Goal: Task Accomplishment & Management: Manage account settings

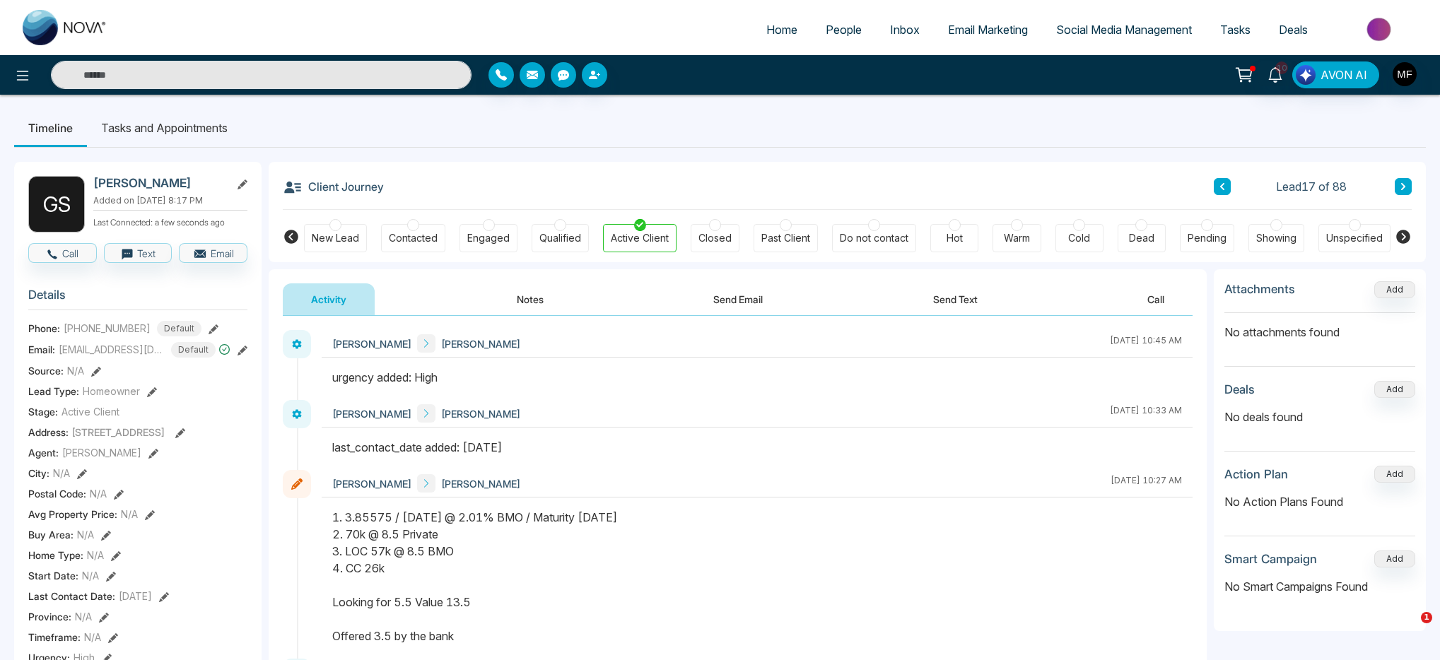
click at [524, 297] on button "Notes" at bounding box center [529, 299] width 83 height 32
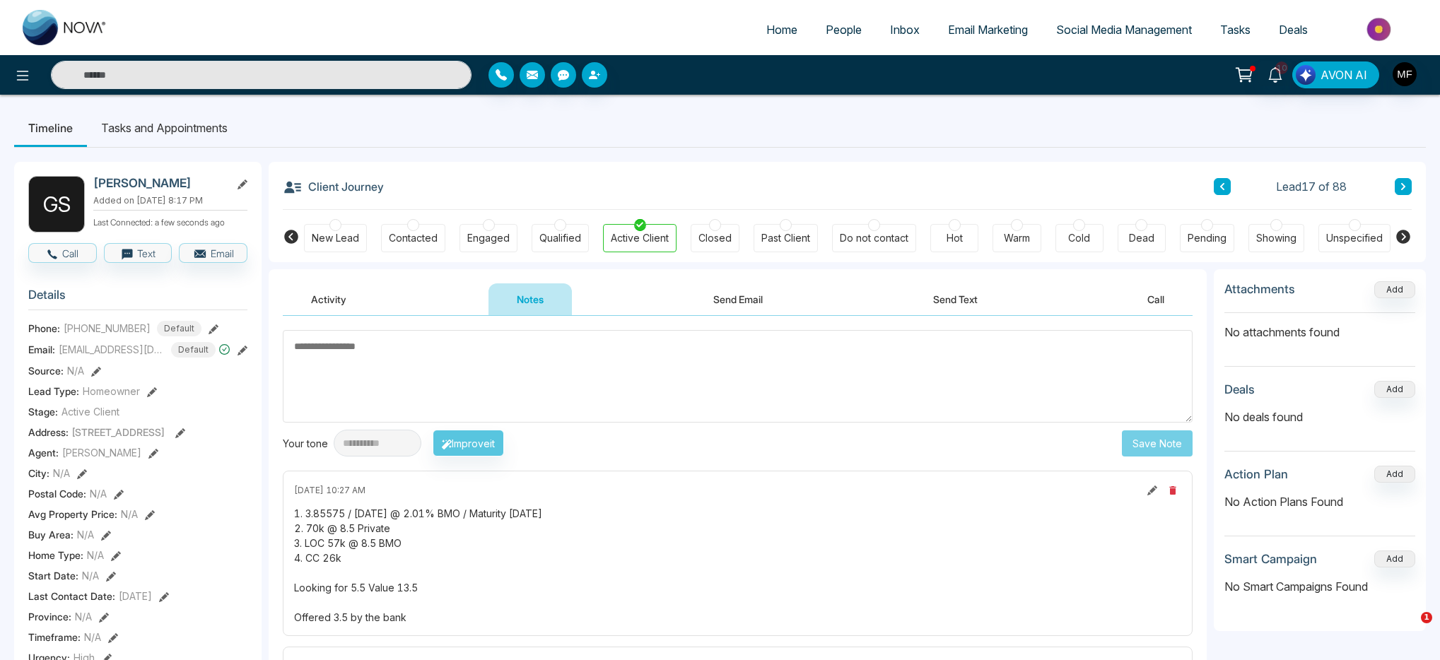
click at [433, 357] on textarea at bounding box center [738, 376] width 910 height 93
click at [179, 129] on li "Tasks and Appointments" at bounding box center [164, 128] width 155 height 38
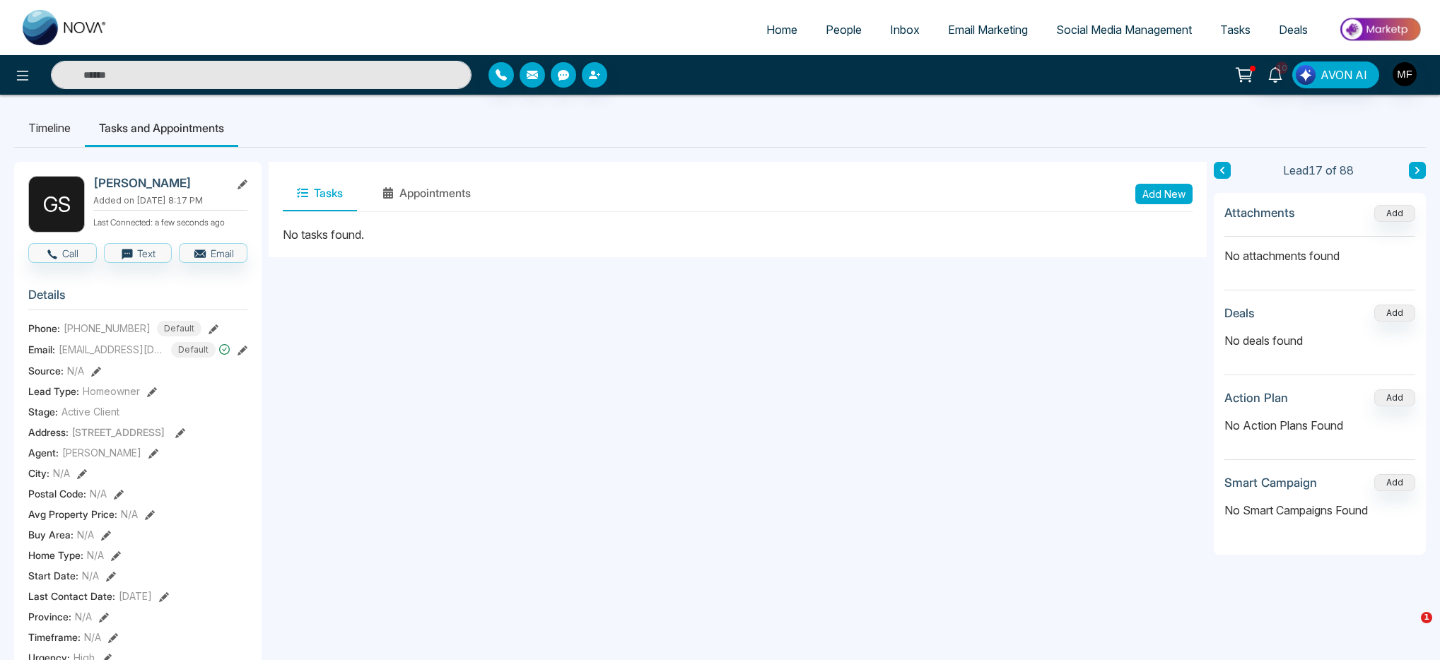
click at [1167, 194] on button "Add New" at bounding box center [1163, 194] width 57 height 20
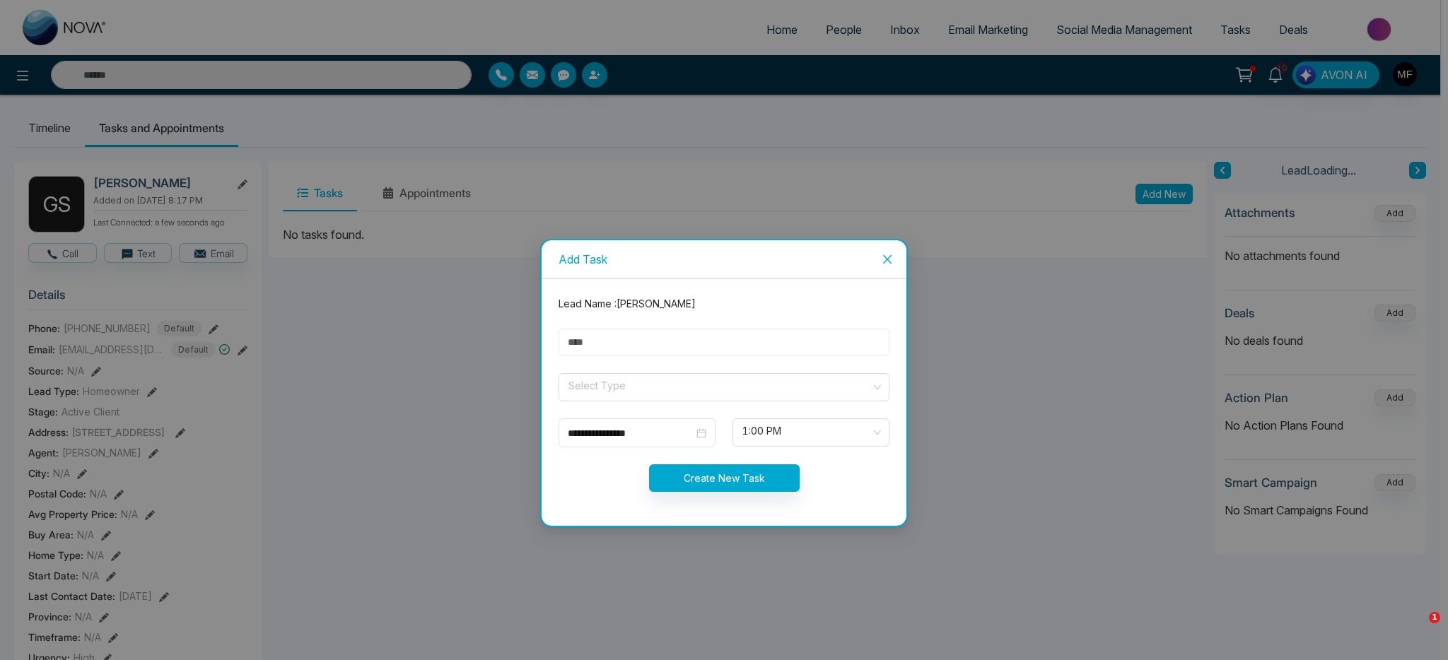
click at [729, 339] on input "text" at bounding box center [723, 343] width 331 height 28
type input "**********"
click at [655, 377] on input "search" at bounding box center [719, 384] width 304 height 21
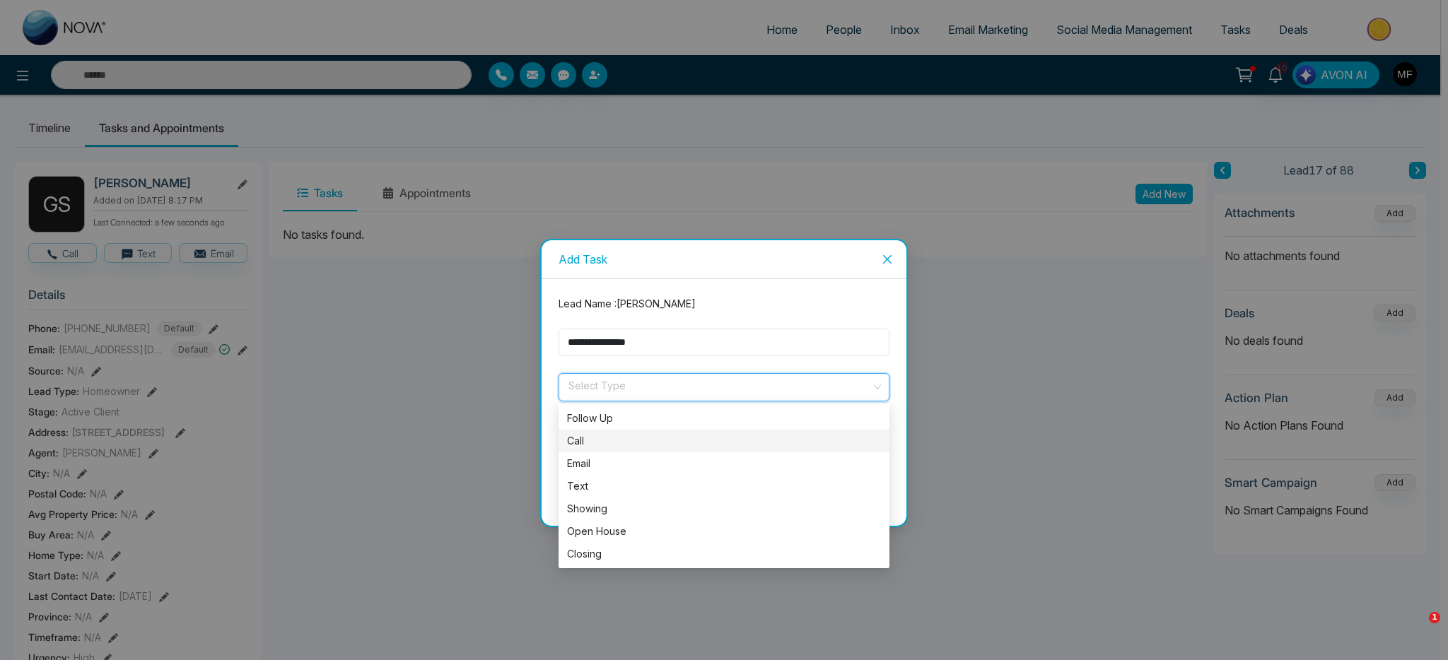
click at [609, 437] on div "Call" at bounding box center [724, 441] width 314 height 16
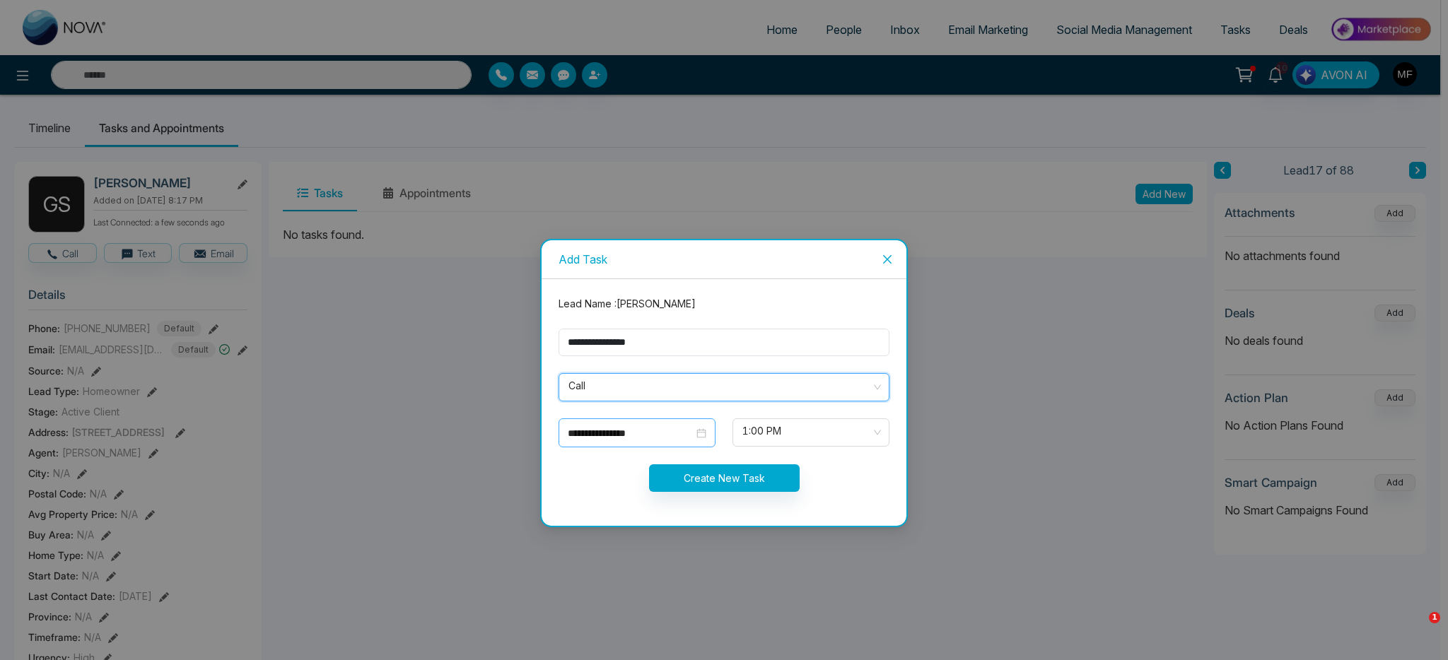
click at [697, 436] on div "**********" at bounding box center [637, 434] width 139 height 16
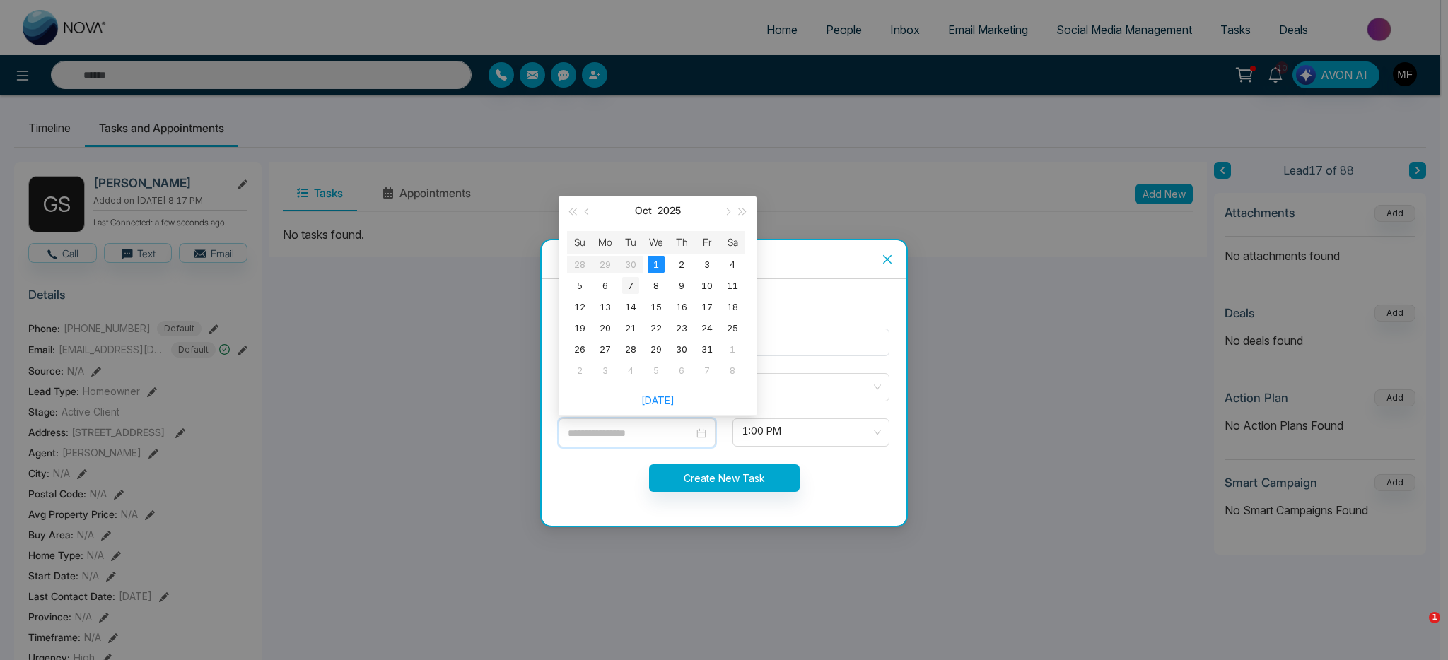
type input "**********"
click at [633, 287] on div "7" at bounding box center [630, 285] width 17 height 17
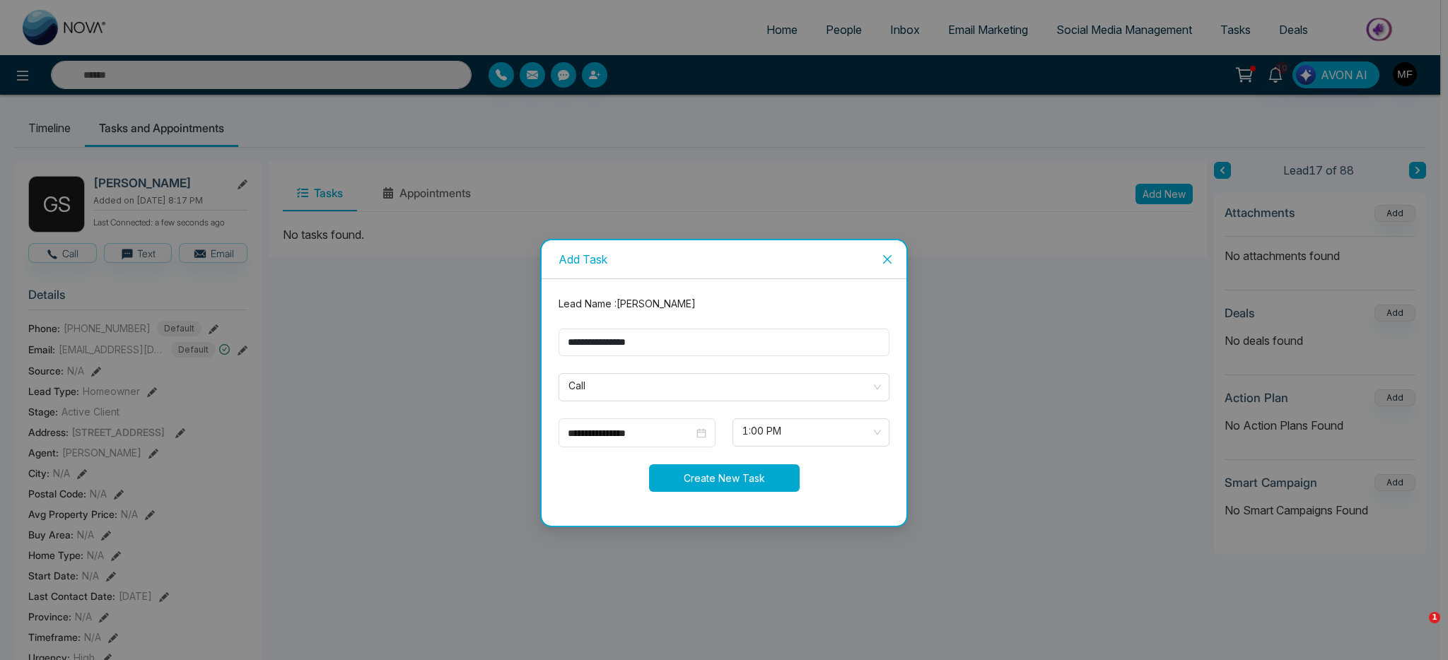
click at [737, 482] on button "Create New Task" at bounding box center [724, 478] width 151 height 28
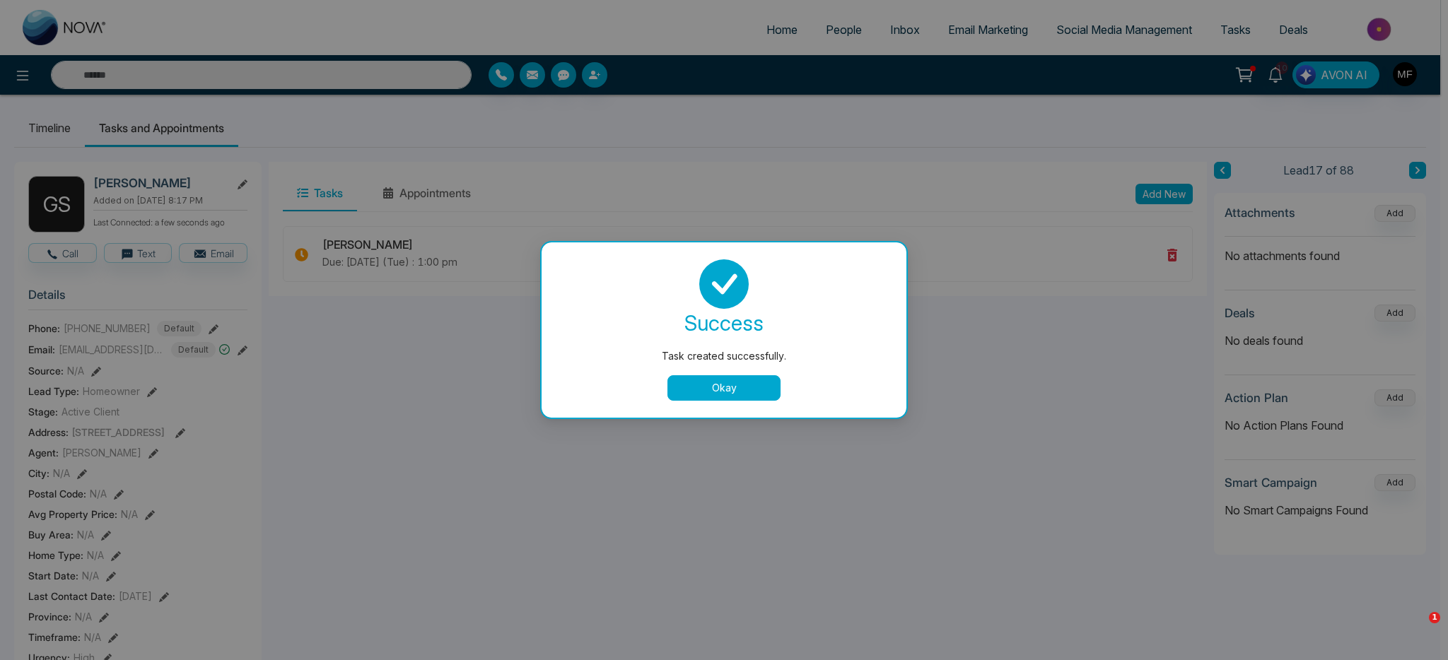
click at [741, 400] on button "Okay" at bounding box center [723, 387] width 113 height 25
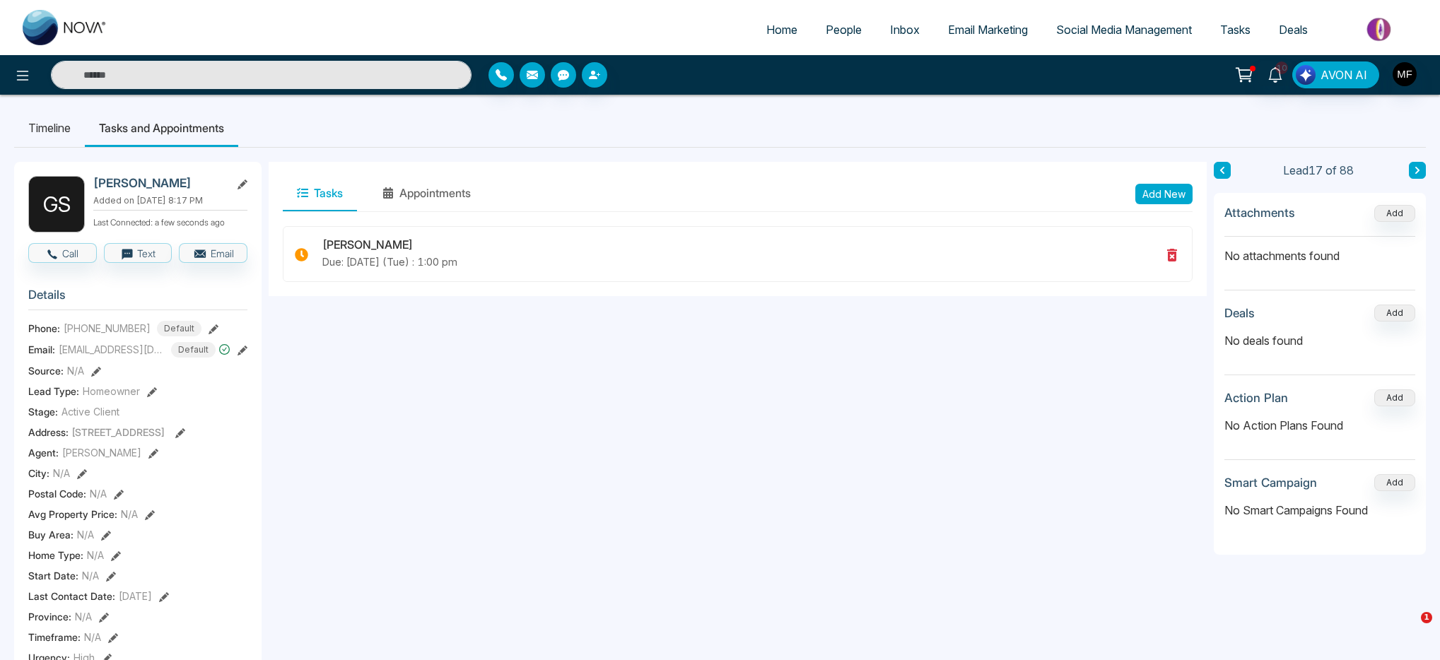
click at [58, 124] on li "Timeline" at bounding box center [49, 128] width 71 height 38
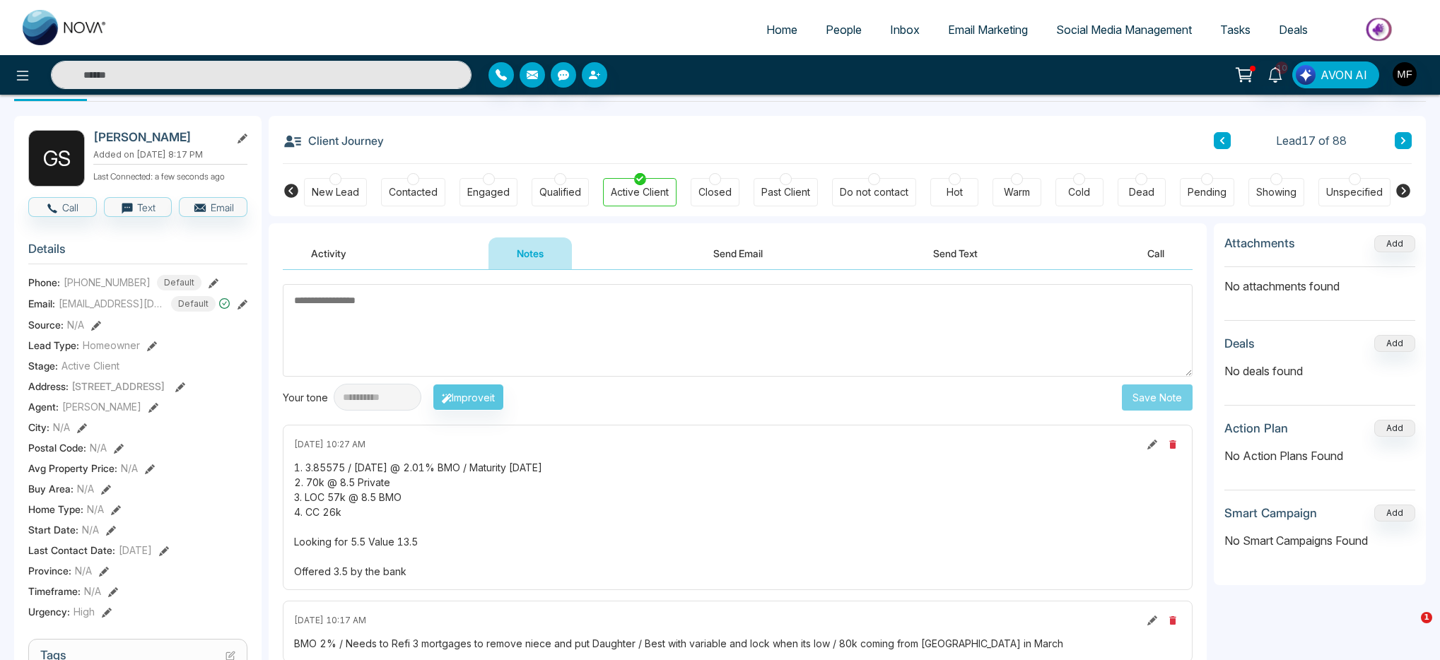
scroll to position [52, 0]
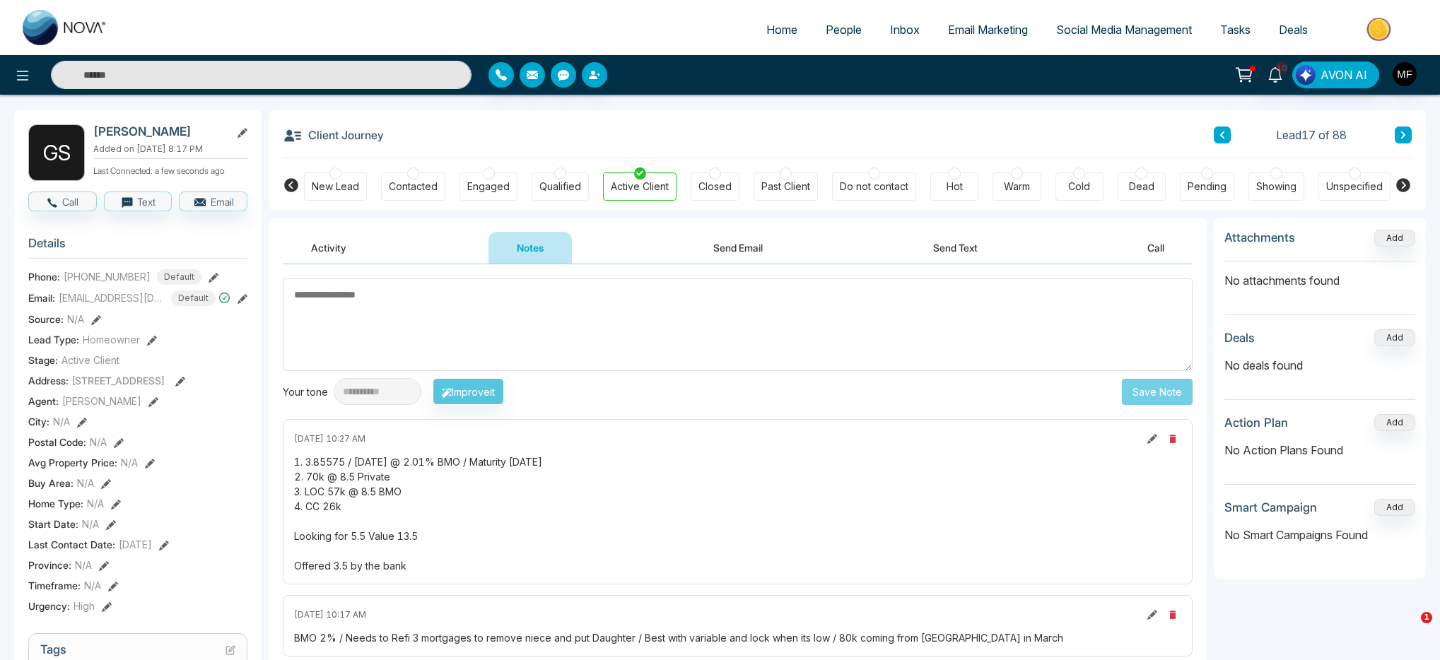
click at [488, 310] on textarea at bounding box center [738, 325] width 910 height 93
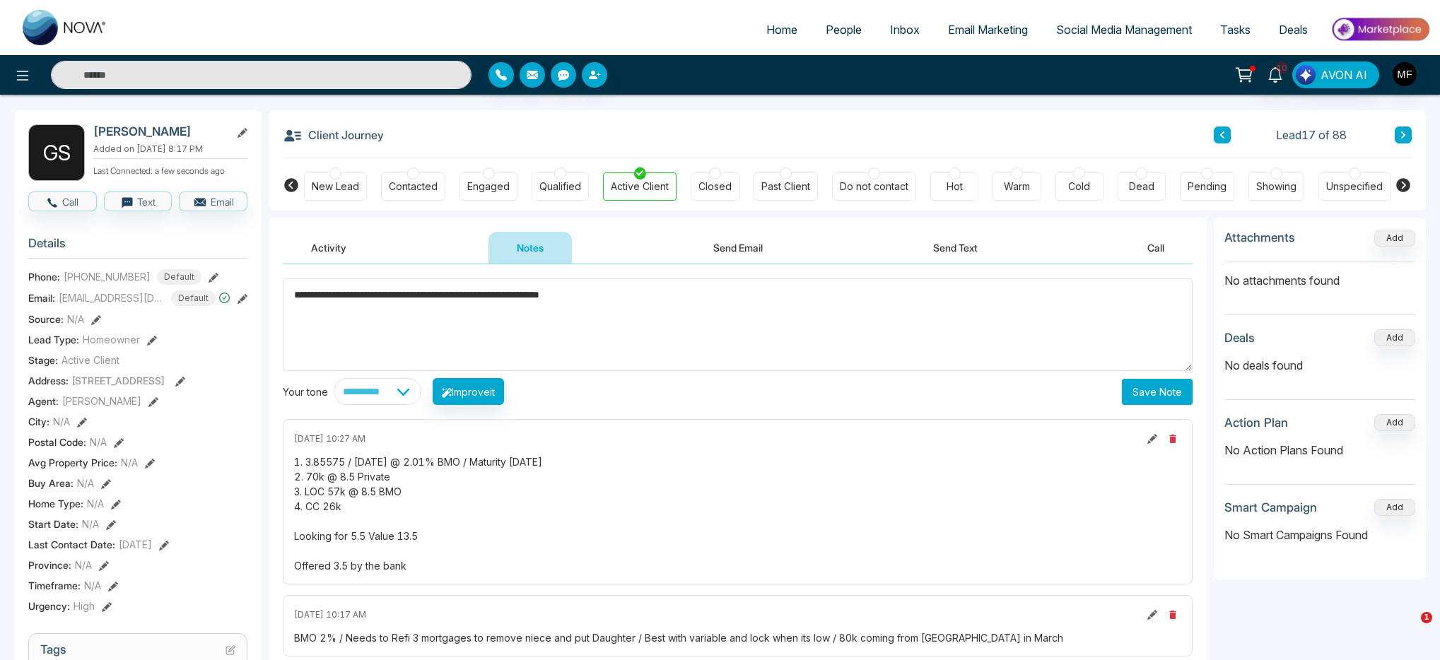
type textarea "**********"
click at [1153, 389] on button "Save Note" at bounding box center [1157, 392] width 71 height 26
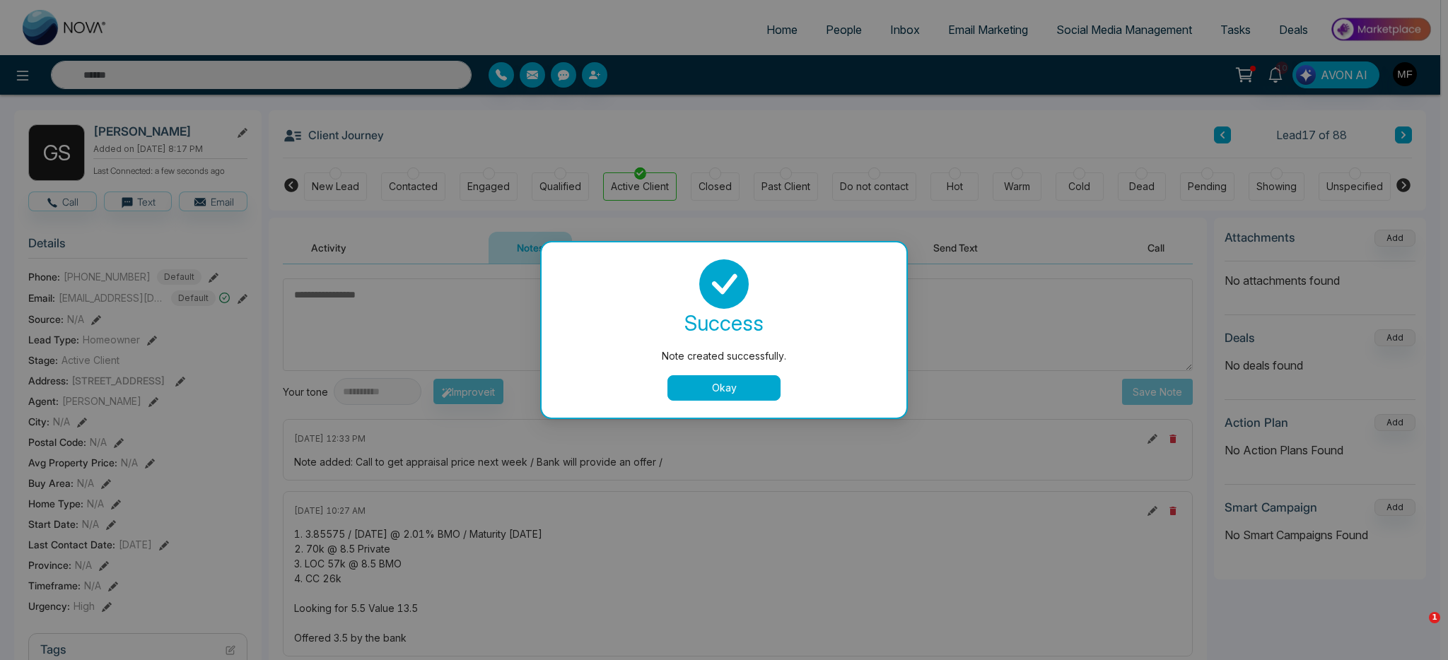
click at [734, 382] on button "Okay" at bounding box center [723, 387] width 113 height 25
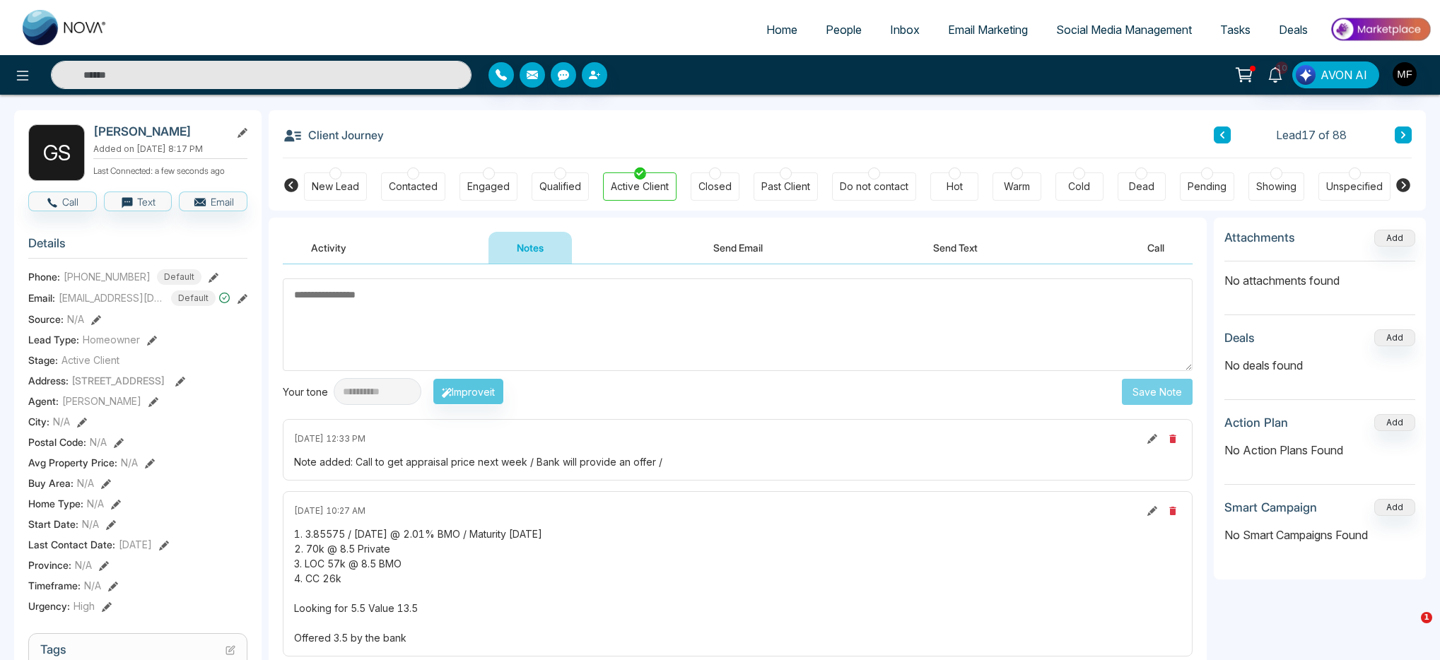
click at [295, 73] on input "text" at bounding box center [261, 75] width 421 height 28
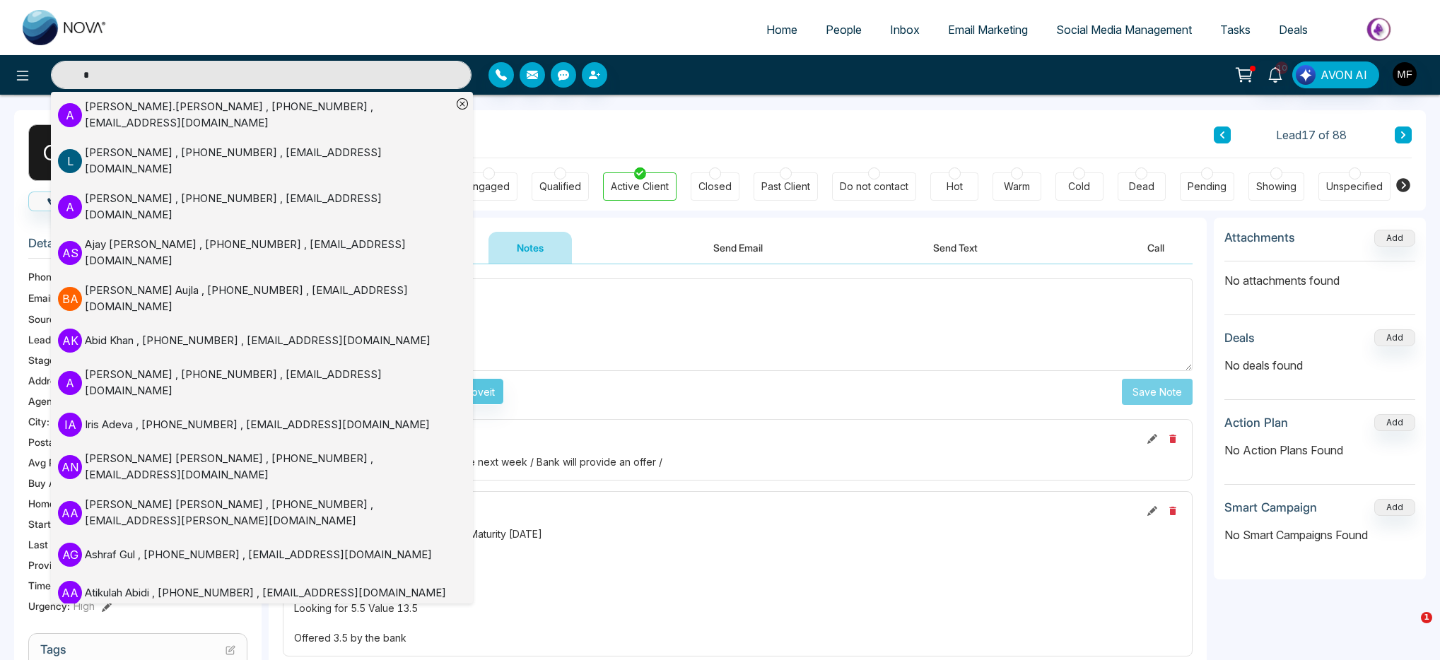
type input "*"
click at [1408, 69] on img "button" at bounding box center [1405, 74] width 24 height 24
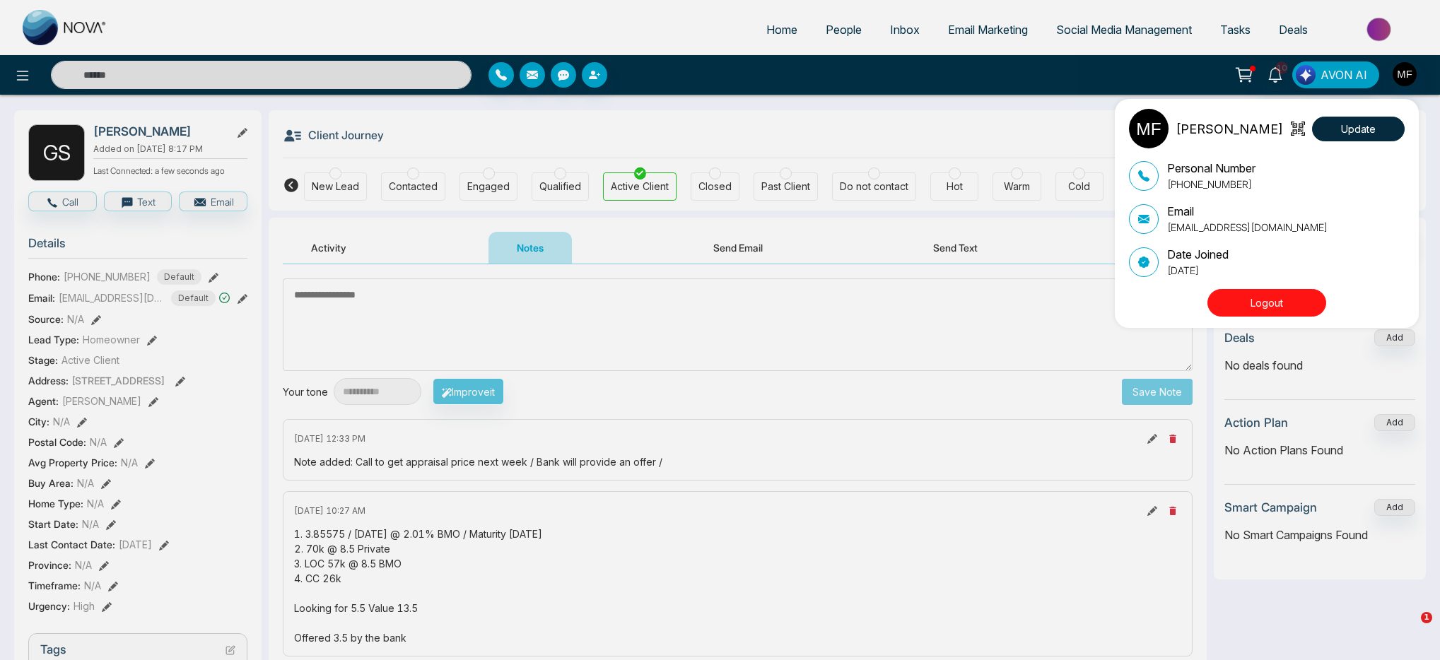
click at [1290, 76] on div "[PERSON_NAME] Update Personal Number [PHONE_NUMBER] Email [EMAIL_ADDRESS][DOMAI…" at bounding box center [720, 330] width 1440 height 660
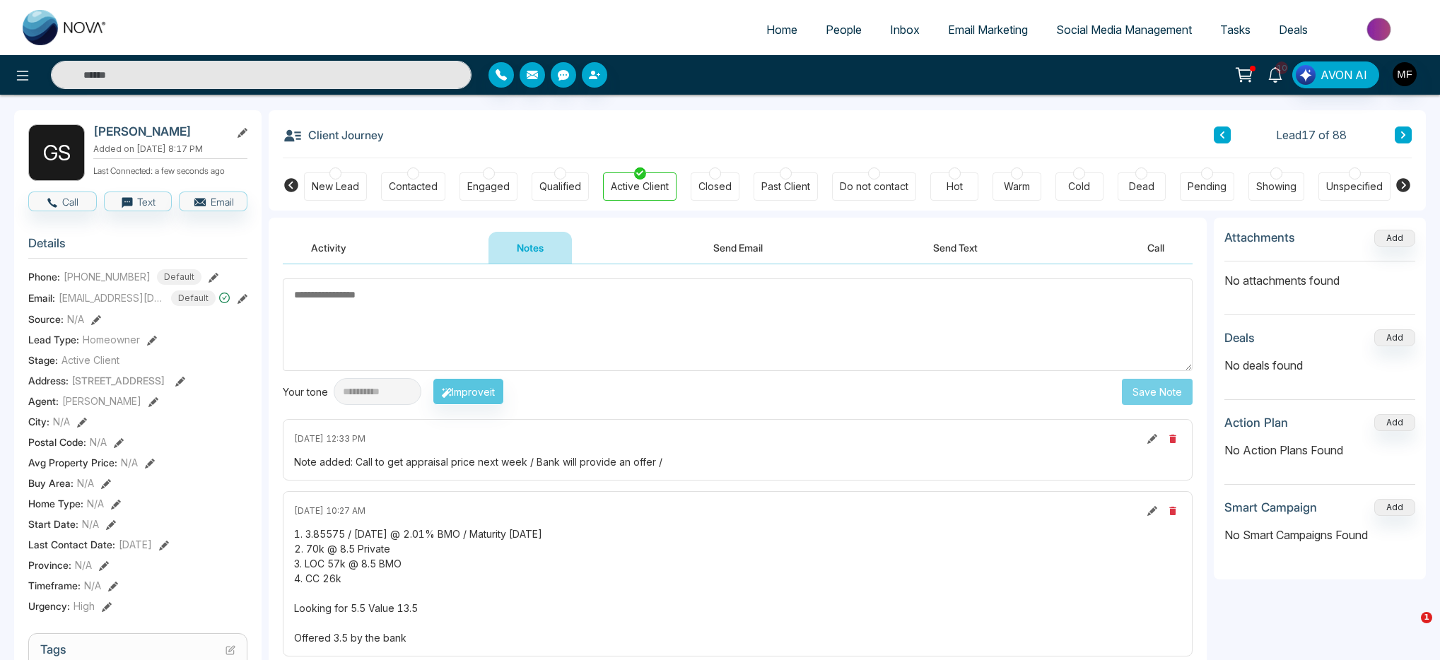
click at [1288, 76] on link "10" at bounding box center [1275, 73] width 34 height 25
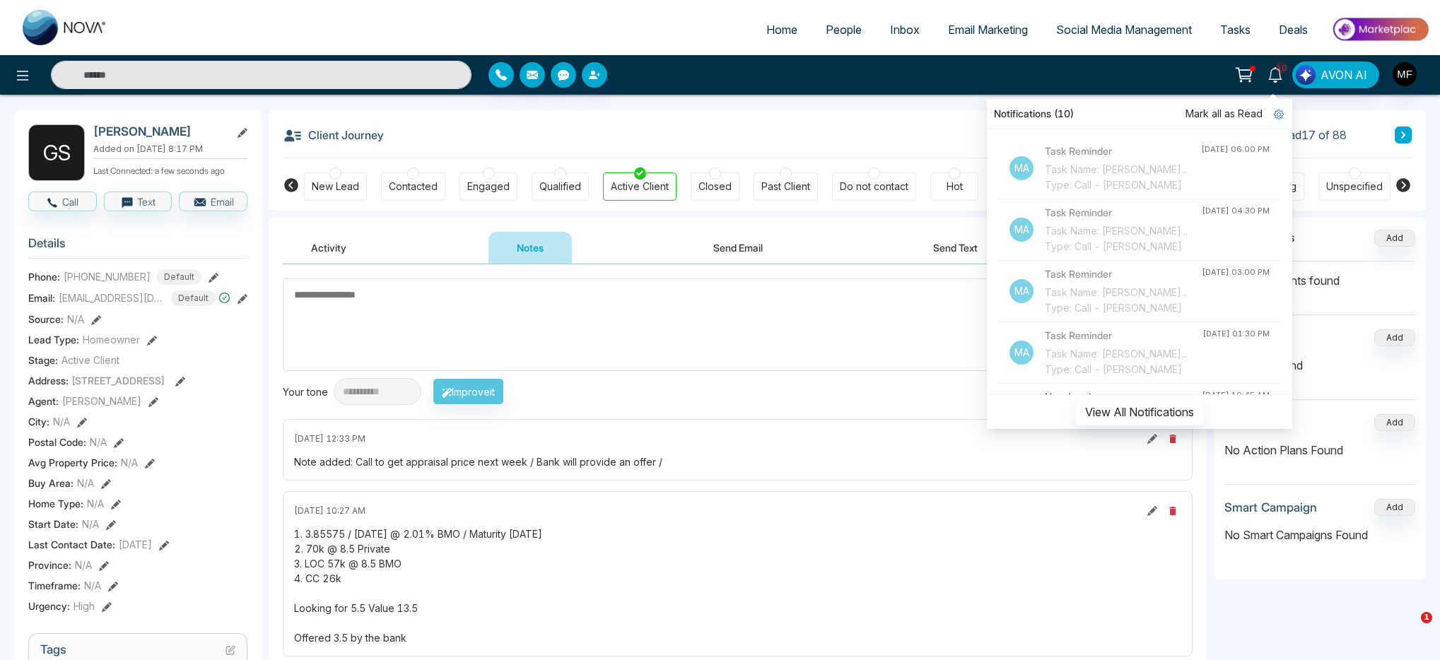
type input "*"
click at [129, 80] on input "*" at bounding box center [261, 75] width 421 height 28
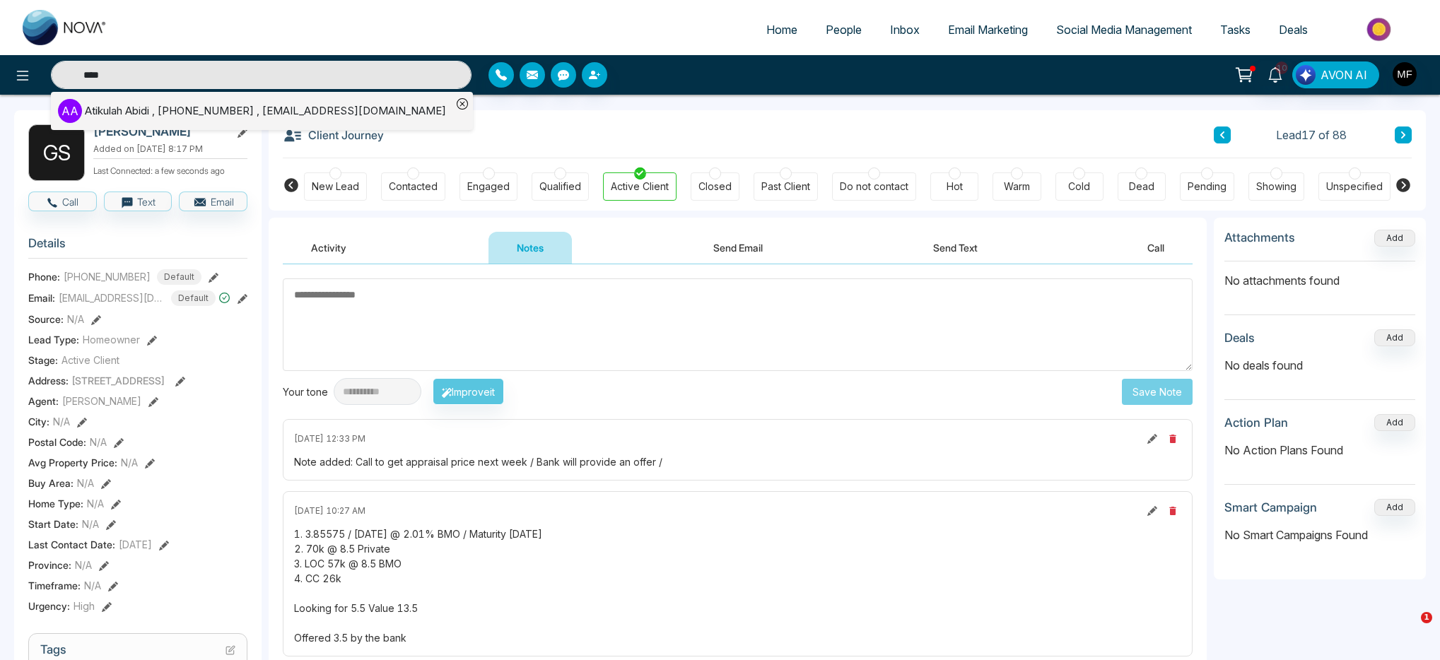
type input "******"
click at [187, 73] on input "******" at bounding box center [261, 75] width 421 height 28
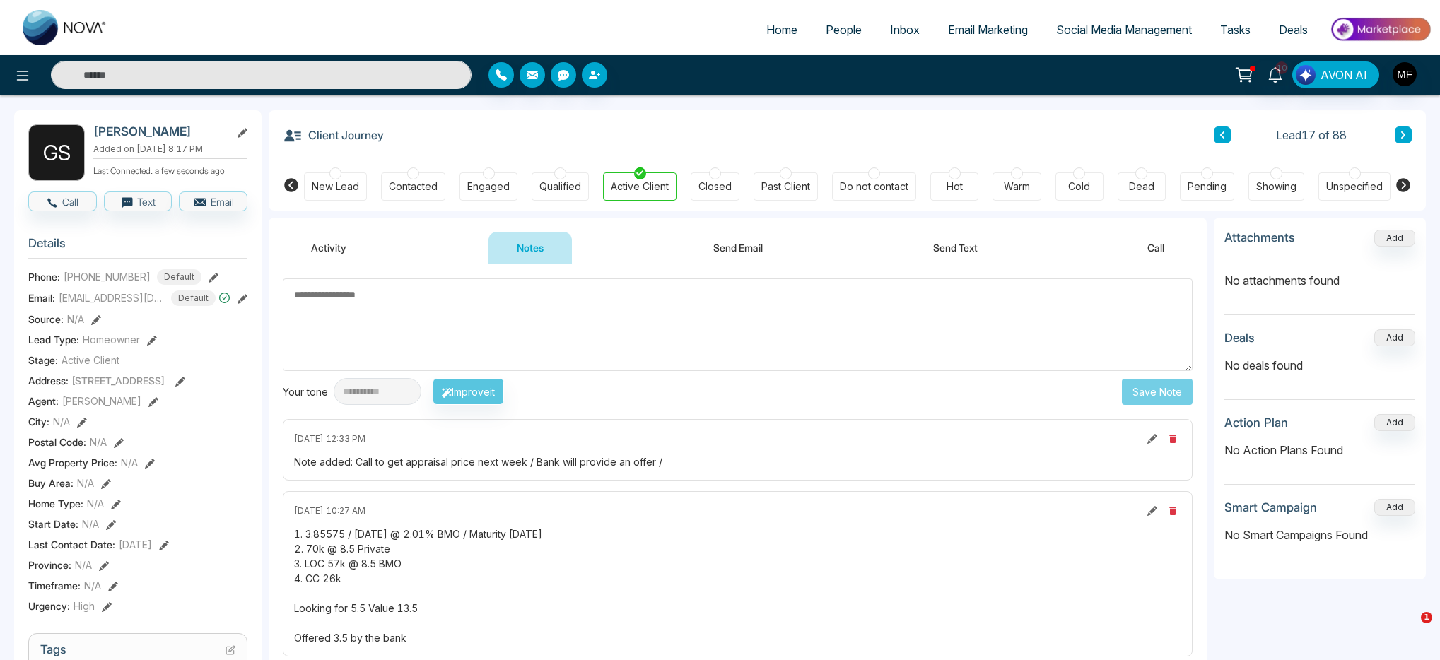
click at [160, 83] on input "text" at bounding box center [261, 75] width 421 height 28
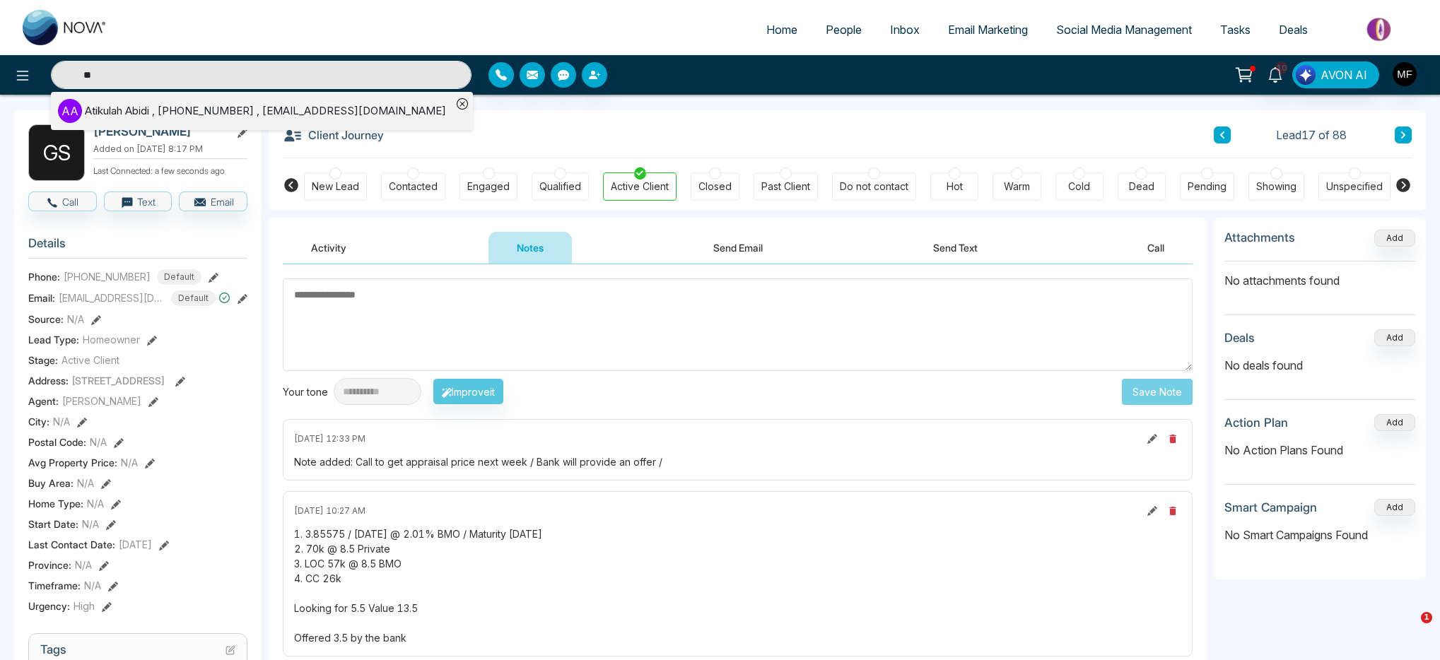
type input "****"
click at [254, 110] on div "[PERSON_NAME] , [PHONE_NUMBER] , [EMAIL_ADDRESS][DOMAIN_NAME]" at bounding box center [265, 111] width 361 height 16
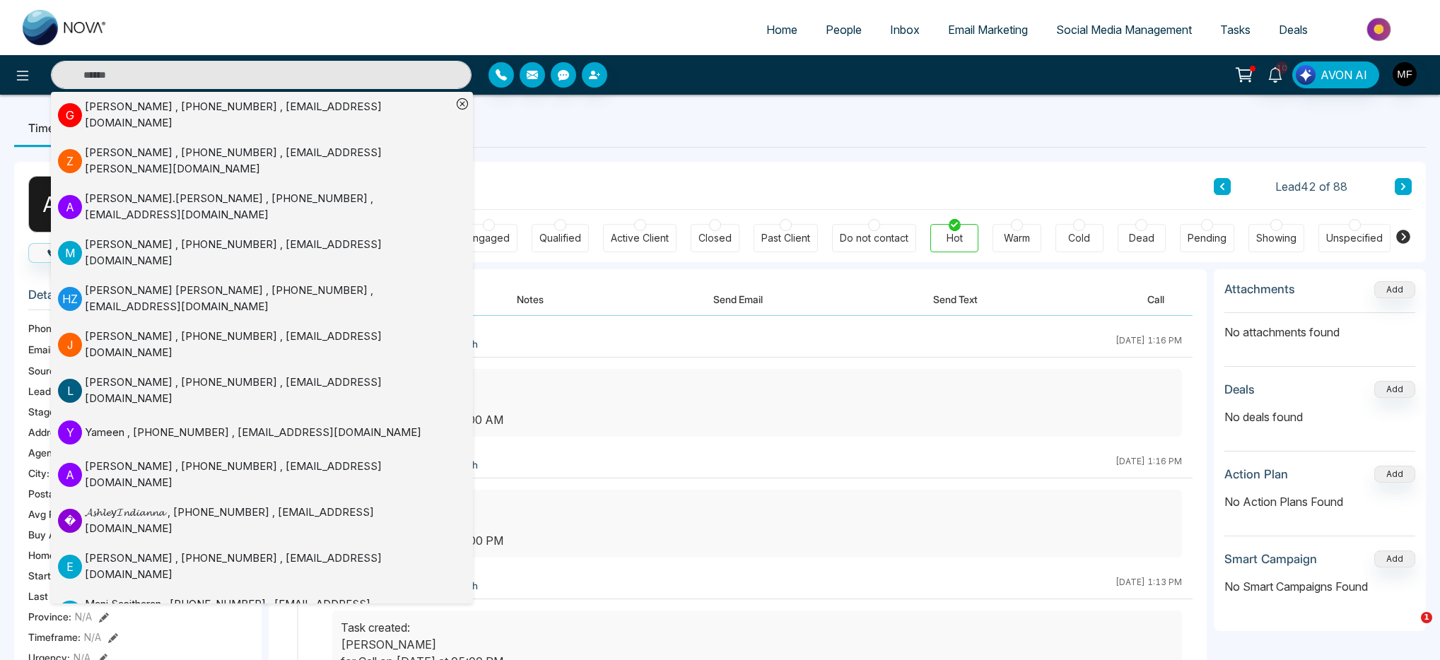
click at [602, 148] on div "A A Atikulah Abidi Added on [DATE] 3:14 PM Last Connected: a few seconds ago Ca…" at bounding box center [720, 657] width 1412 height 1019
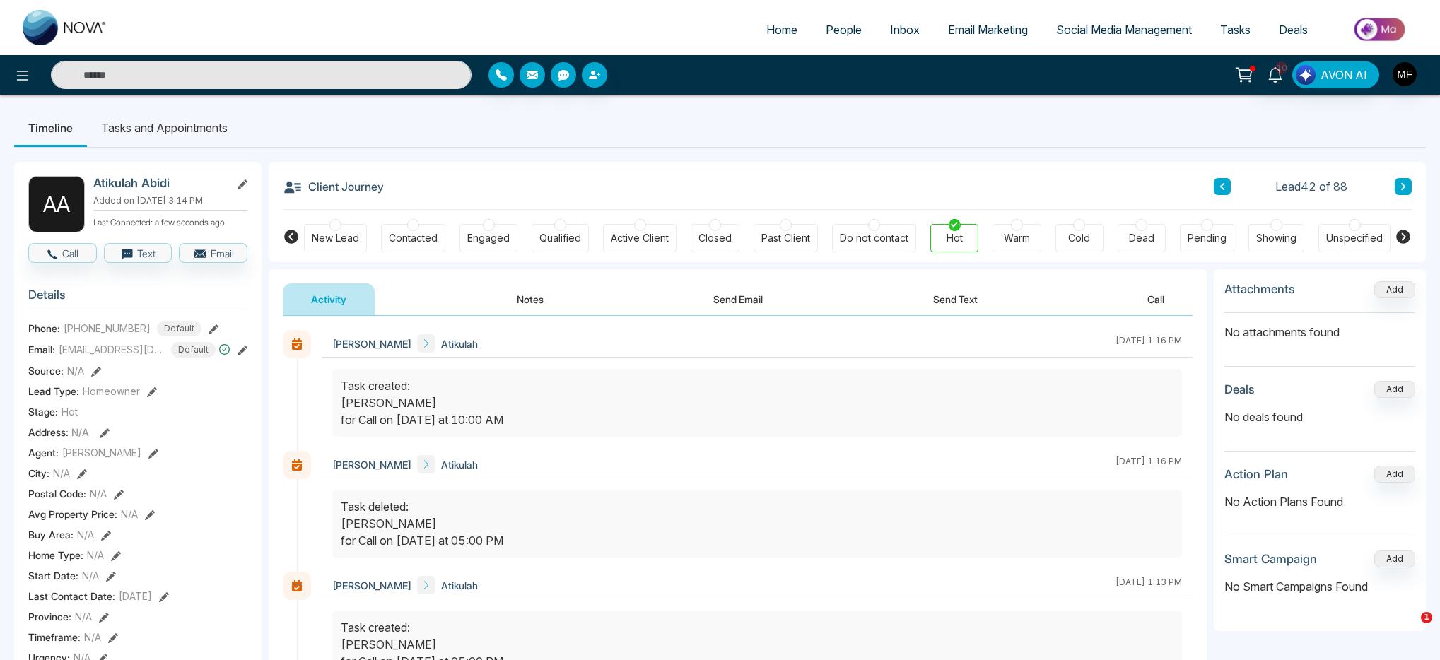
click at [512, 297] on button "Notes" at bounding box center [529, 299] width 83 height 32
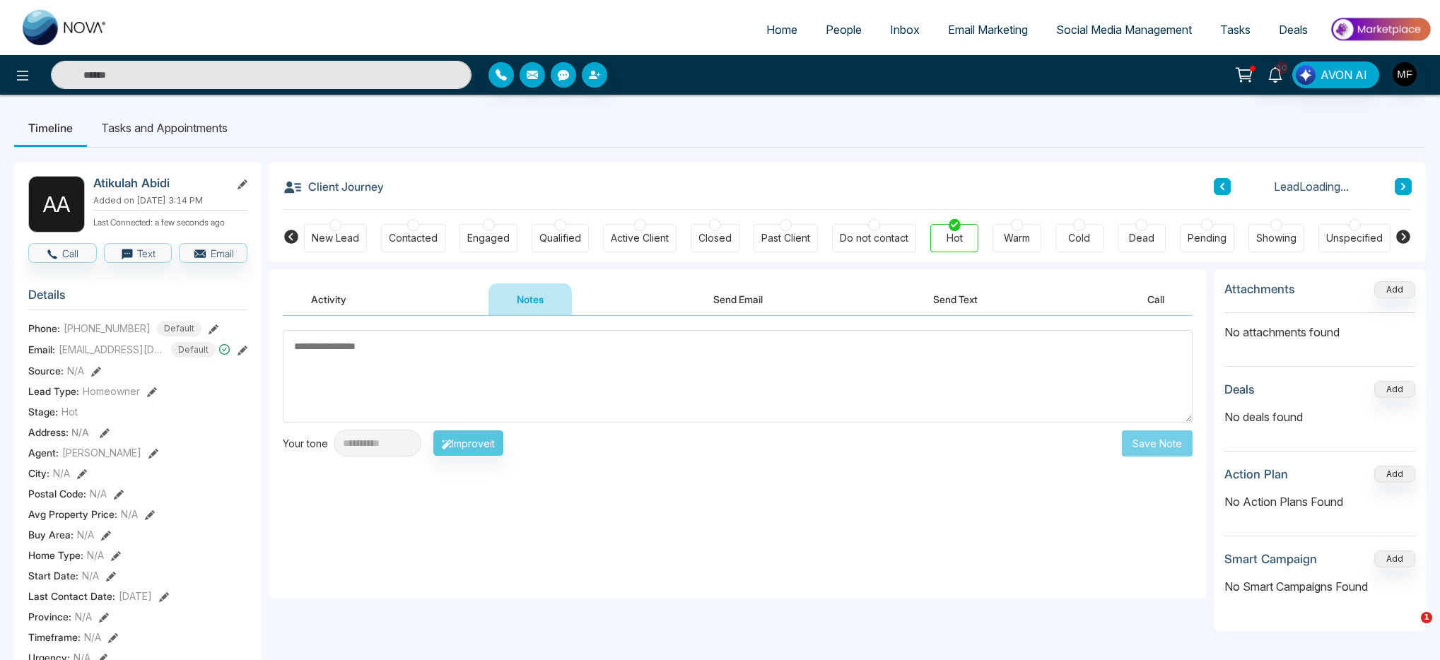
click at [220, 71] on input "text" at bounding box center [261, 75] width 421 height 28
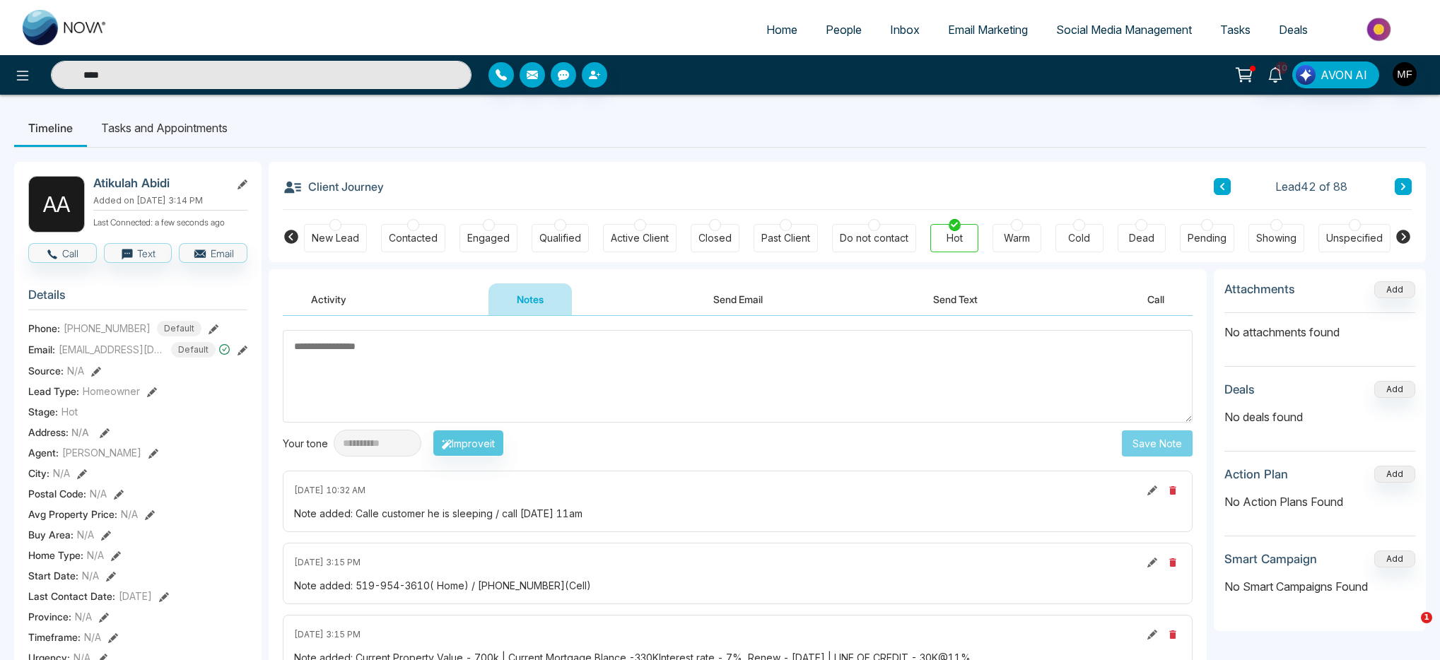
type input "****"
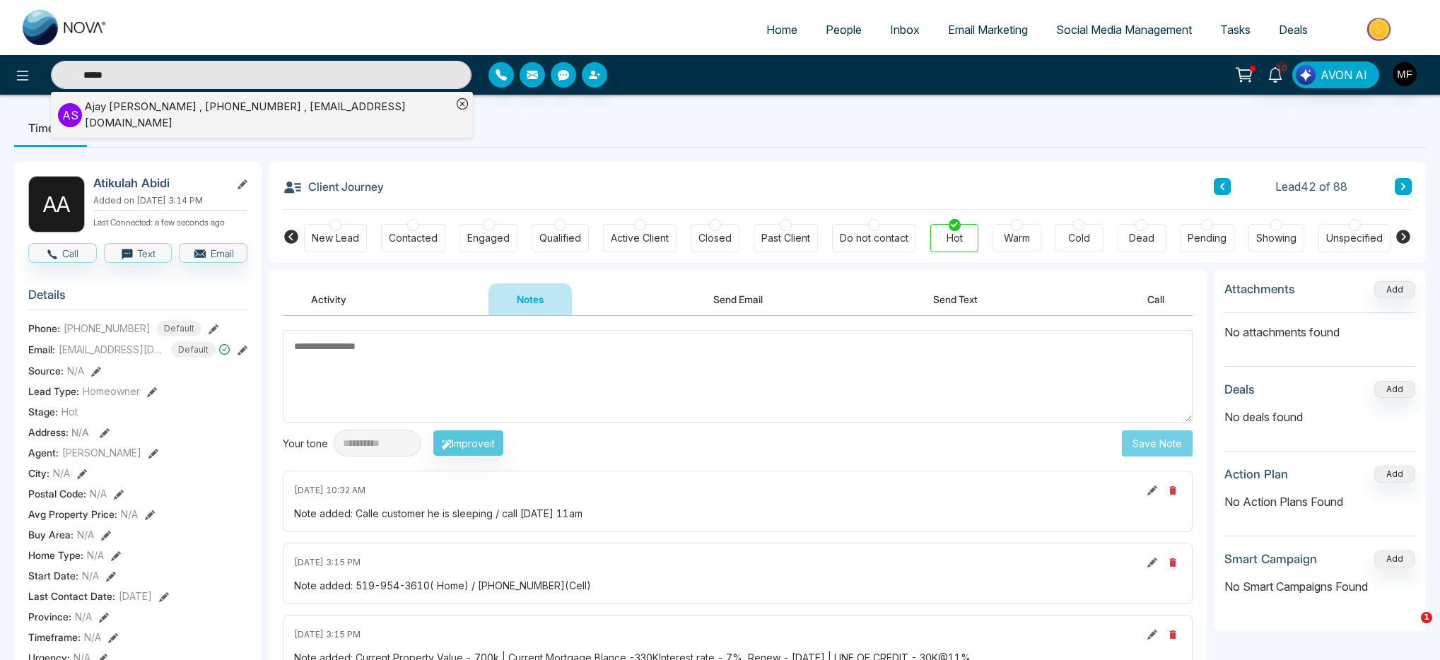
click at [233, 108] on div "[PERSON_NAME] , [PHONE_NUMBER] , [EMAIL_ADDRESS][DOMAIN_NAME]" at bounding box center [268, 115] width 367 height 32
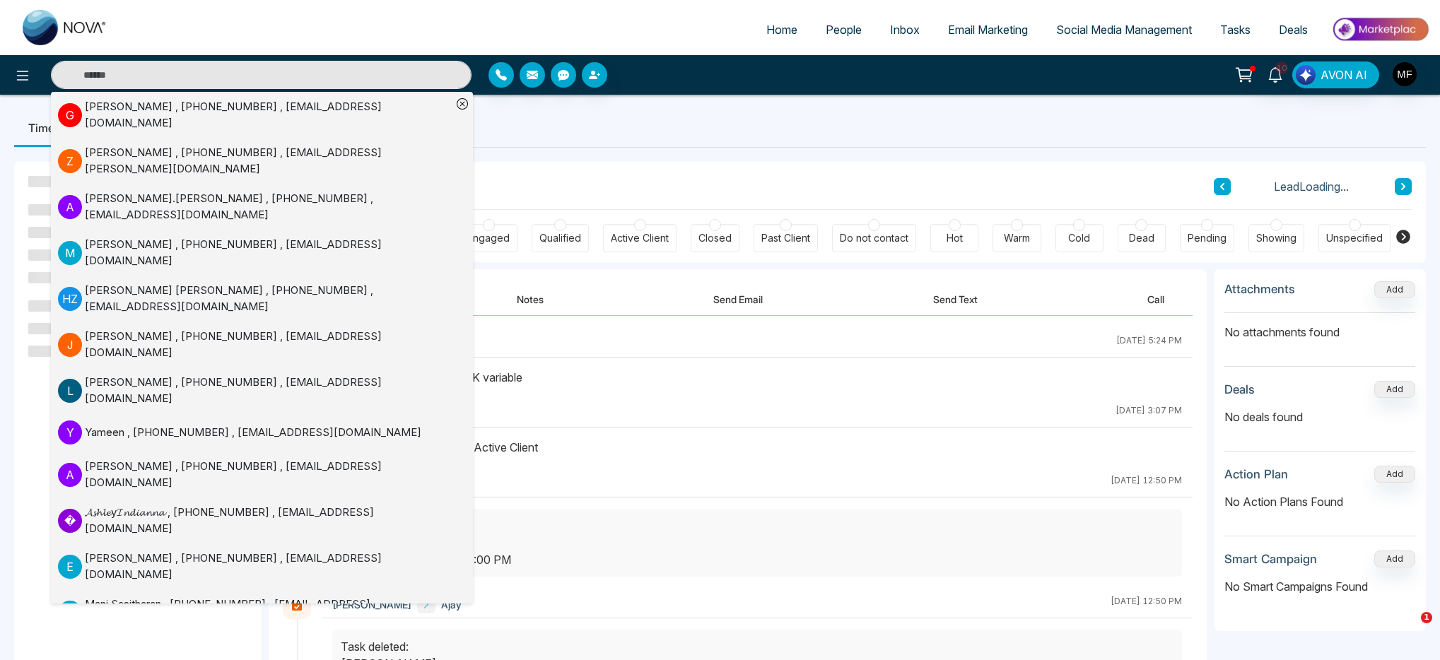
click at [652, 171] on div "Client Journey Lead Loading..." at bounding box center [847, 186] width 1129 height 48
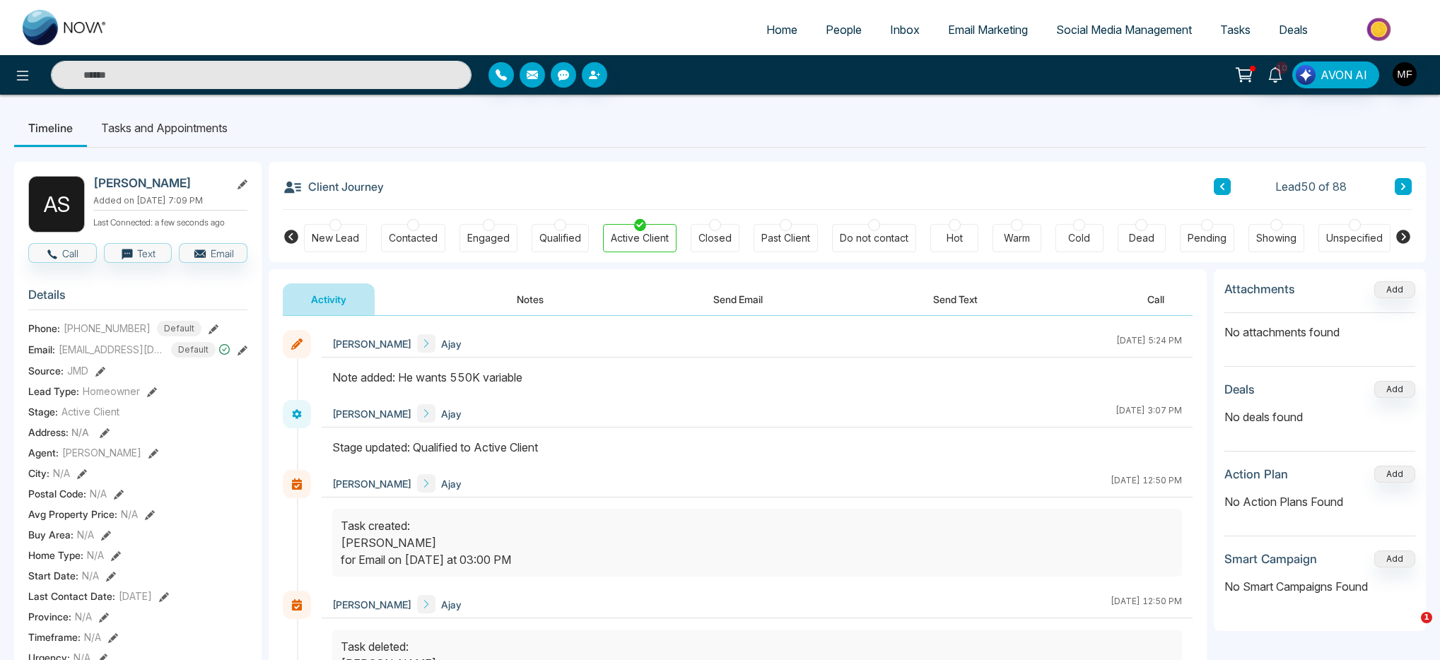
click at [510, 286] on button "Notes" at bounding box center [529, 299] width 83 height 32
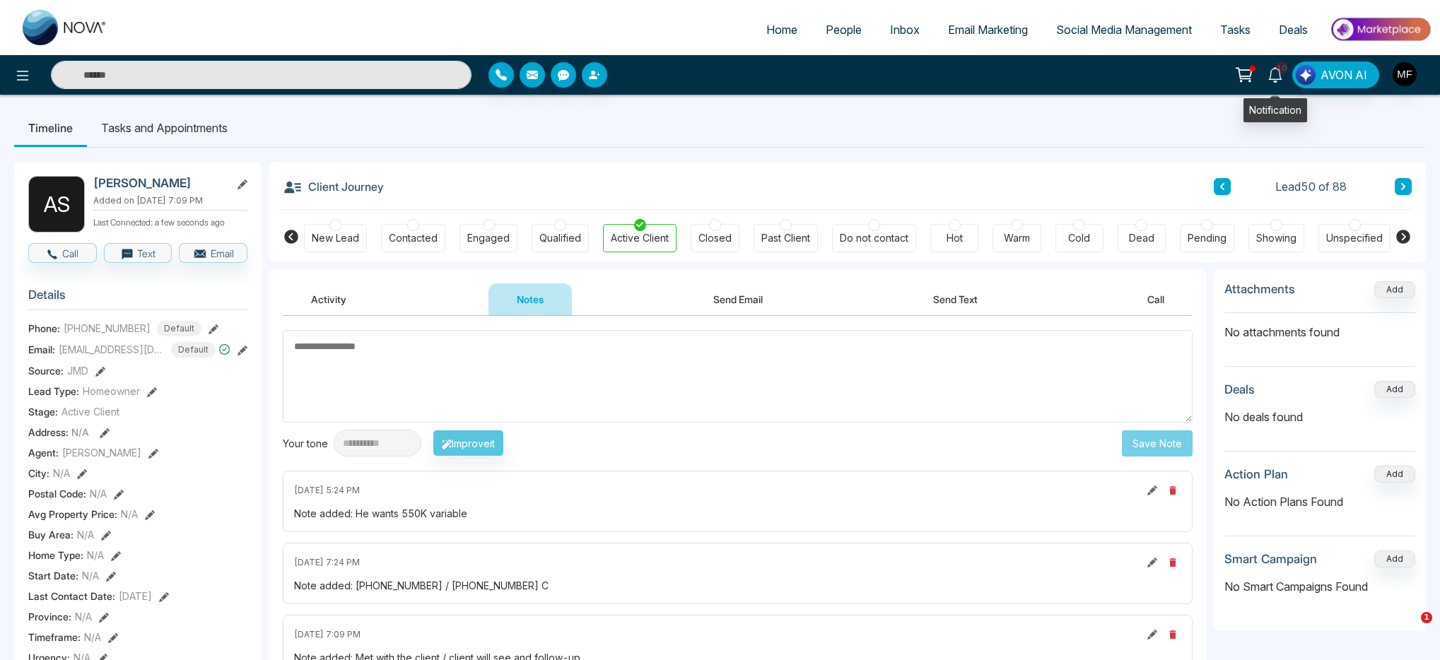
click at [1278, 76] on icon at bounding box center [1275, 75] width 16 height 16
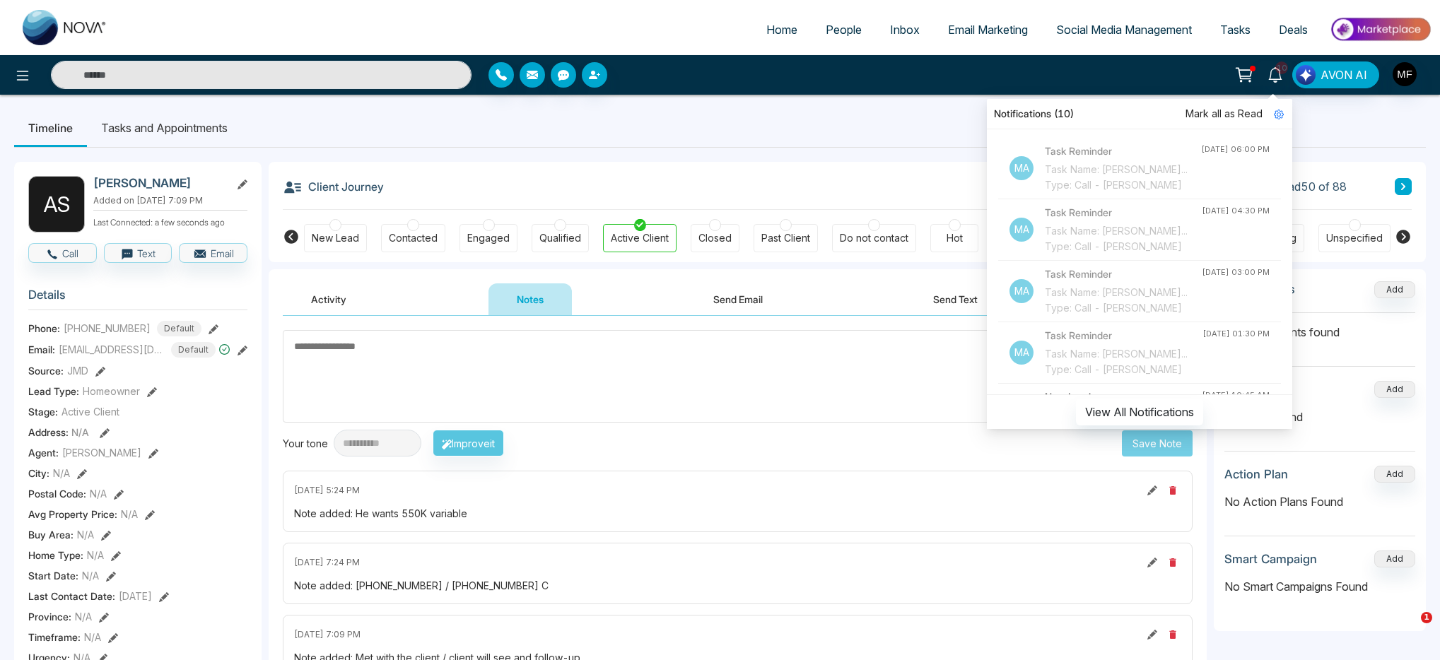
click at [1151, 188] on div "Task Name: [PERSON_NAME]... Type: Call - [PERSON_NAME]" at bounding box center [1123, 177] width 156 height 31
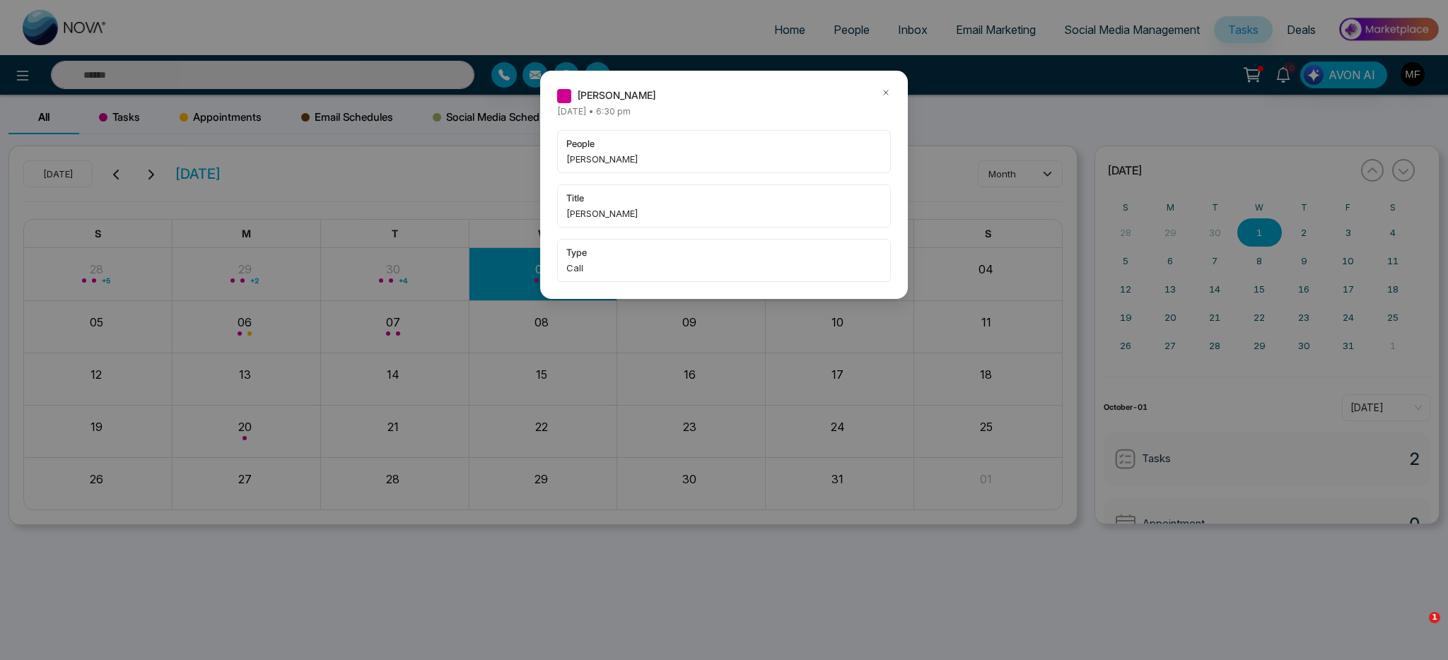
click at [625, 156] on span "[PERSON_NAME]" at bounding box center [723, 159] width 315 height 14
click at [392, 105] on div "[PERSON_NAME] [DATE] • 6:30 pm people [PERSON_NAME] title [PERSON_NAME] type Ca…" at bounding box center [724, 330] width 1448 height 660
click at [889, 91] on icon at bounding box center [886, 93] width 10 height 10
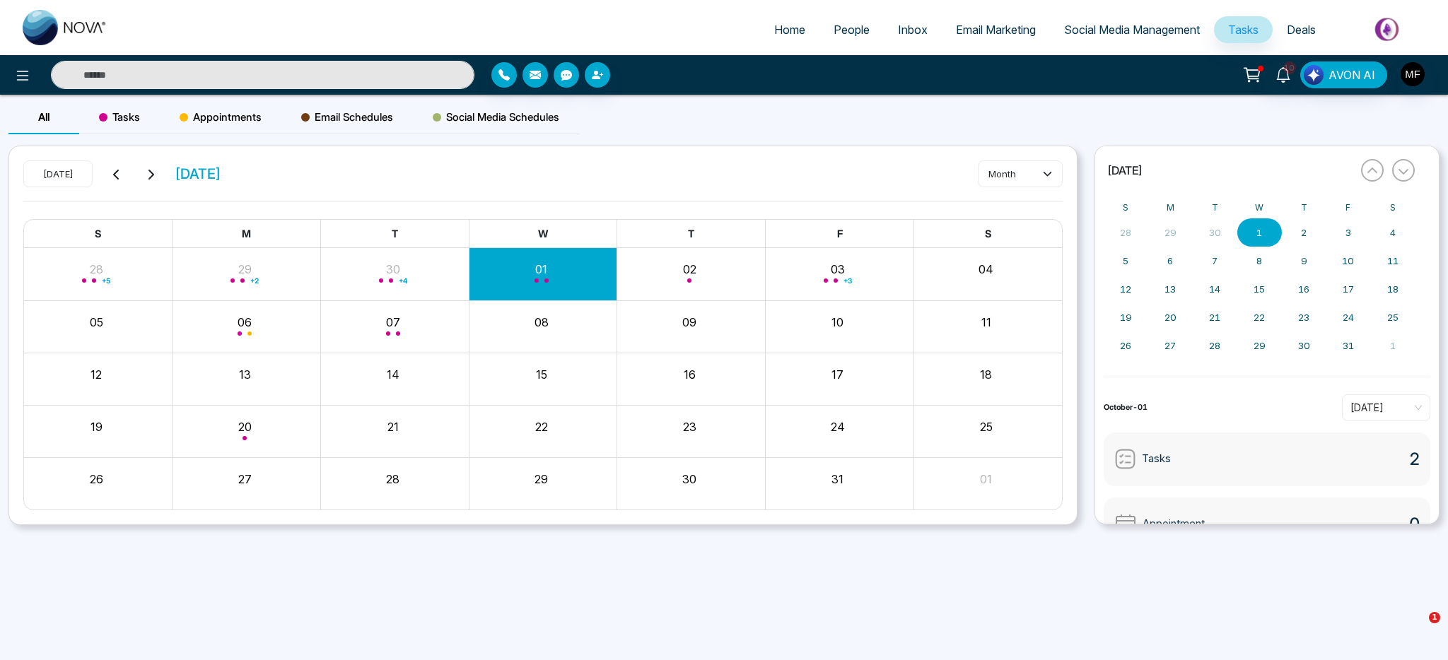
click at [365, 81] on input "text" at bounding box center [262, 75] width 423 height 28
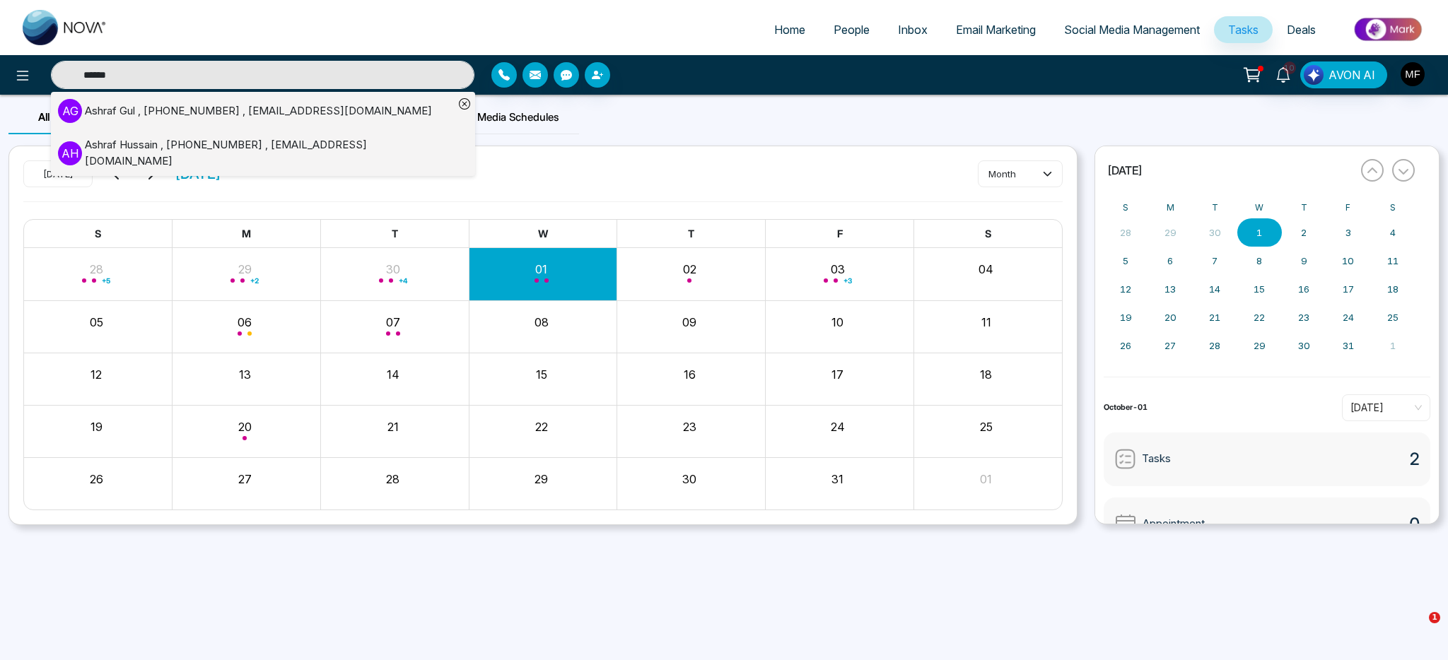
type input "******"
click at [194, 139] on div "A H [PERSON_NAME] , [PHONE_NUMBER] , [EMAIL_ADDRESS][DOMAIN_NAME]" at bounding box center [256, 153] width 396 height 32
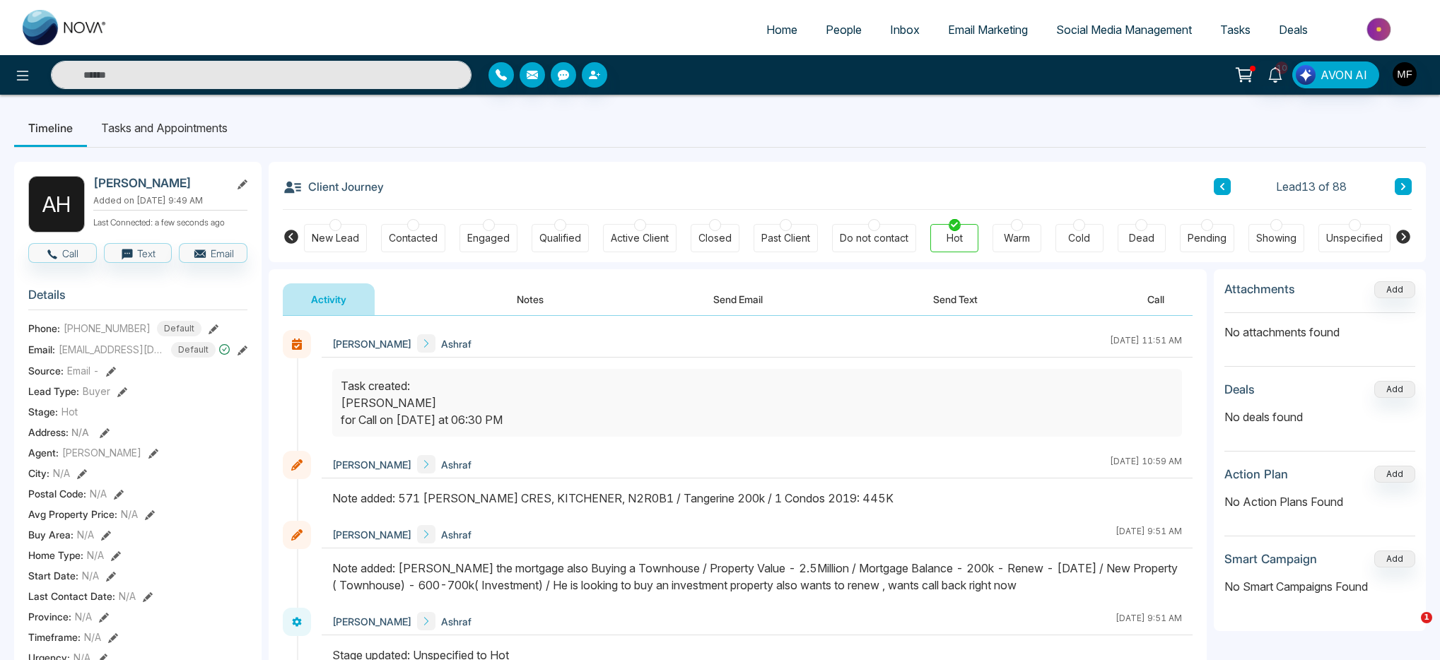
click at [502, 293] on button "Notes" at bounding box center [529, 299] width 83 height 32
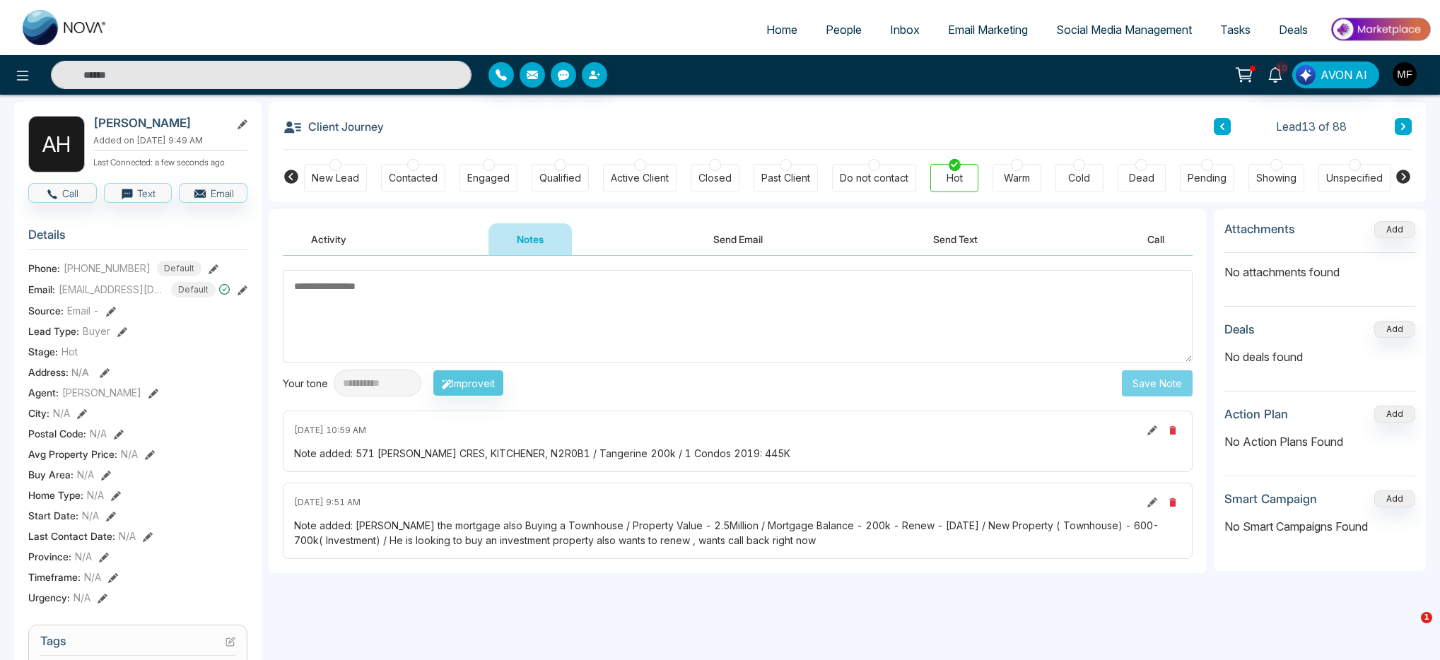
scroll to position [93, 0]
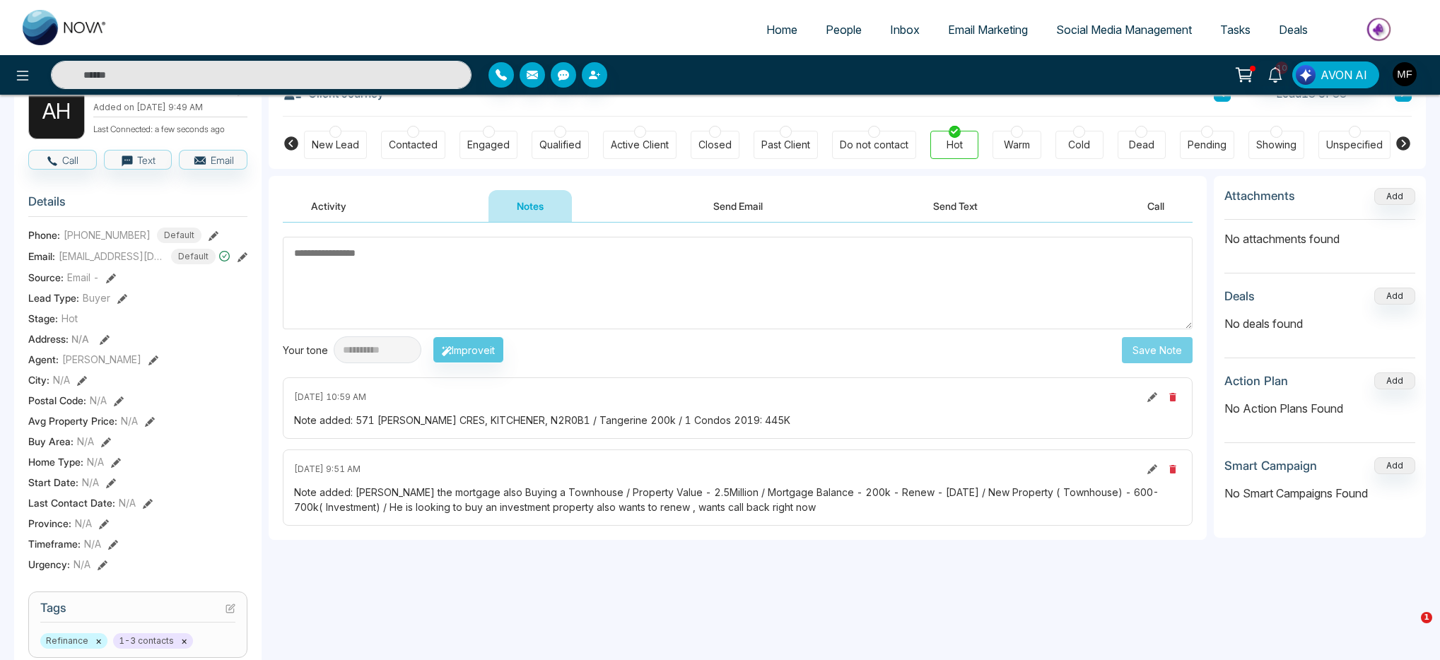
click at [638, 499] on div "Note added: [PERSON_NAME] the mortgage also Buying a Townhouse / Property Value…" at bounding box center [737, 500] width 887 height 30
click at [563, 290] on textarea at bounding box center [738, 283] width 910 height 93
type textarea "*"
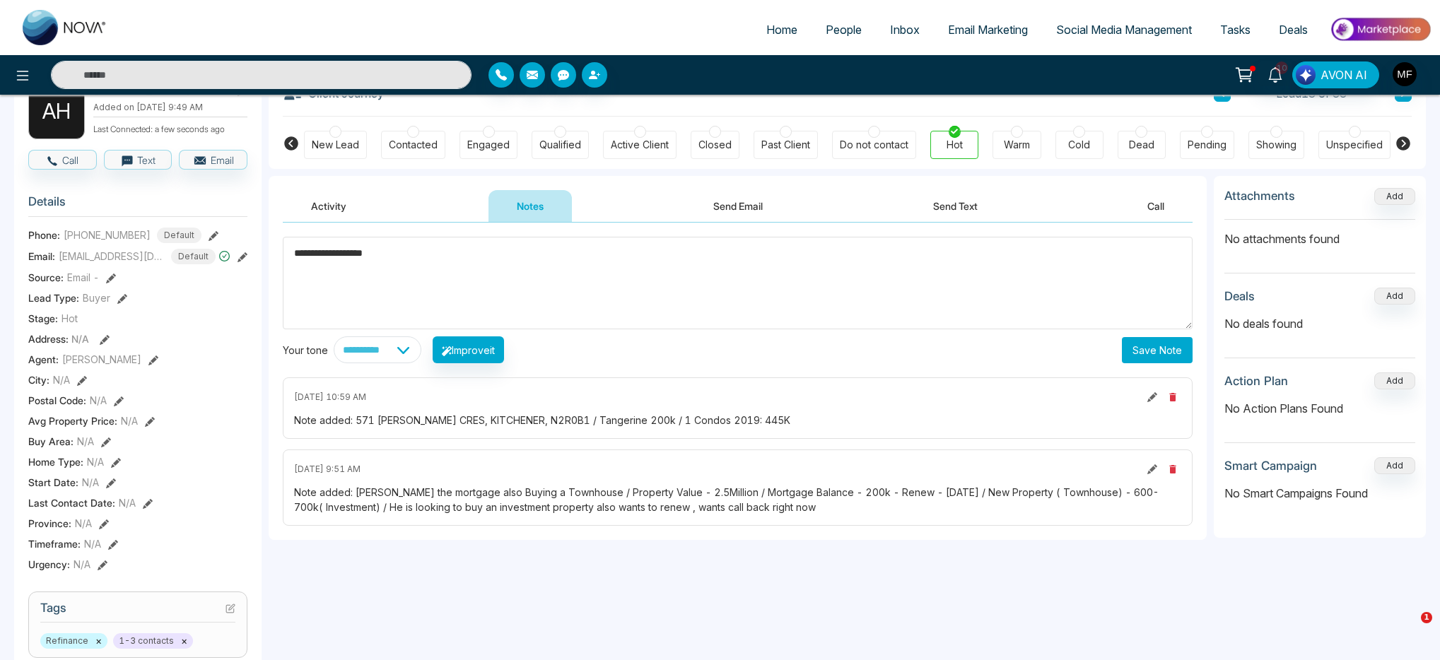
type textarea "**********"
click at [1159, 356] on button "Save Note" at bounding box center [1157, 350] width 71 height 26
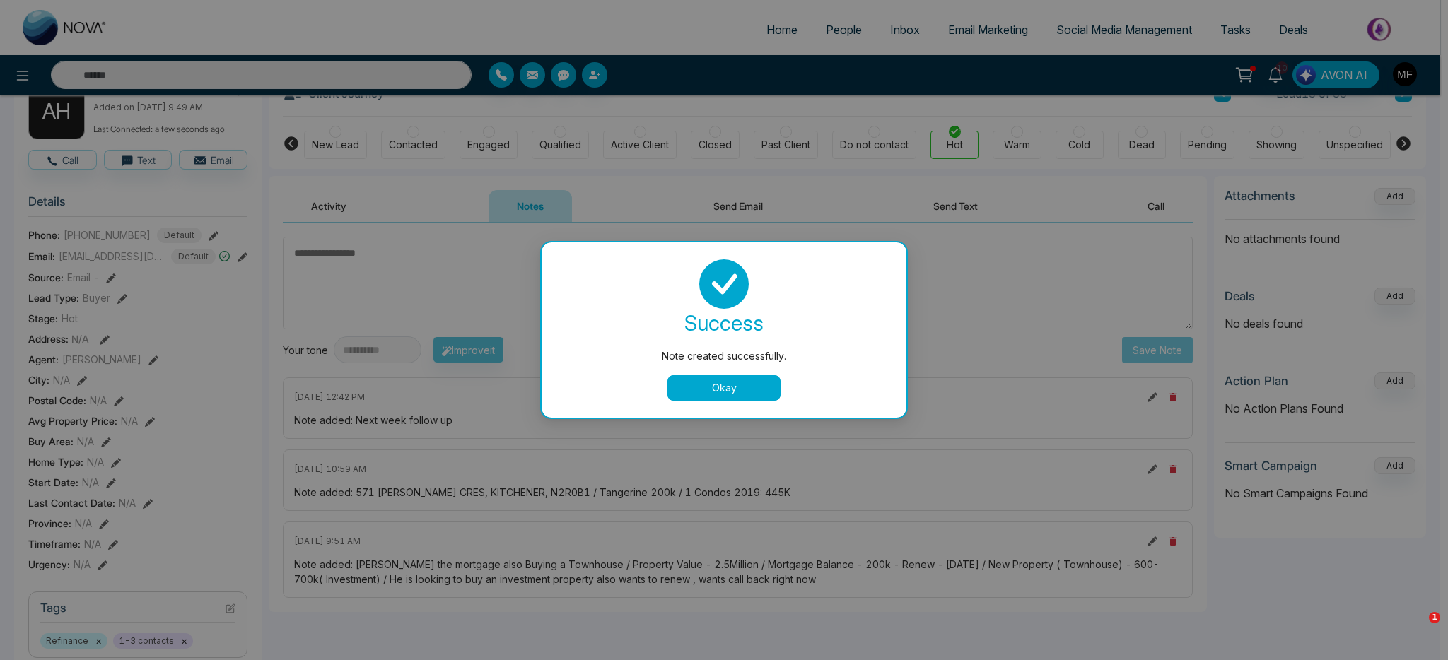
click at [692, 391] on button "Okay" at bounding box center [723, 387] width 113 height 25
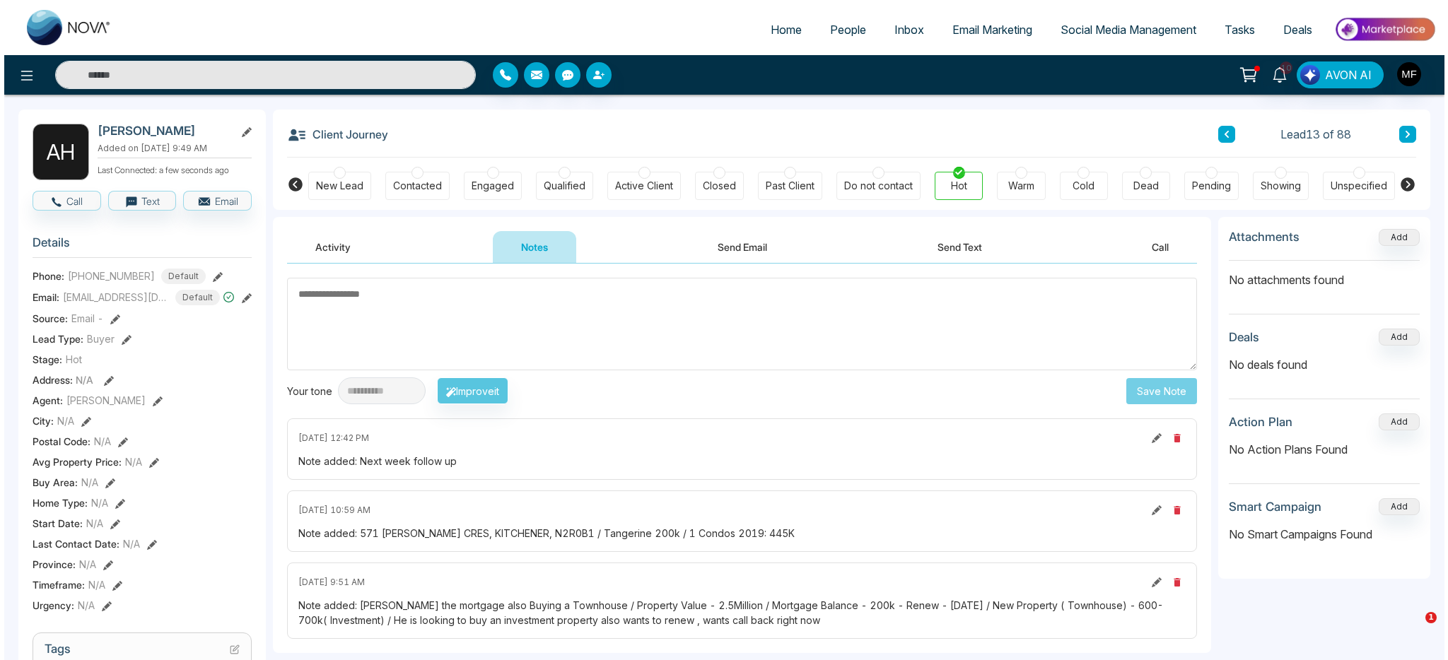
scroll to position [0, 0]
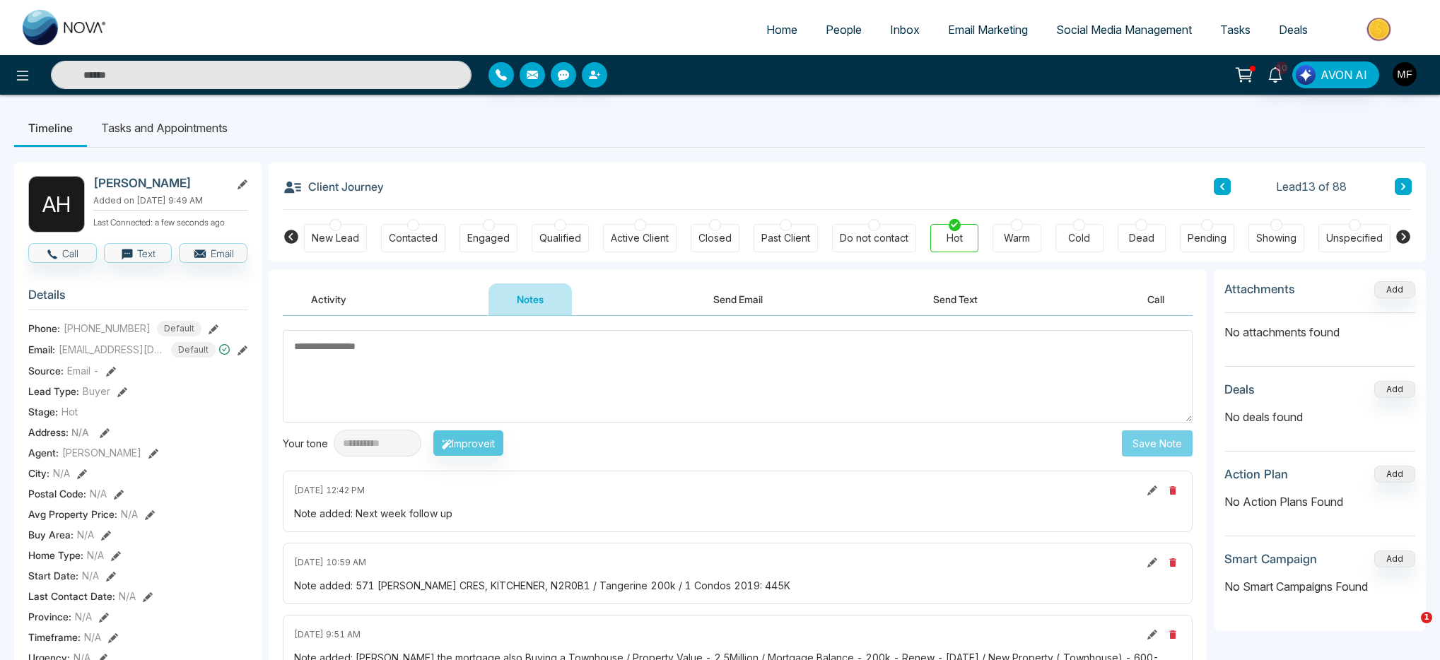
click at [145, 136] on li "Tasks and Appointments" at bounding box center [164, 128] width 155 height 38
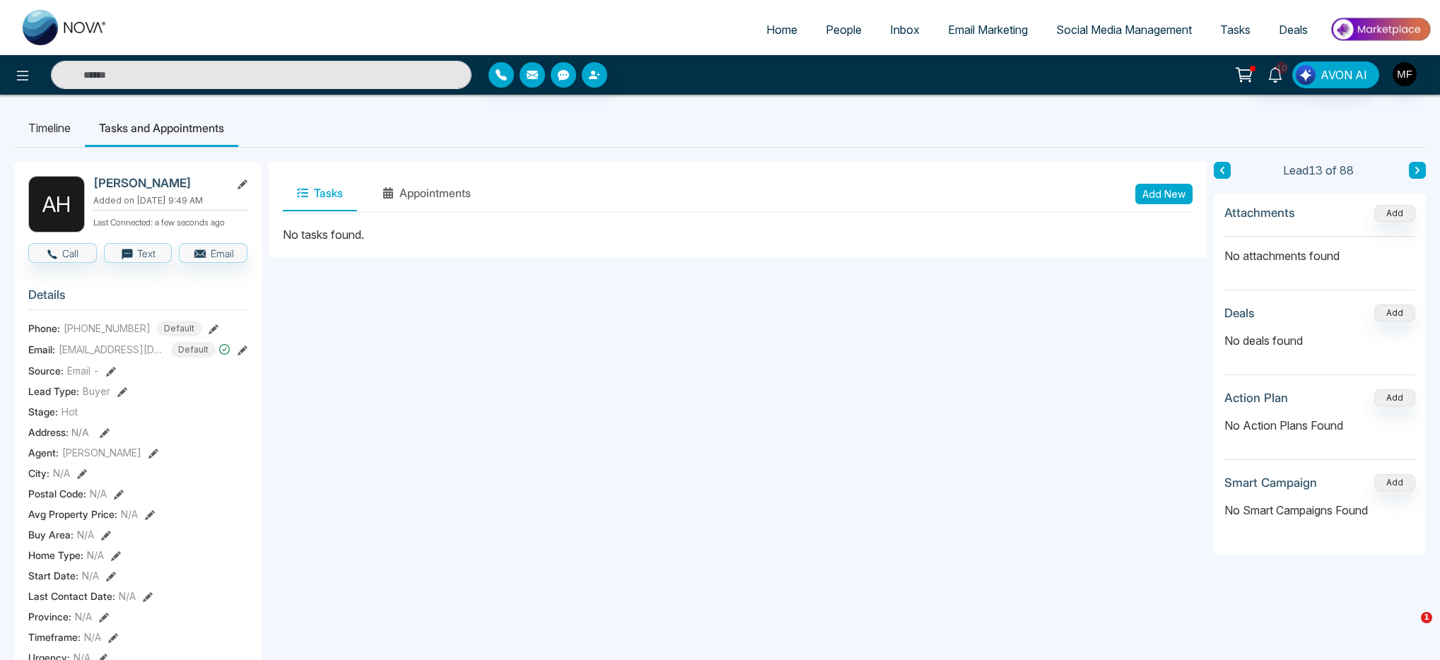
click at [1173, 195] on button "Add New" at bounding box center [1163, 194] width 57 height 20
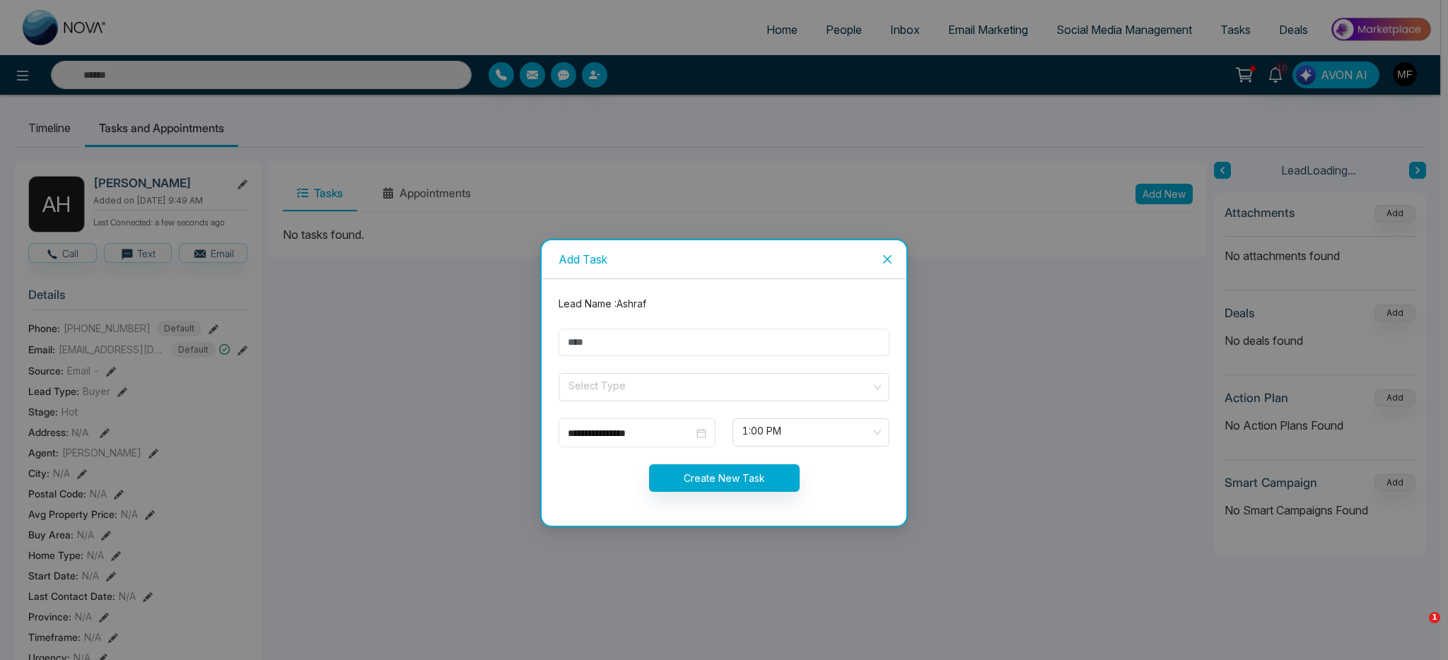
click at [756, 336] on input "text" at bounding box center [723, 343] width 331 height 28
type input "**********"
click at [640, 387] on input "search" at bounding box center [719, 384] width 304 height 21
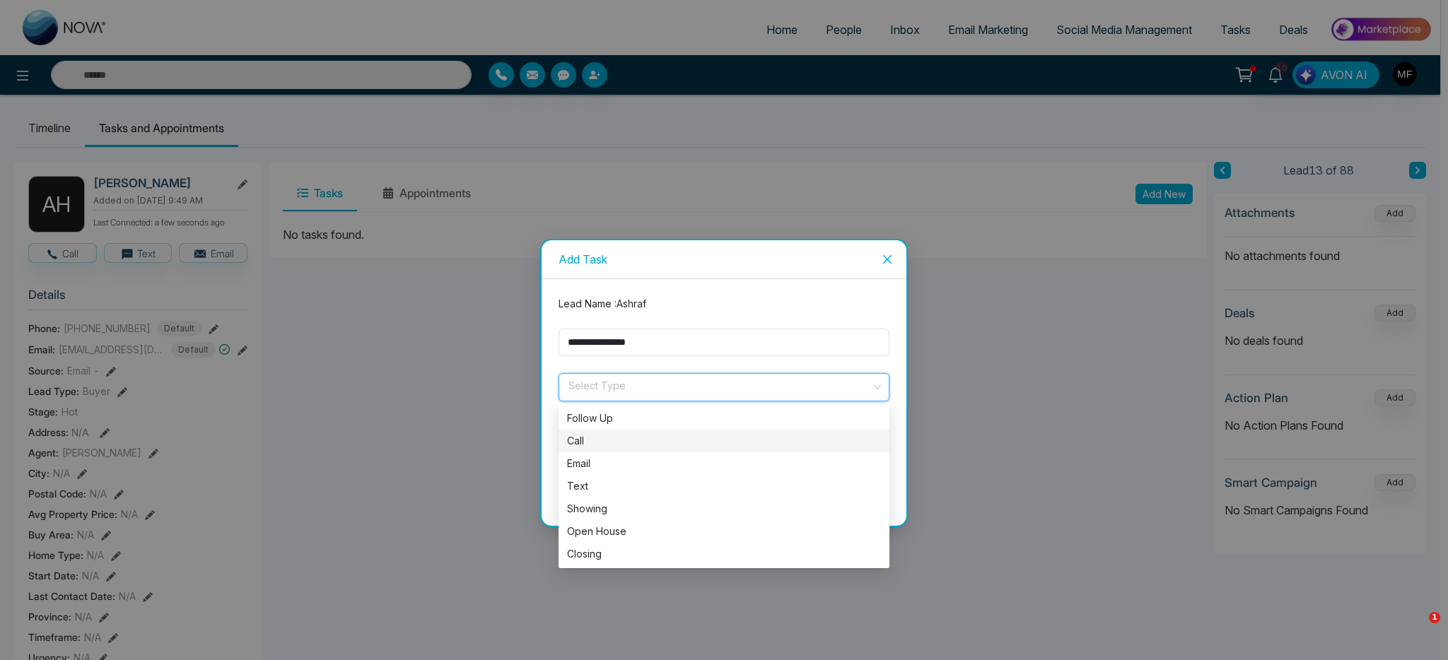
click at [623, 442] on div "Call" at bounding box center [724, 441] width 314 height 16
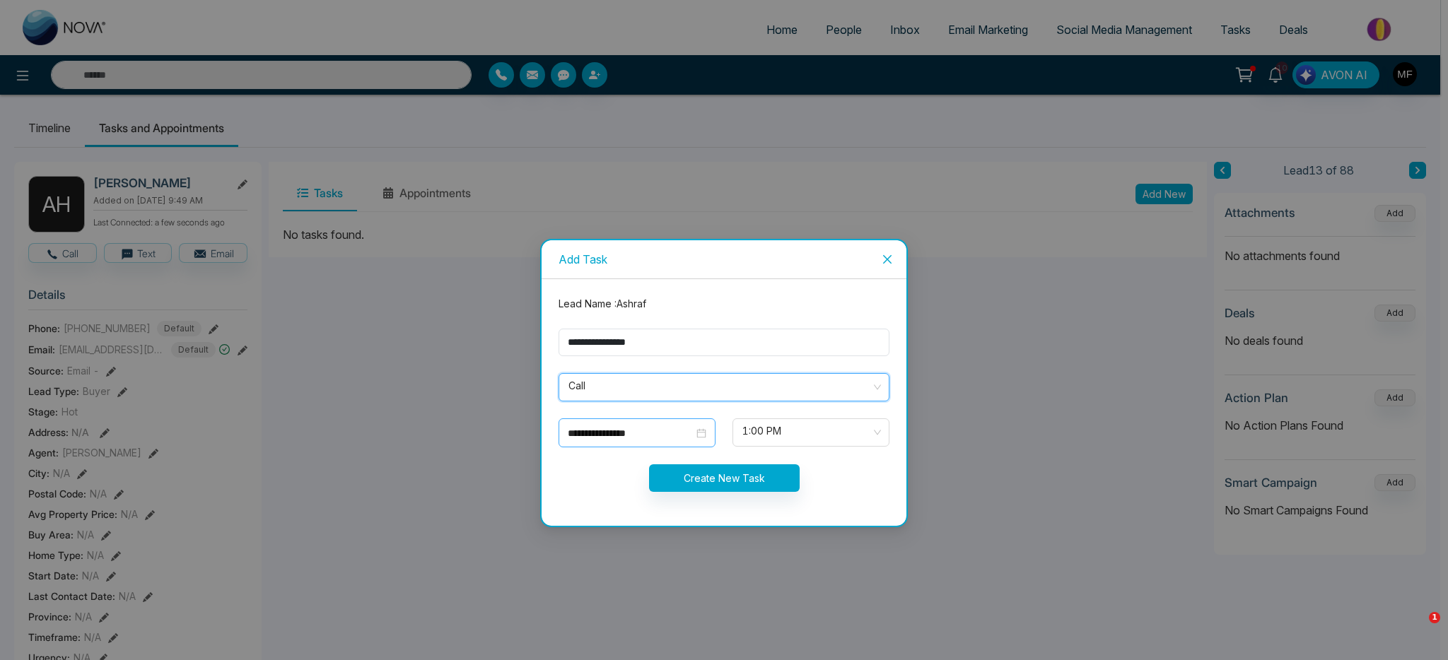
click at [698, 438] on div "**********" at bounding box center [637, 434] width 139 height 16
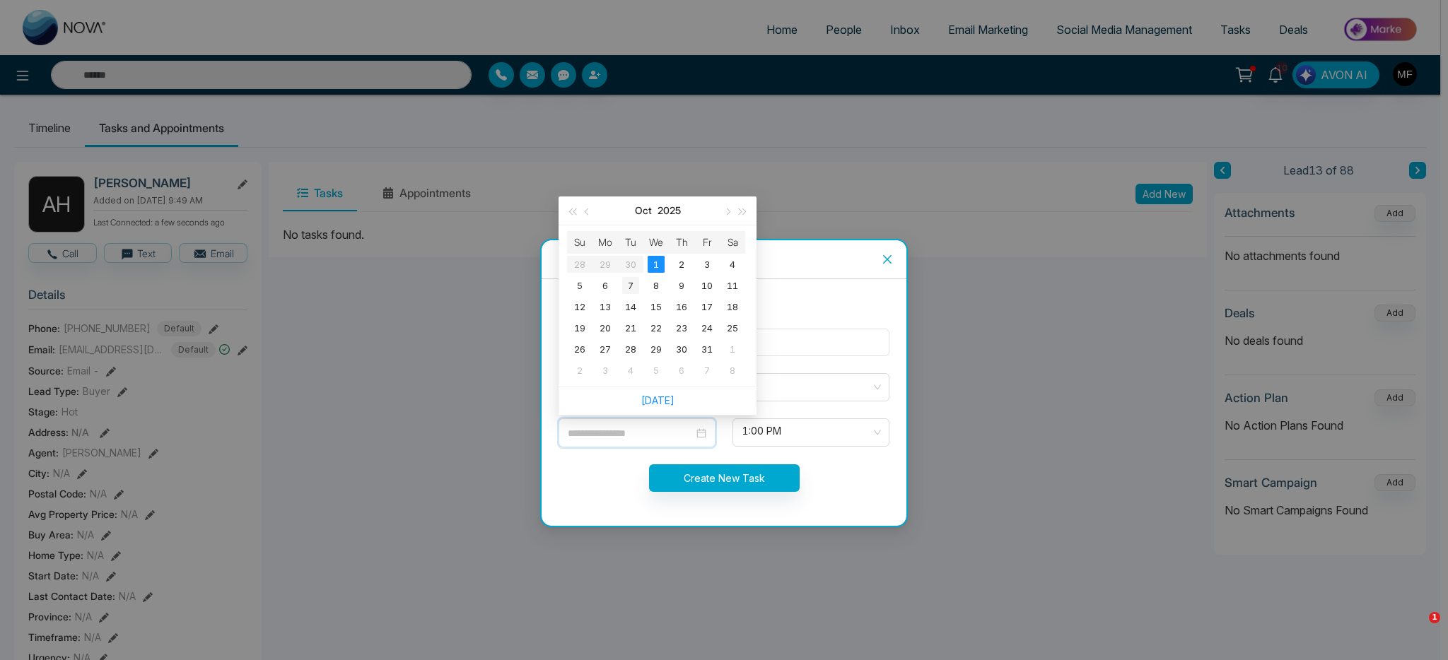
type input "**********"
click at [640, 288] on td "7" at bounding box center [630, 285] width 25 height 21
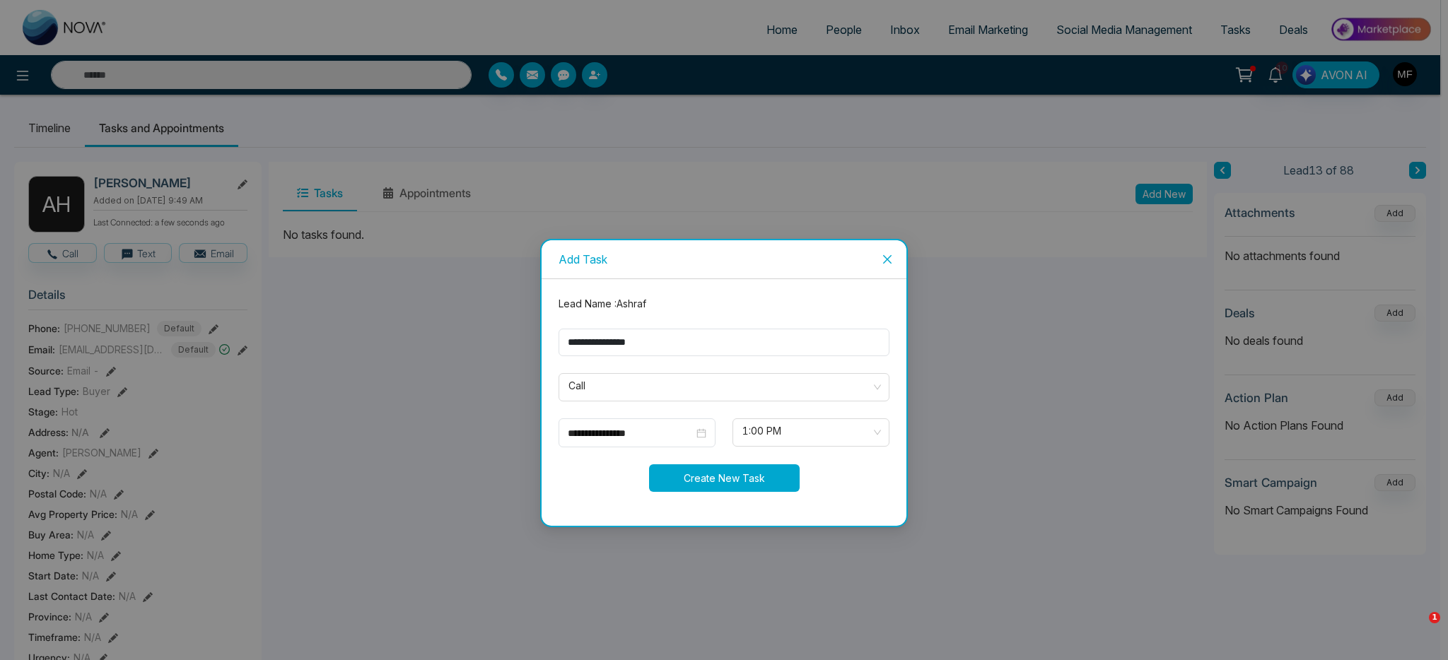
click at [738, 475] on button "Create New Task" at bounding box center [724, 478] width 151 height 28
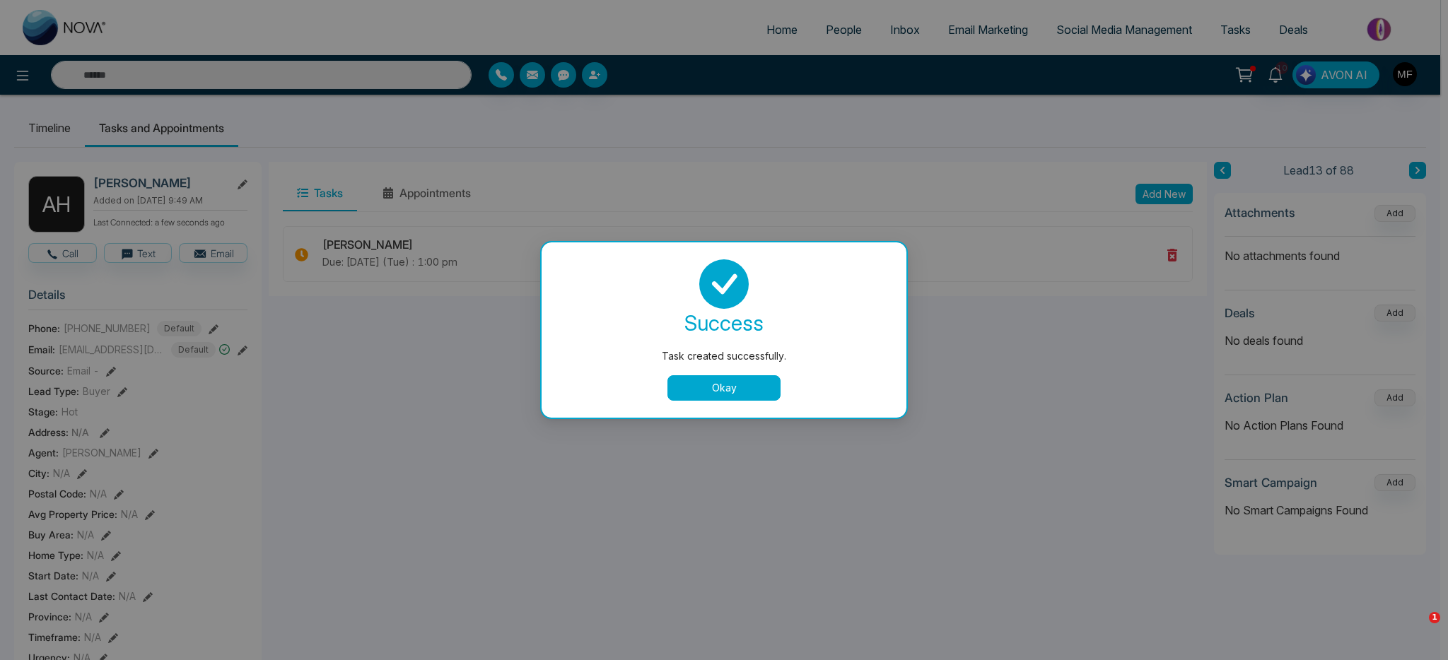
click at [746, 385] on button "Okay" at bounding box center [723, 387] width 113 height 25
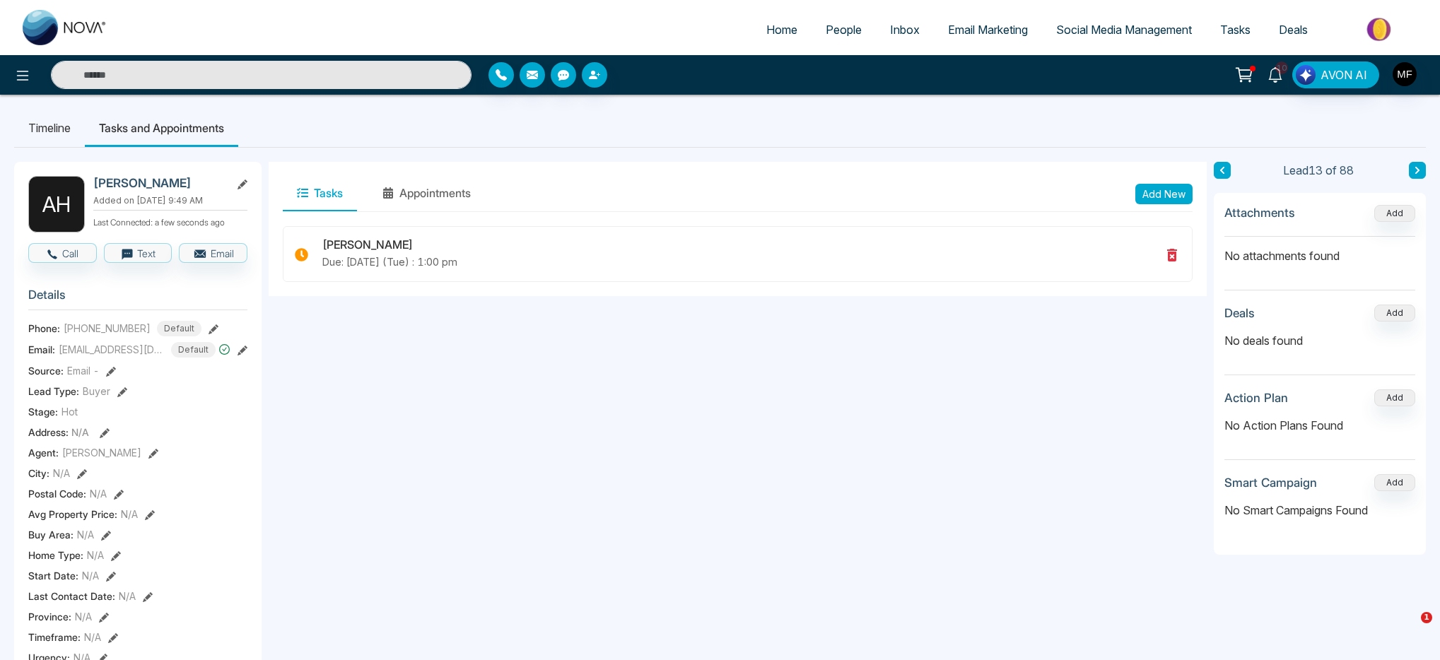
click at [1274, 78] on icon at bounding box center [1274, 75] width 13 height 16
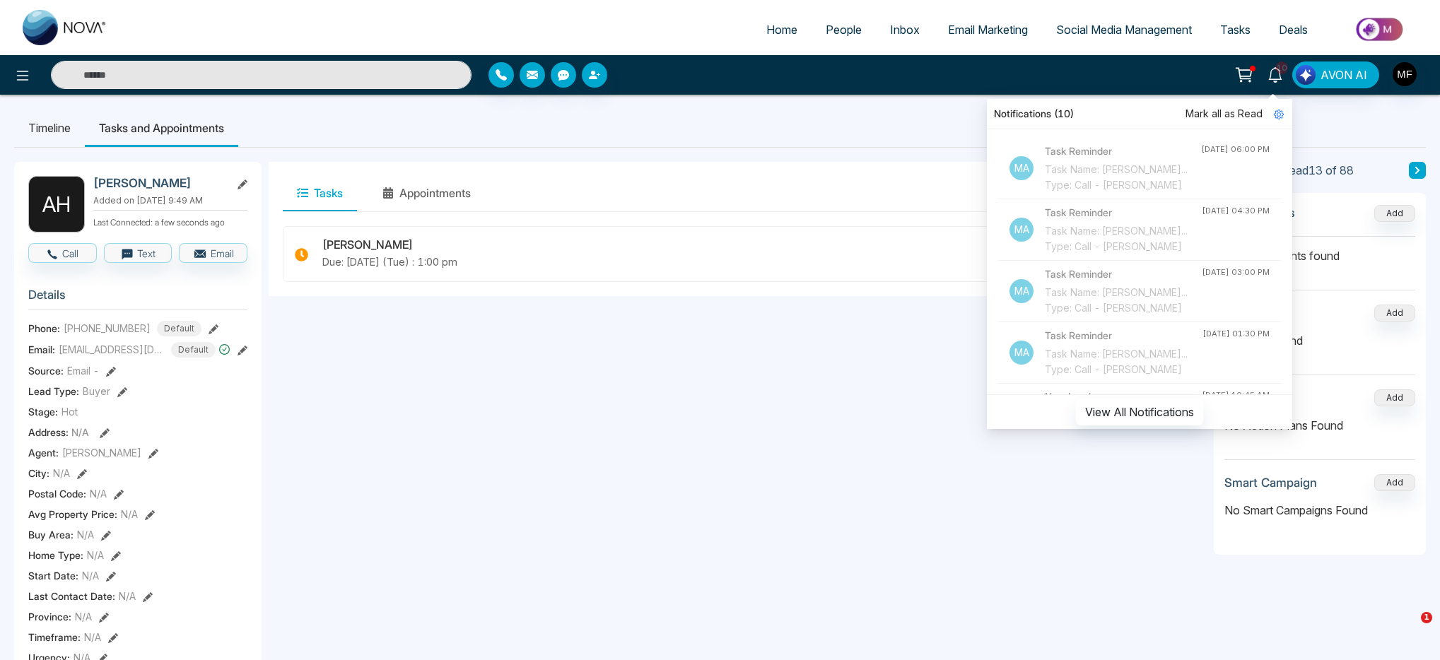
click at [339, 81] on input "text" at bounding box center [261, 75] width 421 height 28
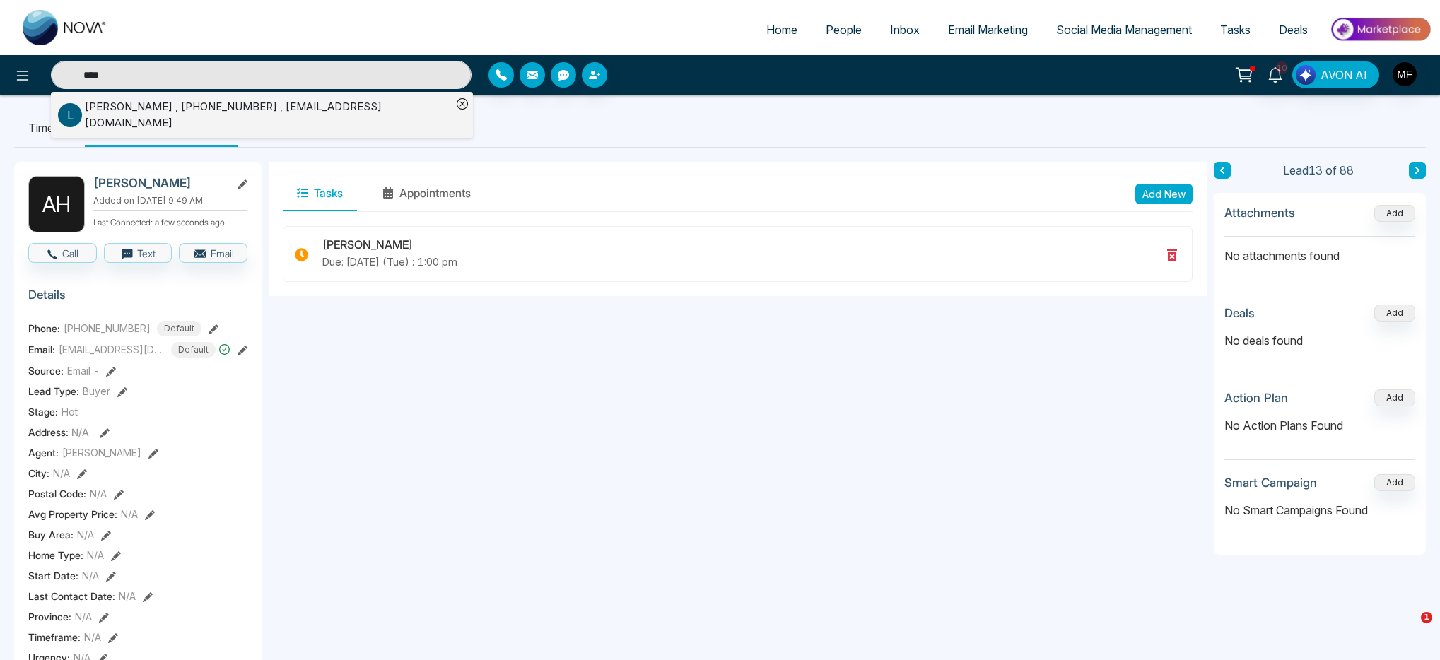
type input "****"
click at [244, 112] on div "[PERSON_NAME] , [PHONE_NUMBER] , [EMAIL_ADDRESS][DOMAIN_NAME]" at bounding box center [268, 115] width 367 height 32
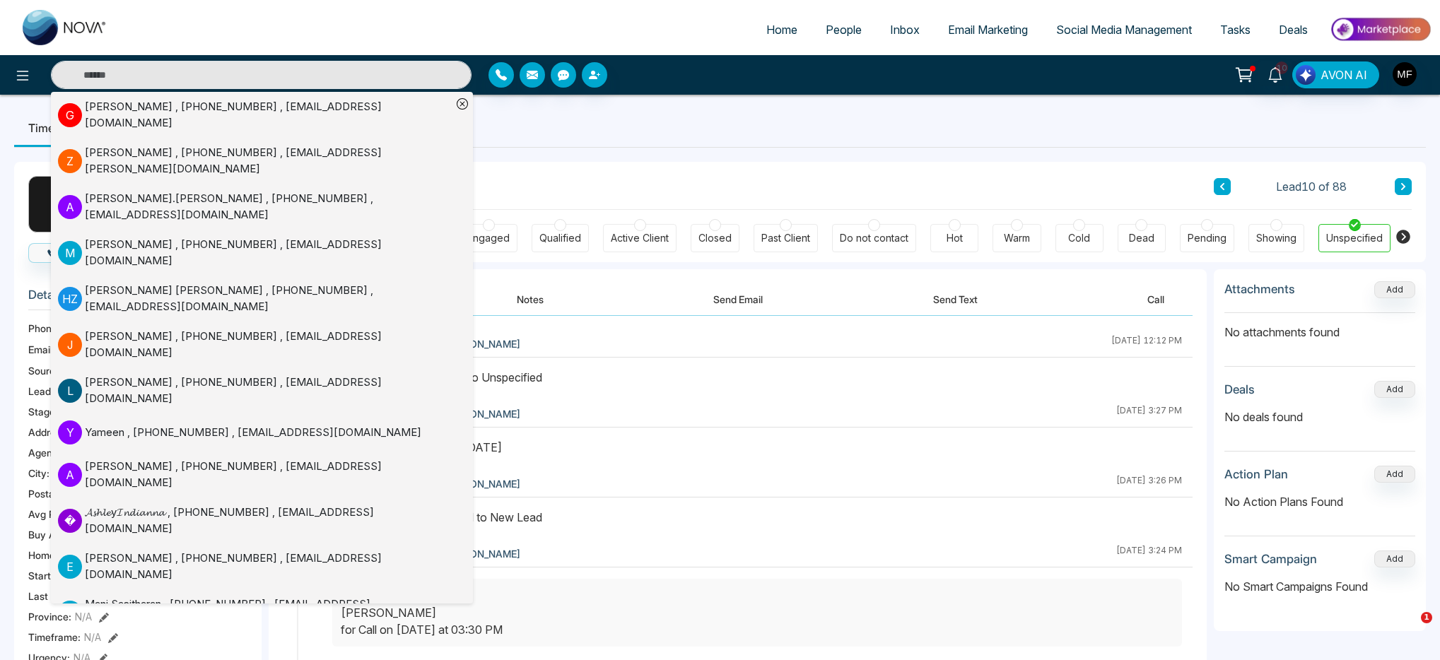
click at [563, 148] on div "[PERSON_NAME] Added on [DATE] 3:14 PM Last Connected: a few seconds ago Call Te…" at bounding box center [720, 671] width 1412 height 1046
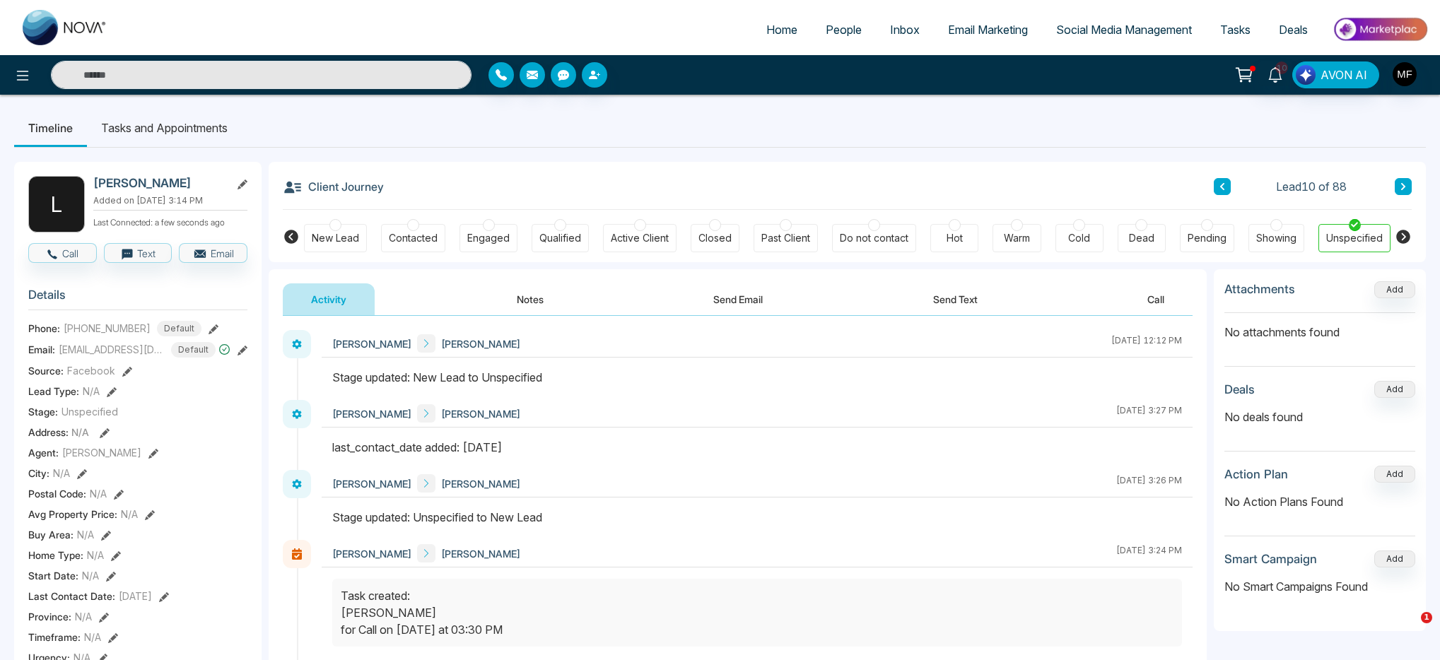
click at [631, 185] on div "Client Journey Lead 10 of 88" at bounding box center [847, 186] width 1129 height 48
click at [522, 295] on button "Notes" at bounding box center [529, 299] width 83 height 32
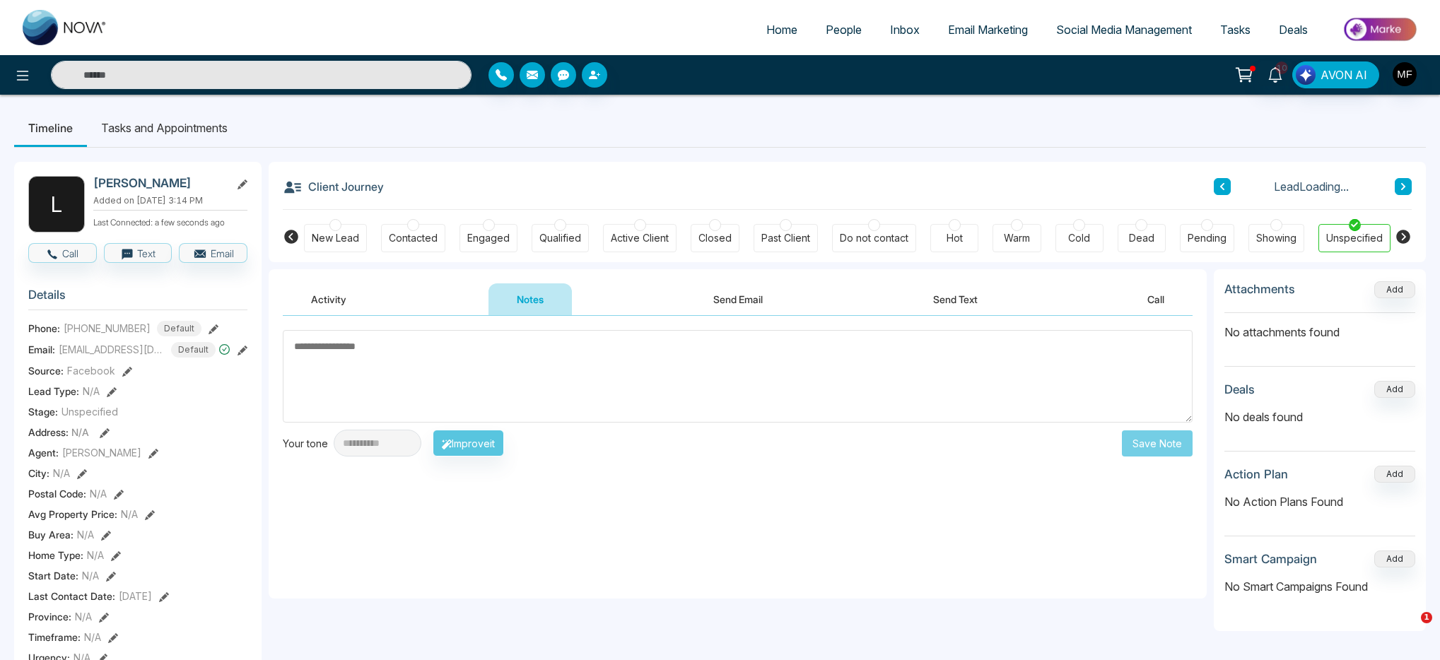
click at [518, 357] on textarea at bounding box center [738, 376] width 910 height 93
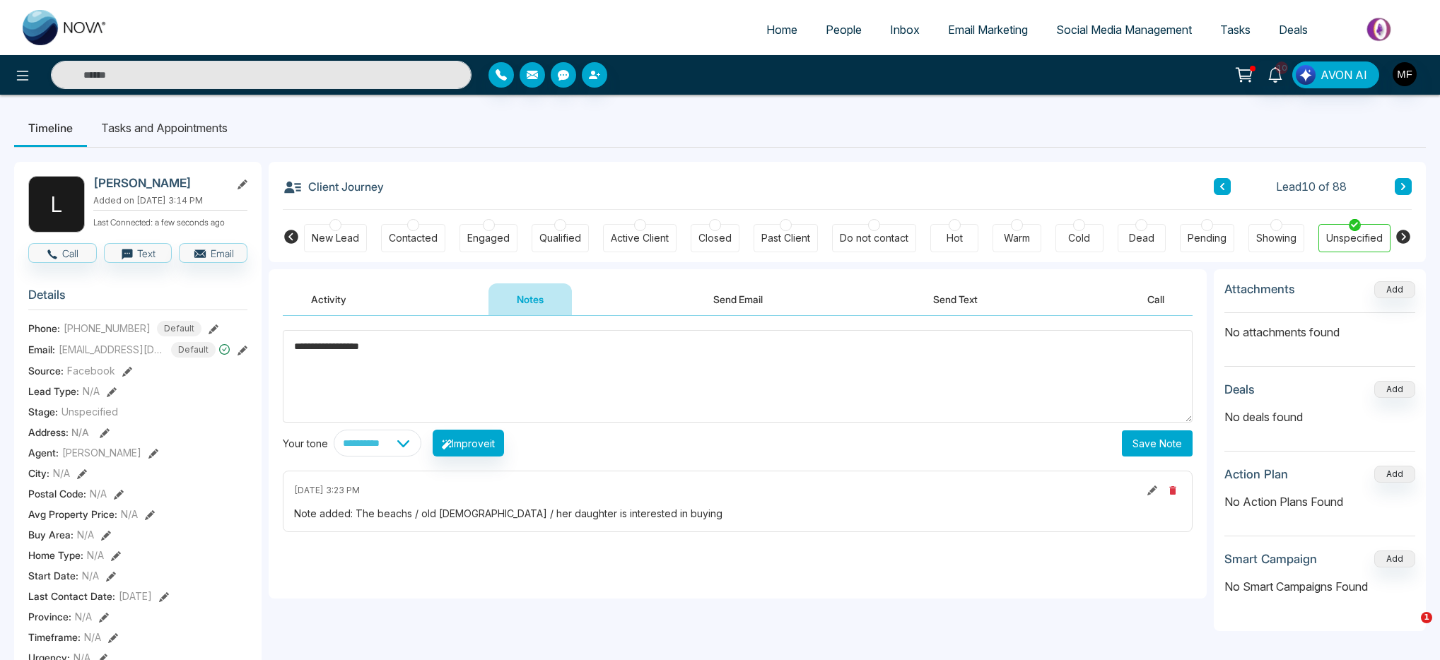
type textarea "**********"
click at [1161, 448] on button "Save Note" at bounding box center [1157, 443] width 71 height 26
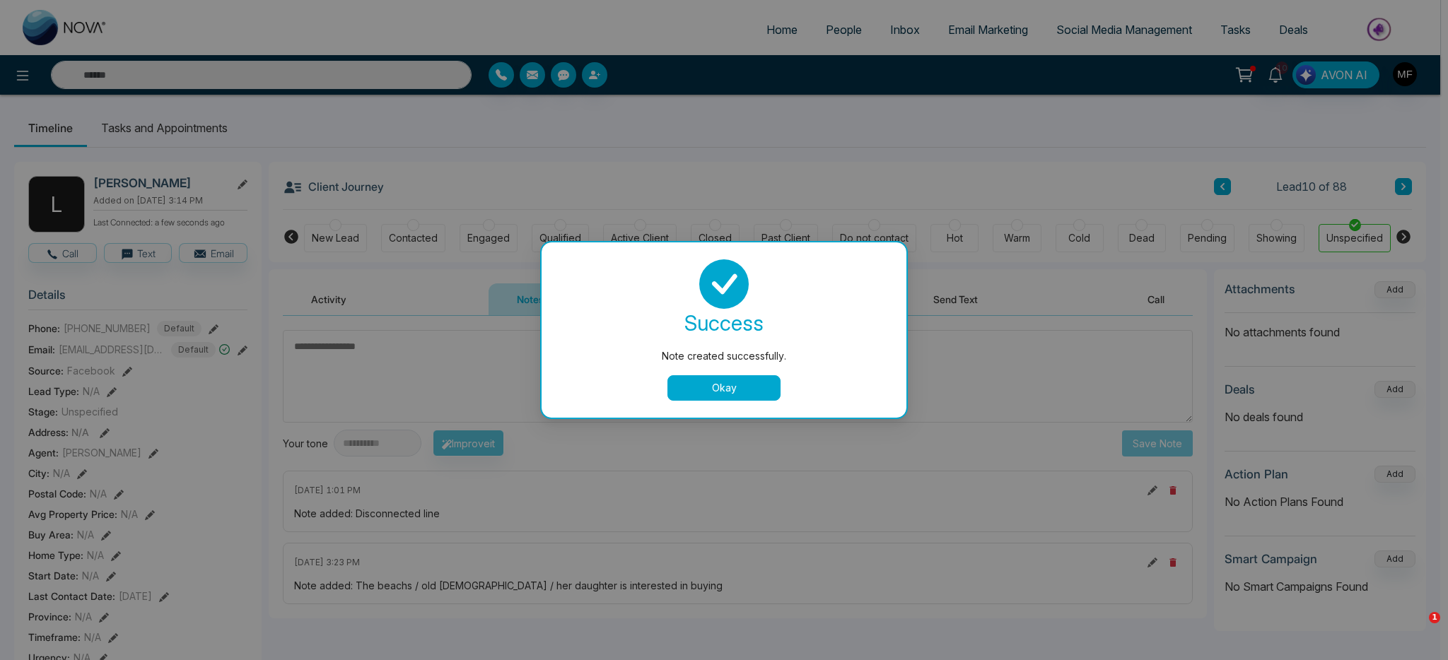
click at [715, 375] on button "Okay" at bounding box center [723, 387] width 113 height 25
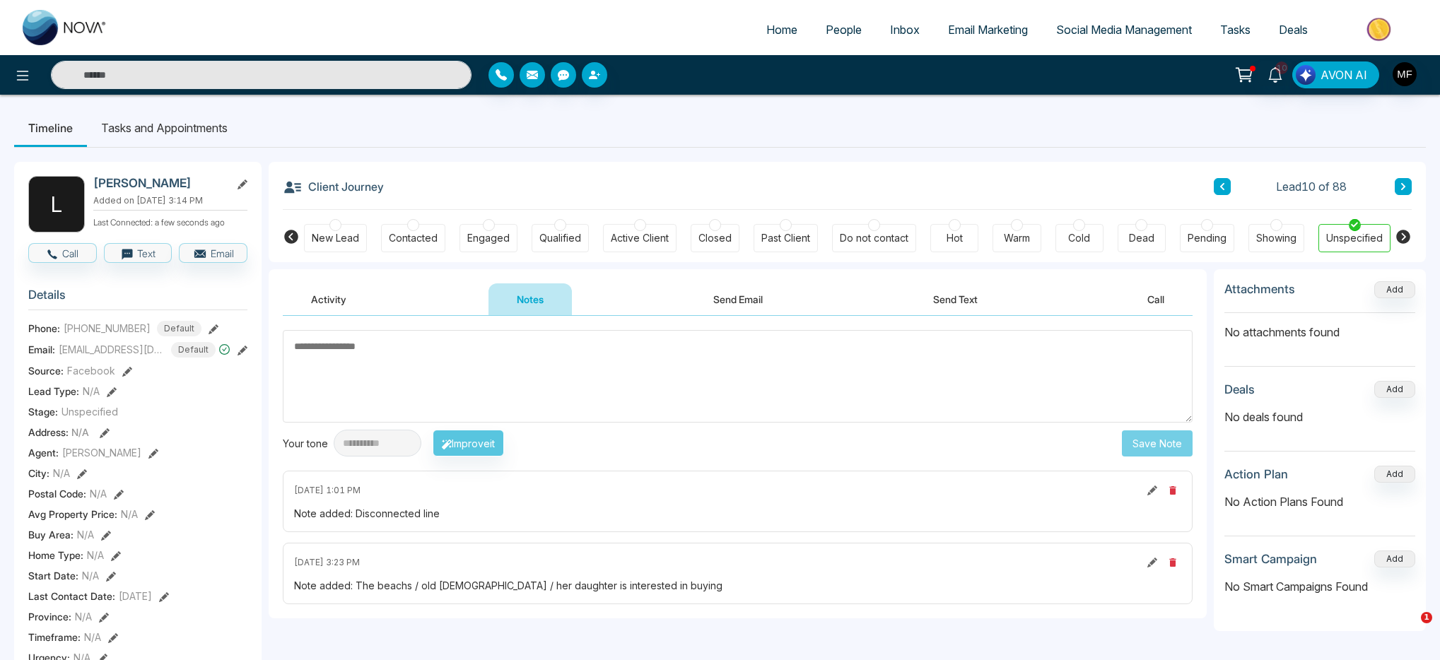
click at [1080, 234] on div "Cold" at bounding box center [1079, 238] width 22 height 14
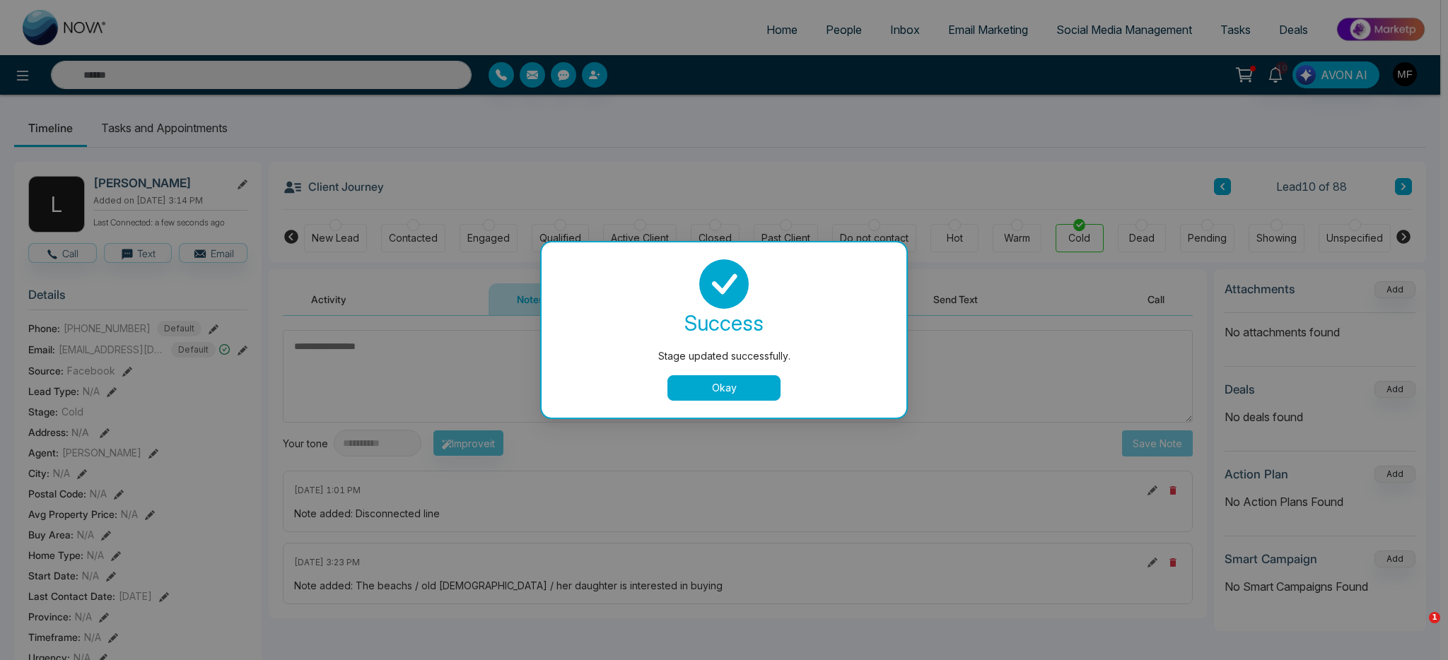
click at [706, 399] on button "Okay" at bounding box center [723, 387] width 113 height 25
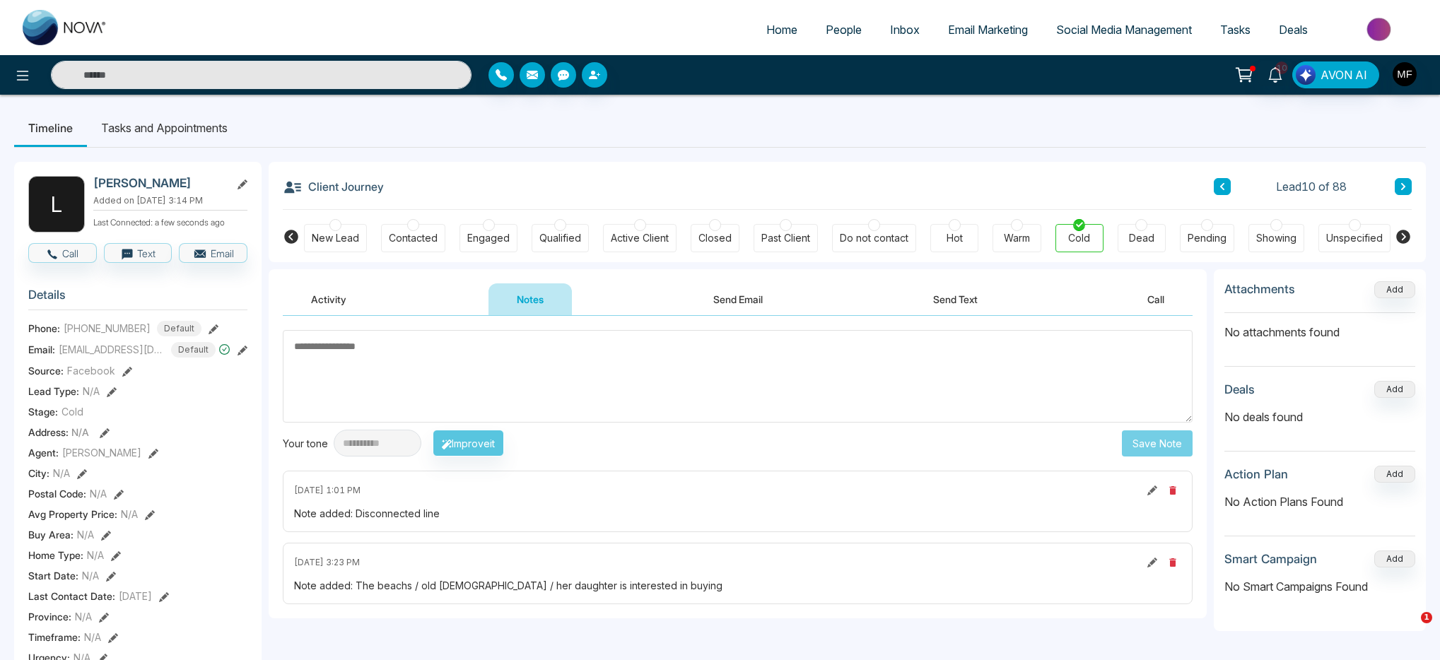
click at [847, 37] on link "People" at bounding box center [843, 29] width 64 height 27
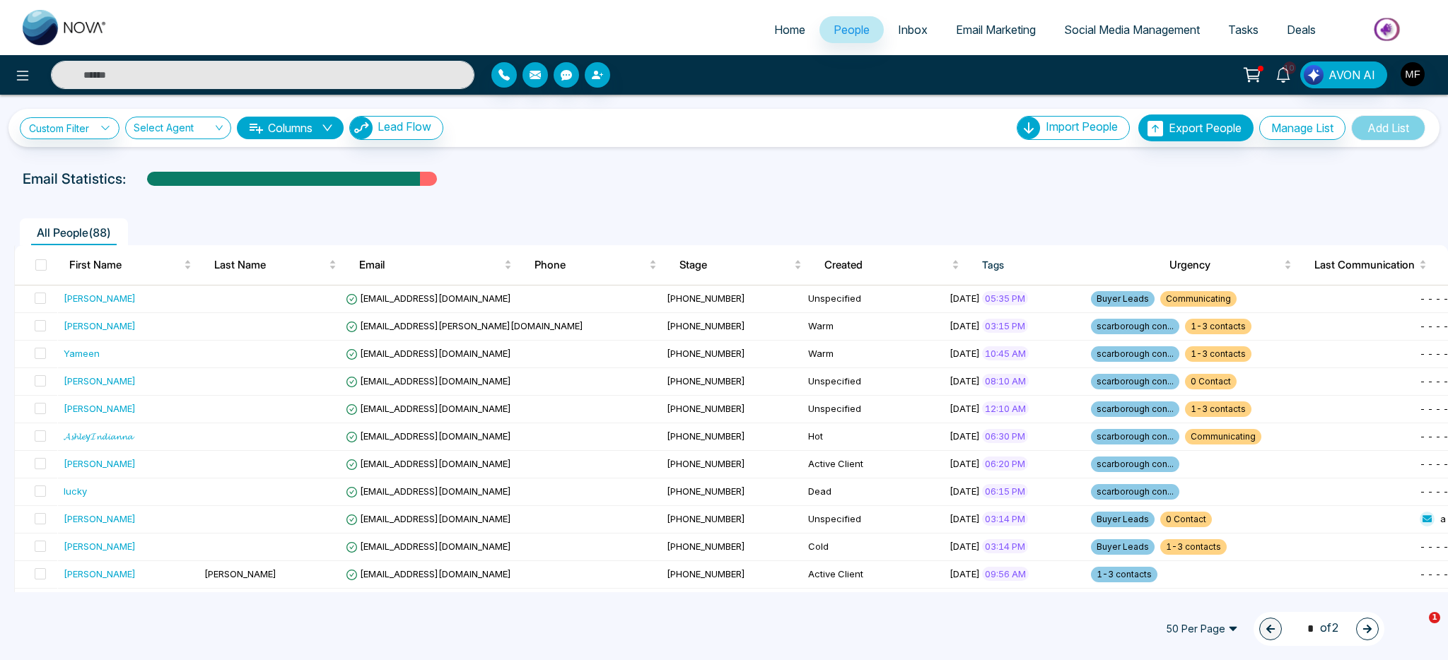
click at [1289, 74] on icon at bounding box center [1282, 75] width 13 height 16
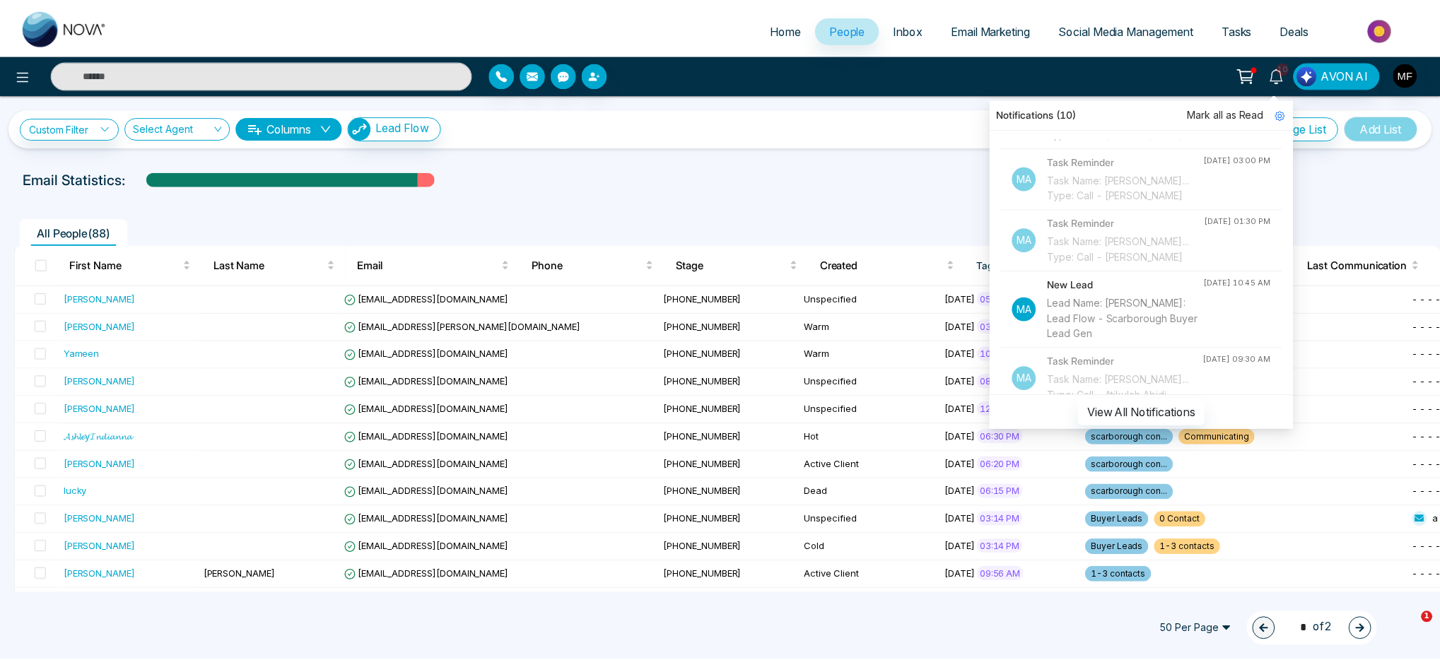
scroll to position [210, 0]
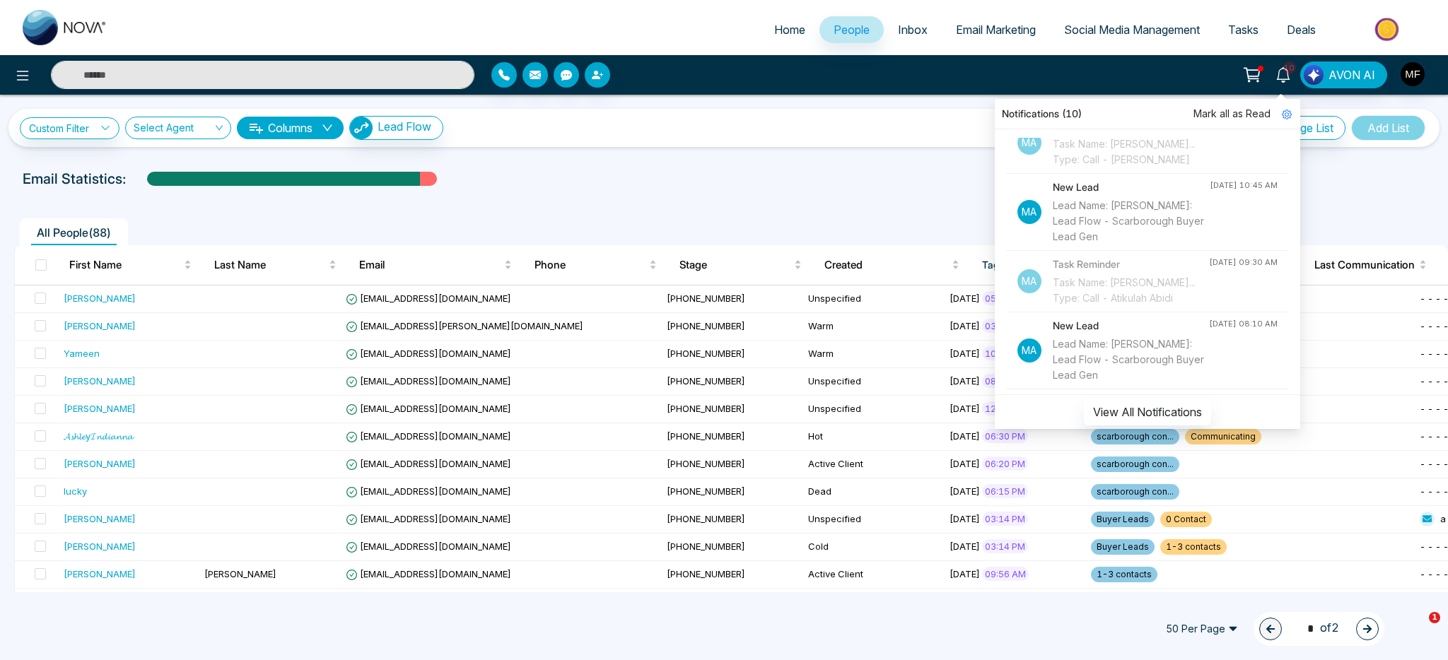
click at [747, 156] on div "Custom Filter Choose a filter Cancel Apply Select Agent Columns Lead Flow Impor…" at bounding box center [724, 344] width 1448 height 498
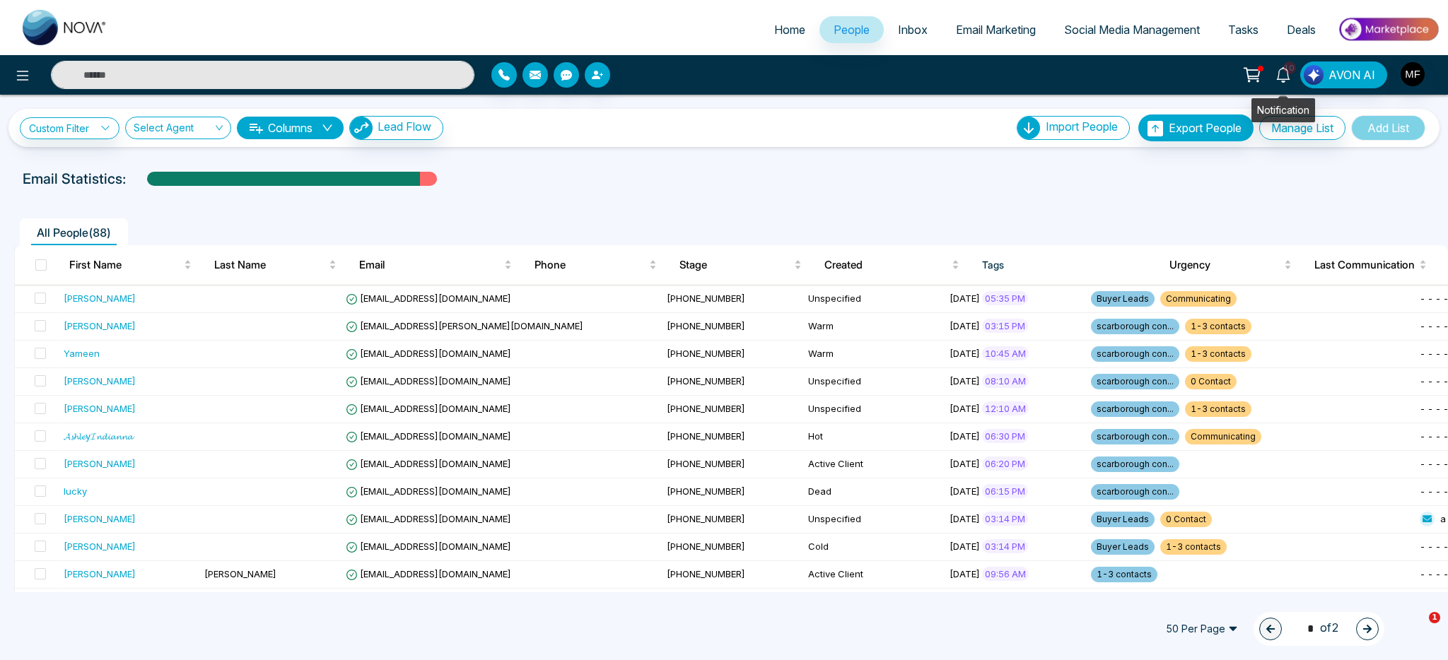
click at [1267, 75] on link "10" at bounding box center [1283, 73] width 34 height 25
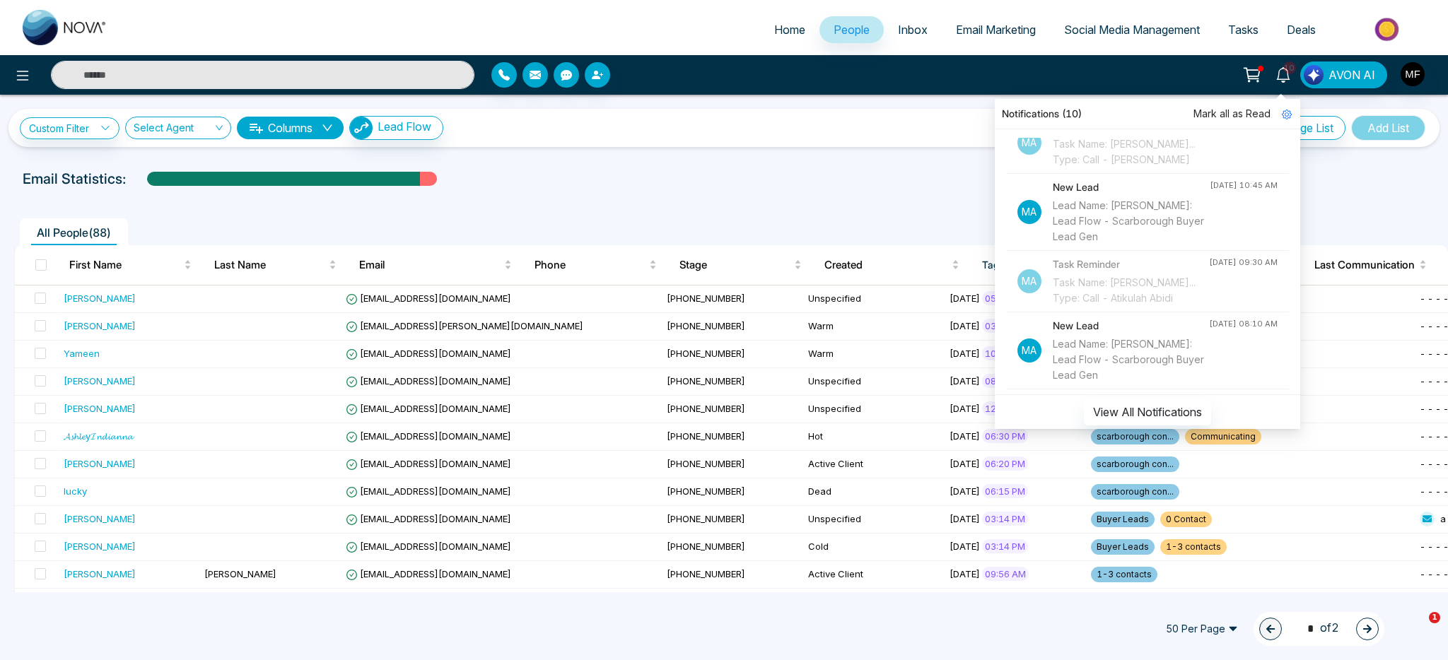
click at [1260, 76] on icon at bounding box center [1252, 75] width 20 height 20
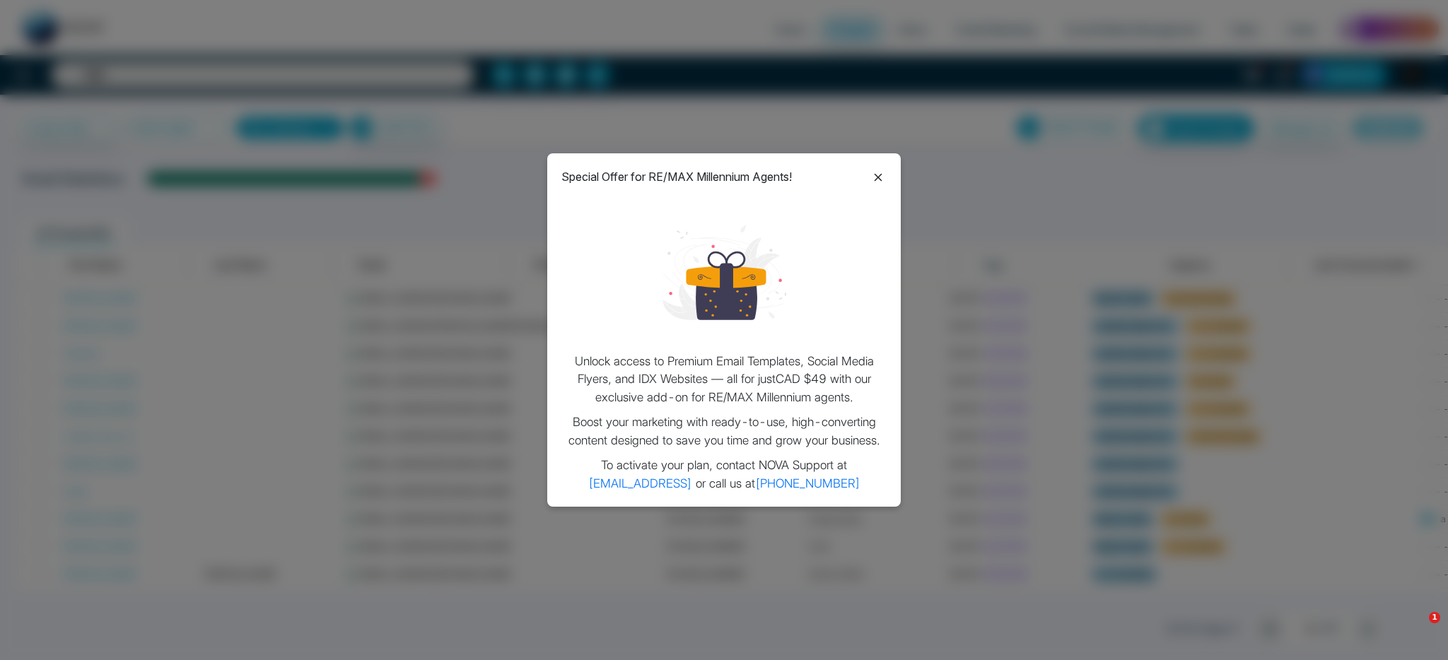
click at [880, 175] on icon at bounding box center [878, 177] width 8 height 8
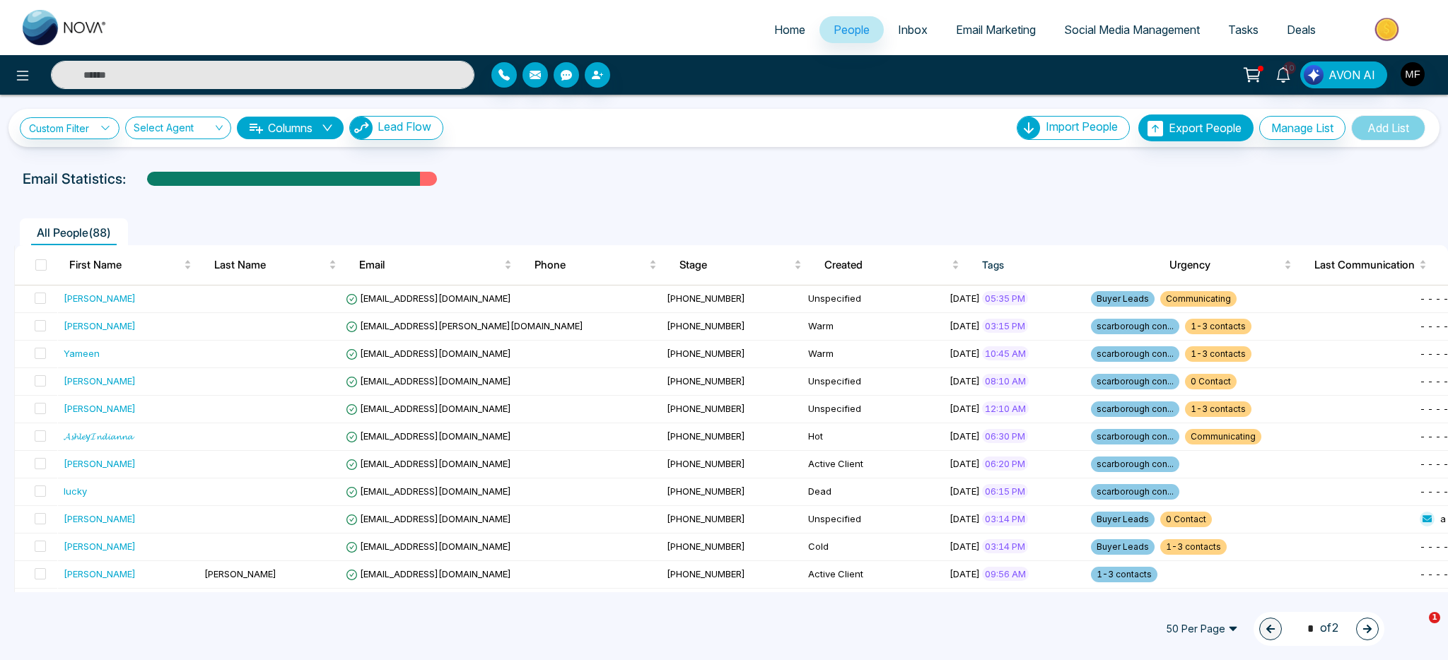
click at [257, 72] on input "text" at bounding box center [262, 75] width 423 height 28
type input "*****"
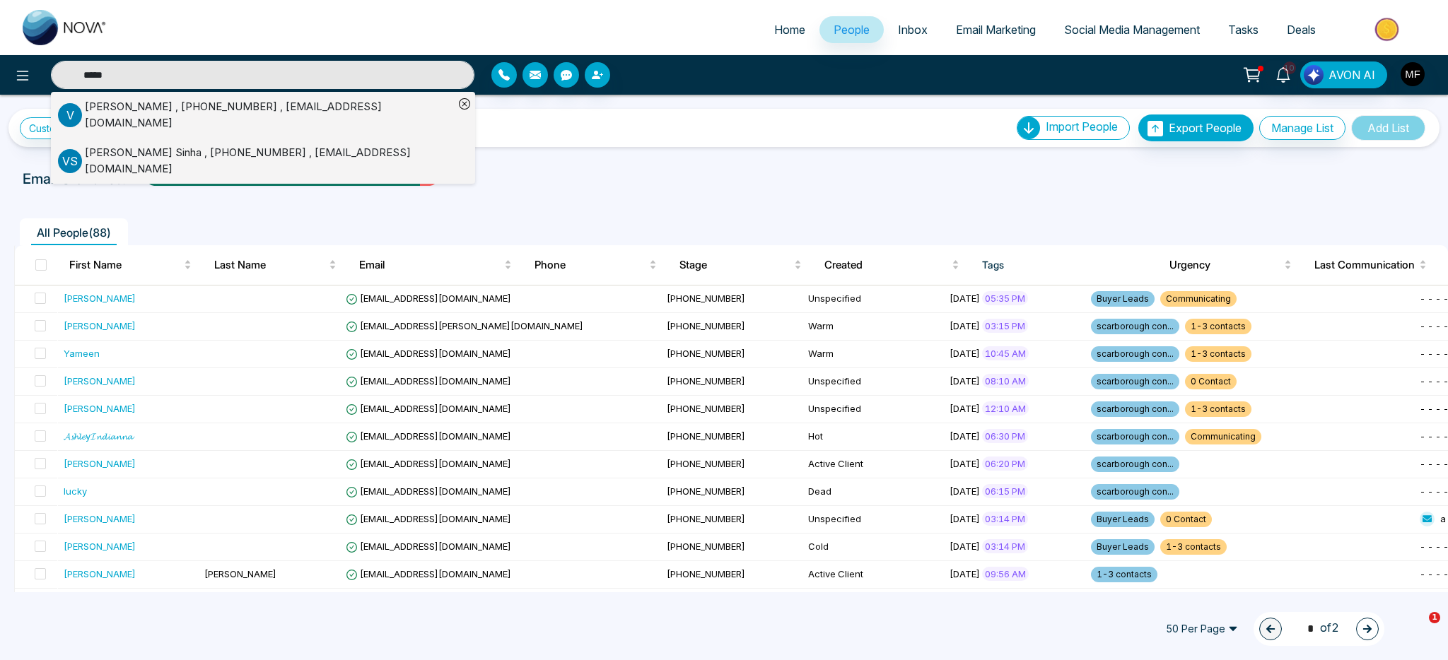
click at [200, 86] on input "*****" at bounding box center [262, 75] width 423 height 28
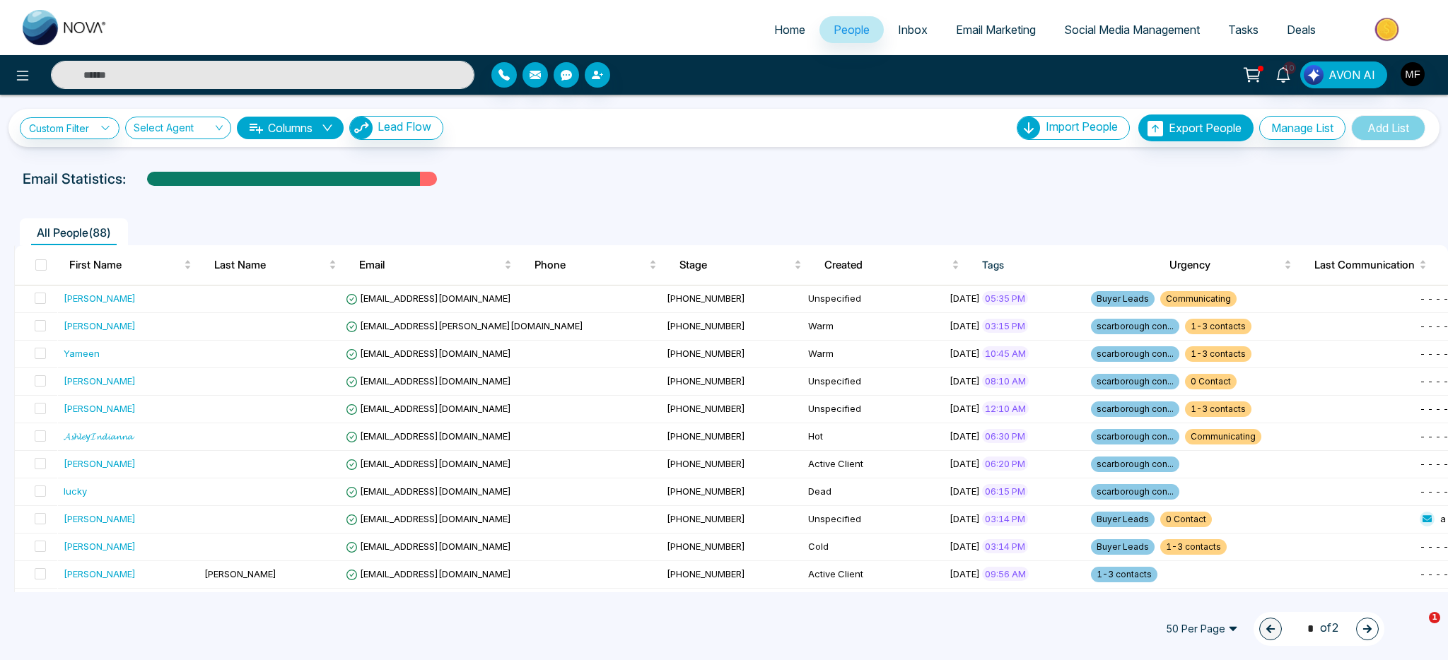
click at [204, 78] on input "text" at bounding box center [262, 75] width 423 height 28
type input "*****"
click at [211, 79] on input "*****" at bounding box center [262, 75] width 423 height 28
type input "*"
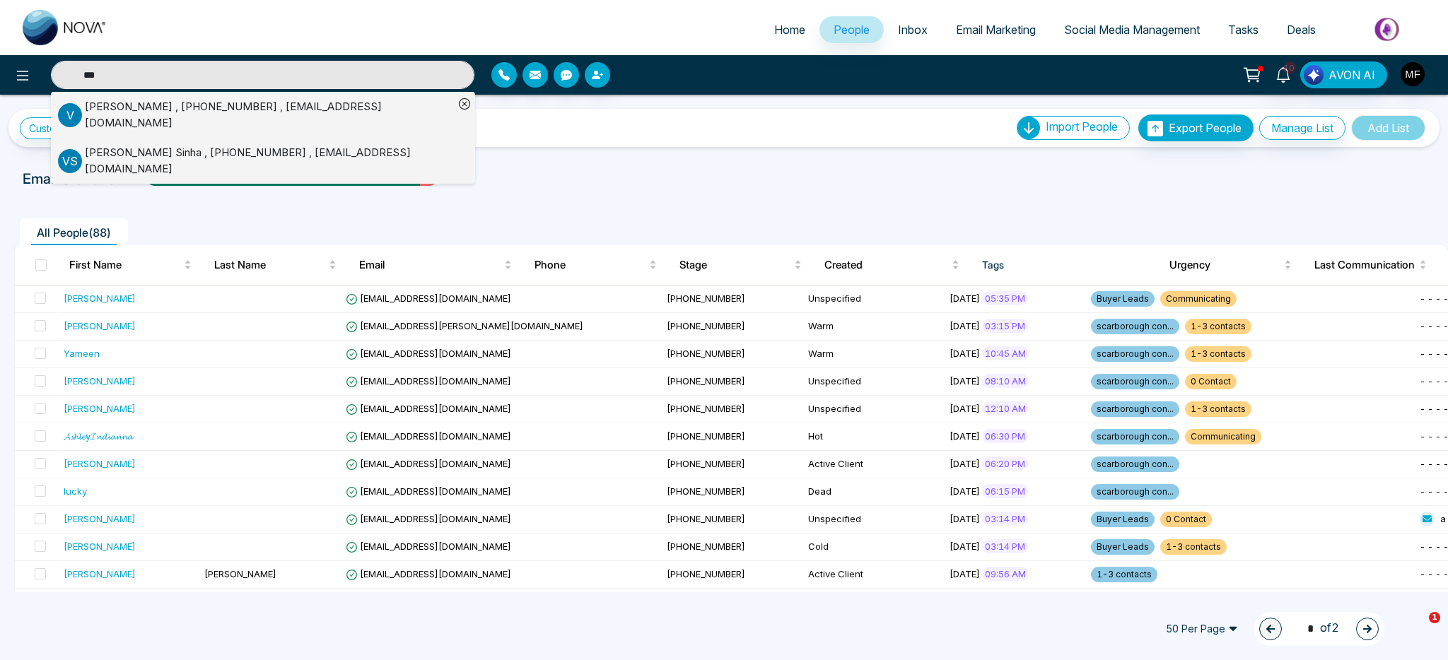
type input "***"
click at [323, 111] on div "[PERSON_NAME] , [PHONE_NUMBER] , [EMAIL_ADDRESS][DOMAIN_NAME]" at bounding box center [269, 115] width 369 height 32
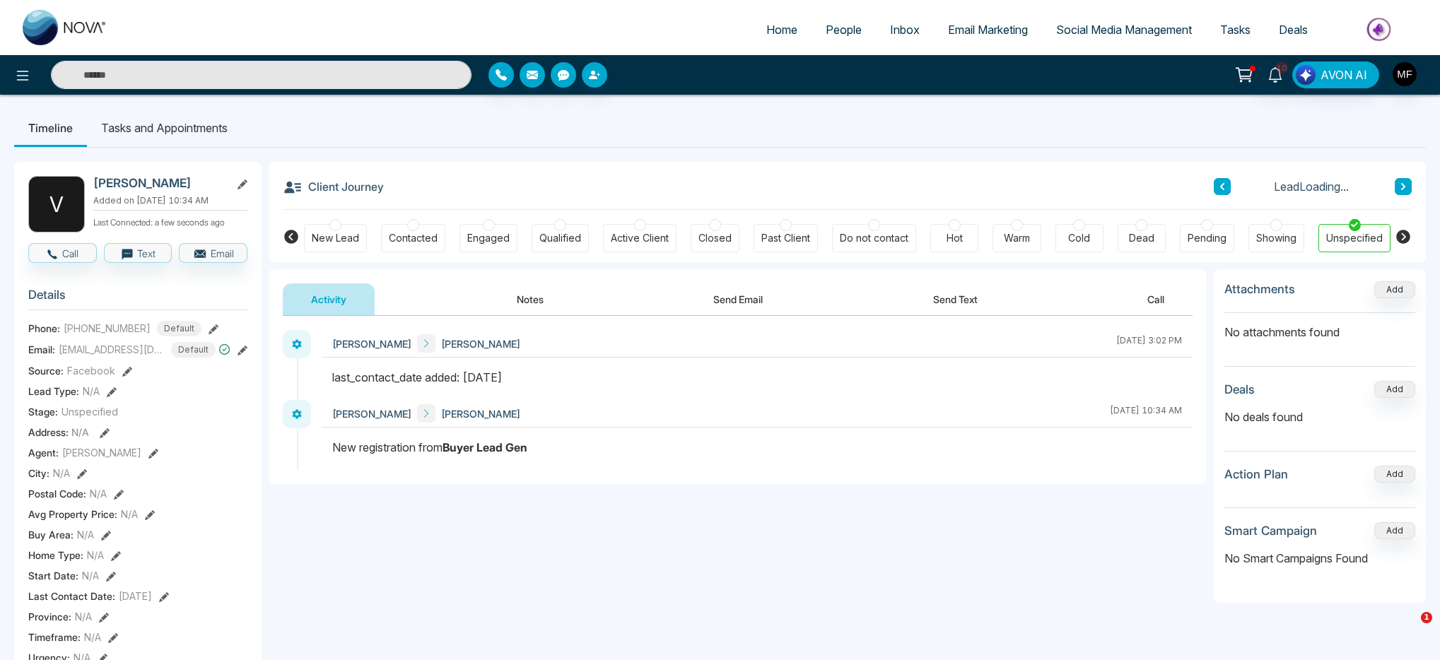
click at [201, 136] on li "Tasks and Appointments" at bounding box center [164, 128] width 155 height 38
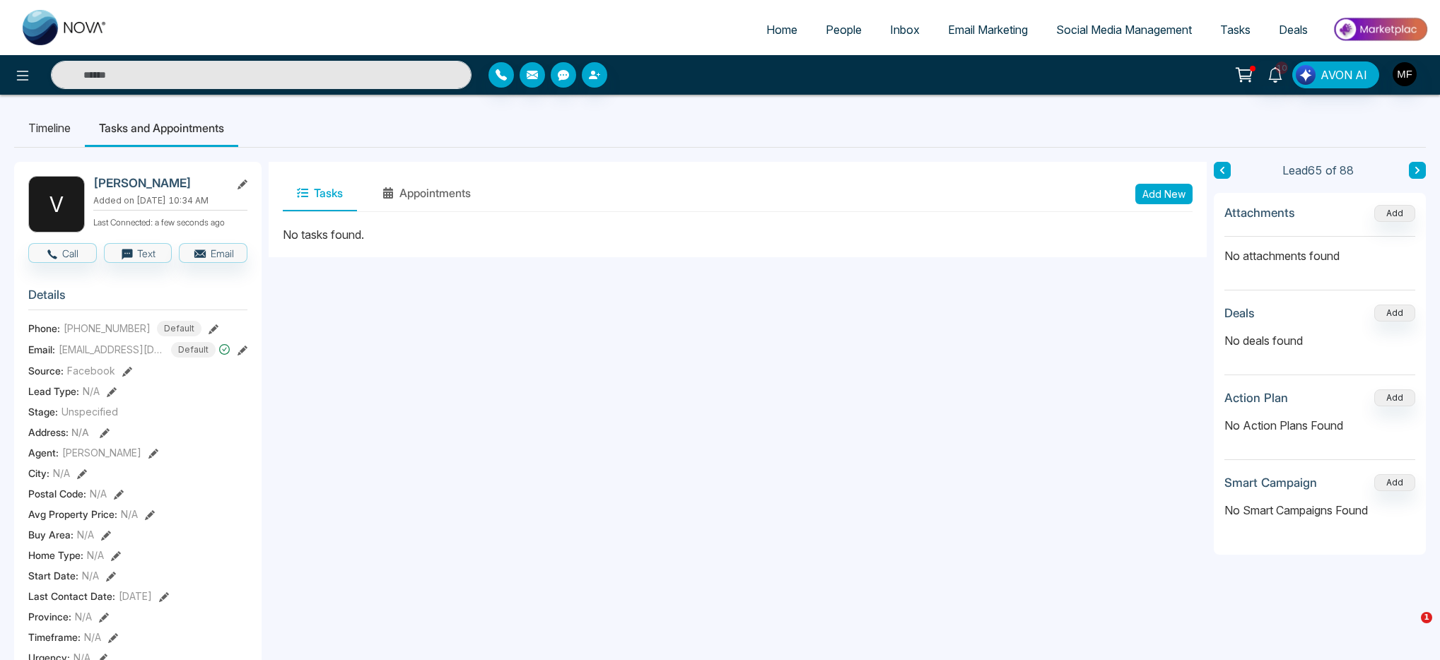
click at [46, 139] on li "Timeline" at bounding box center [49, 128] width 71 height 38
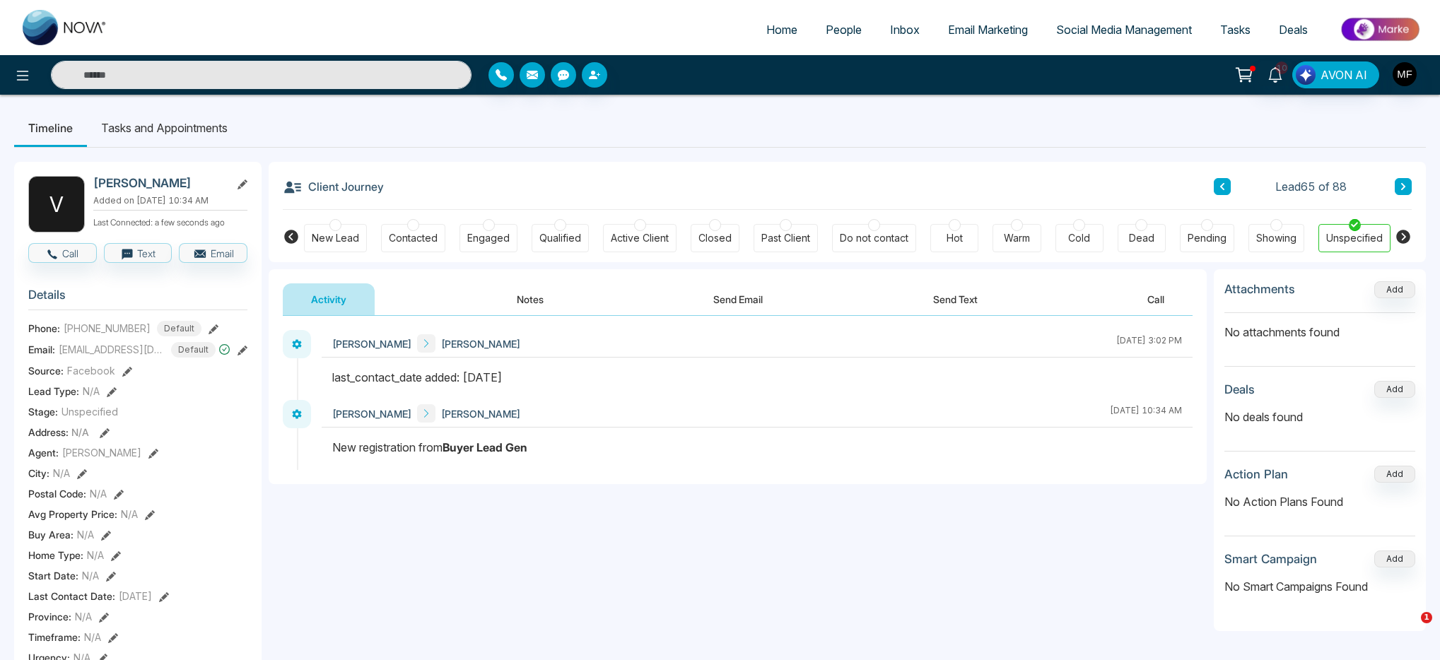
click at [530, 309] on button "Notes" at bounding box center [529, 299] width 83 height 32
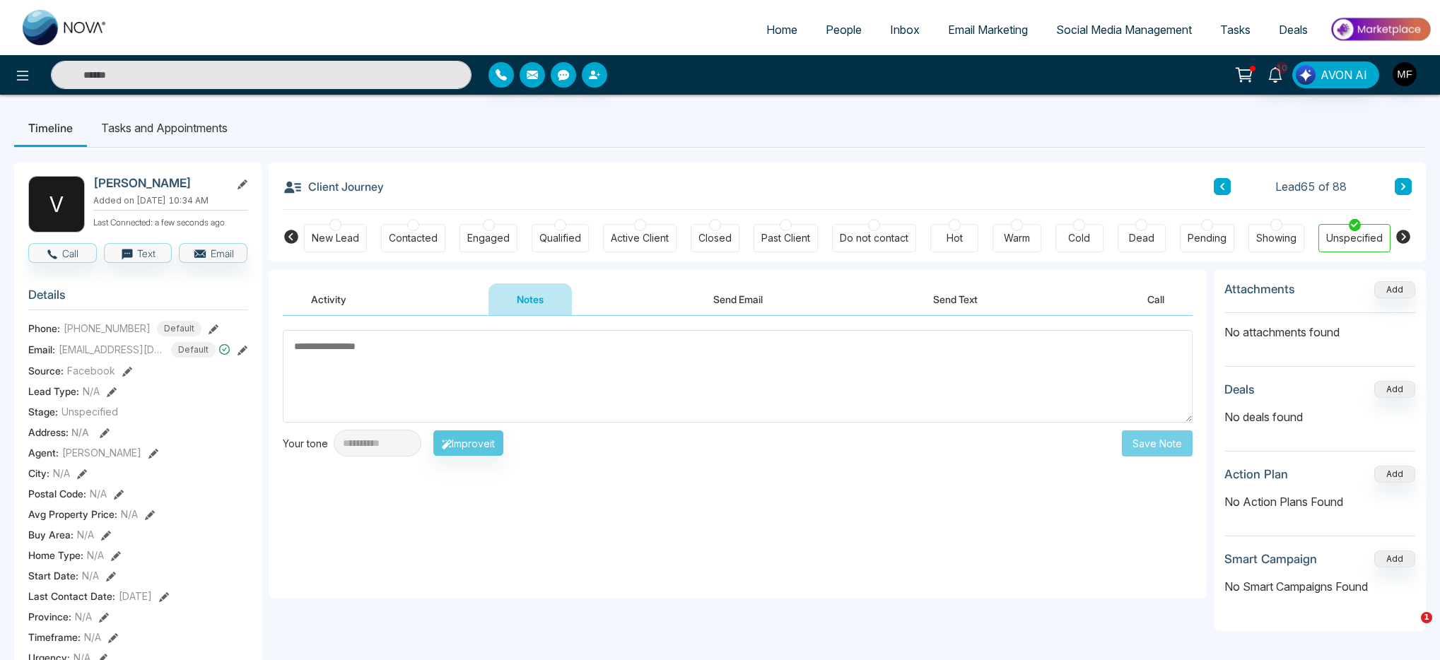
click at [839, 29] on span "People" at bounding box center [844, 30] width 36 height 14
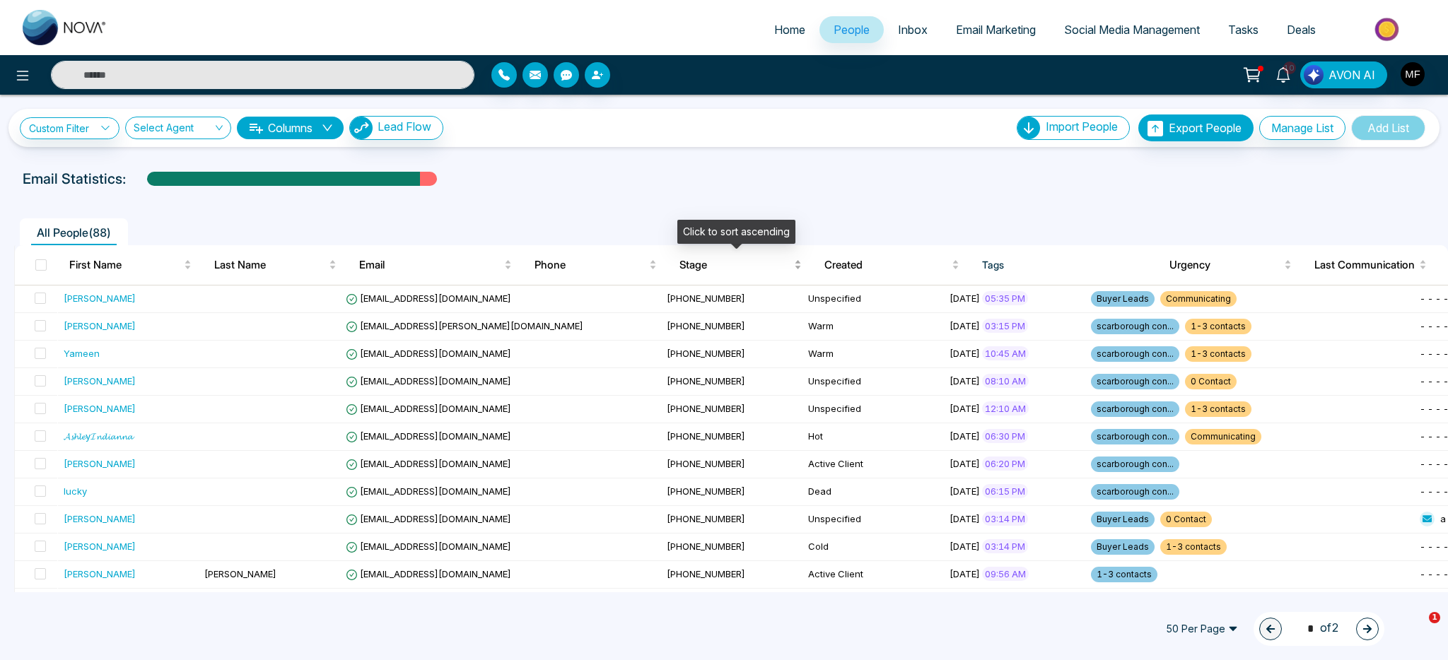
click at [696, 261] on span "Stage" at bounding box center [735, 265] width 112 height 17
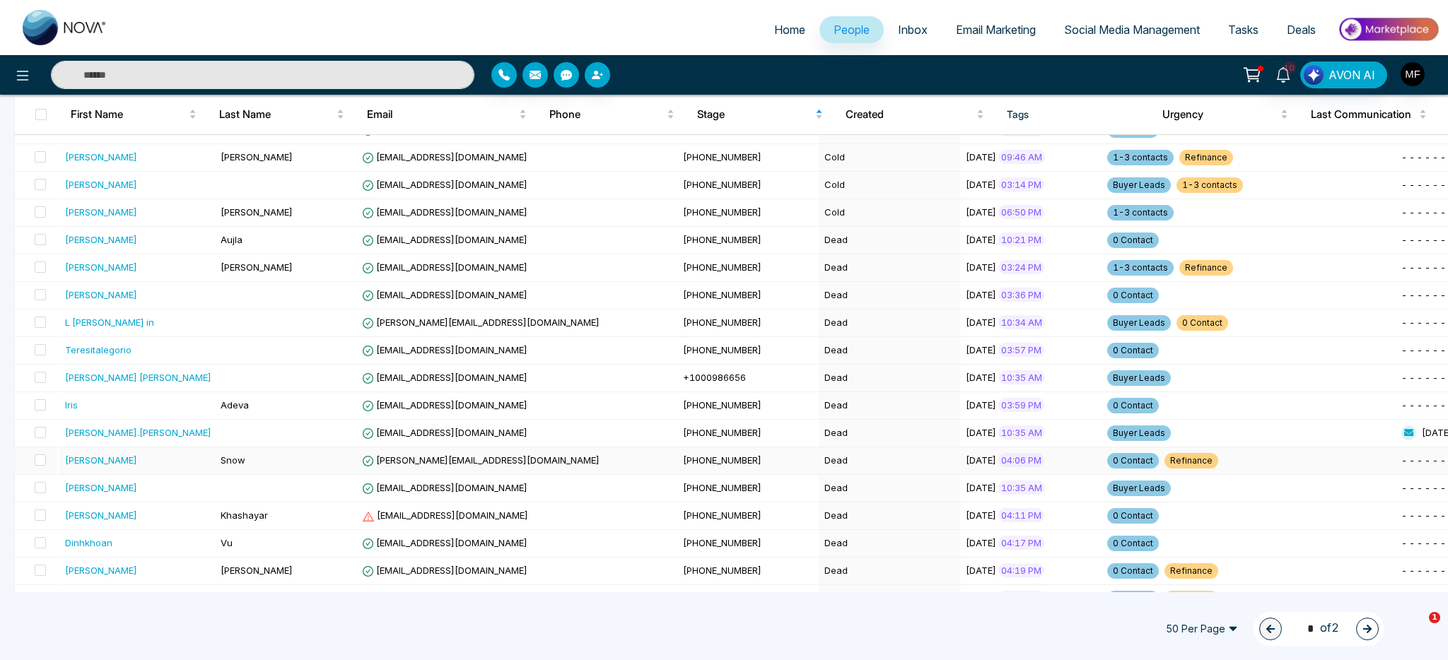
scroll to position [587, 0]
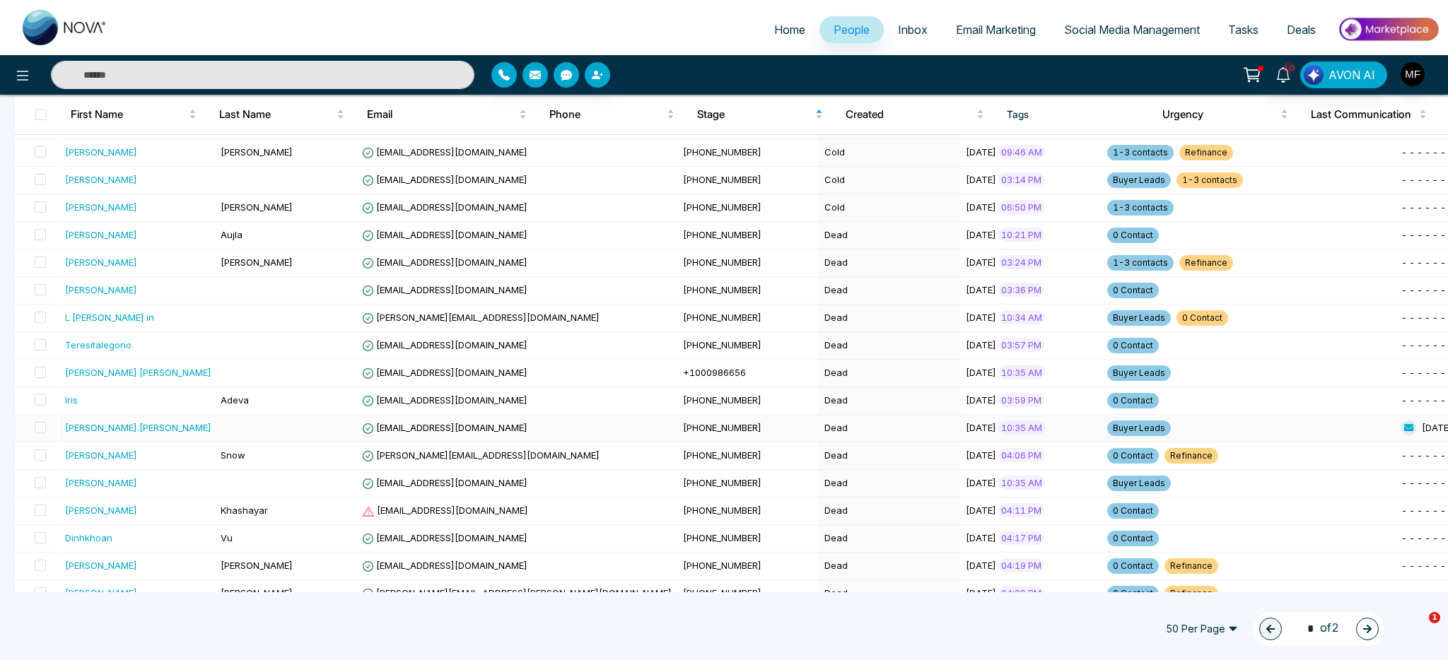
click at [153, 433] on div "[PERSON_NAME].[PERSON_NAME]" at bounding box center [138, 428] width 146 height 14
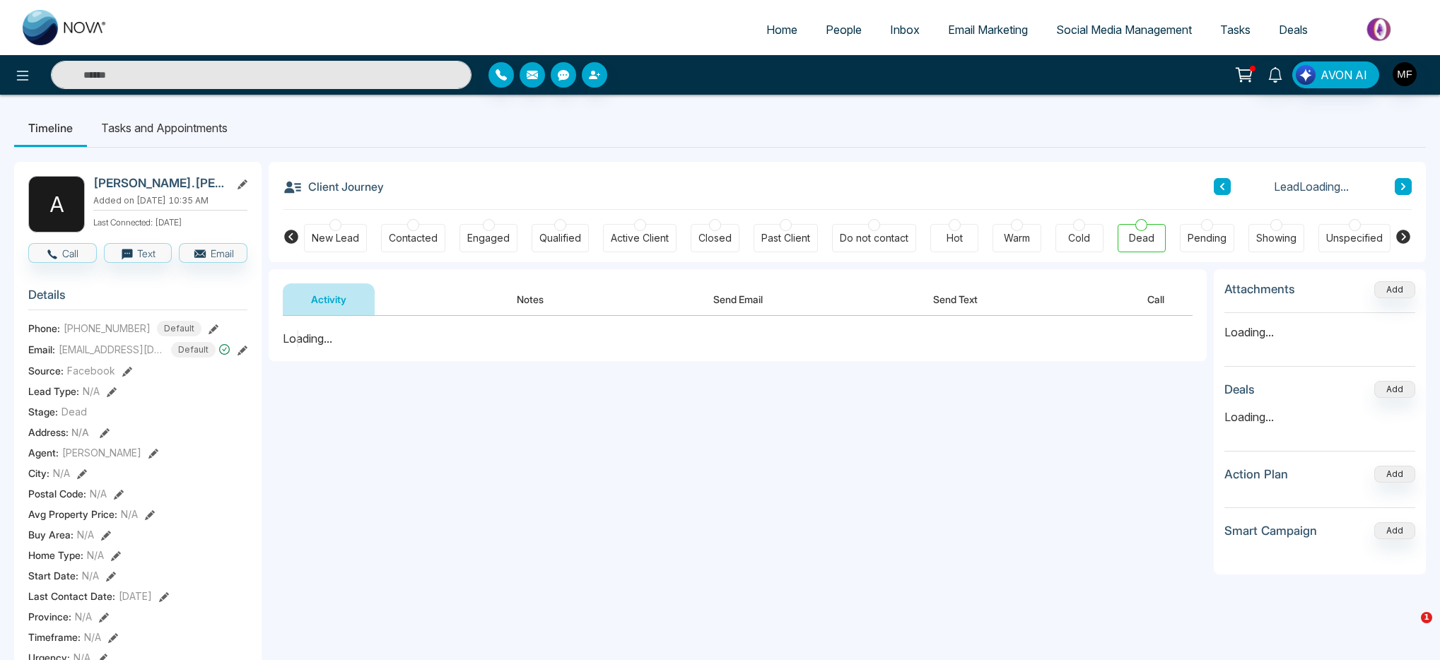
click at [763, 298] on button "Send Email" at bounding box center [738, 299] width 106 height 32
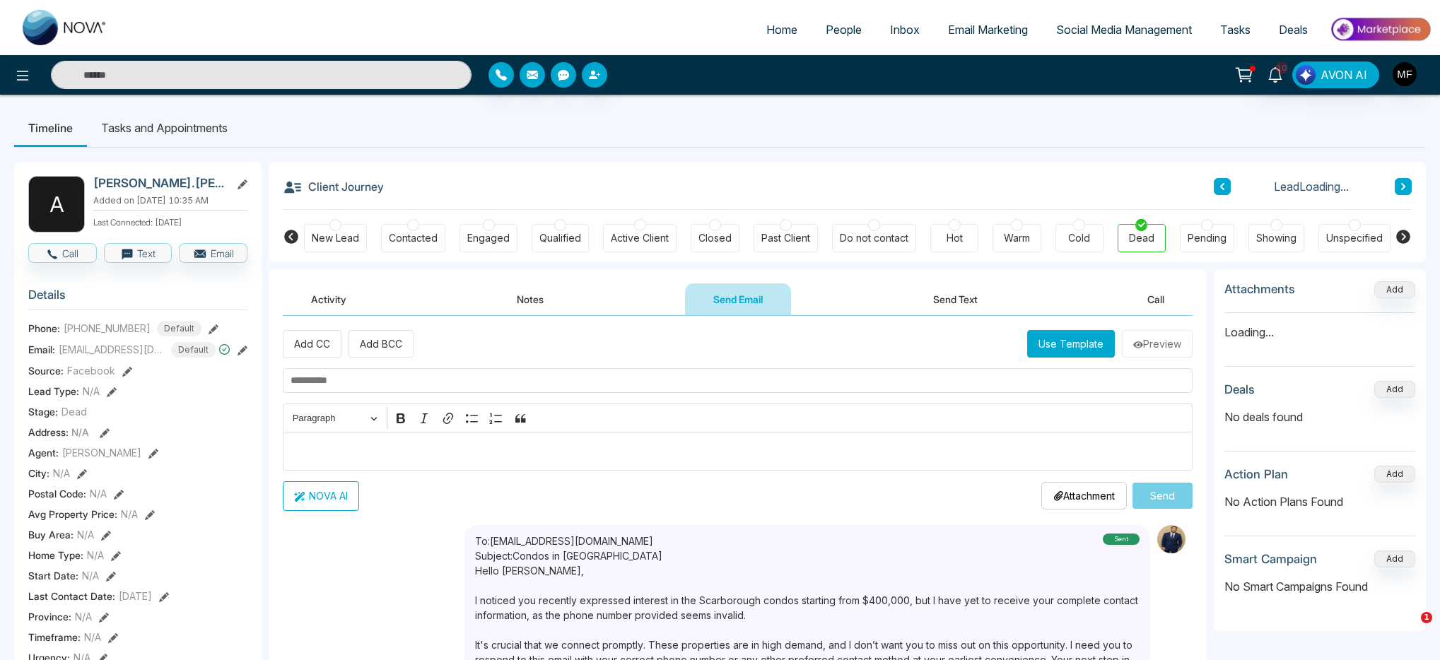
click at [526, 300] on button "Notes" at bounding box center [529, 299] width 83 height 32
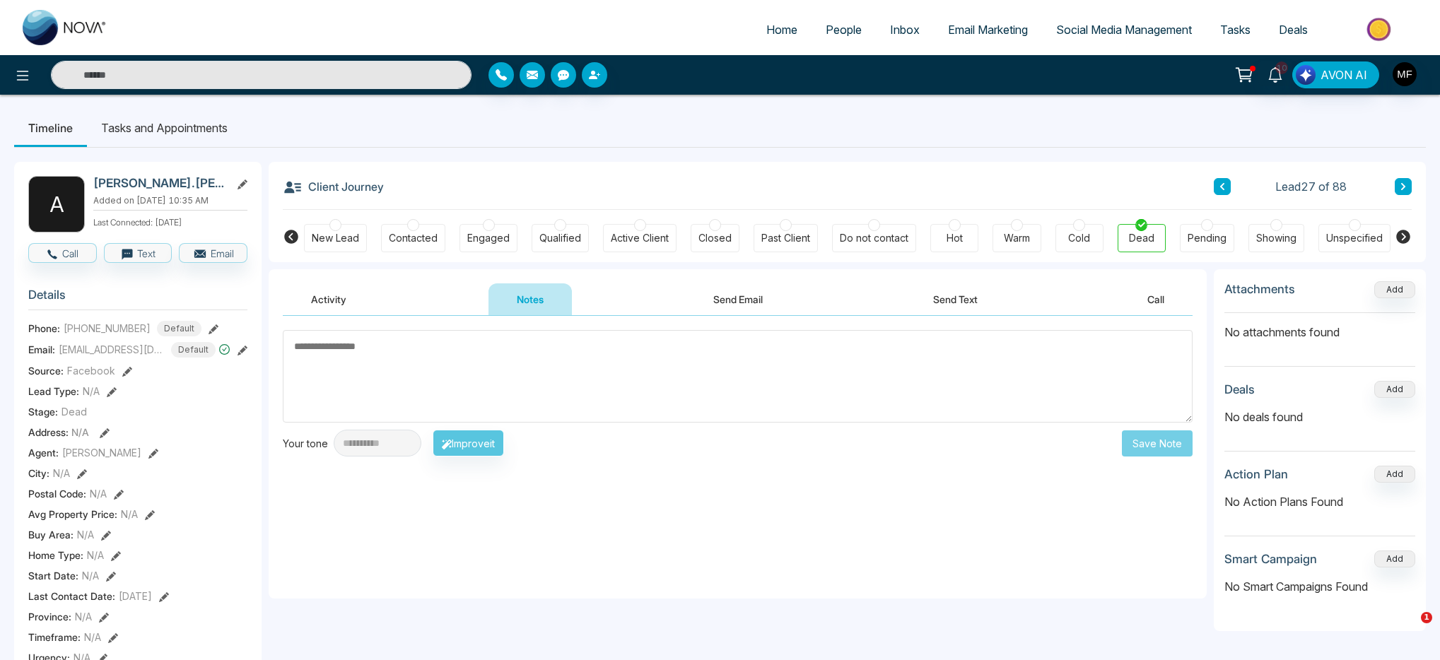
click at [739, 300] on button "Send Email" at bounding box center [738, 299] width 106 height 32
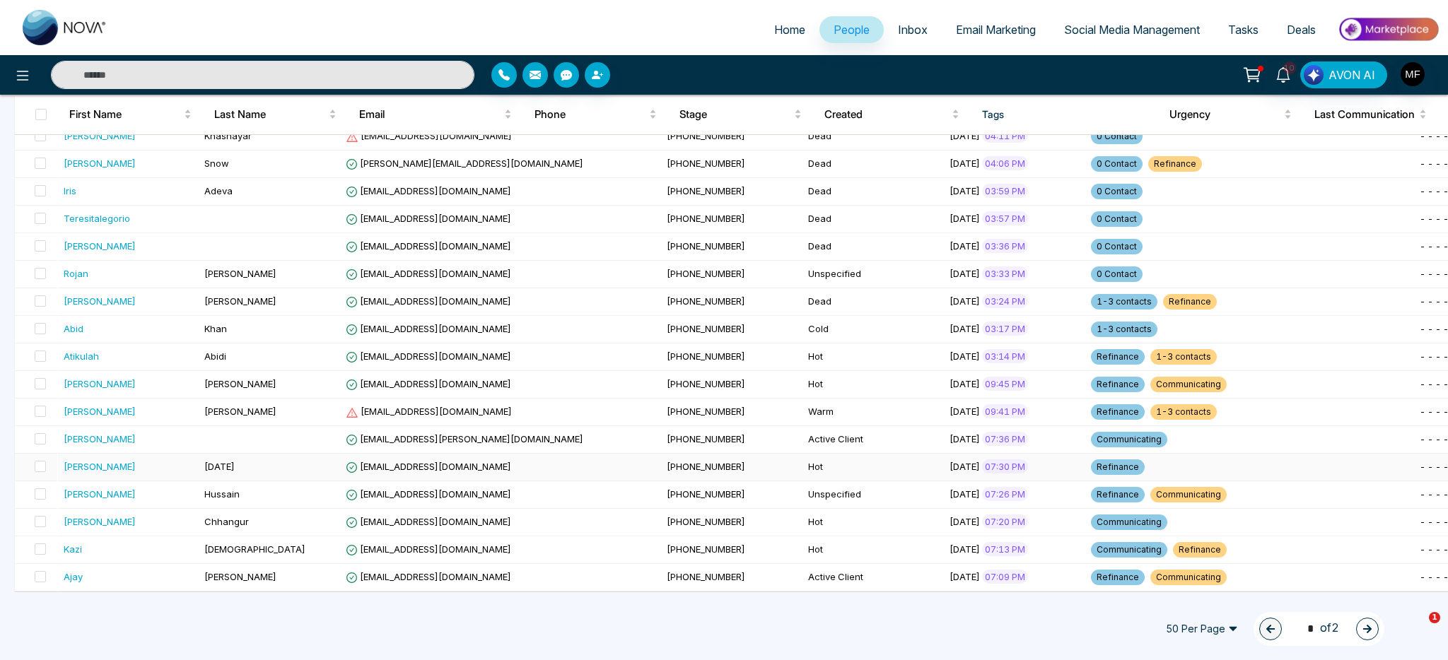
scroll to position [365, 0]
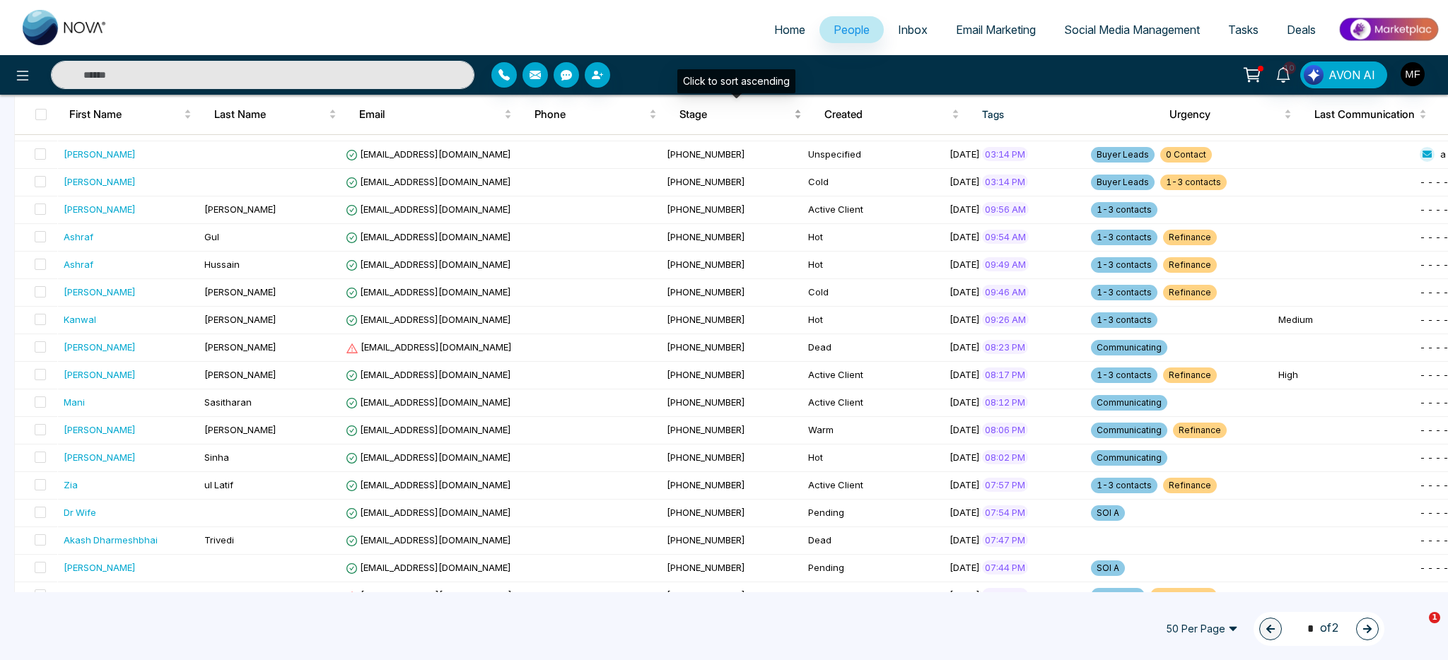
click at [701, 119] on span "Stage" at bounding box center [735, 114] width 112 height 17
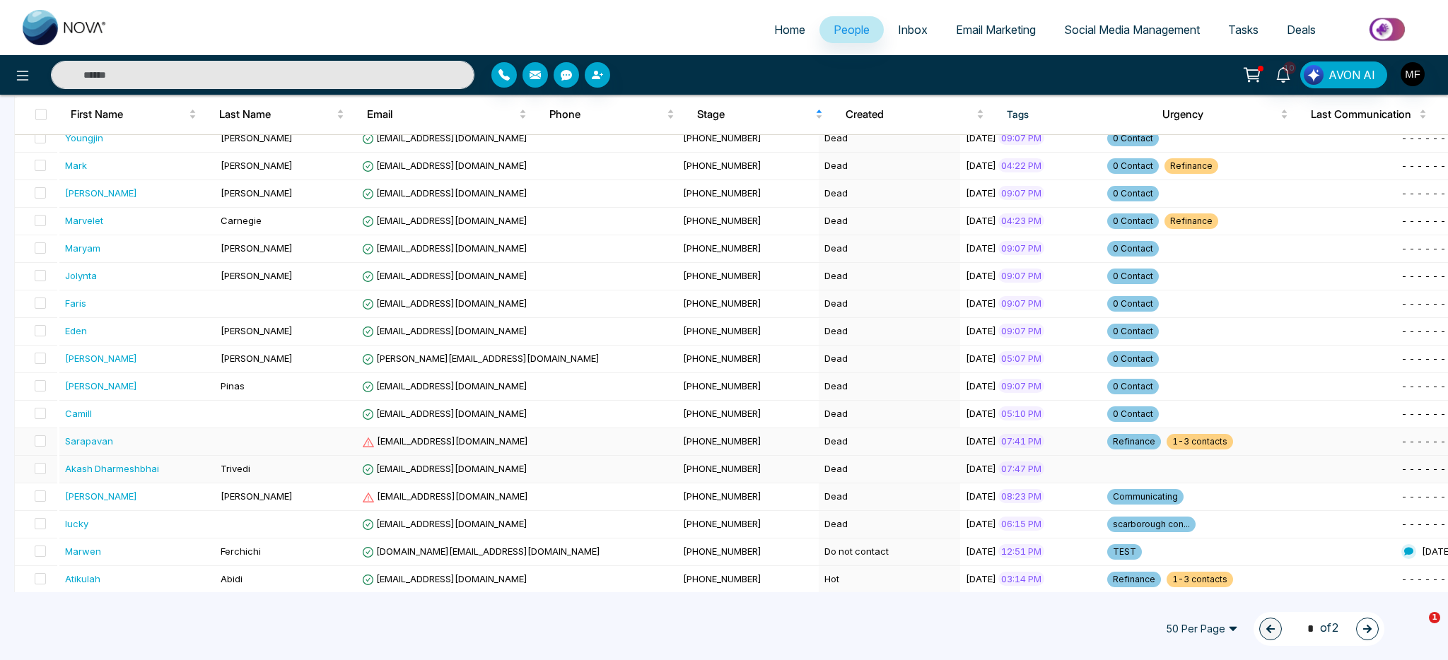
scroll to position [1072, 0]
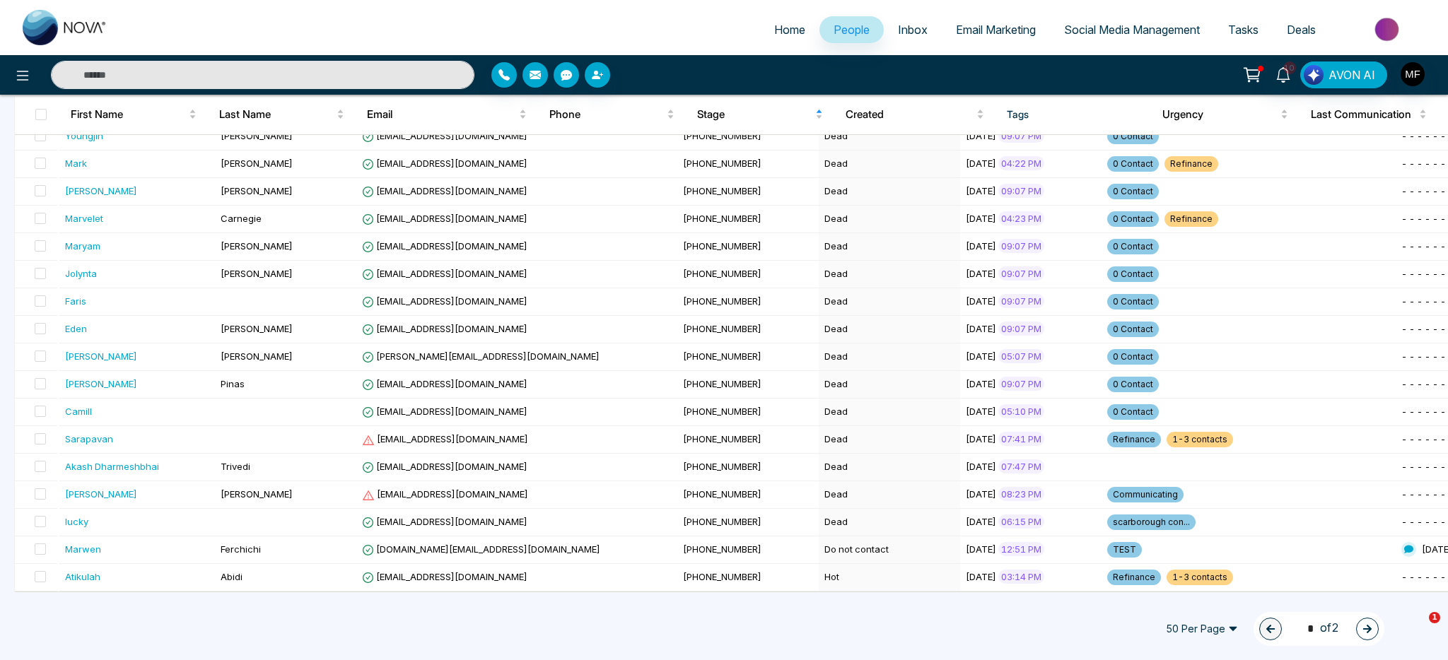
click at [1224, 631] on span "50 Per Page" at bounding box center [1202, 629] width 92 height 23
click at [1217, 605] on div "100 Per Page" at bounding box center [1201, 601] width 75 height 16
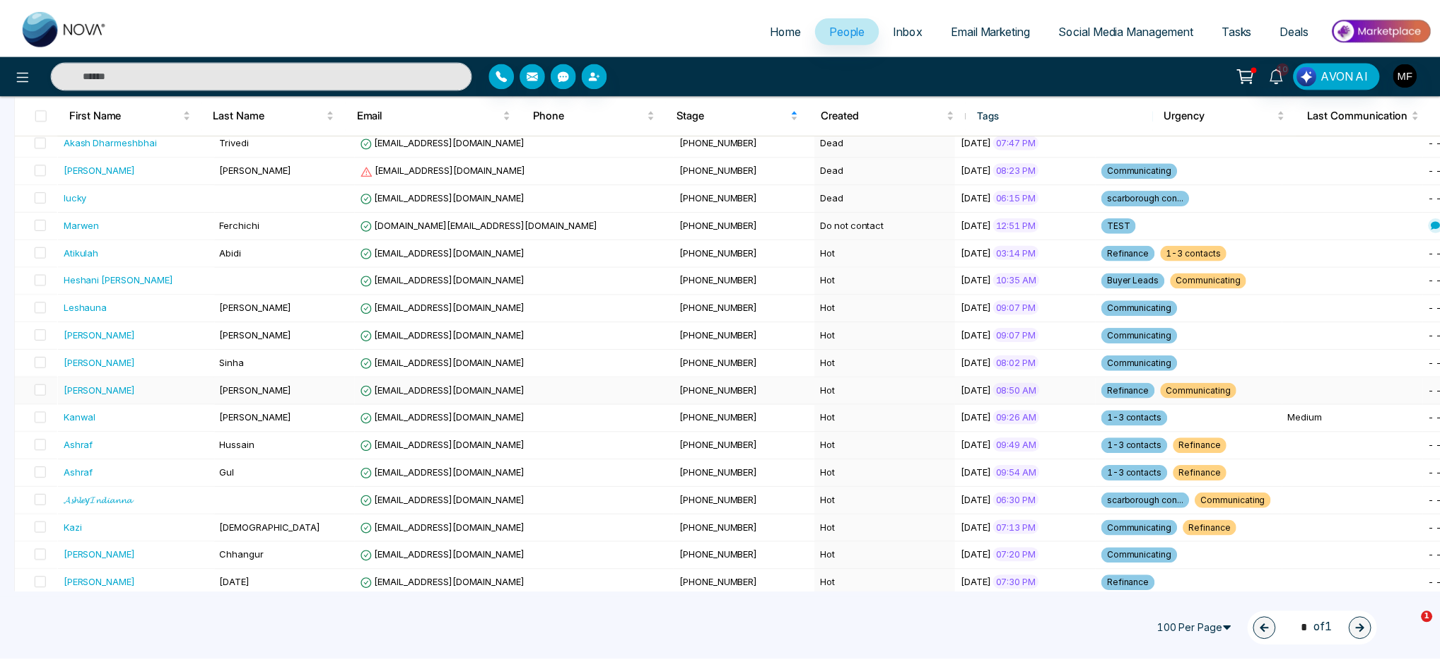
scroll to position [1358, 0]
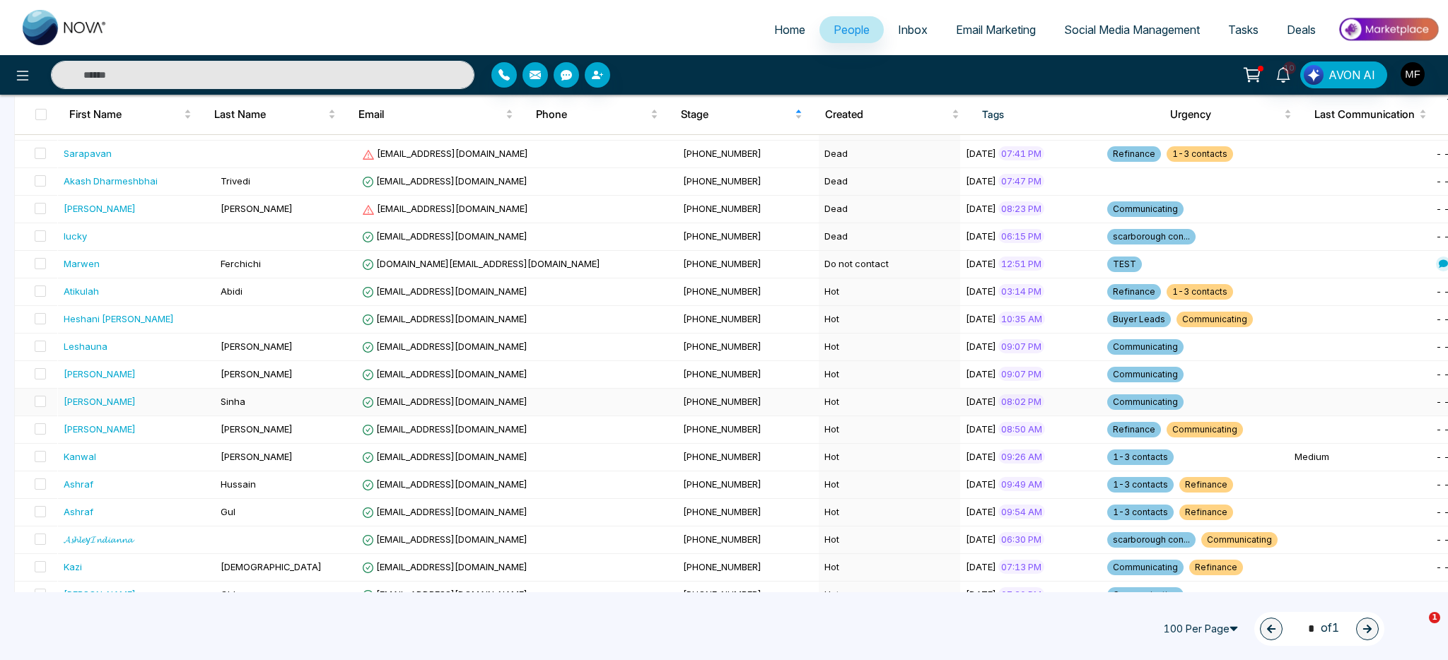
click at [94, 400] on div "[PERSON_NAME]" at bounding box center [137, 401] width 146 height 14
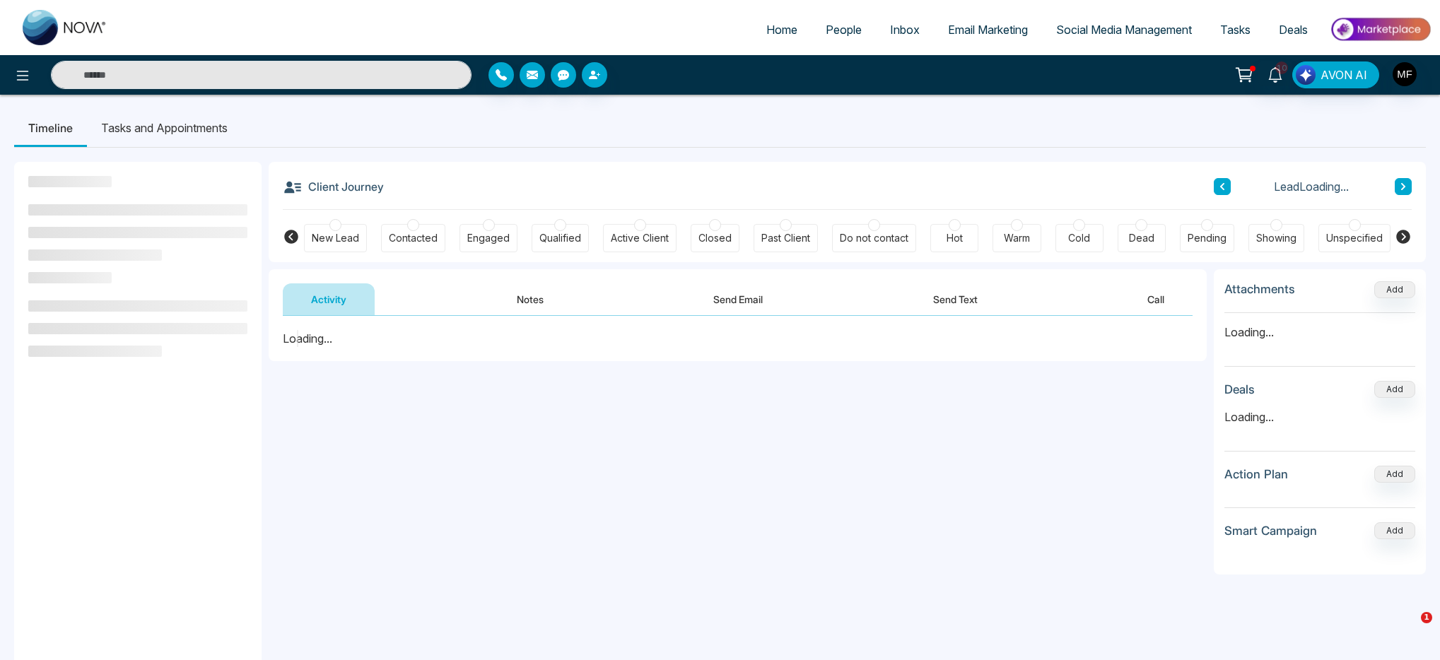
click at [539, 310] on button "Notes" at bounding box center [529, 299] width 83 height 32
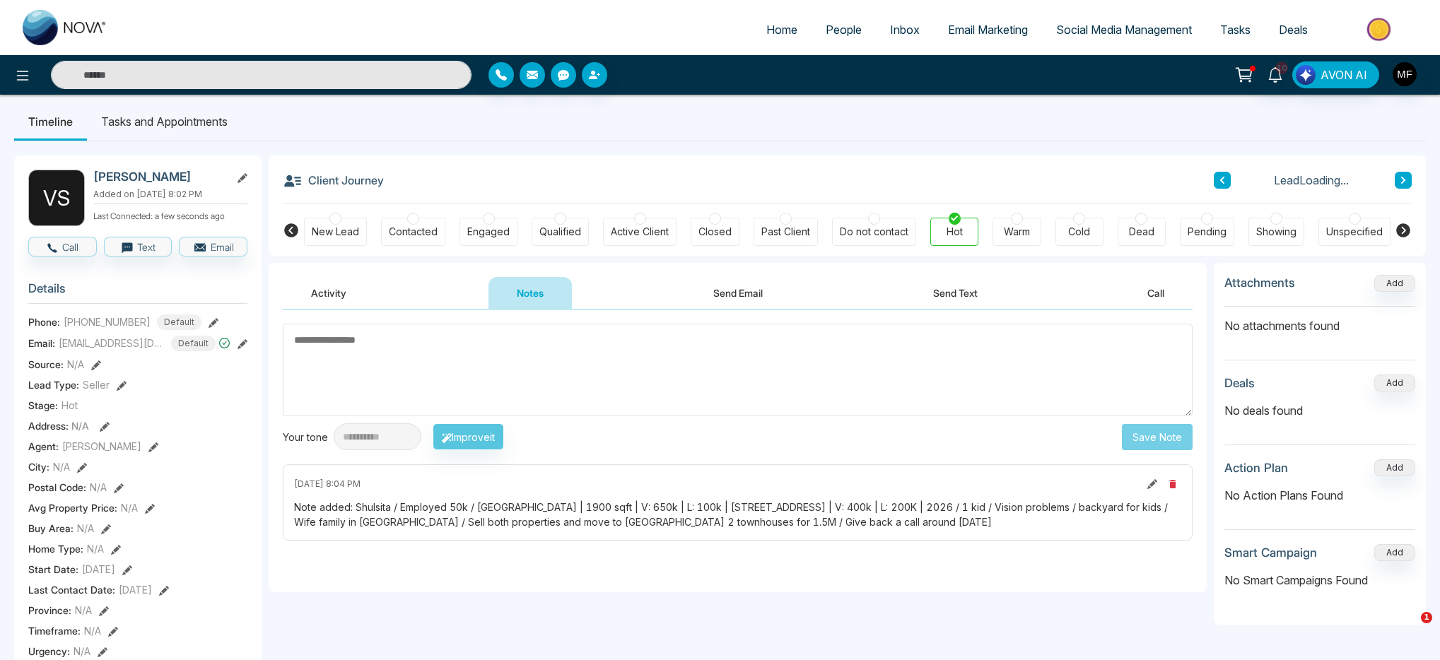
scroll to position [6, 0]
click at [418, 392] on textarea at bounding box center [738, 370] width 910 height 93
click at [161, 117] on li "Tasks and Appointments" at bounding box center [164, 122] width 155 height 38
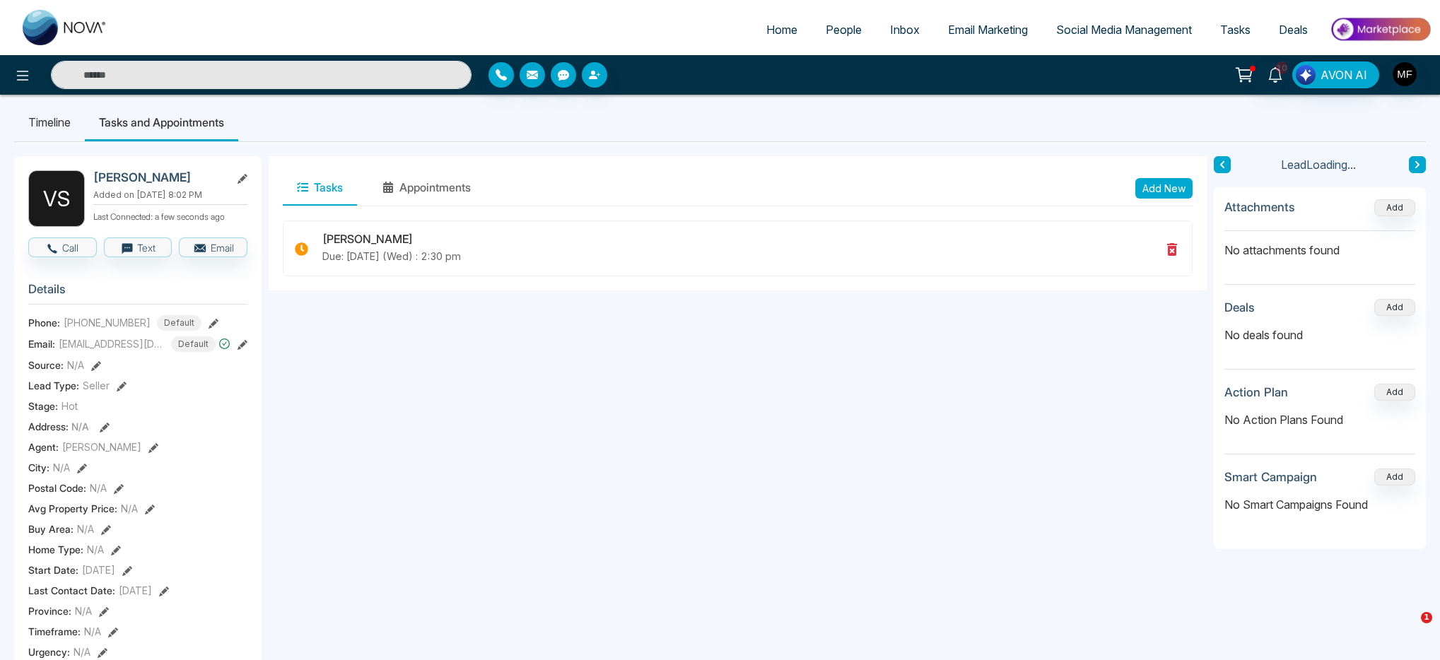
click at [66, 119] on li "Timeline" at bounding box center [49, 122] width 71 height 38
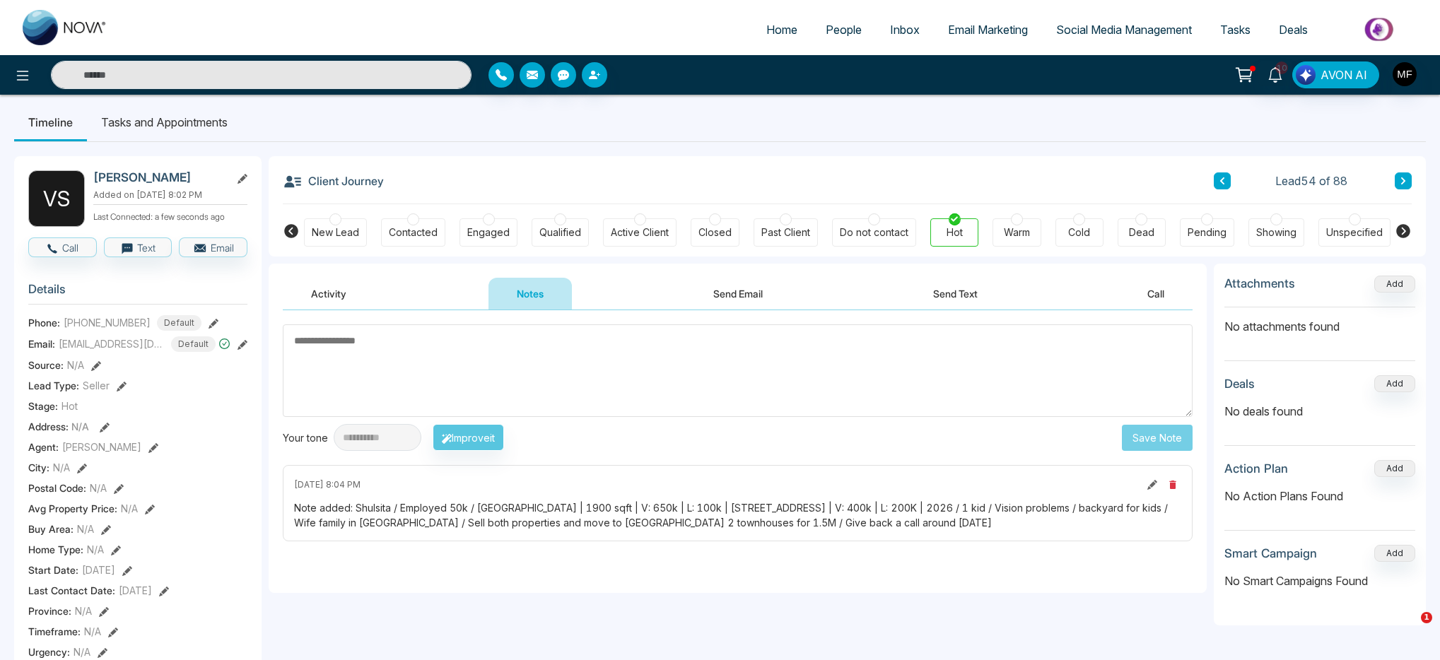
click at [812, 39] on link "People" at bounding box center [843, 29] width 64 height 27
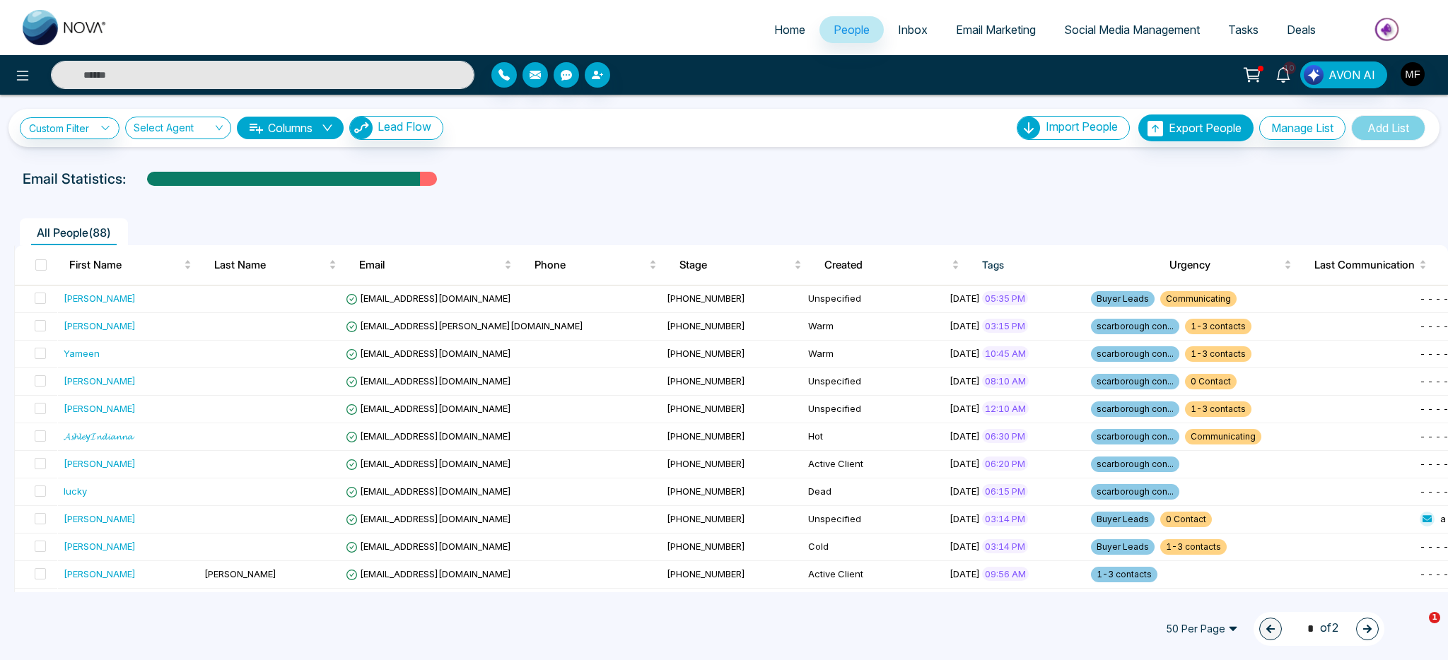
click at [1276, 77] on icon at bounding box center [1283, 75] width 16 height 16
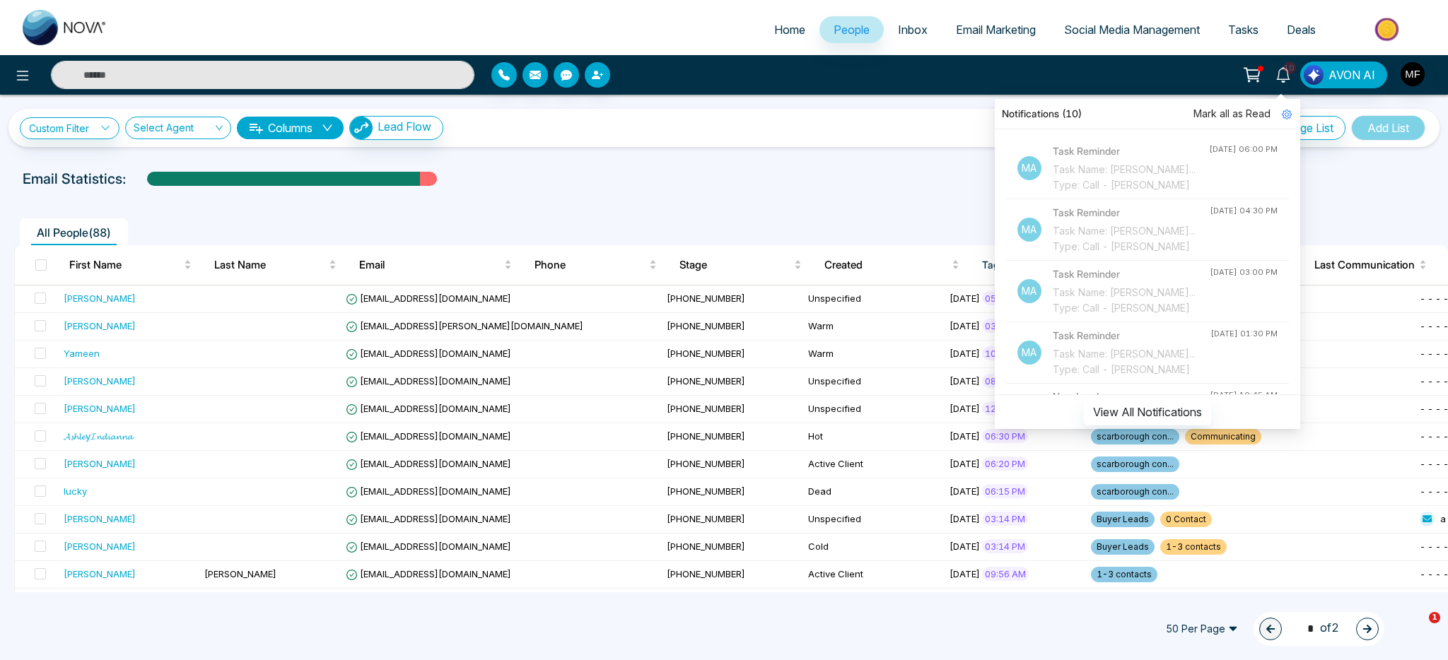
click at [832, 156] on div "Custom Filter Choose a filter Cancel Apply Select Agent Columns Lead Flow Impor…" at bounding box center [724, 344] width 1448 height 498
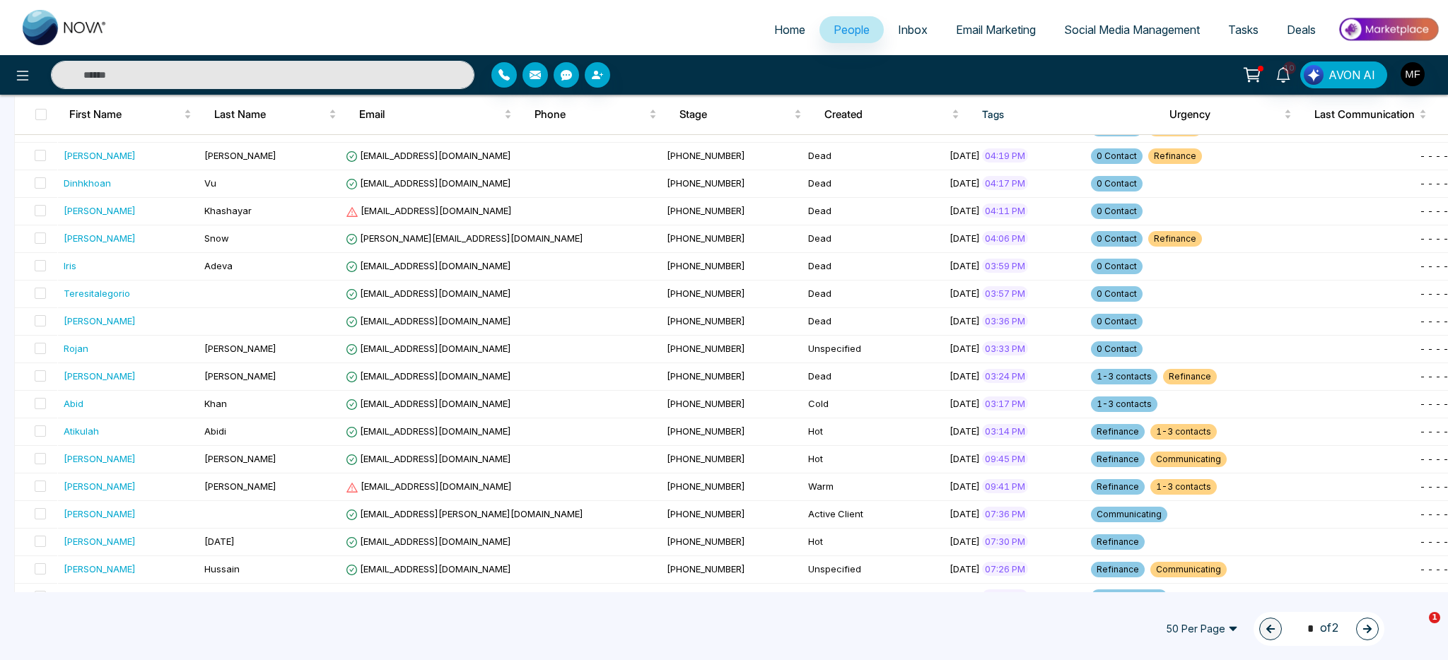
scroll to position [1072, 0]
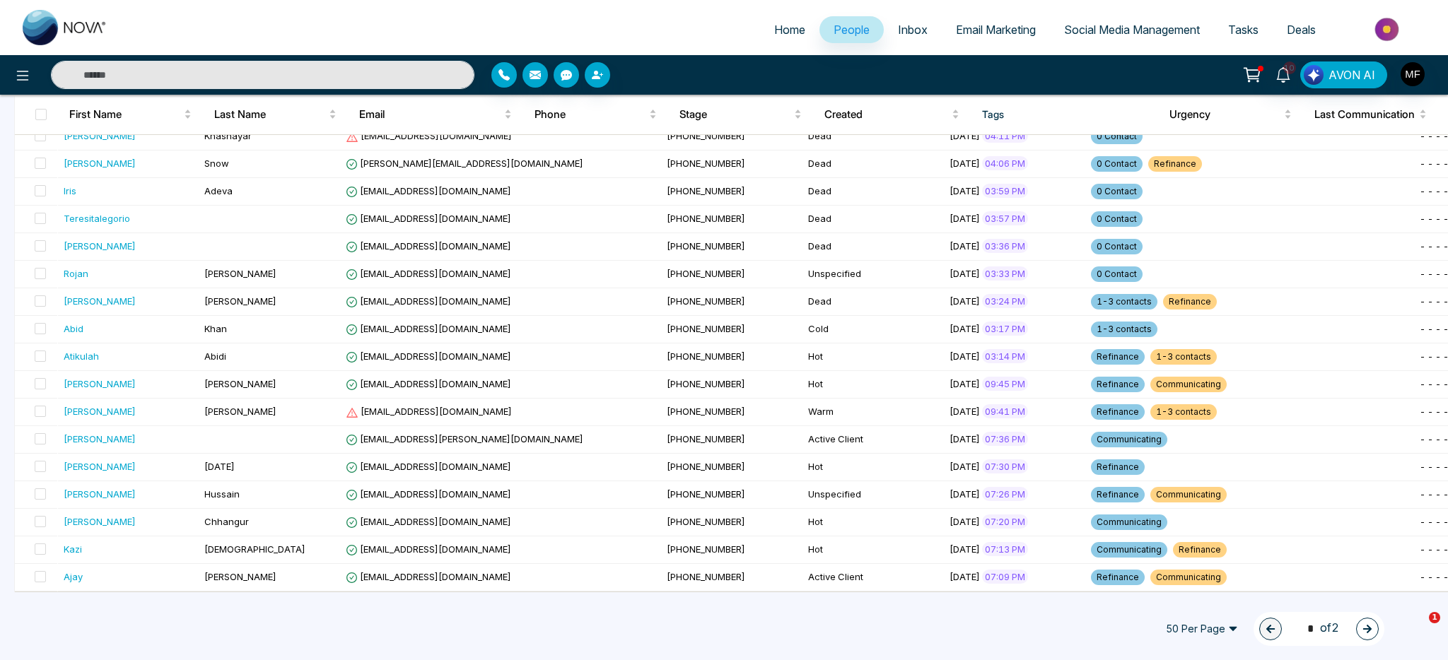
click at [1205, 631] on span "50 Per Page" at bounding box center [1202, 629] width 92 height 23
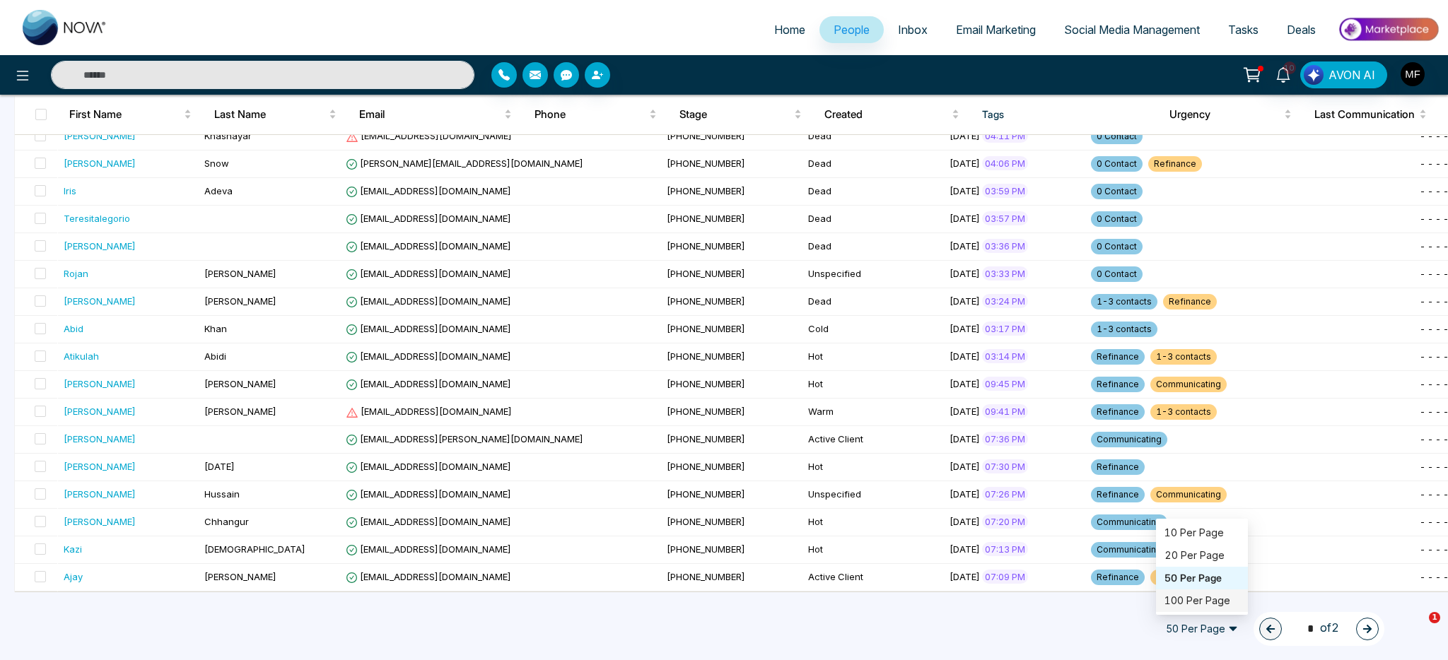
click at [1206, 592] on div "100 Per Page" at bounding box center [1202, 601] width 92 height 23
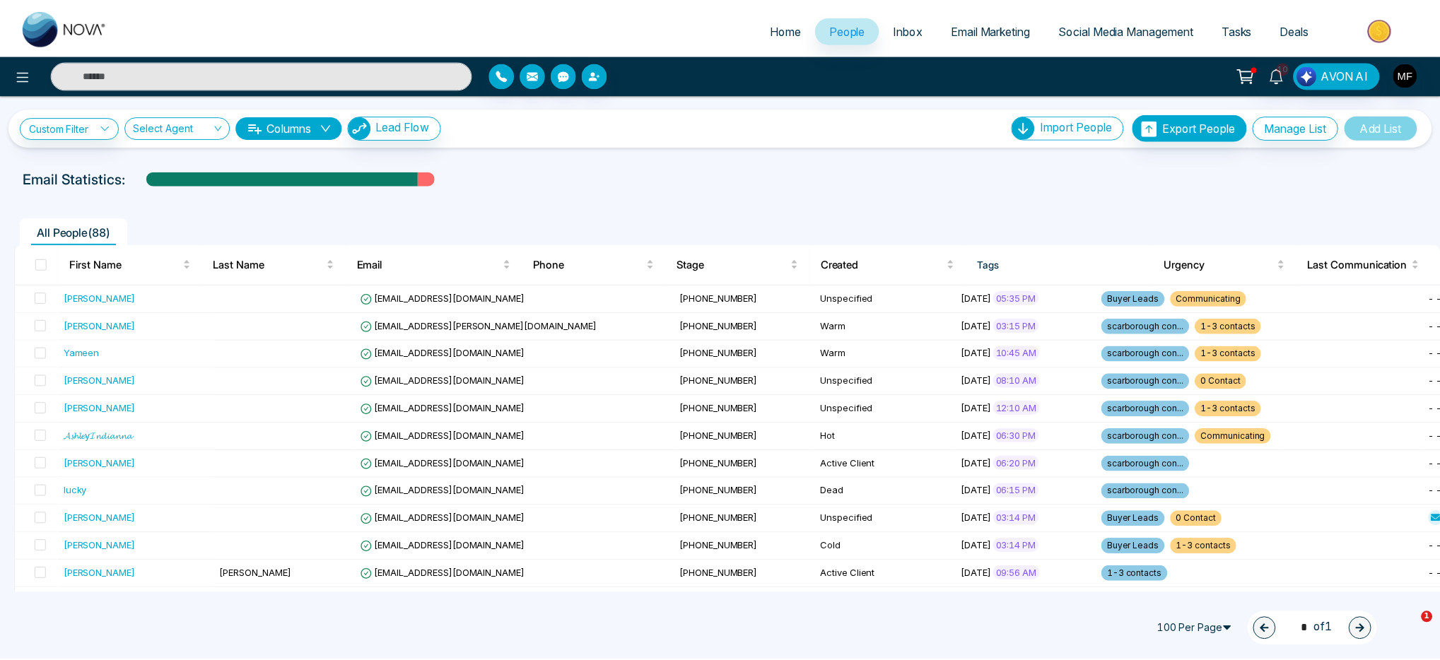
scroll to position [0, 0]
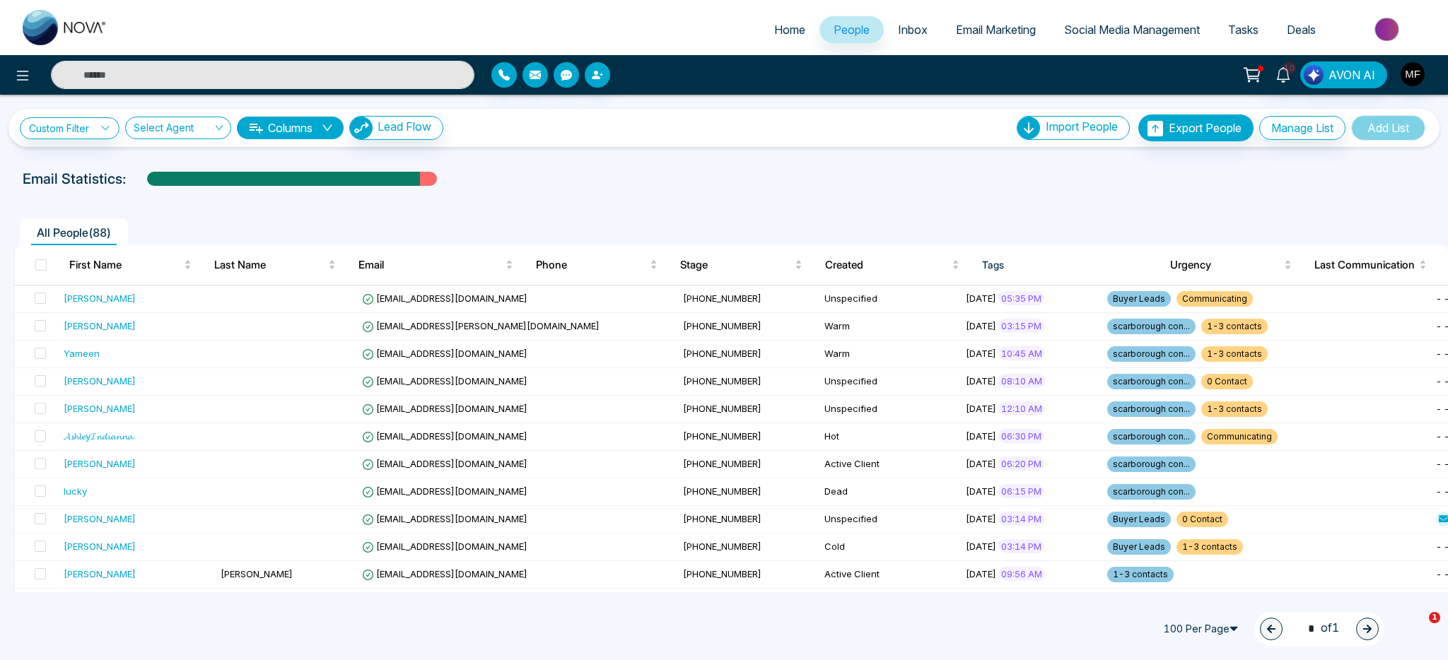
click at [710, 178] on div "Email Statistics:" at bounding box center [488, 178] width 930 height 21
click at [212, 74] on input "text" at bounding box center [262, 75] width 423 height 28
type input "*****"
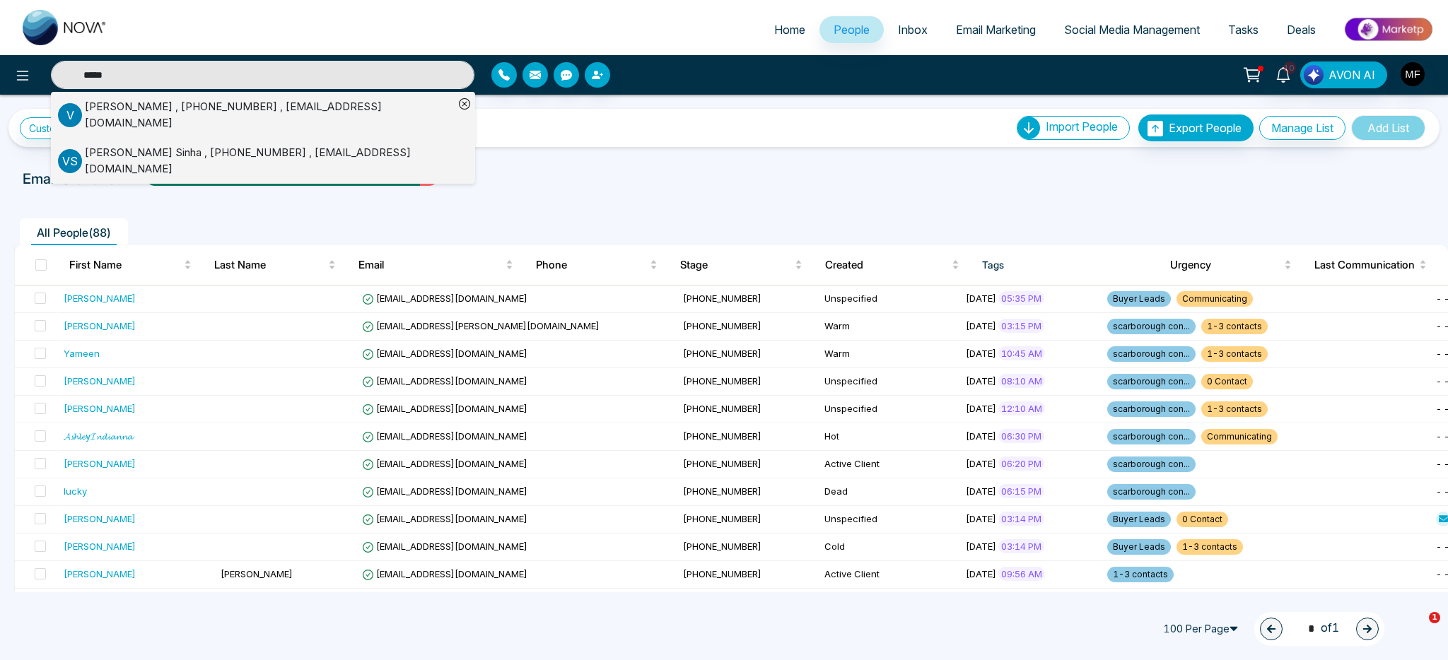
click at [170, 150] on div "[PERSON_NAME] , [PHONE_NUMBER] , [EMAIL_ADDRESS][DOMAIN_NAME]" at bounding box center [269, 161] width 369 height 32
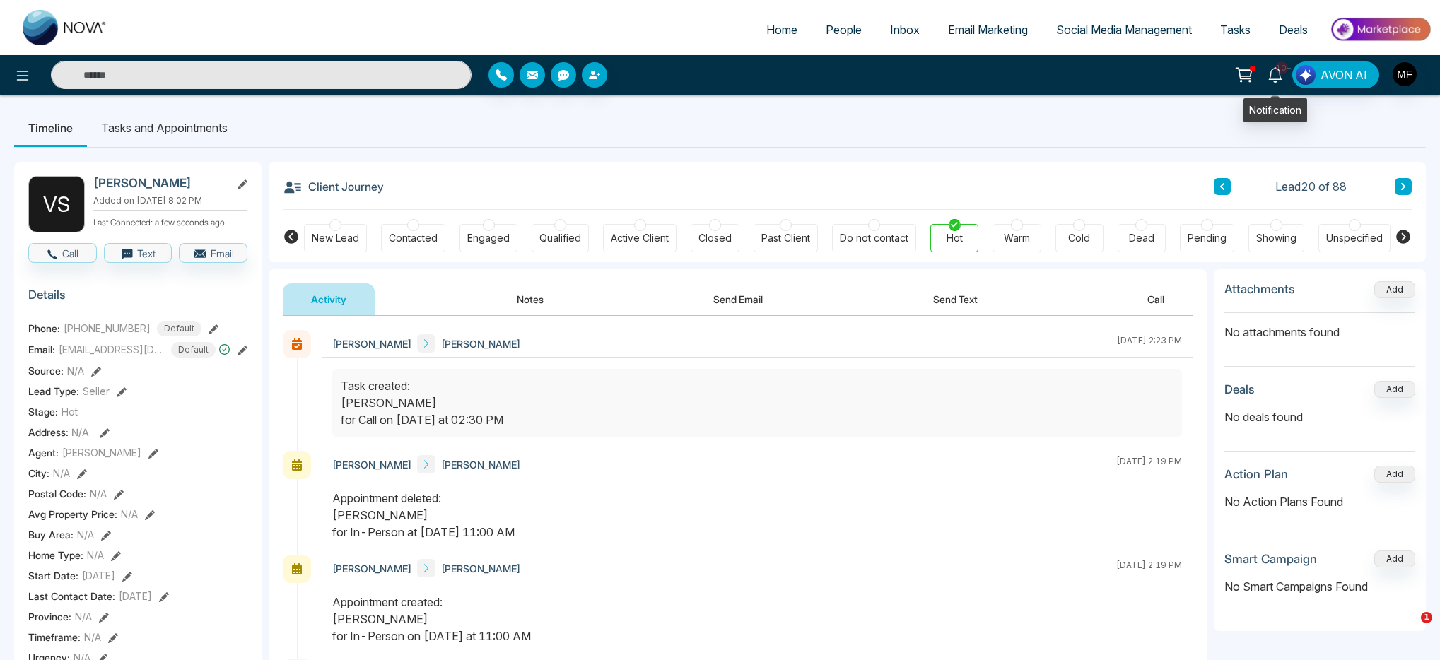
click at [1276, 74] on icon at bounding box center [1275, 75] width 16 height 16
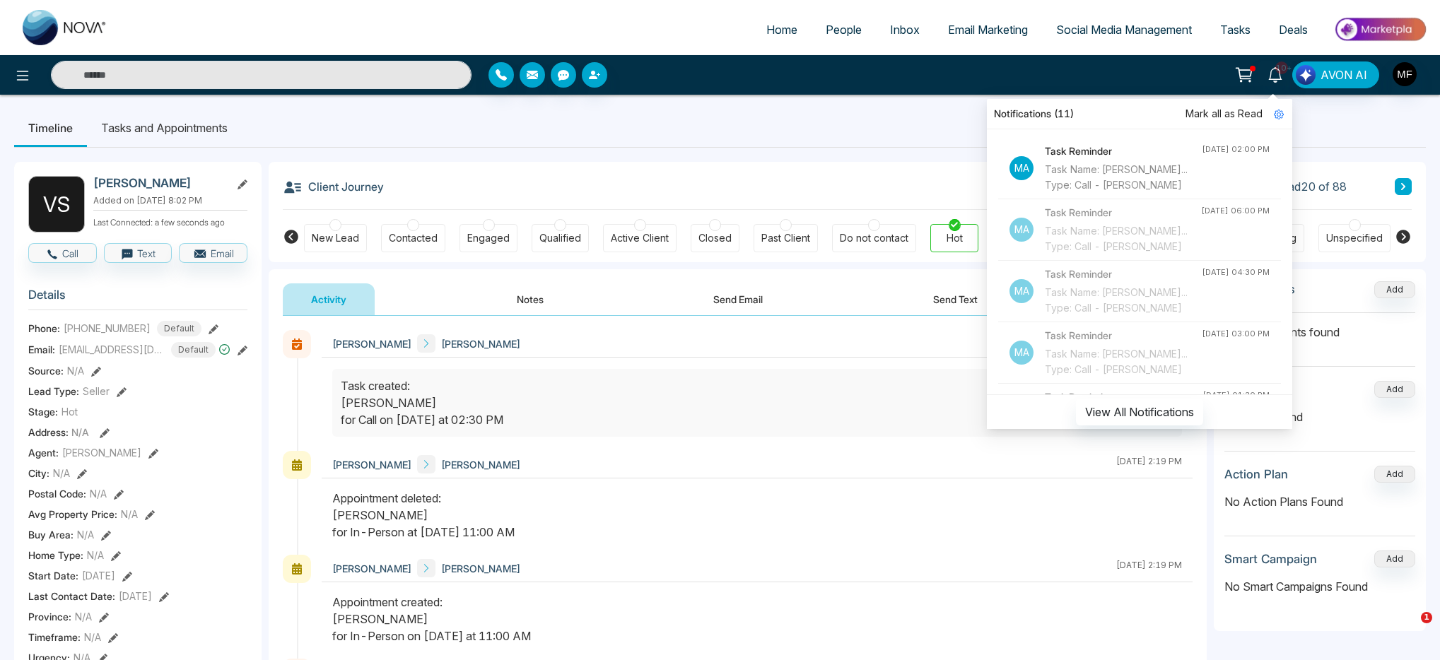
click at [686, 142] on ul "Timeline Tasks and Appointments" at bounding box center [720, 128] width 1412 height 38
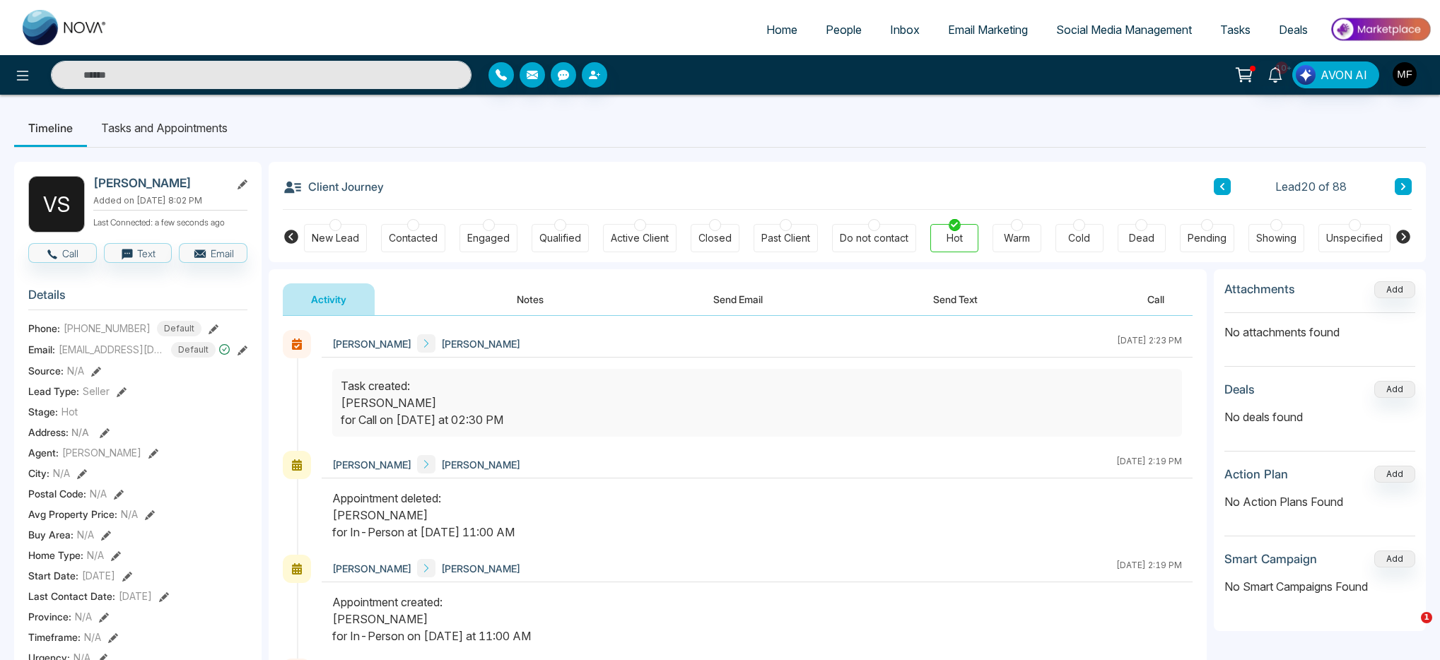
click at [544, 296] on button "Notes" at bounding box center [529, 299] width 83 height 32
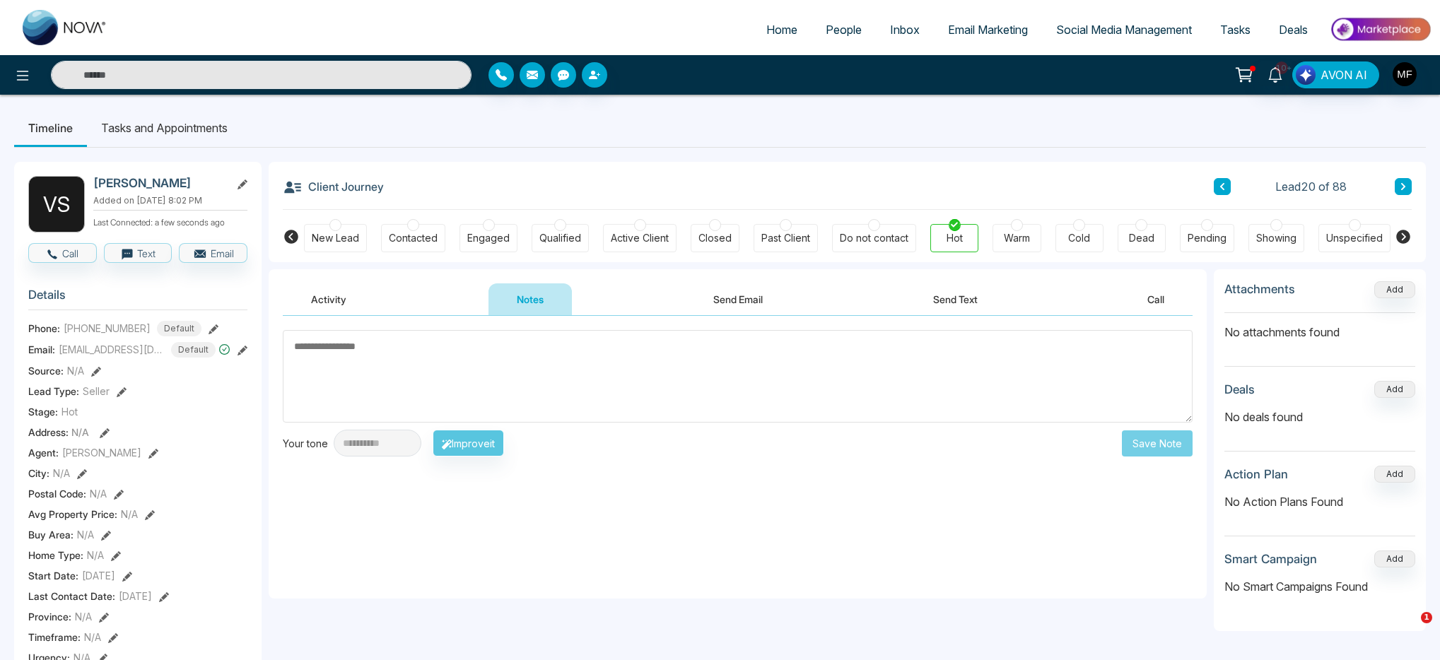
click at [486, 377] on textarea at bounding box center [738, 376] width 910 height 93
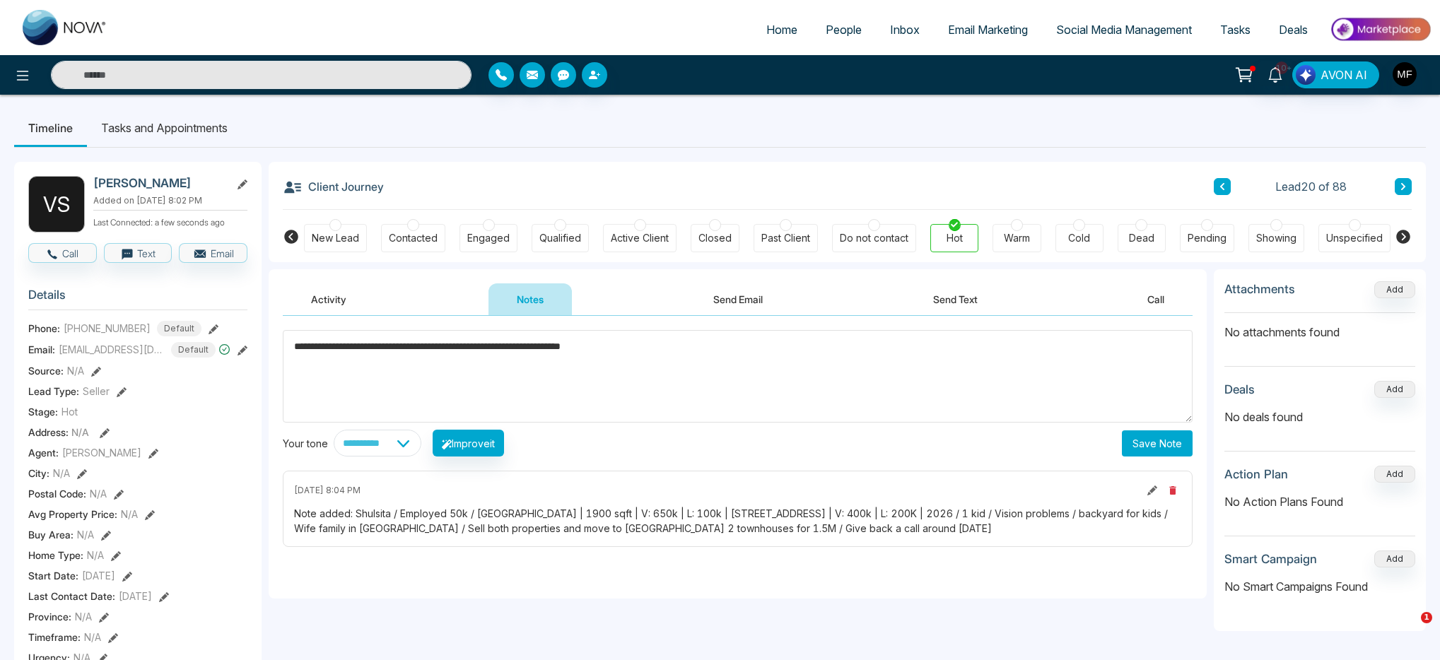
click at [691, 351] on textarea "**********" at bounding box center [738, 376] width 910 height 93
click at [707, 361] on textarea "**********" at bounding box center [738, 376] width 910 height 93
click at [702, 355] on textarea "**********" at bounding box center [738, 376] width 910 height 93
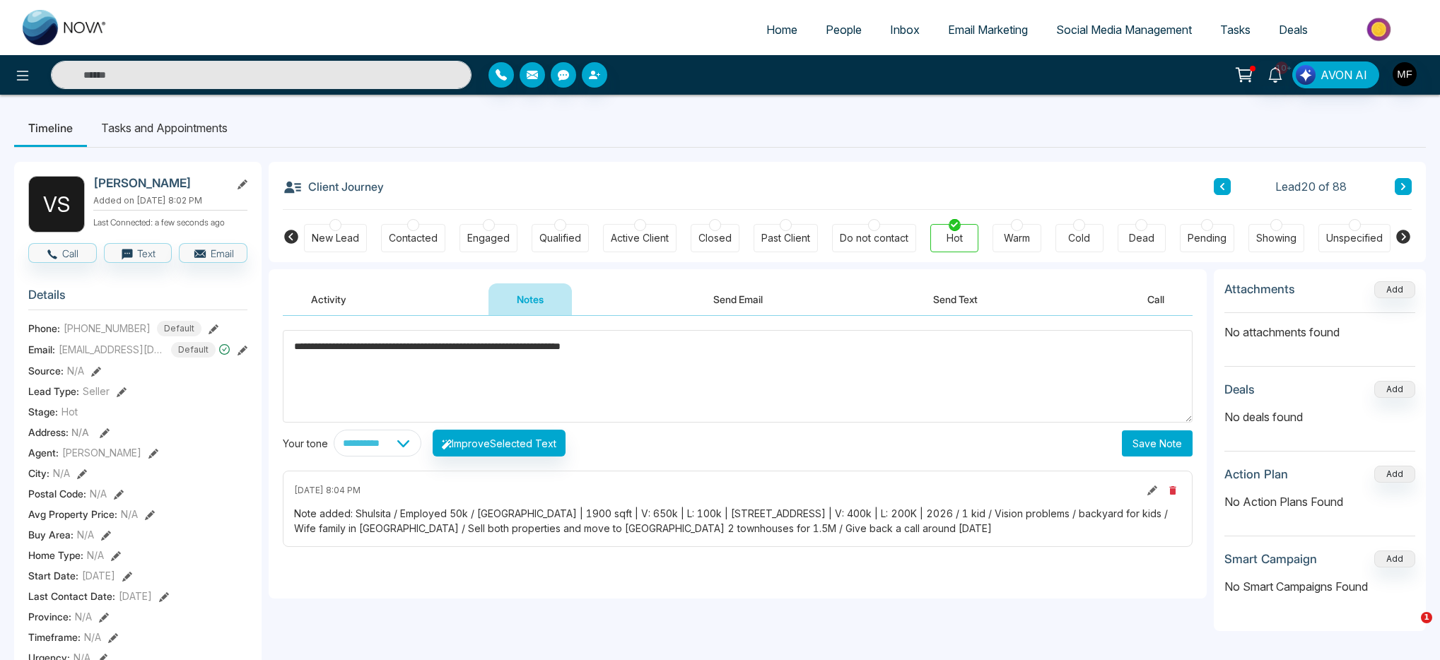
drag, startPoint x: 553, startPoint y: 343, endPoint x: 732, endPoint y: 358, distance: 179.4
click at [732, 358] on textarea "**********" at bounding box center [738, 376] width 910 height 93
paste textarea "*"
type textarea "**********"
click at [1160, 451] on button "Save Note" at bounding box center [1157, 443] width 71 height 26
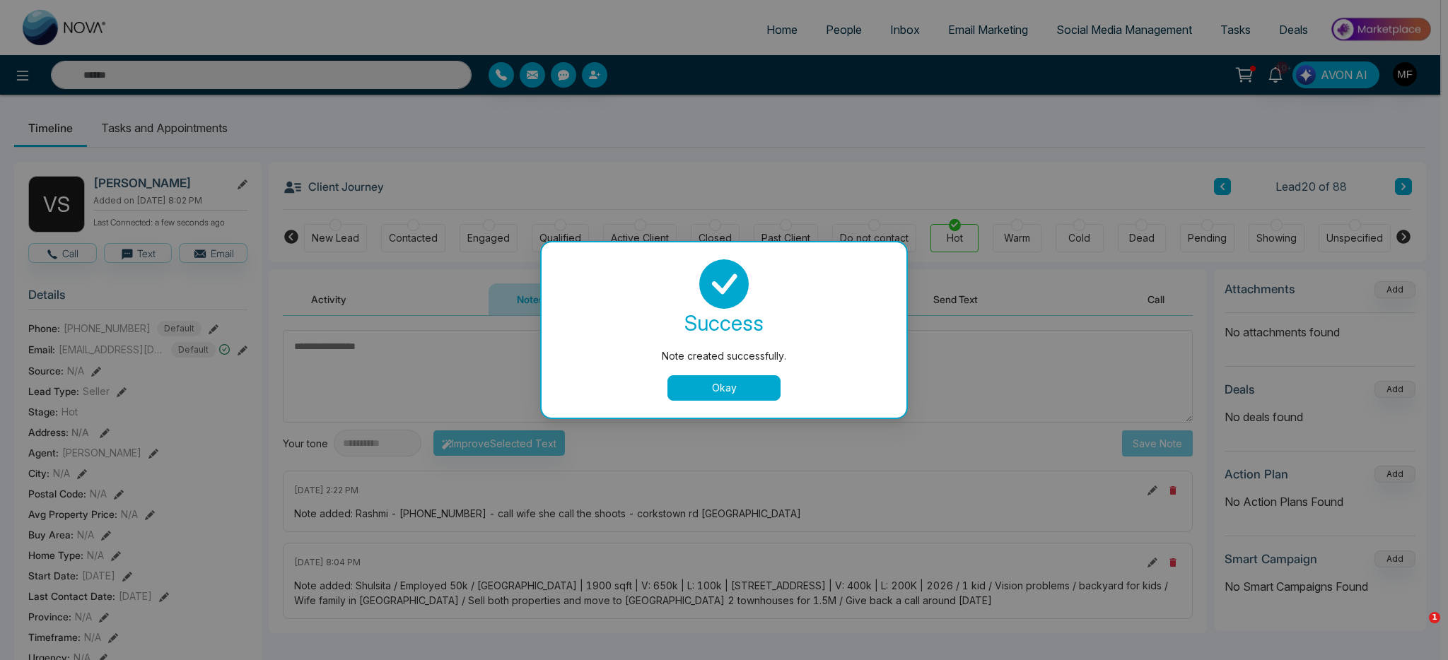
click at [228, 136] on div "Note created successfully. success Note created successfully. Okay" at bounding box center [724, 330] width 1448 height 660
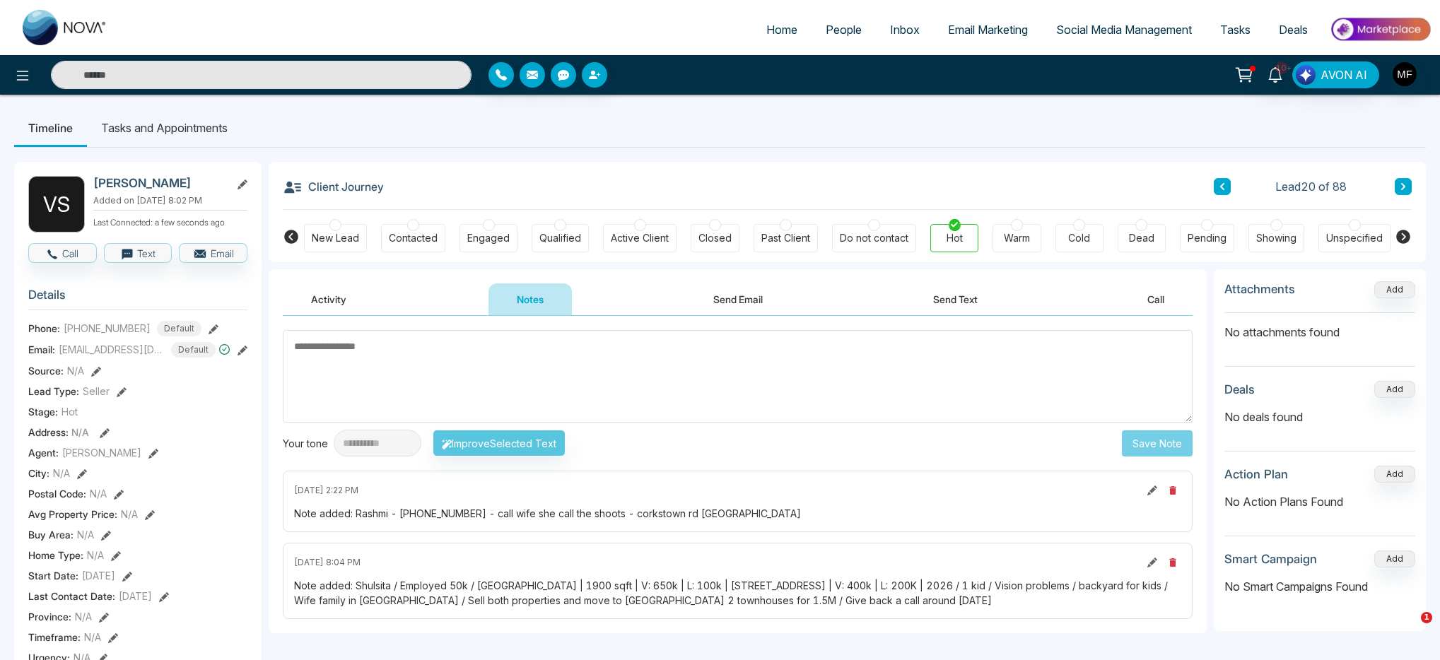
click at [221, 131] on li "Tasks and Appointments" at bounding box center [164, 128] width 155 height 38
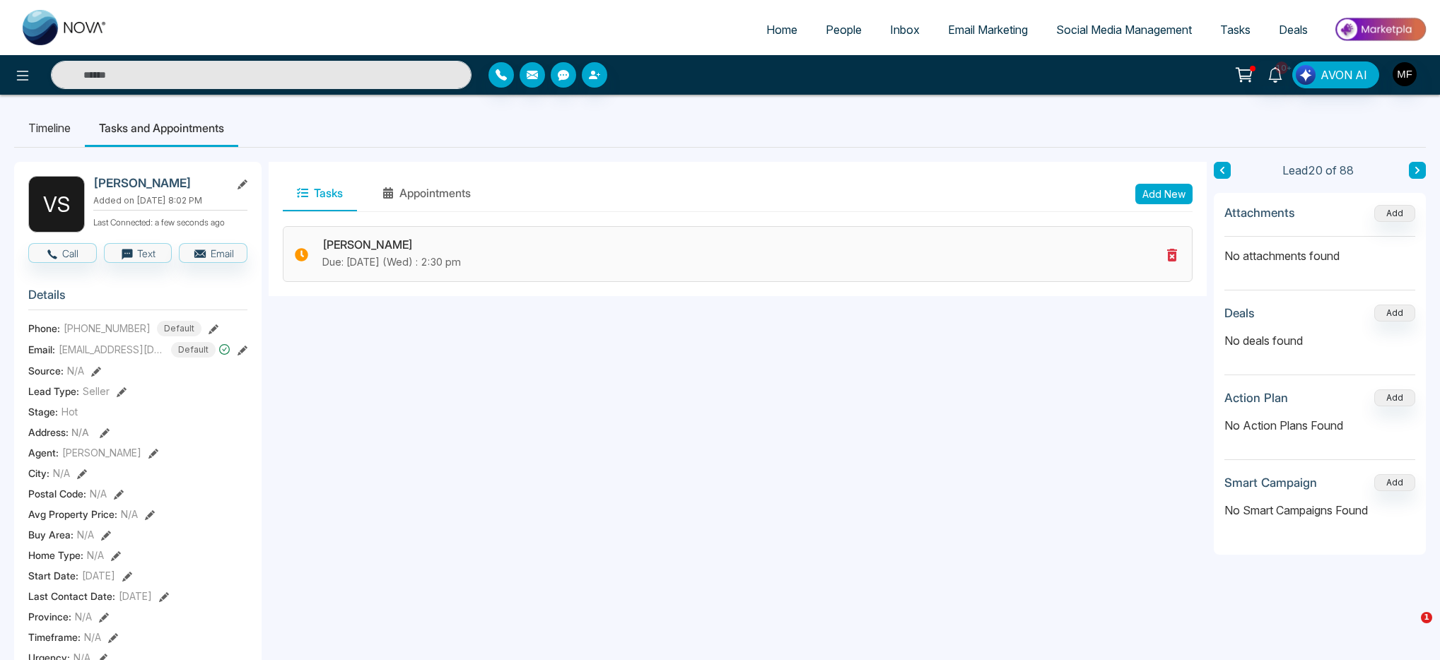
click at [464, 267] on p "Due: [DATE] (Wed) : 2:30 pm" at bounding box center [741, 262] width 838 height 16
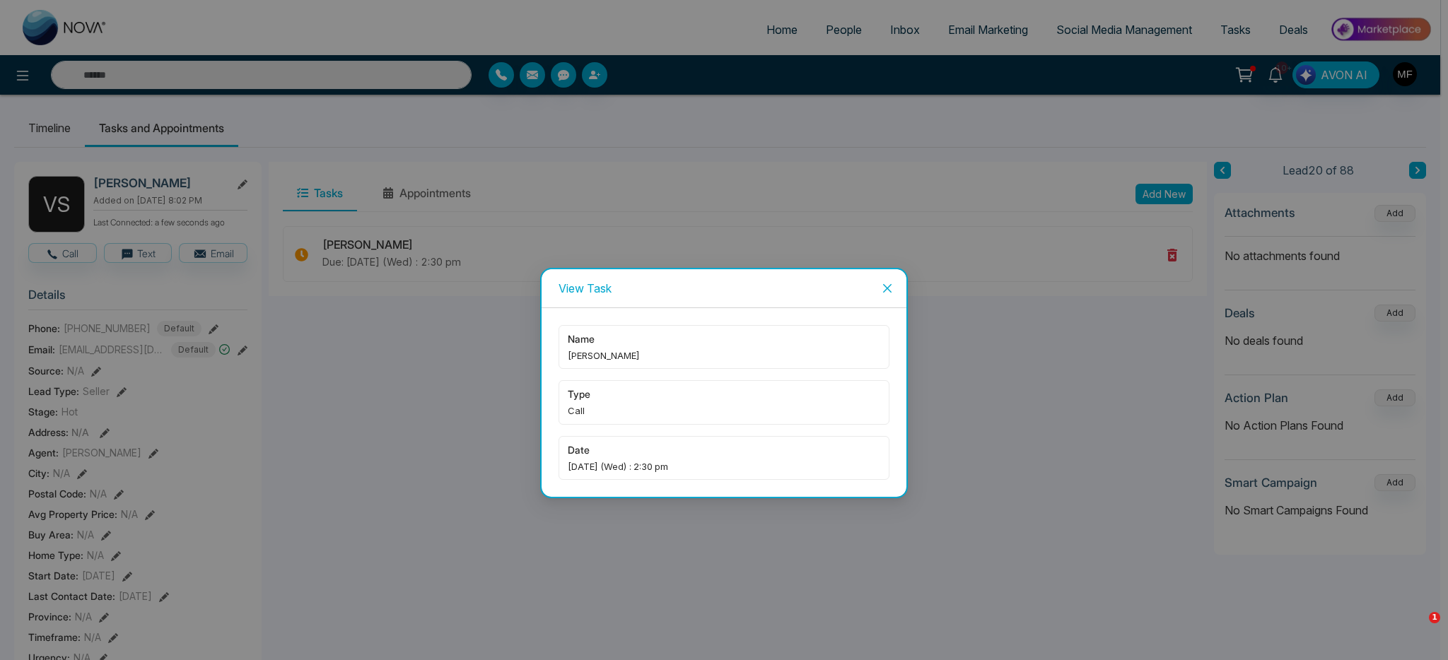
click at [890, 291] on icon "close" at bounding box center [887, 288] width 8 height 8
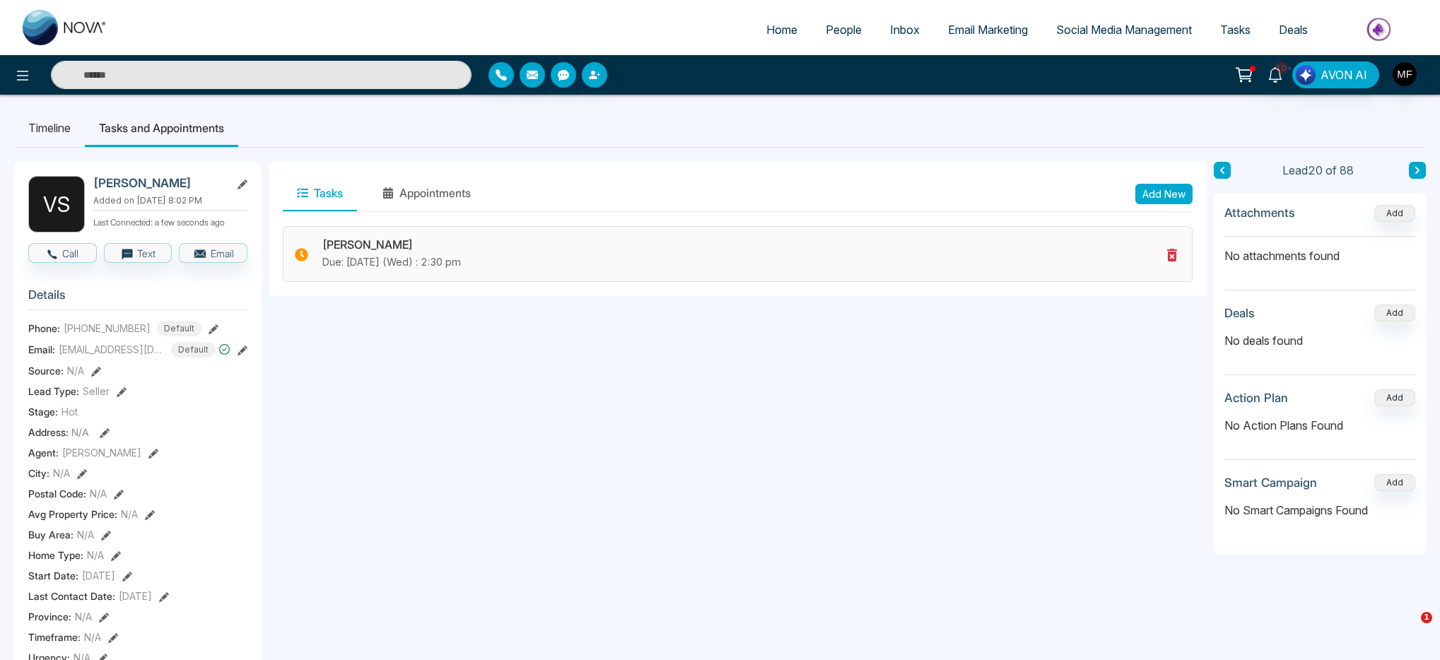
click at [1173, 256] on icon at bounding box center [1172, 255] width 10 height 13
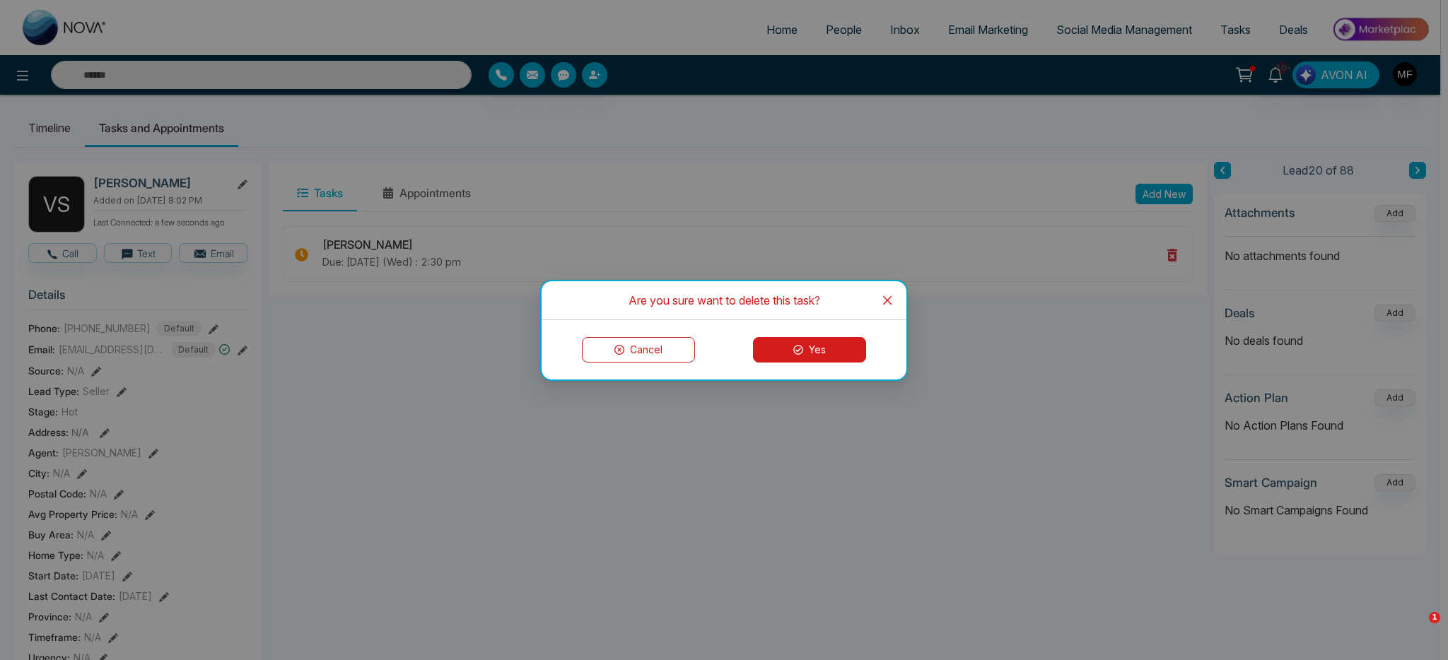
click at [852, 358] on button "Yes" at bounding box center [809, 349] width 113 height 25
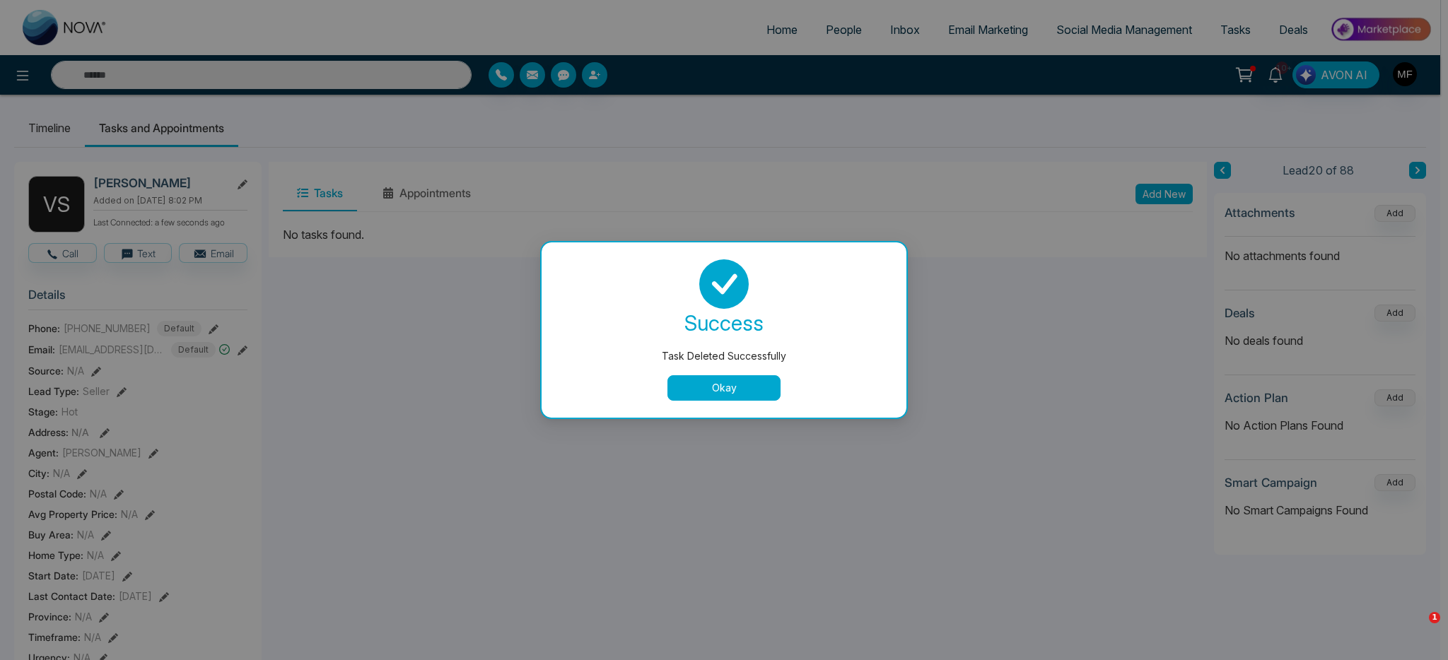
click at [672, 376] on button "Okay" at bounding box center [723, 387] width 113 height 25
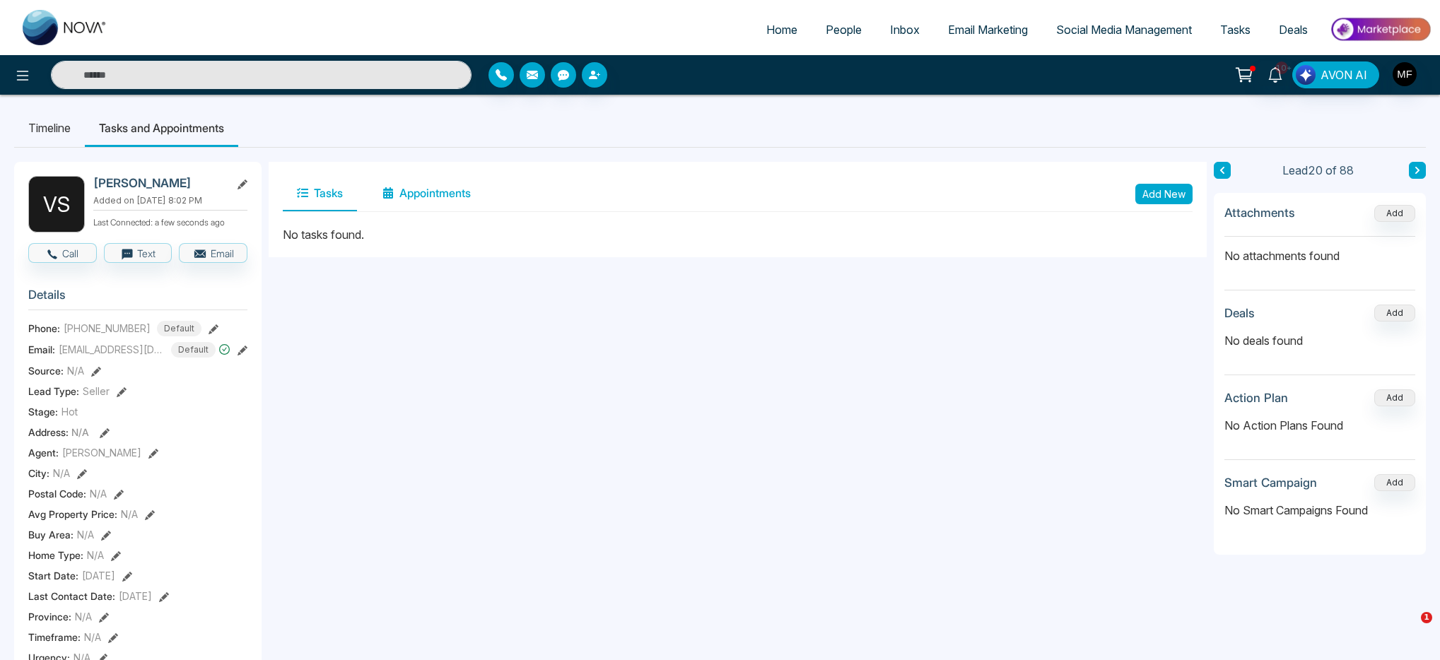
click at [401, 195] on button "Appointments" at bounding box center [426, 193] width 117 height 35
click at [334, 200] on button "Tasks" at bounding box center [320, 193] width 74 height 35
click at [1171, 194] on button "Add New" at bounding box center [1163, 194] width 57 height 20
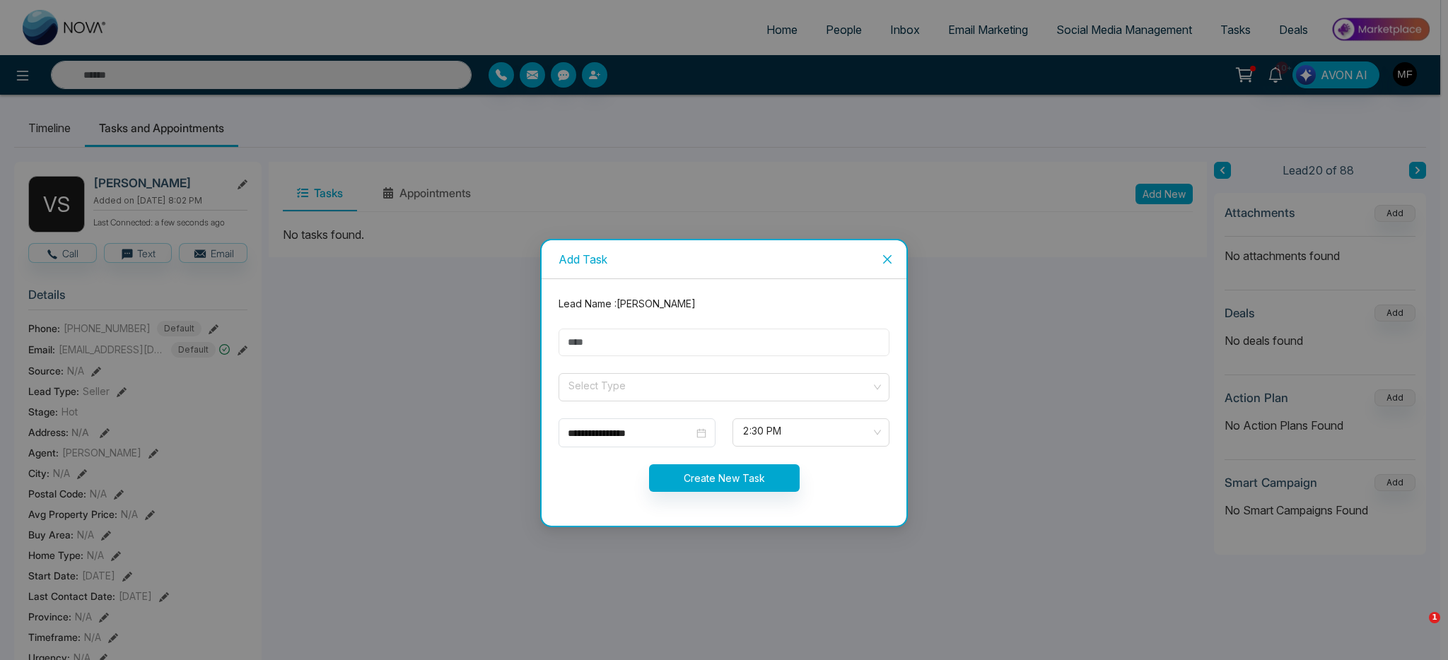
click at [696, 330] on input "text" at bounding box center [723, 343] width 331 height 28
type input "**********"
click at [657, 383] on input "search" at bounding box center [719, 384] width 304 height 21
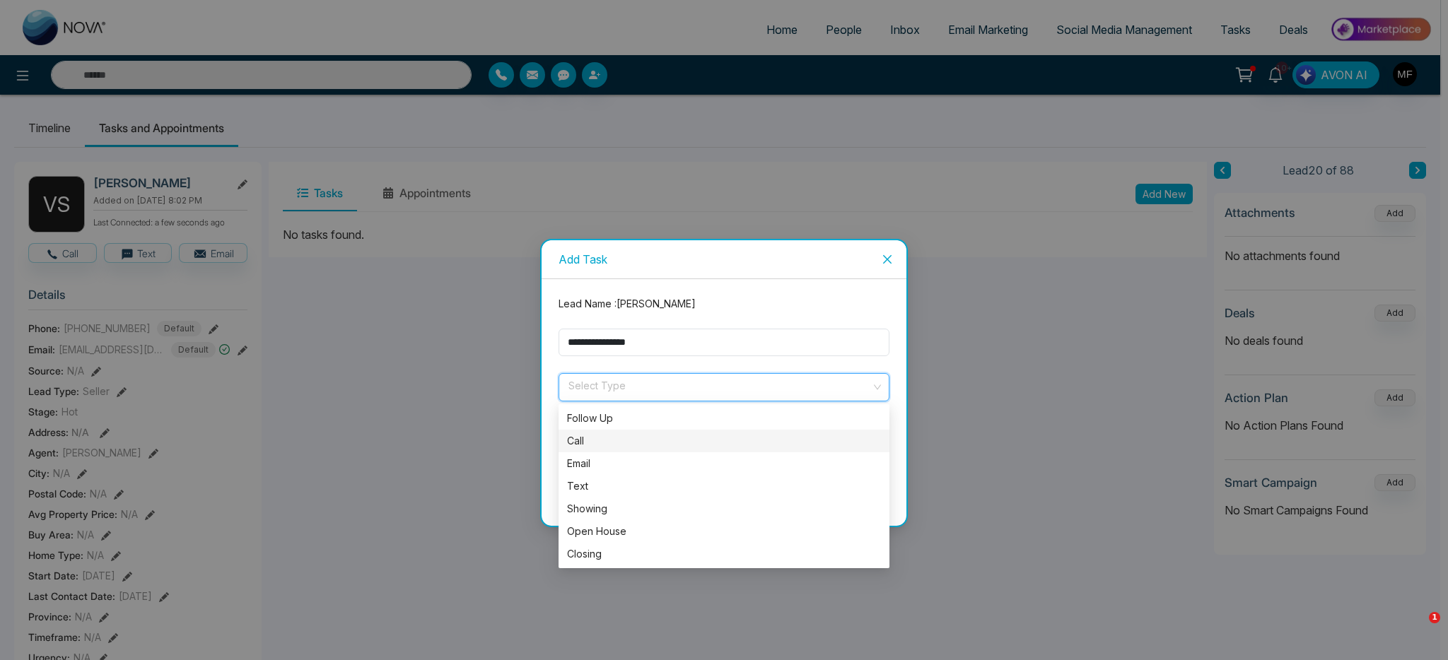
click at [629, 438] on div "Call" at bounding box center [724, 441] width 314 height 16
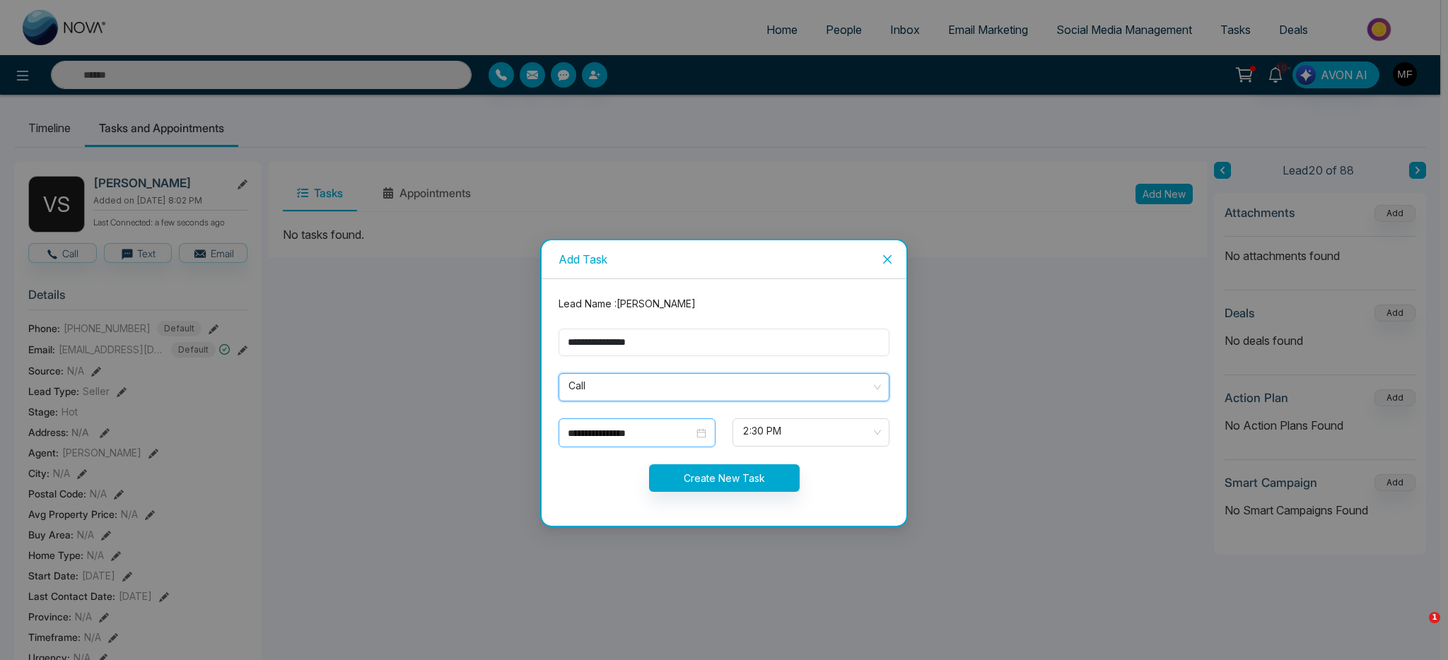
click at [670, 438] on input "**********" at bounding box center [631, 434] width 126 height 16
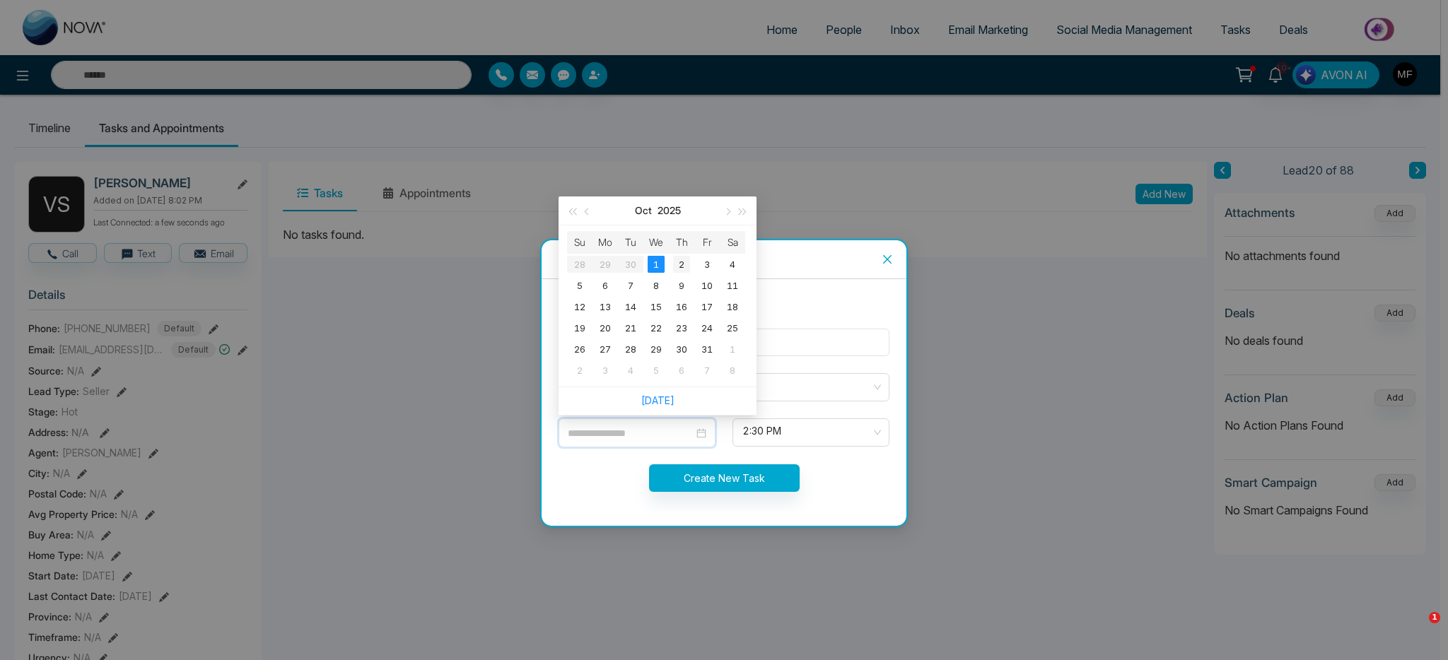
type input "**********"
click at [683, 267] on div "2" at bounding box center [681, 264] width 17 height 17
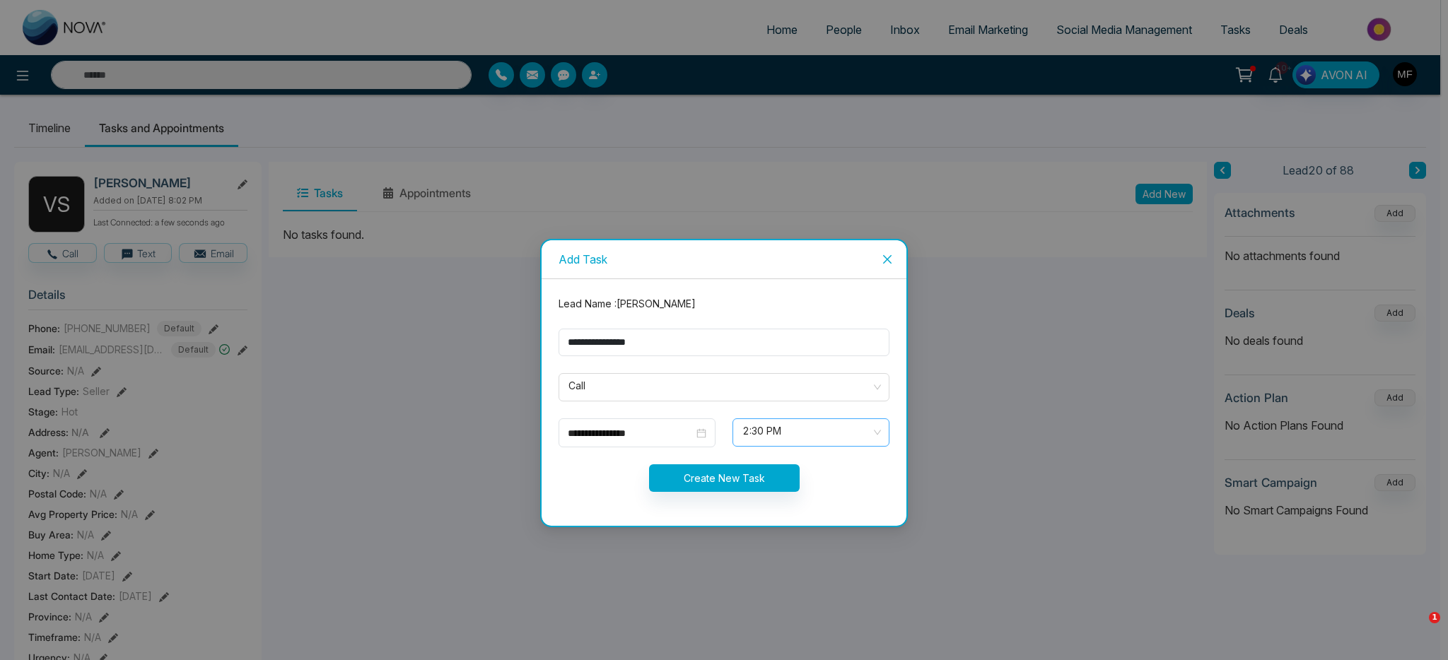
click at [799, 440] on span "2:30 PM" at bounding box center [810, 433] width 137 height 24
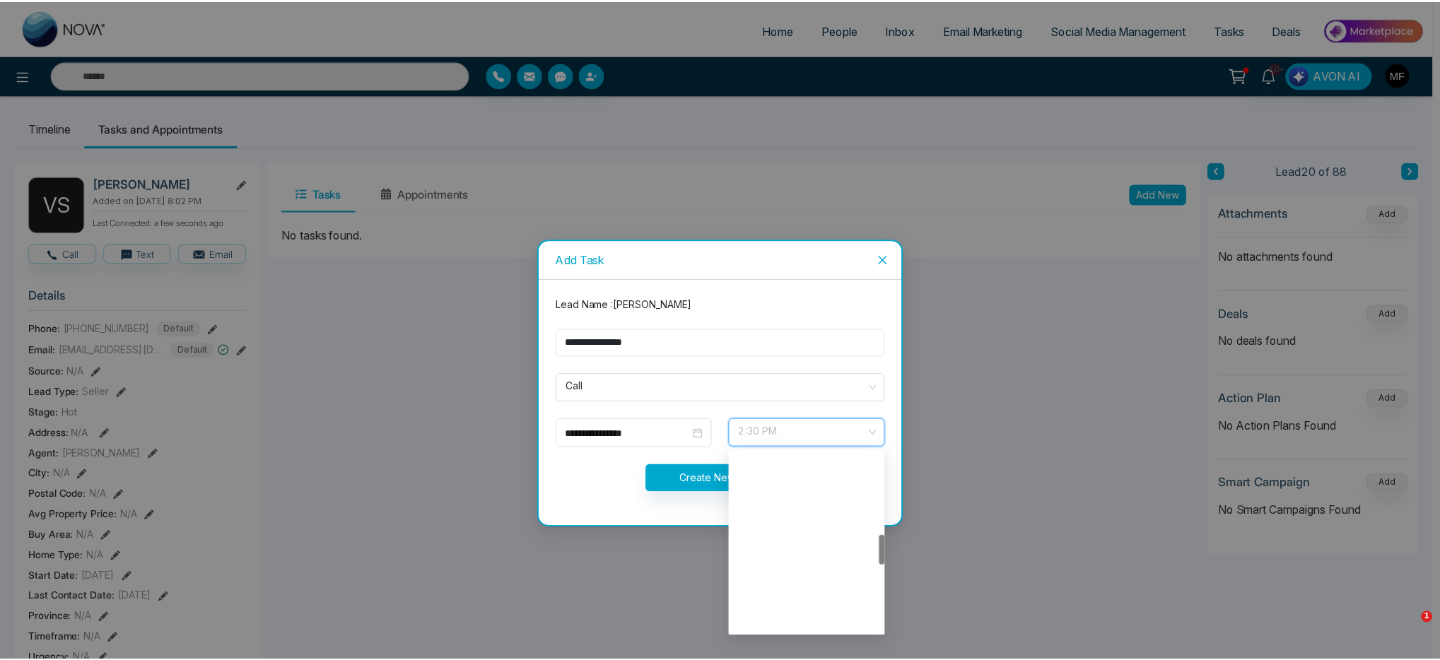
scroll to position [498, 0]
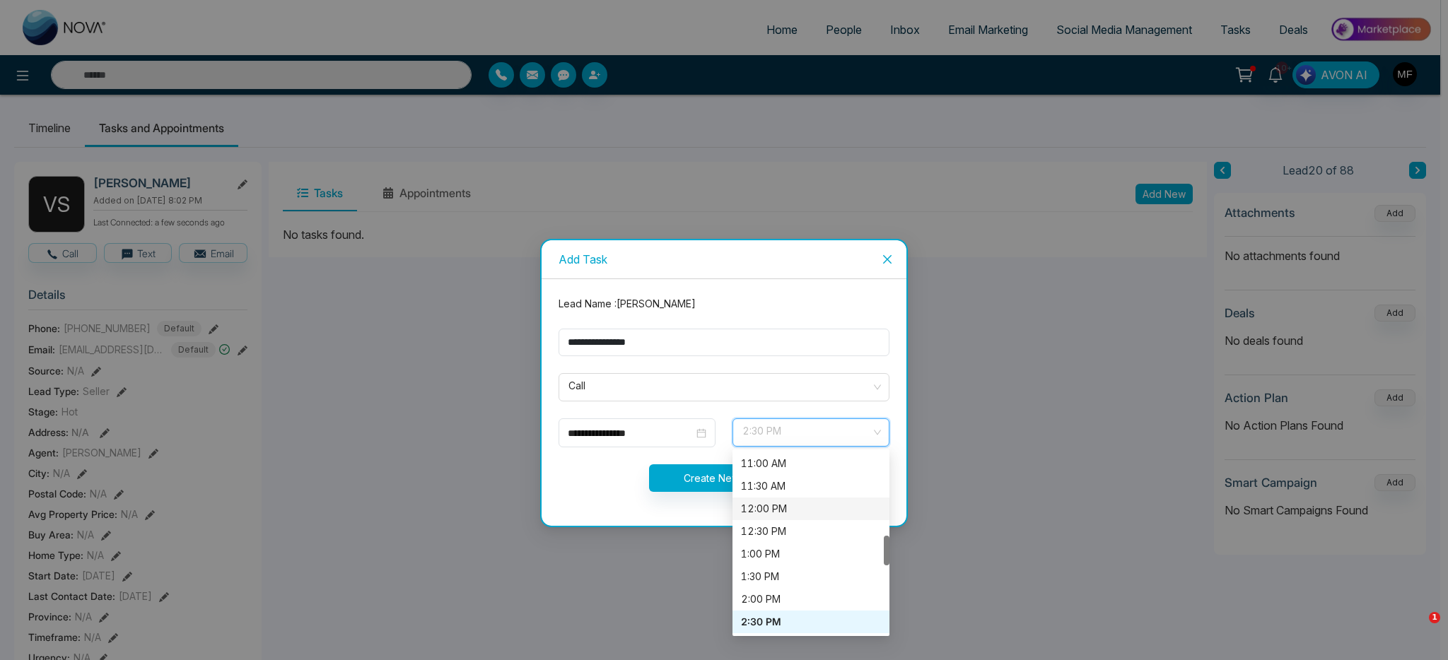
drag, startPoint x: 789, startPoint y: 531, endPoint x: 795, endPoint y: 506, distance: 25.4
click at [795, 506] on div "10:30 AM 11:00 AM 11:30 AM 12:00 PM 12:30 PM 1:00 PM 1:30 PM 2:00 PM 2:30 PM 3:…" at bounding box center [810, 554] width 157 height 249
click at [795, 506] on div "12:00 PM" at bounding box center [811, 509] width 140 height 16
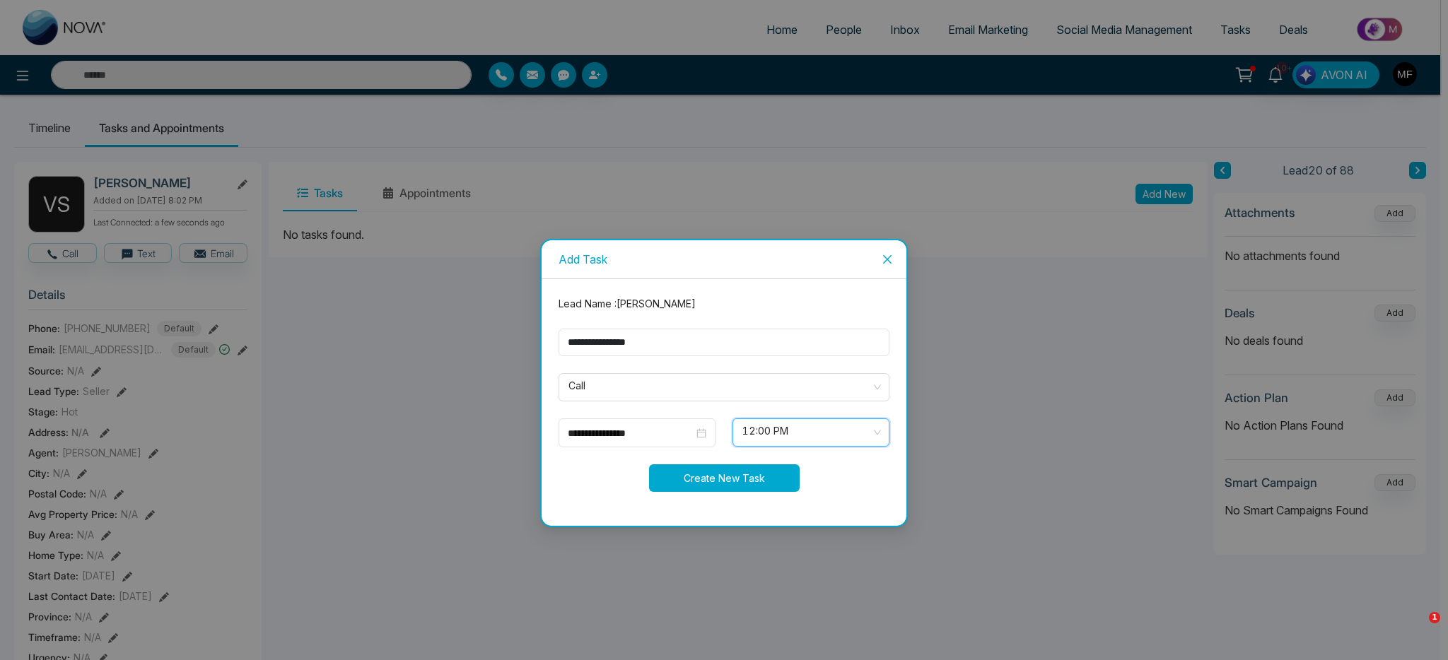
click at [722, 472] on button "Create New Task" at bounding box center [724, 478] width 151 height 28
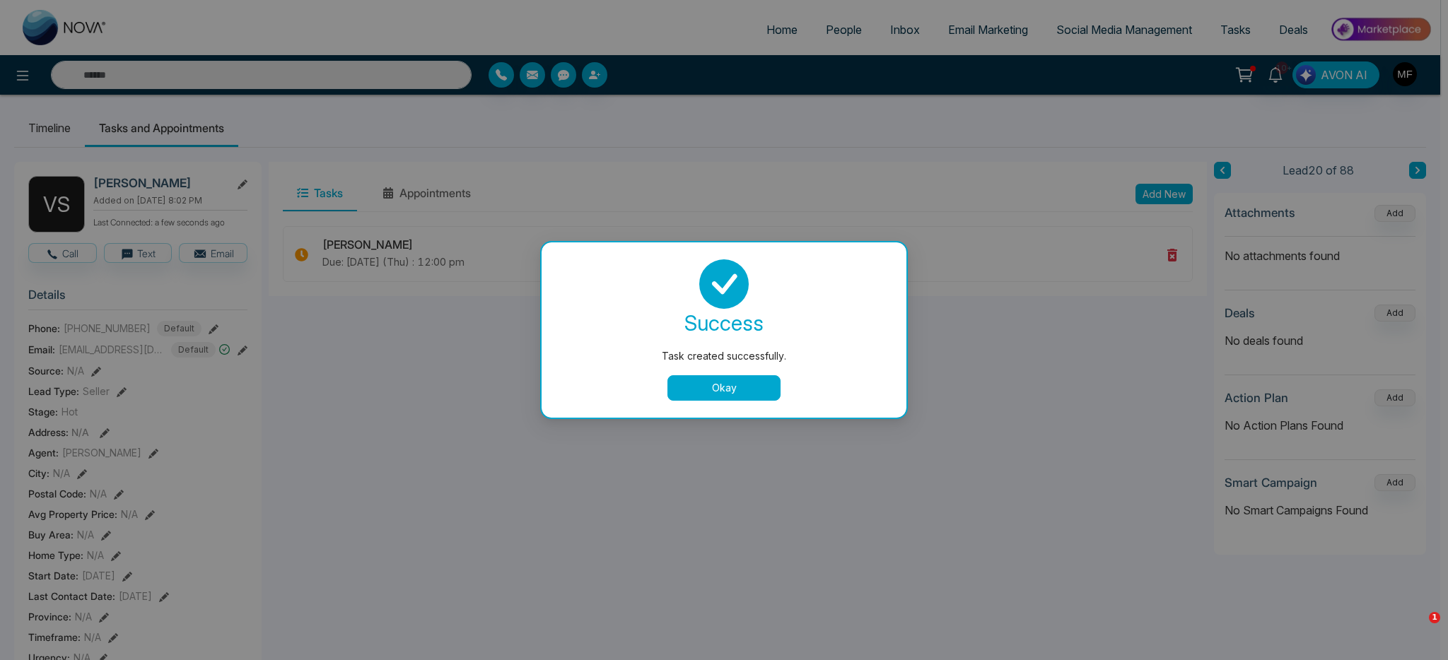
click at [700, 385] on button "Okay" at bounding box center [723, 387] width 113 height 25
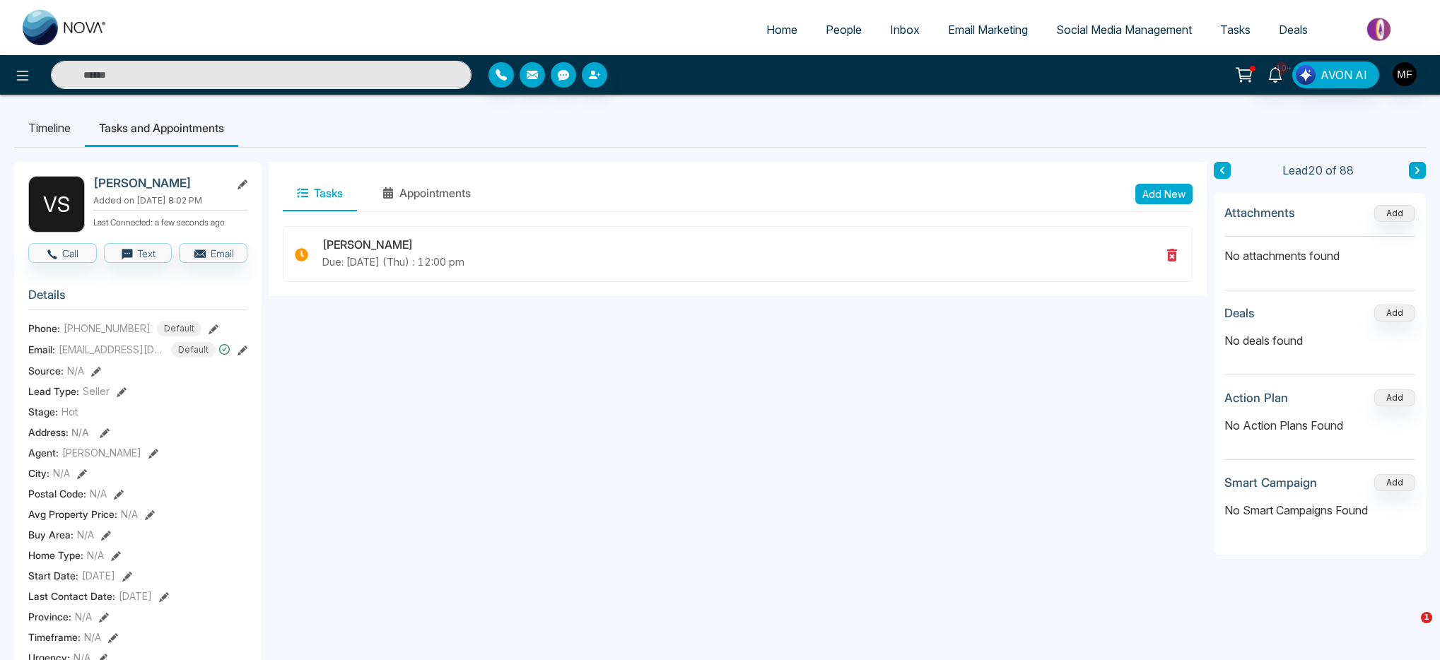
click at [79, 129] on li "Timeline" at bounding box center [49, 128] width 71 height 38
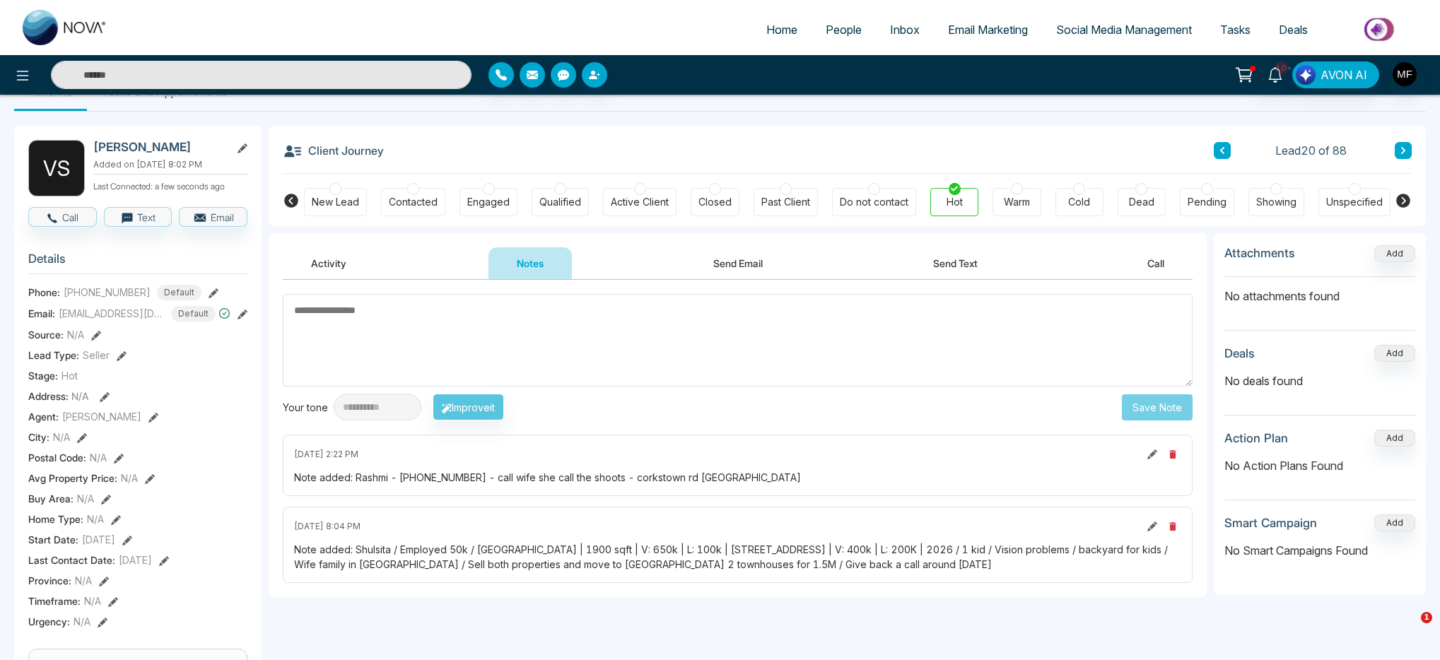
scroll to position [76, 0]
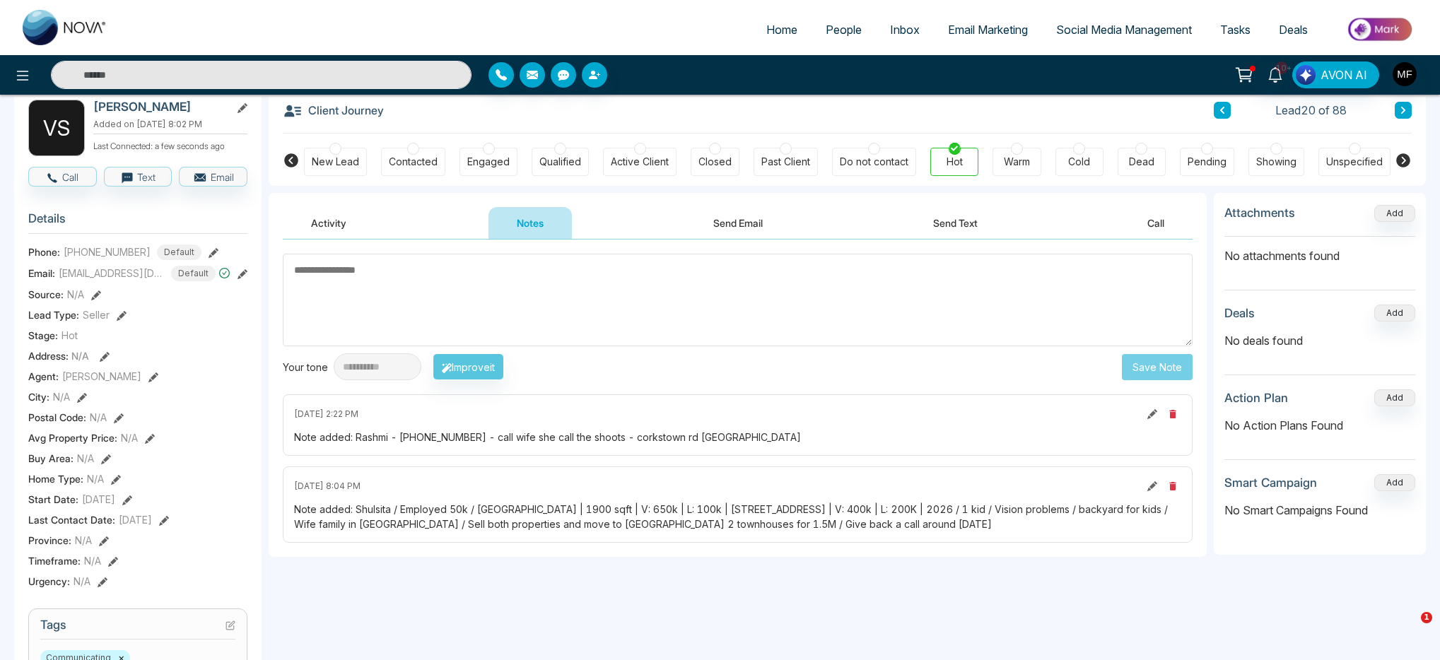
click at [149, 78] on input "text" at bounding box center [261, 75] width 421 height 28
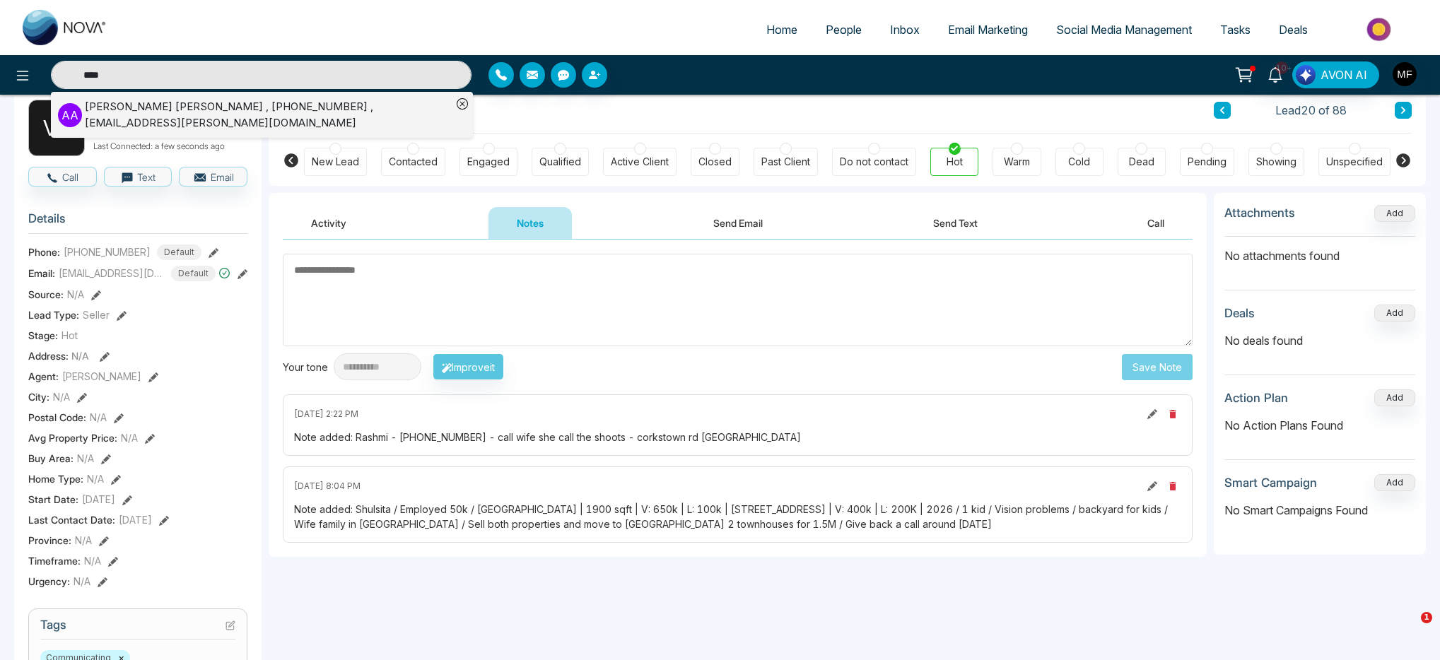
type input "****"
click at [122, 115] on div "[PERSON_NAME] , [PHONE_NUMBER] , [EMAIL_ADDRESS][PERSON_NAME][DOMAIN_NAME]" at bounding box center [268, 115] width 367 height 32
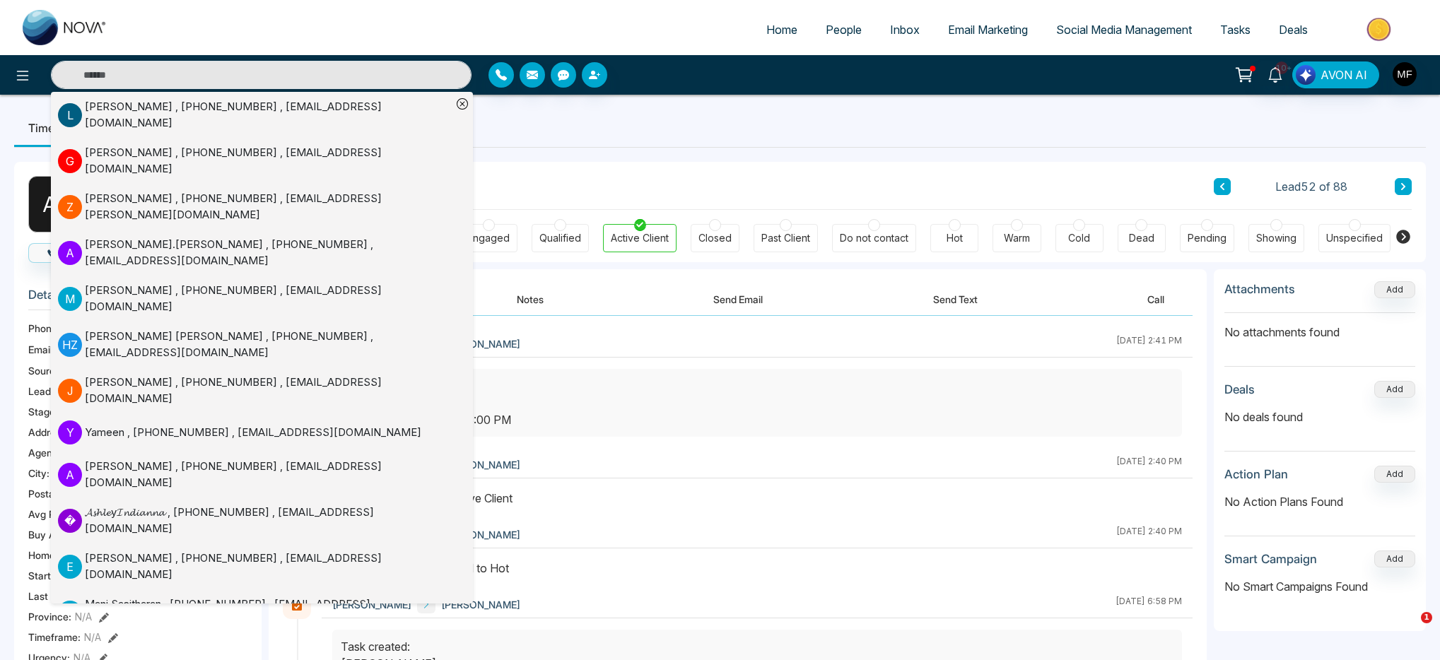
click at [575, 168] on div "Client Journey Lead 52 of 88" at bounding box center [847, 186] width 1129 height 48
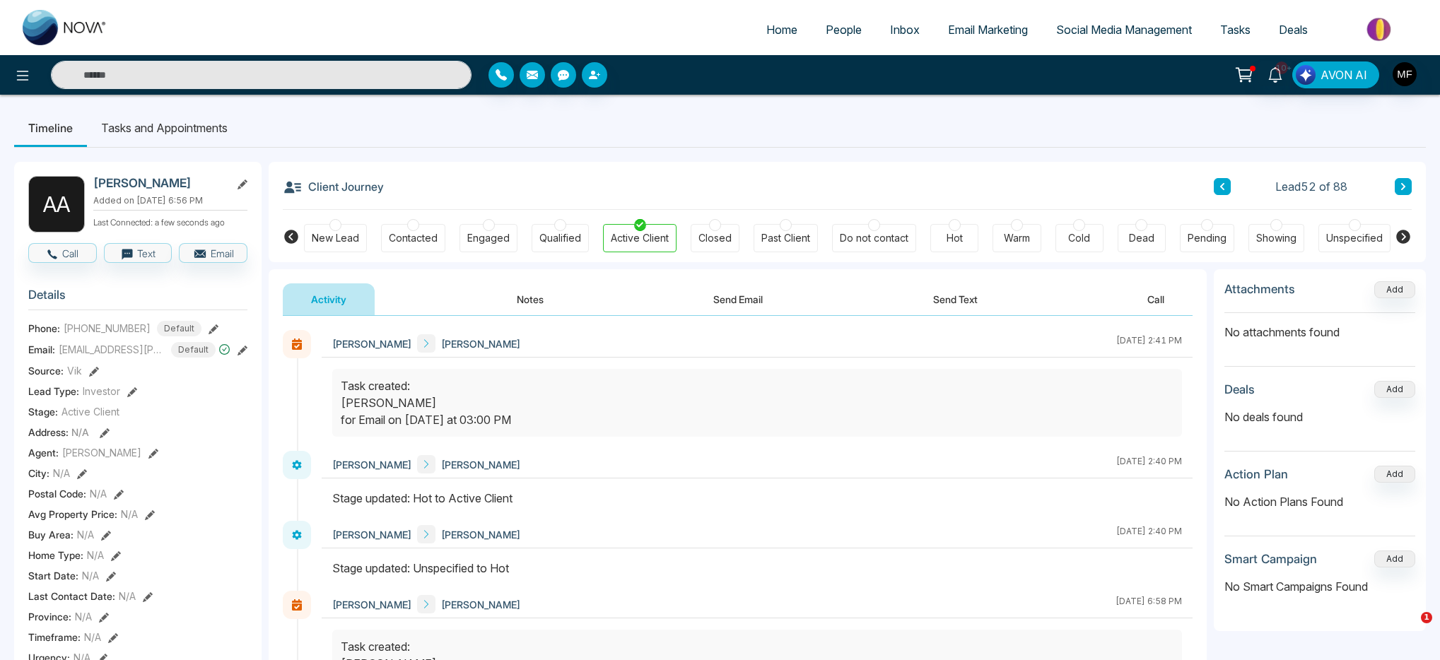
click at [544, 298] on button "Notes" at bounding box center [529, 299] width 83 height 32
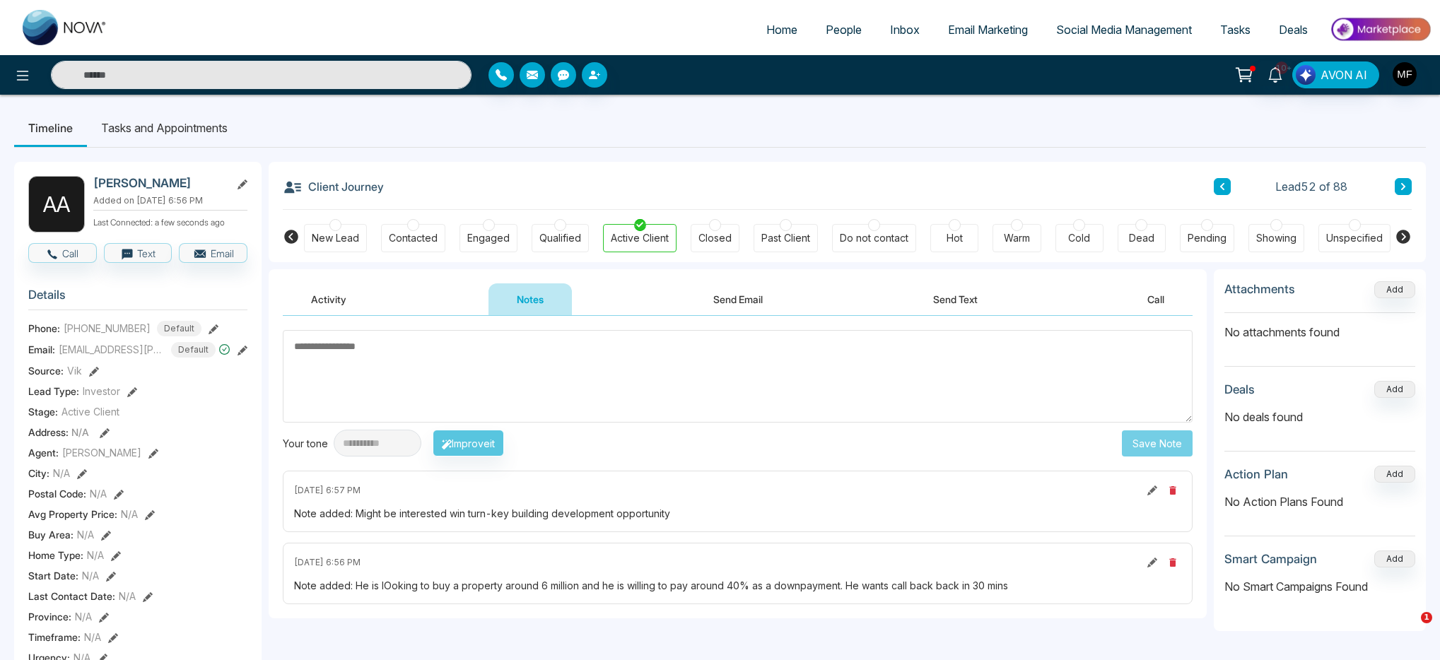
click at [526, 370] on textarea at bounding box center [738, 376] width 910 height 93
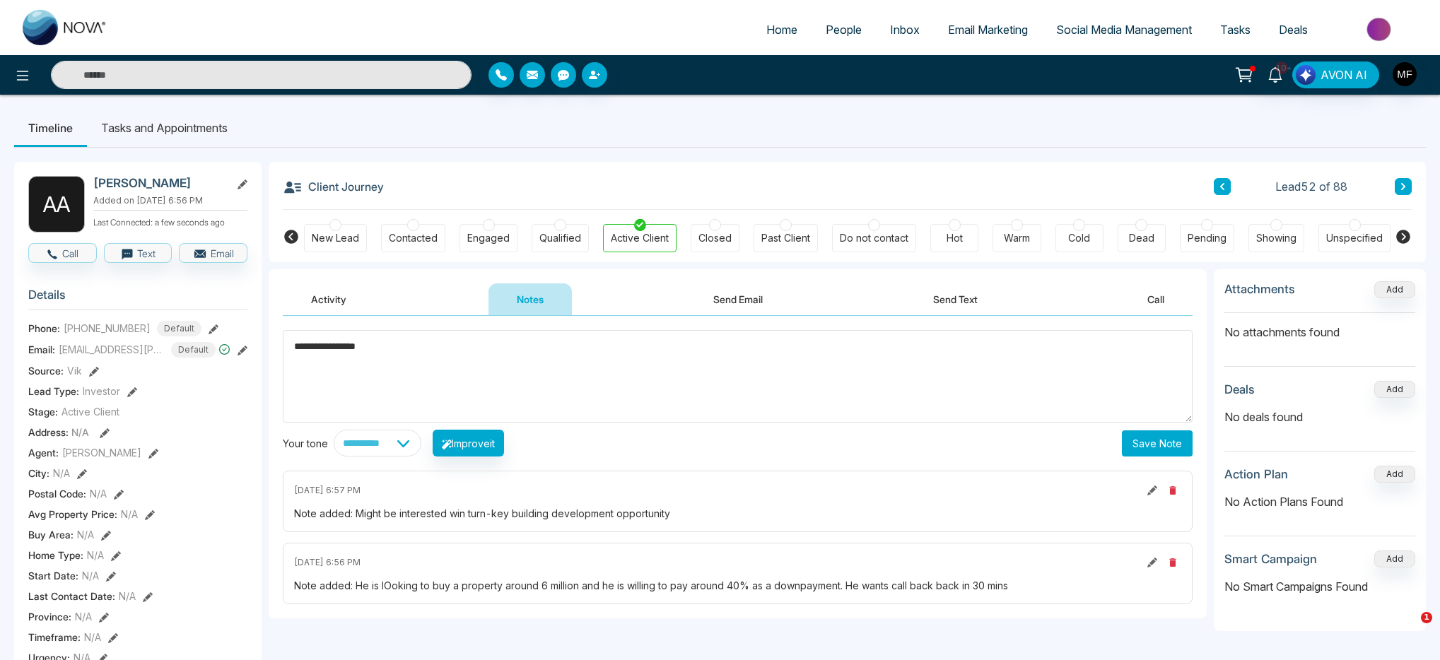
type textarea "**********"
click at [1135, 446] on button "Save Note" at bounding box center [1157, 443] width 71 height 26
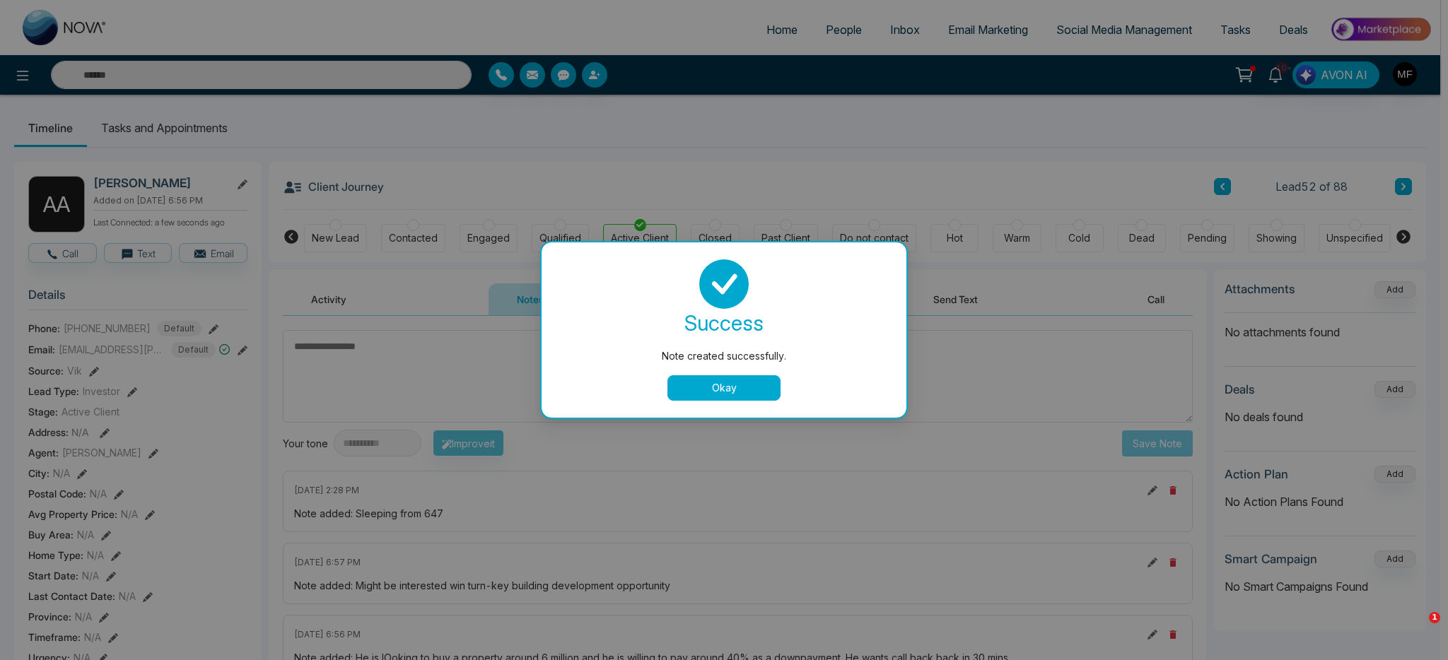
click at [669, 397] on button "Okay" at bounding box center [723, 387] width 113 height 25
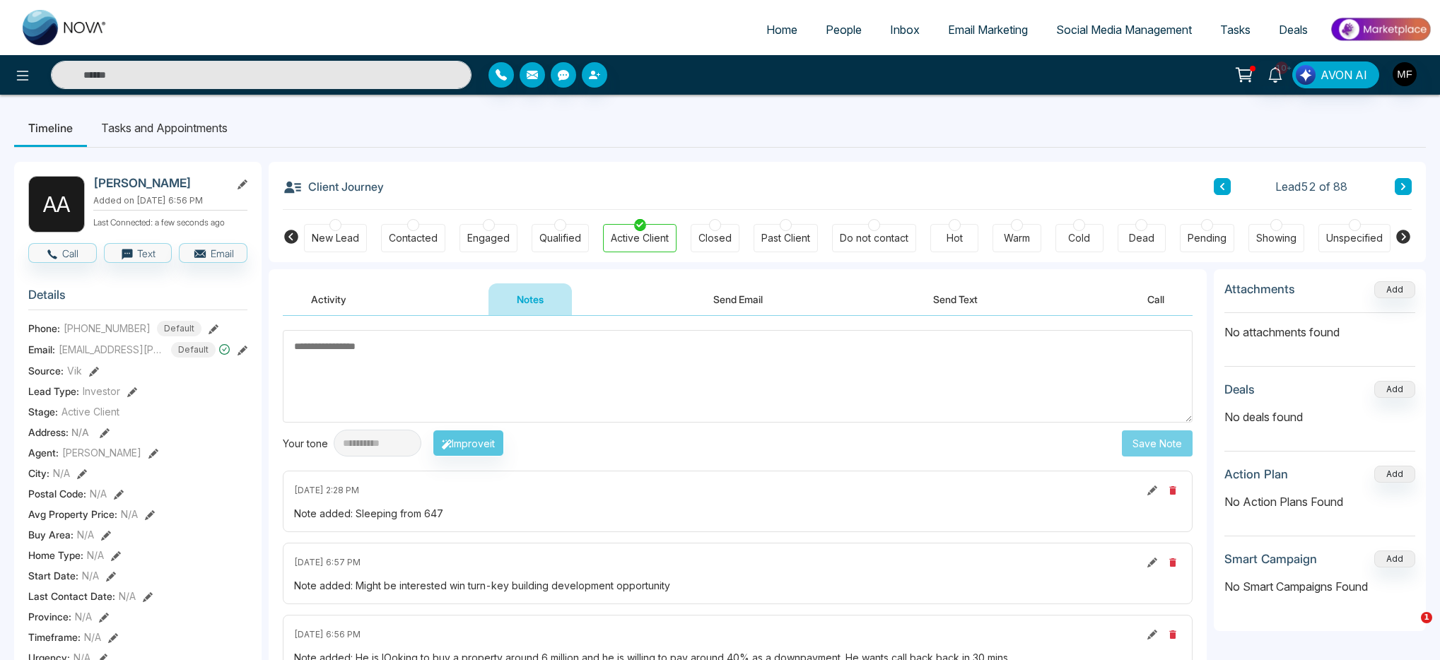
click at [838, 36] on span "People" at bounding box center [844, 30] width 36 height 14
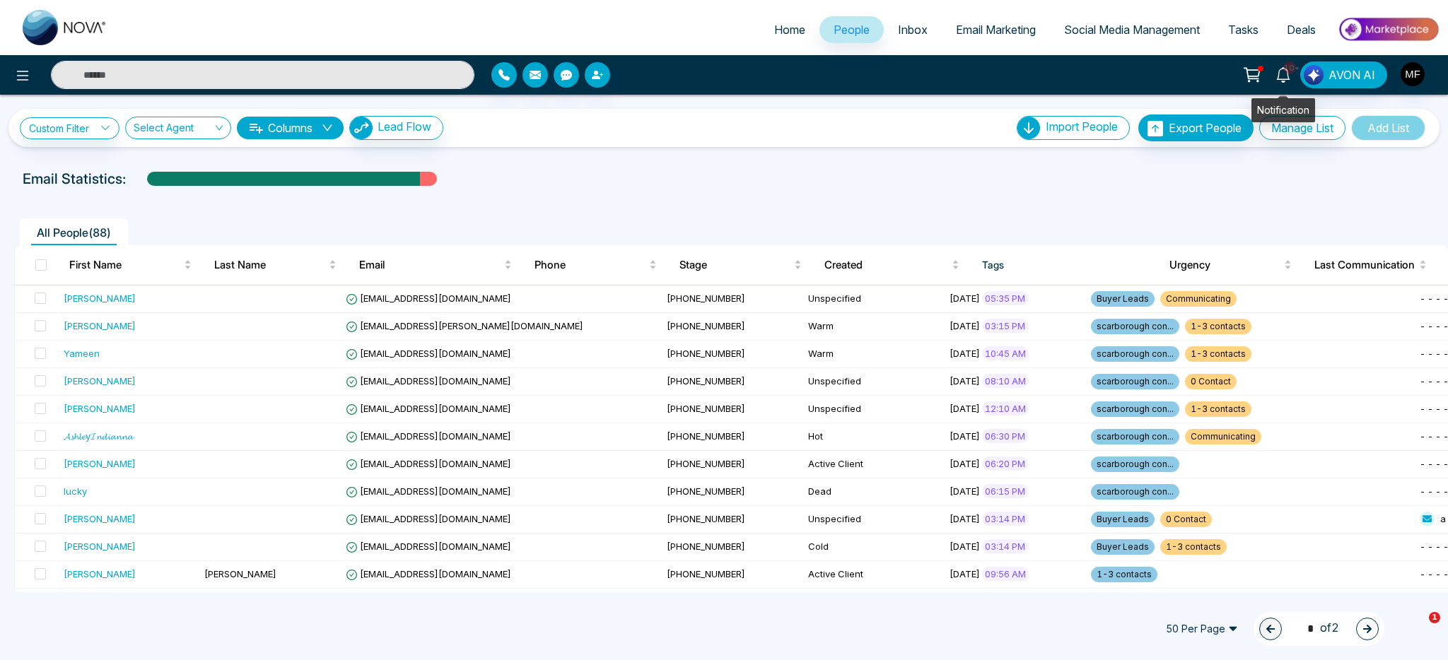
click at [1284, 77] on icon at bounding box center [1283, 75] width 16 height 16
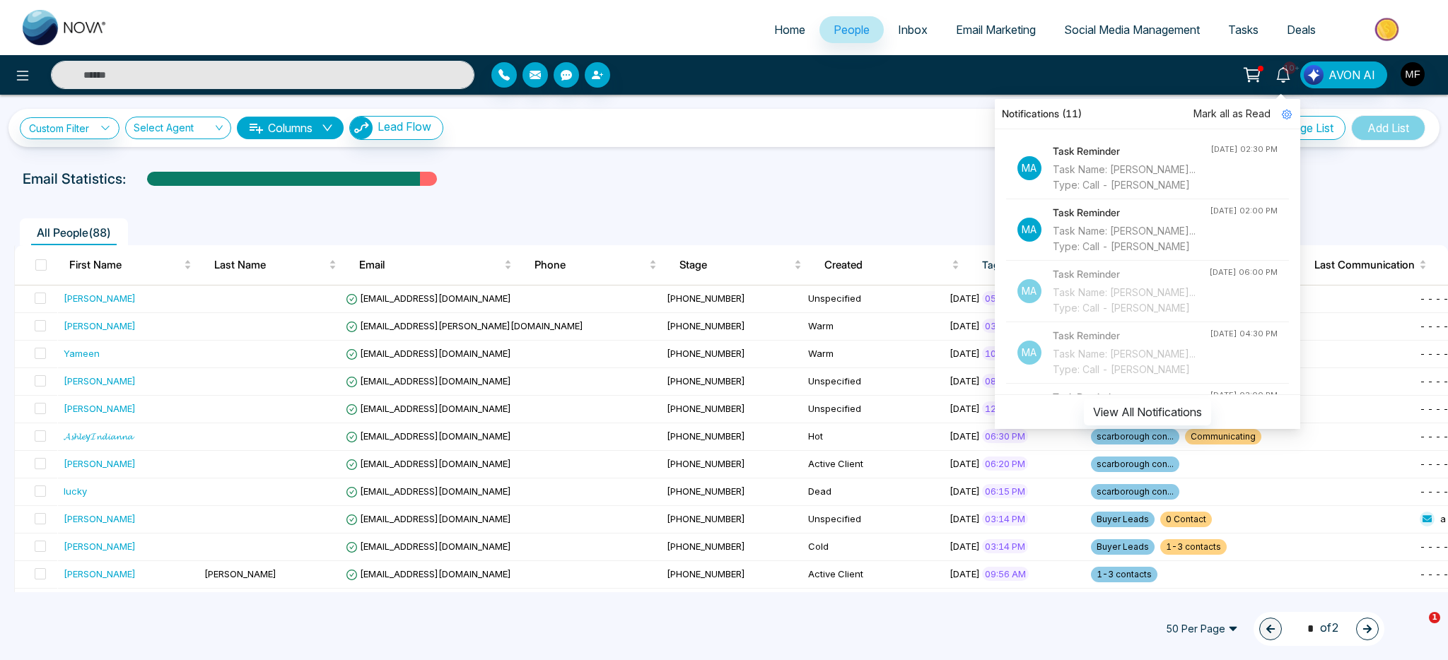
click at [1130, 181] on div "Task Name: [PERSON_NAME]... Type: Call - [PERSON_NAME]" at bounding box center [1132, 177] width 158 height 31
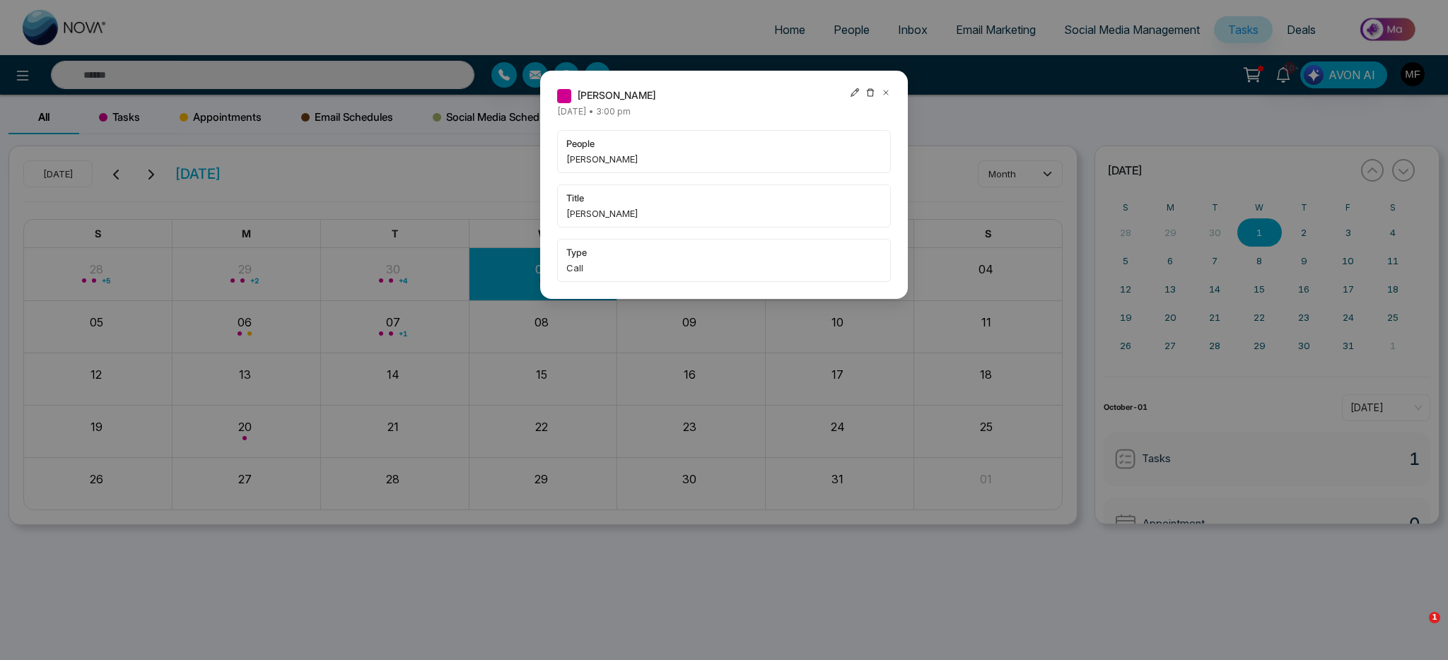
click at [381, 78] on div "[PERSON_NAME] [DATE] • 3:00 pm people [PERSON_NAME] title [PERSON_NAME] type Ca…" at bounding box center [724, 330] width 1448 height 660
click at [336, 80] on div "[PERSON_NAME] [DATE] • 3:00 pm people [PERSON_NAME] title [PERSON_NAME] type Ca…" at bounding box center [724, 330] width 1448 height 660
click at [886, 92] on icon at bounding box center [886, 93] width 10 height 10
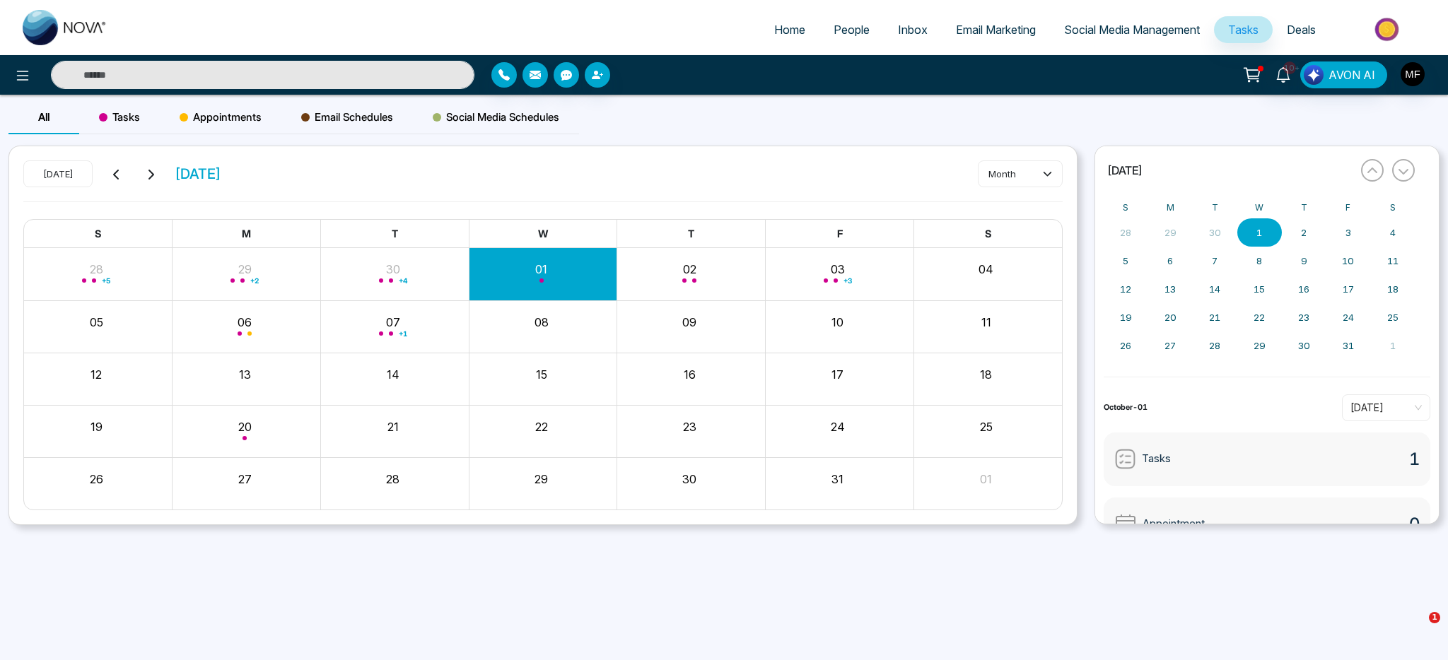
click at [341, 77] on input "text" at bounding box center [262, 75] width 423 height 28
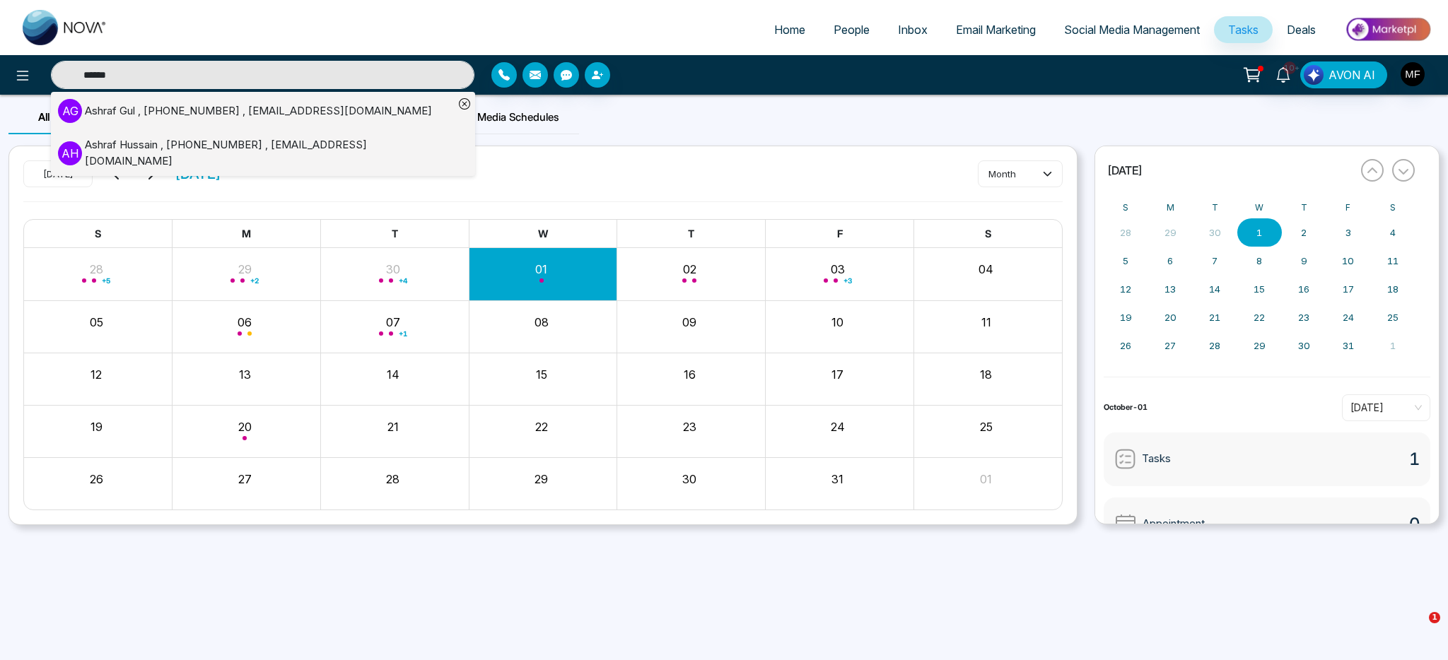
type input "******"
click at [248, 108] on div "[PERSON_NAME] , [PHONE_NUMBER] , [EMAIL_ADDRESS][DOMAIN_NAME]" at bounding box center [258, 111] width 347 height 16
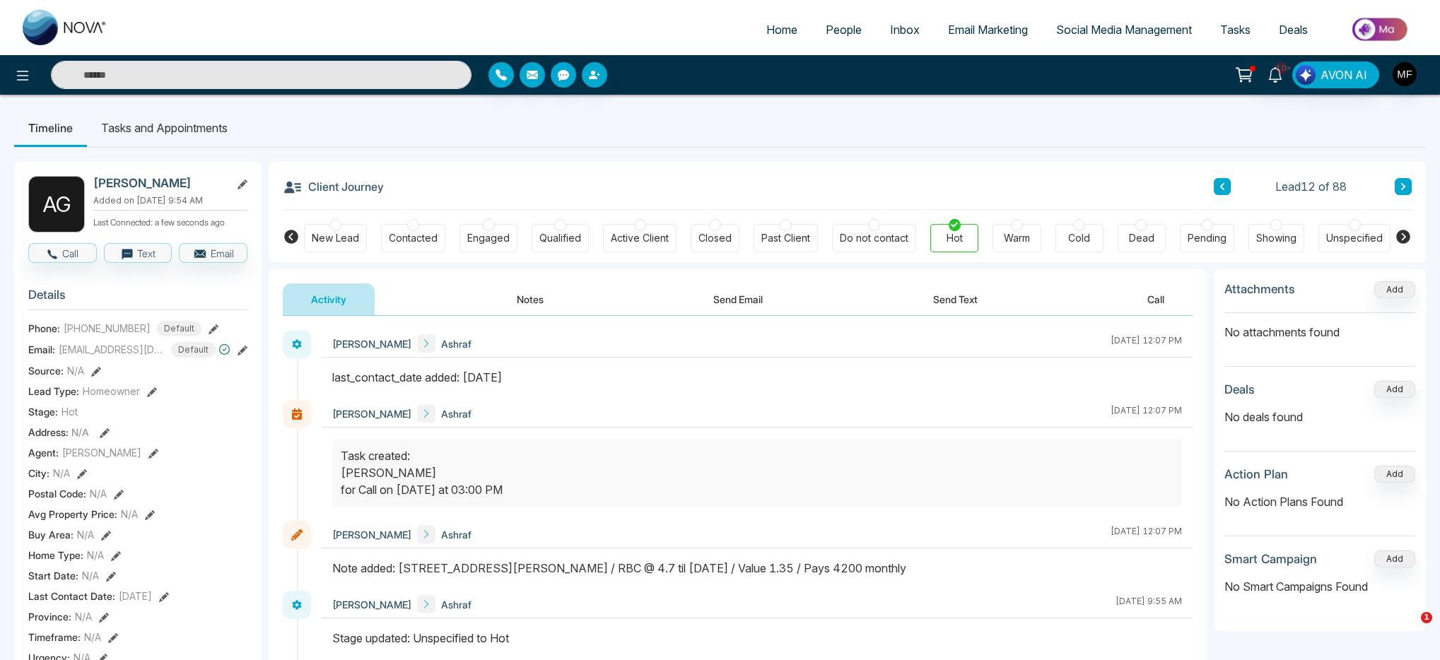
click at [778, 172] on div "Client Journey Lead 12 of 88" at bounding box center [847, 186] width 1129 height 48
click at [1282, 75] on icon at bounding box center [1274, 75] width 13 height 16
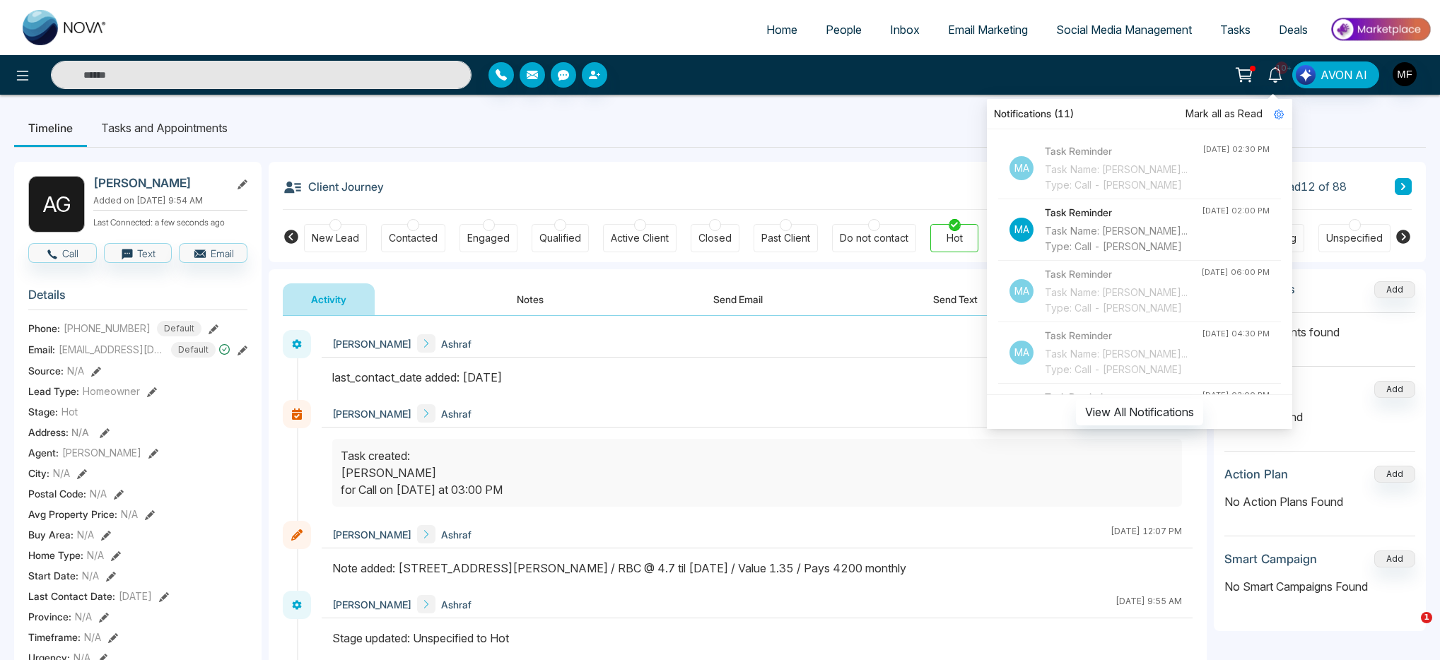
click at [273, 72] on input "text" at bounding box center [261, 75] width 421 height 28
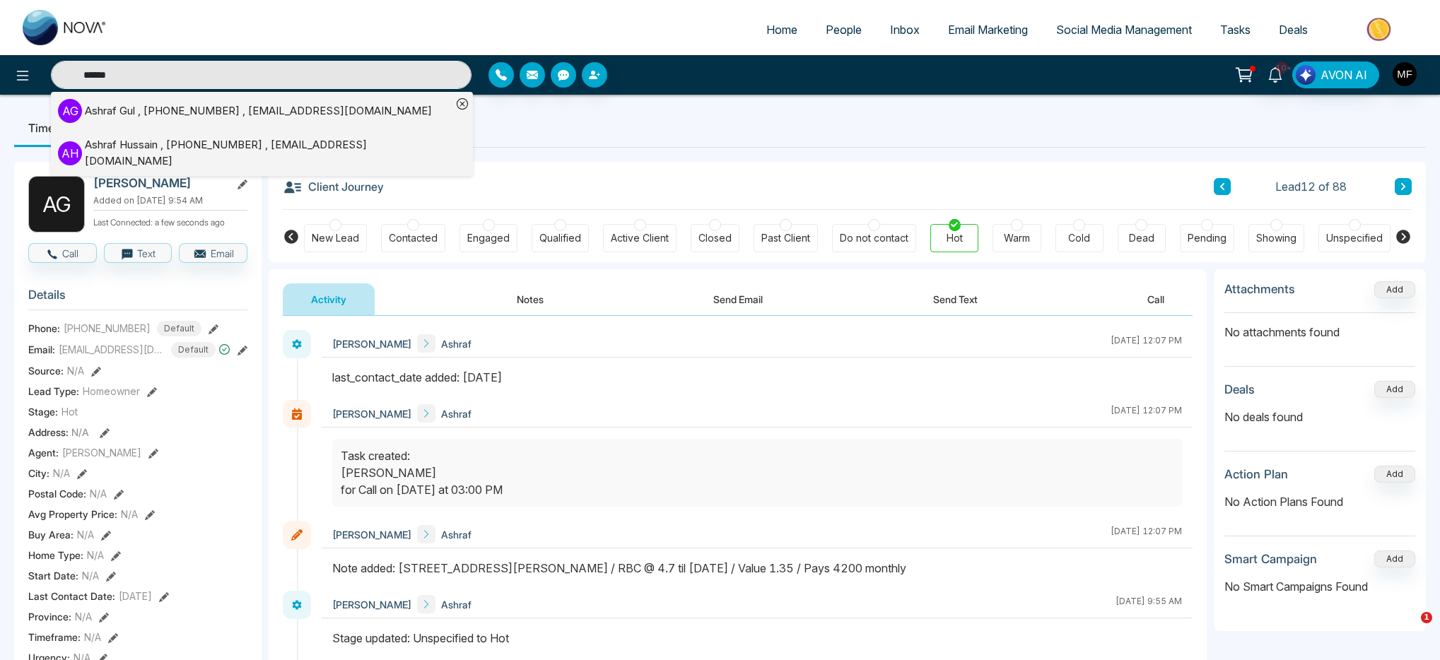
type input "******"
click at [208, 111] on div "[PERSON_NAME] , [PHONE_NUMBER] , [EMAIL_ADDRESS][DOMAIN_NAME]" at bounding box center [258, 111] width 347 height 16
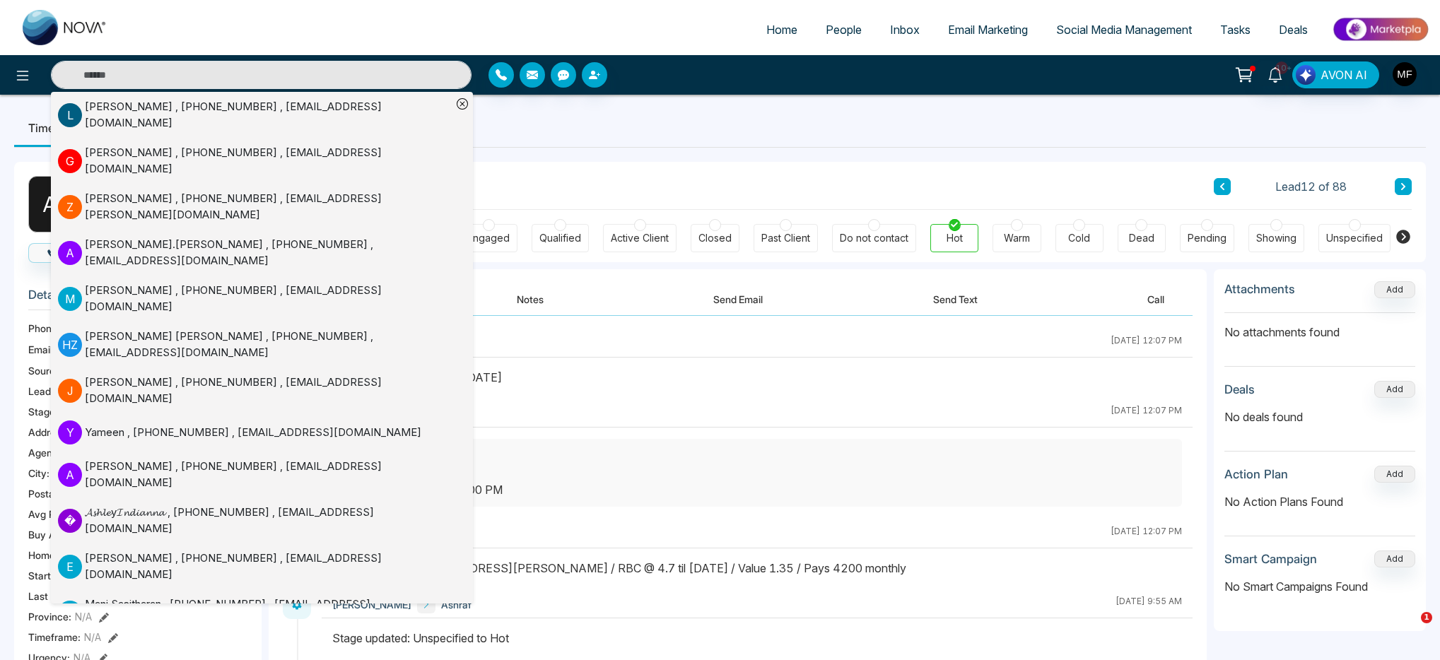
click at [650, 87] on div at bounding box center [659, 74] width 343 height 25
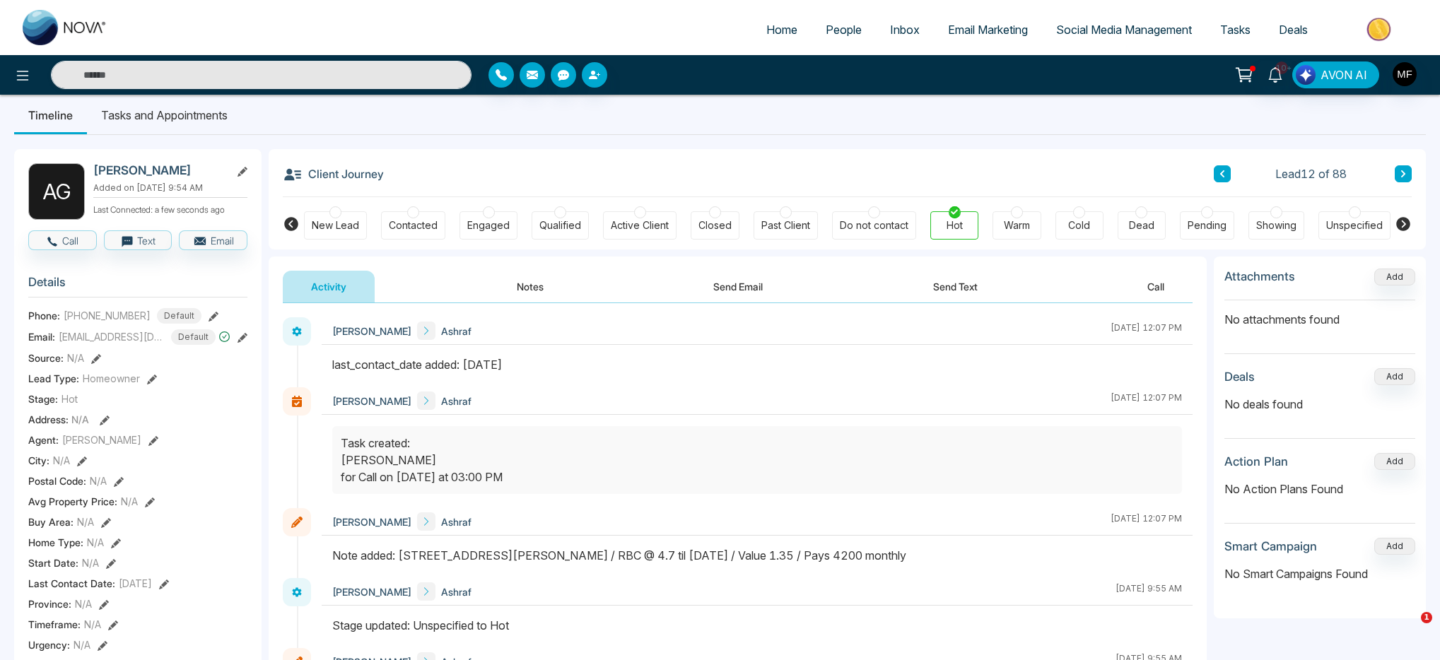
scroll to position [17, 0]
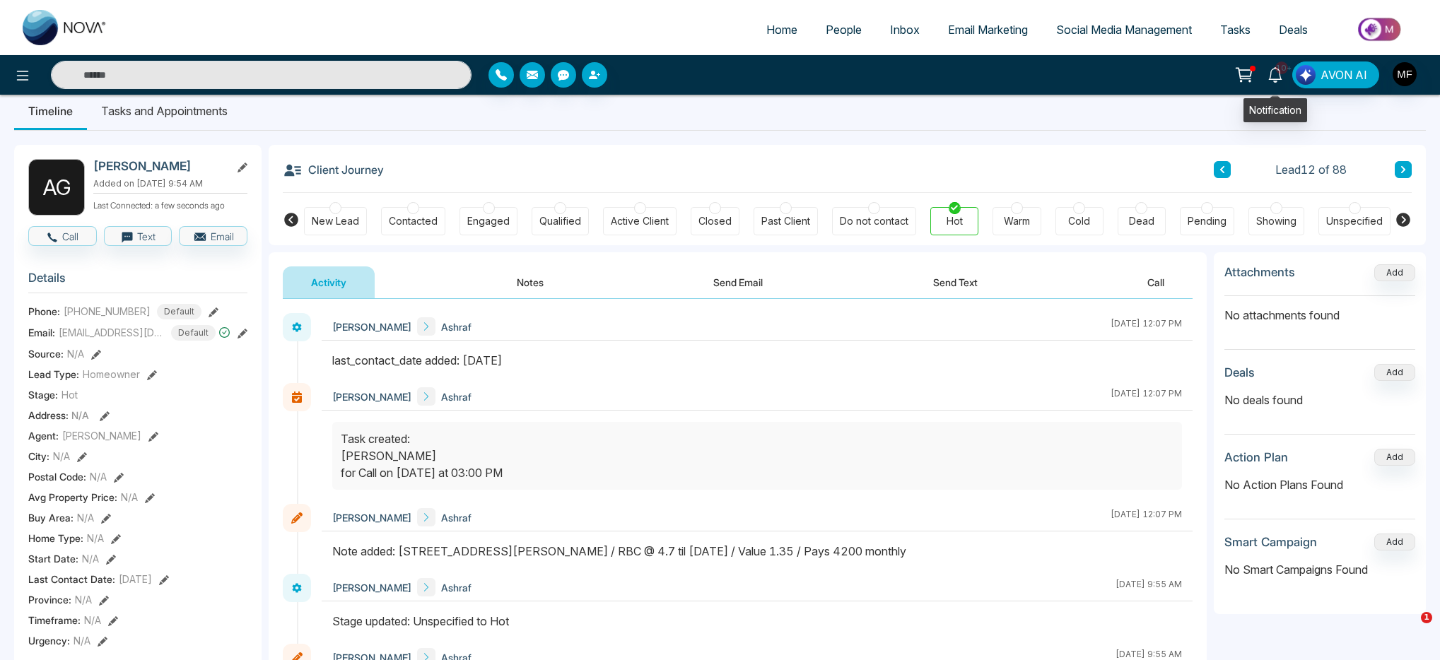
click at [1272, 74] on icon at bounding box center [1274, 75] width 13 height 16
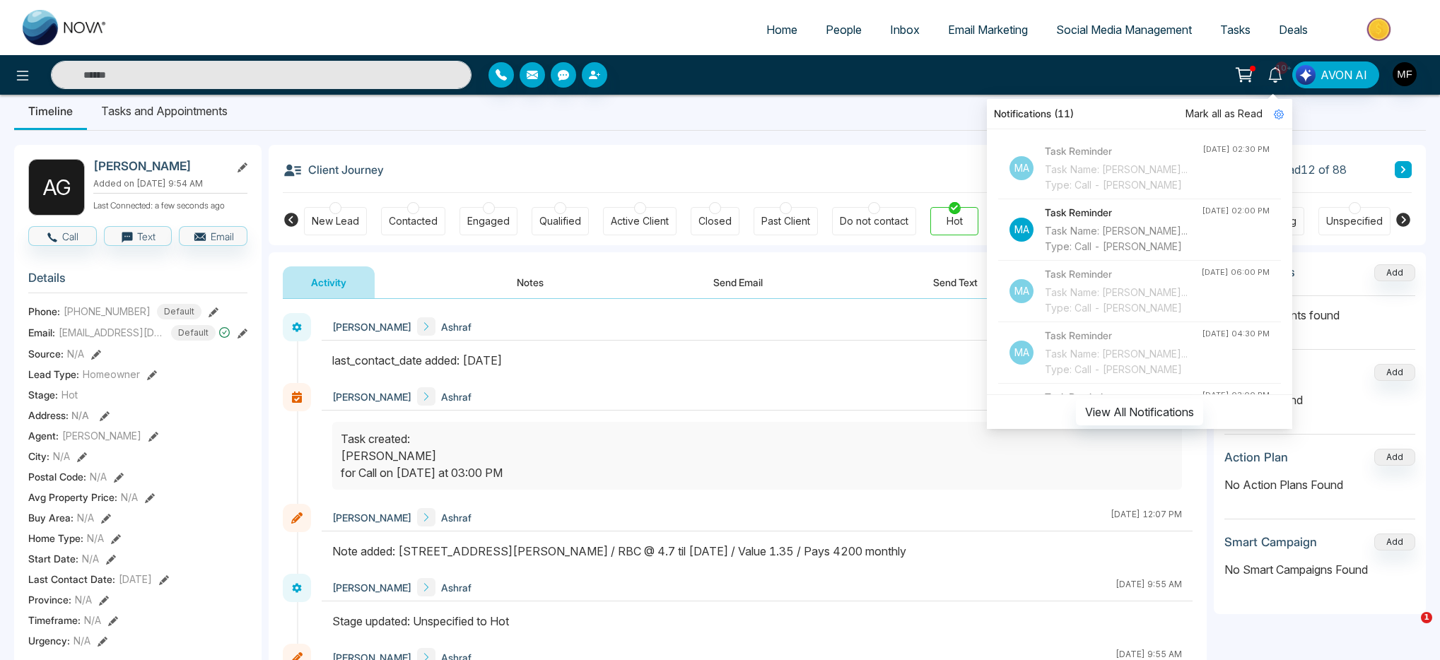
click at [744, 160] on div "Client Journey Lead 12 of 88" at bounding box center [847, 169] width 1129 height 48
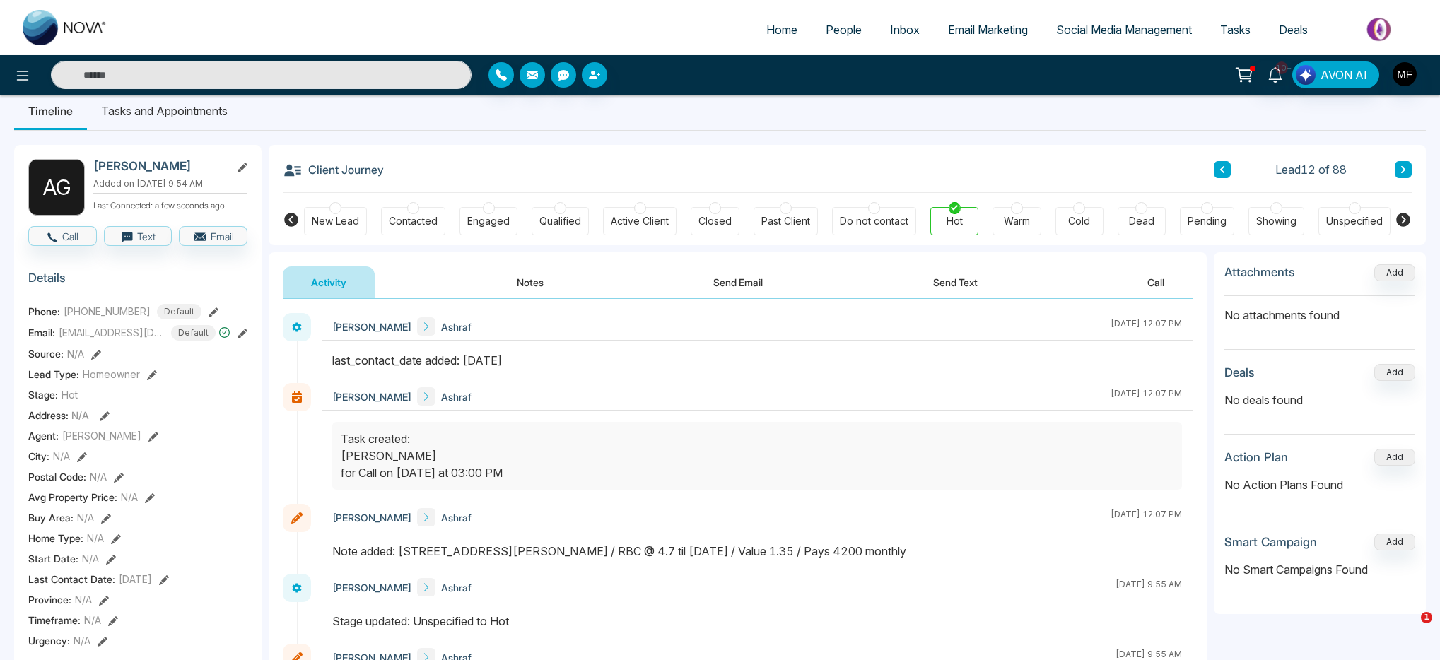
click at [838, 28] on span "People" at bounding box center [844, 30] width 36 height 14
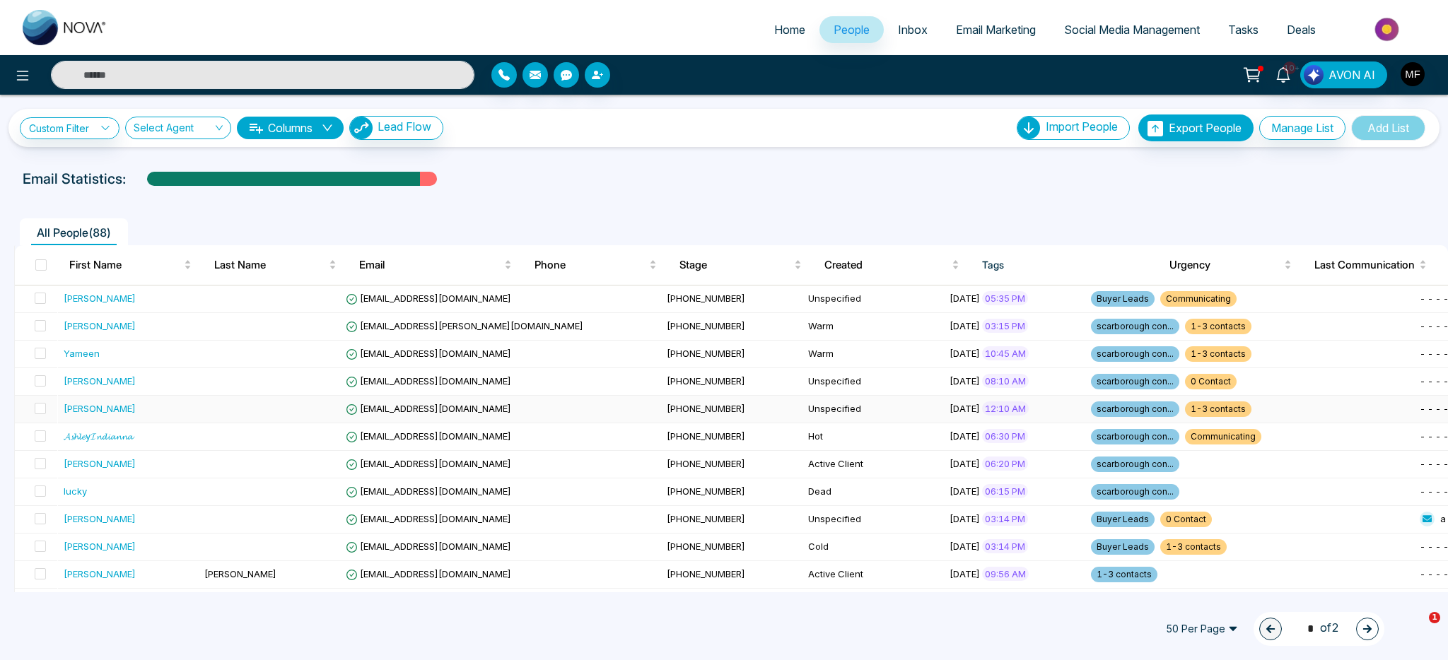
click at [244, 414] on td at bounding box center [269, 410] width 141 height 28
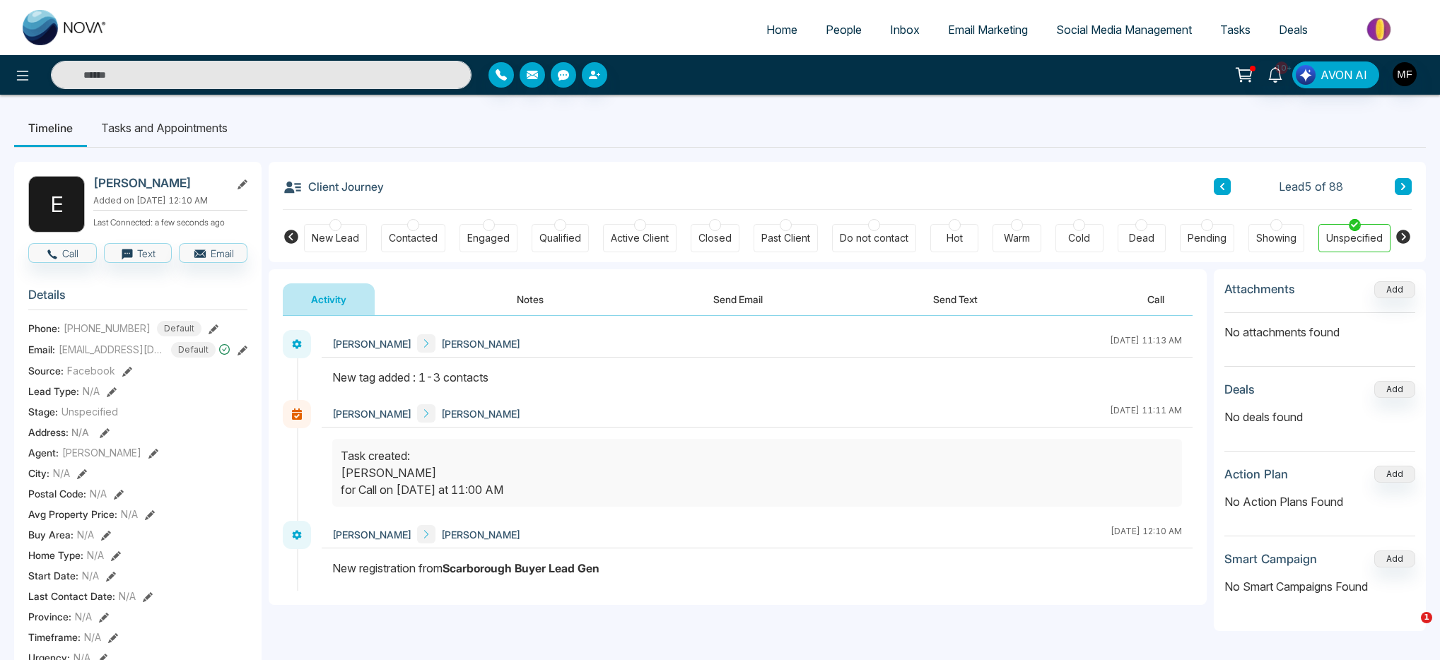
click at [535, 295] on button "Notes" at bounding box center [529, 299] width 83 height 32
click at [855, 28] on link "People" at bounding box center [843, 29] width 64 height 27
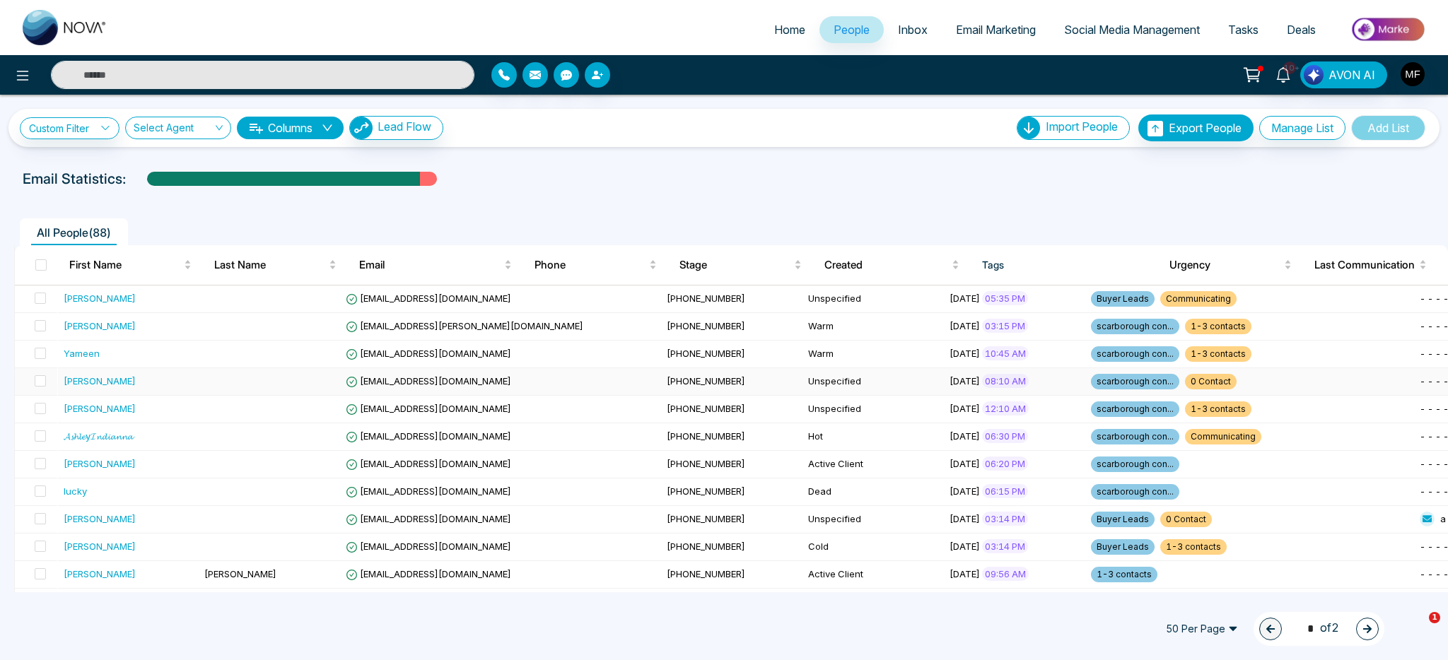
click at [206, 392] on td at bounding box center [269, 382] width 141 height 28
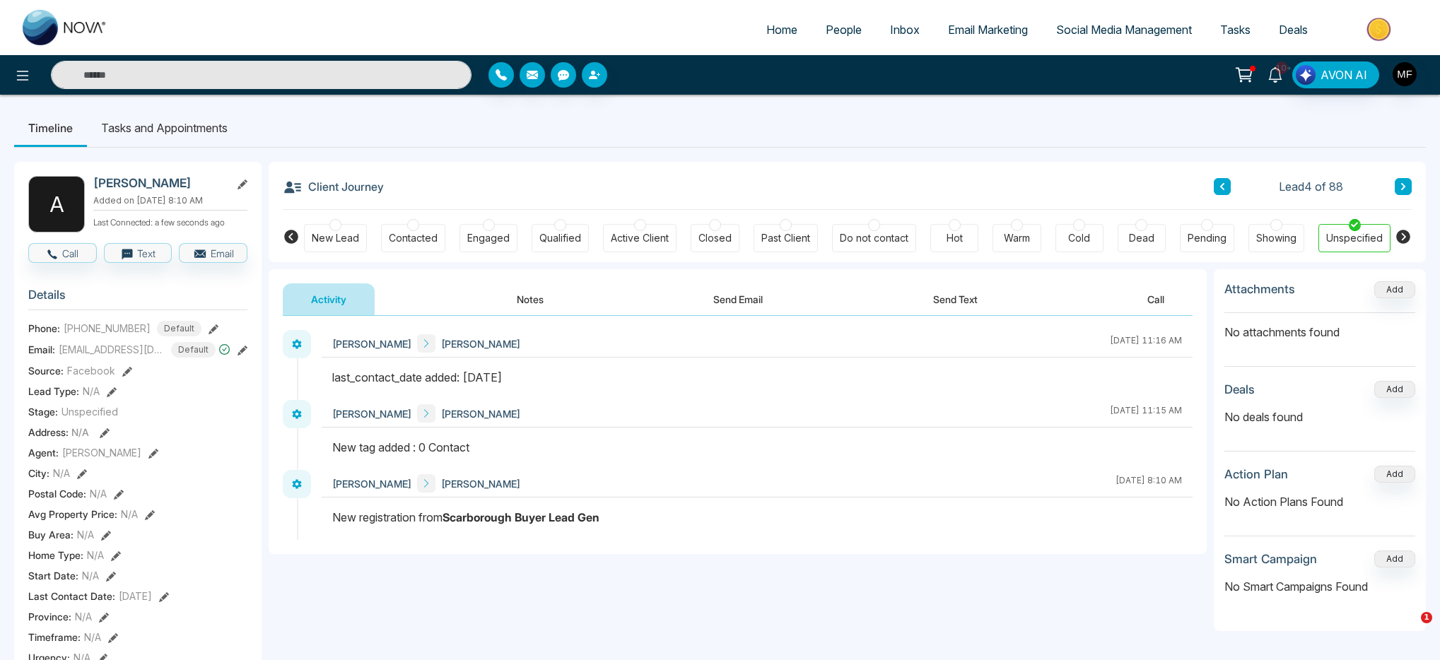
click at [1269, 74] on icon at bounding box center [1275, 75] width 16 height 16
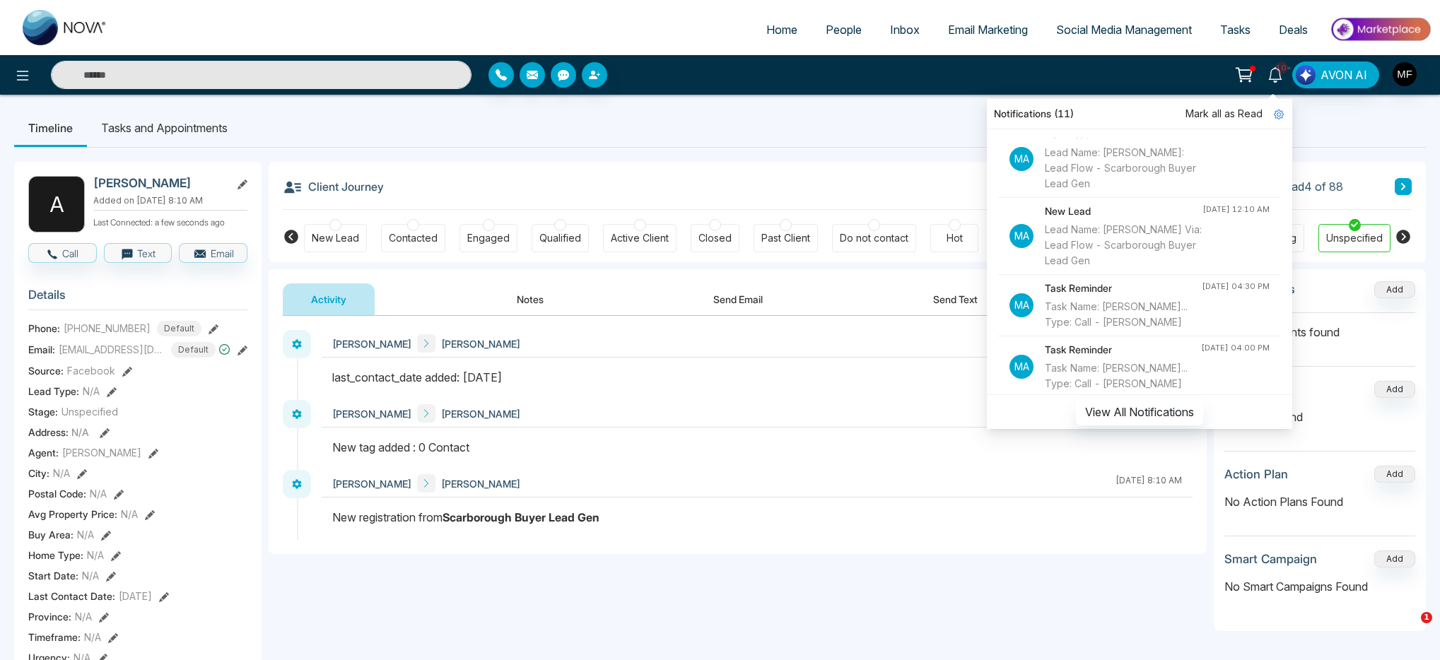
scroll to position [529, 0]
click at [1245, 71] on icon at bounding box center [1244, 75] width 20 height 20
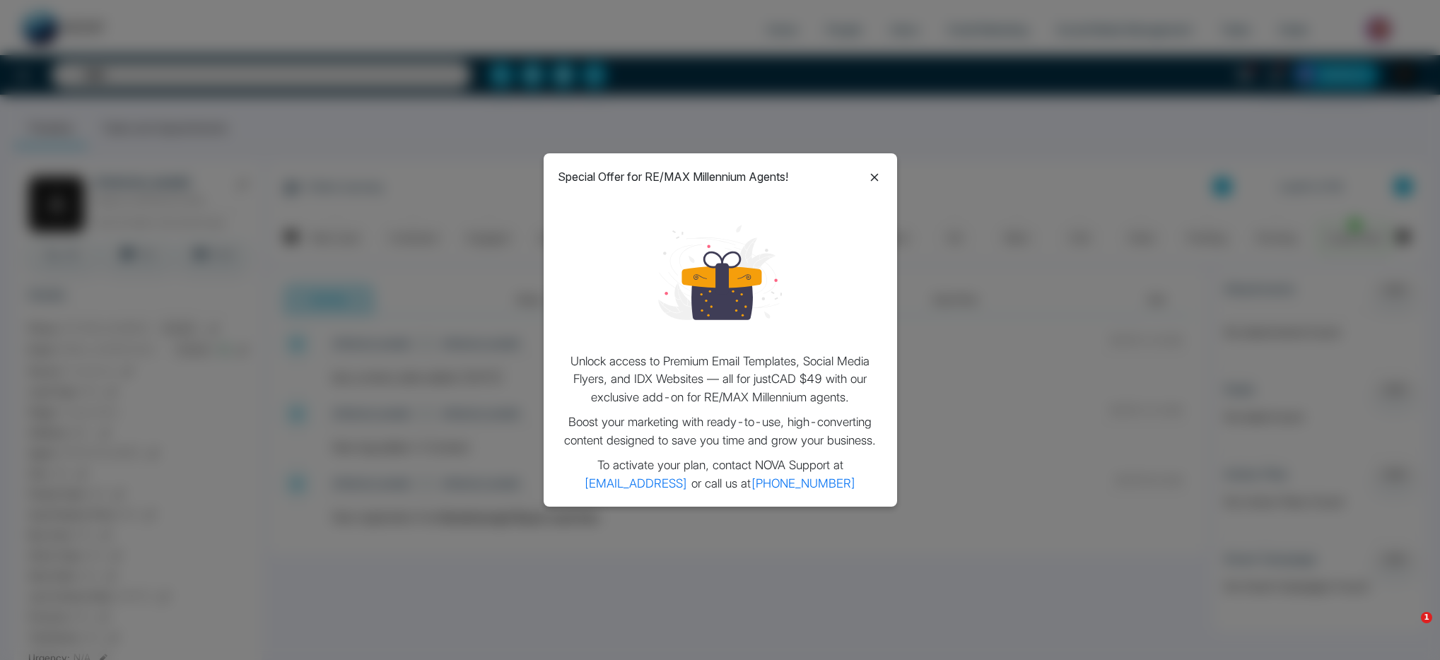
click at [877, 178] on icon at bounding box center [874, 177] width 17 height 17
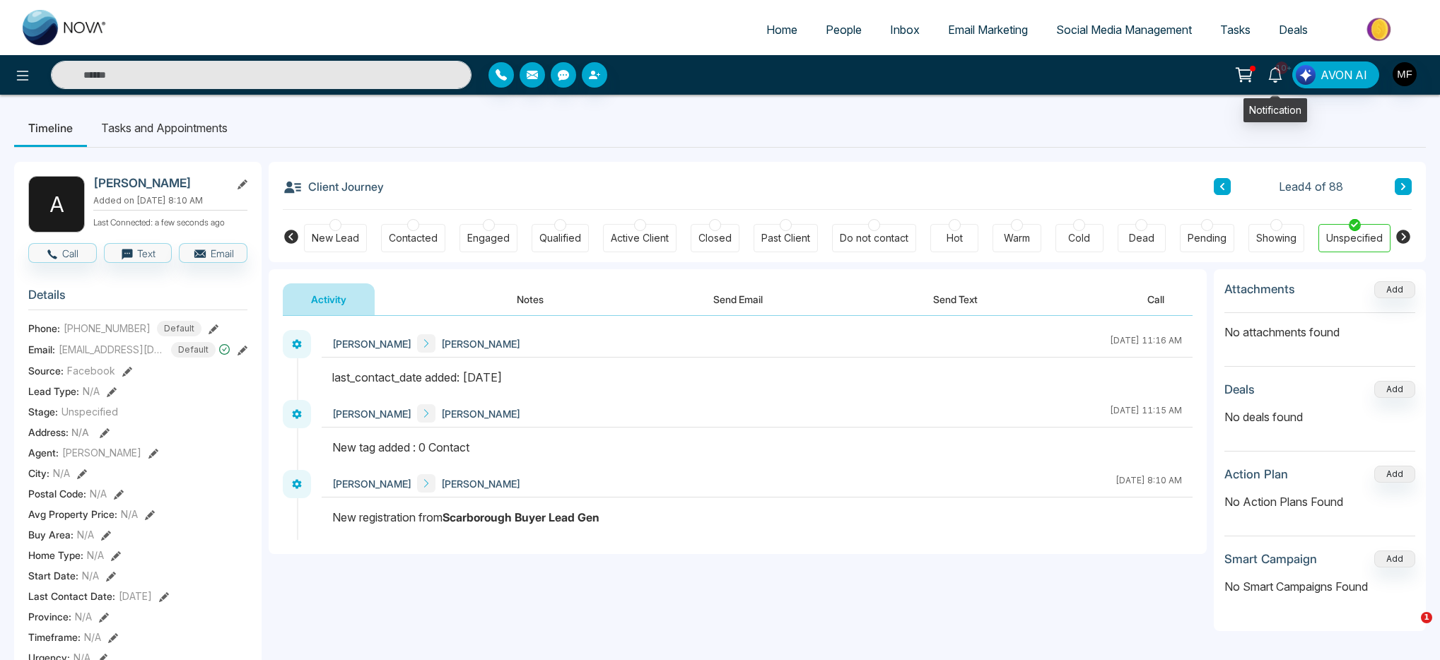
click at [1282, 74] on icon at bounding box center [1275, 75] width 16 height 16
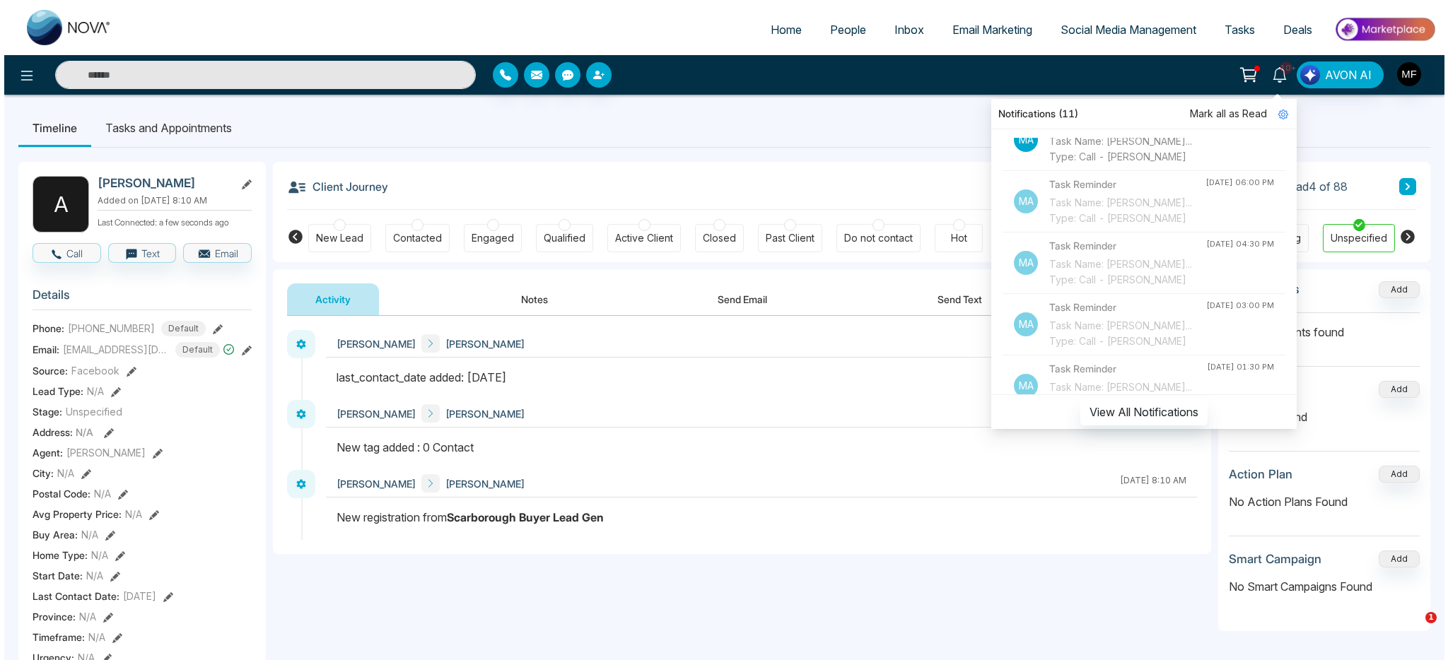
scroll to position [0, 0]
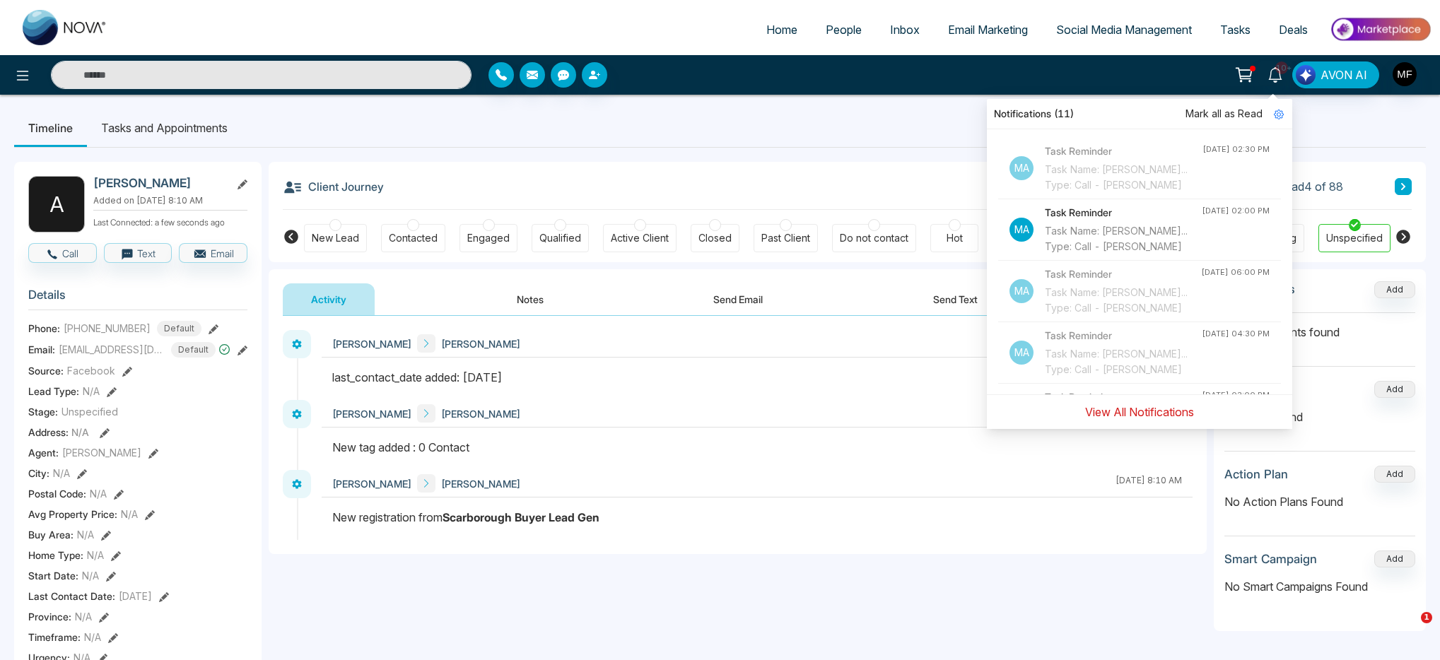
click at [1147, 416] on button "View All Notifications" at bounding box center [1139, 412] width 127 height 27
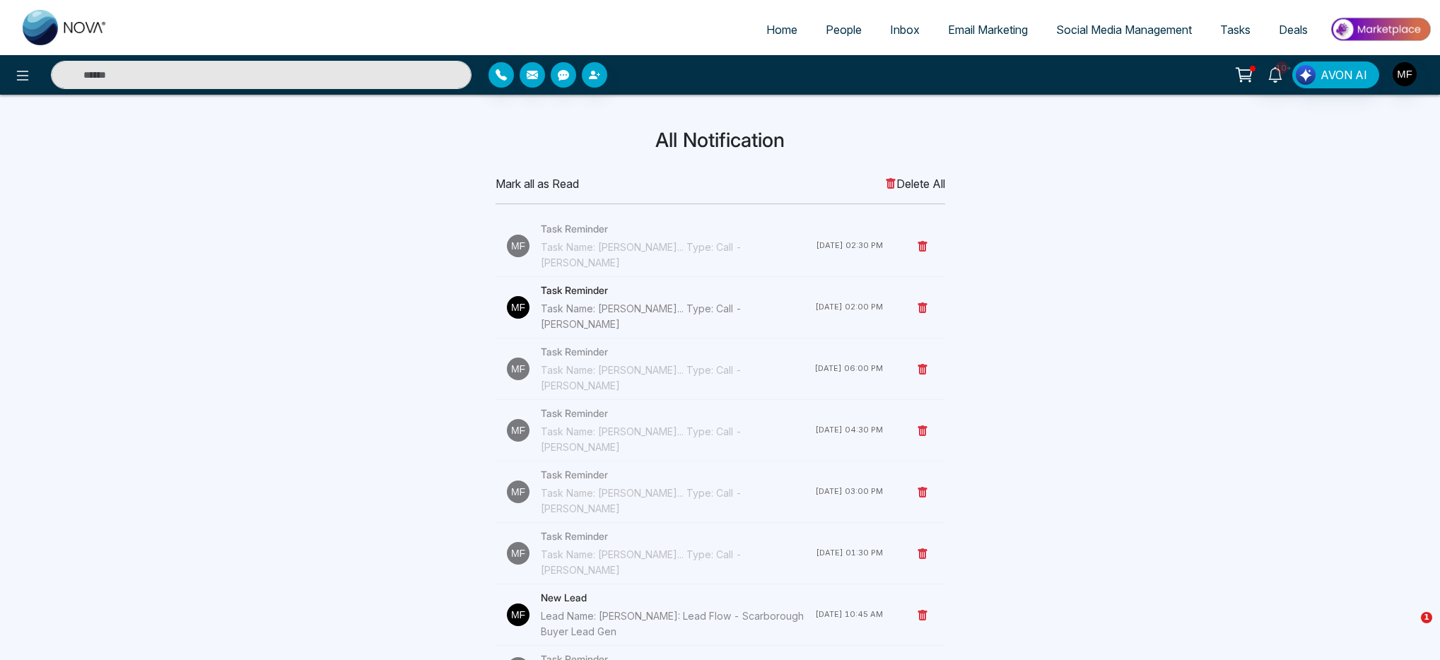
click at [632, 301] on div "Task Name: [PERSON_NAME]... Type: Call - [PERSON_NAME]" at bounding box center [678, 316] width 274 height 31
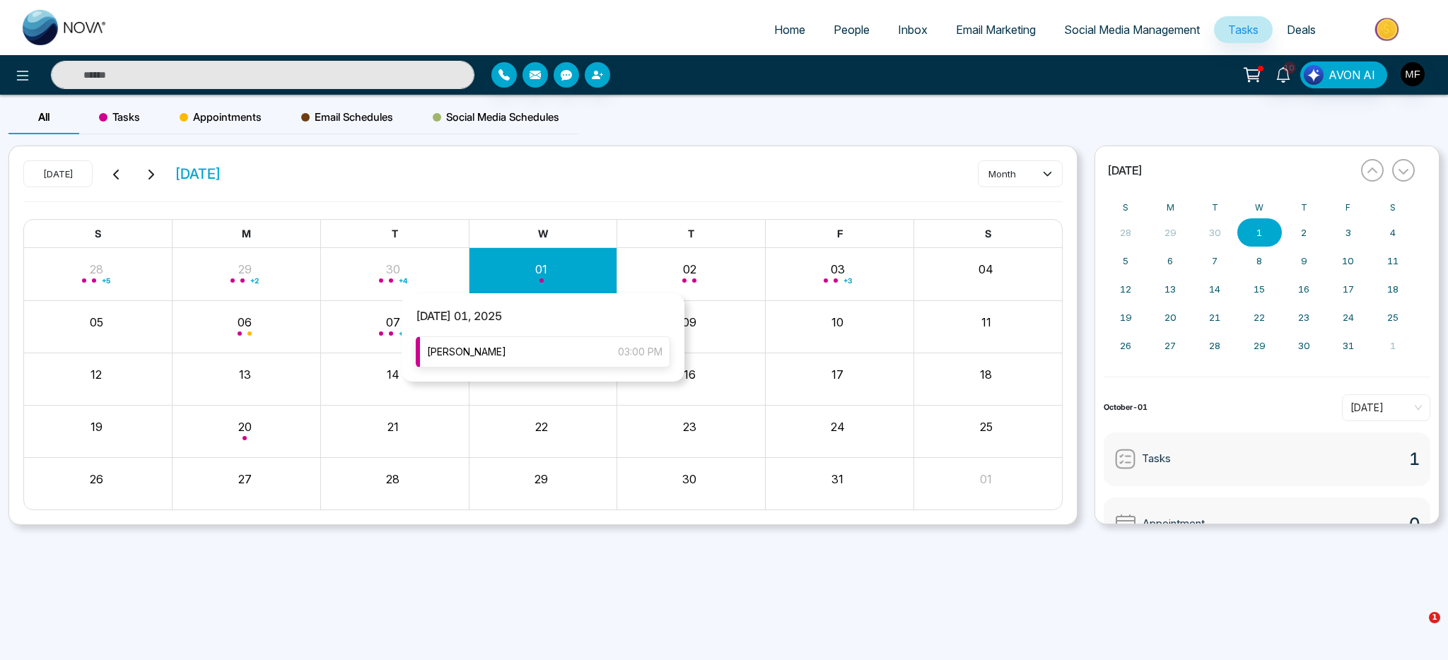
click at [530, 341] on div "[PERSON_NAME] 03:00 PM" at bounding box center [543, 351] width 254 height 31
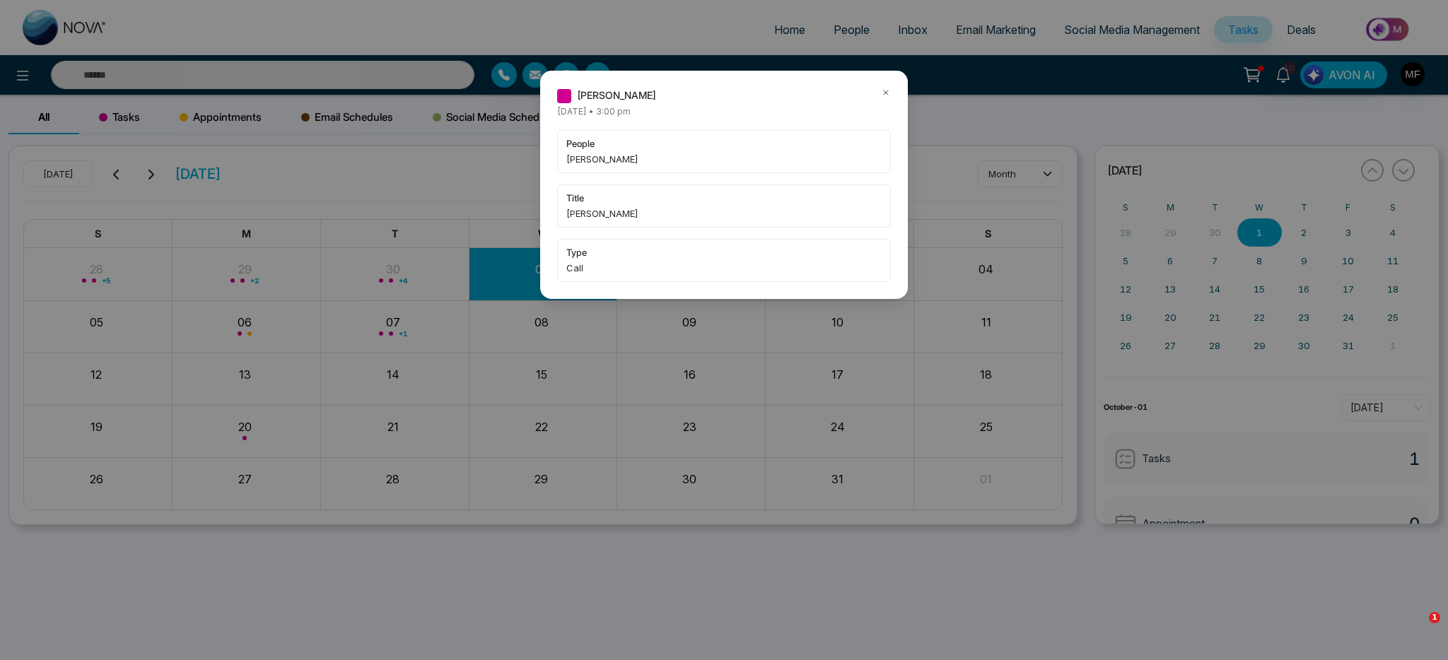
click at [882, 91] on icon at bounding box center [886, 93] width 10 height 10
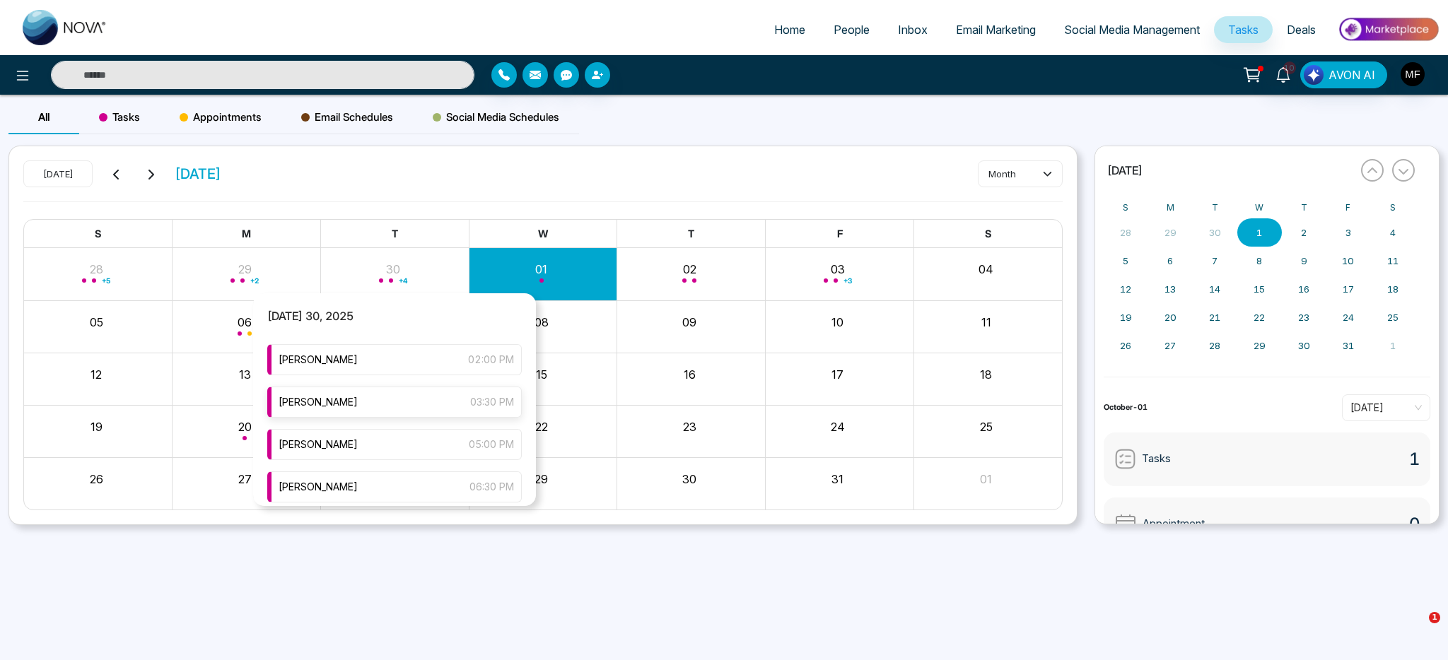
scroll to position [88, 0]
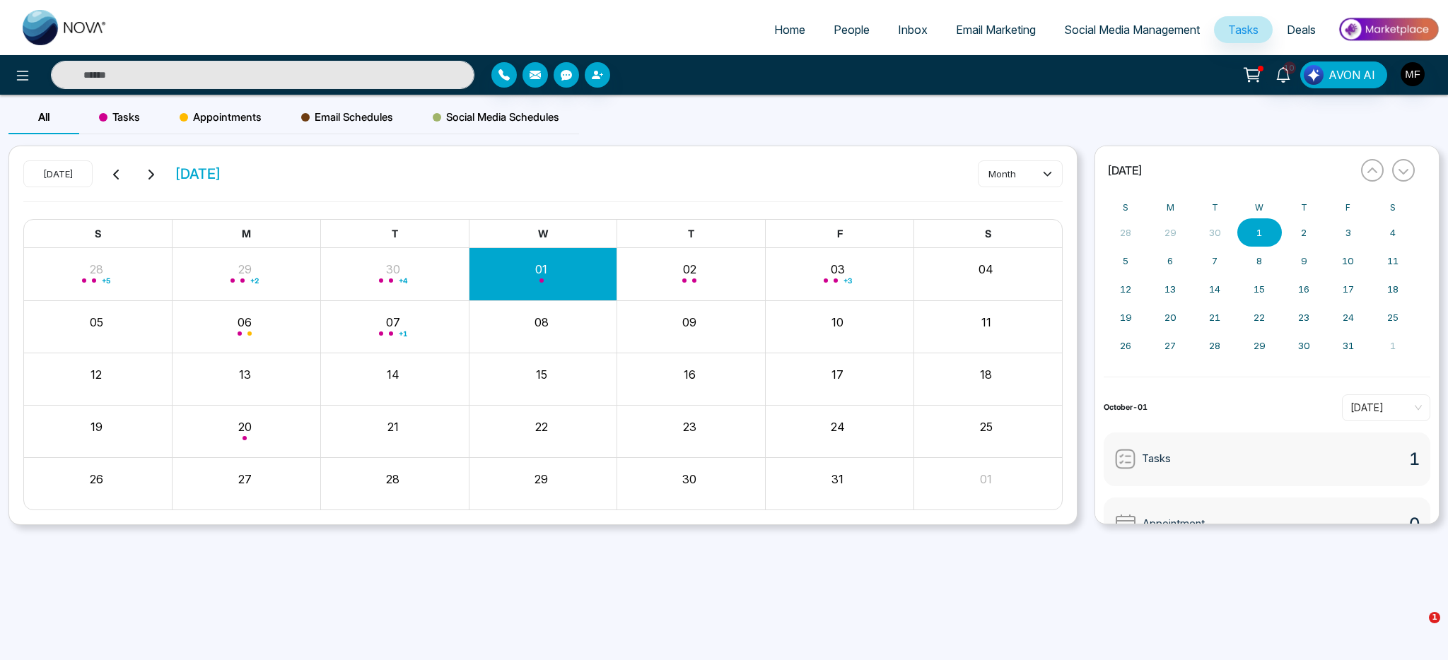
click at [715, 269] on div "Month View" at bounding box center [691, 274] width 148 height 34
click at [726, 101] on div "All Tasks Appointments Email Schedules Social Media Schedules" at bounding box center [724, 122] width 1448 height 45
click at [836, 27] on span "People" at bounding box center [851, 30] width 36 height 14
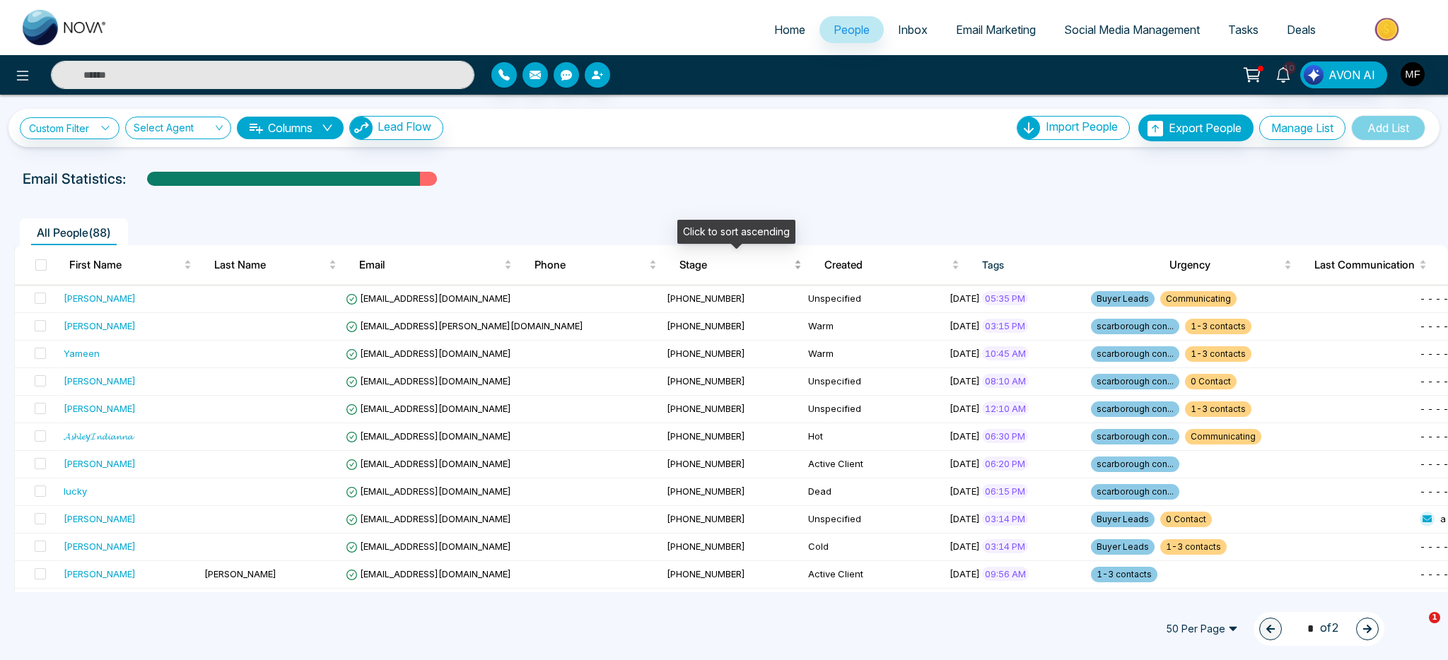
click at [705, 268] on span "Stage" at bounding box center [735, 265] width 112 height 17
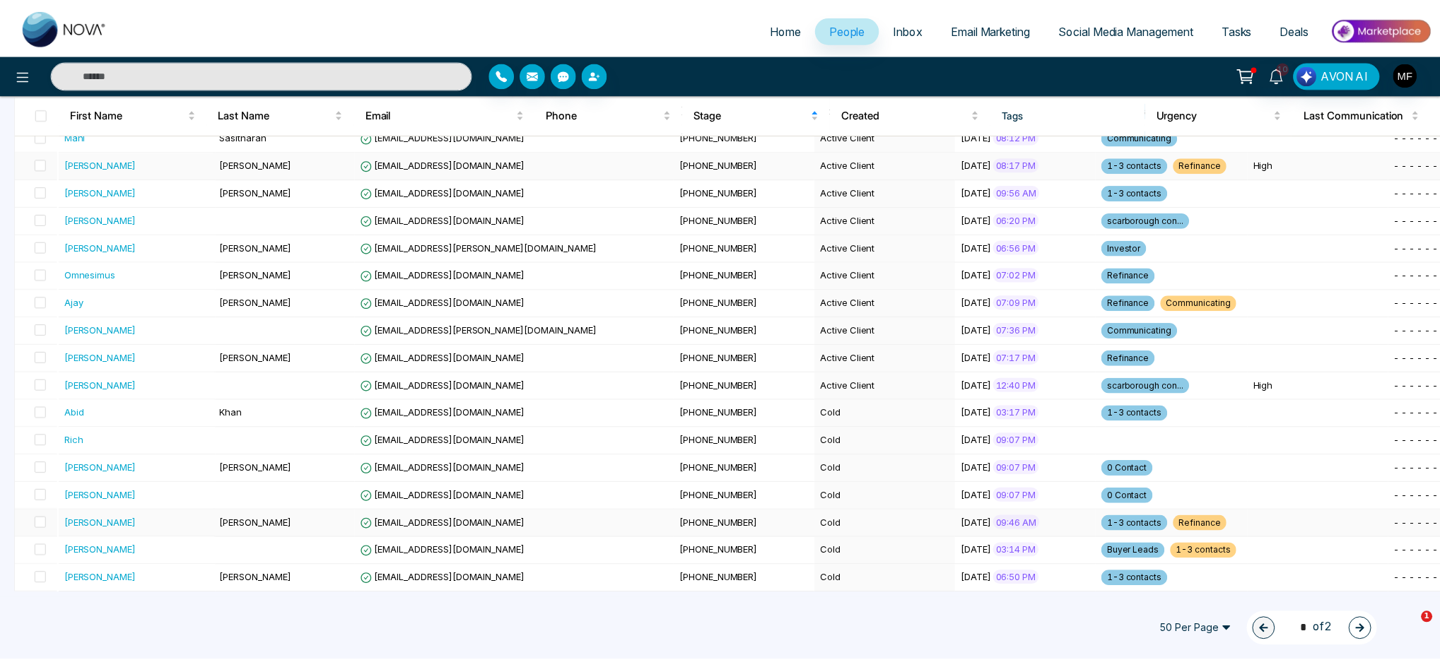
scroll to position [360, 0]
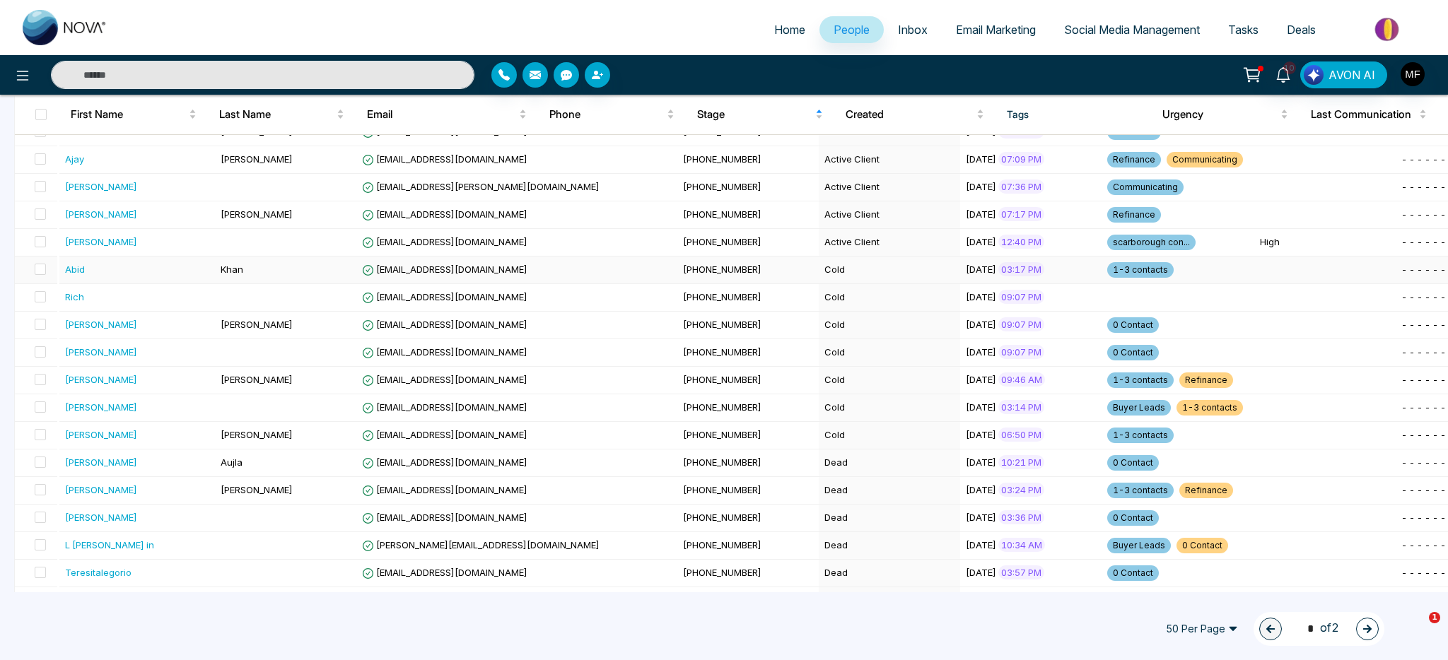
click at [336, 270] on td "Khan" at bounding box center [285, 271] width 141 height 28
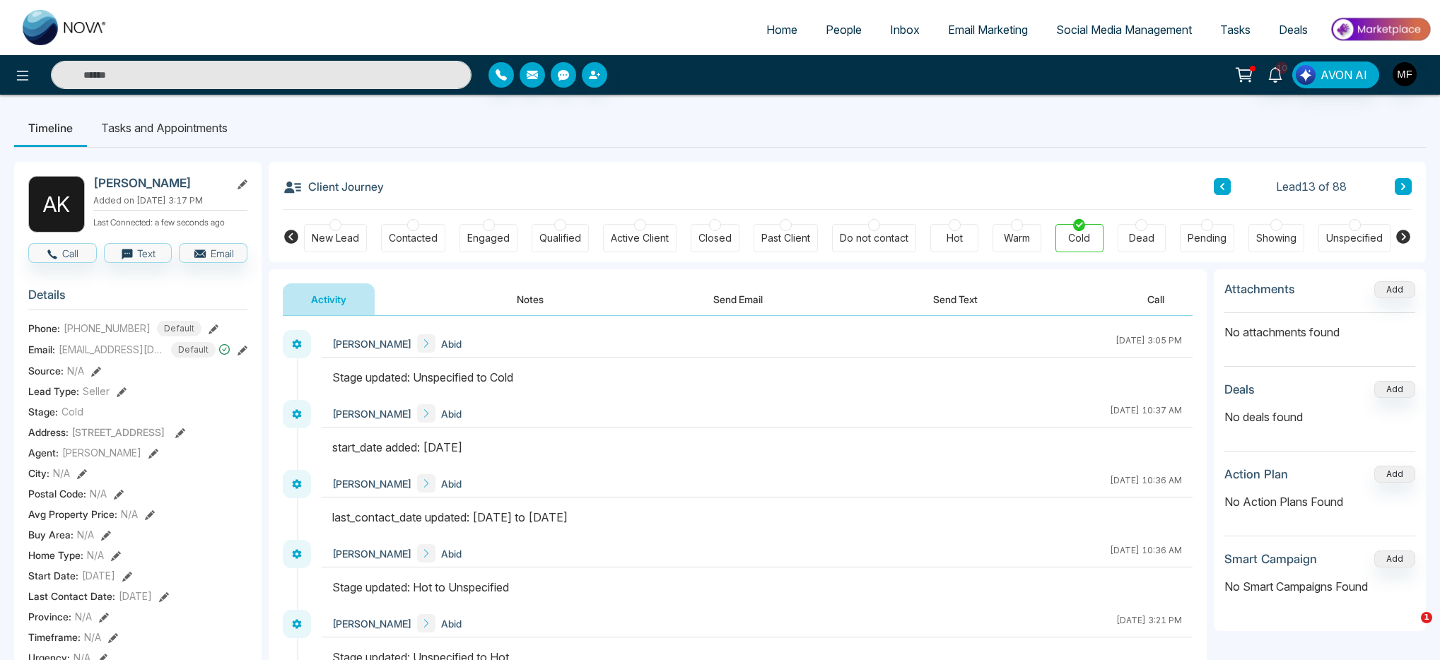
click at [935, 301] on button "Send Text" at bounding box center [955, 299] width 101 height 32
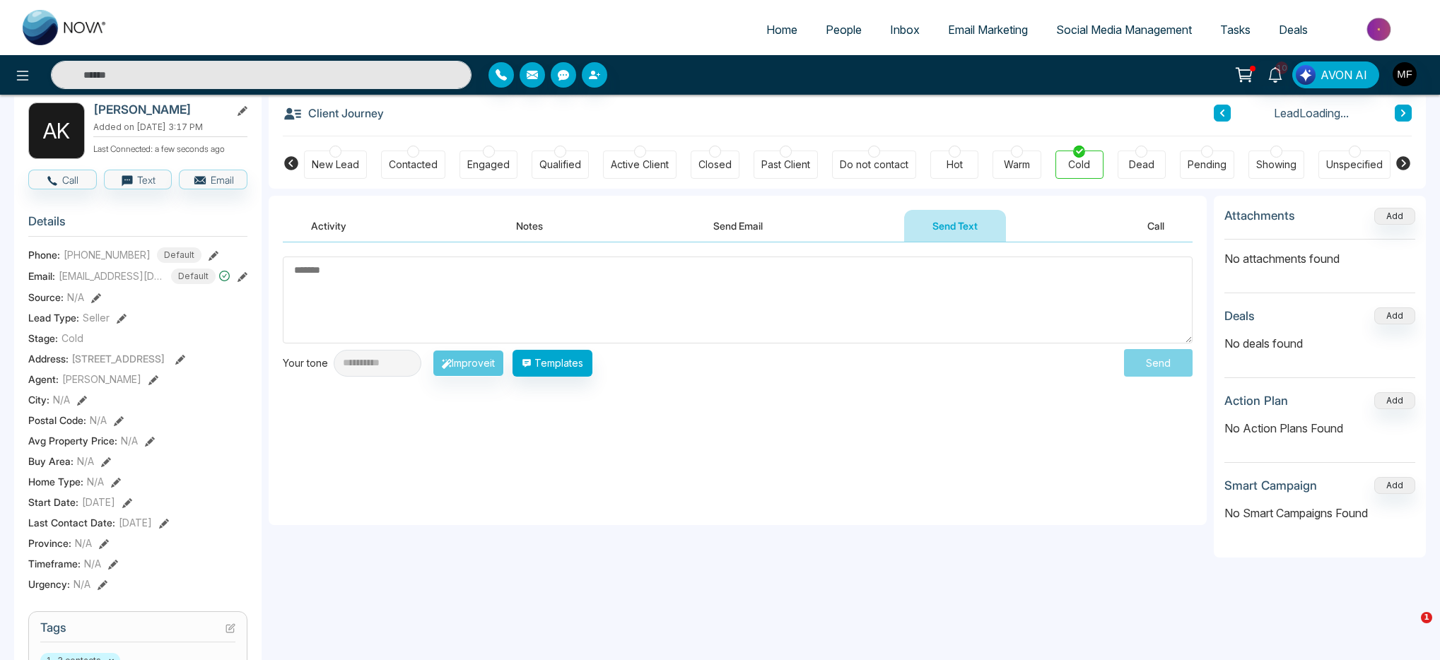
scroll to position [91, 0]
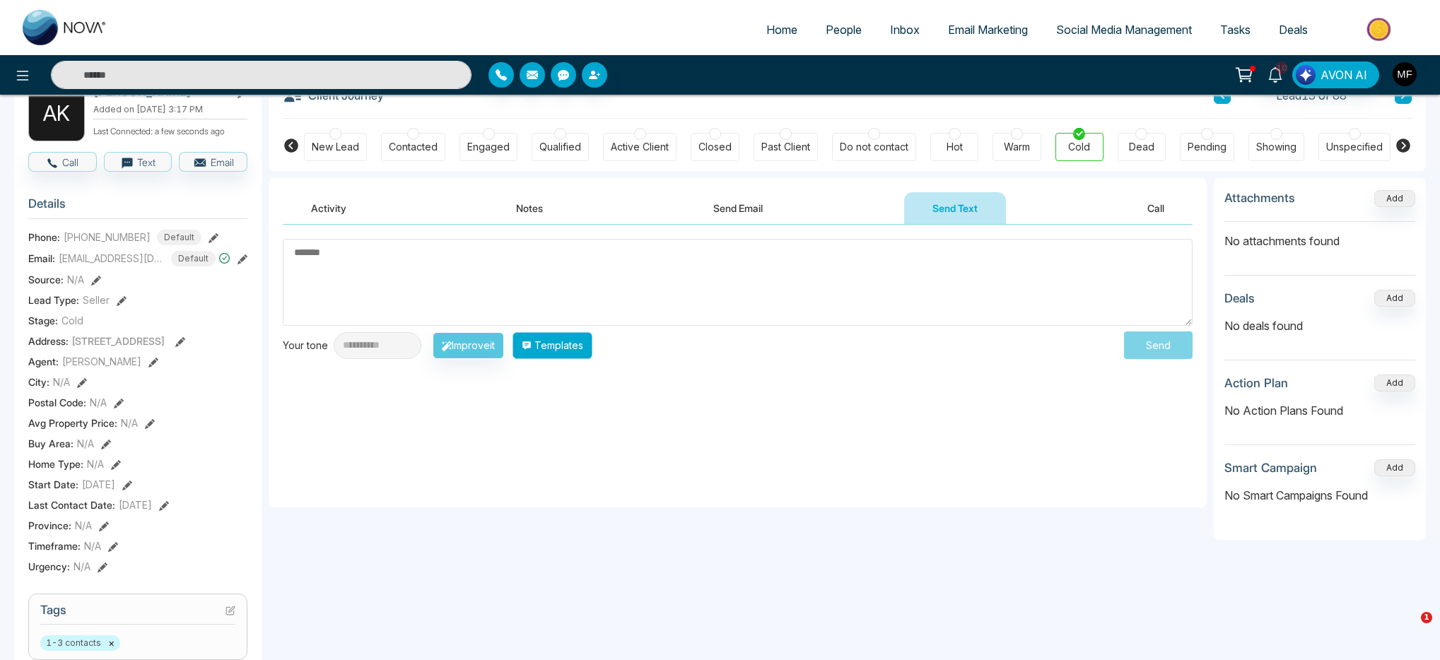
click at [592, 353] on button "Templates" at bounding box center [552, 345] width 80 height 27
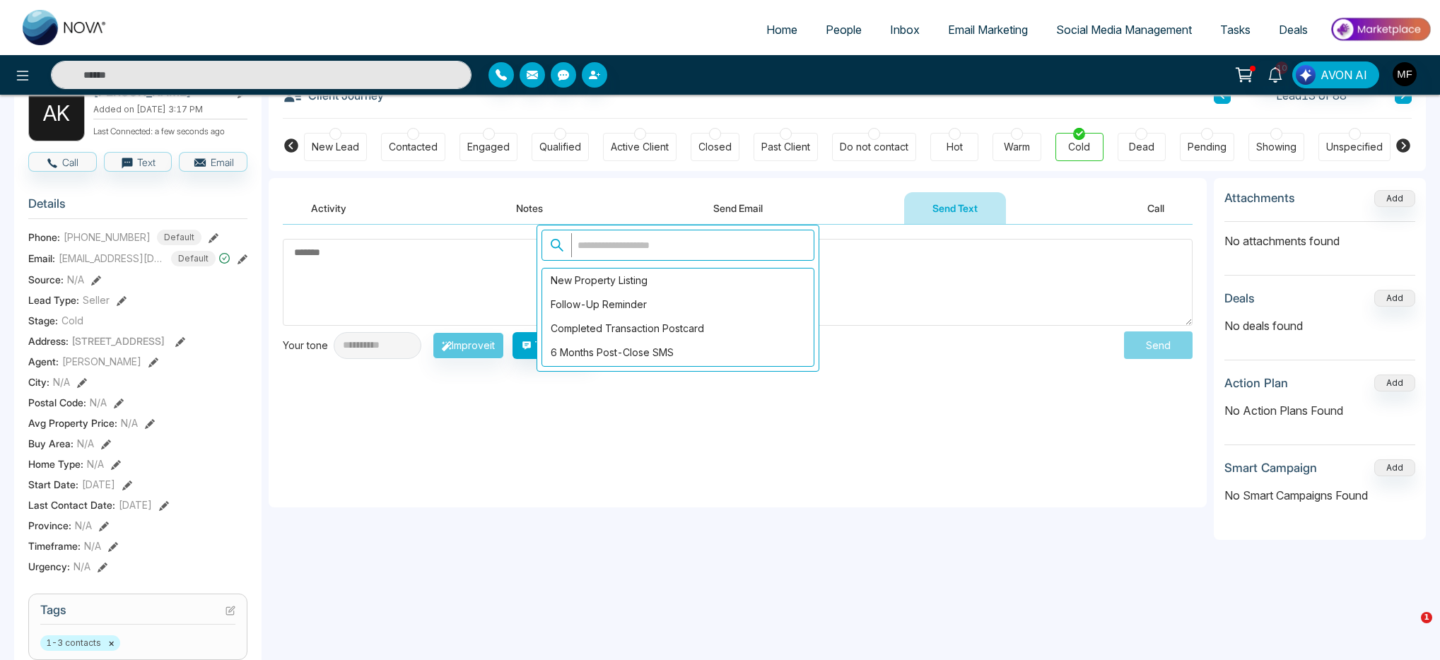
click at [662, 249] on input "text" at bounding box center [688, 245] width 235 height 24
type input "****"
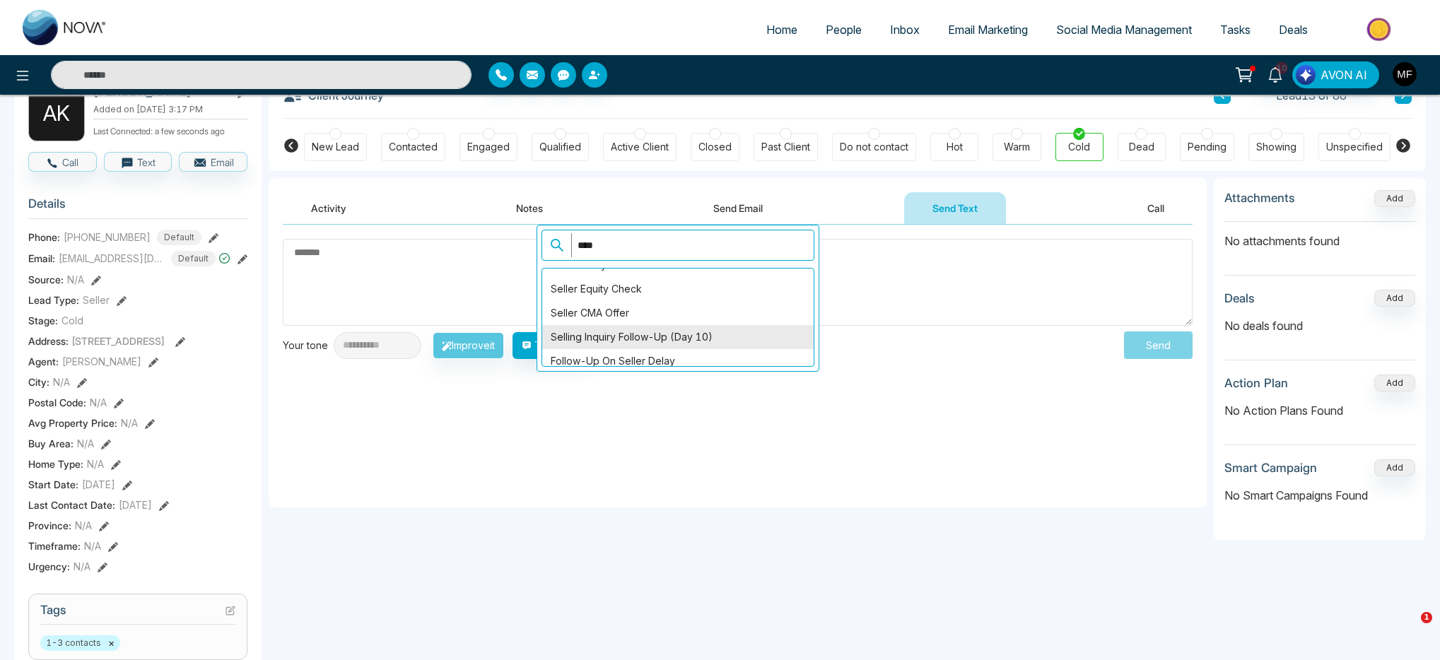
click at [734, 334] on div "Selling Inquiry Follow-Up (Day 10)" at bounding box center [677, 337] width 271 height 24
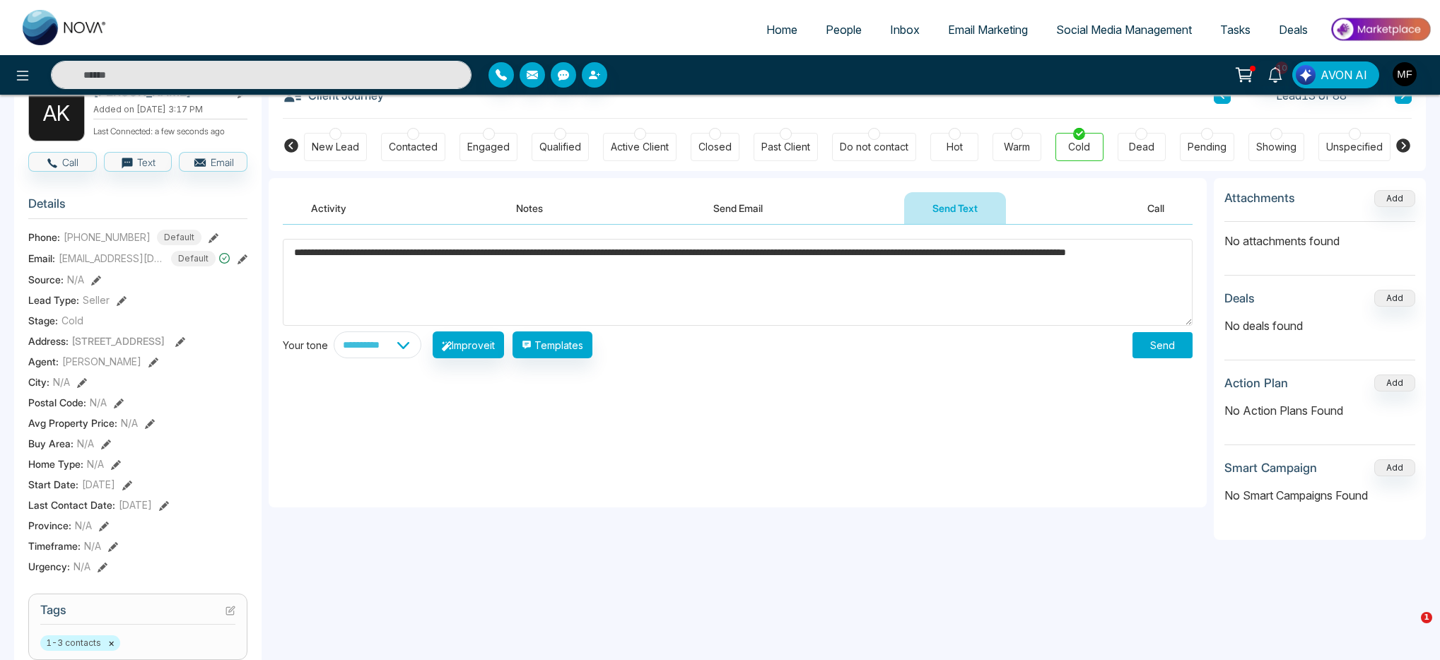
click at [496, 276] on textarea "**********" at bounding box center [738, 282] width 910 height 87
click at [516, 346] on button "Improve Selected Text" at bounding box center [499, 345] width 133 height 27
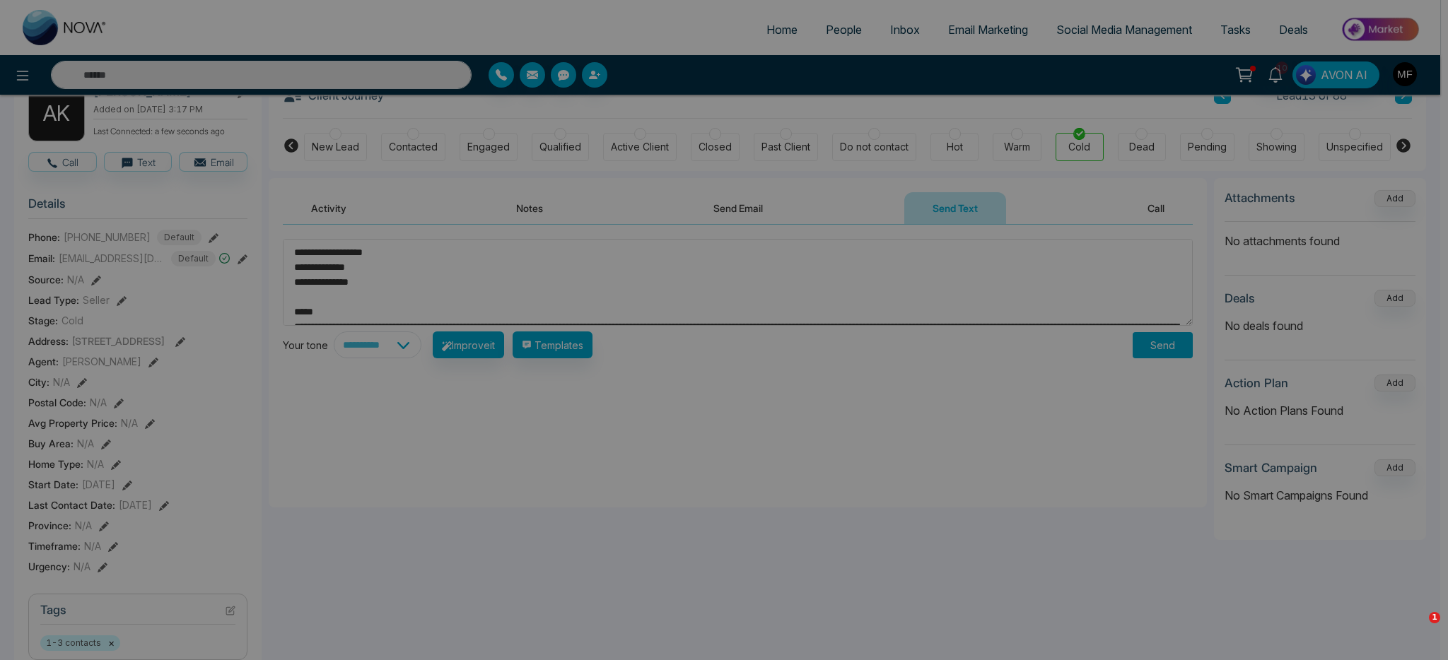
click at [426, 343] on div "Nova AI has improved your content. success Nova AI has improved your content. O…" at bounding box center [724, 330] width 1448 height 660
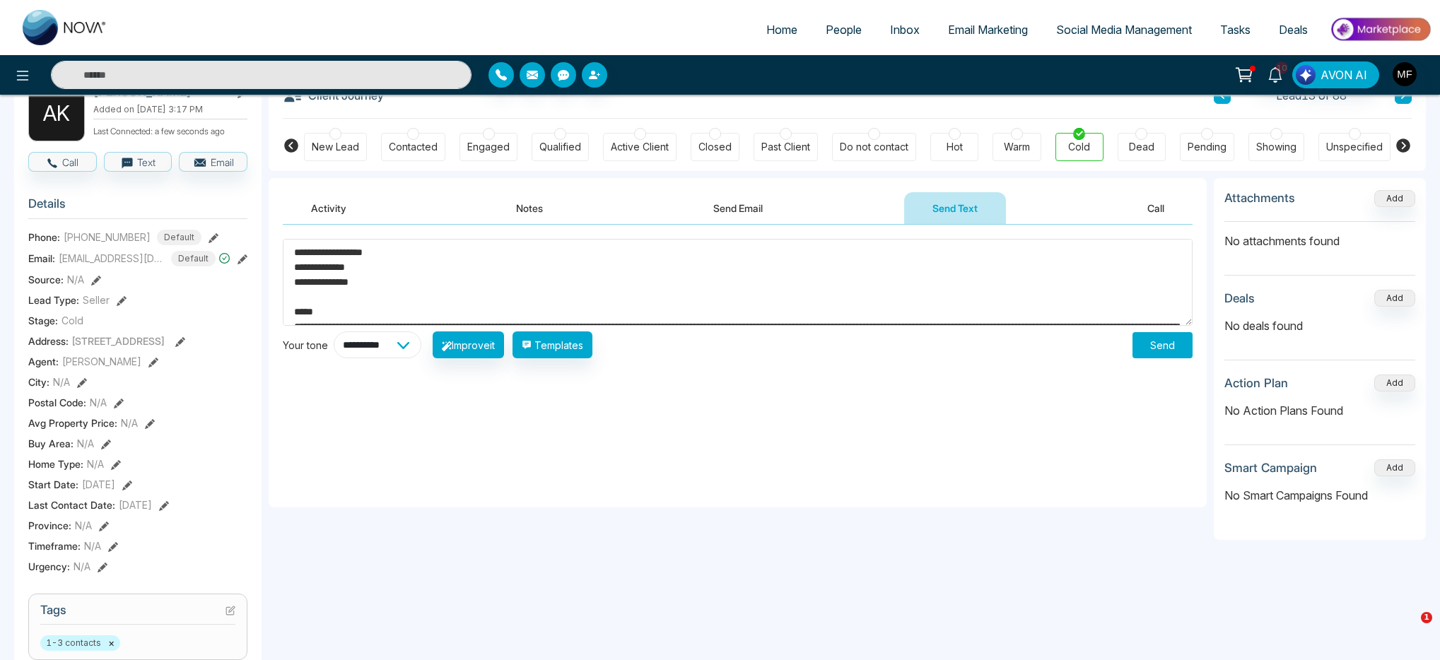
click at [417, 344] on select "**********" at bounding box center [378, 345] width 88 height 27
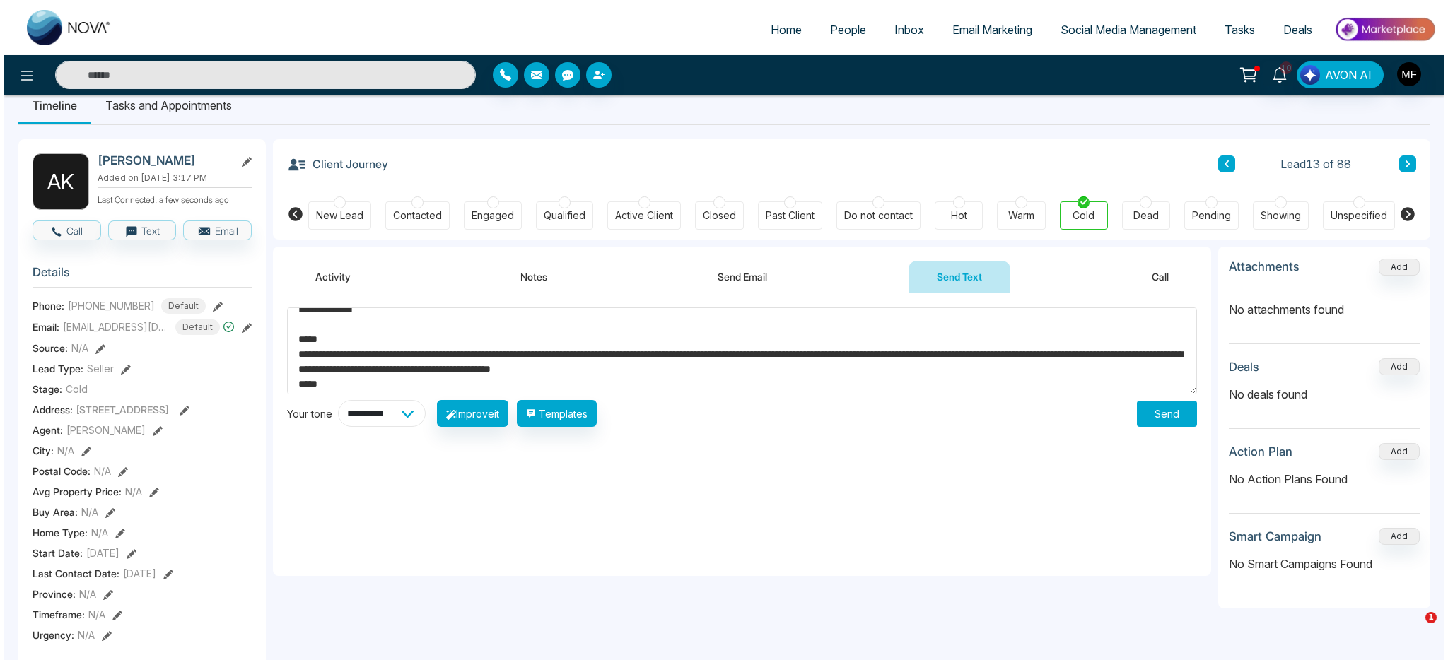
scroll to position [45, 0]
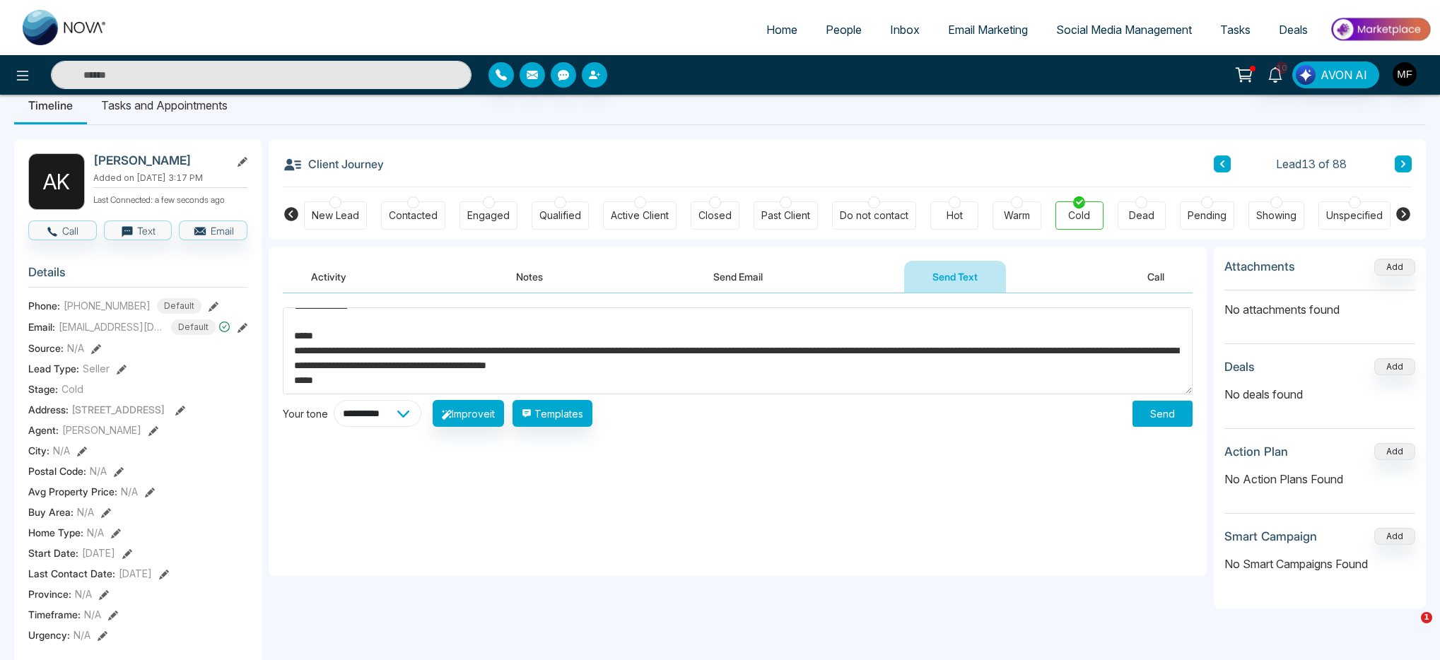
click at [380, 405] on select "**********" at bounding box center [378, 413] width 88 height 27
click at [481, 412] on button "Improve it" at bounding box center [468, 413] width 71 height 27
type textarea "**********"
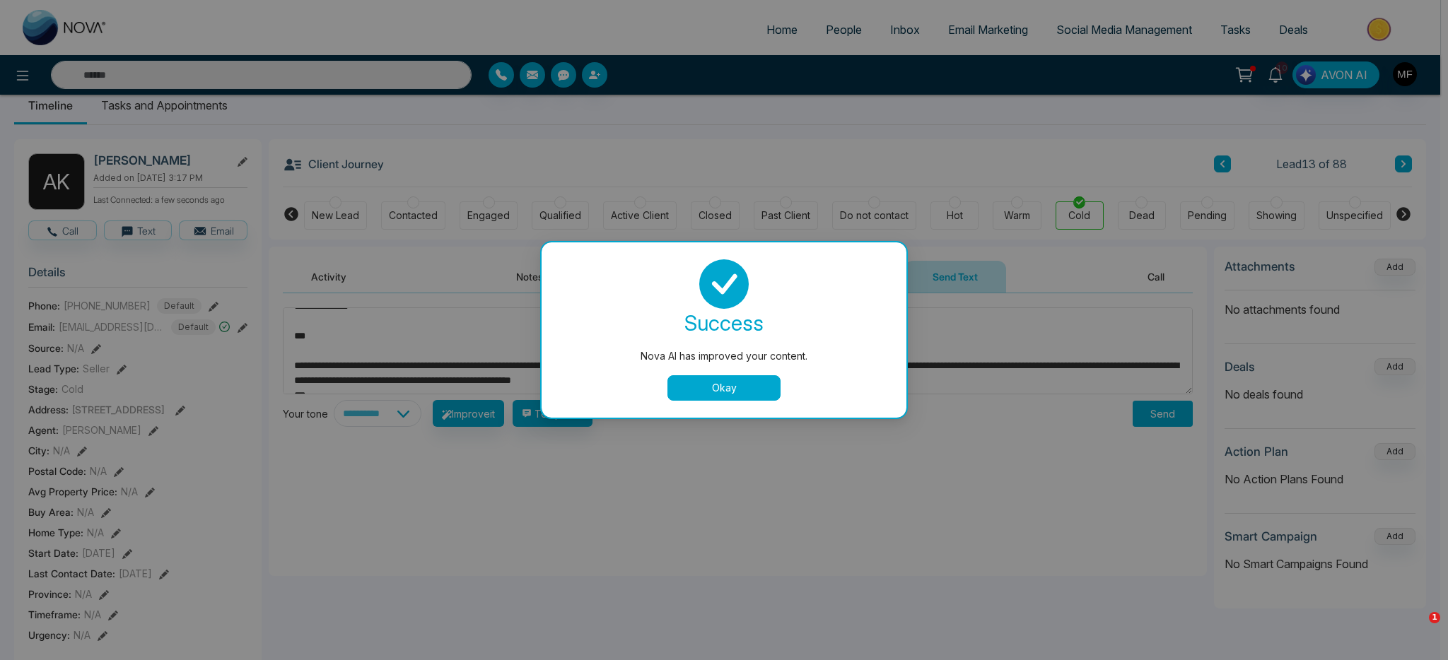
click at [688, 404] on div "success Nova AI has improved your content. Okay" at bounding box center [723, 329] width 365 height 175
click at [722, 392] on button "Okay" at bounding box center [723, 387] width 113 height 25
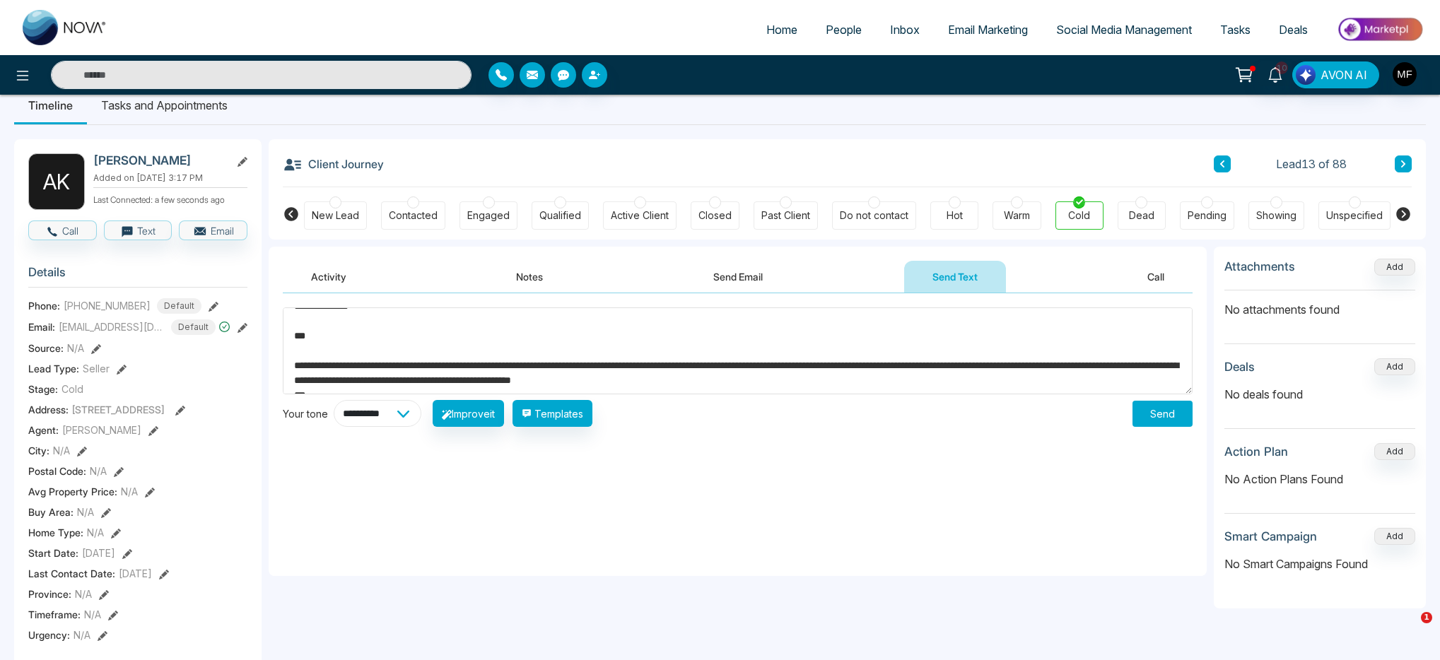
click at [390, 421] on select "**********" at bounding box center [378, 413] width 88 height 27
select select "**********"
click at [334, 400] on select "**********" at bounding box center [378, 413] width 88 height 27
click at [471, 418] on button "Improve it" at bounding box center [468, 413] width 71 height 27
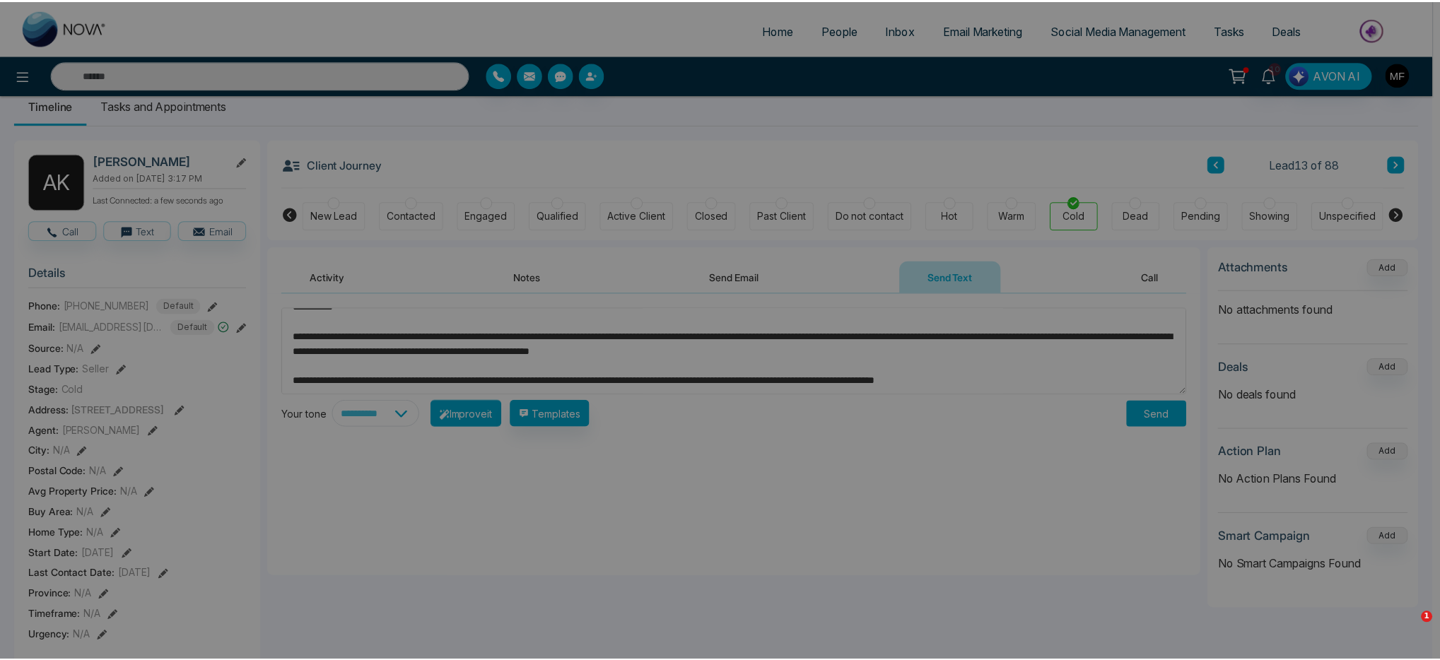
scroll to position [15, 0]
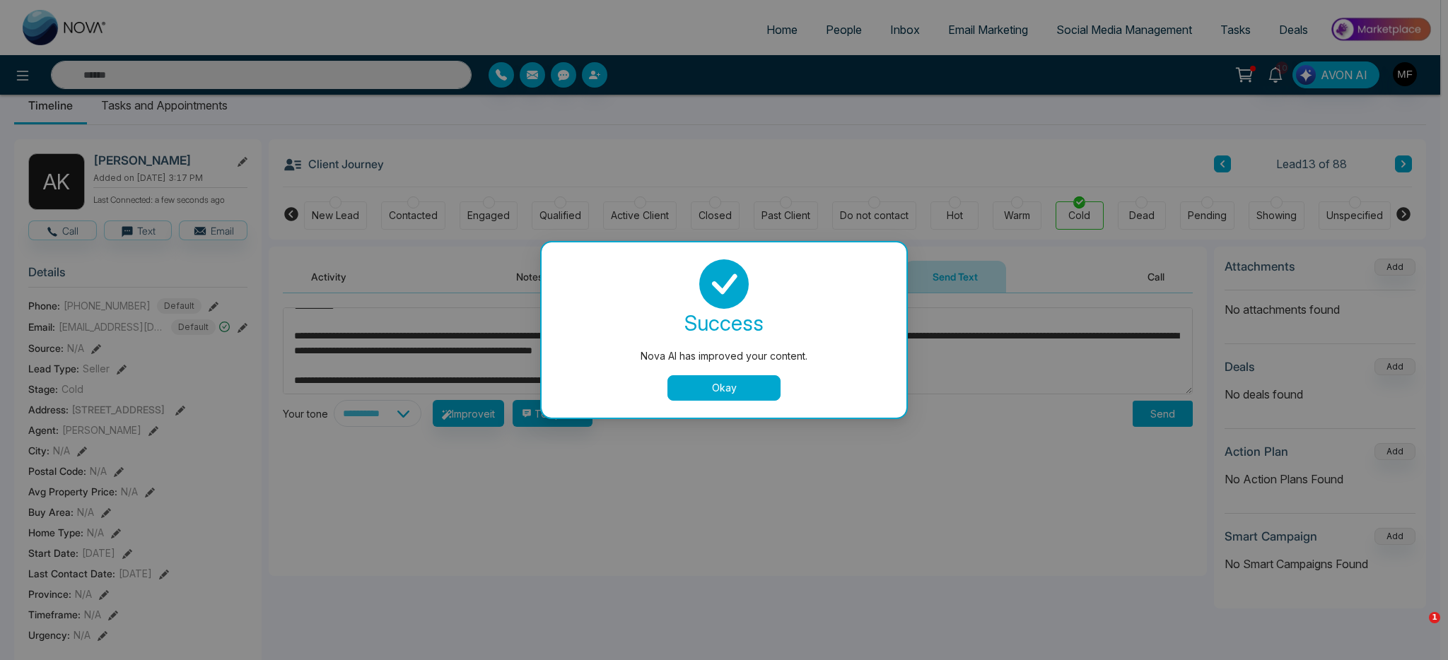
click at [692, 392] on button "Okay" at bounding box center [723, 387] width 113 height 25
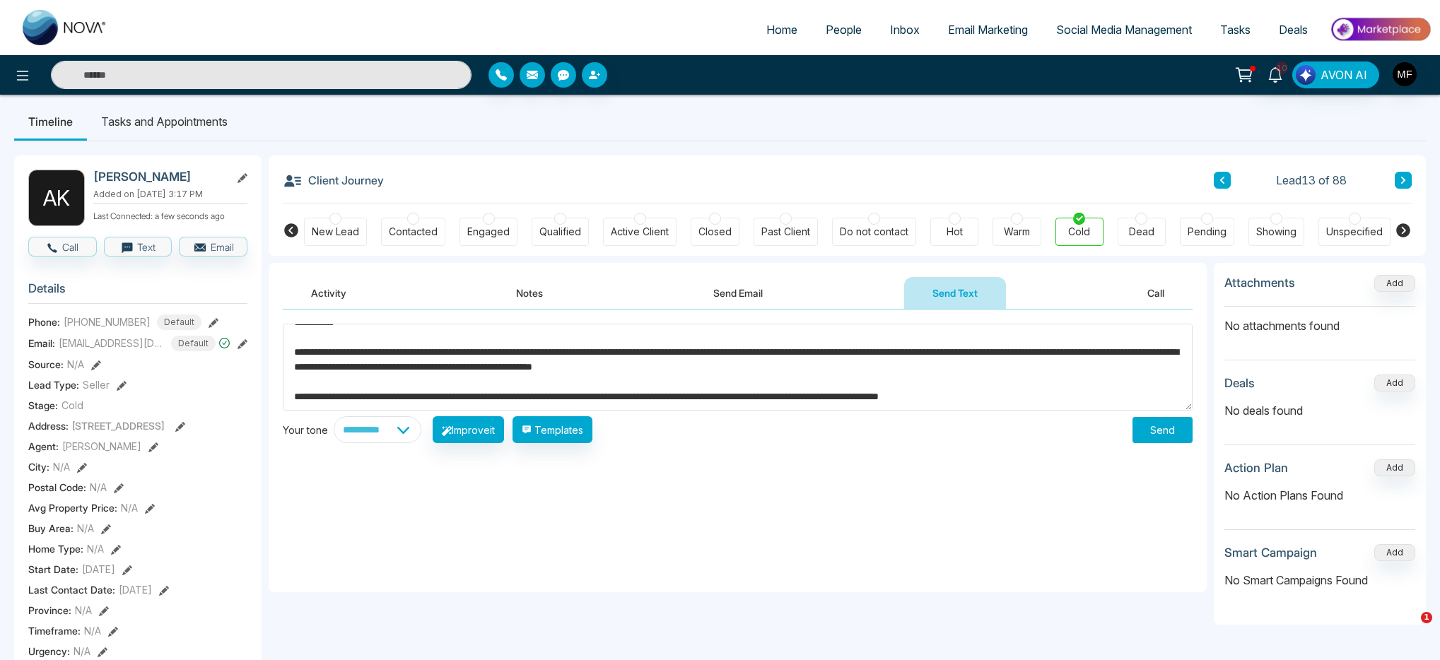
scroll to position [0, 0]
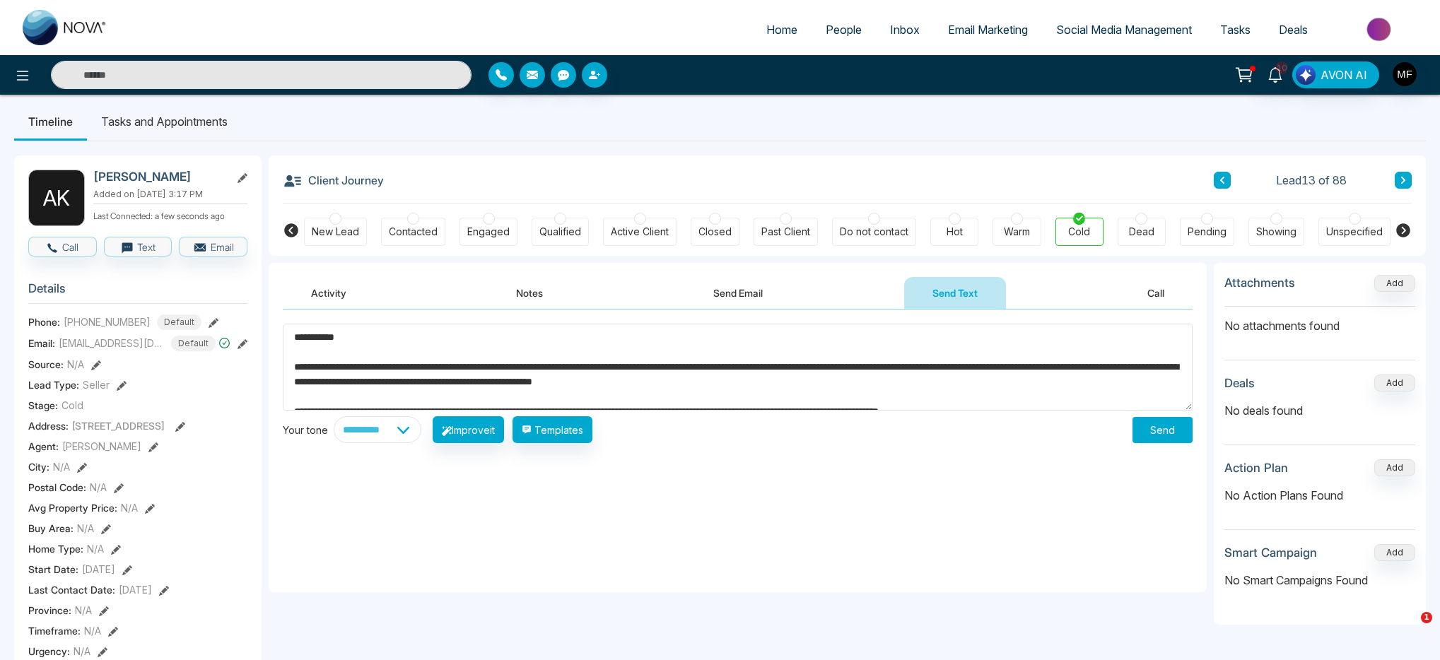
click at [331, 334] on textarea "**********" at bounding box center [738, 367] width 910 height 87
click at [432, 347] on textarea "**********" at bounding box center [738, 367] width 910 height 87
click at [434, 341] on textarea "**********" at bounding box center [738, 367] width 910 height 87
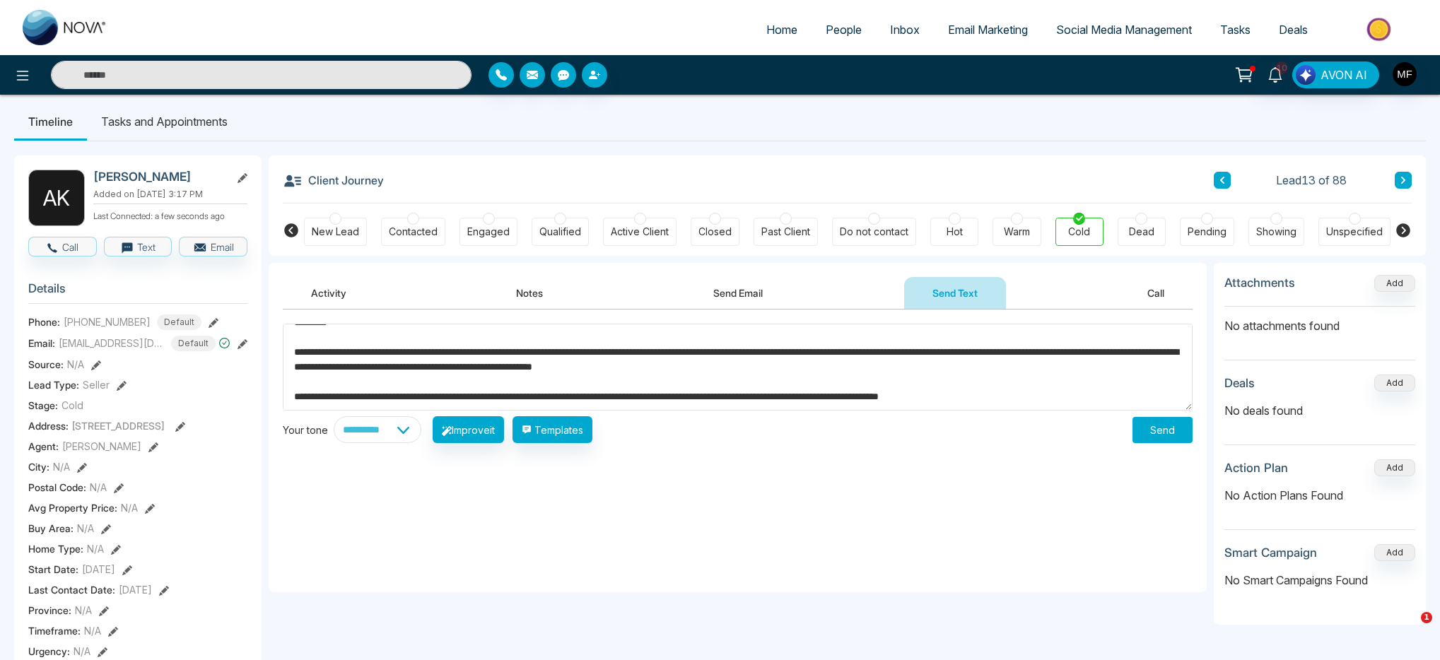
type textarea "**********"
click at [1327, 79] on span "AVON AI" at bounding box center [1343, 74] width 47 height 17
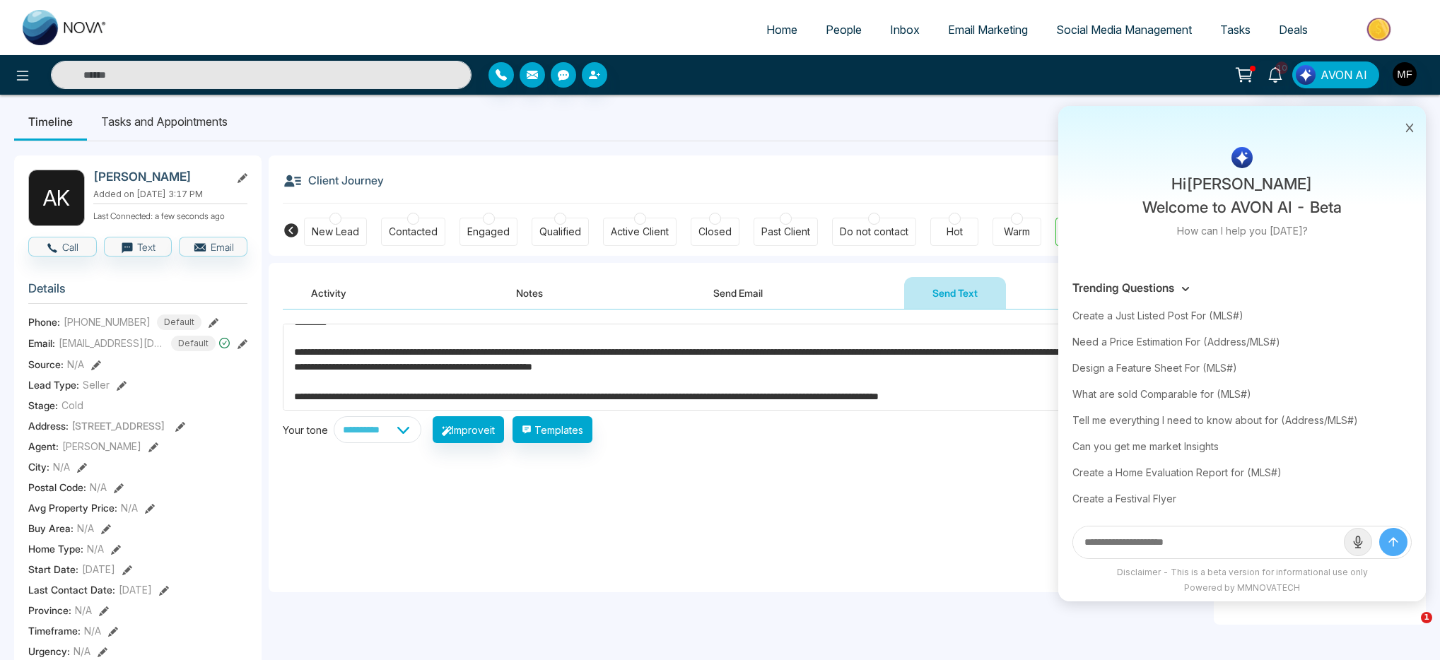
click at [1036, 123] on ul "Timeline Tasks and Appointments" at bounding box center [720, 121] width 1412 height 38
click at [1249, 76] on icon at bounding box center [1245, 73] width 12 height 6
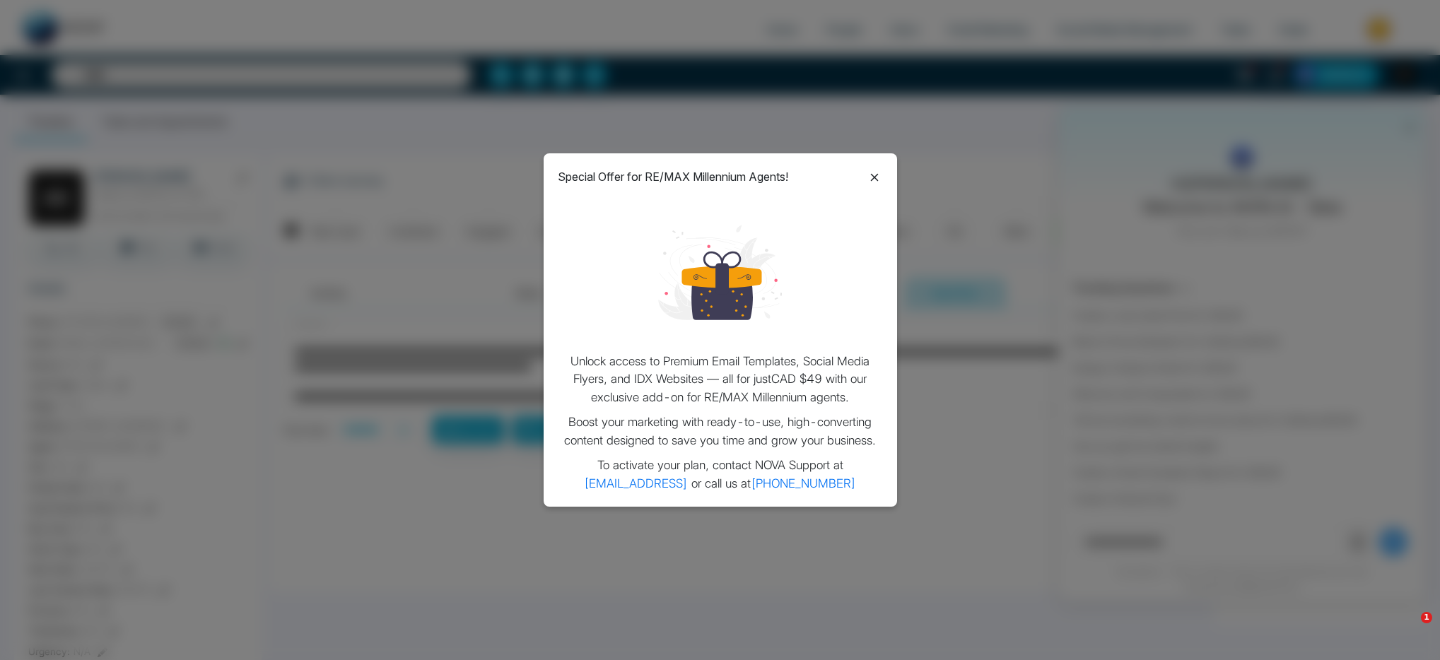
click at [877, 177] on icon at bounding box center [874, 177] width 17 height 17
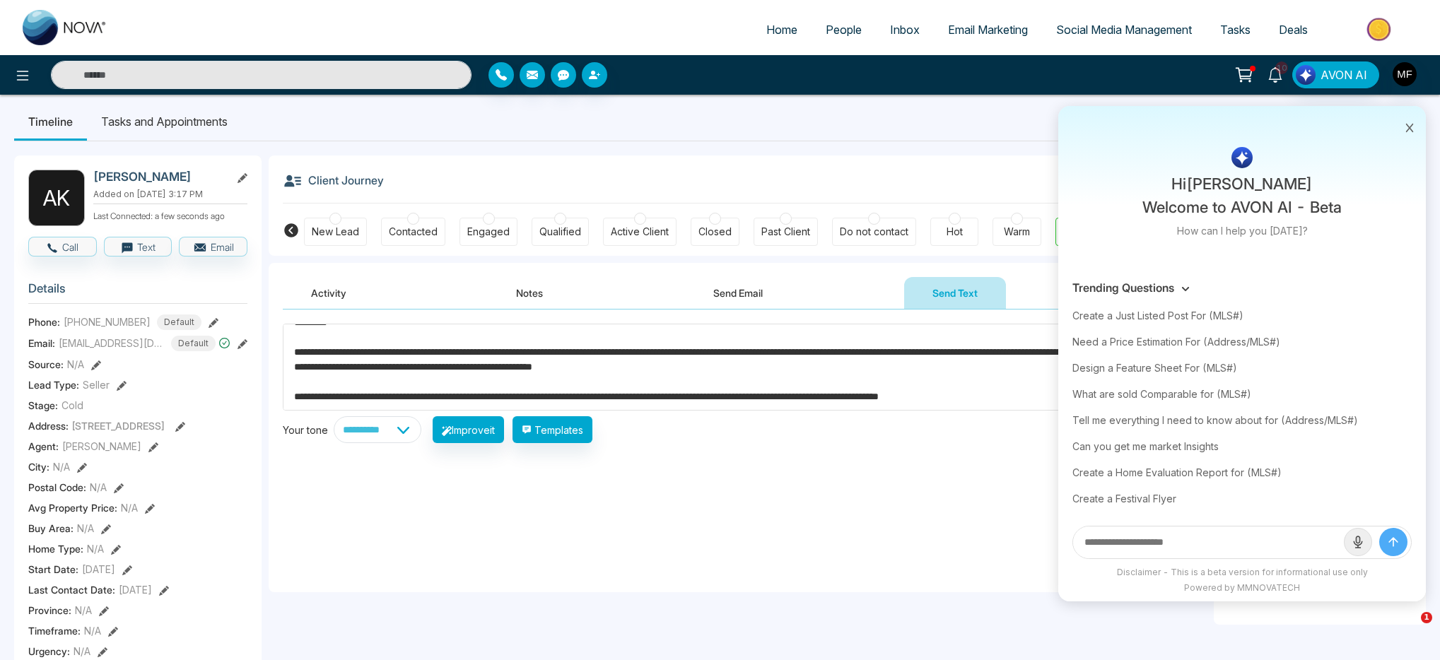
click at [1270, 75] on icon at bounding box center [1275, 75] width 16 height 16
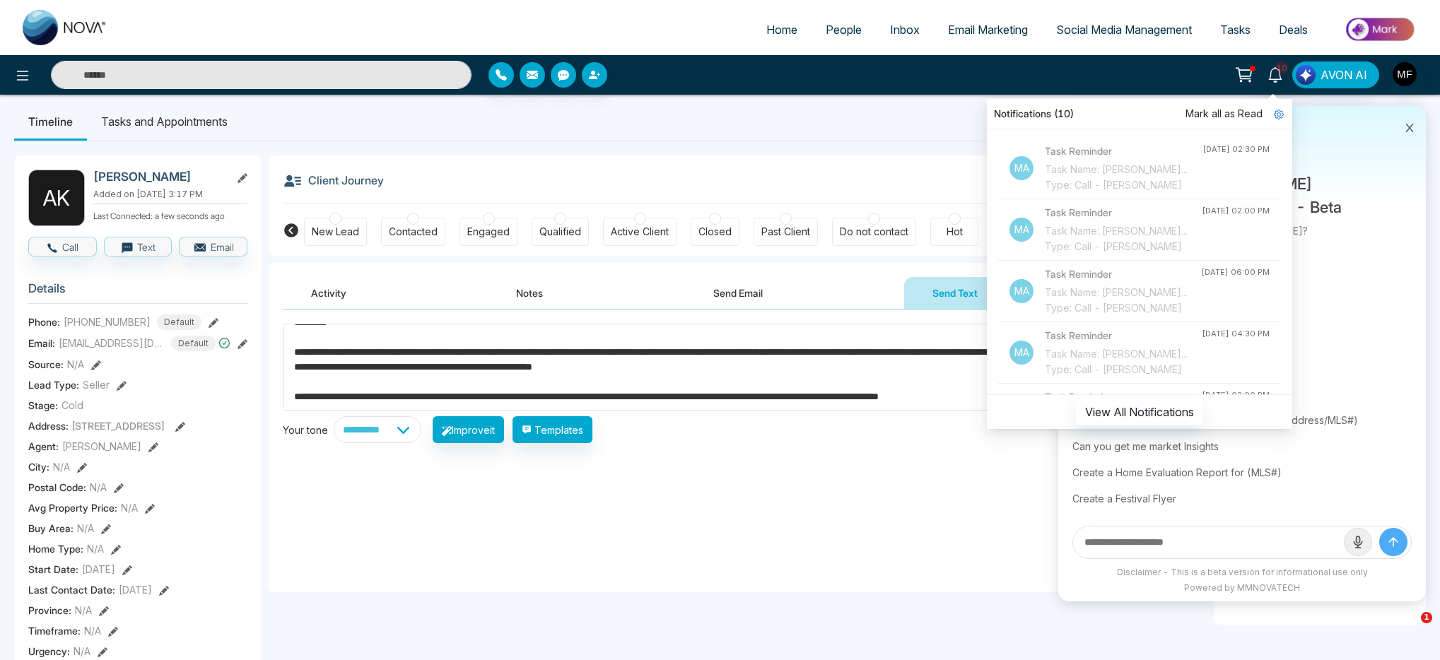
click at [672, 159] on div "Client Journey Lead 13 of 88" at bounding box center [847, 180] width 1129 height 48
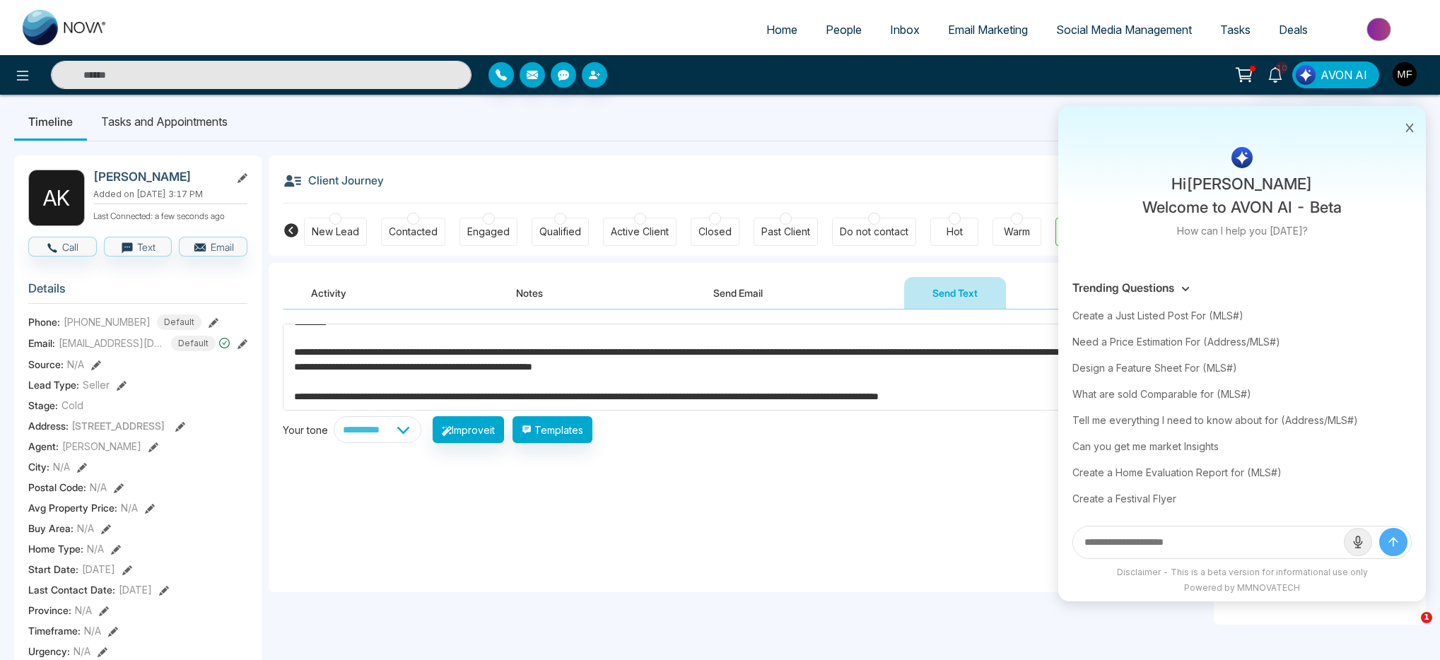
click at [961, 28] on span "Email Marketing" at bounding box center [988, 30] width 80 height 14
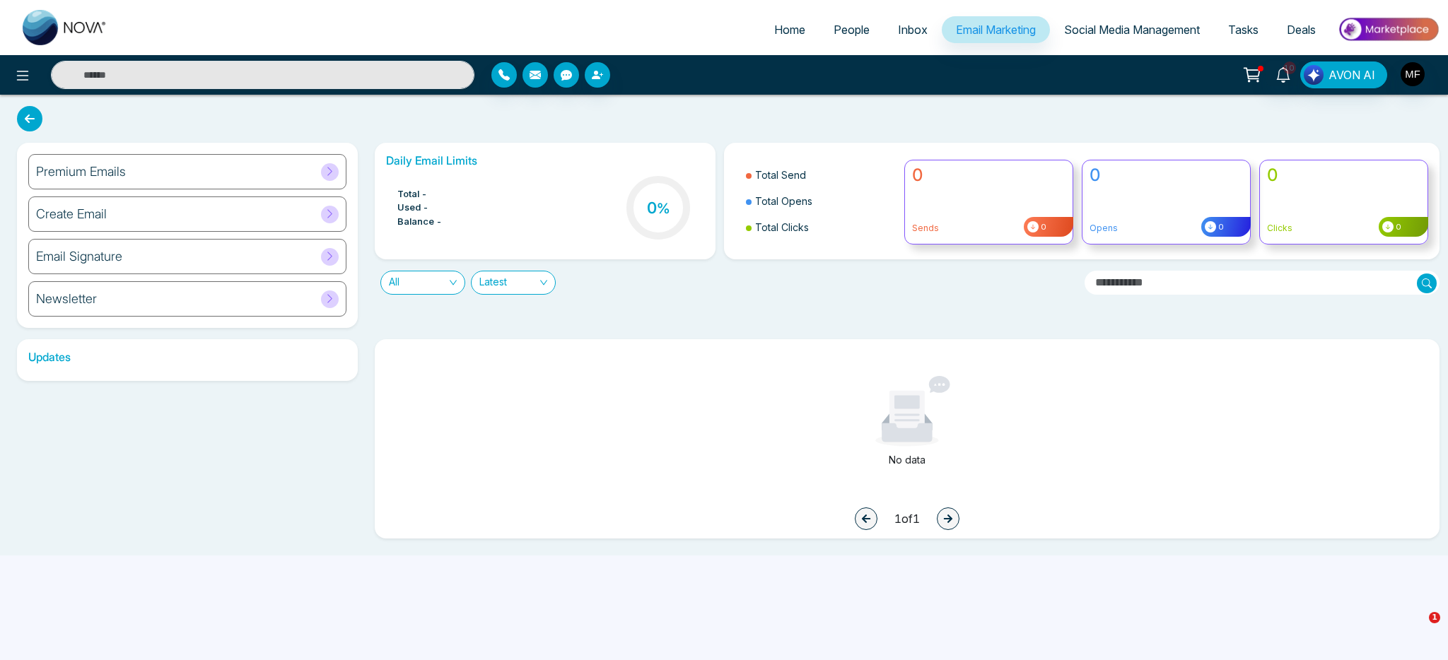
click at [156, 291] on div "Newsletter" at bounding box center [187, 298] width 318 height 35
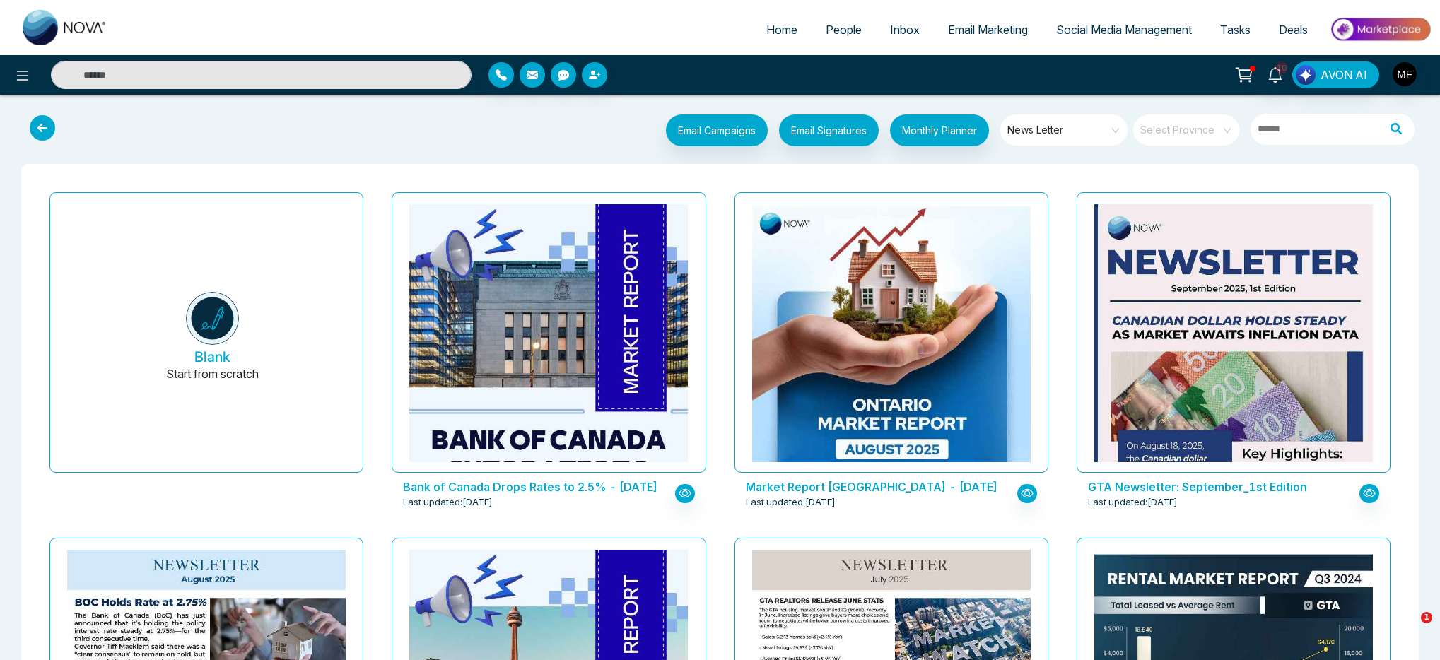
click at [49, 131] on icon at bounding box center [42, 127] width 25 height 25
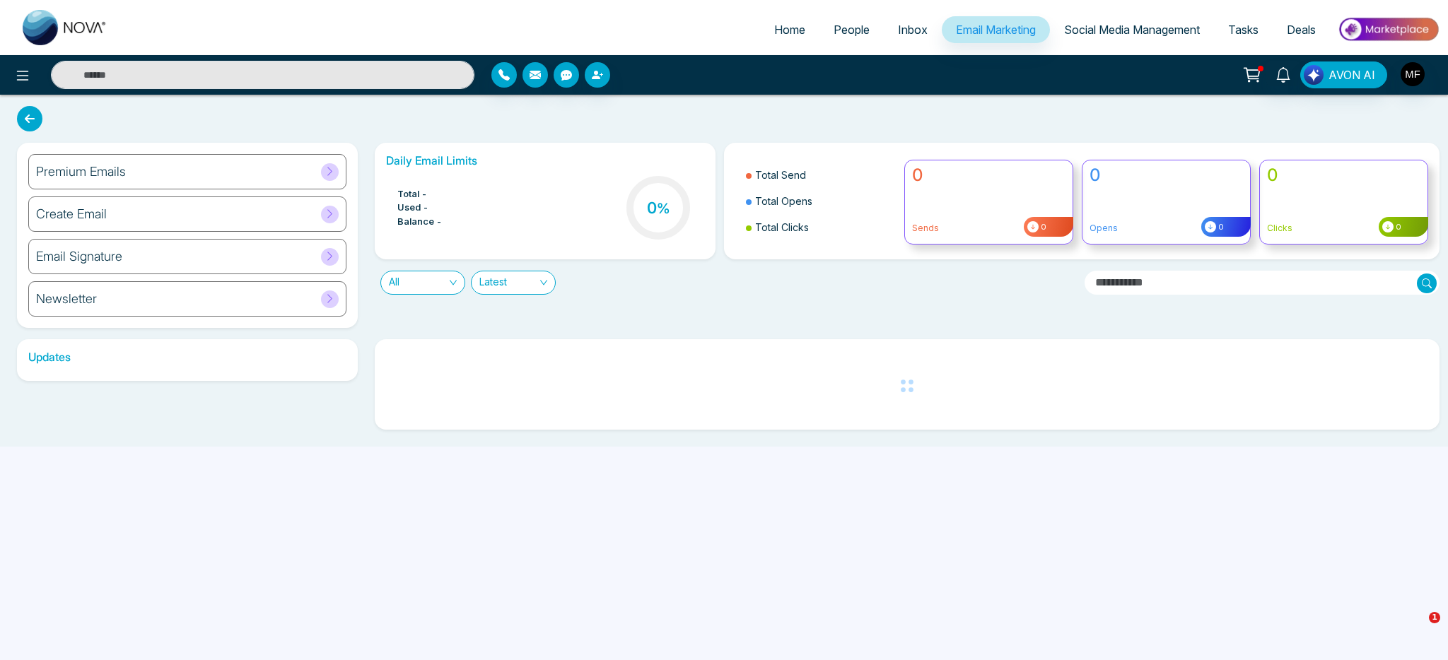
click at [139, 266] on div "Email Signature" at bounding box center [187, 256] width 318 height 35
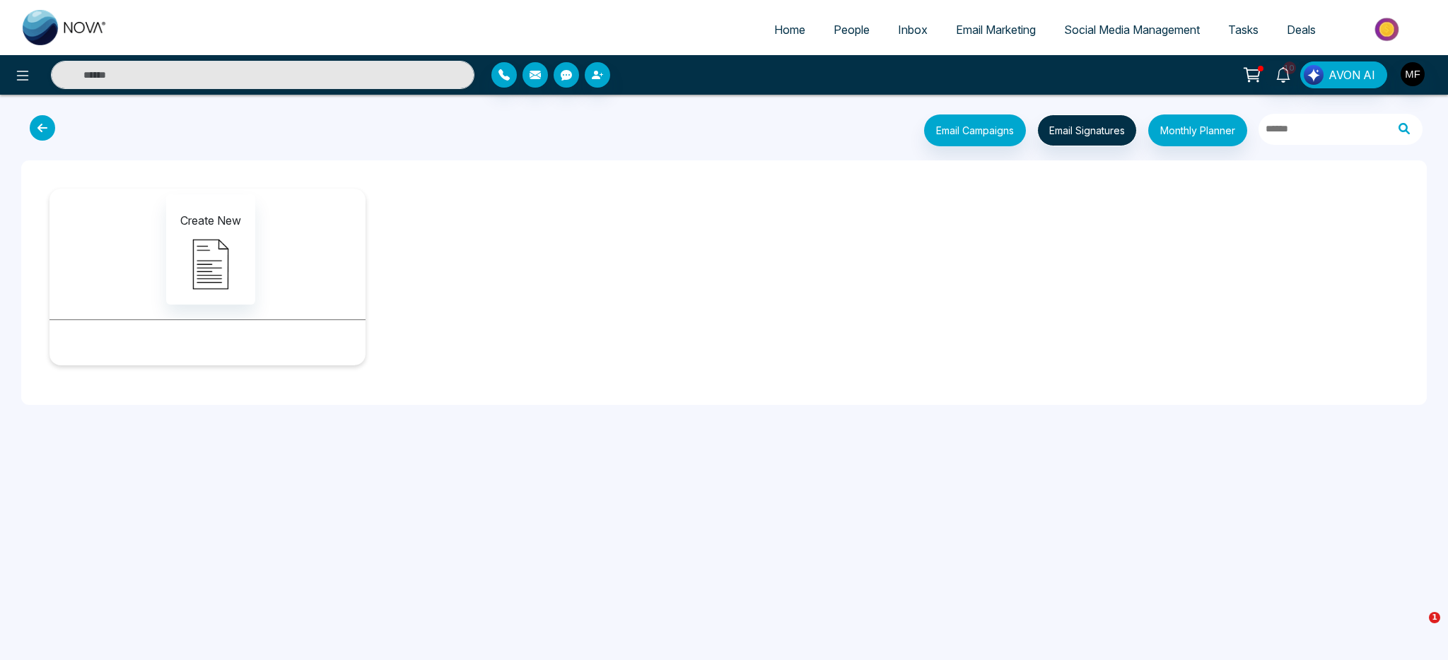
click at [39, 134] on icon at bounding box center [42, 127] width 25 height 25
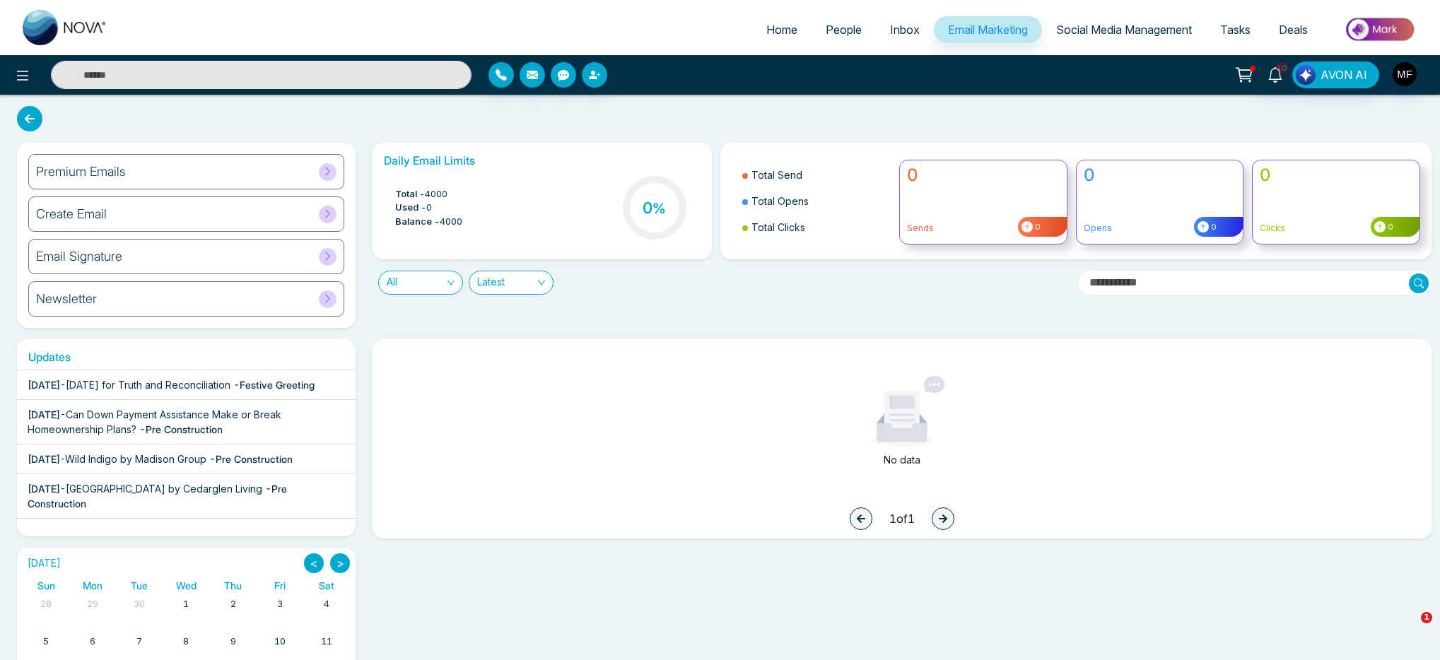
click at [1224, 288] on input "text" at bounding box center [1255, 283] width 353 height 24
click at [886, 294] on div "All Latest" at bounding box center [720, 276] width 712 height 35
click at [497, 289] on span "Latest" at bounding box center [511, 282] width 68 height 23
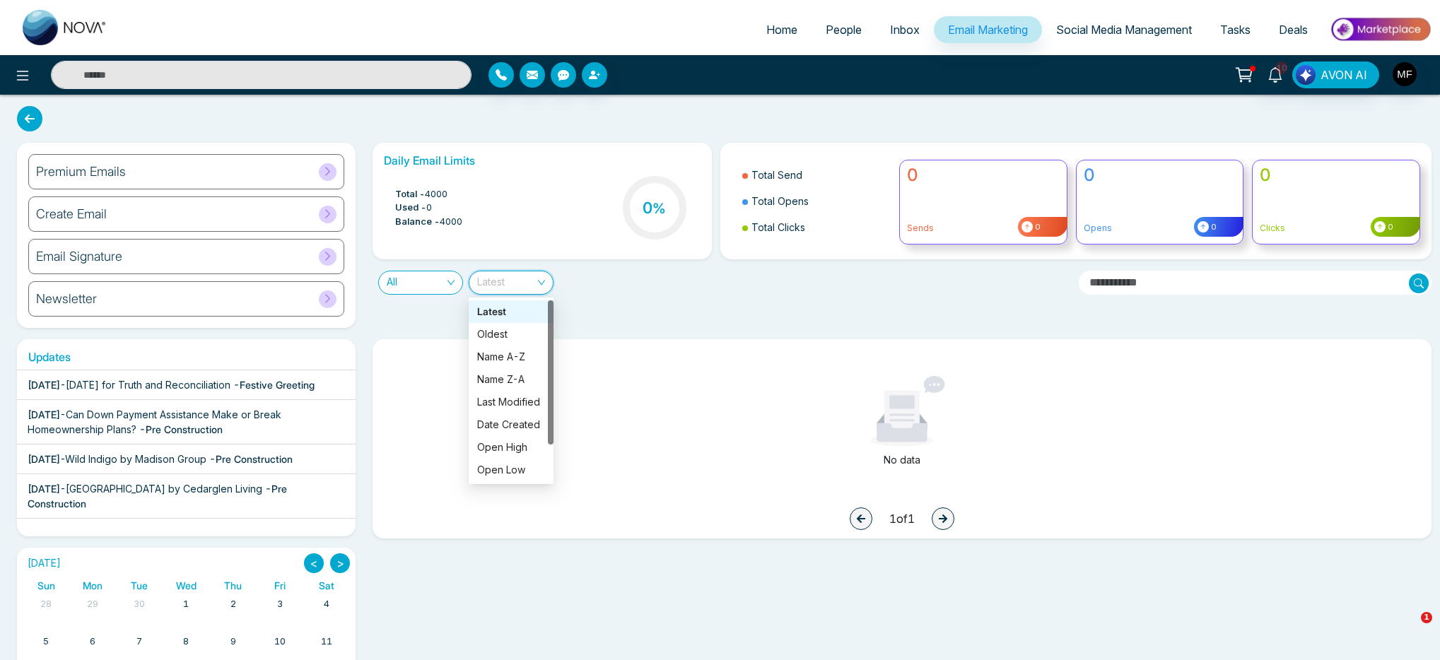
click at [615, 288] on div "All Latest" at bounding box center [720, 276] width 712 height 35
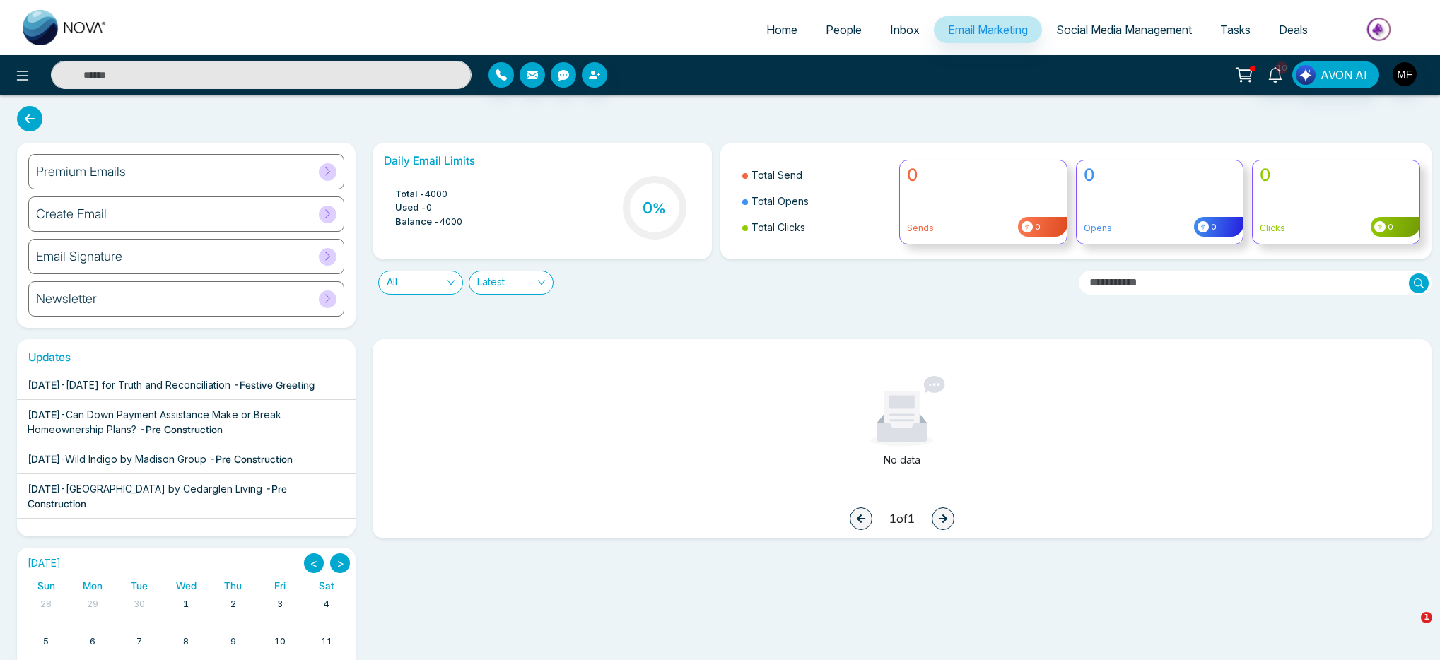
click at [459, 285] on div "All" at bounding box center [420, 283] width 85 height 24
click at [520, 326] on div "Daily Email Limits Total - 4000 Used - 0 Balance - 4000 0 % Total Send Total Op…" at bounding box center [897, 235] width 1067 height 185
click at [200, 182] on div "Premium Emails" at bounding box center [186, 171] width 316 height 35
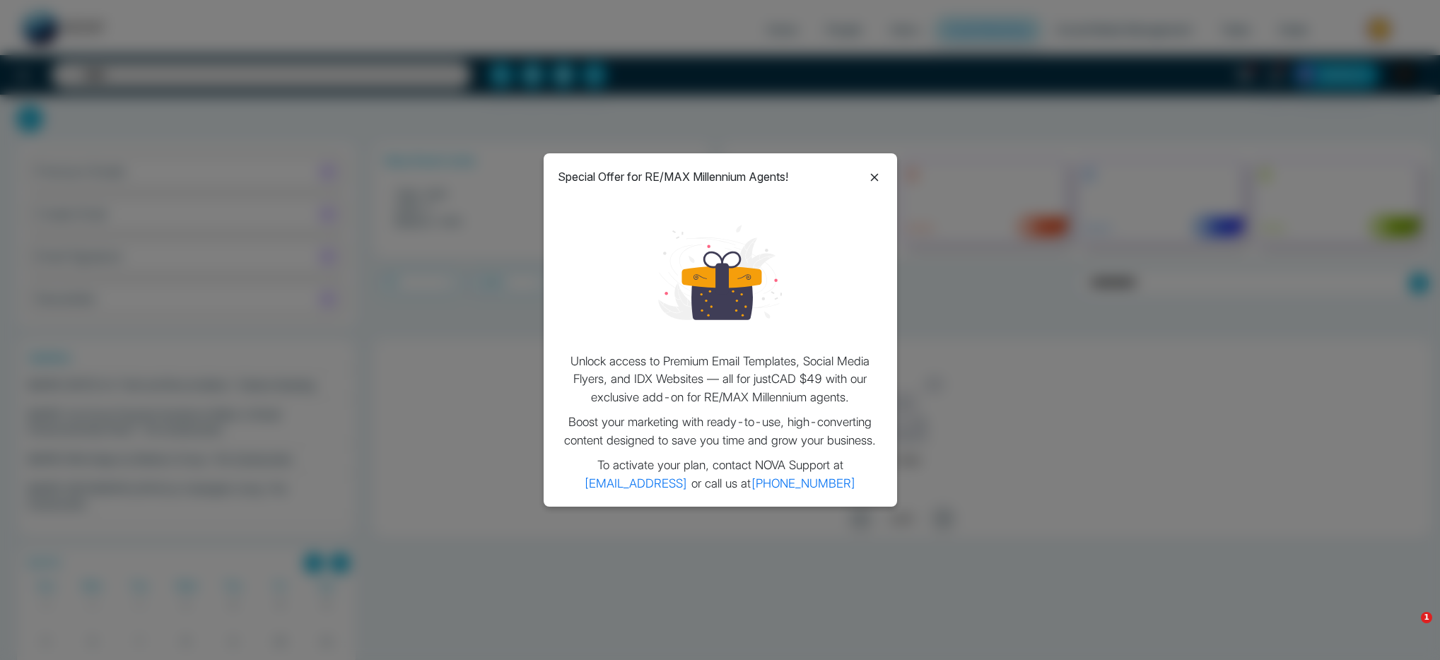
click at [375, 199] on div "Special Offer for RE/MAX Millennium Agents! Unlock access to Premium Email Temp…" at bounding box center [720, 330] width 1440 height 660
click at [867, 173] on icon at bounding box center [874, 177] width 17 height 17
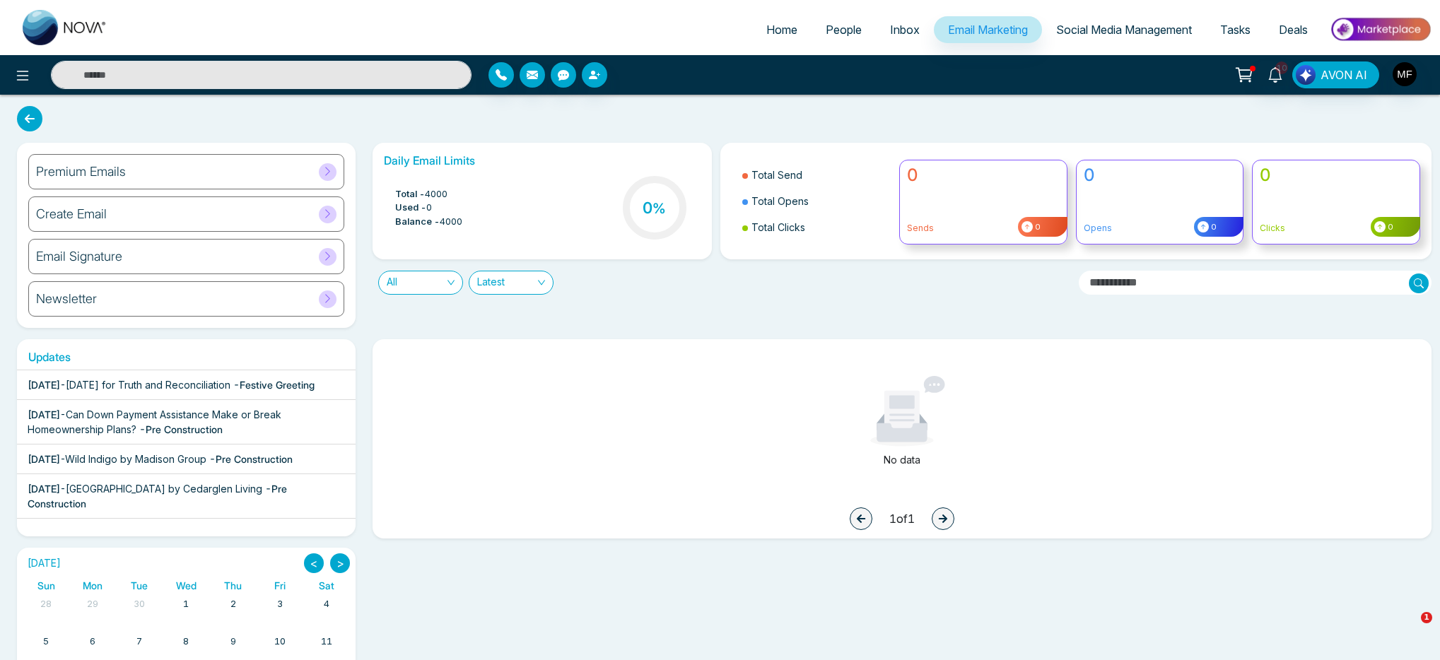
click at [216, 232] on div "Premium Emails Create Email Email Signature Newsletter" at bounding box center [186, 235] width 339 height 185
click at [321, 229] on div "Create Email" at bounding box center [186, 214] width 316 height 35
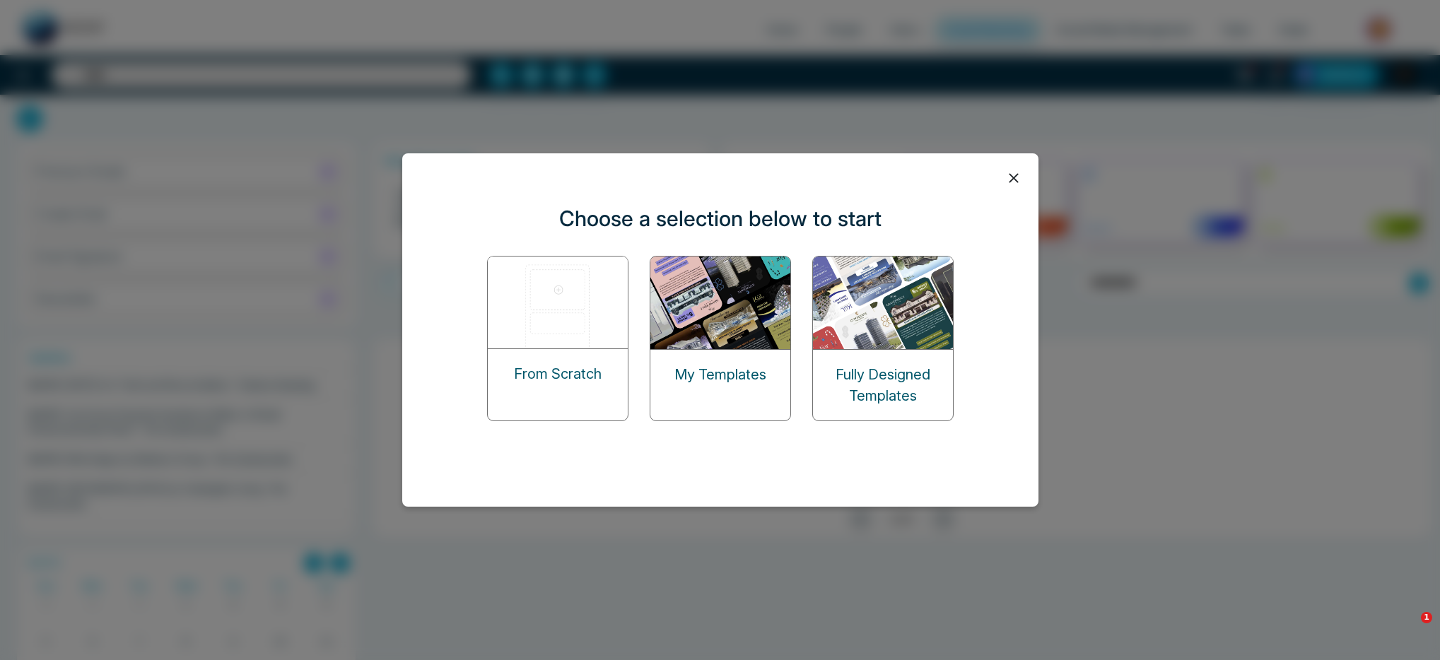
click at [1014, 175] on icon at bounding box center [1013, 178] width 21 height 21
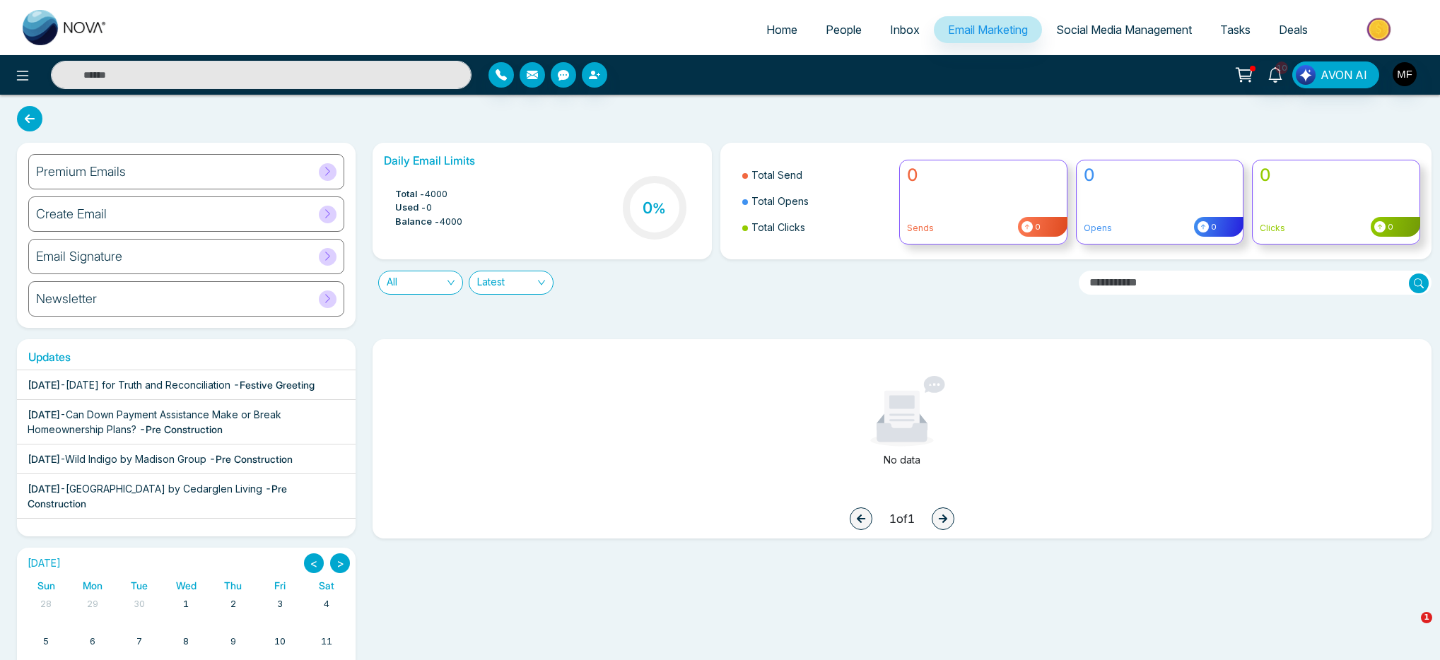
click at [139, 176] on div "Premium Emails" at bounding box center [186, 171] width 316 height 35
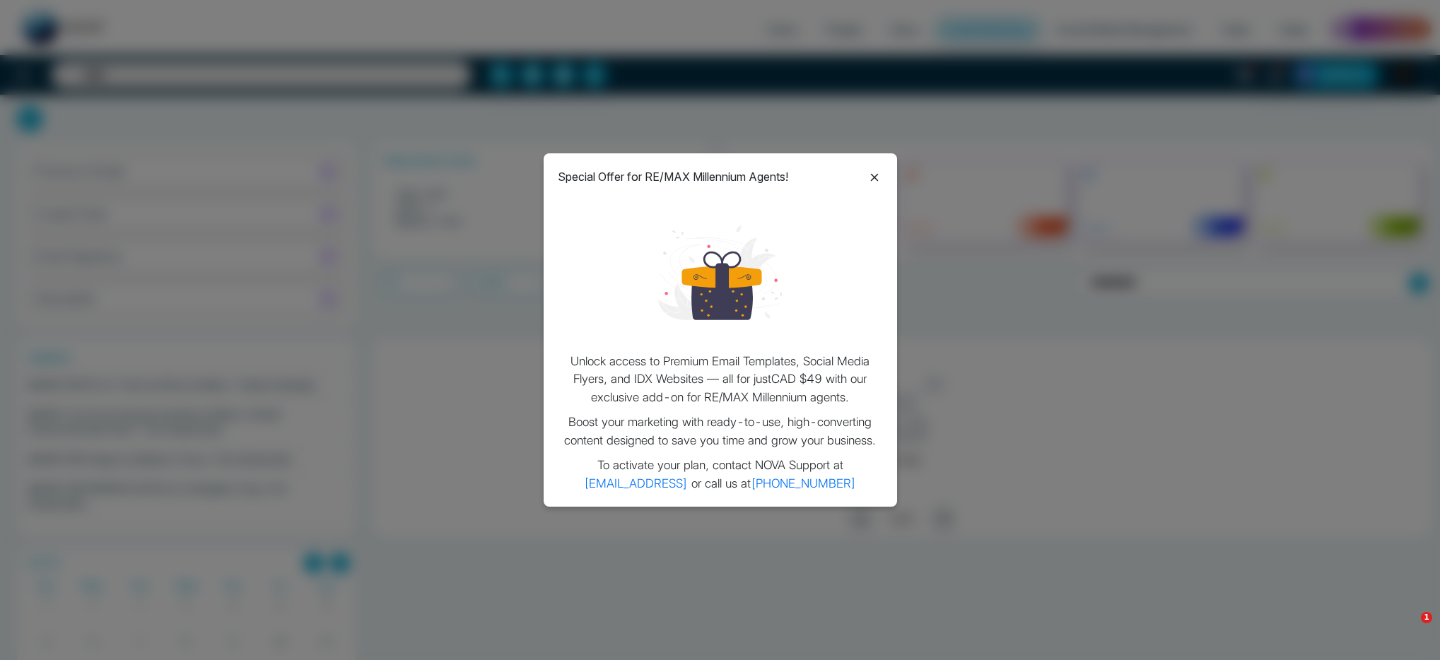
click at [869, 181] on icon at bounding box center [874, 177] width 17 height 17
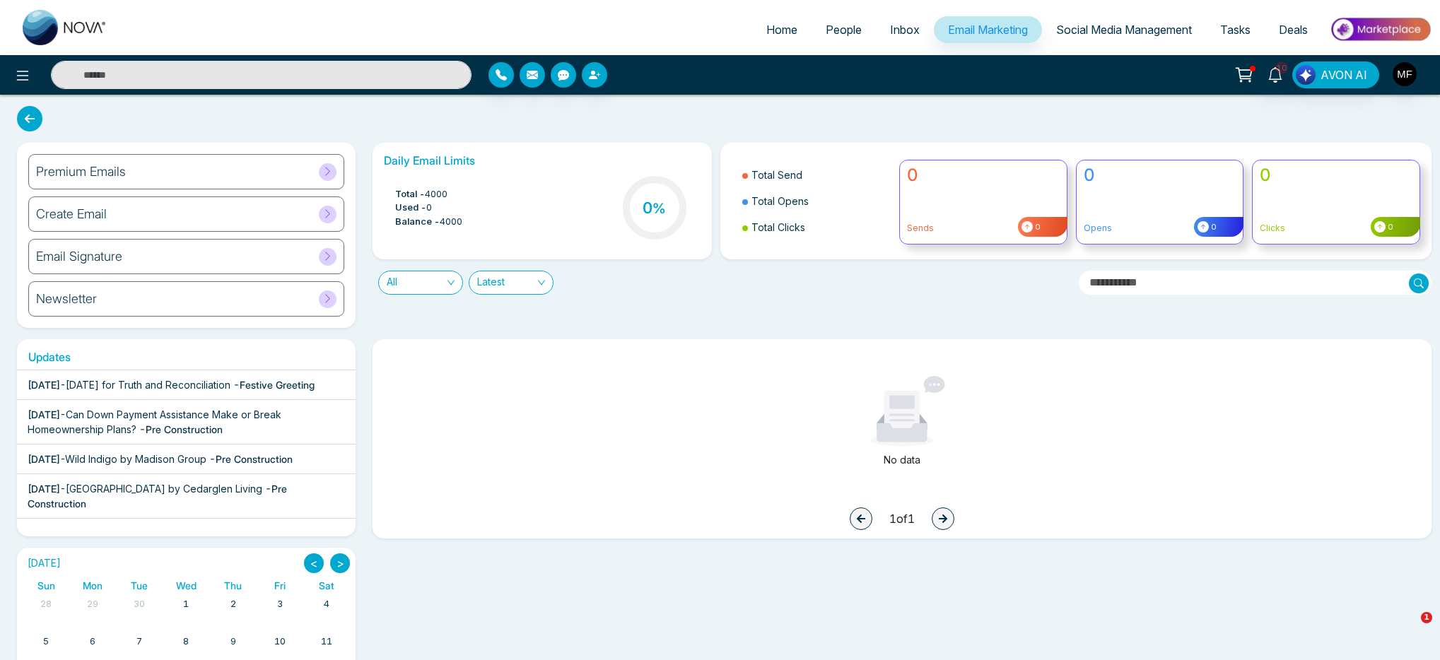
click at [311, 177] on div "Premium Emails" at bounding box center [186, 171] width 316 height 35
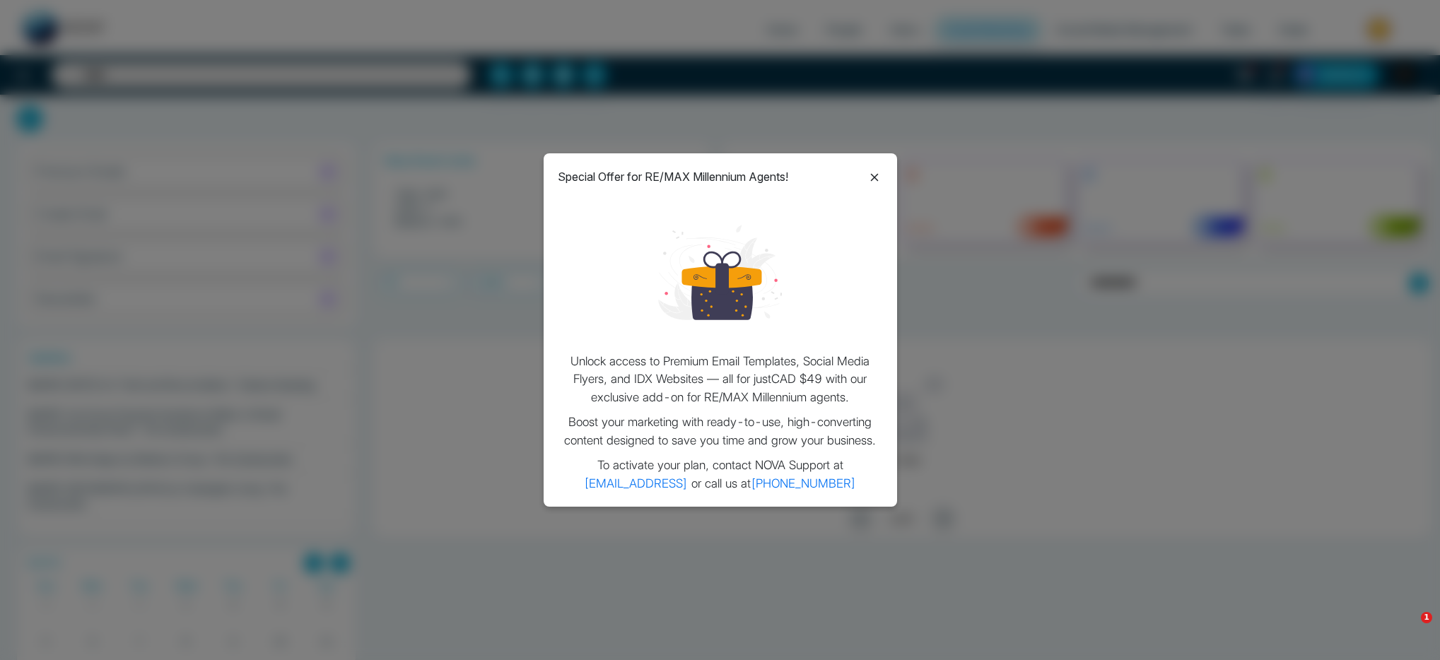
click at [877, 178] on icon at bounding box center [874, 177] width 17 height 17
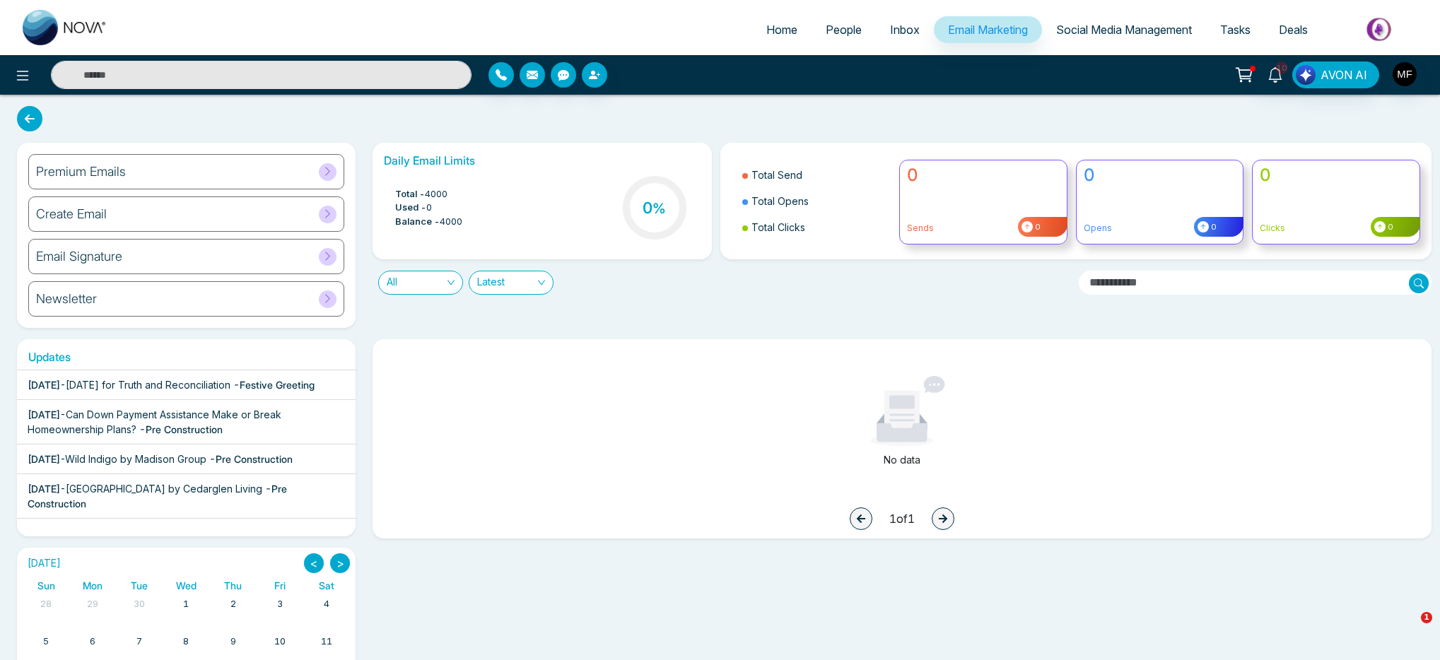
click at [243, 256] on div "Email Signature" at bounding box center [186, 256] width 316 height 35
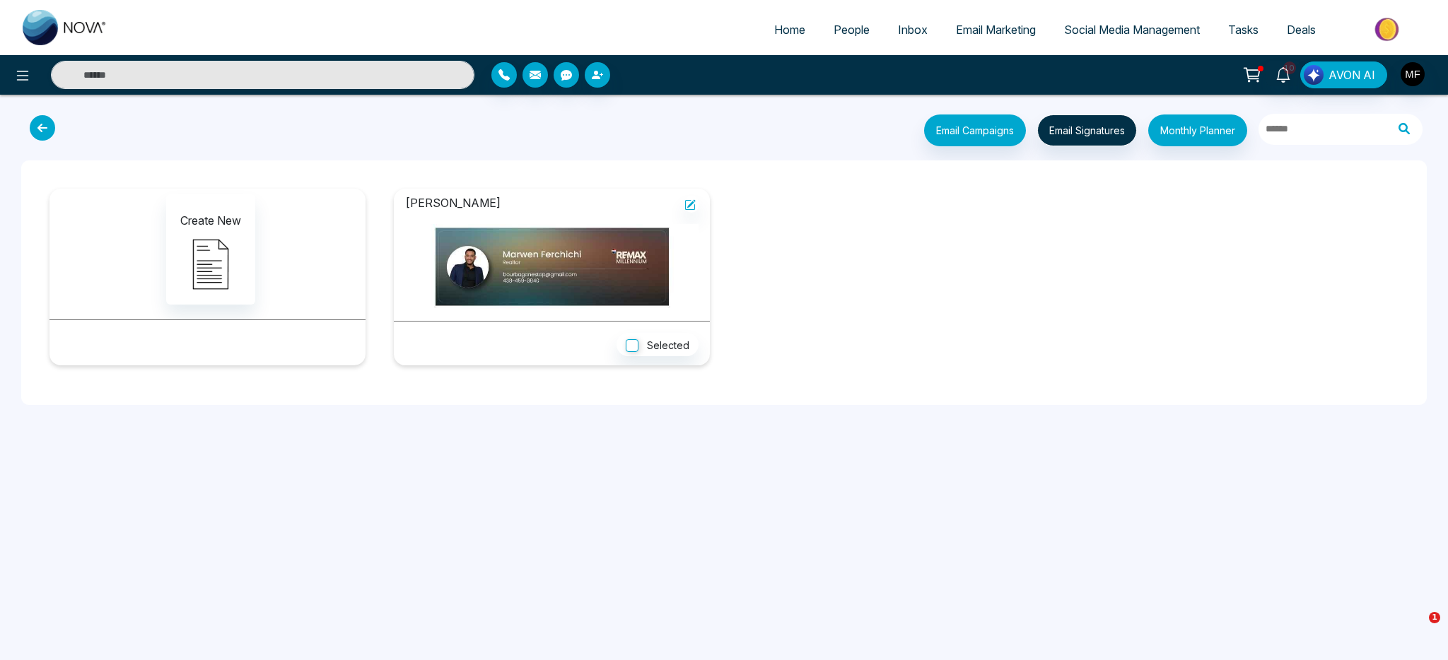
click at [38, 138] on icon at bounding box center [42, 127] width 25 height 25
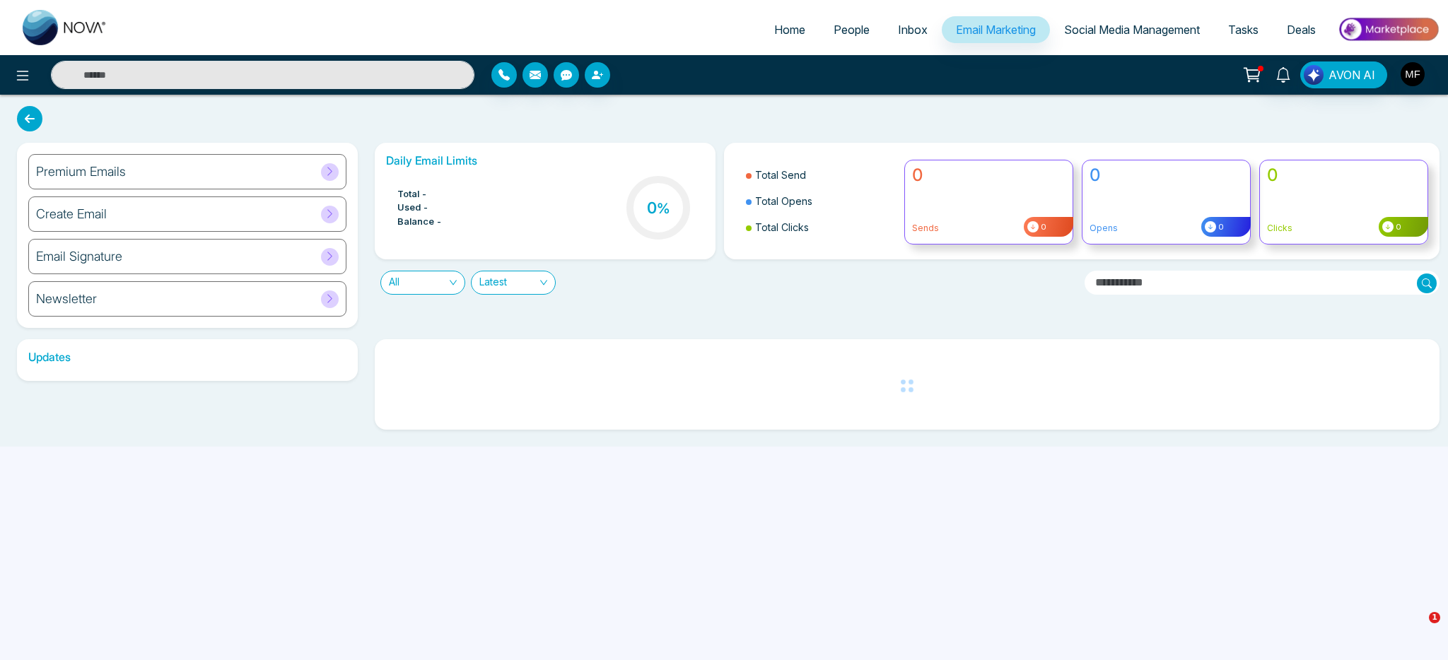
click at [122, 300] on div "Newsletter" at bounding box center [187, 298] width 318 height 35
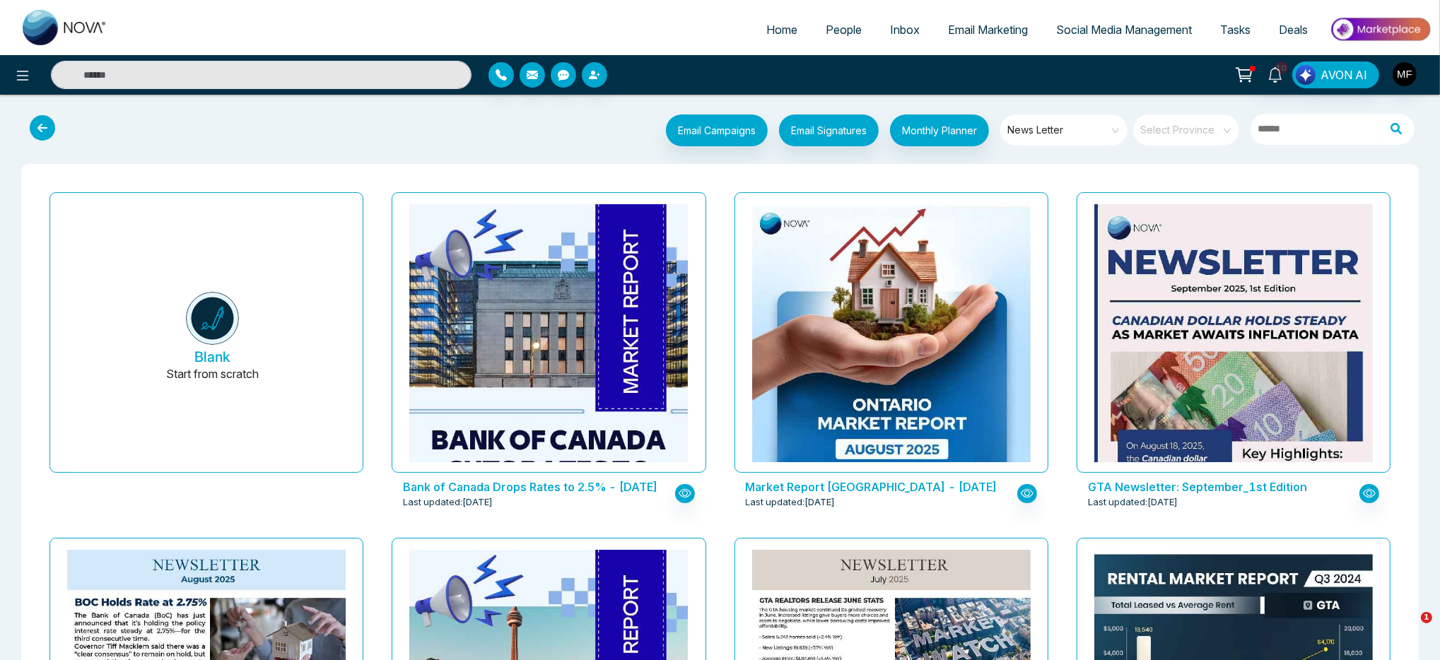
click at [38, 124] on icon at bounding box center [42, 127] width 25 height 25
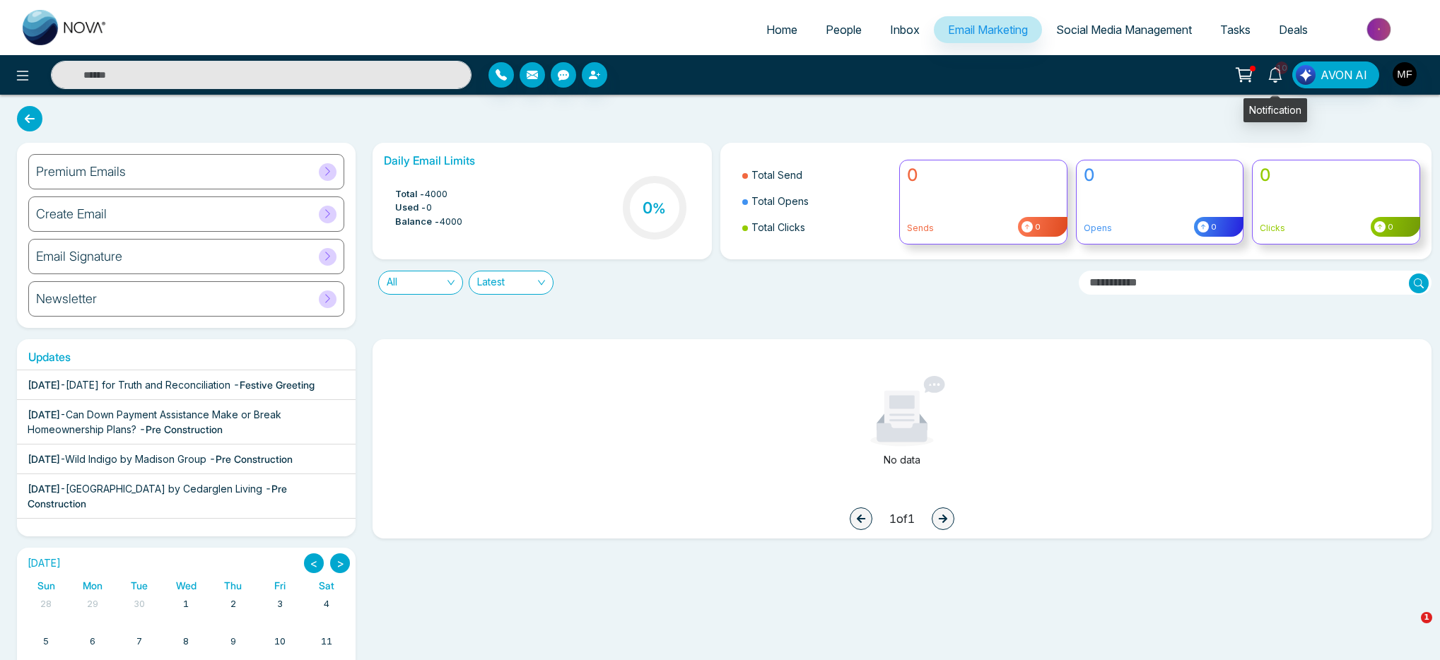
click at [1279, 68] on span "10" at bounding box center [1281, 67] width 13 height 13
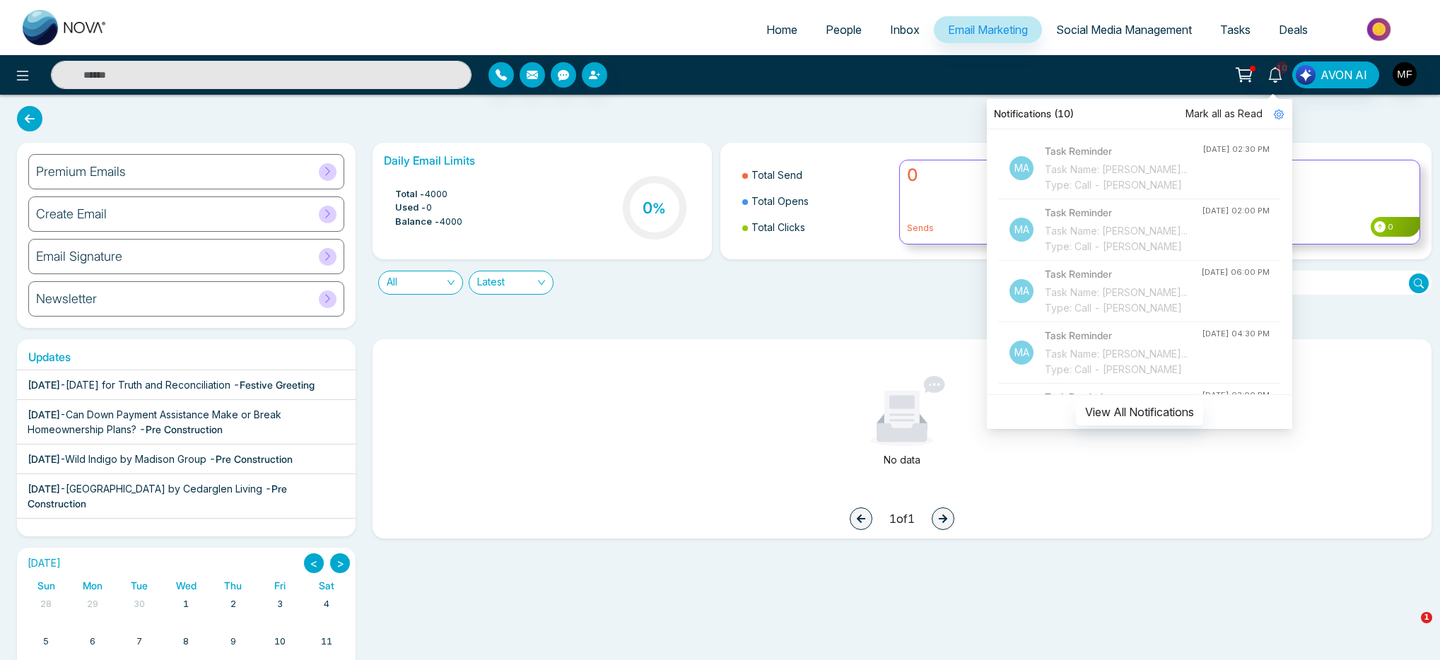
click at [1248, 73] on icon at bounding box center [1244, 75] width 20 height 20
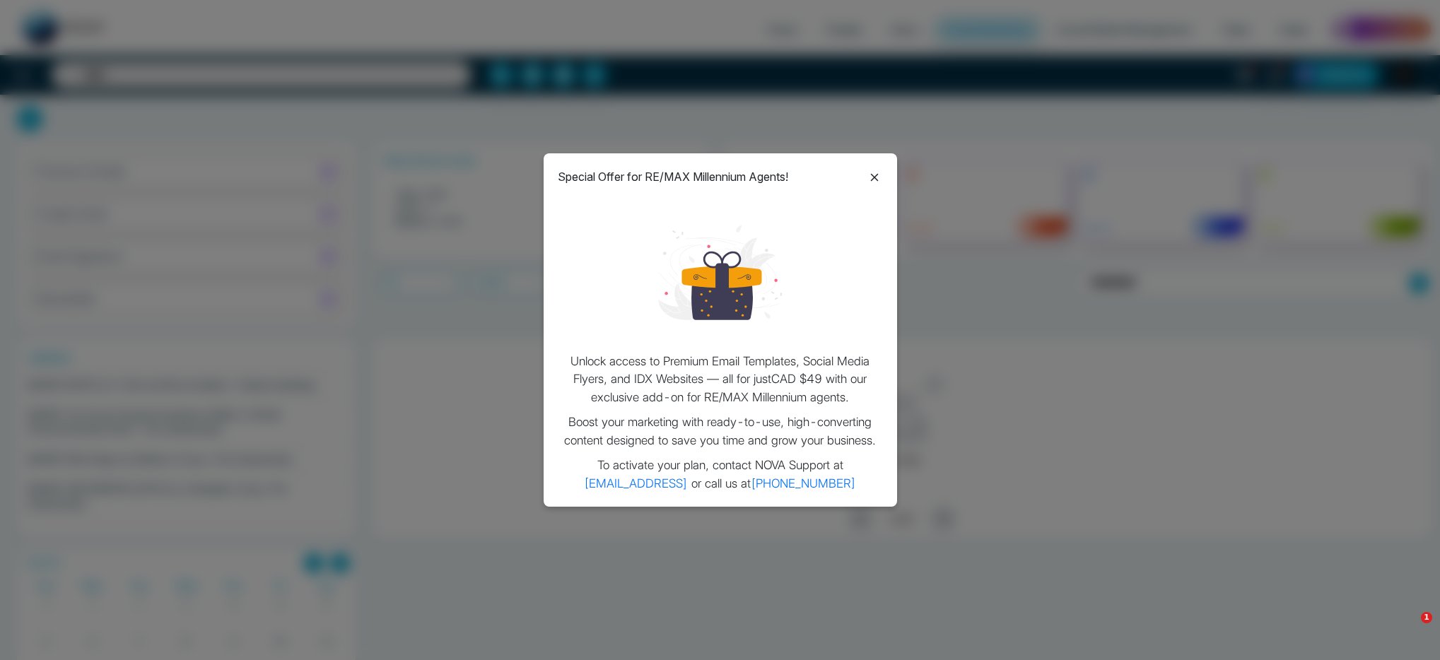
click at [877, 177] on icon at bounding box center [874, 177] width 17 height 17
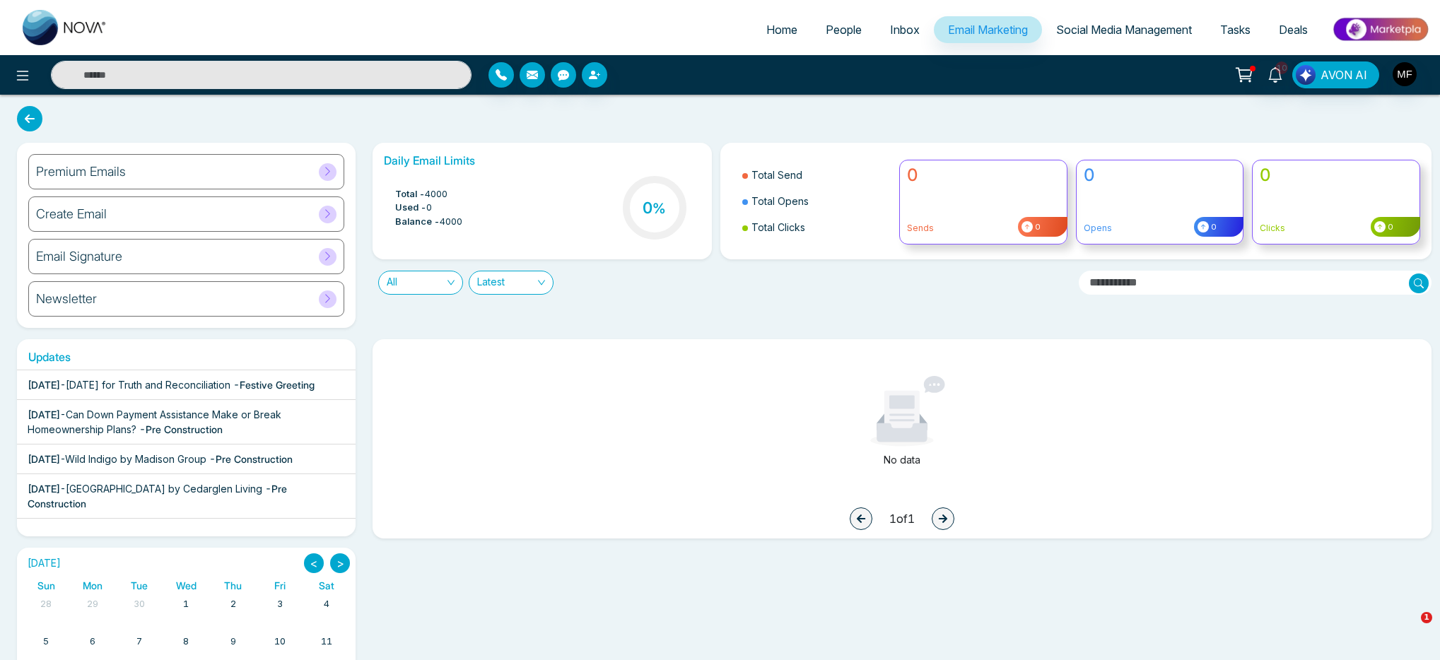
click at [826, 33] on span "People" at bounding box center [844, 30] width 36 height 14
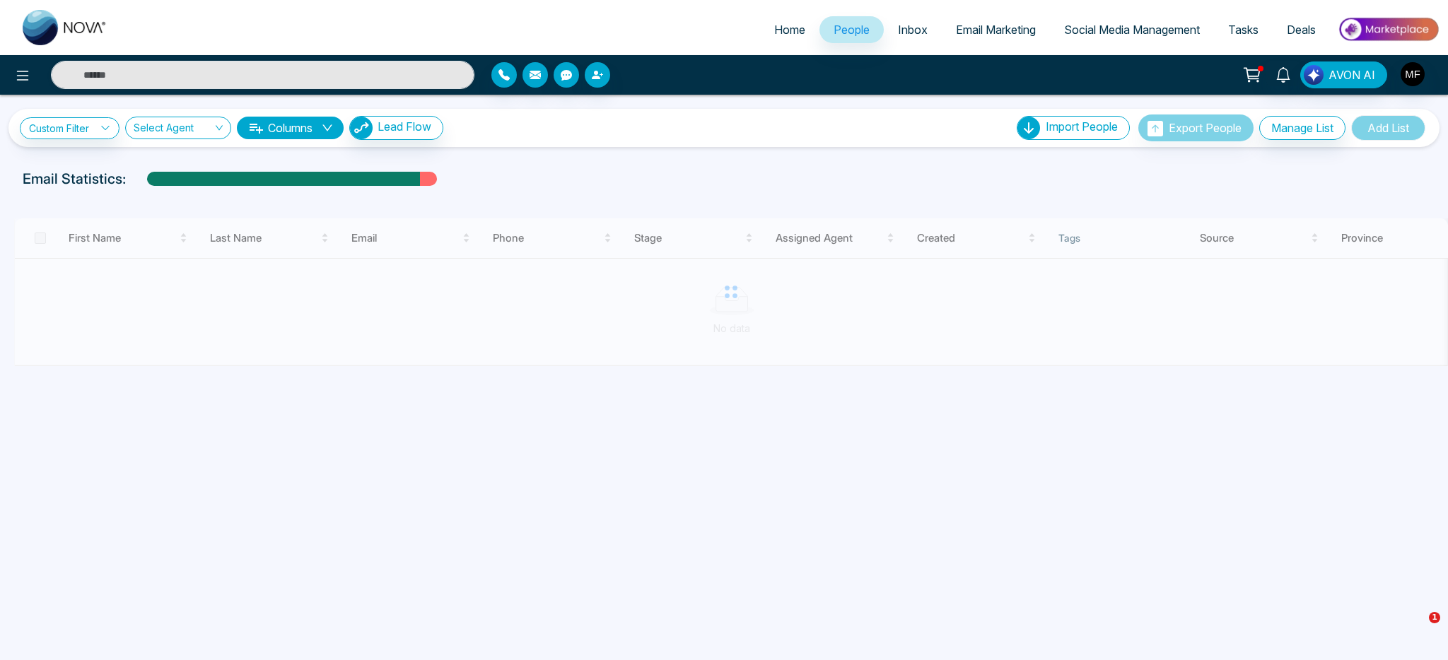
click at [1118, 33] on span "Social Media Management" at bounding box center [1132, 30] width 136 height 14
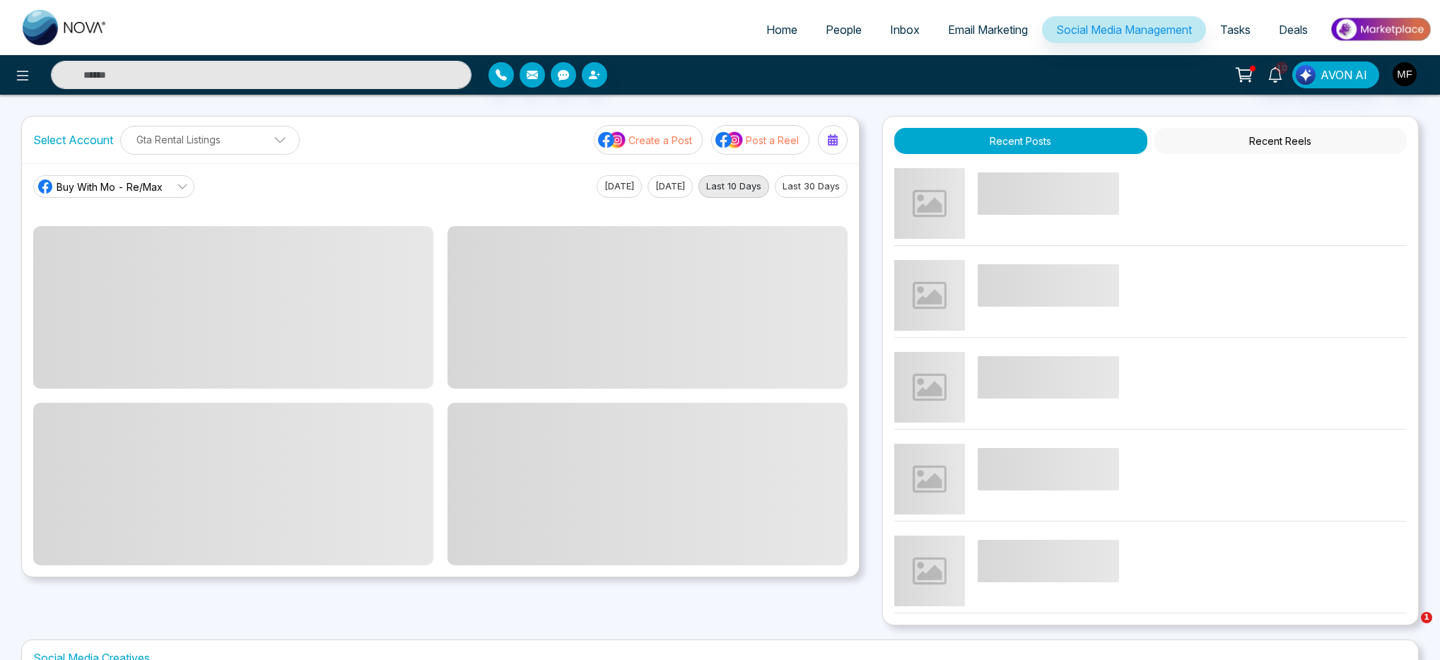
click at [992, 33] on span "Email Marketing" at bounding box center [988, 30] width 80 height 14
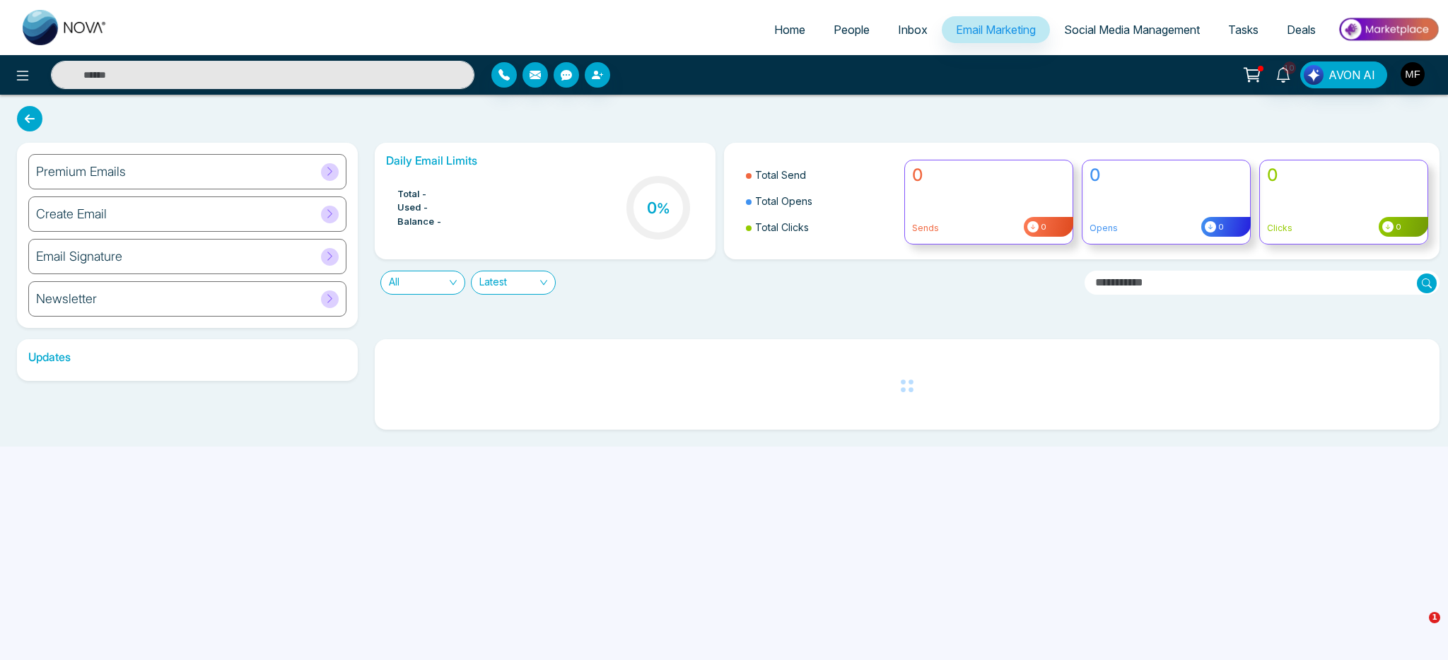
click at [905, 33] on span "Inbox" at bounding box center [913, 30] width 30 height 14
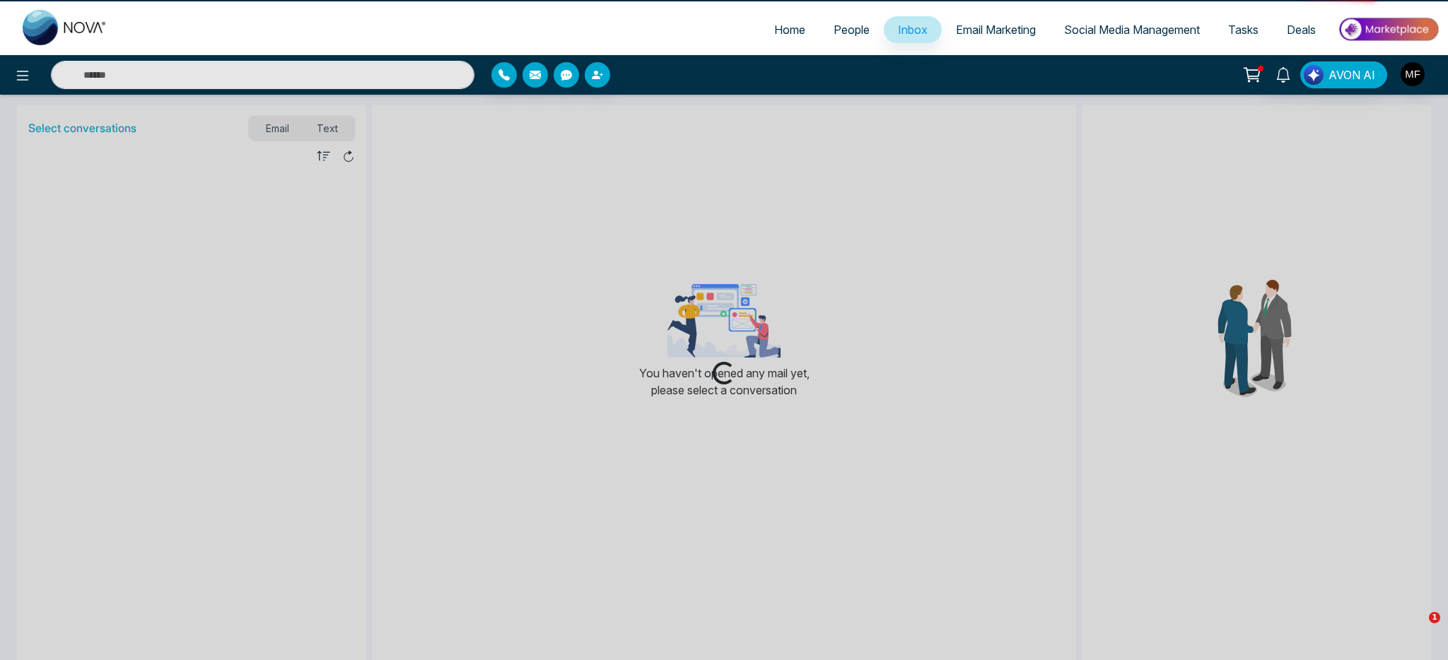
click at [833, 35] on span "People" at bounding box center [851, 30] width 36 height 14
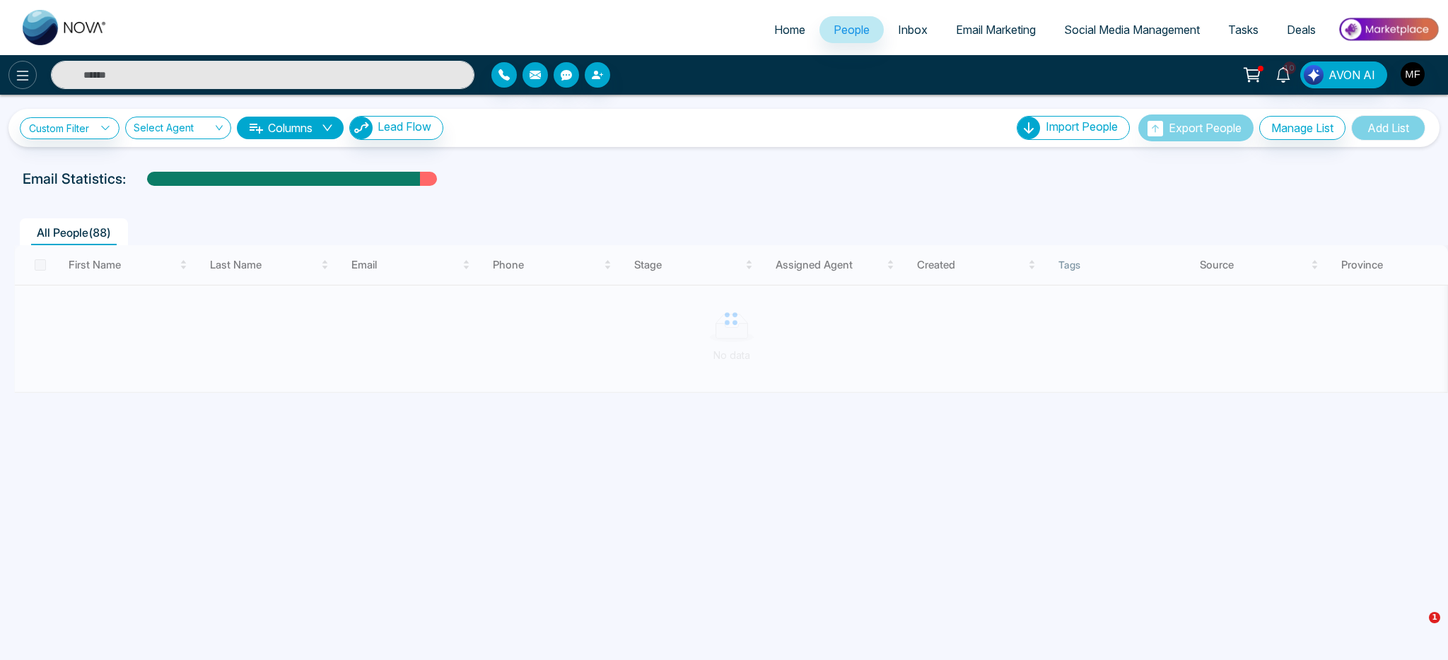
click at [26, 83] on icon at bounding box center [22, 75] width 17 height 17
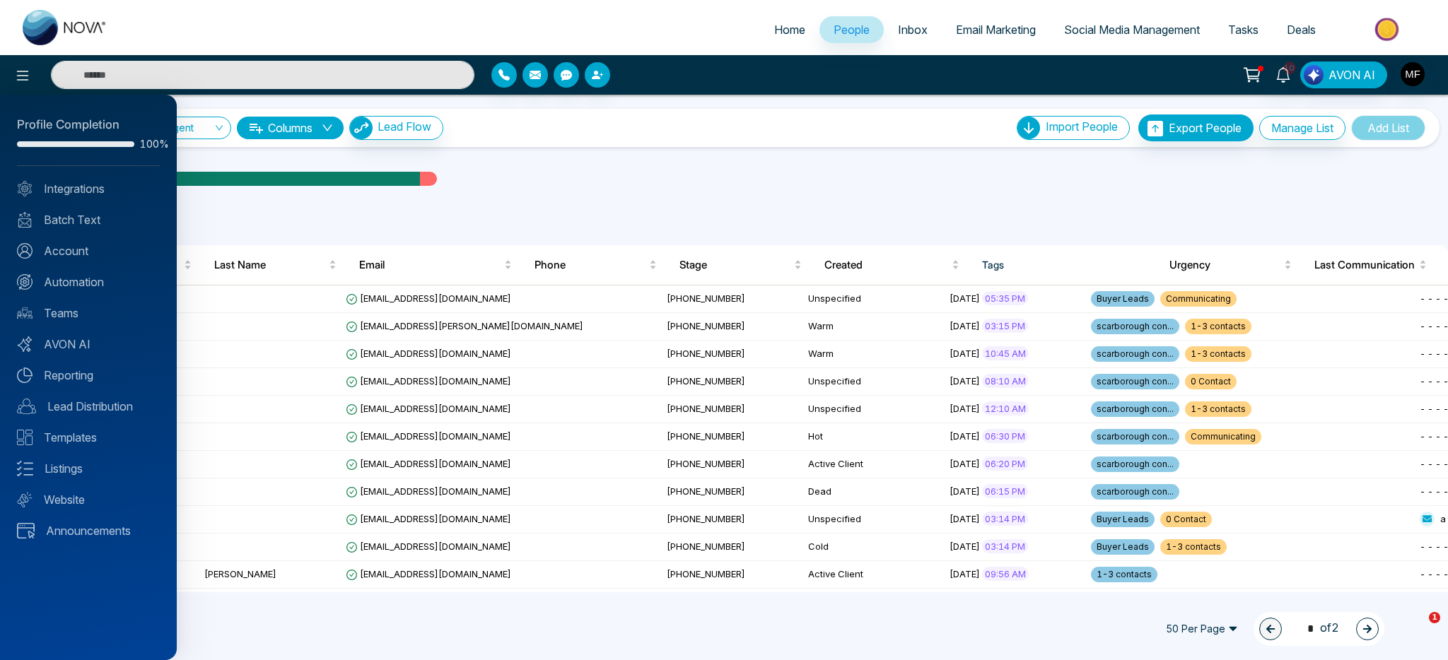
click at [1418, 76] on div at bounding box center [724, 330] width 1448 height 660
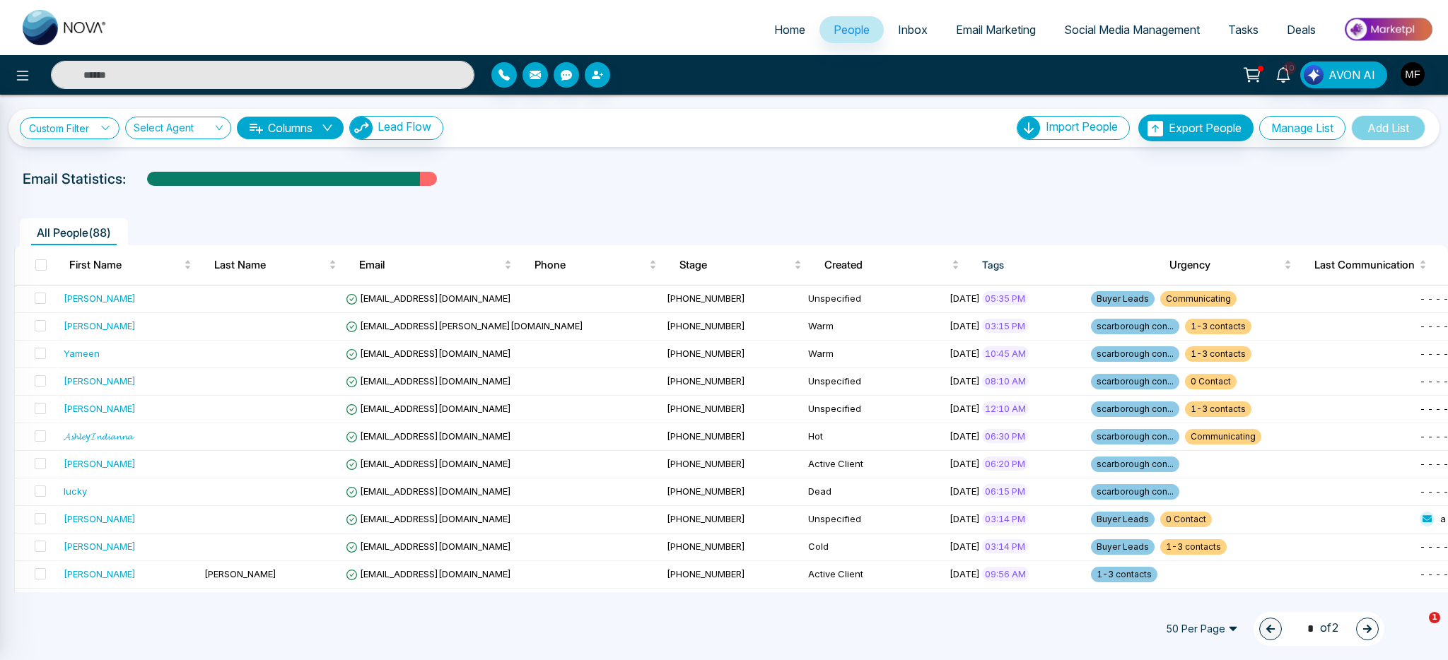
click at [1418, 76] on div at bounding box center [724, 330] width 1448 height 660
click at [1415, 80] on img "button" at bounding box center [1412, 74] width 24 height 24
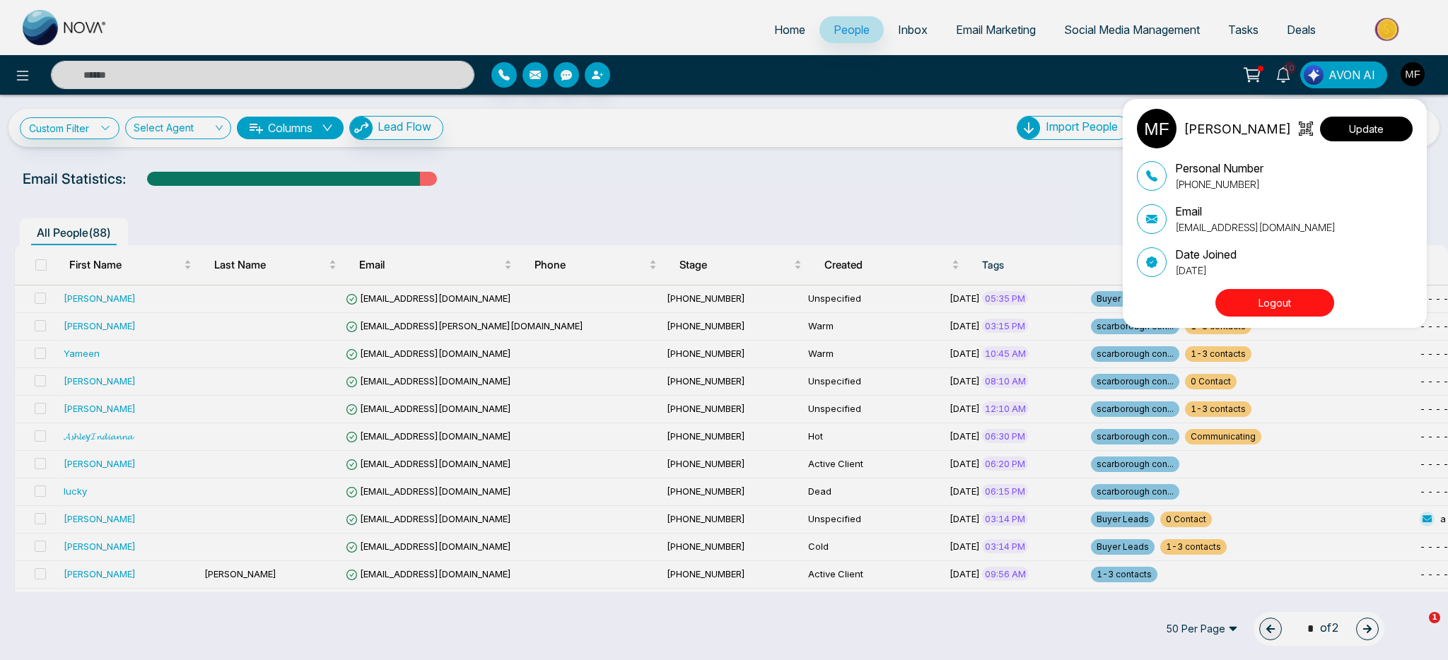
click at [1352, 130] on button "Update" at bounding box center [1366, 129] width 93 height 25
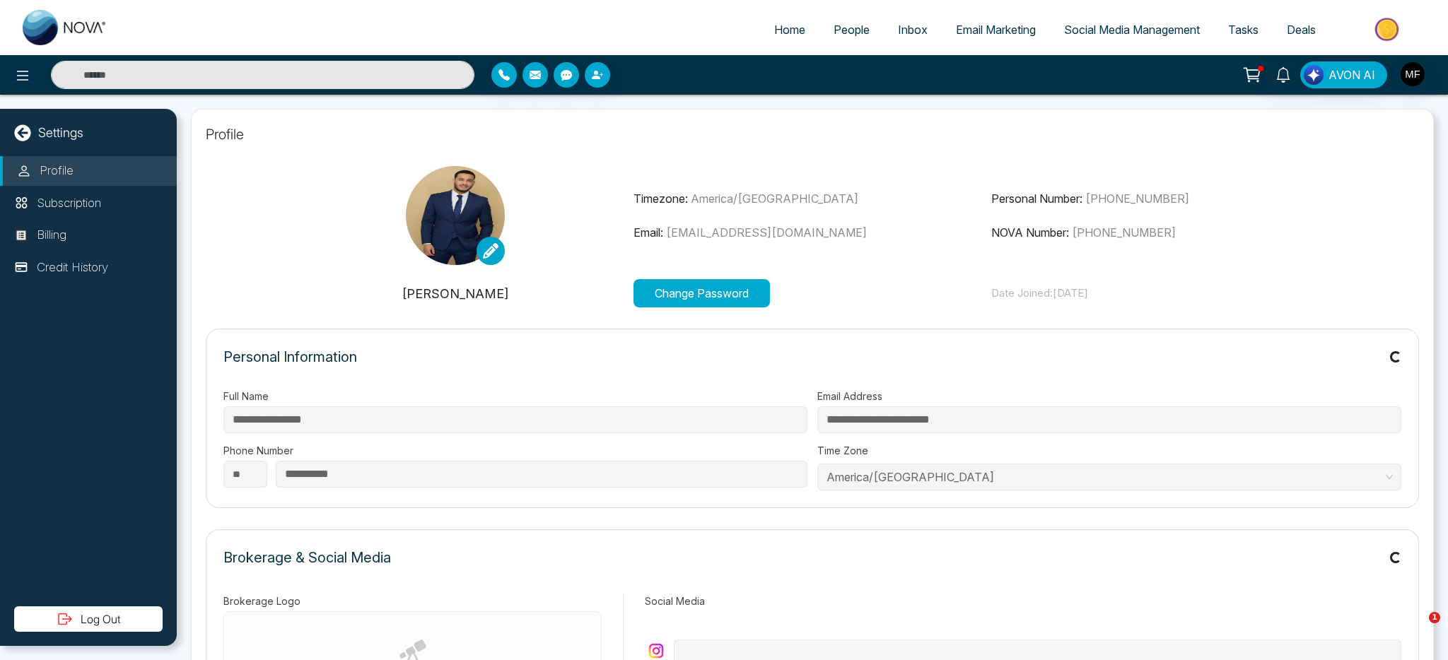
type input "**********"
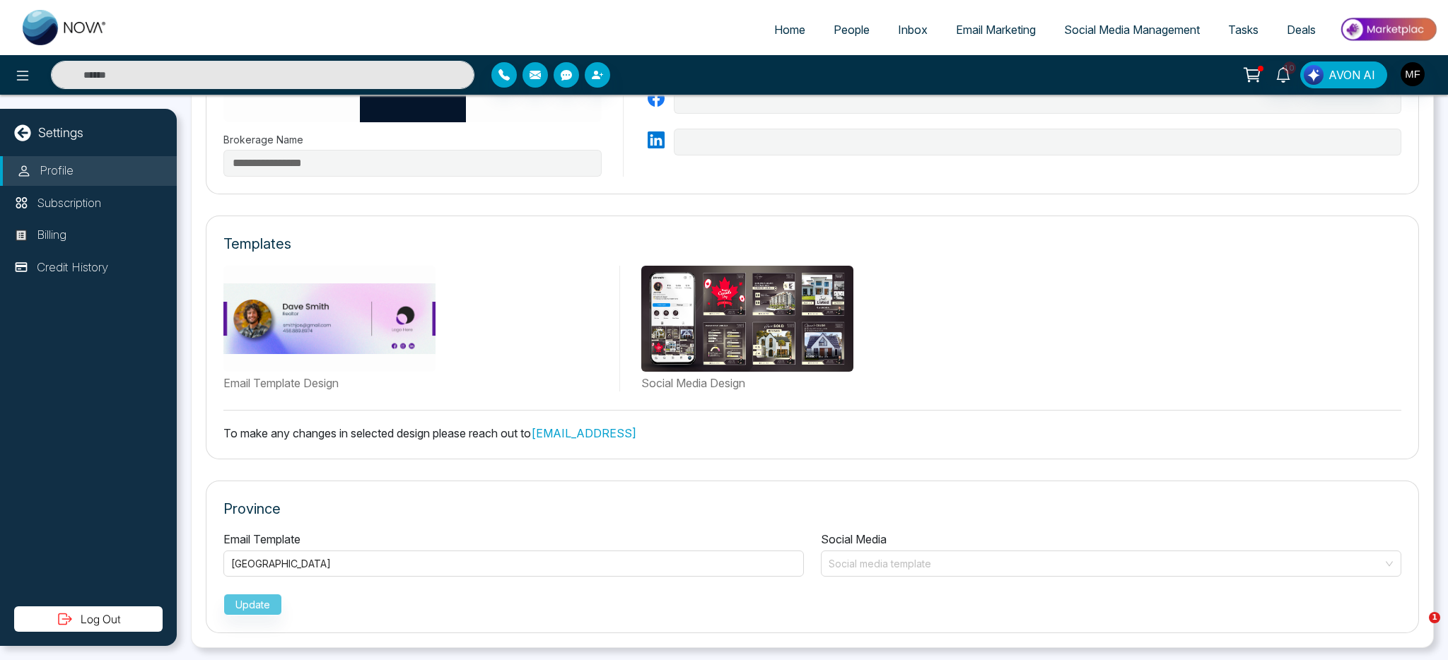
scroll to position [616, 0]
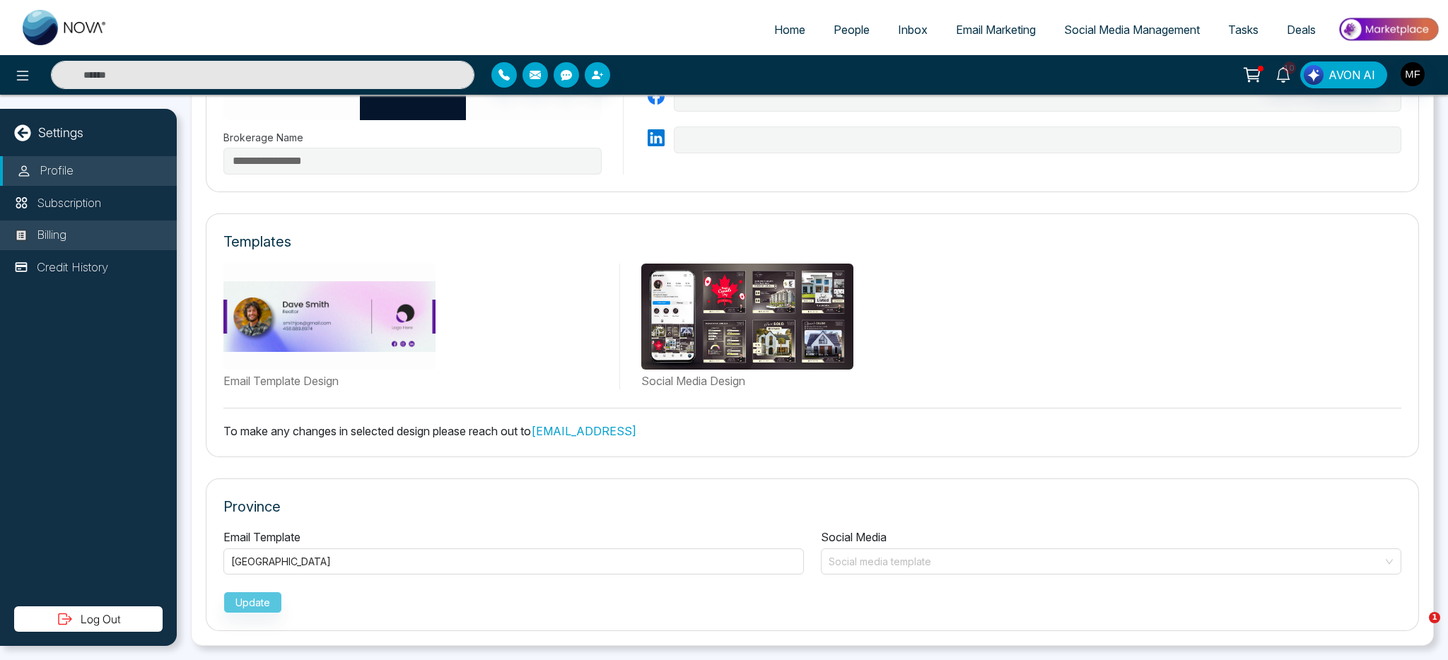
click at [64, 230] on p "Billing" at bounding box center [52, 235] width 30 height 18
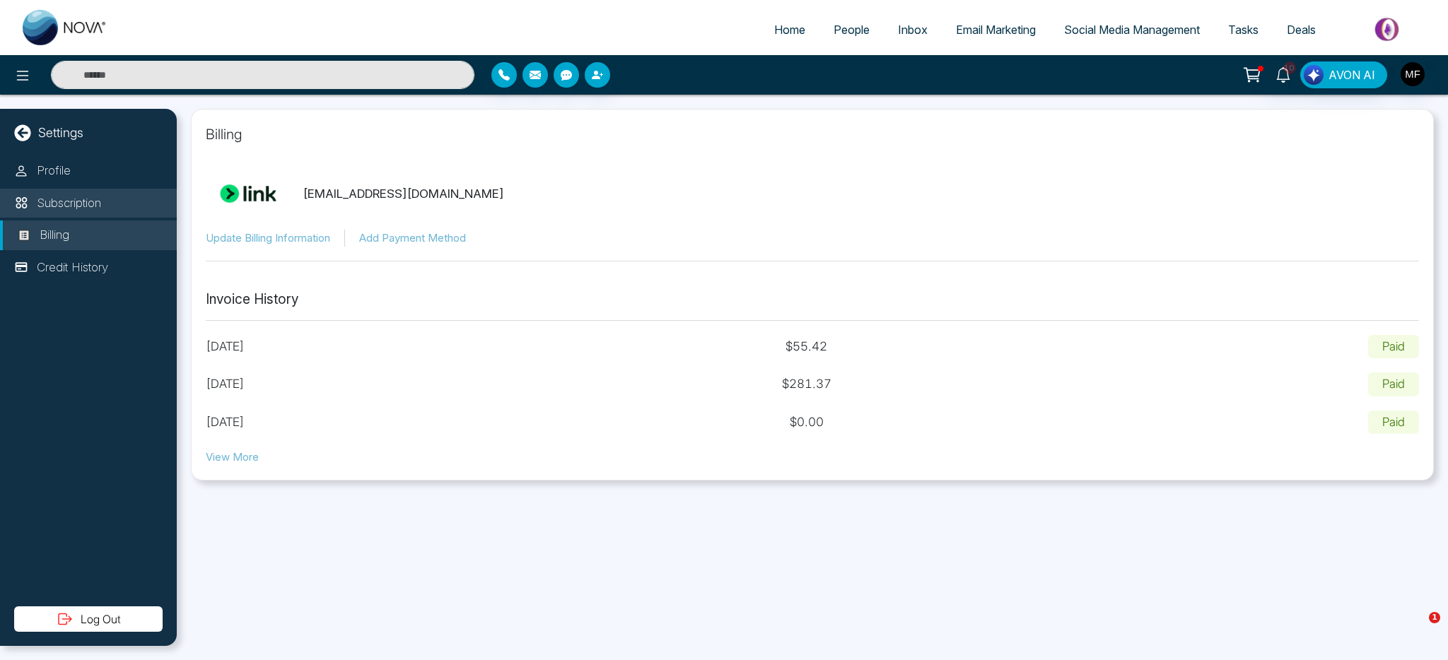
click at [93, 209] on p "Subscription" at bounding box center [69, 203] width 64 height 18
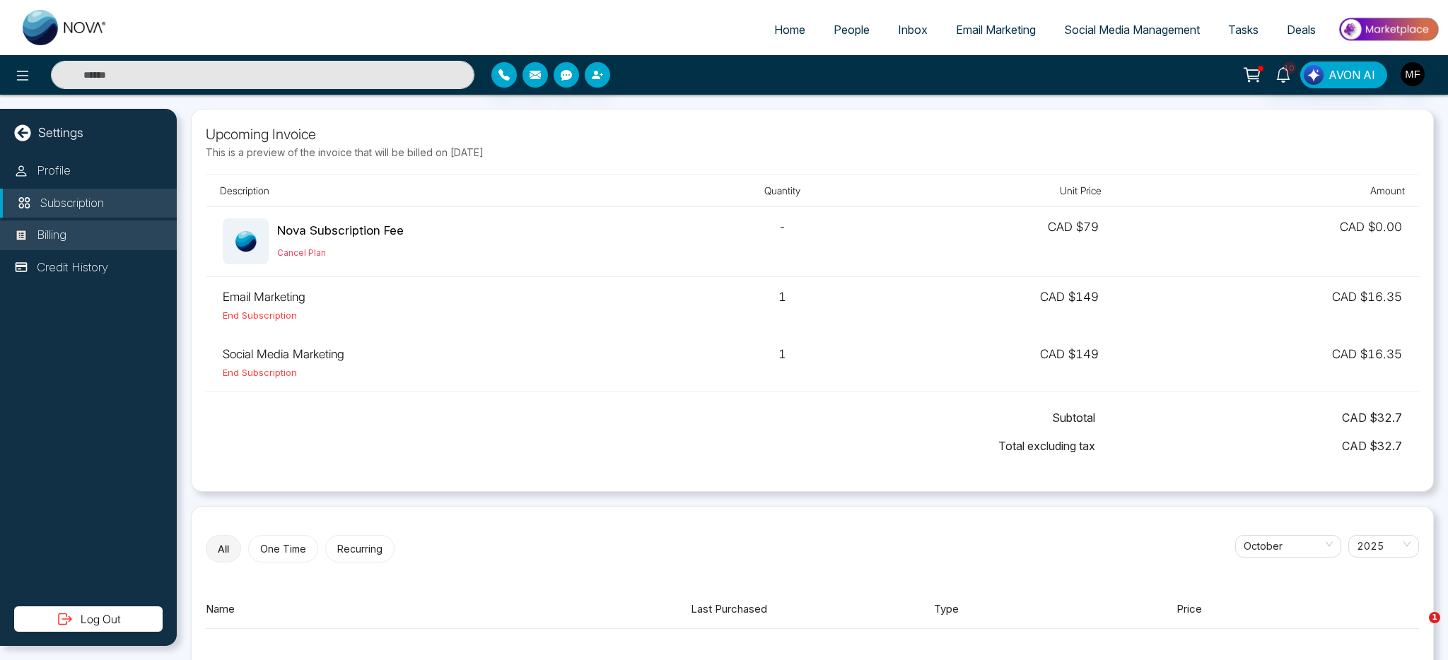
click at [30, 233] on li "Billing" at bounding box center [88, 236] width 177 height 30
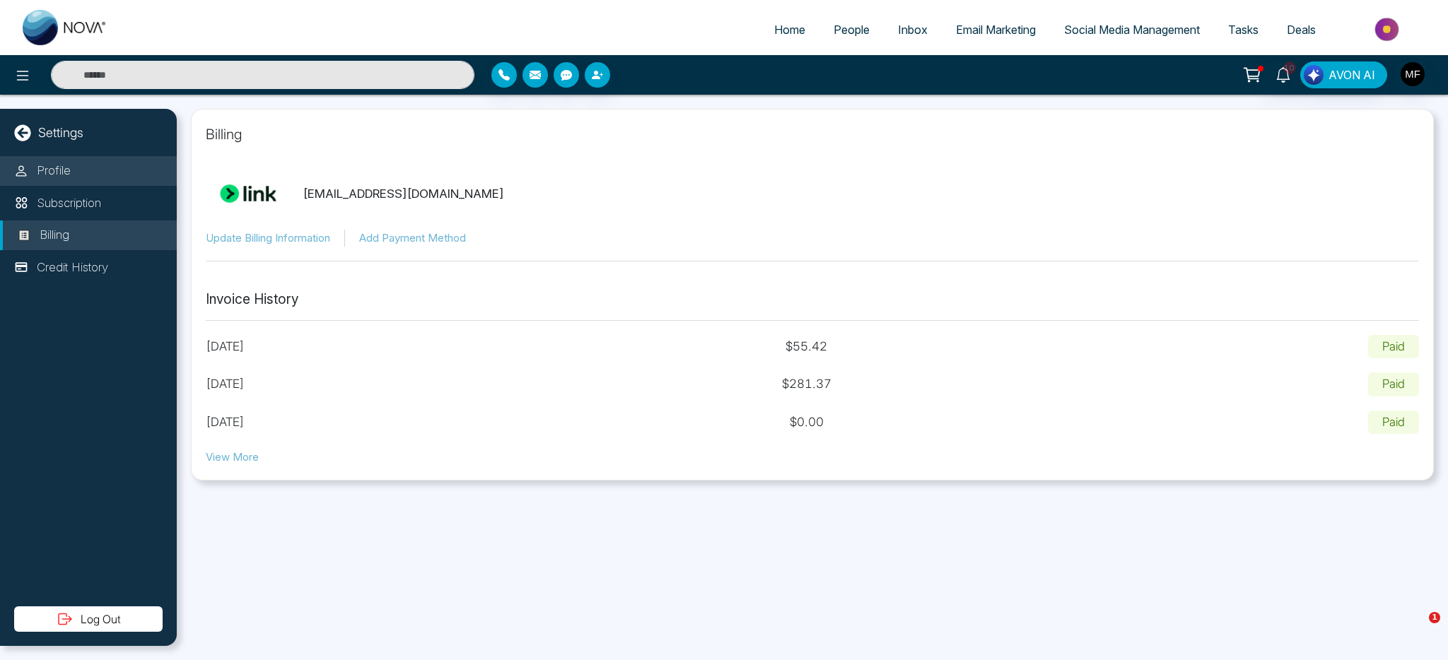
click at [93, 166] on li "Profile" at bounding box center [88, 171] width 177 height 30
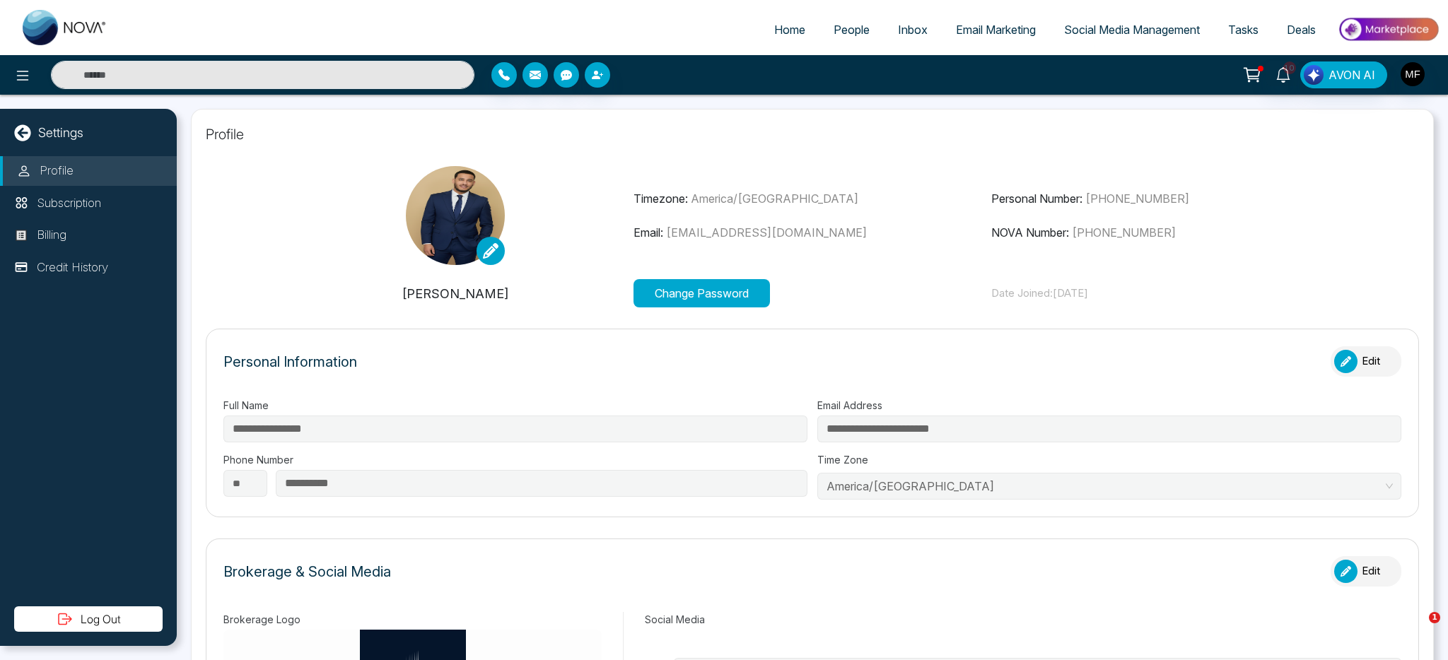
type input "**********"
click at [54, 34] on img at bounding box center [65, 27] width 85 height 35
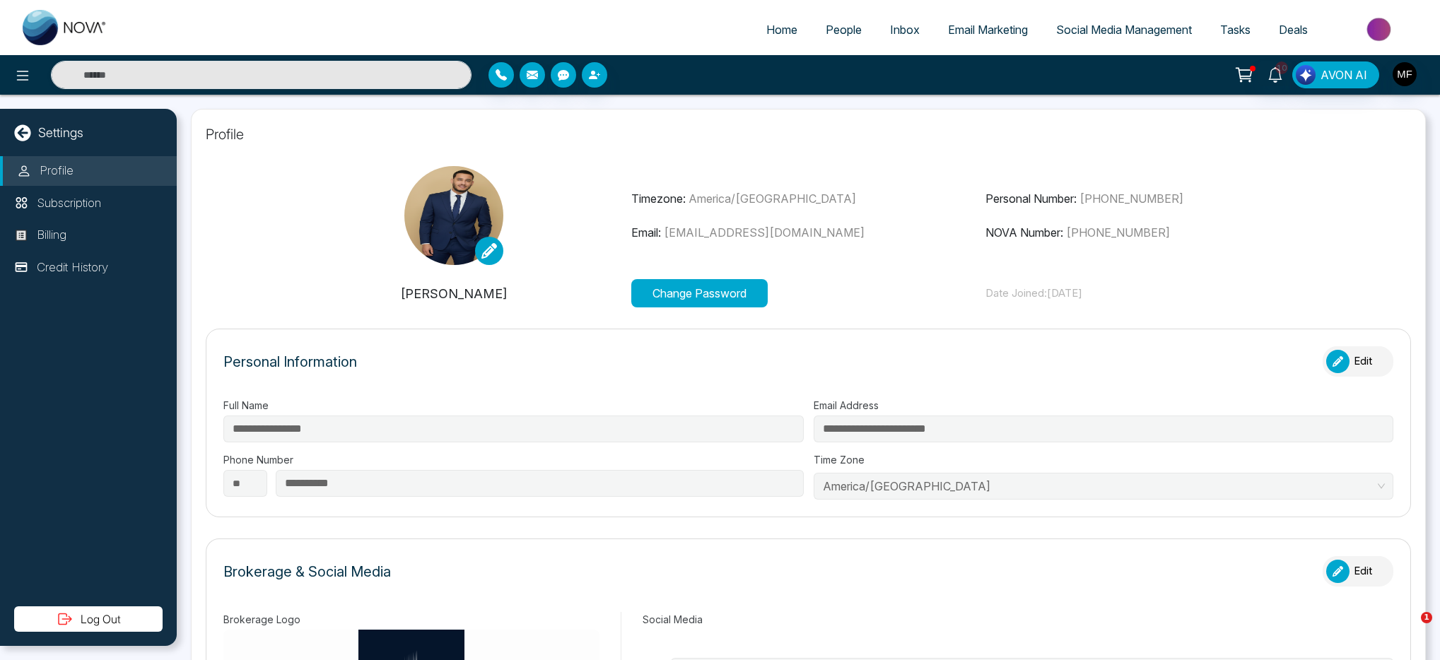
select select "*"
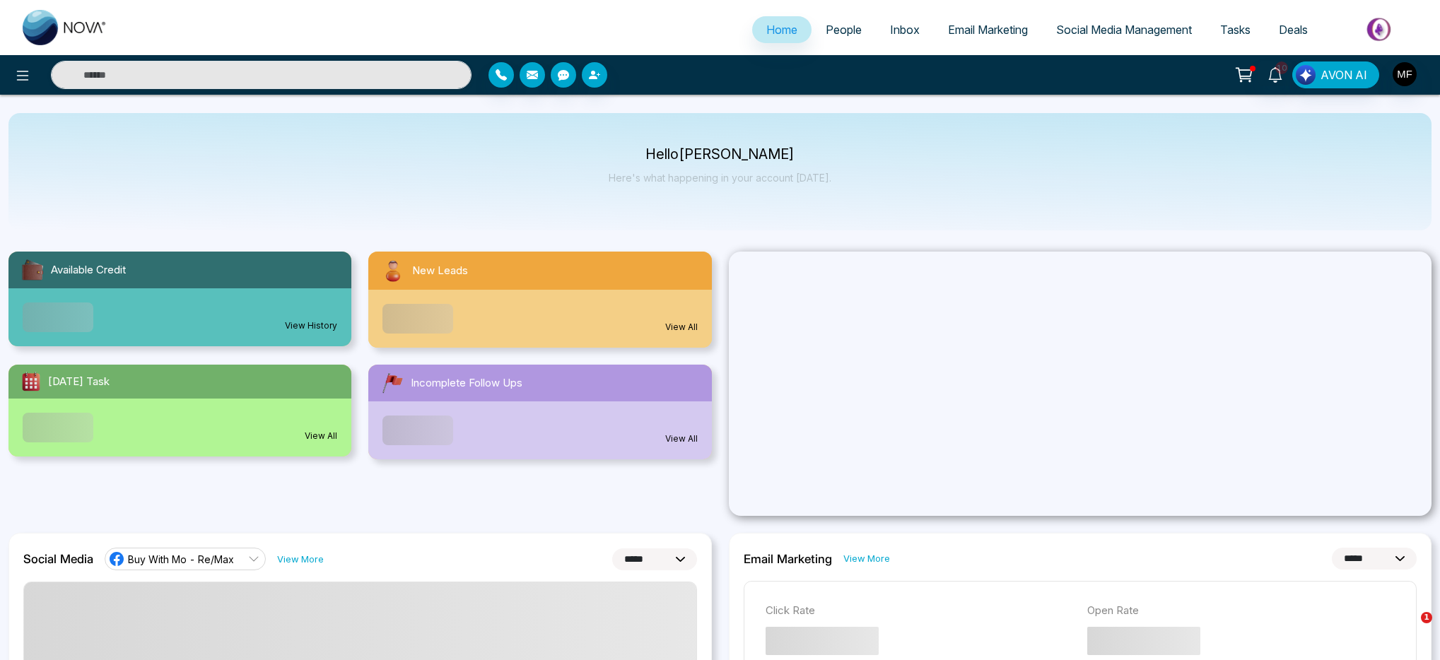
click at [715, 216] on div "Hello [PERSON_NAME] Here's what happening in your account [DATE]." at bounding box center [719, 171] width 1423 height 117
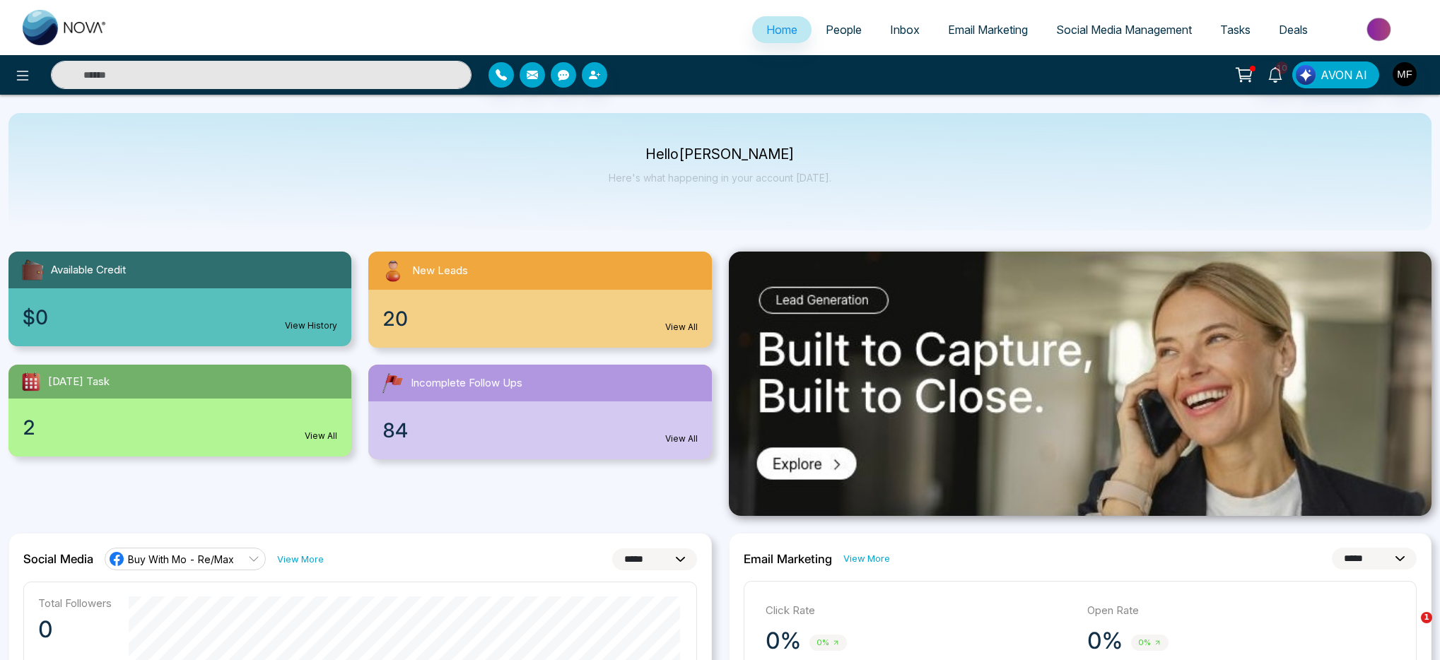
click at [721, 153] on p "Hello [PERSON_NAME]" at bounding box center [720, 154] width 223 height 12
click at [728, 180] on p "Here's what happening in your account [DATE]." at bounding box center [720, 178] width 223 height 12
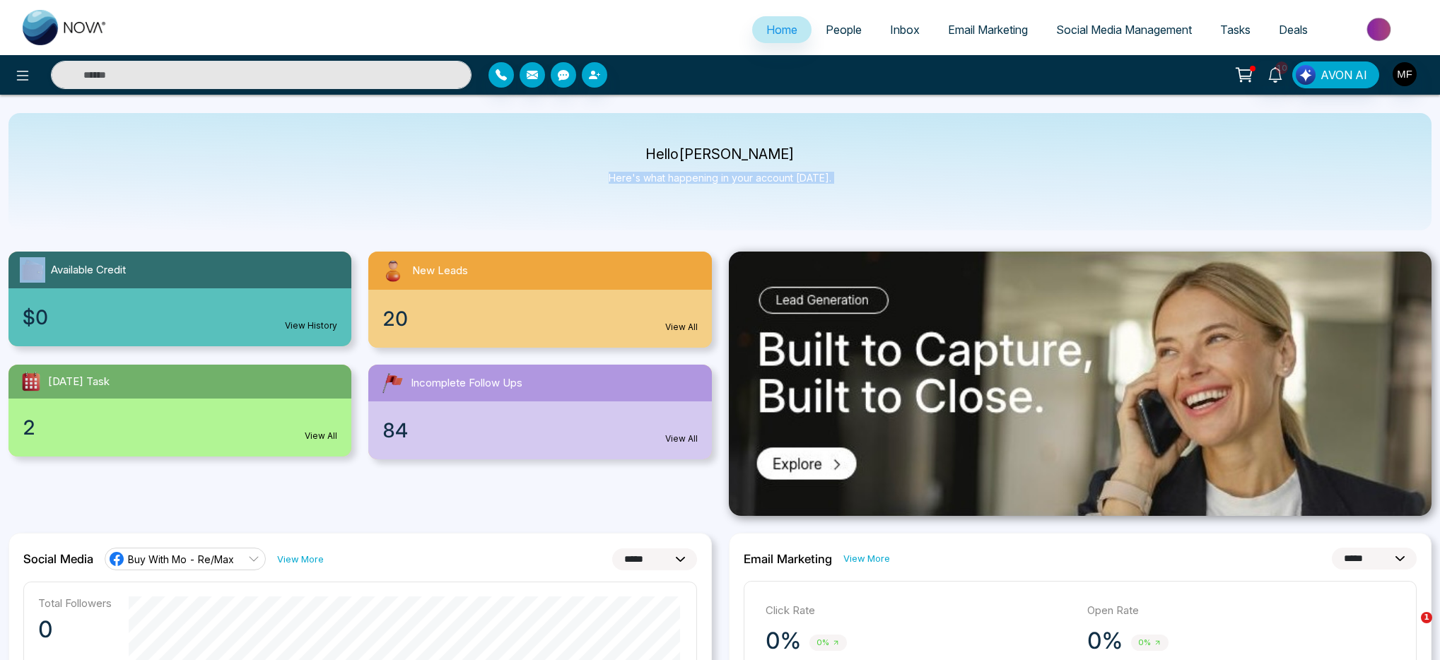
click at [728, 180] on p "Here's what happening in your account [DATE]." at bounding box center [720, 178] width 223 height 12
click at [726, 216] on div "Hello [PERSON_NAME] Here's what happening in your account [DATE]." at bounding box center [719, 171] width 1423 height 117
click at [725, 181] on p "Here's what happening in your account [DATE]." at bounding box center [720, 178] width 223 height 12
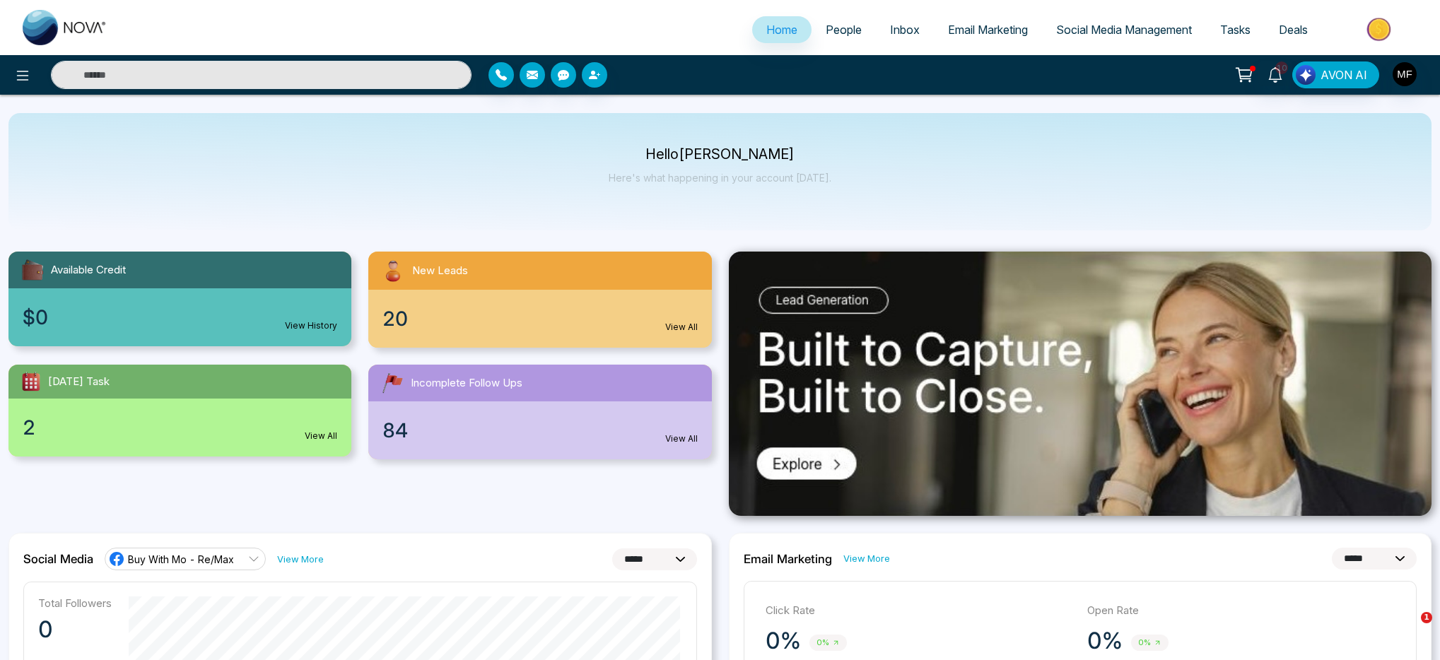
click at [724, 156] on p "Hello [PERSON_NAME]" at bounding box center [720, 154] width 223 height 12
click at [727, 206] on div "Hello [PERSON_NAME] Here's what happening in your account [DATE]." at bounding box center [719, 171] width 1423 height 117
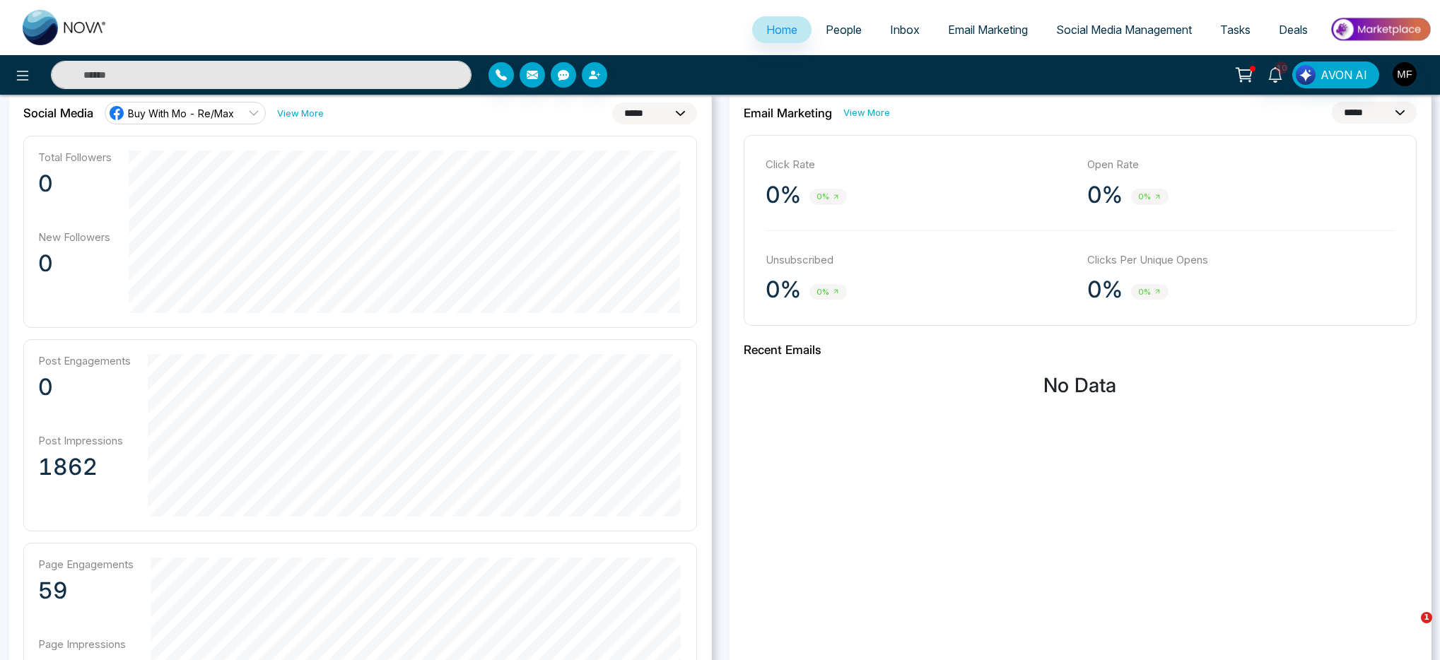
scroll to position [447, 0]
click at [225, 113] on span "Buy With Mo - Re/Max" at bounding box center [181, 112] width 106 height 13
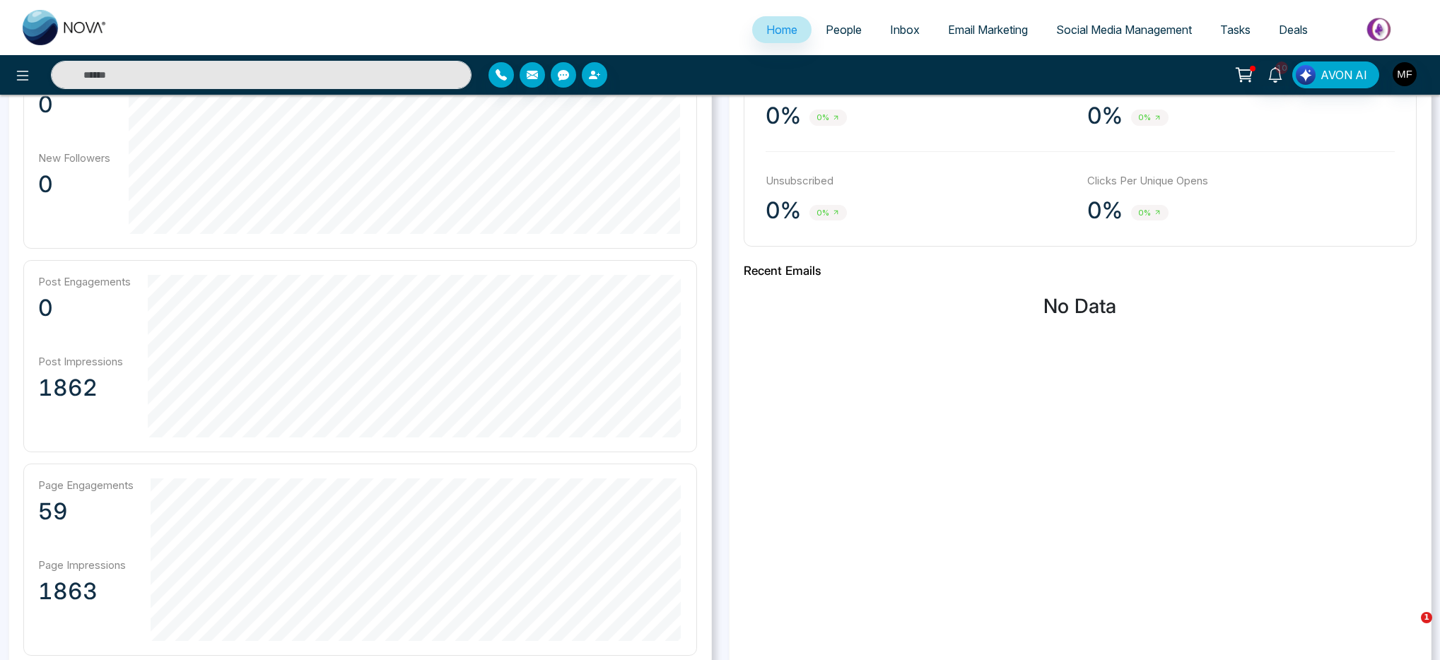
scroll to position [526, 0]
click at [713, 359] on div "**********" at bounding box center [360, 338] width 720 height 663
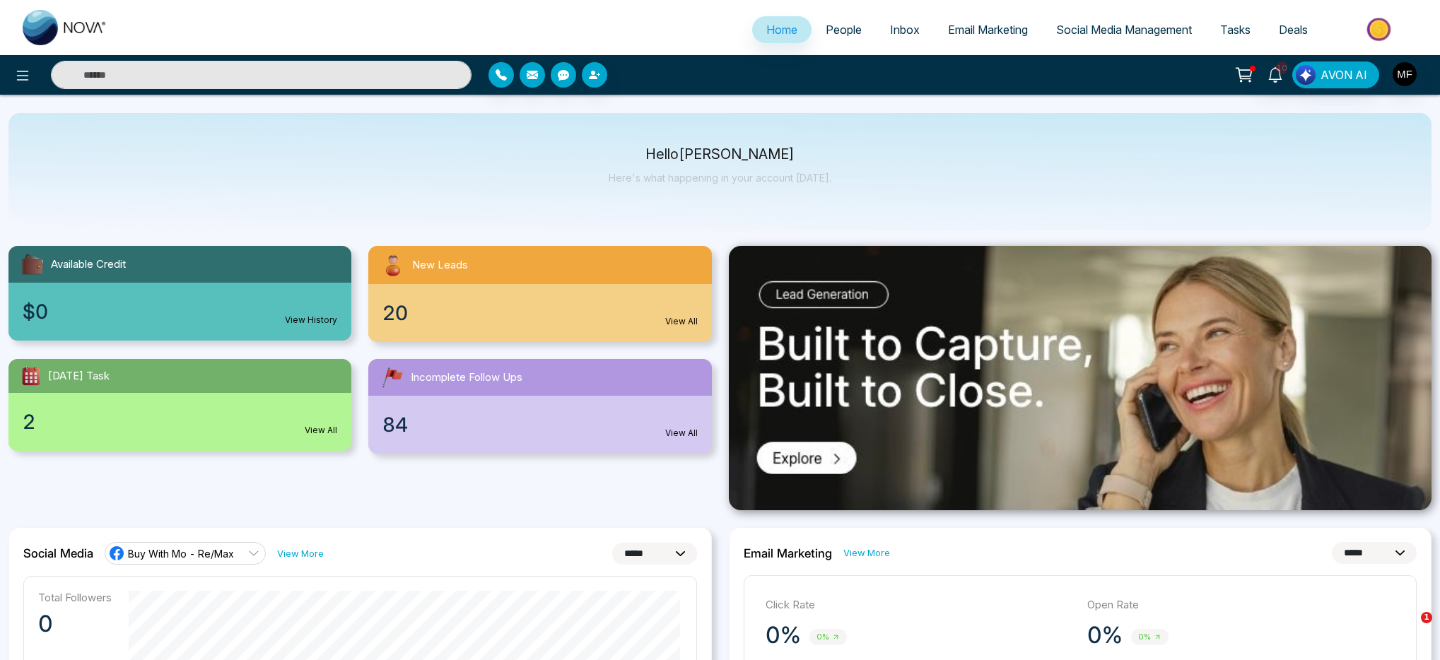
scroll to position [0, 0]
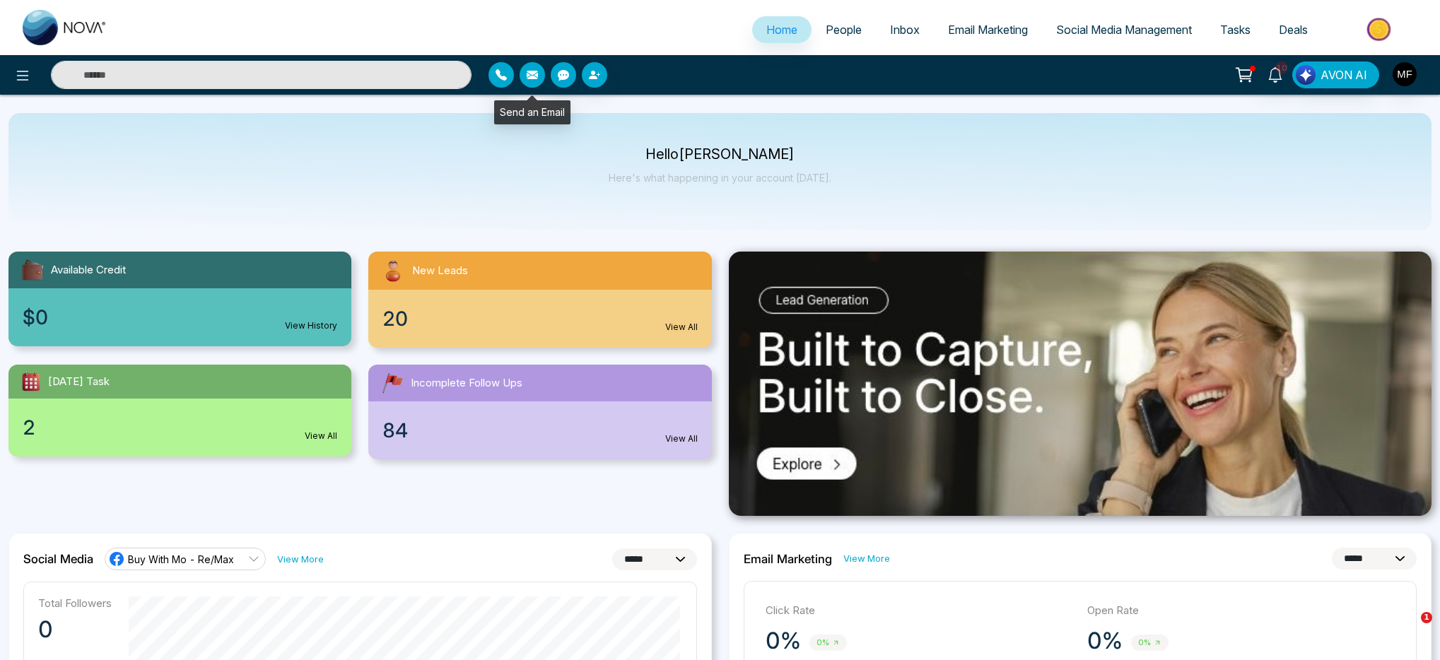
click at [529, 79] on icon "button" at bounding box center [532, 74] width 11 height 11
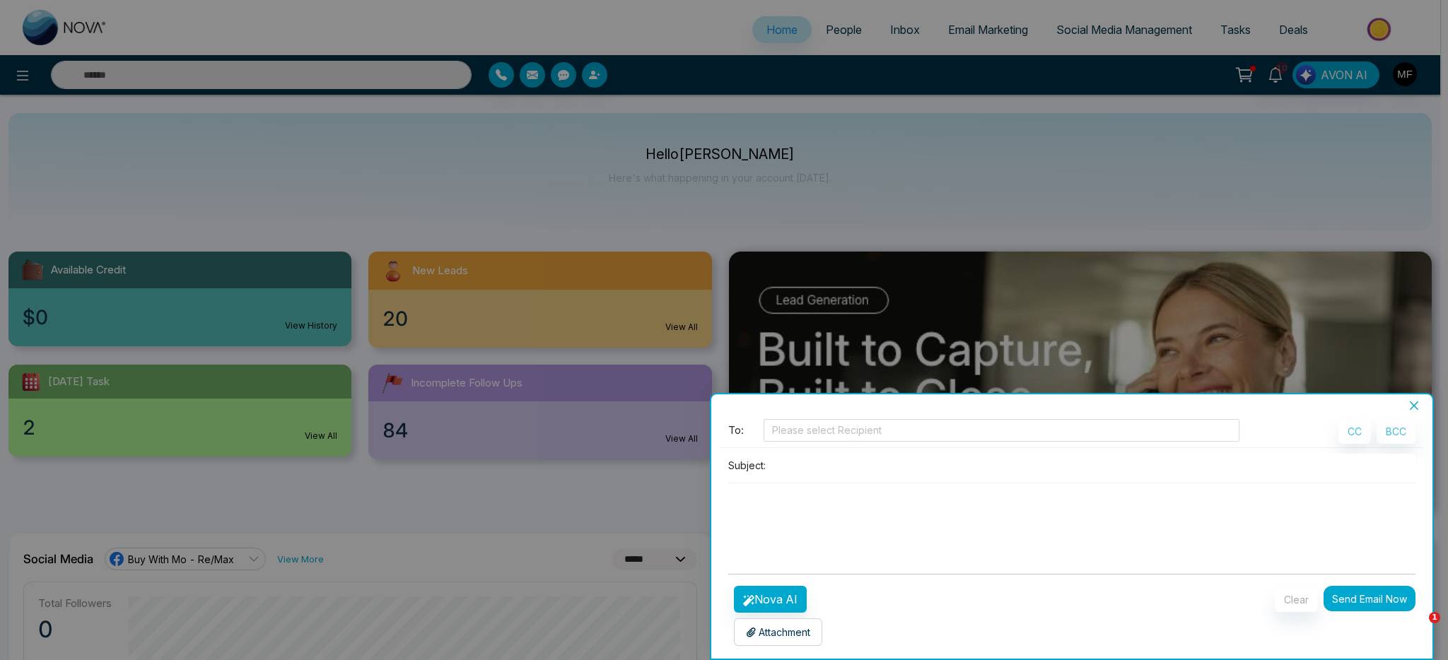
click at [1412, 406] on icon "close" at bounding box center [1413, 405] width 8 height 8
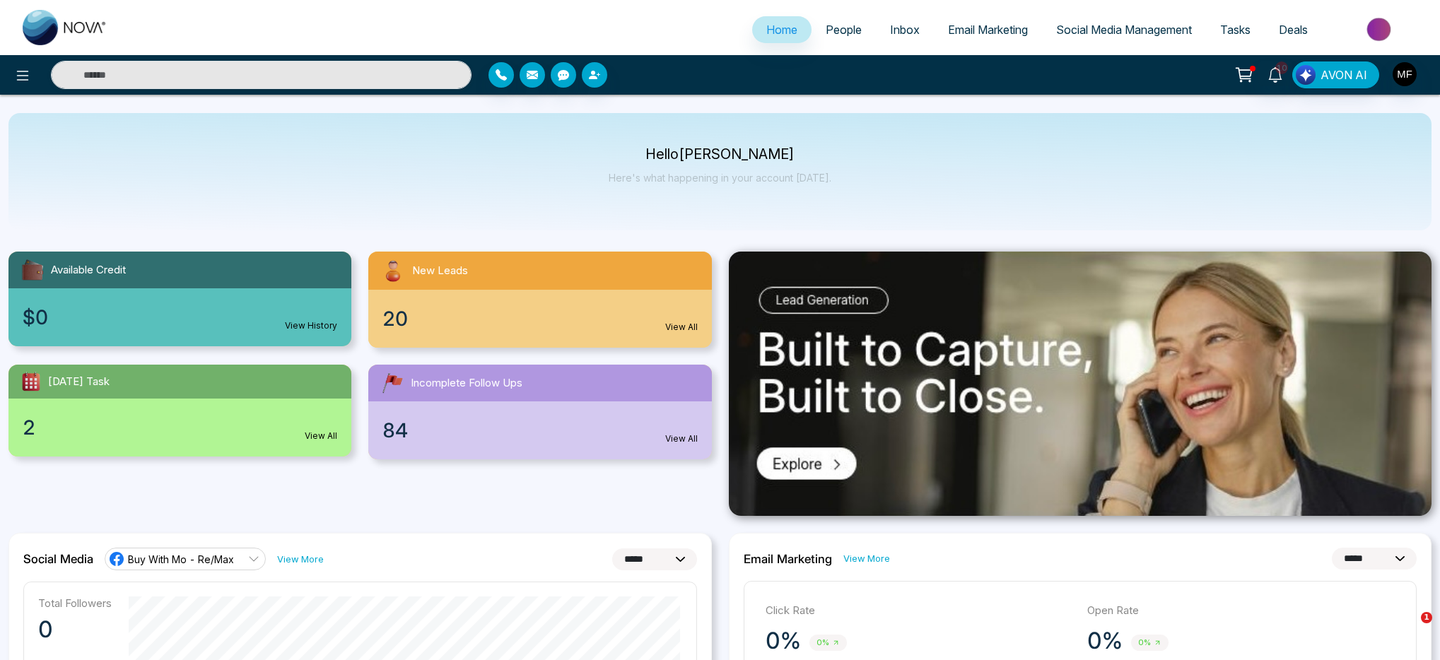
click at [1005, 35] on span "Email Marketing" at bounding box center [988, 30] width 80 height 14
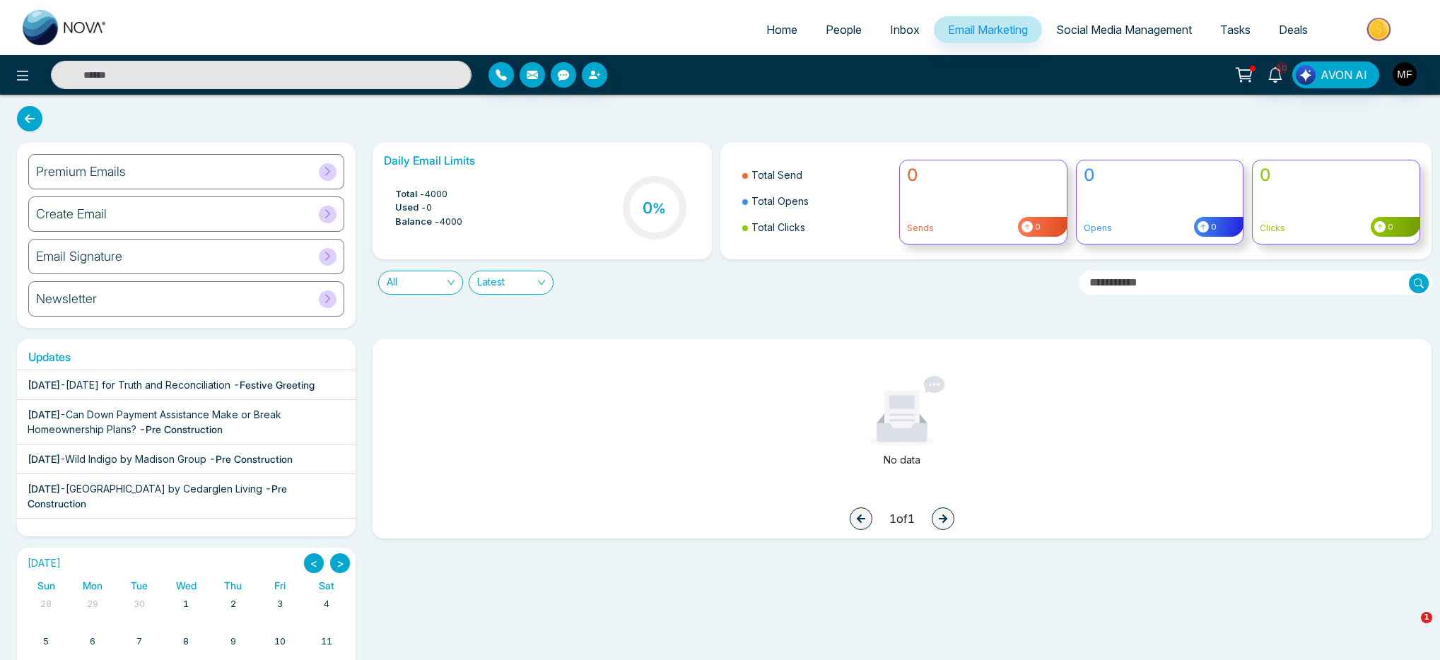
click at [263, 175] on div "Premium Emails" at bounding box center [186, 171] width 316 height 35
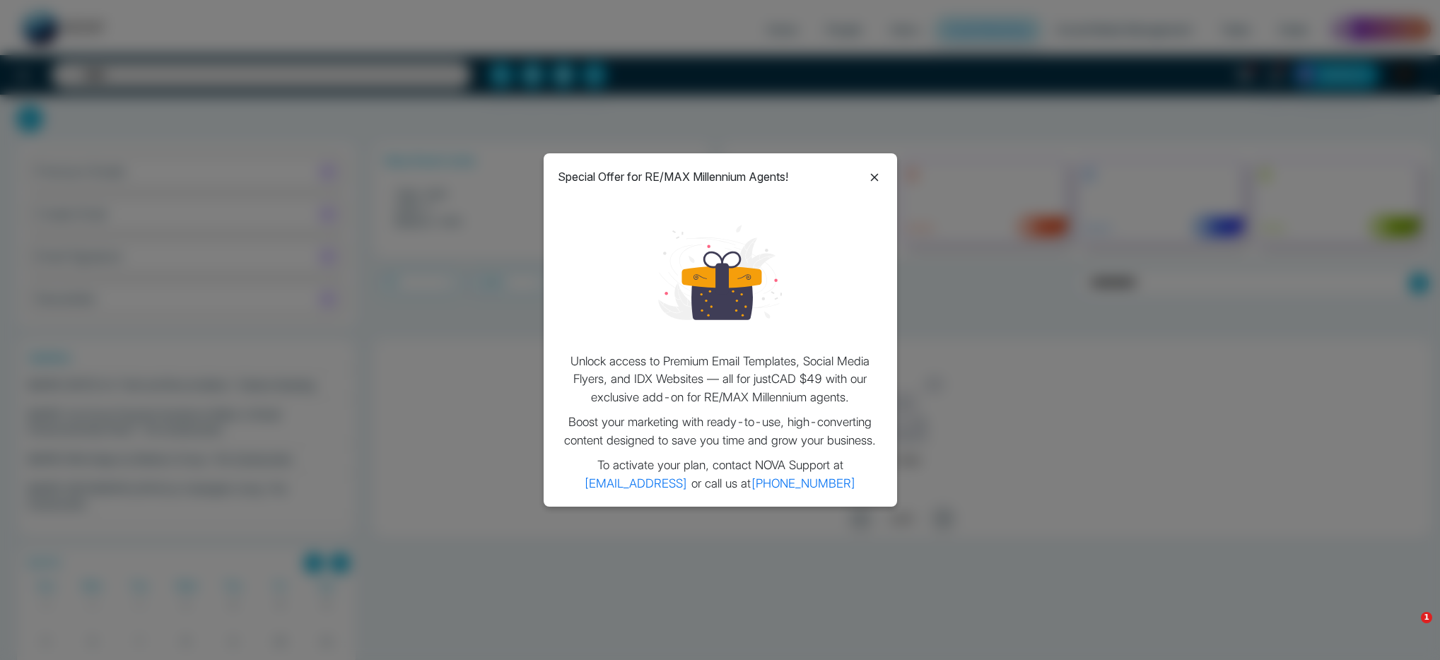
click at [869, 173] on icon at bounding box center [874, 177] width 17 height 17
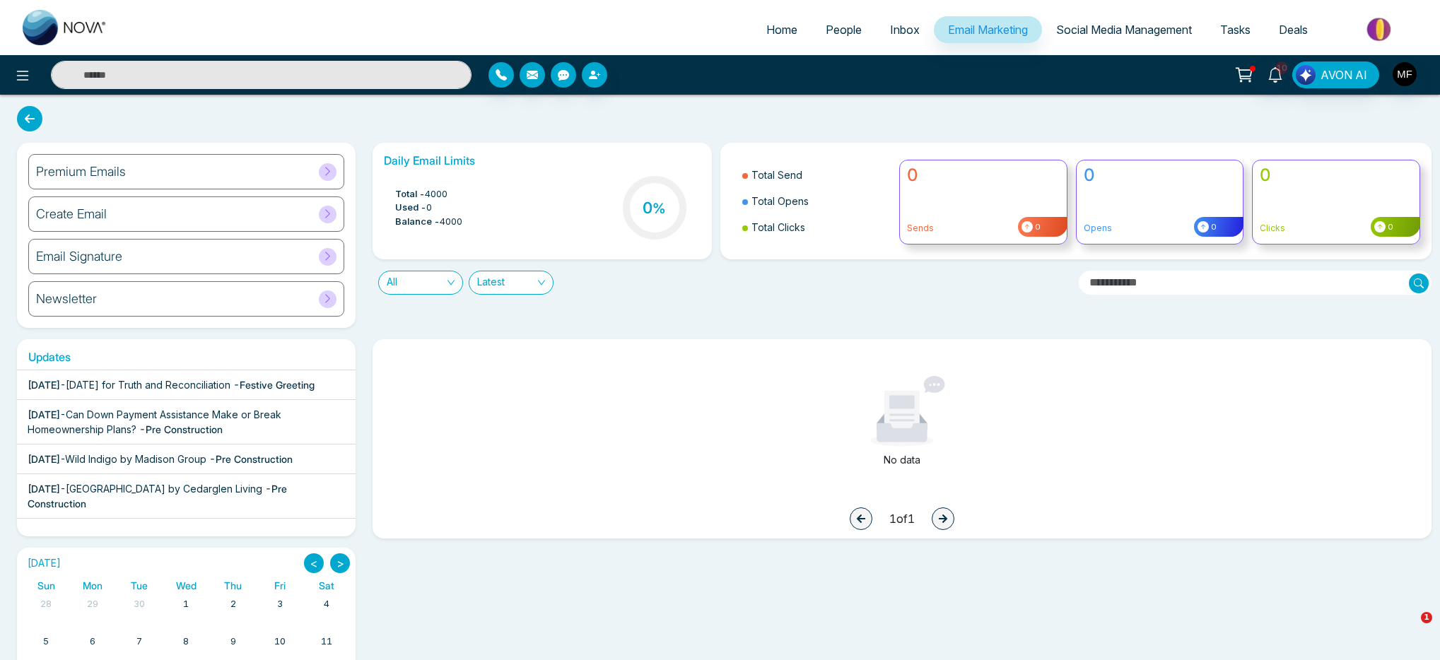
click at [263, 182] on div "Premium Emails" at bounding box center [186, 171] width 316 height 35
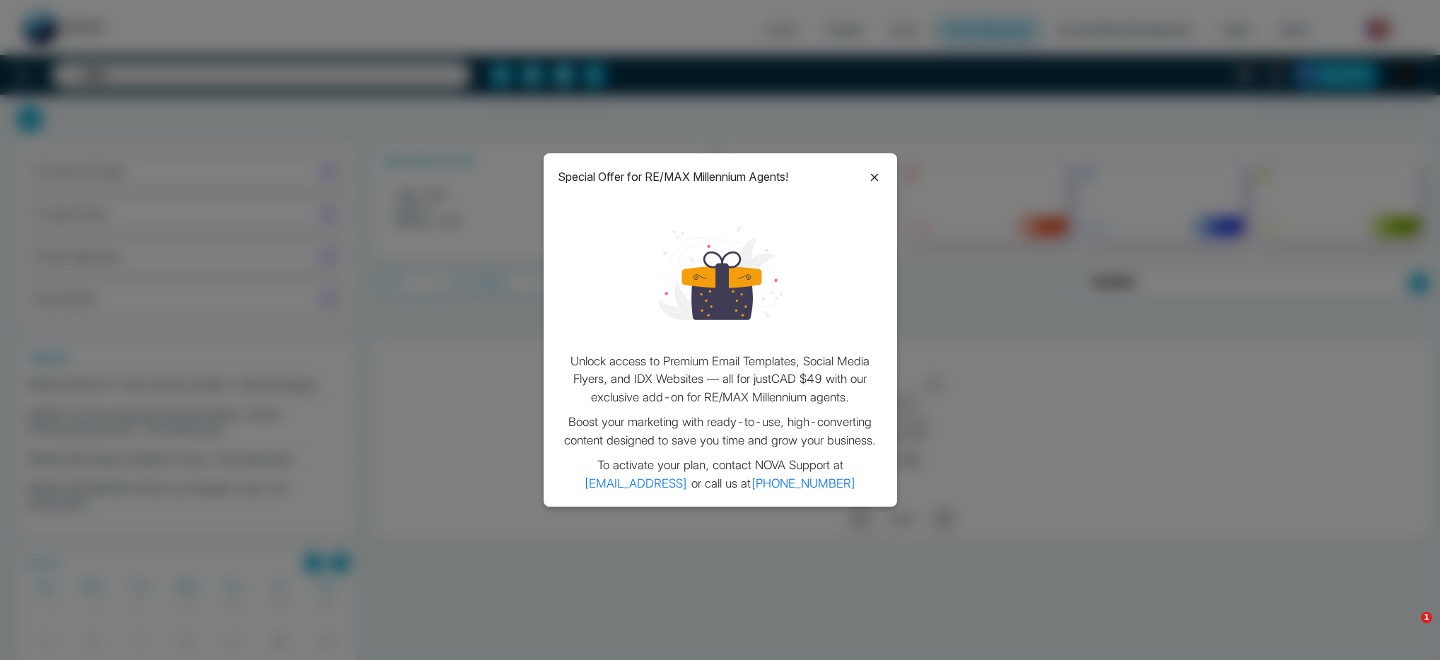
click at [871, 177] on icon at bounding box center [874, 177] width 17 height 17
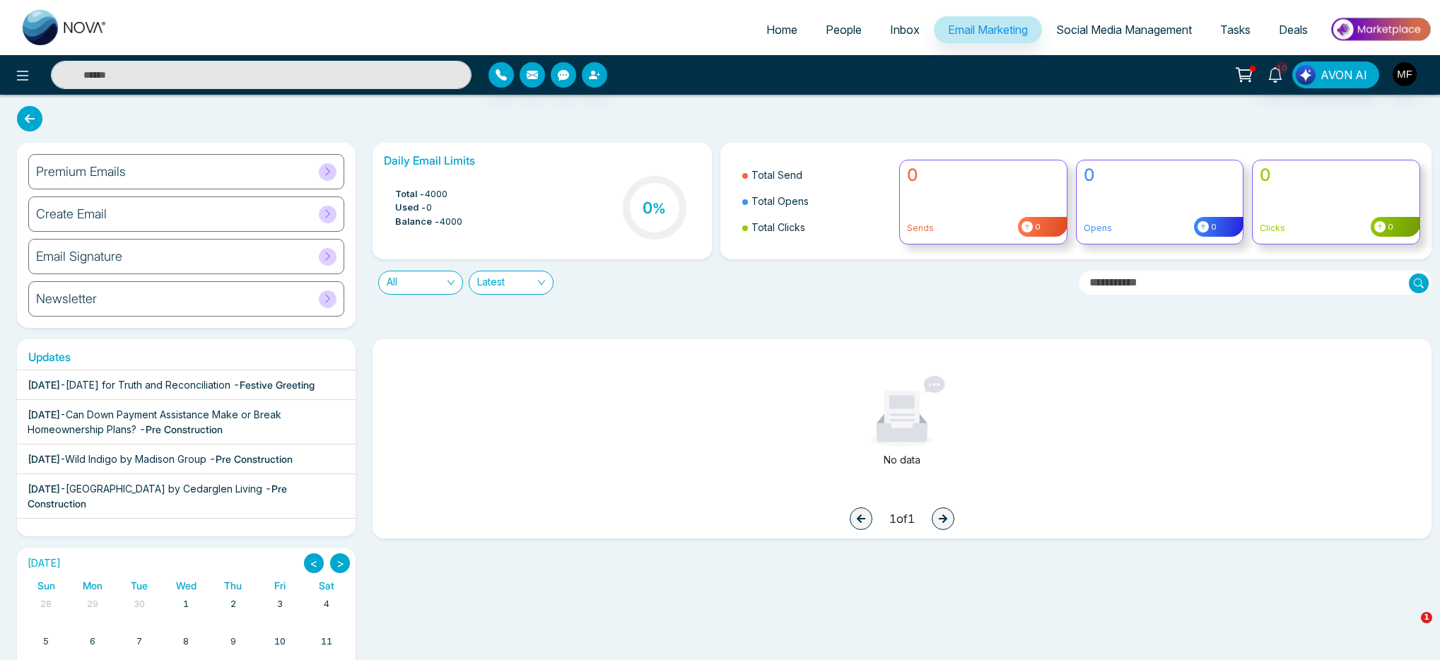
click at [276, 175] on div "Premium Emails" at bounding box center [186, 171] width 316 height 35
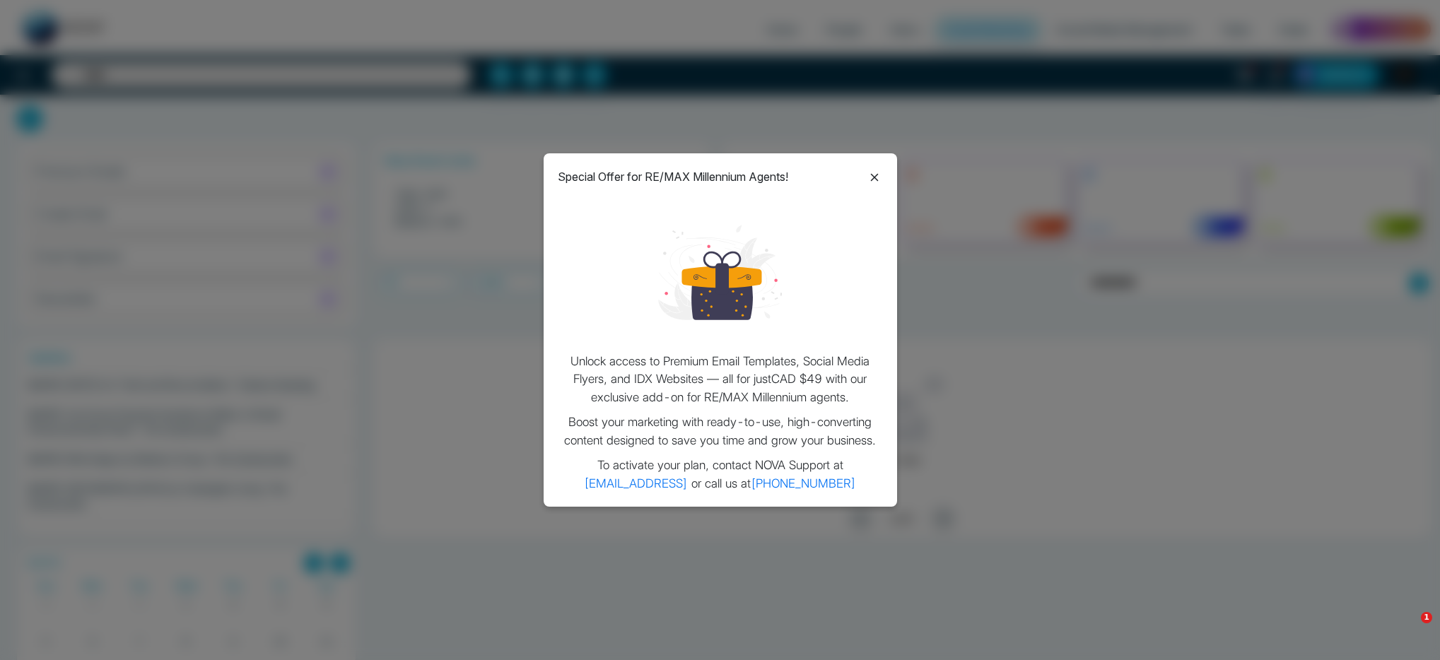
click at [876, 176] on icon at bounding box center [874, 177] width 17 height 17
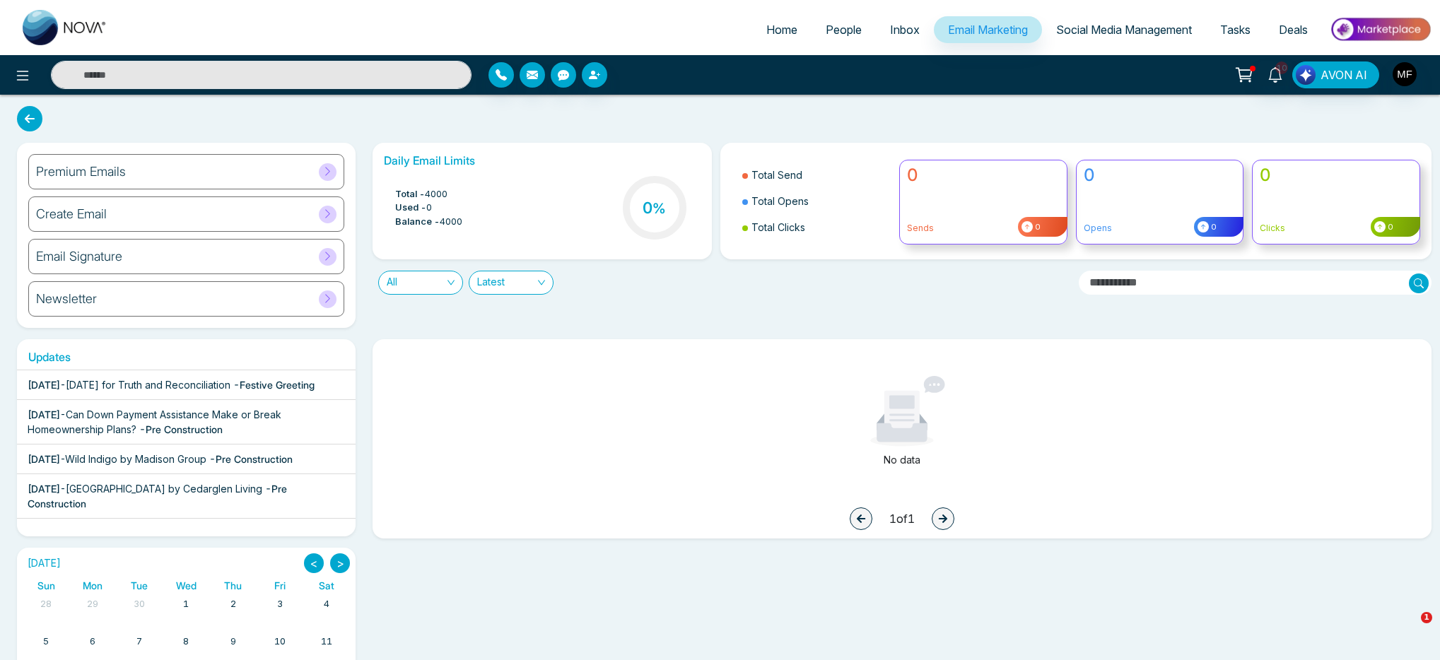
click at [1153, 32] on span "Social Media Management" at bounding box center [1124, 30] width 136 height 14
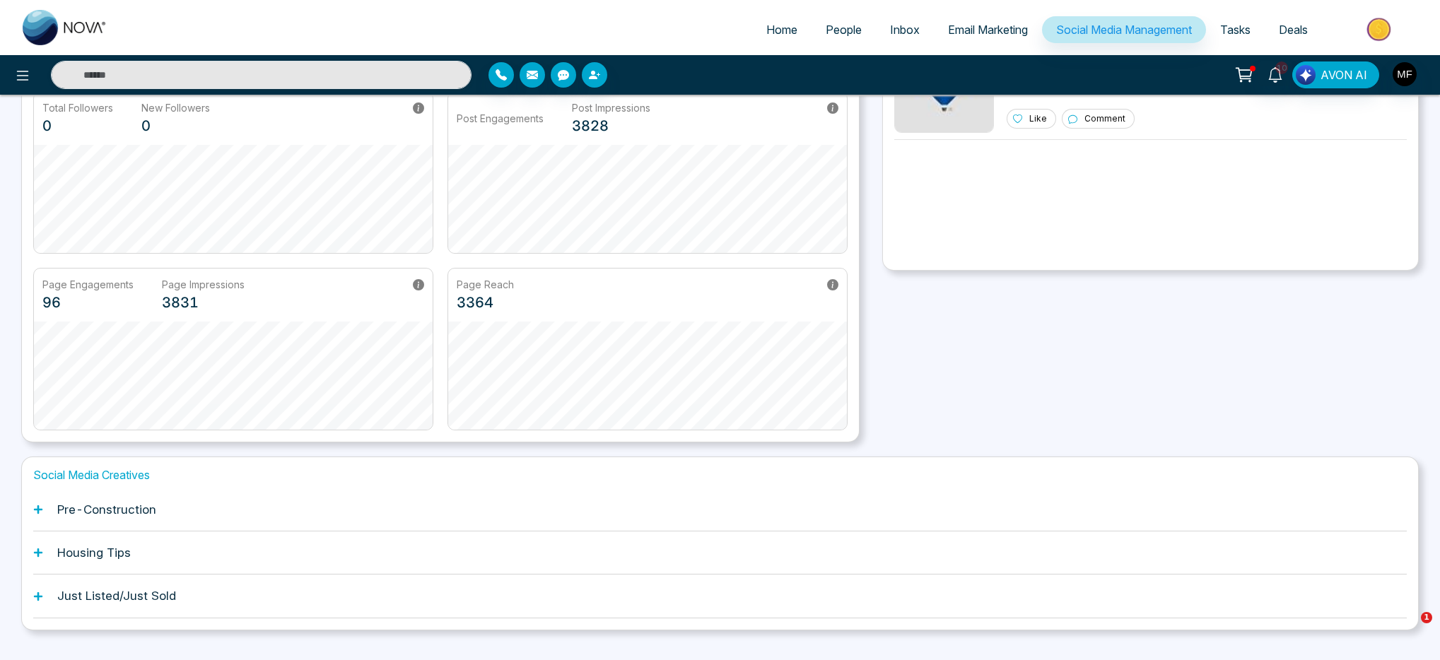
scroll to position [162, 0]
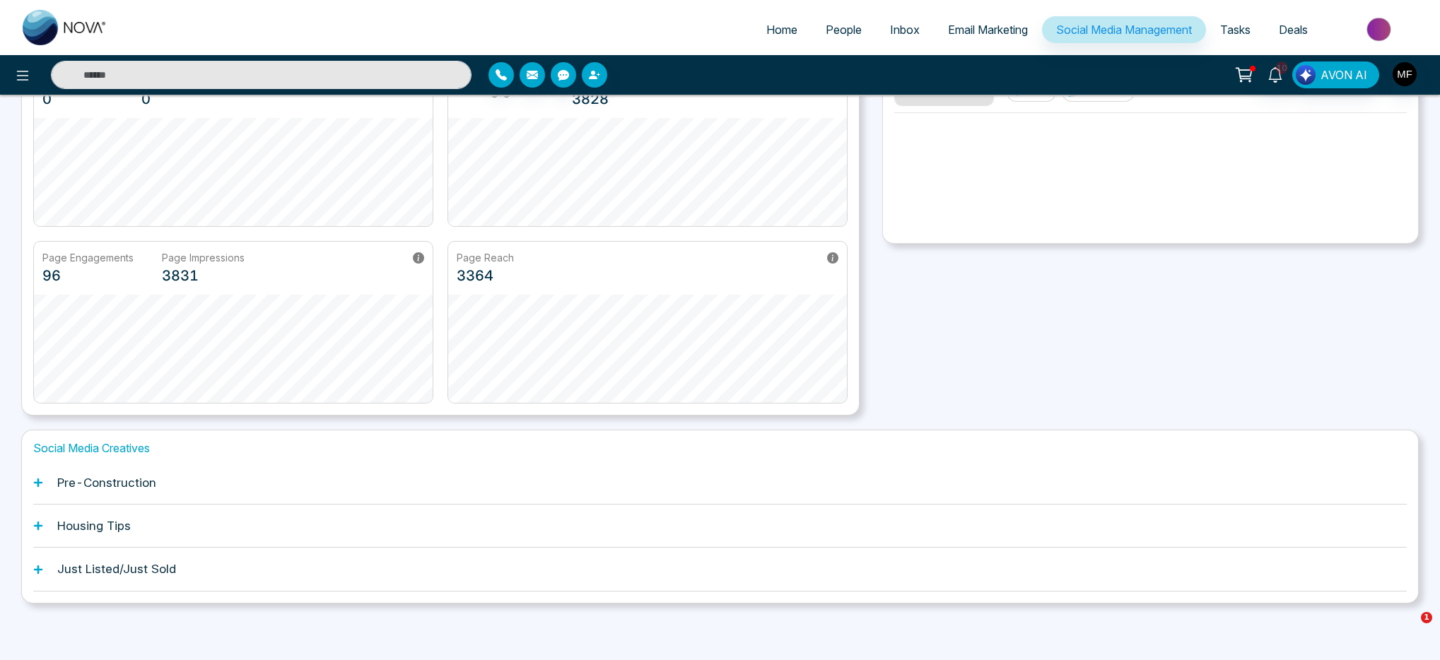
click at [113, 495] on div "Pre-Construction" at bounding box center [719, 483] width 1373 height 43
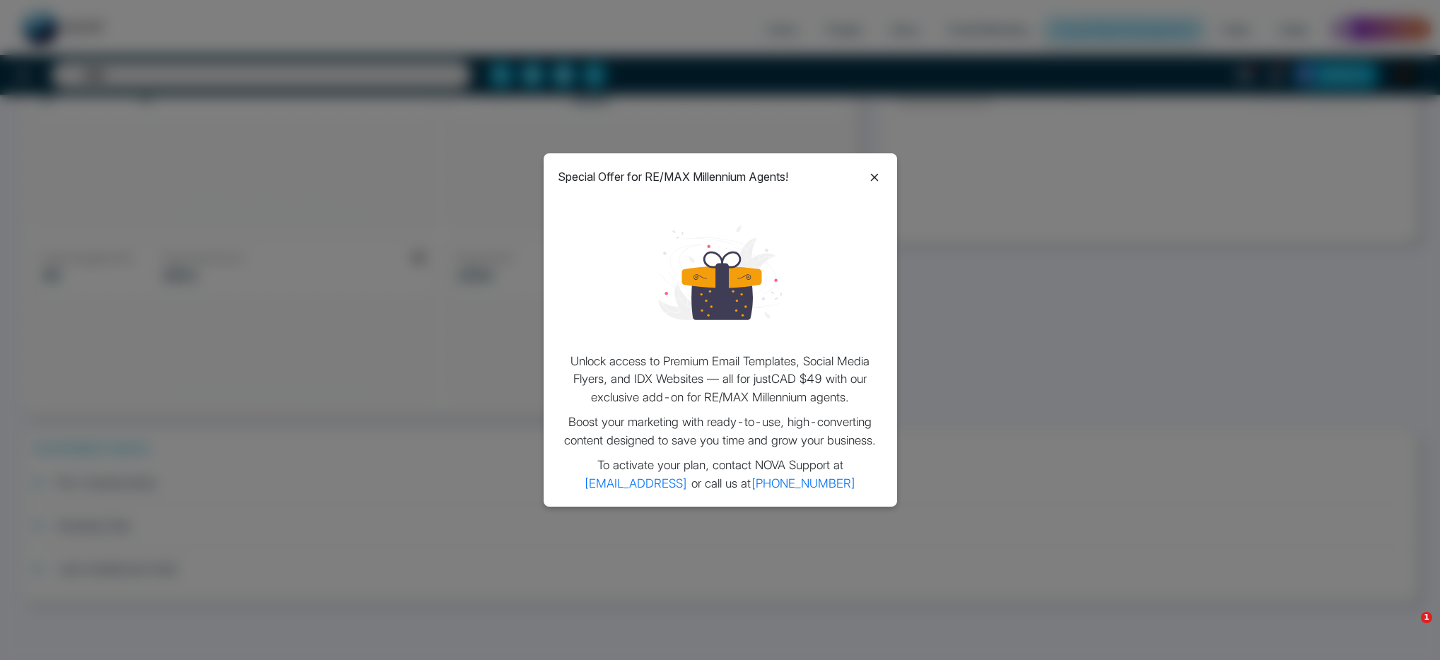
click at [873, 174] on icon at bounding box center [874, 177] width 17 height 17
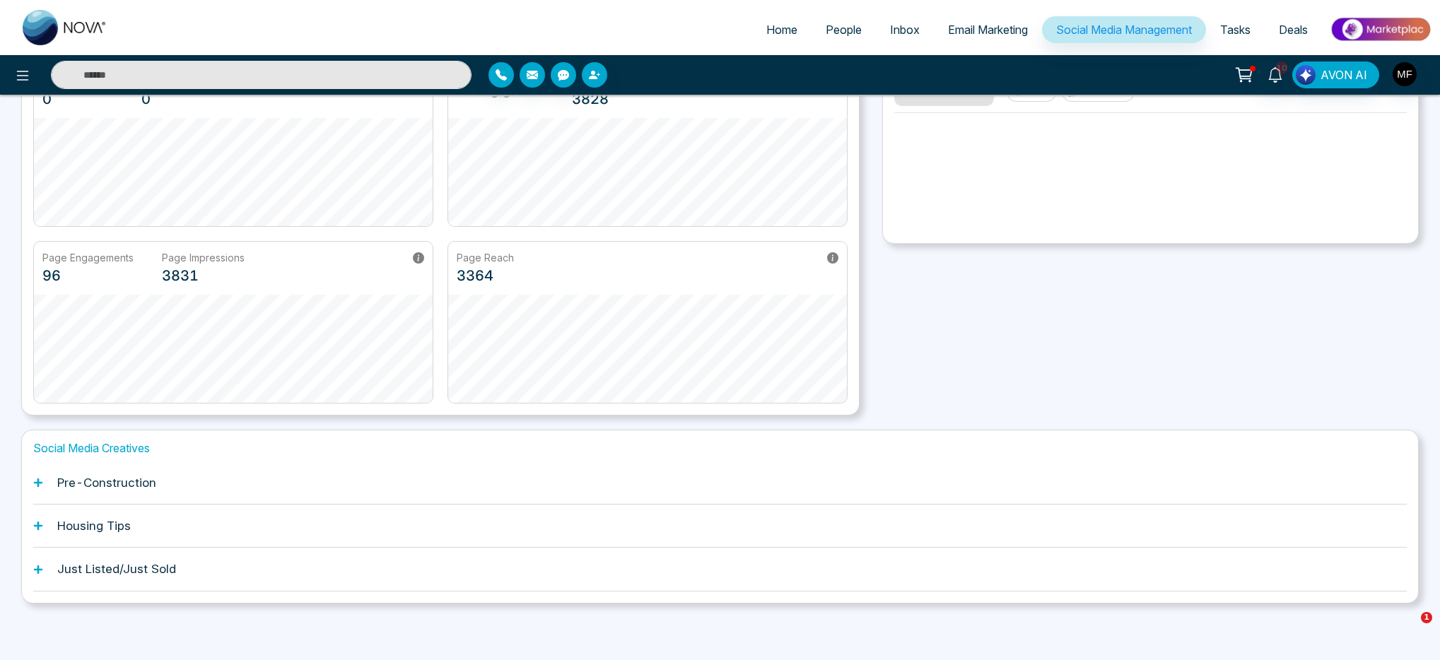
click at [80, 489] on h1 "Pre-Construction" at bounding box center [106, 483] width 99 height 14
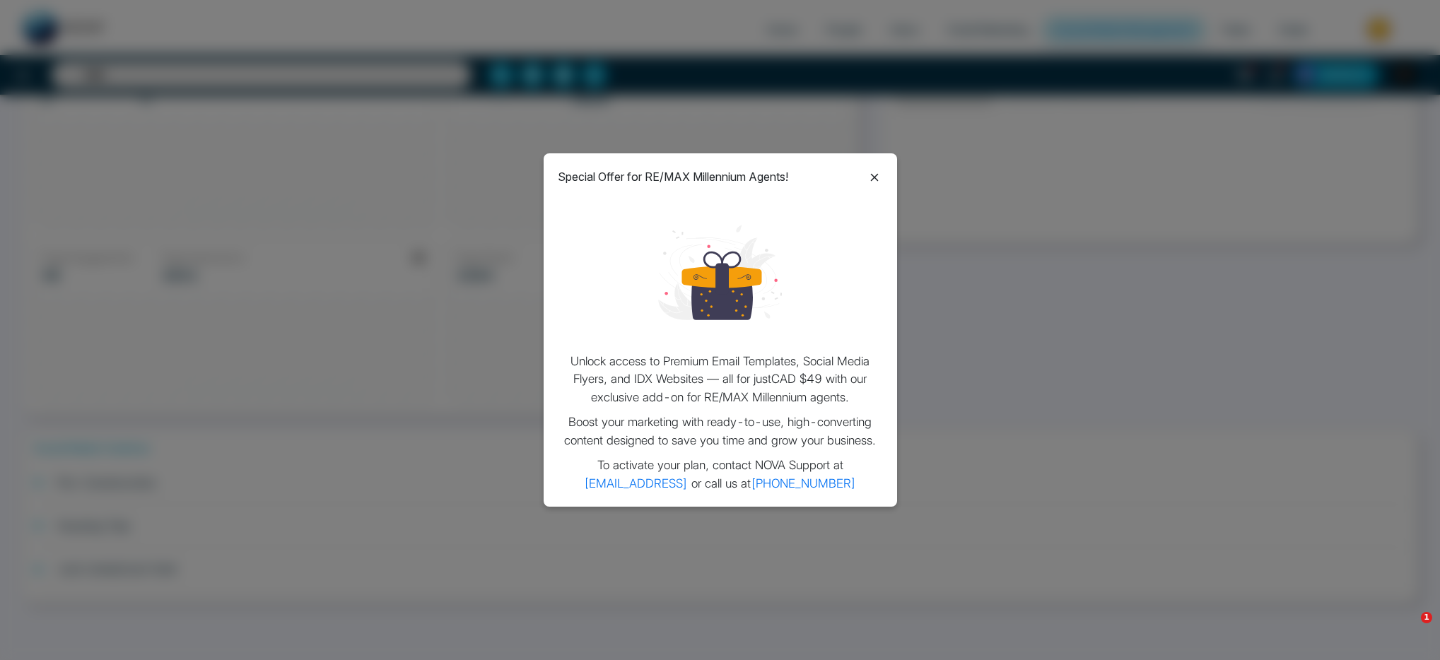
click at [874, 176] on icon at bounding box center [874, 177] width 8 height 8
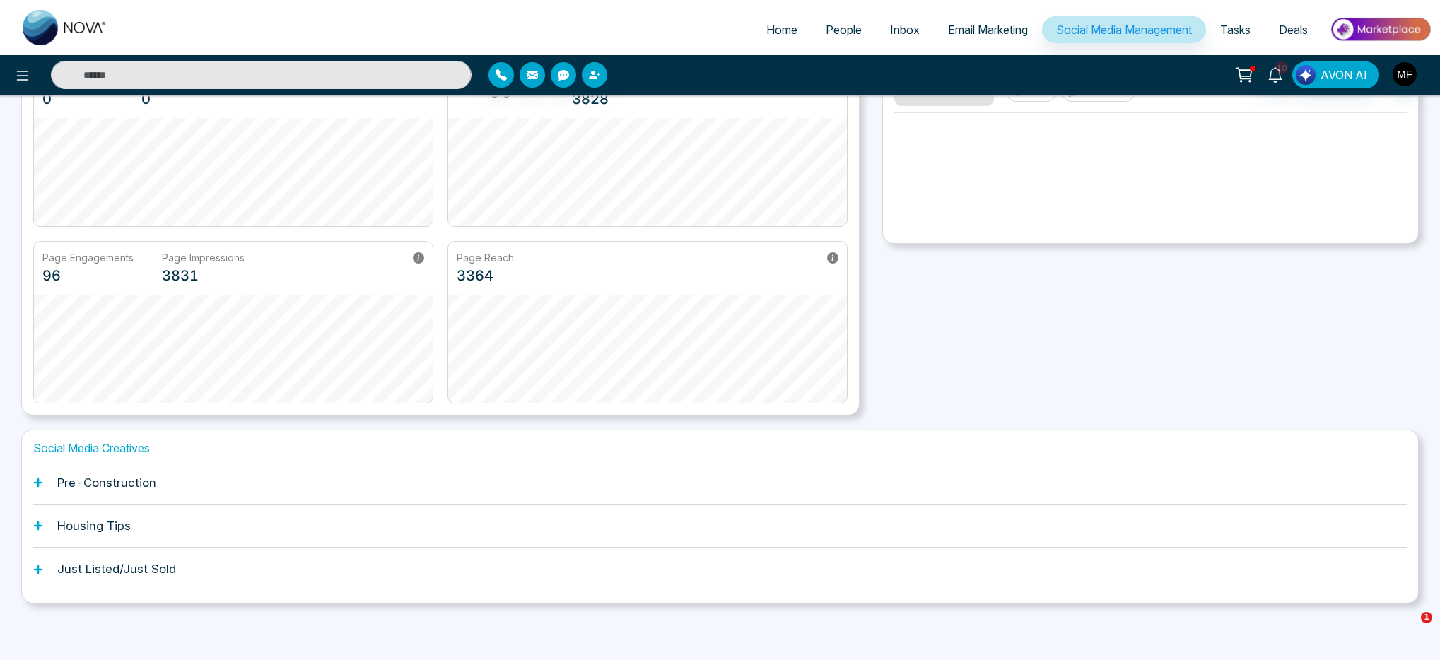
click at [74, 530] on h1 "Housing Tips" at bounding box center [94, 526] width 74 height 14
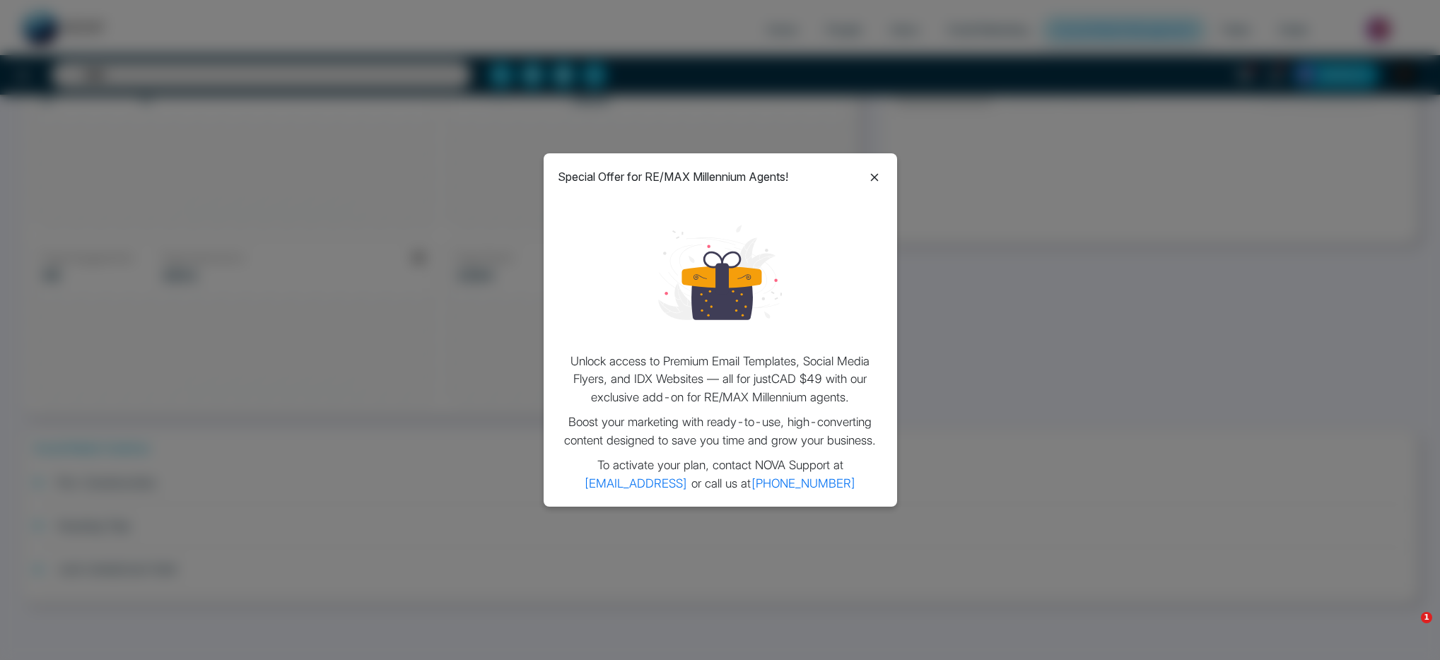
click at [879, 177] on icon at bounding box center [874, 177] width 17 height 17
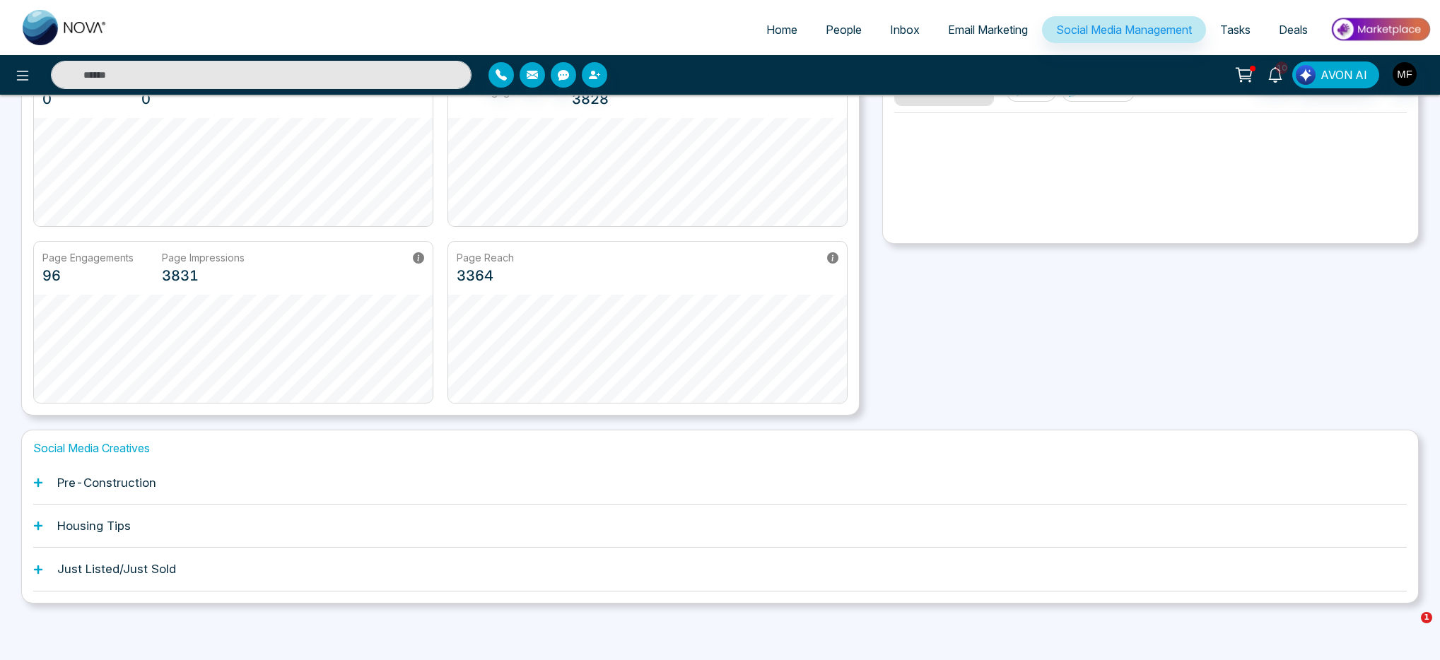
click at [107, 573] on h1 "Just Listed/Just Sold" at bounding box center [116, 569] width 119 height 14
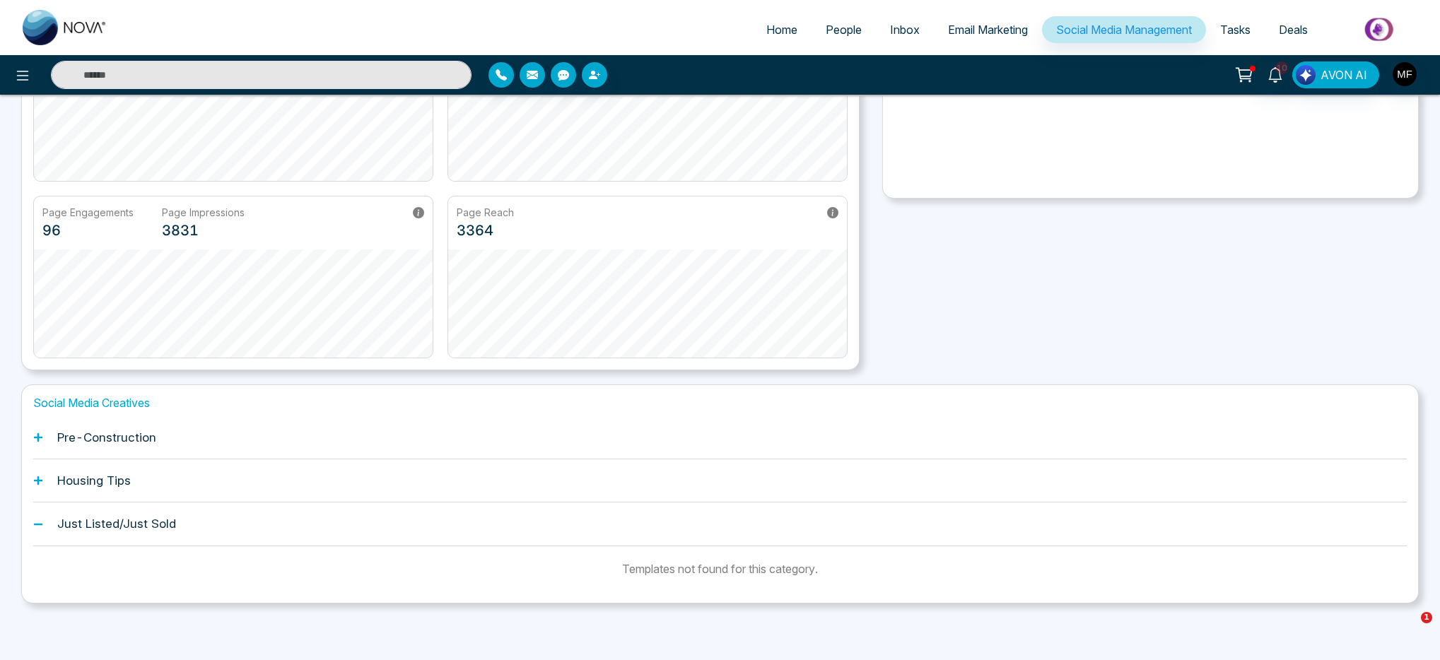
click at [119, 529] on h1 "Just Listed/Just Sold" at bounding box center [116, 524] width 119 height 14
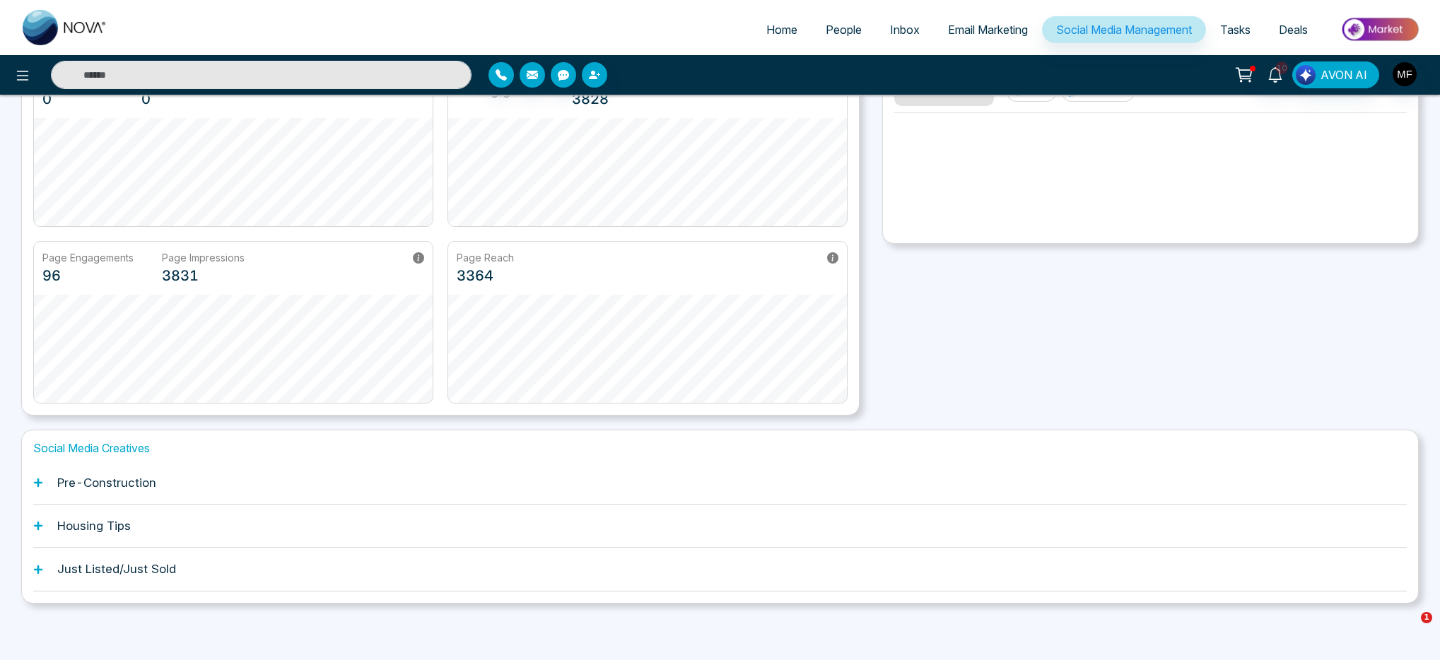
click at [105, 520] on h1 "Housing Tips" at bounding box center [94, 526] width 74 height 14
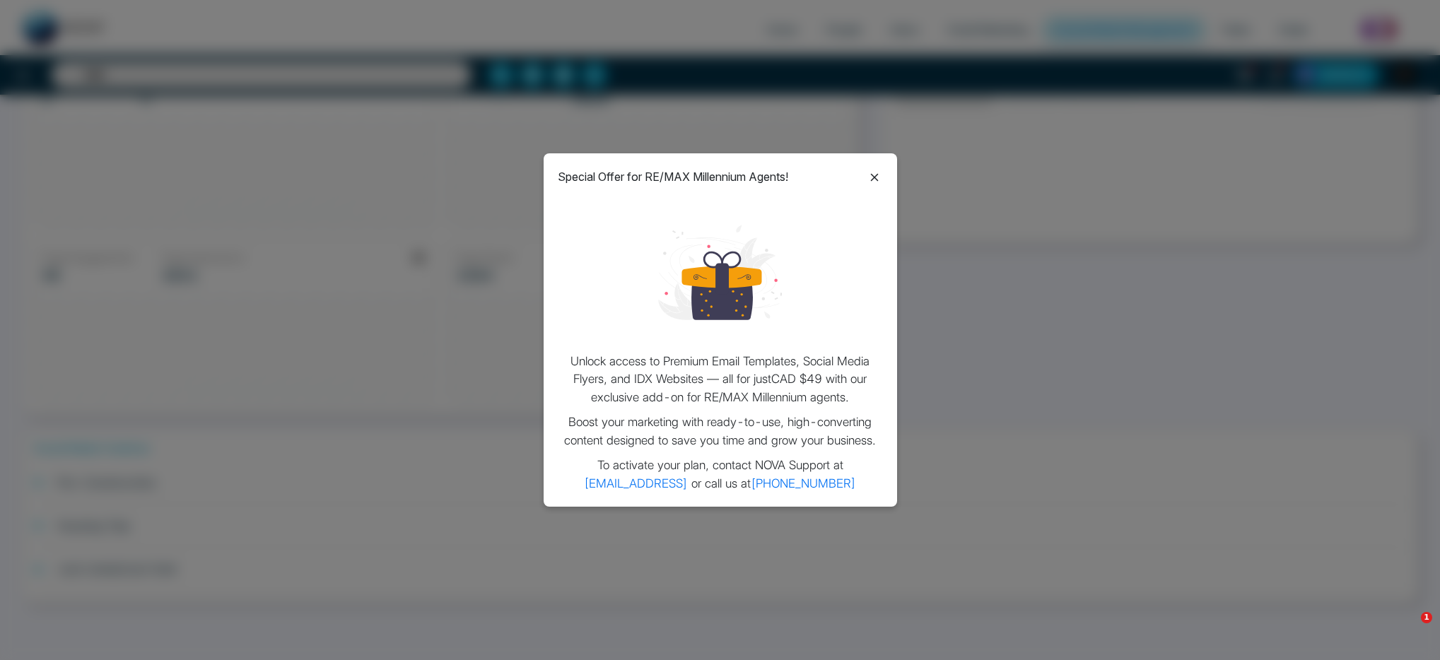
click at [870, 178] on icon at bounding box center [874, 177] width 17 height 17
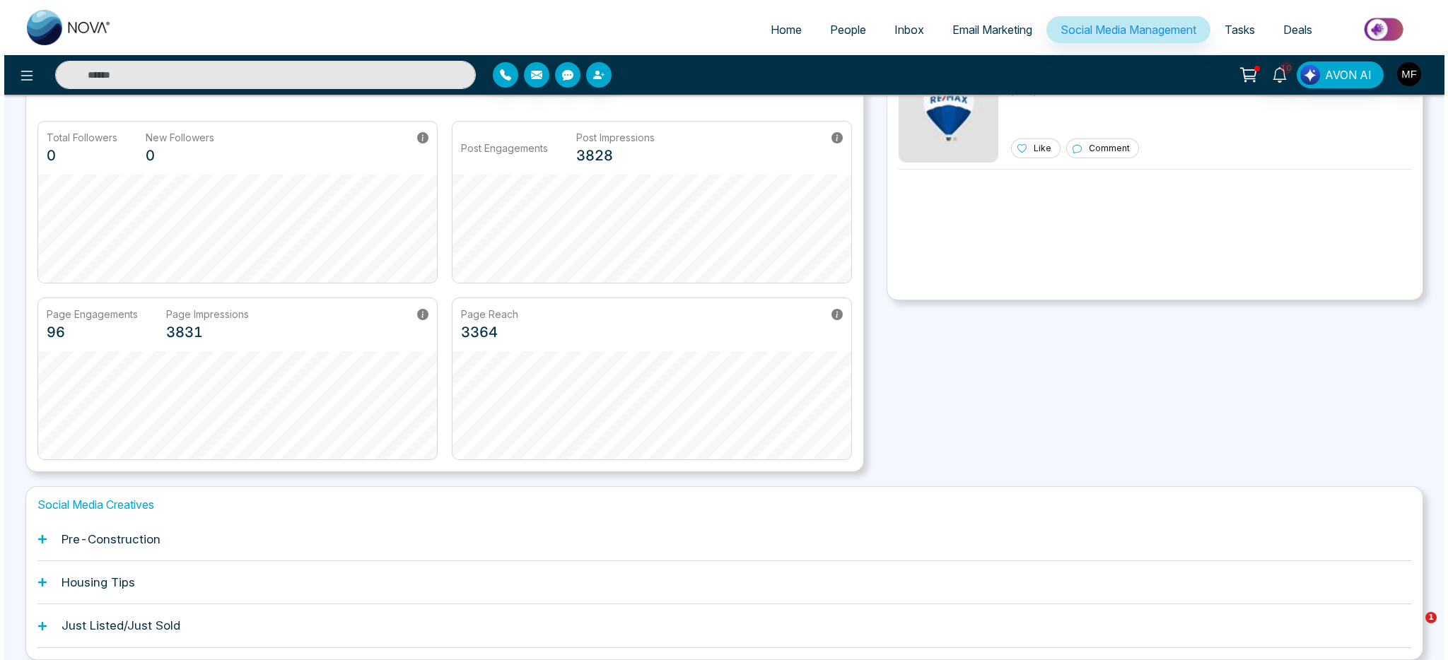
scroll to position [0, 0]
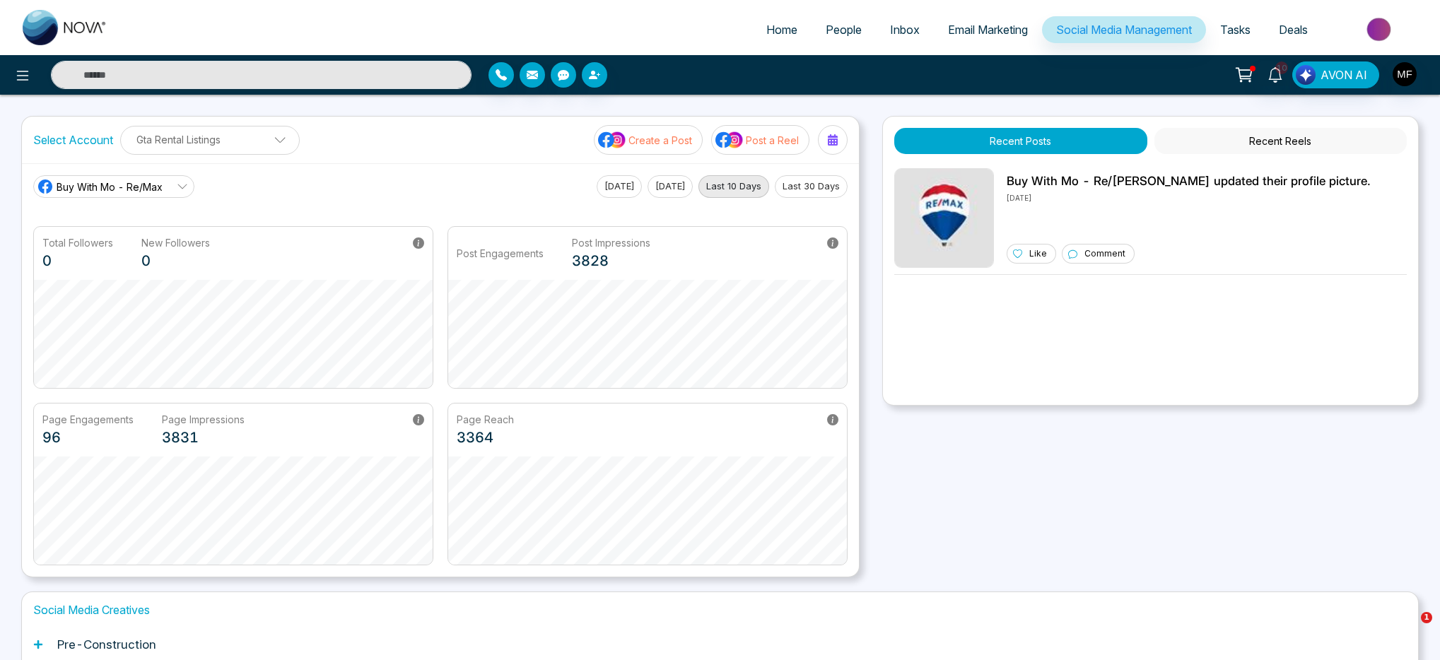
click at [1279, 129] on button "Recent Reels" at bounding box center [1280, 141] width 252 height 26
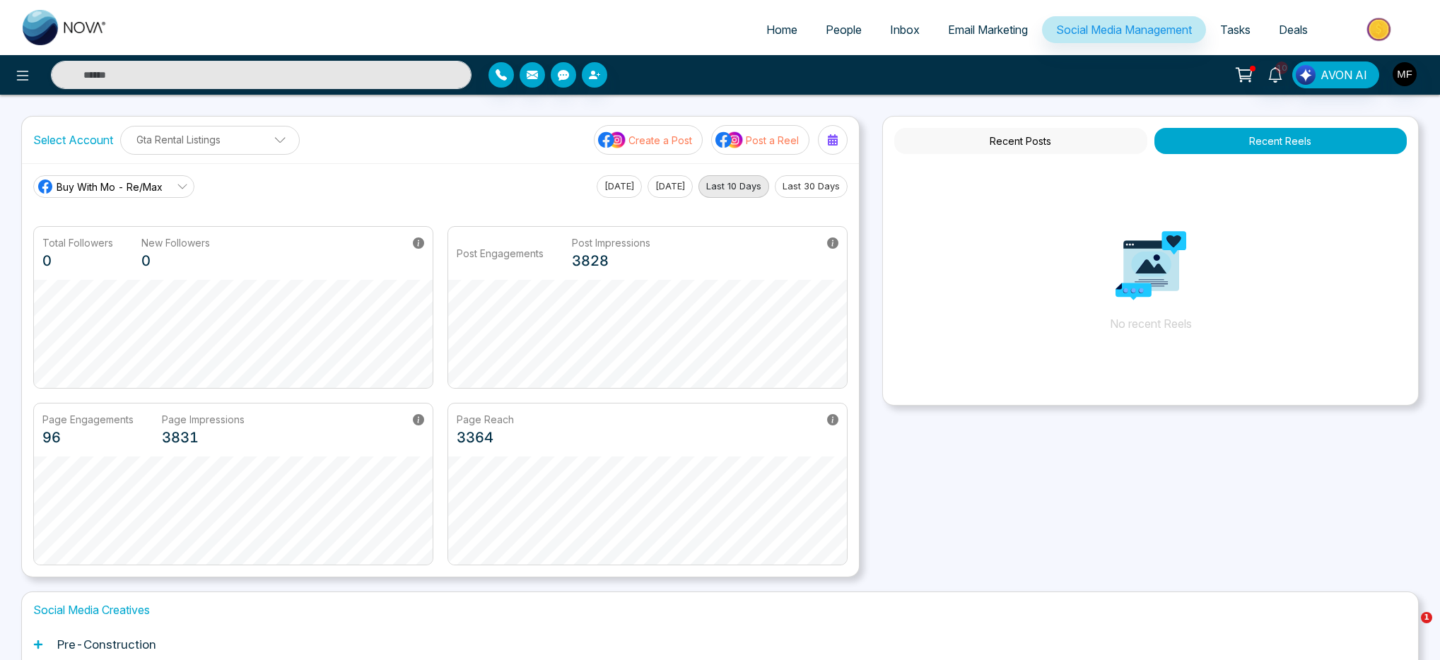
click at [1097, 141] on button "Recent Posts" at bounding box center [1020, 141] width 252 height 26
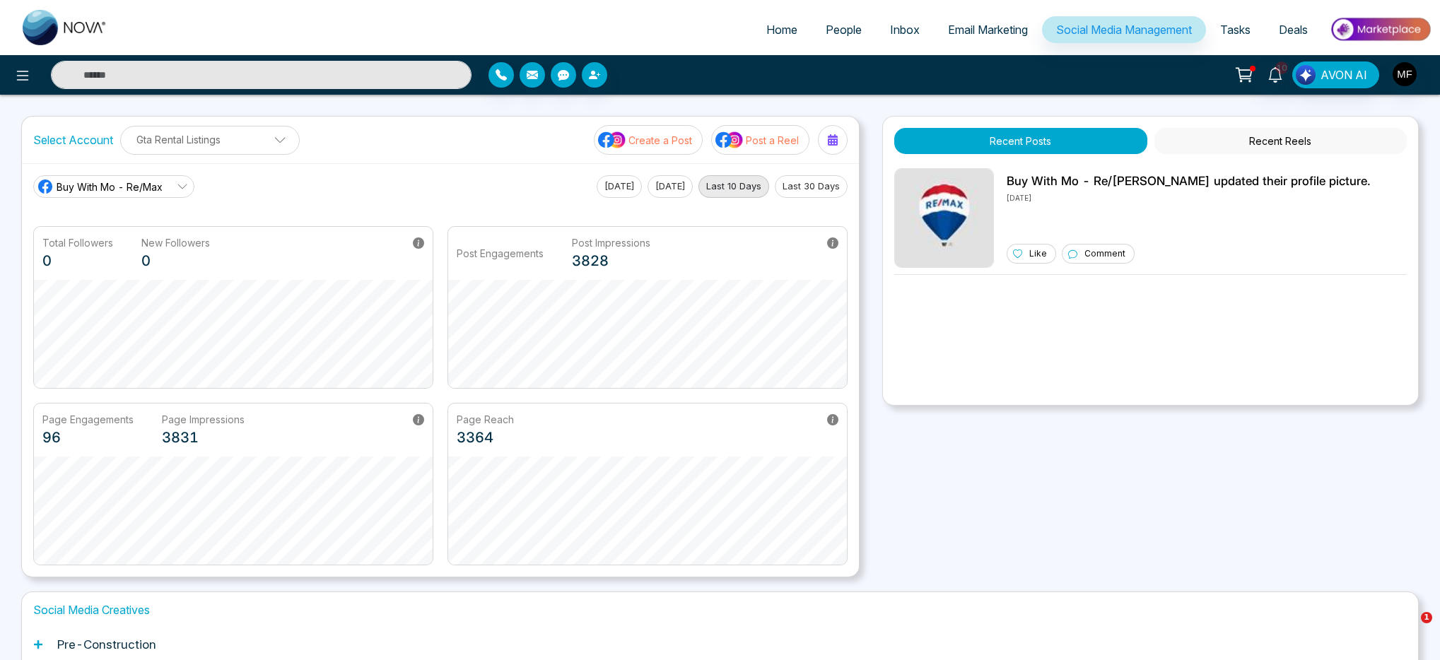
click at [235, 147] on p "Gta Rental Listings" at bounding box center [209, 139] width 161 height 23
click at [963, 45] on li "Email Marketing" at bounding box center [988, 30] width 108 height 29
click at [967, 37] on link "Email Marketing" at bounding box center [988, 29] width 108 height 27
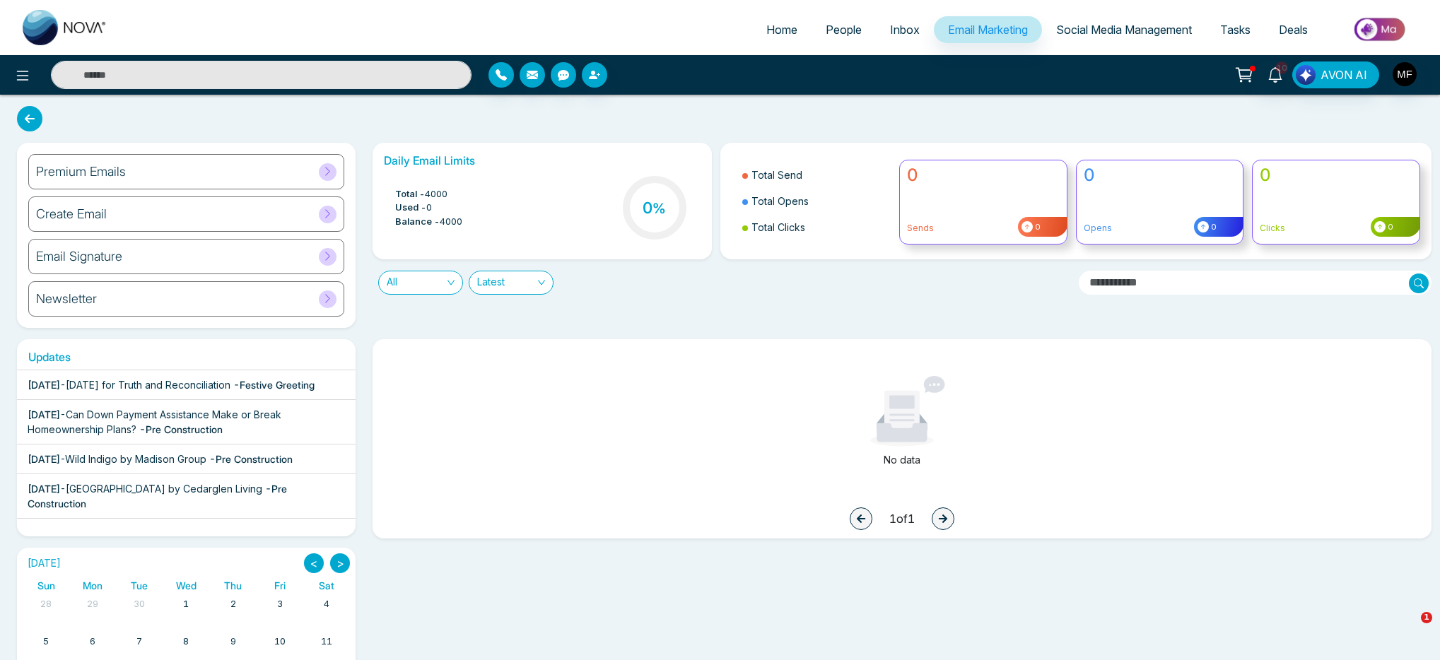
click at [363, 334] on div "Updates [DATE] - [DATE] for Truth and Reconciliation - Festive Greeting [DATE] …" at bounding box center [719, 573] width 1423 height 491
click at [831, 30] on span "People" at bounding box center [844, 30] width 36 height 14
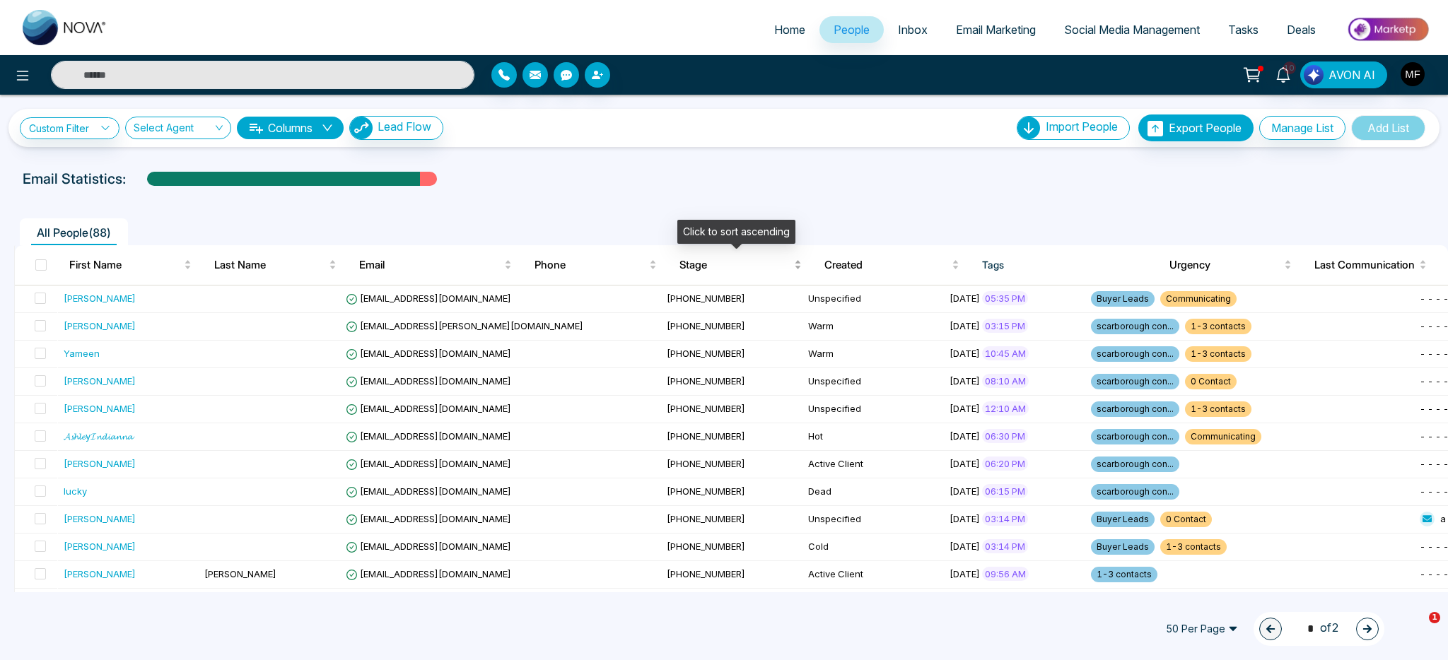
click at [692, 259] on span "Stage" at bounding box center [735, 265] width 112 height 17
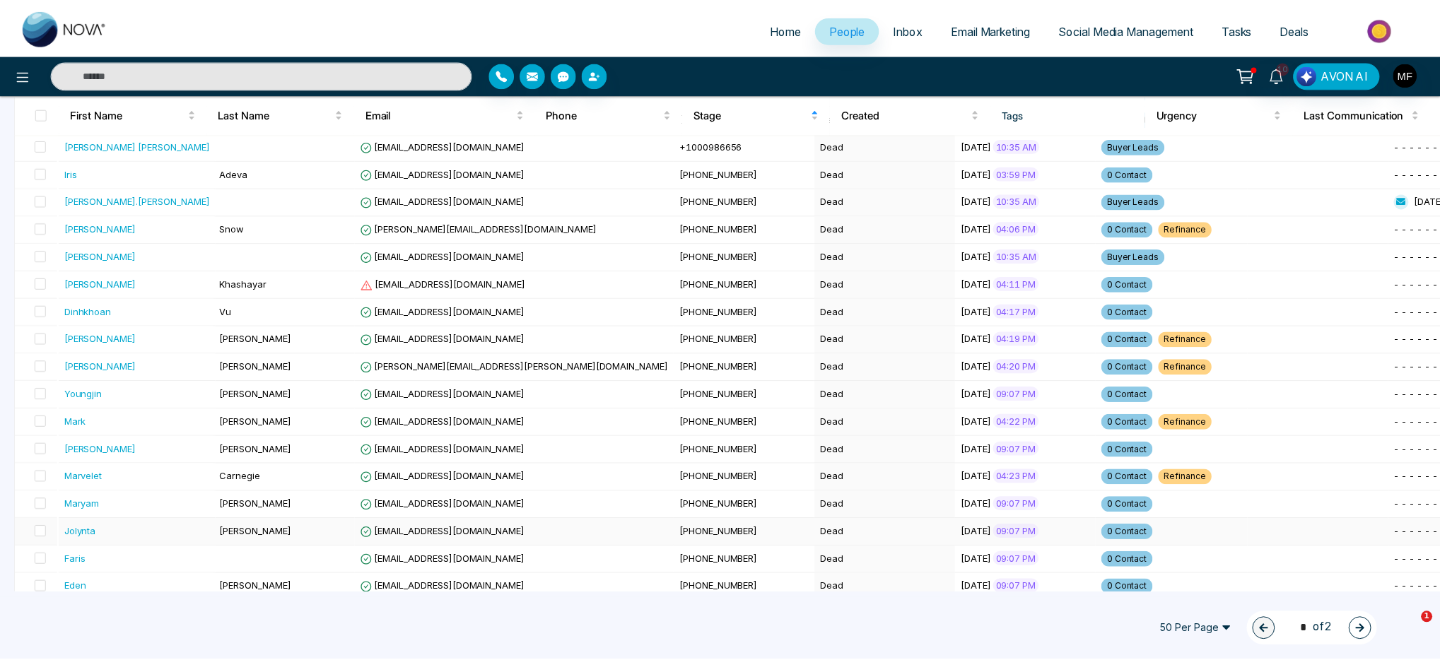
scroll to position [1072, 0]
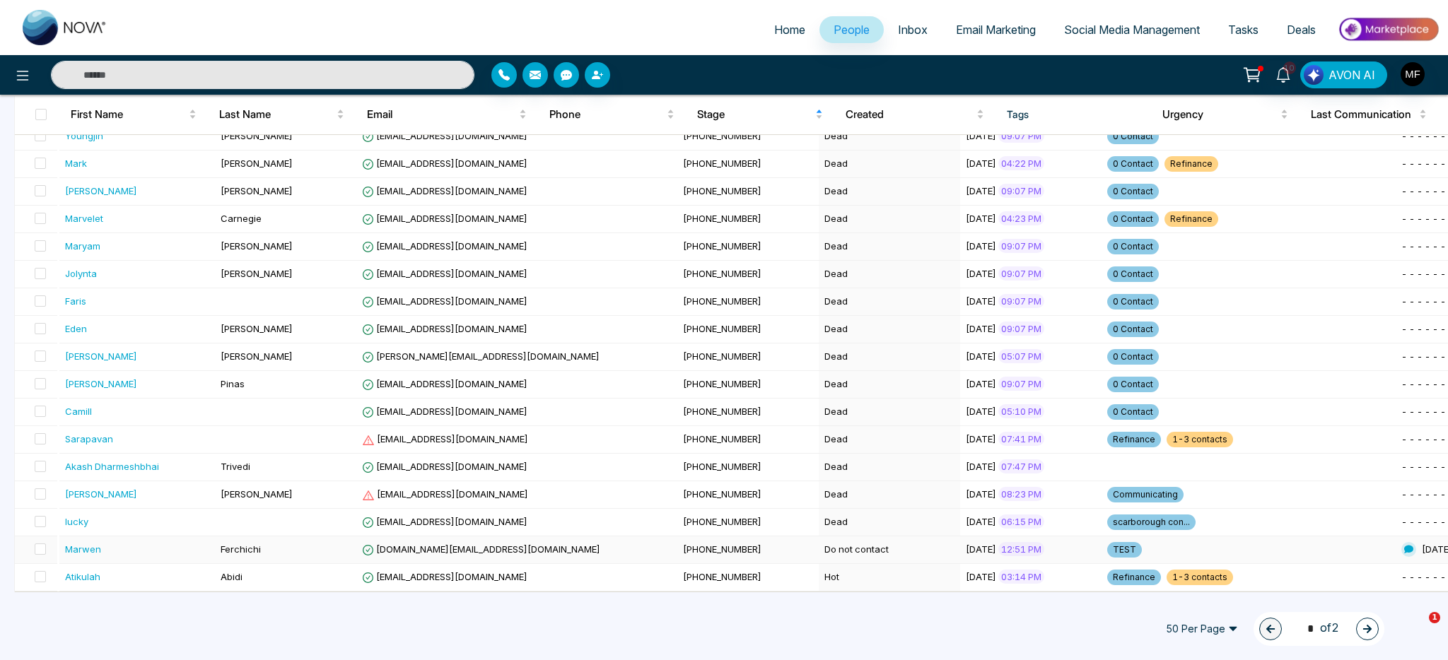
click at [677, 550] on td "[PHONE_NUMBER]" at bounding box center [747, 551] width 141 height 28
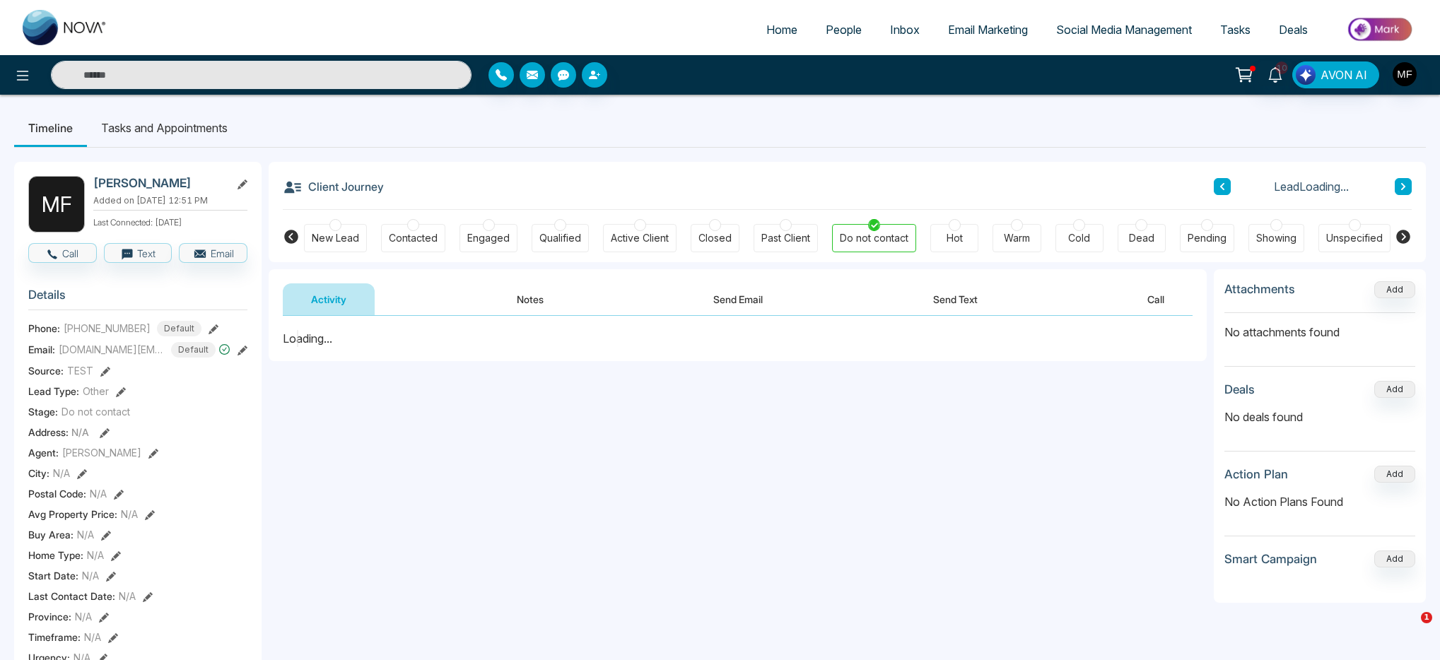
click at [711, 294] on button "Send Email" at bounding box center [738, 299] width 106 height 32
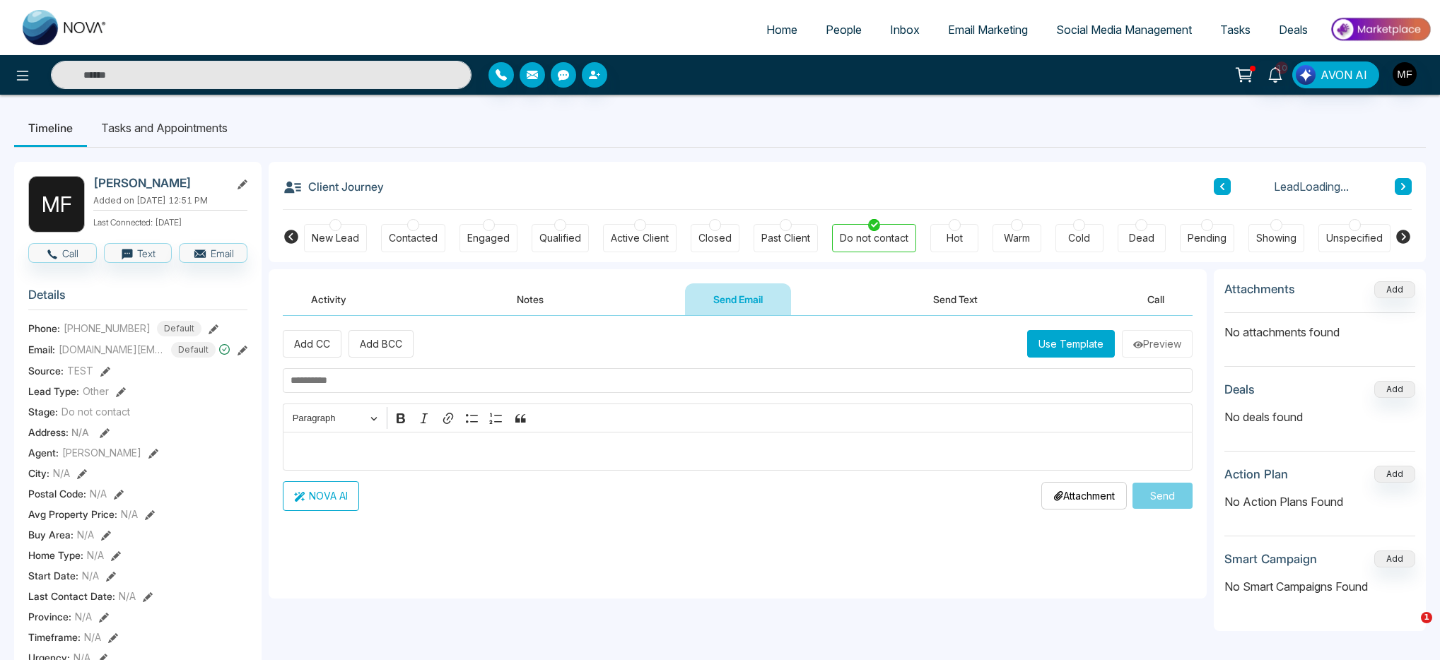
click at [906, 295] on button "Send Text" at bounding box center [955, 299] width 101 height 32
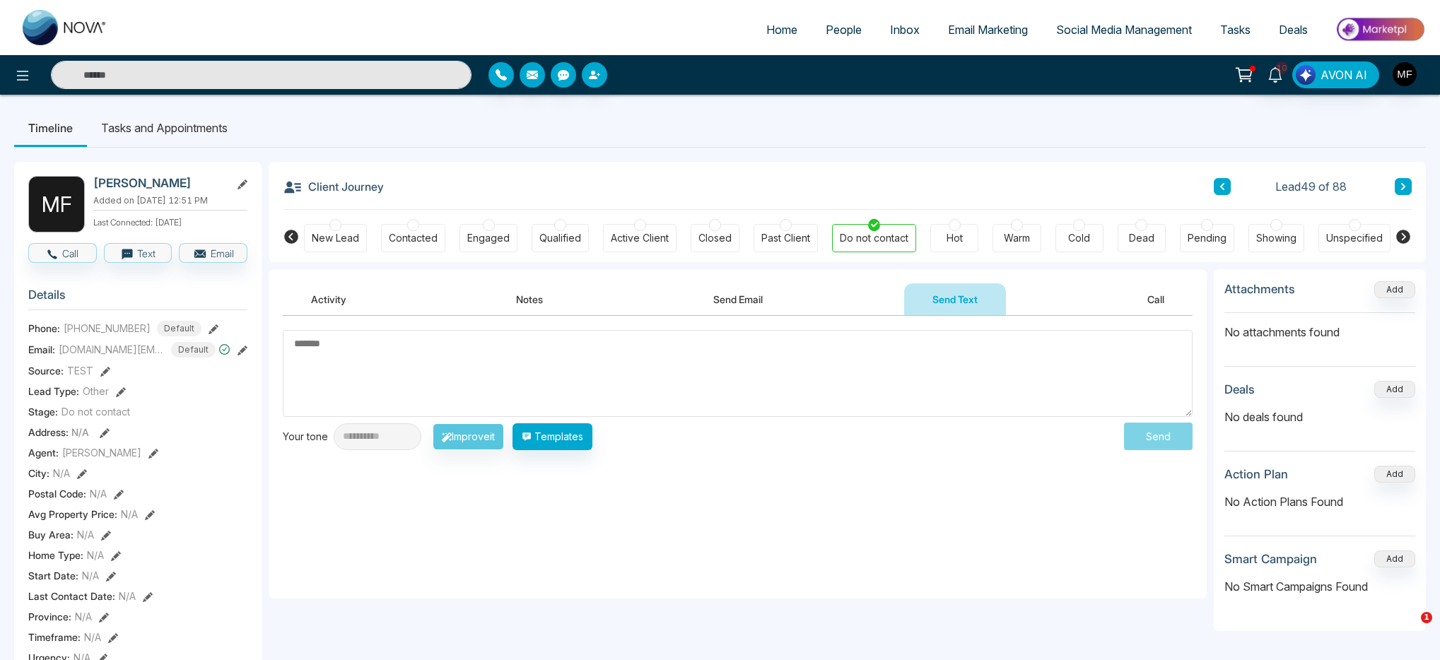
click at [741, 371] on textarea at bounding box center [738, 373] width 910 height 87
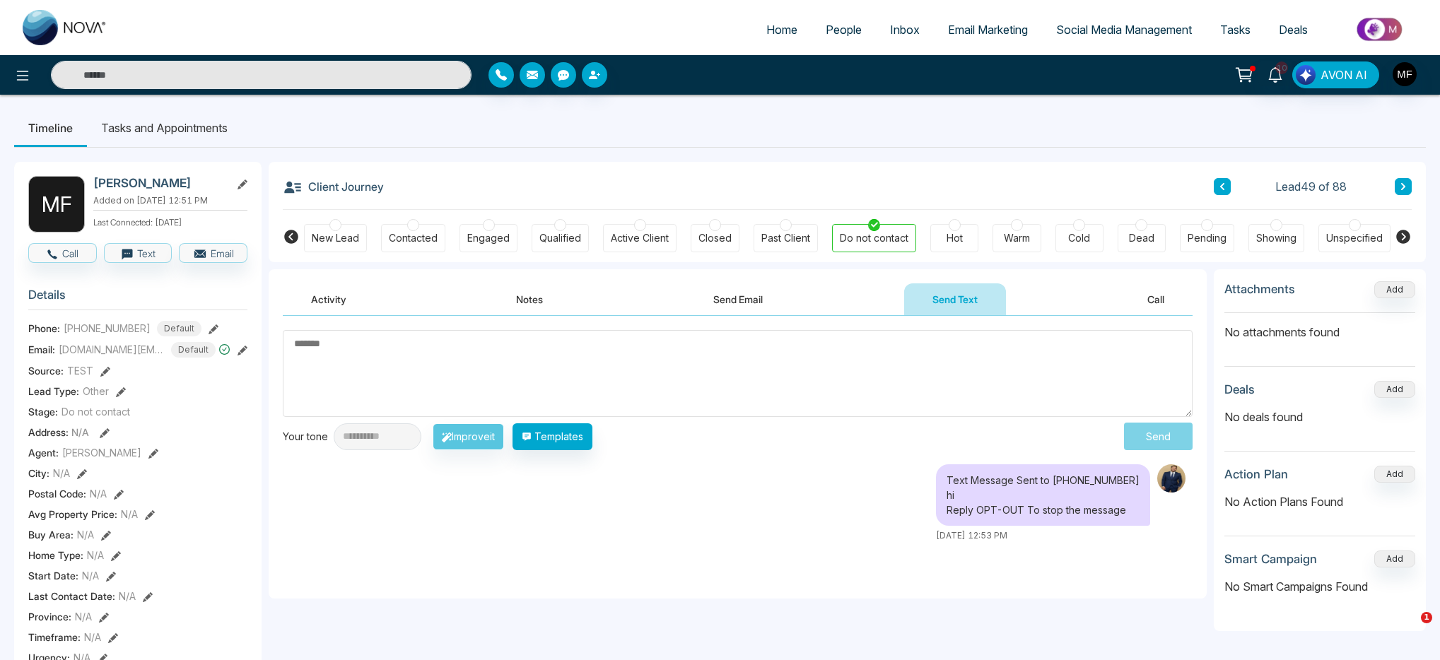
click at [720, 388] on textarea at bounding box center [738, 373] width 910 height 87
type textarea "**"
click at [1142, 438] on button "Send" at bounding box center [1162, 436] width 60 height 26
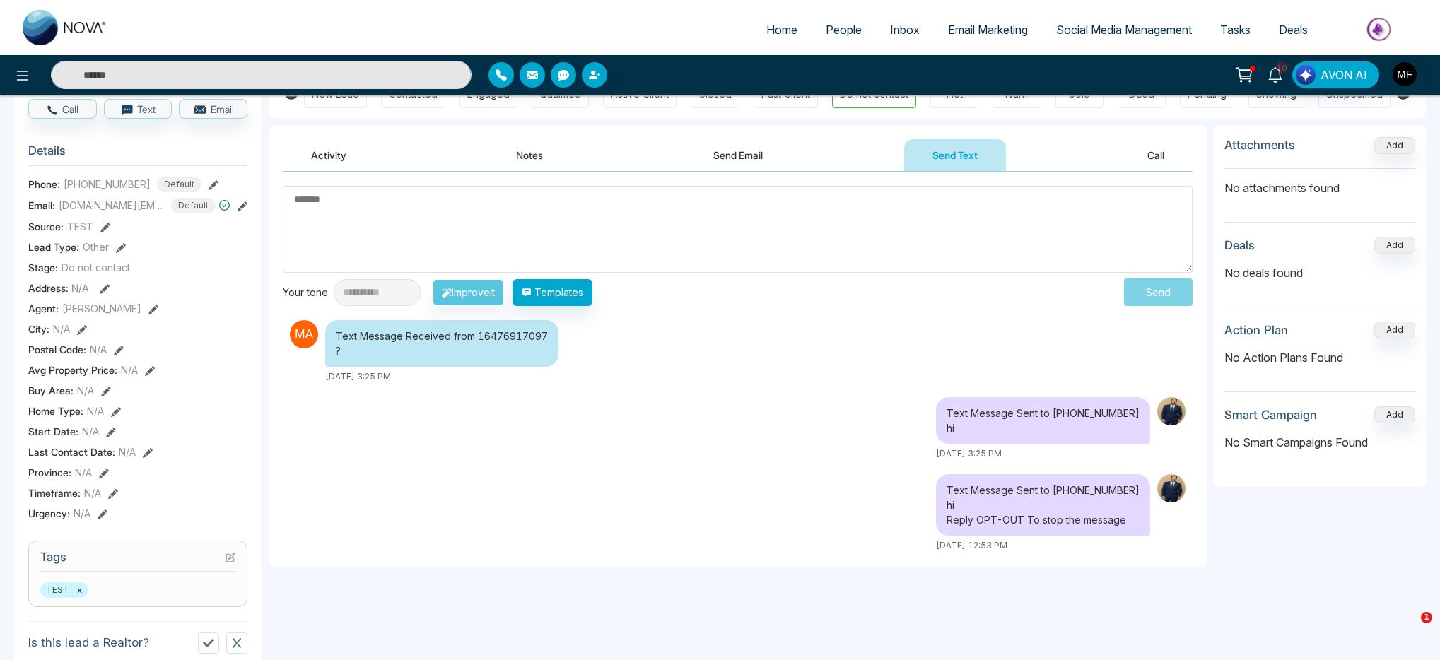
scroll to position [215, 0]
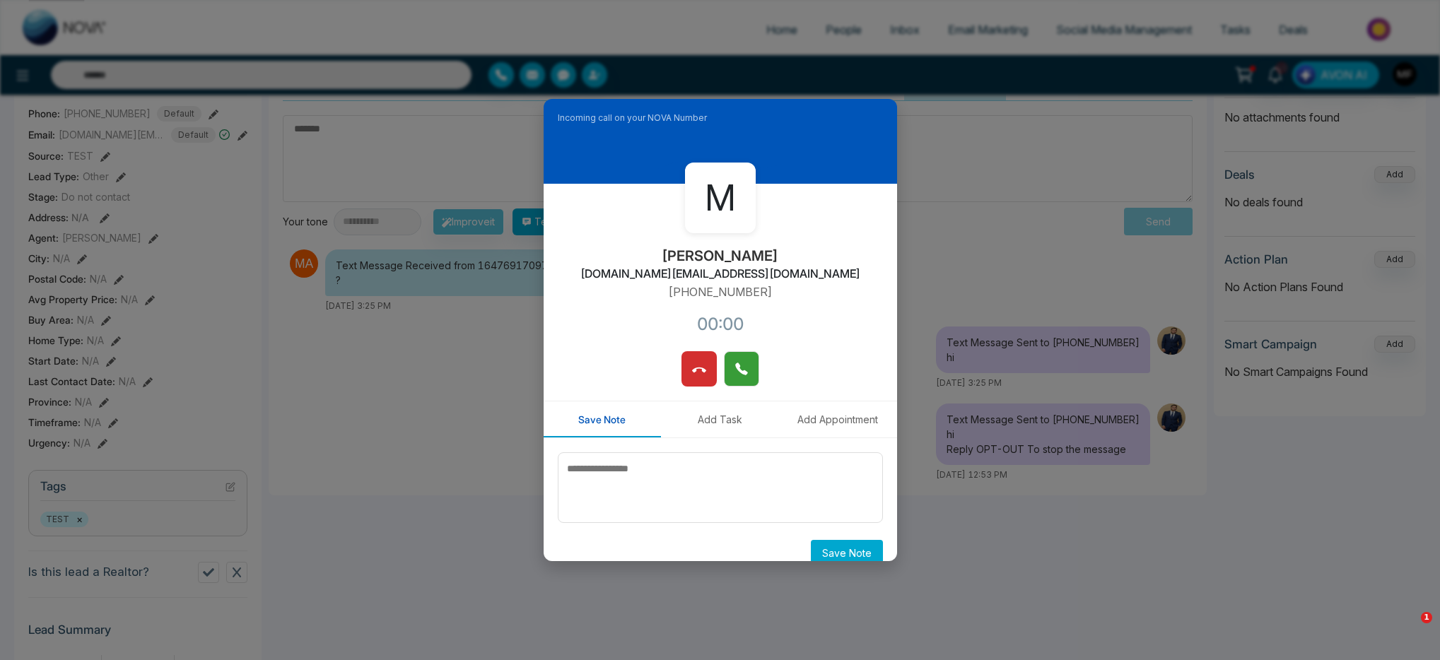
click at [740, 378] on button at bounding box center [741, 368] width 35 height 35
click at [737, 371] on icon at bounding box center [741, 369] width 12 height 12
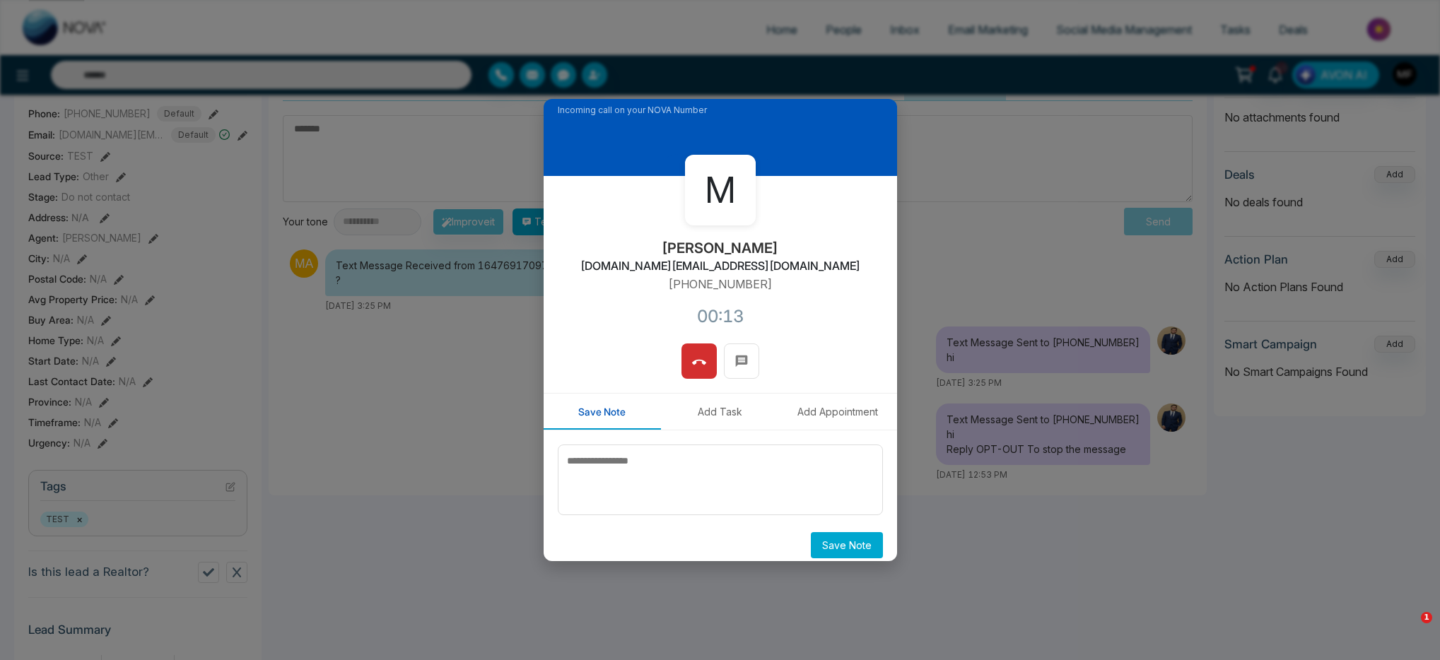
scroll to position [0, 0]
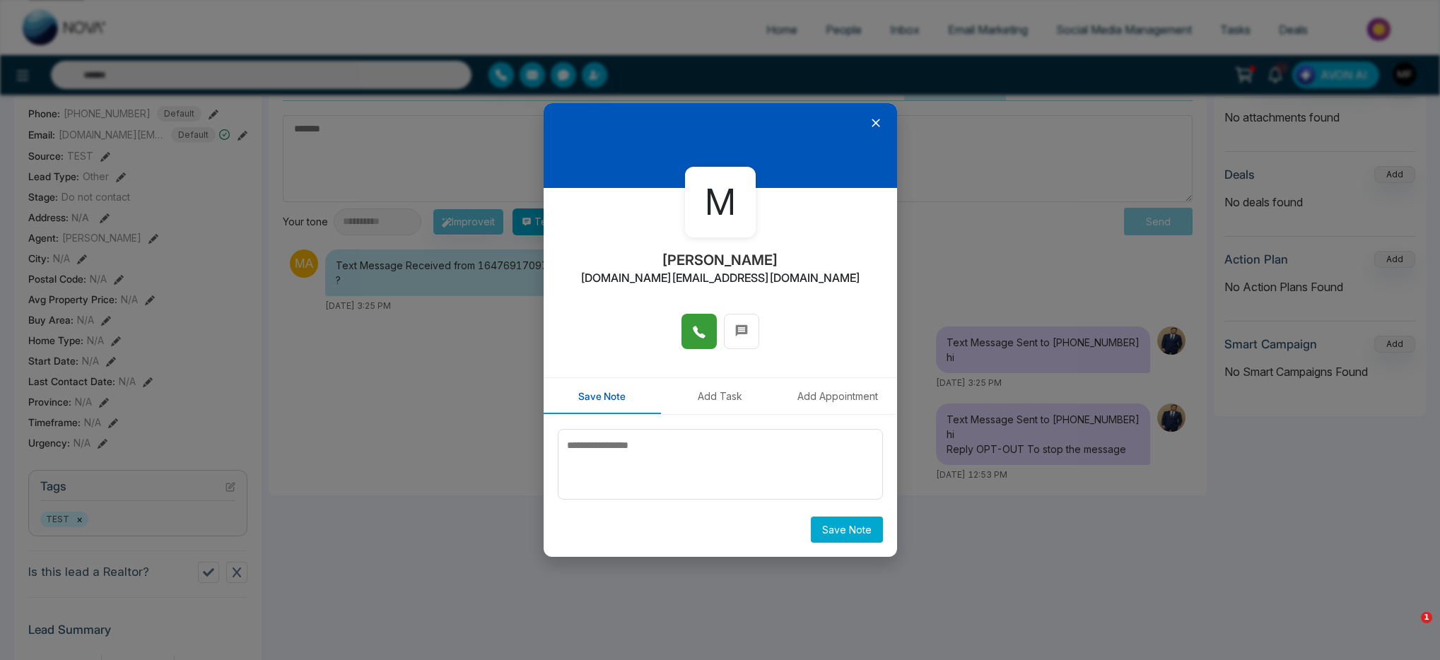
click at [698, 327] on icon at bounding box center [699, 332] width 14 height 14
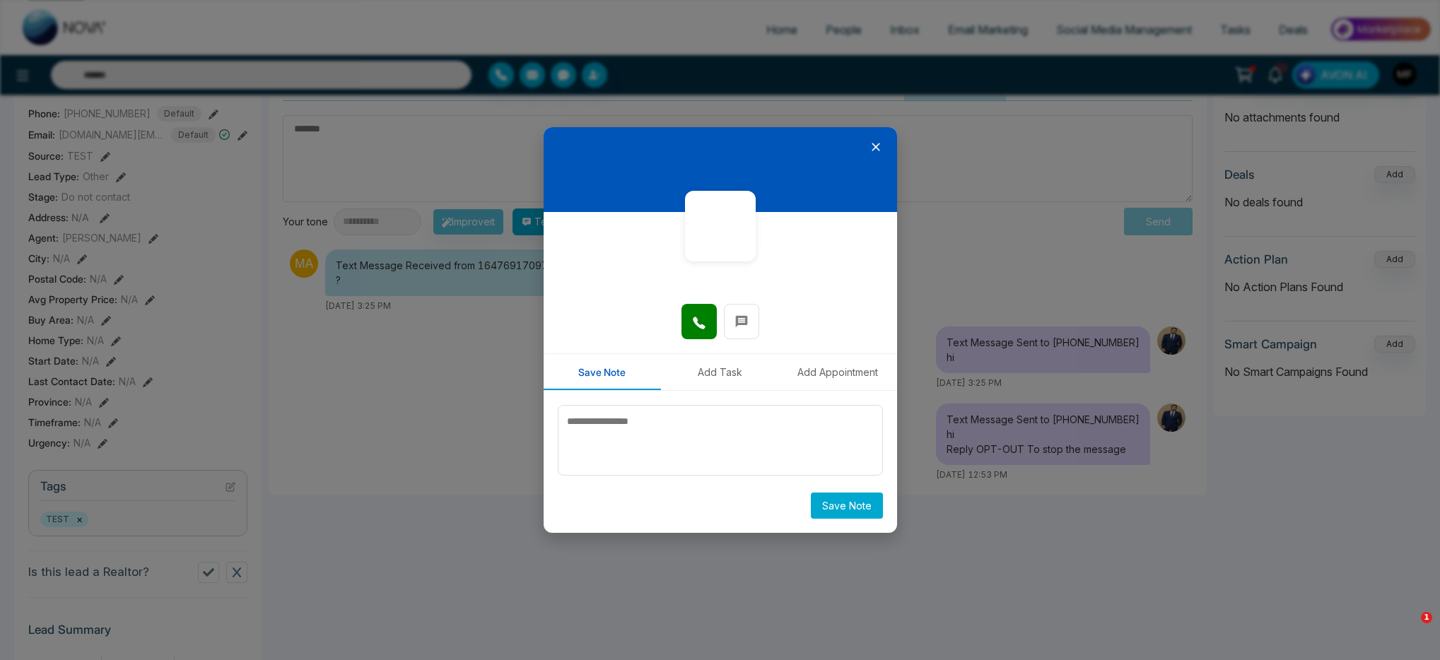
click at [878, 146] on icon at bounding box center [876, 147] width 14 height 14
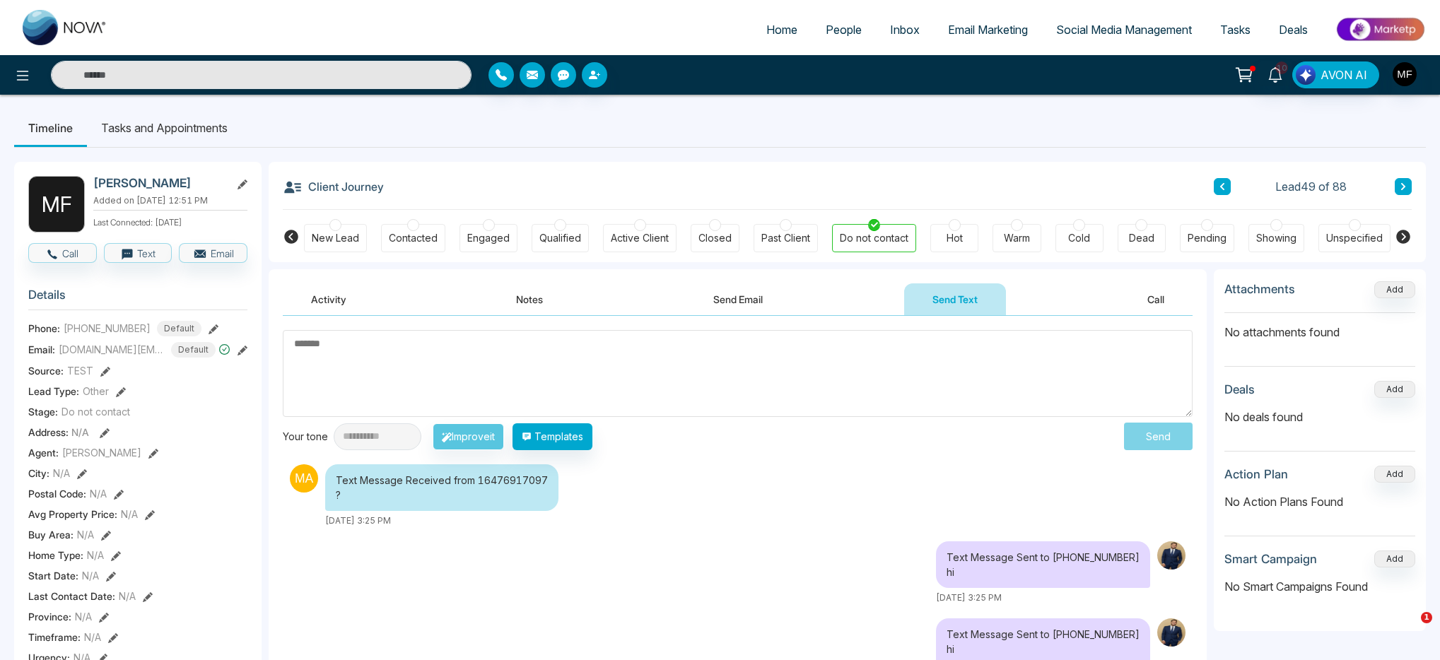
click at [209, 334] on icon at bounding box center [214, 329] width 10 height 10
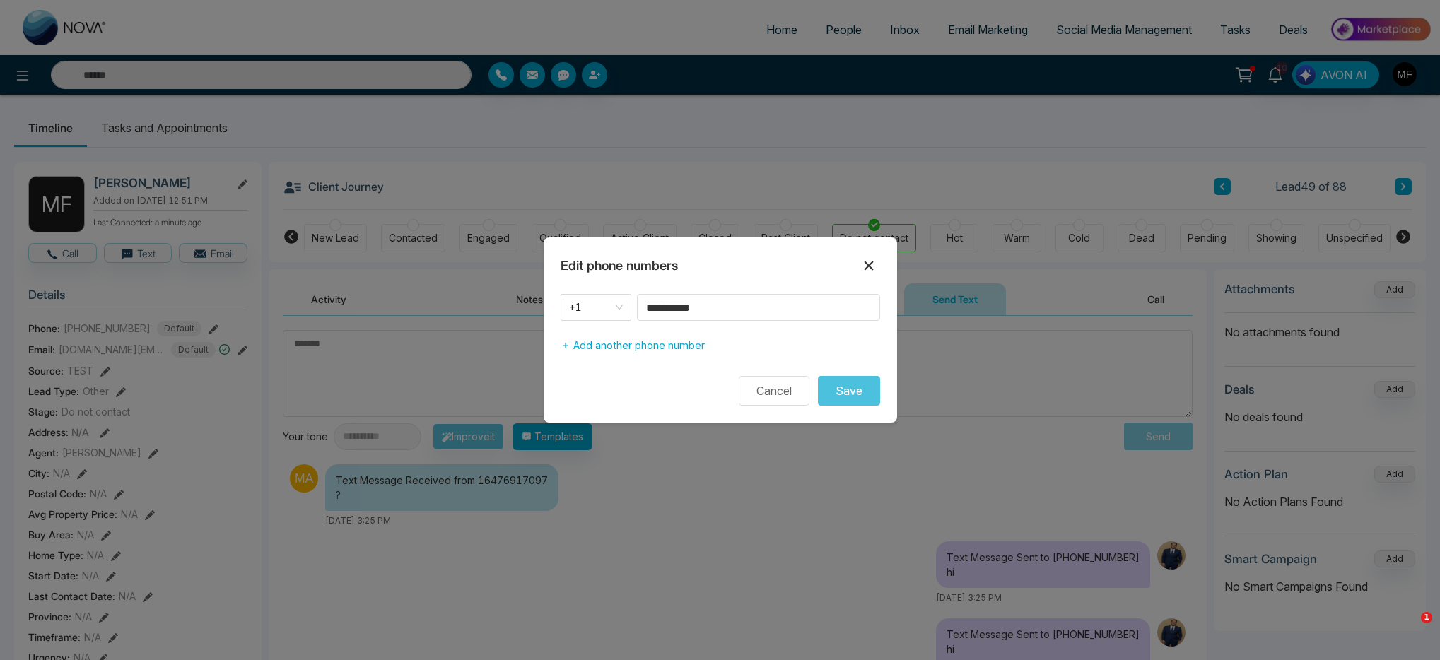
click at [869, 265] on icon at bounding box center [868, 265] width 17 height 17
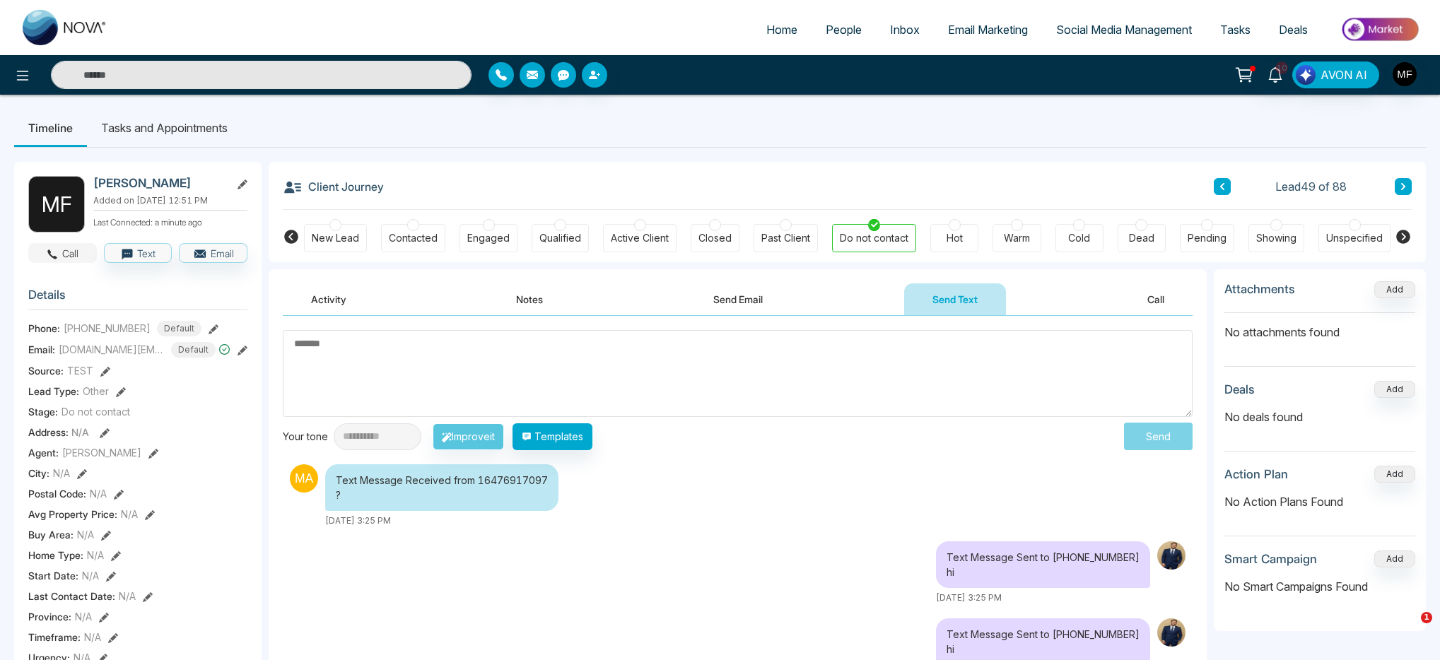
click at [57, 259] on icon "button" at bounding box center [52, 254] width 13 height 13
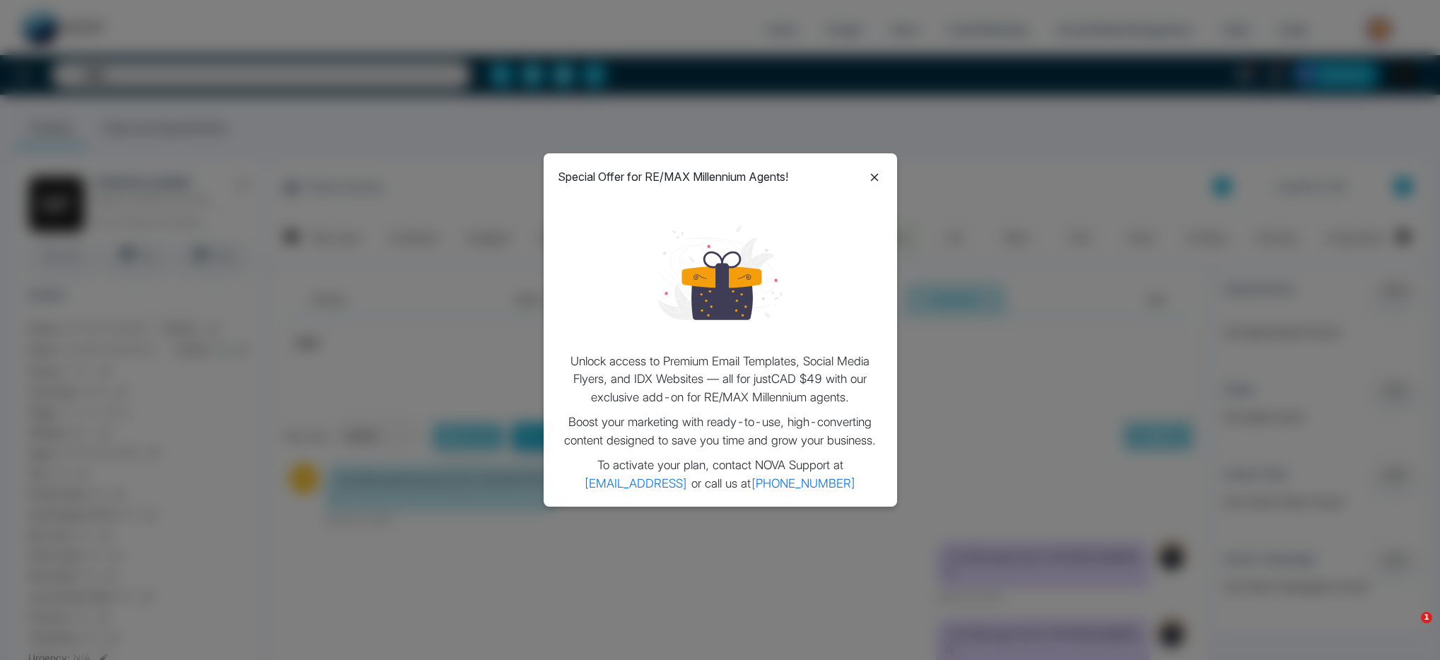
click at [874, 182] on icon at bounding box center [874, 177] width 17 height 17
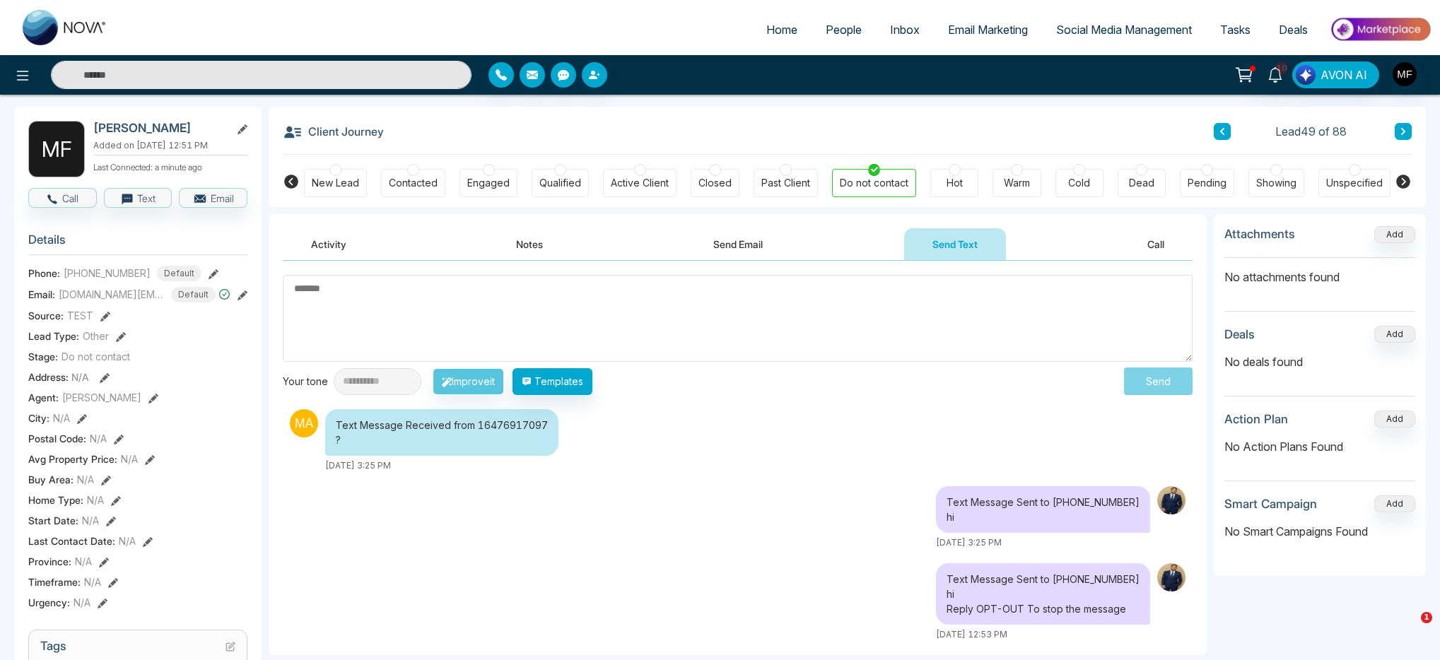
scroll to position [57, 0]
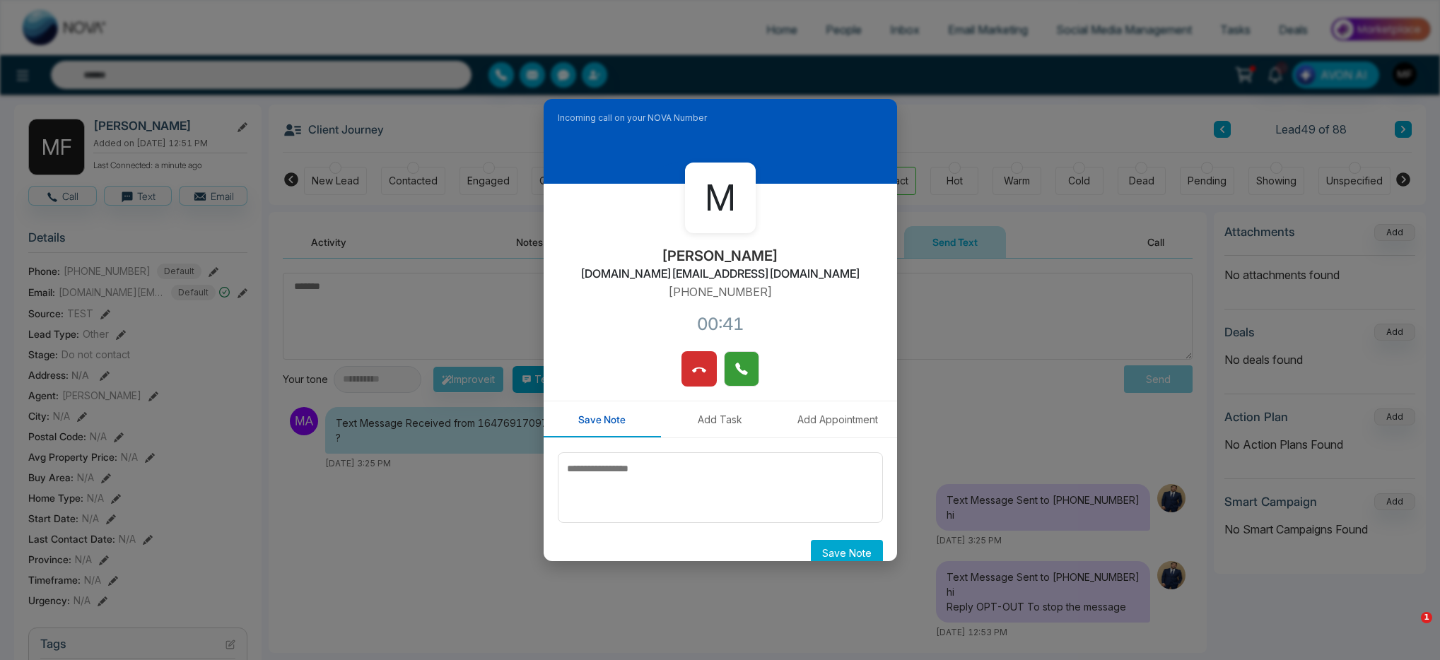
click at [745, 373] on button at bounding box center [741, 368] width 35 height 35
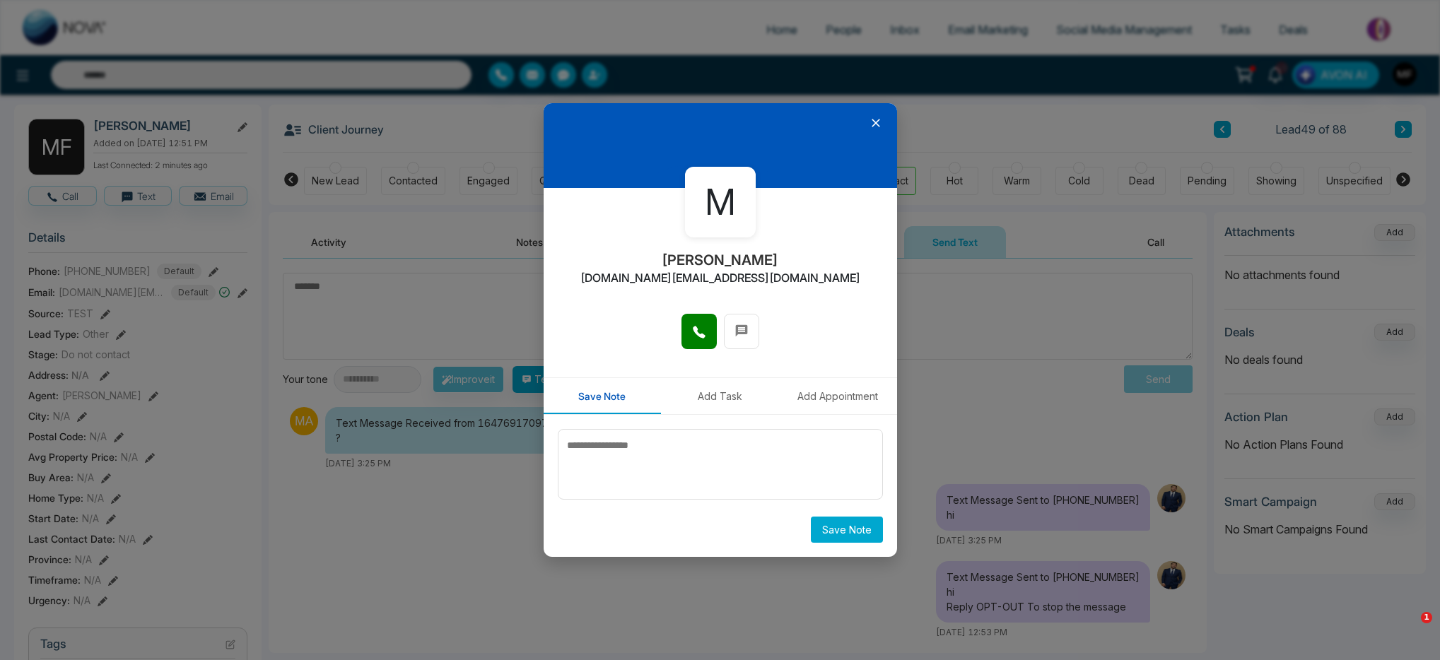
click at [680, 338] on div at bounding box center [720, 338] width 106 height 49
click at [700, 337] on icon at bounding box center [699, 332] width 12 height 12
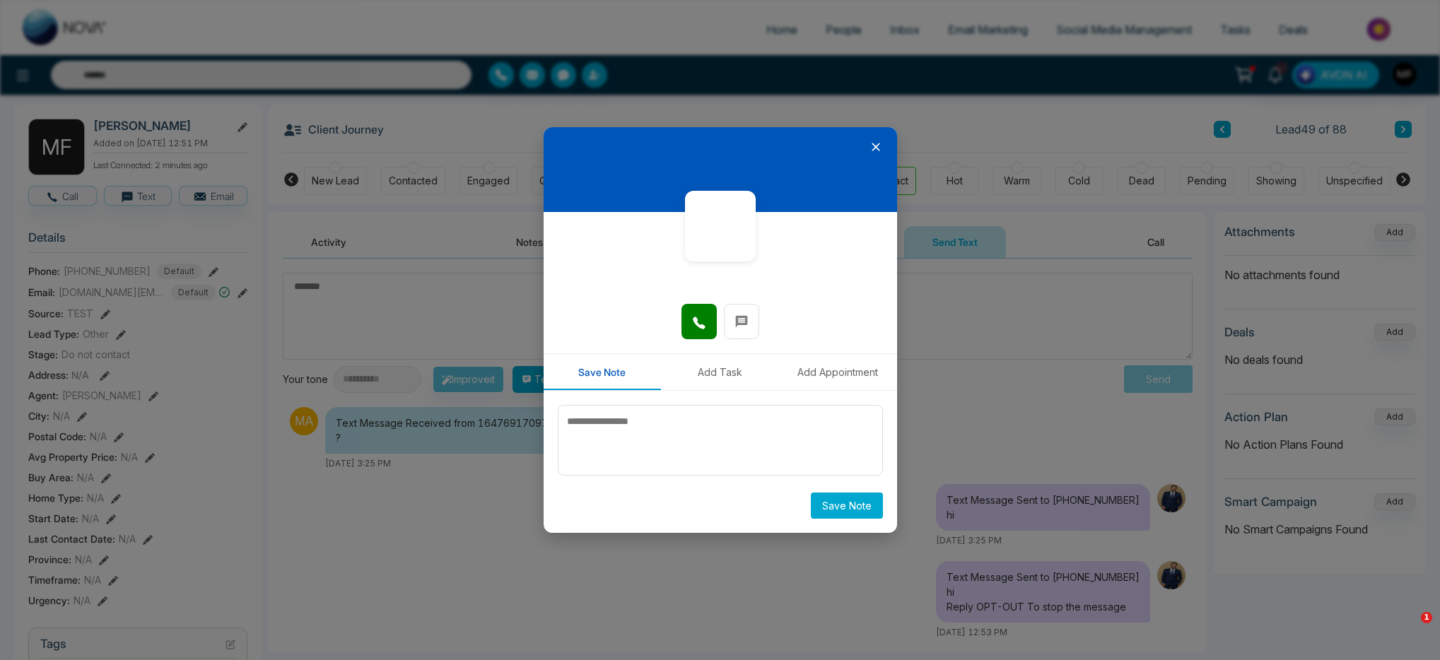
click at [879, 146] on icon at bounding box center [876, 147] width 14 height 14
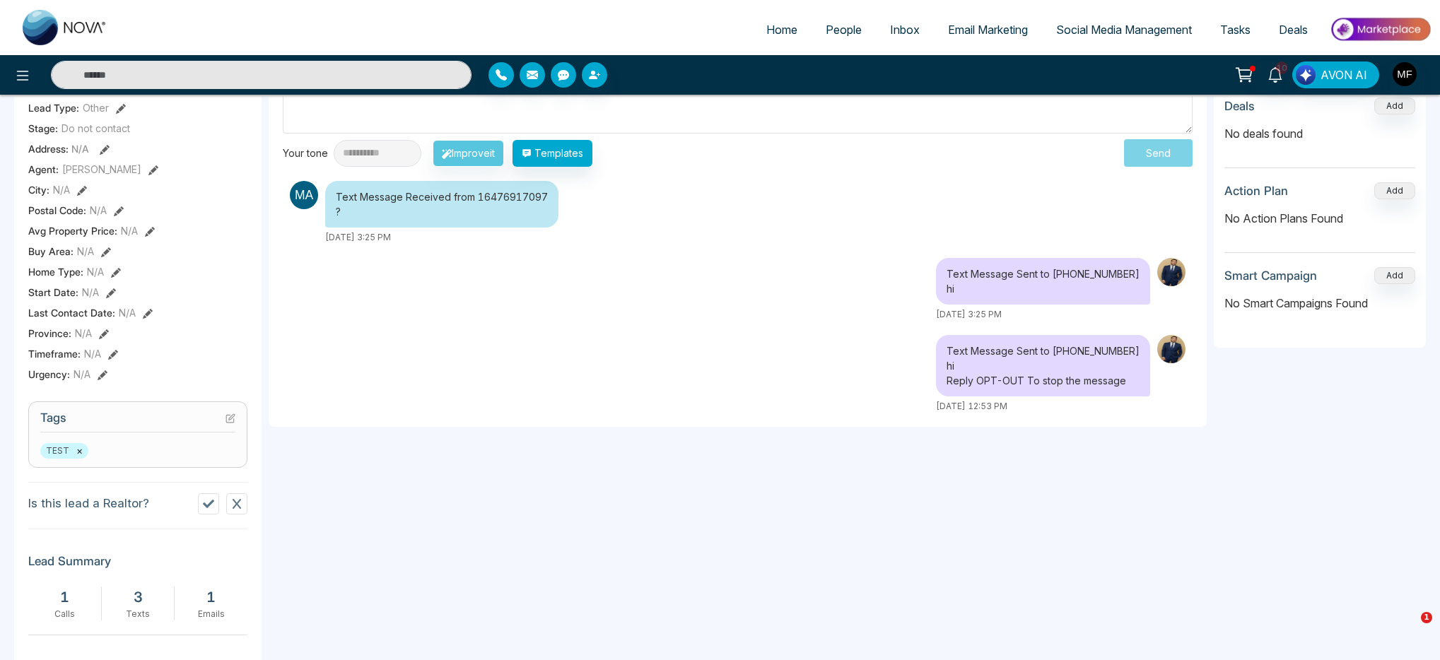
scroll to position [41, 0]
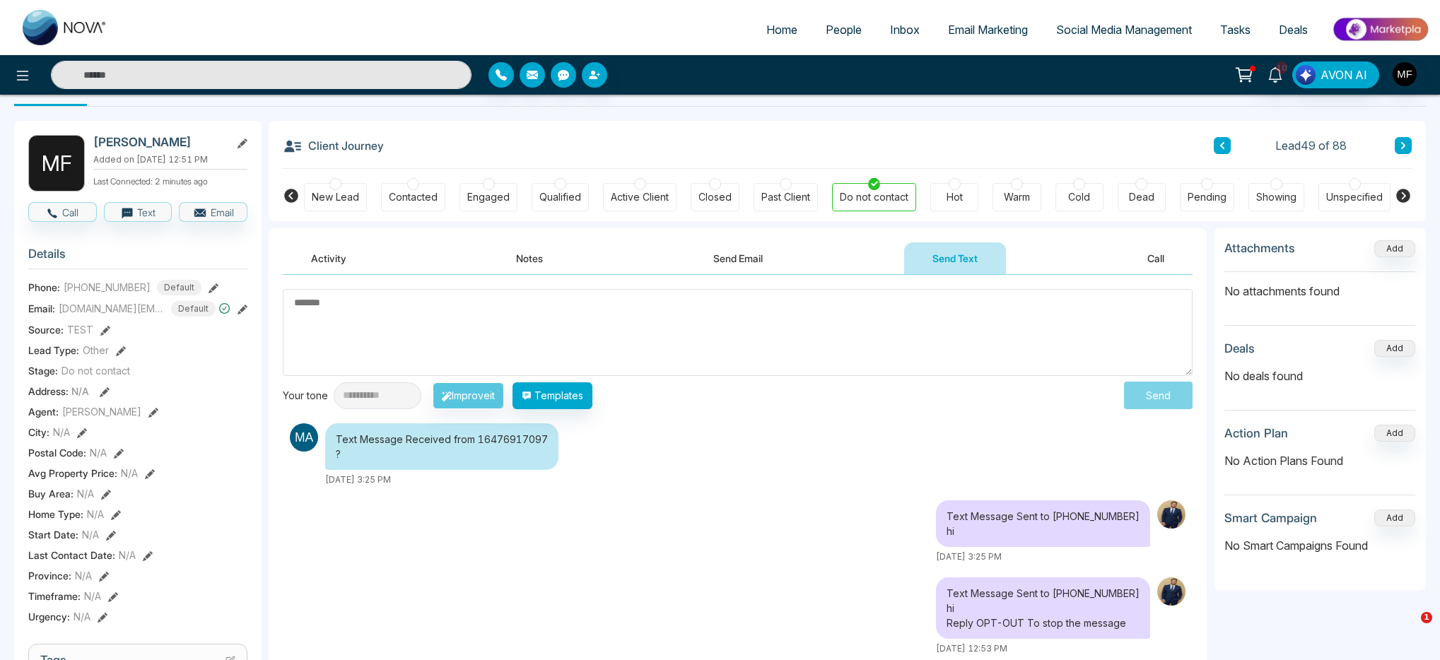
click at [308, 438] on img at bounding box center [304, 437] width 28 height 28
click at [401, 463] on div "Text Message Received from 16476917097 ?" at bounding box center [441, 446] width 233 height 47
click at [52, 218] on icon "button" at bounding box center [53, 214] width 10 height 10
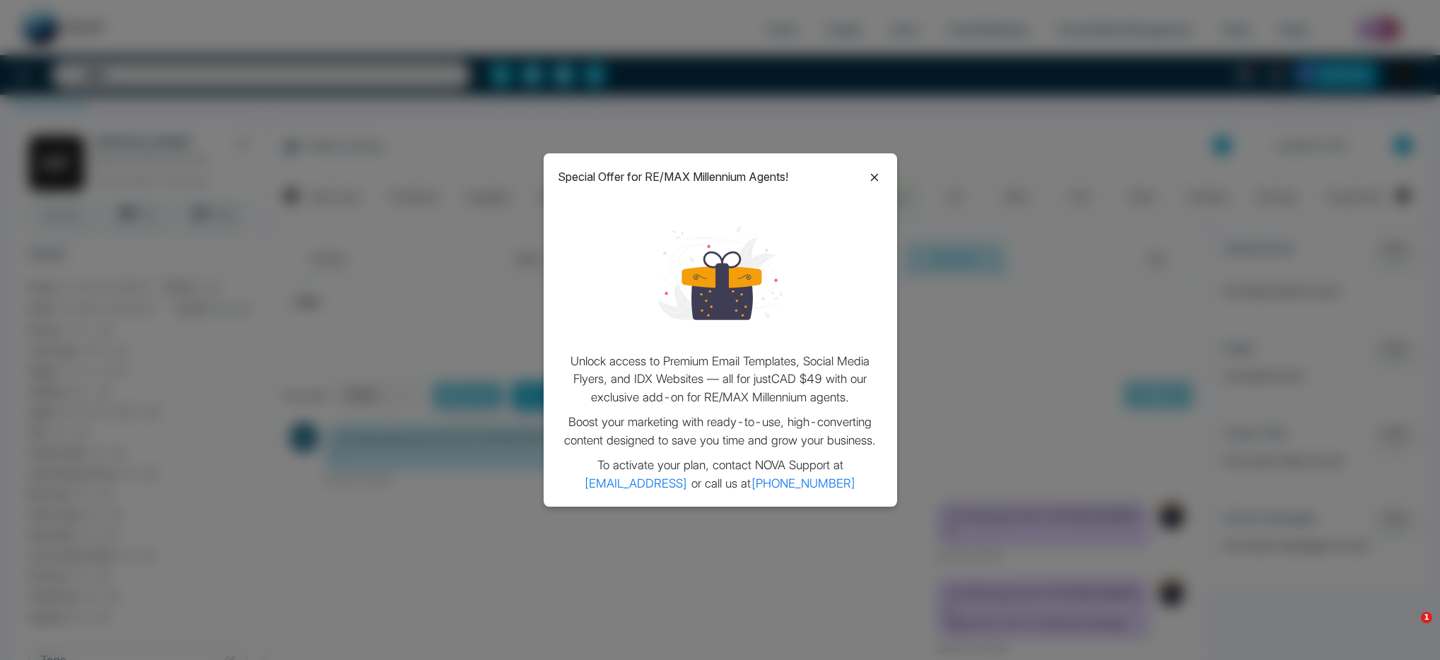
click at [885, 172] on div "Special Offer for RE/MAX Millennium Agents! Unlock access to Premium Email Temp…" at bounding box center [720, 329] width 353 height 353
click at [881, 174] on icon at bounding box center [874, 177] width 17 height 17
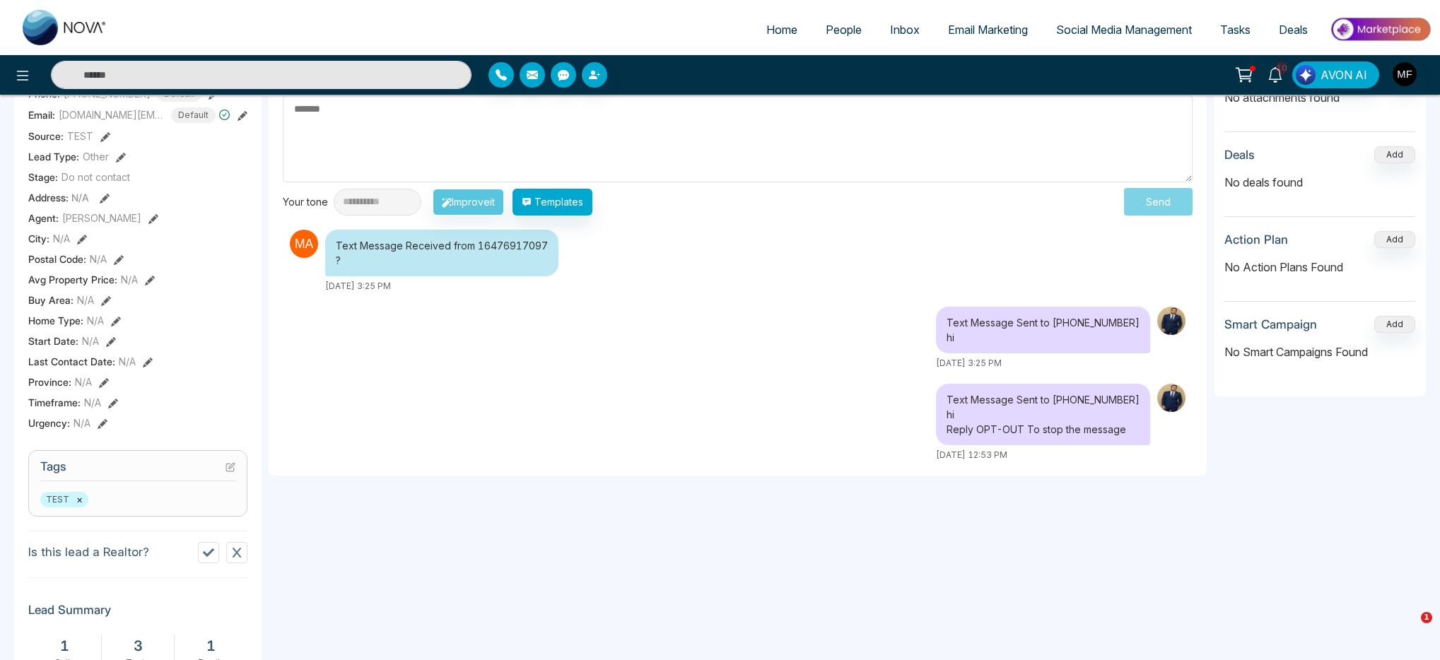
scroll to position [0, 0]
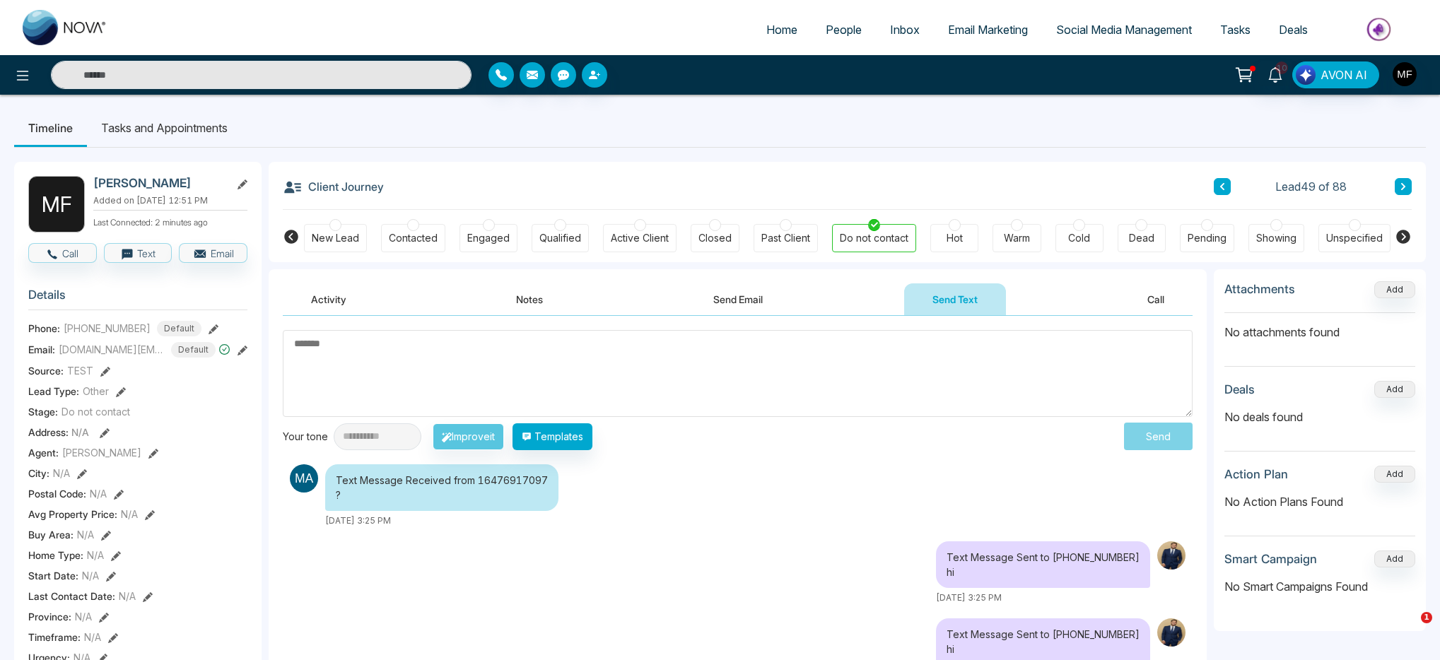
click at [209, 334] on icon at bounding box center [214, 329] width 10 height 10
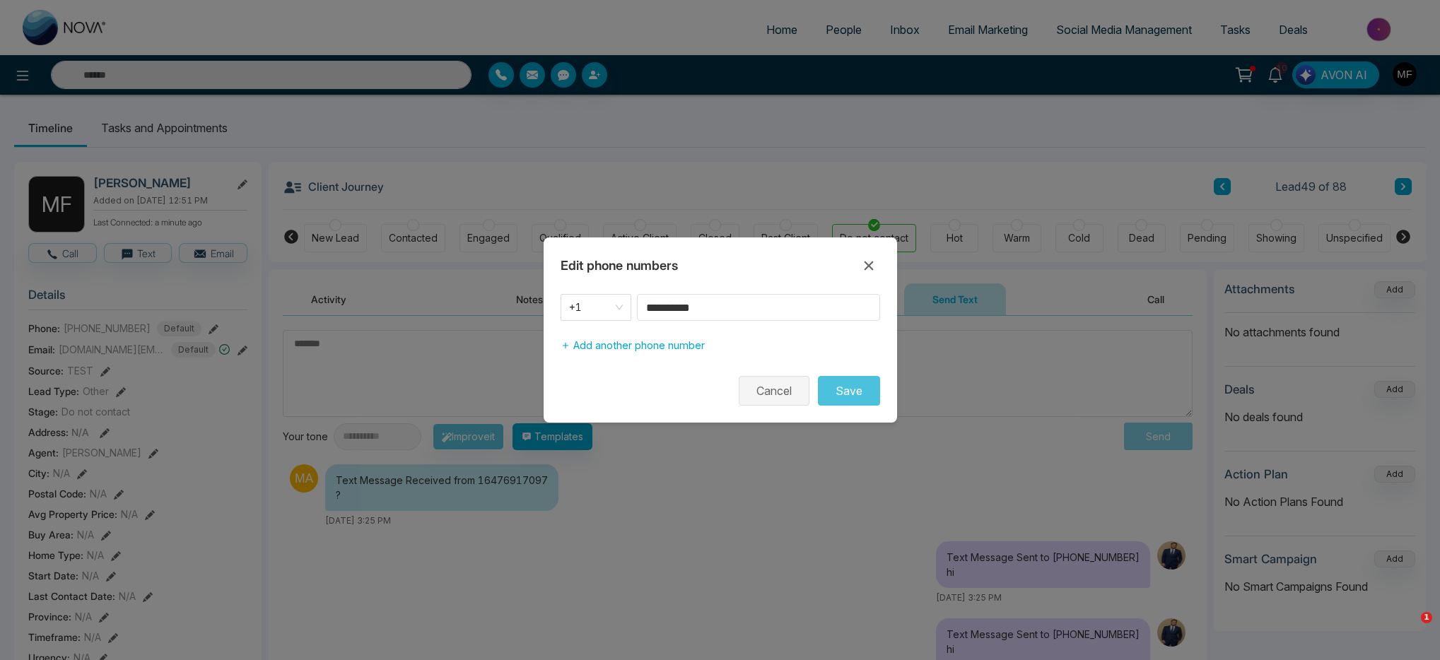
click at [768, 397] on button "Cancel" at bounding box center [774, 391] width 71 height 30
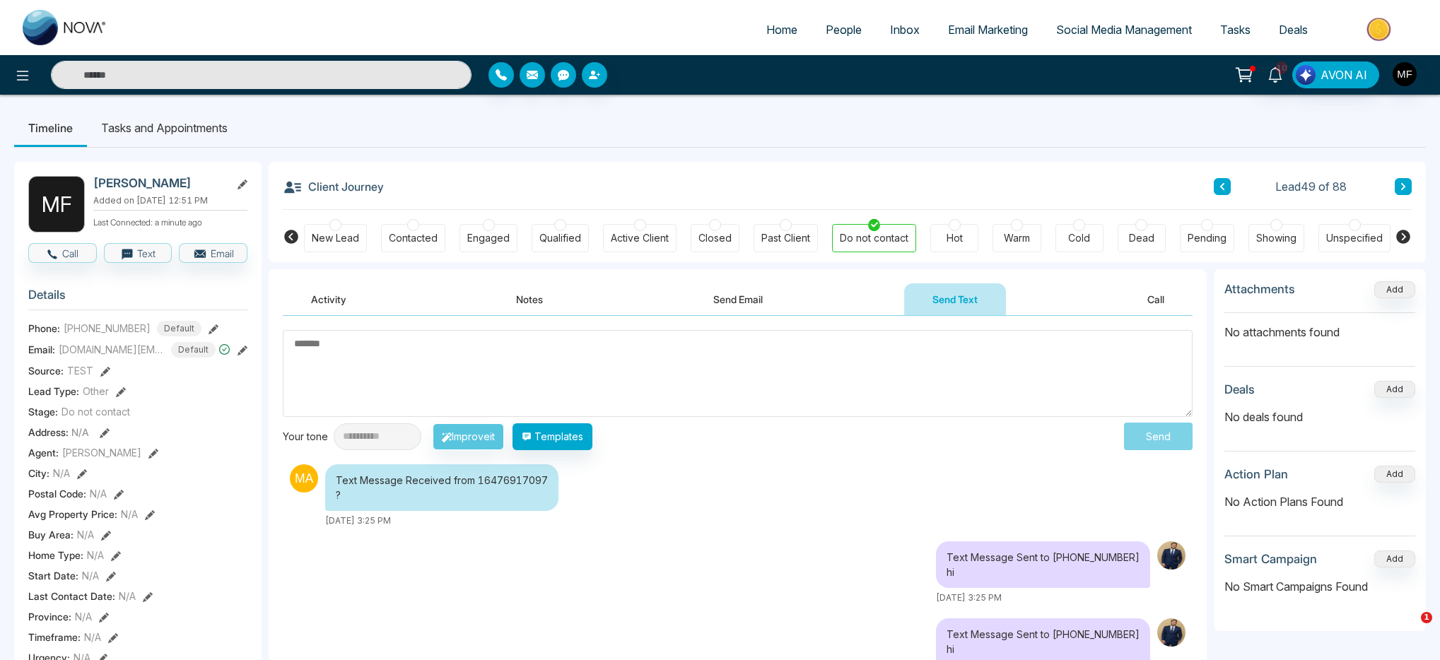
click at [298, 482] on img at bounding box center [304, 478] width 28 height 28
click at [67, 263] on button "Call" at bounding box center [62, 253] width 69 height 20
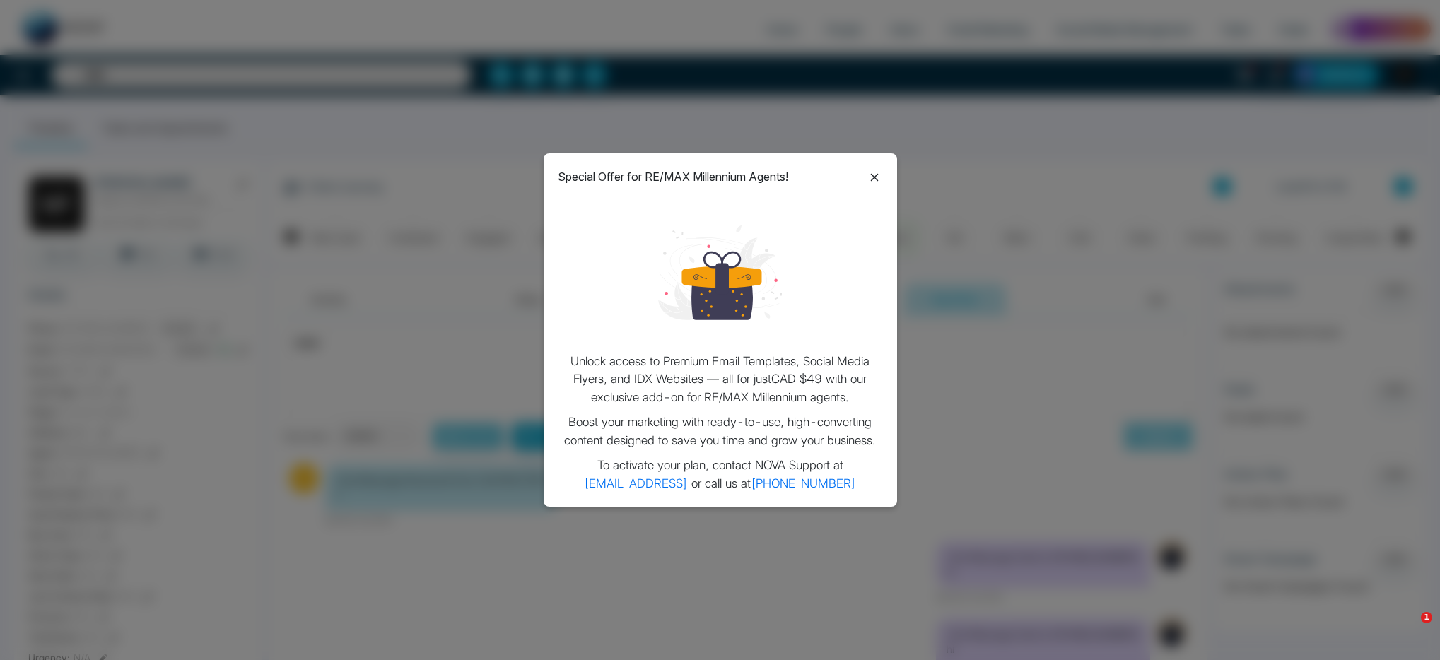
click at [869, 183] on icon at bounding box center [874, 177] width 17 height 17
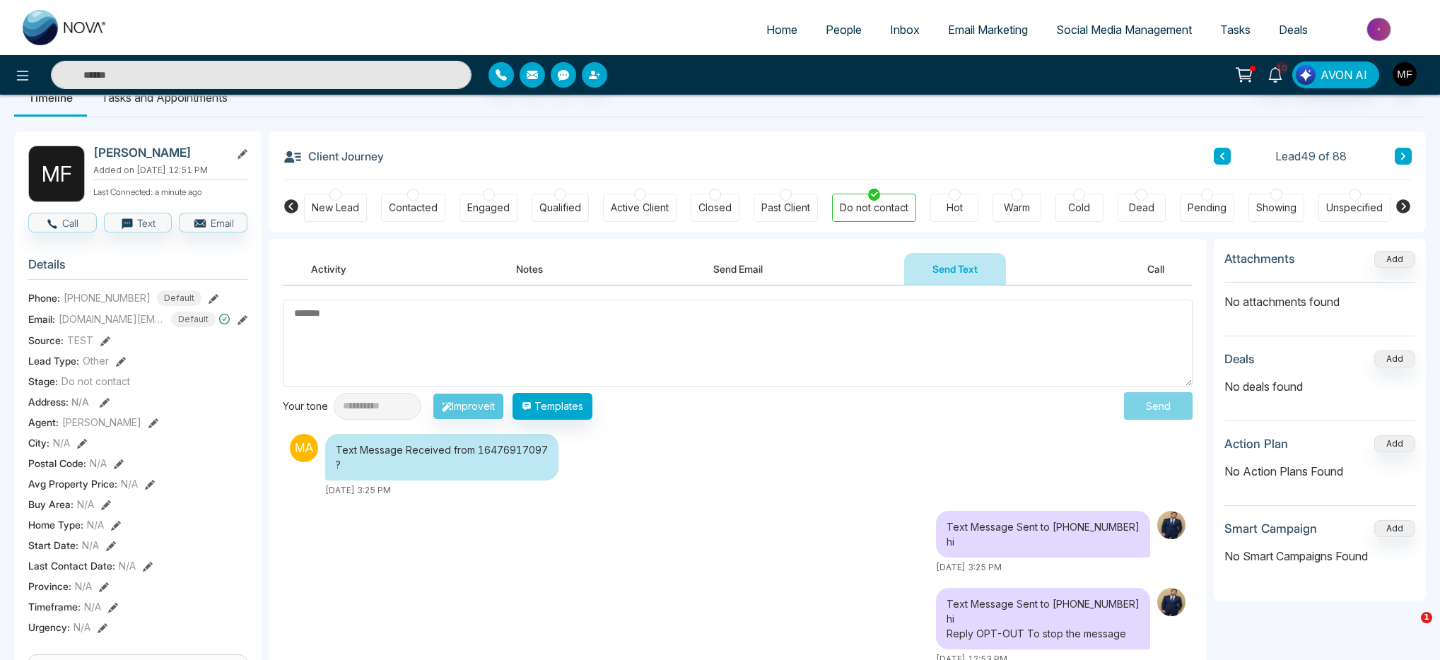
scroll to position [27, 0]
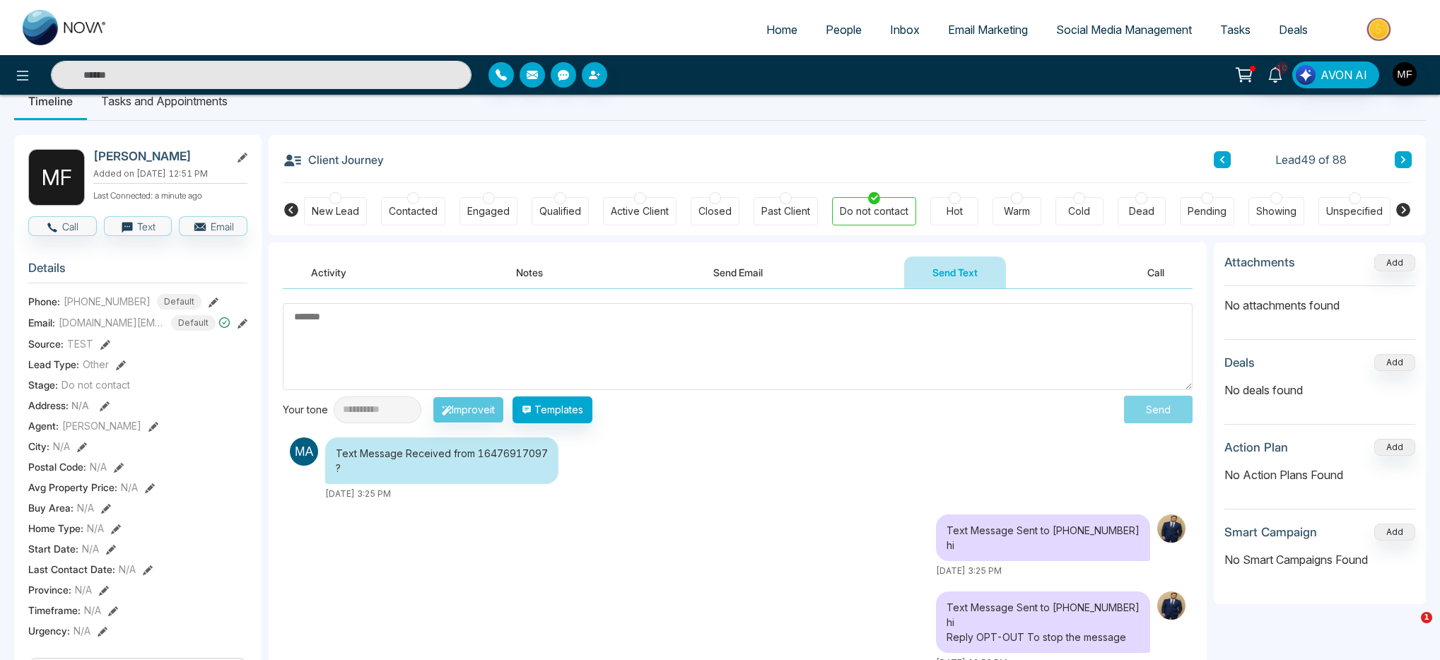
click at [421, 450] on div "Text Message Received from 16476917097 ?" at bounding box center [441, 461] width 233 height 47
click at [305, 459] on img at bounding box center [304, 452] width 28 height 28
click at [827, 31] on span "People" at bounding box center [844, 30] width 36 height 14
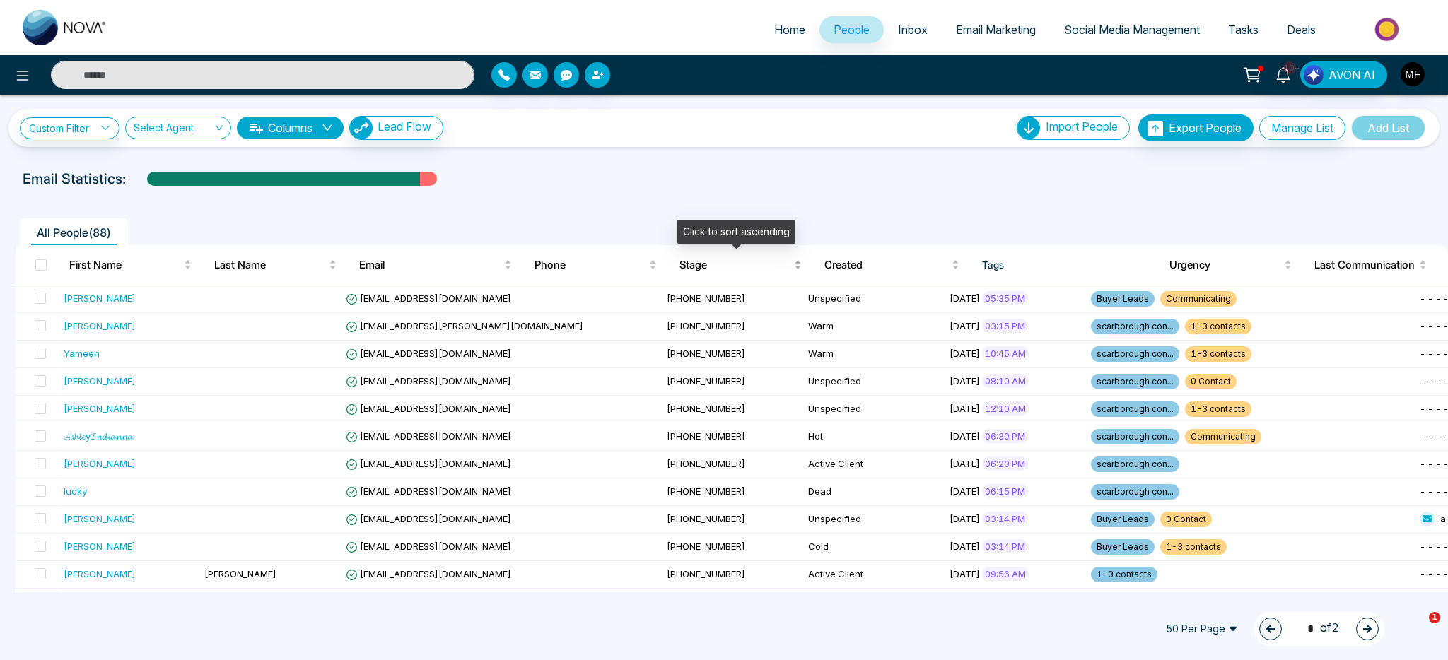
click at [711, 274] on div "Stage" at bounding box center [740, 265] width 122 height 17
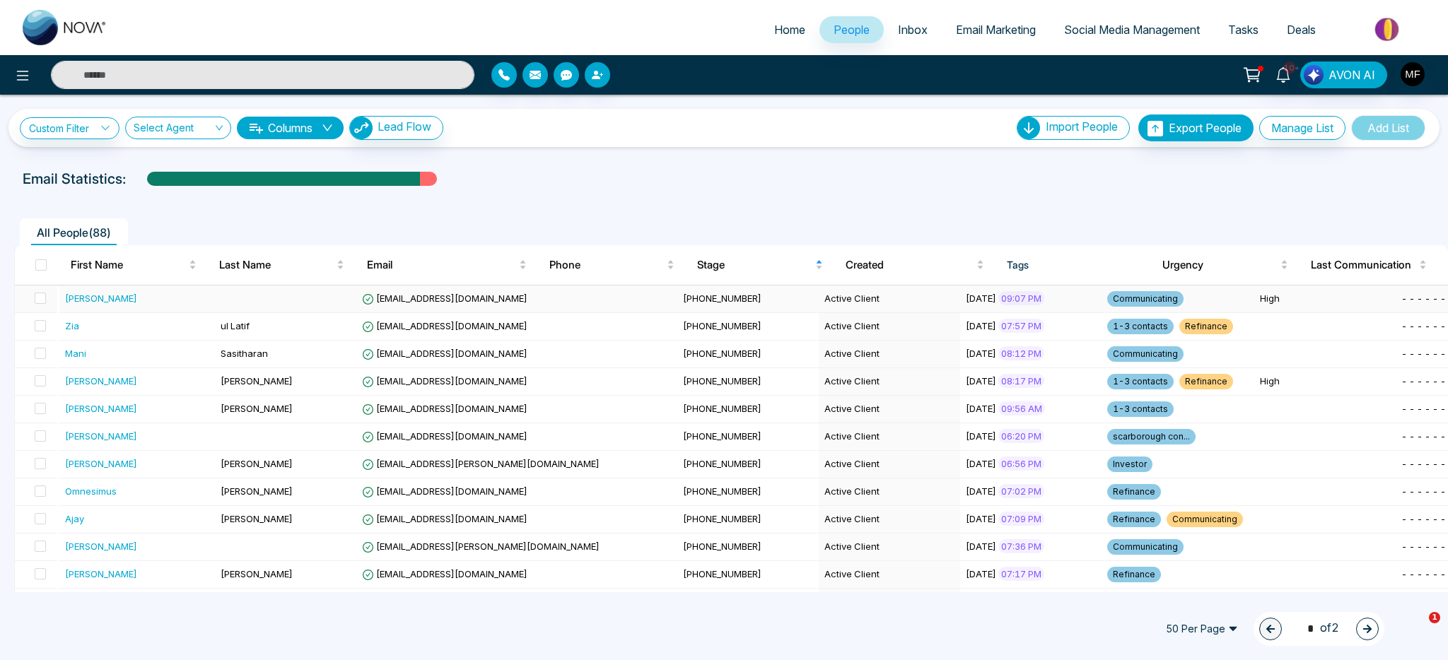
click at [296, 305] on td at bounding box center [285, 300] width 141 height 28
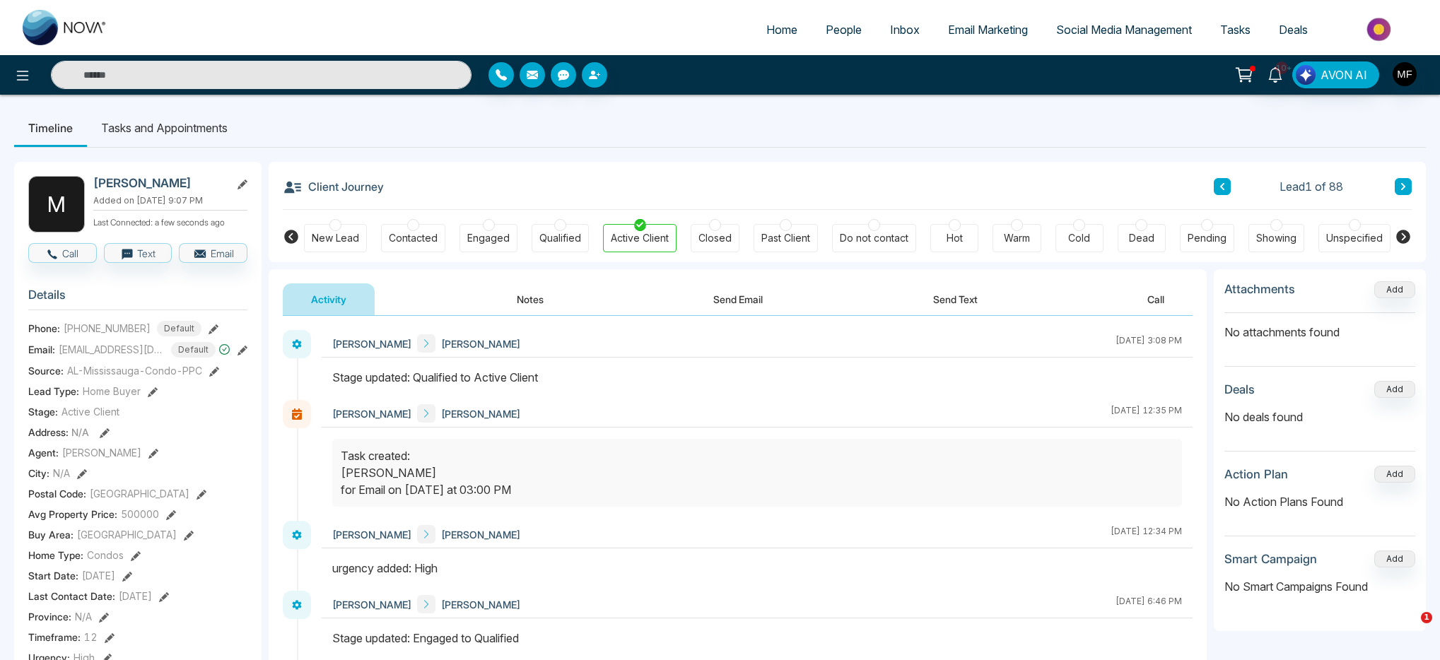
click at [836, 31] on span "People" at bounding box center [844, 30] width 36 height 14
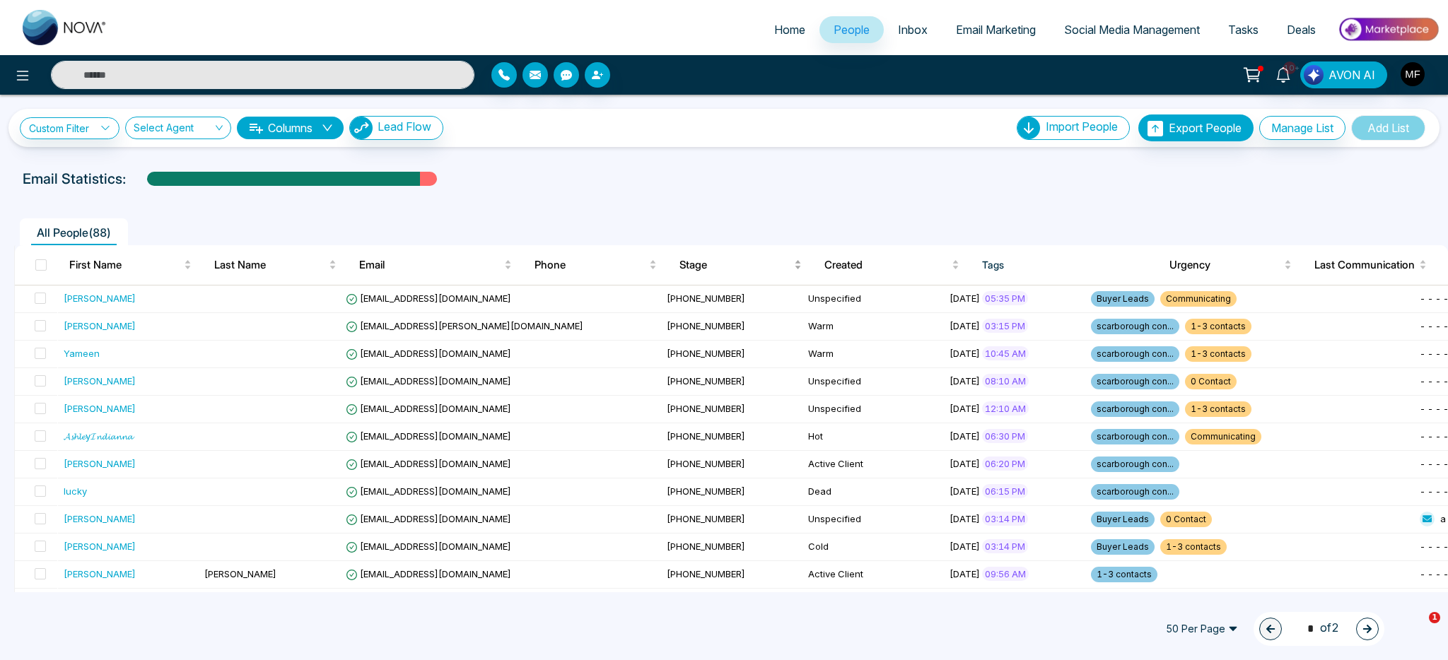
click at [679, 267] on div "Stage" at bounding box center [740, 265] width 122 height 17
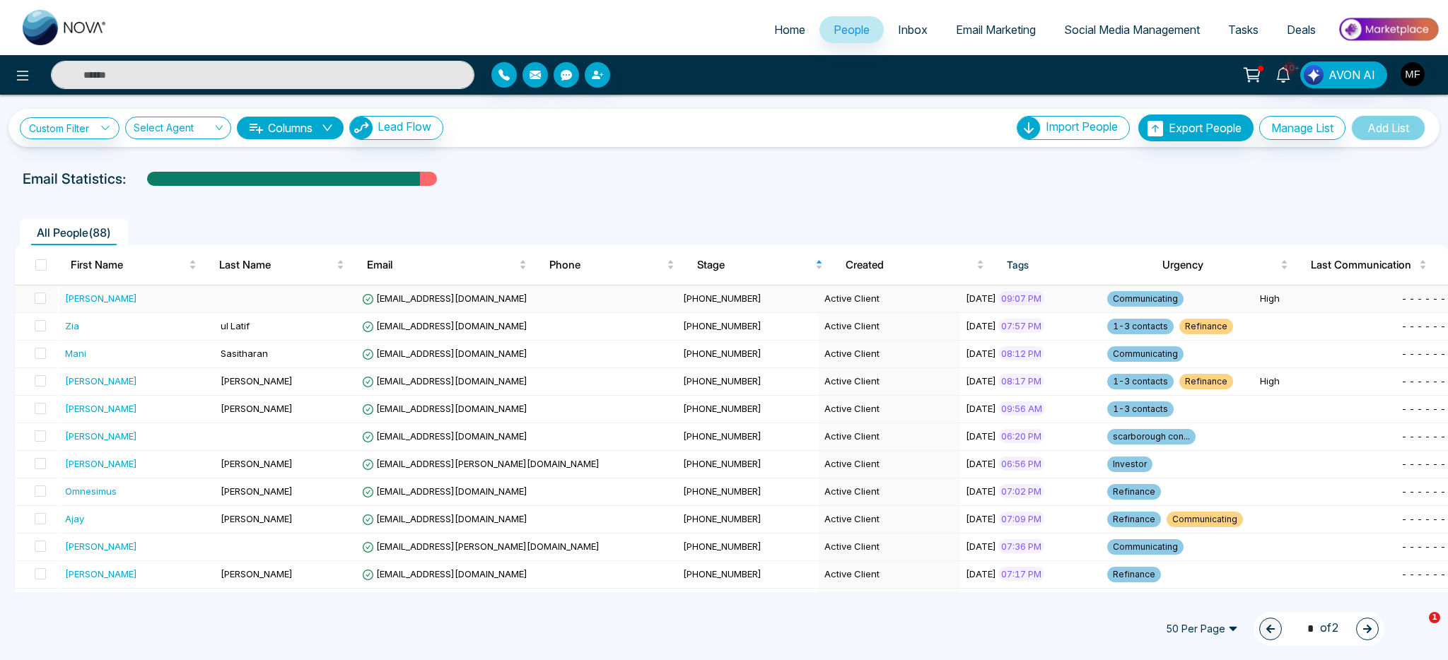
click at [819, 304] on td "Active Client" at bounding box center [889, 300] width 141 height 28
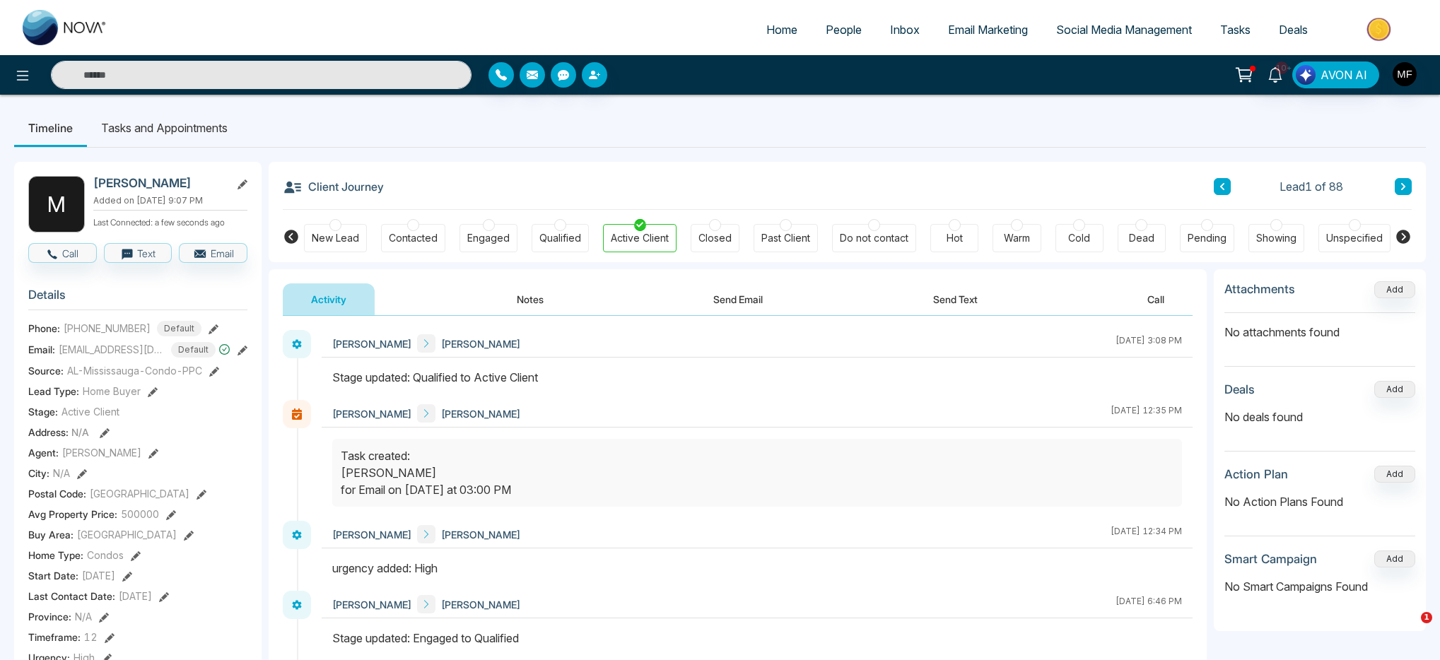
click at [949, 294] on button "Send Text" at bounding box center [955, 299] width 101 height 32
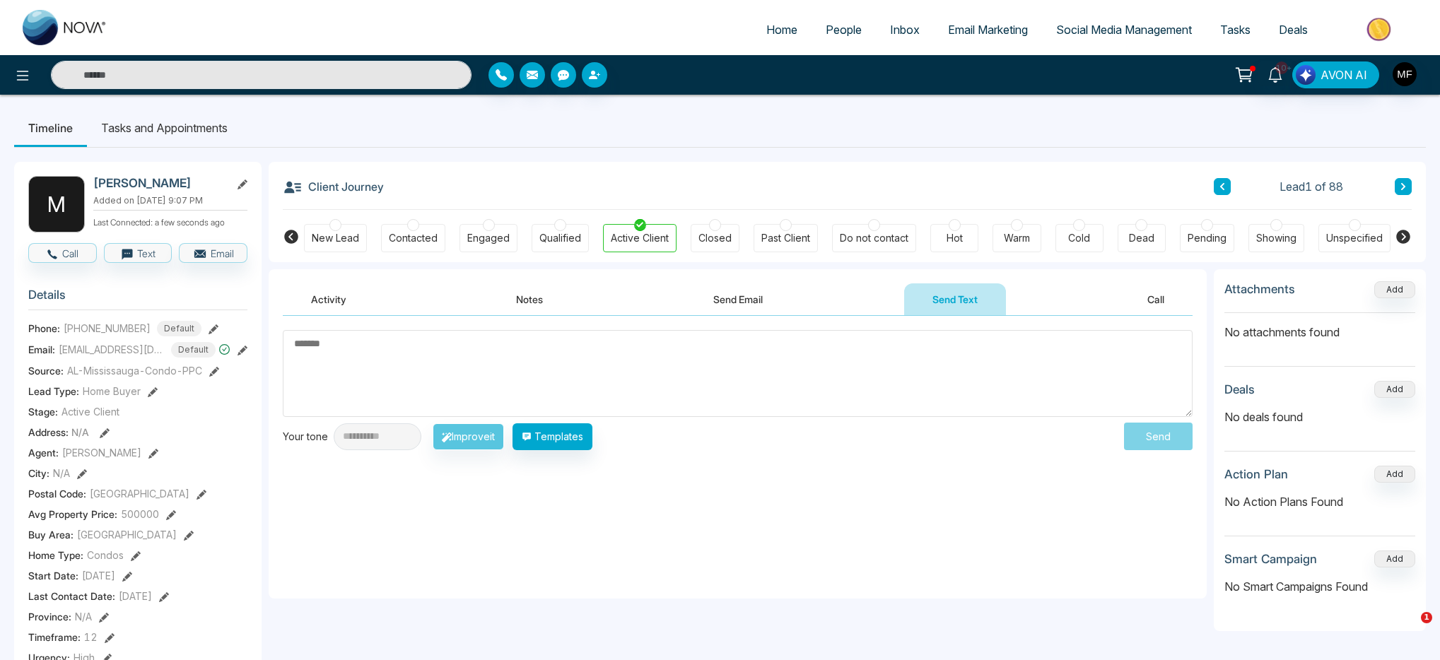
click at [204, 133] on li "Tasks and Appointments" at bounding box center [164, 128] width 155 height 38
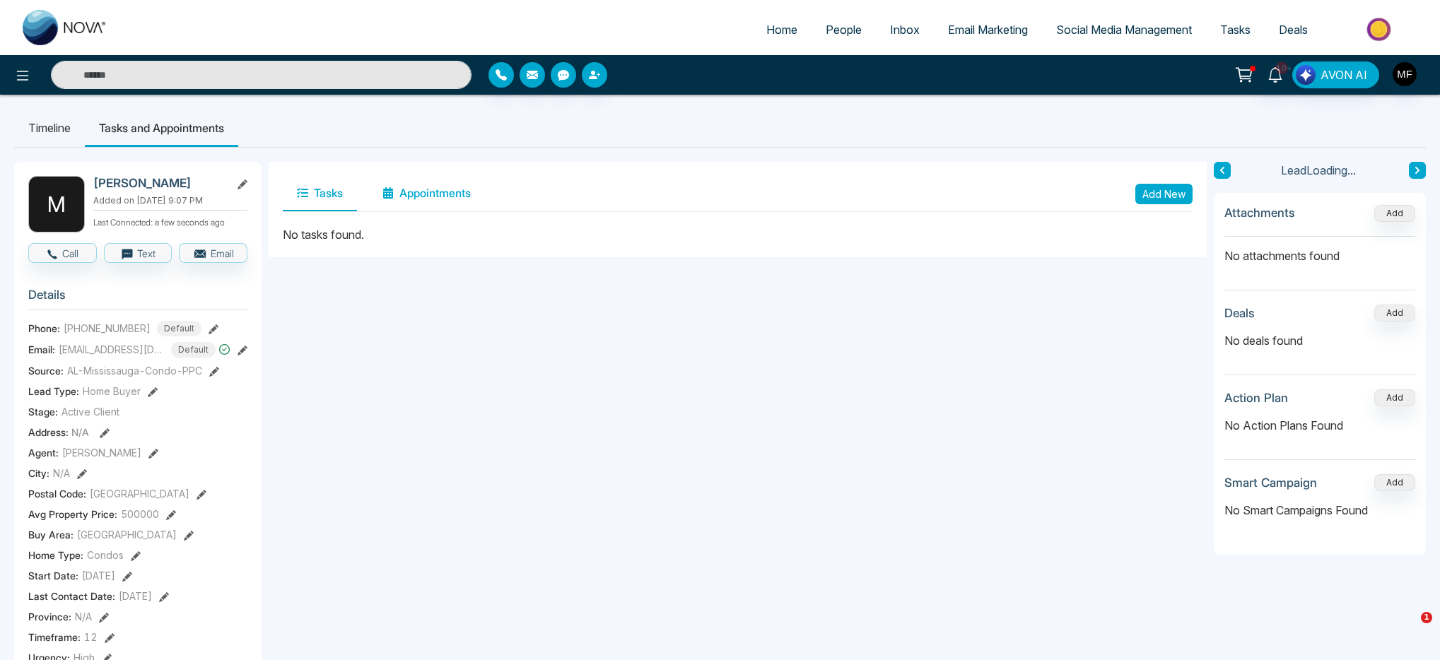
click at [406, 187] on button "Appointments" at bounding box center [426, 193] width 117 height 35
click at [326, 186] on button "Tasks" at bounding box center [320, 193] width 74 height 35
click at [1175, 193] on button "Add New" at bounding box center [1163, 194] width 57 height 20
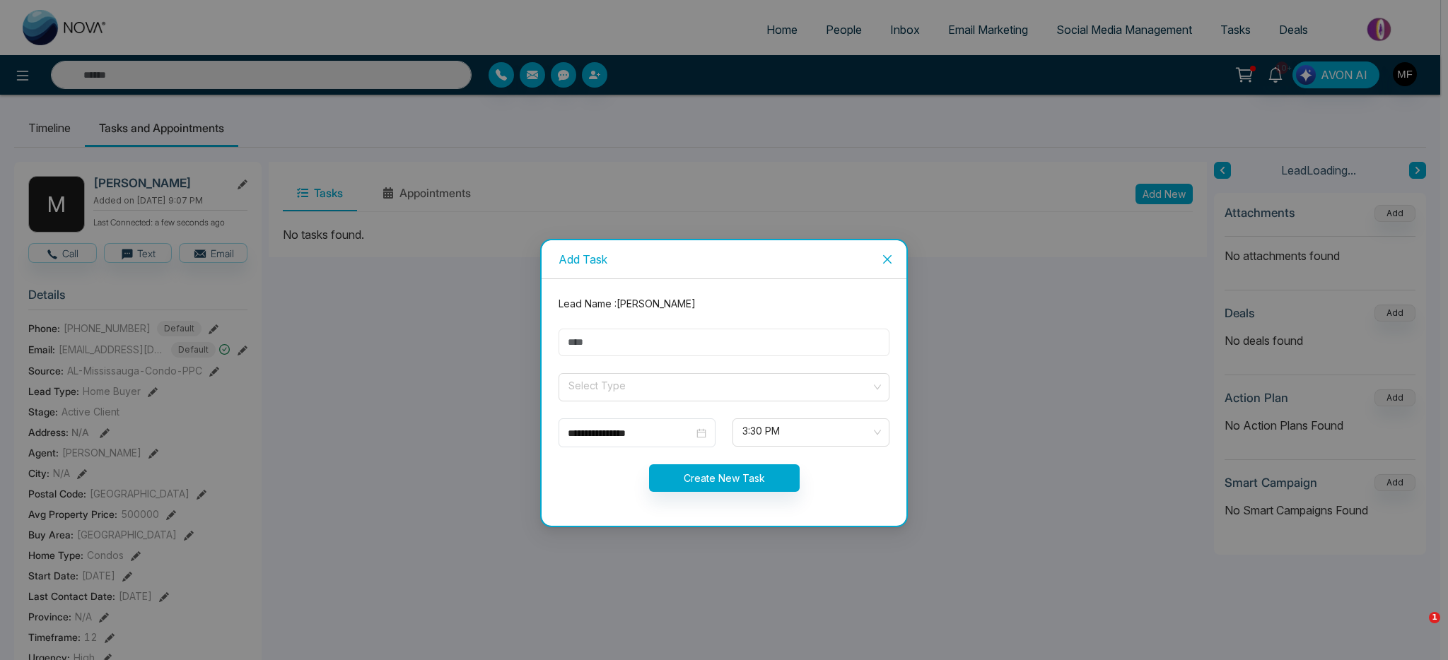
click at [678, 339] on input "text" at bounding box center [723, 343] width 331 height 28
type input "**********"
click at [642, 394] on input "search" at bounding box center [719, 384] width 304 height 21
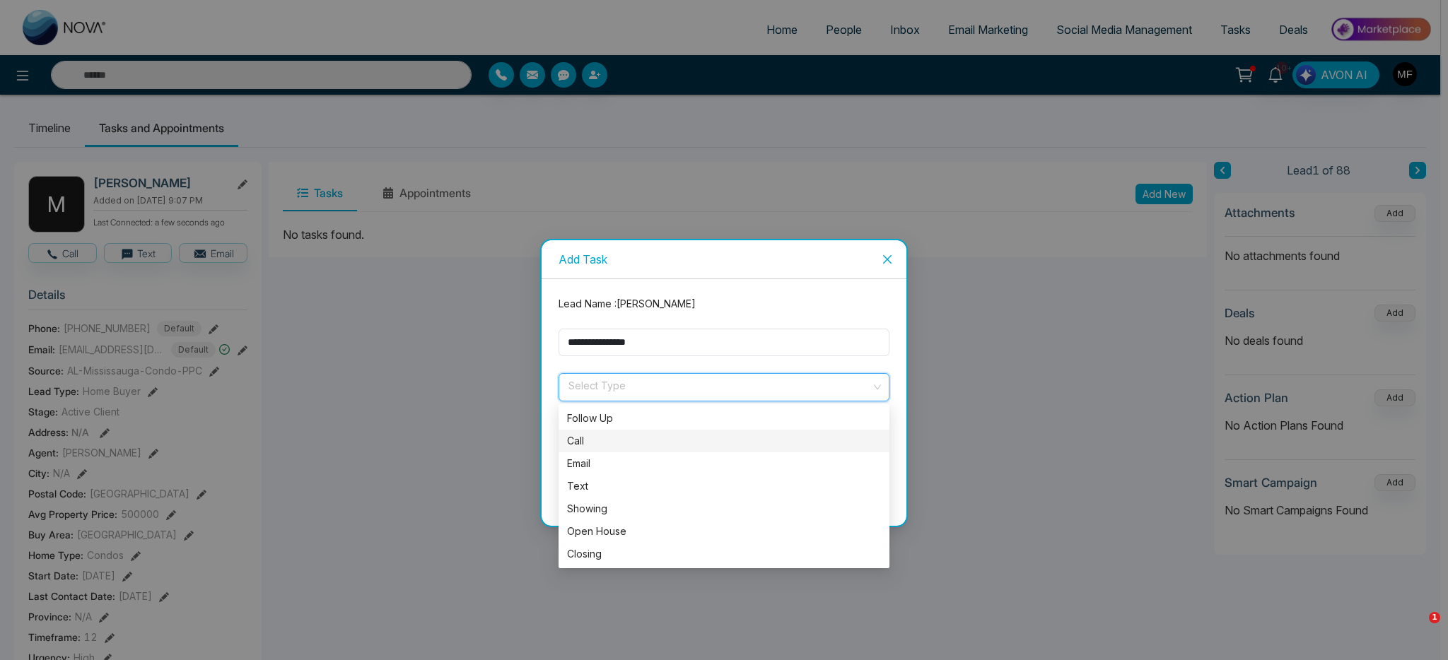
click at [623, 443] on div "Call" at bounding box center [724, 441] width 314 height 16
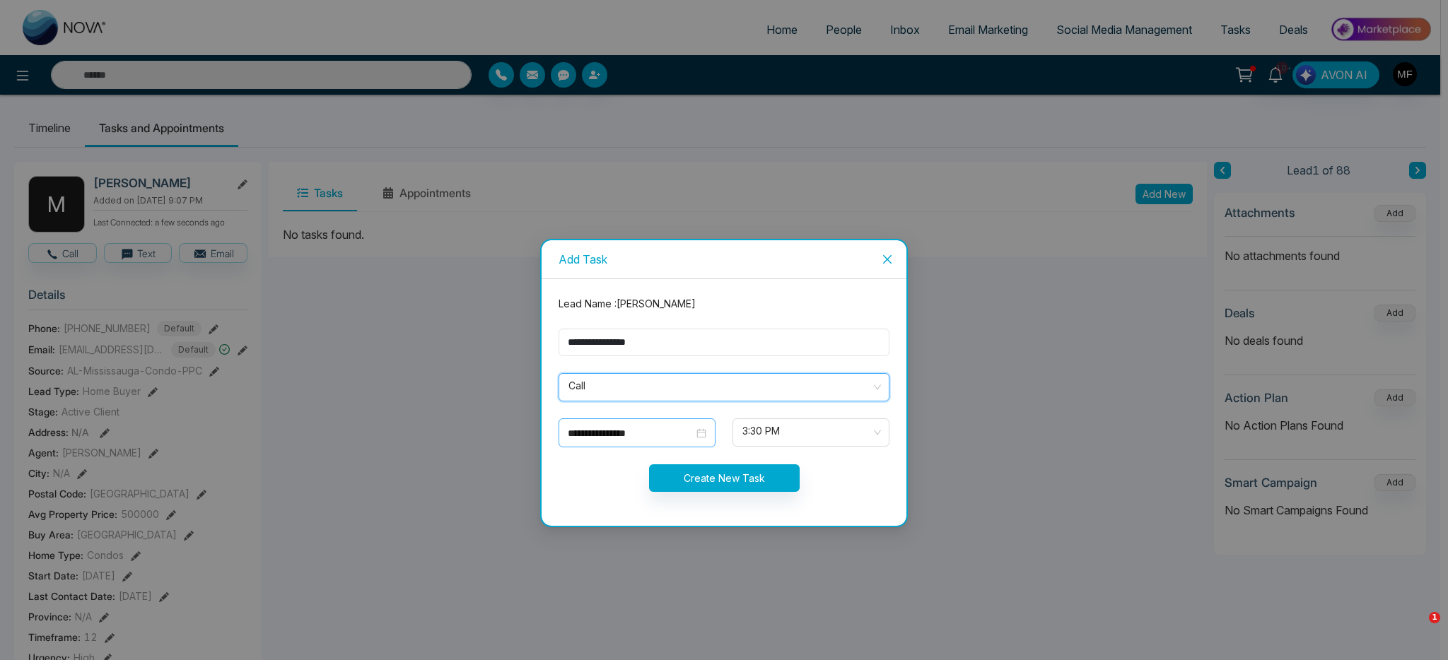
click at [632, 435] on input "**********" at bounding box center [631, 434] width 126 height 16
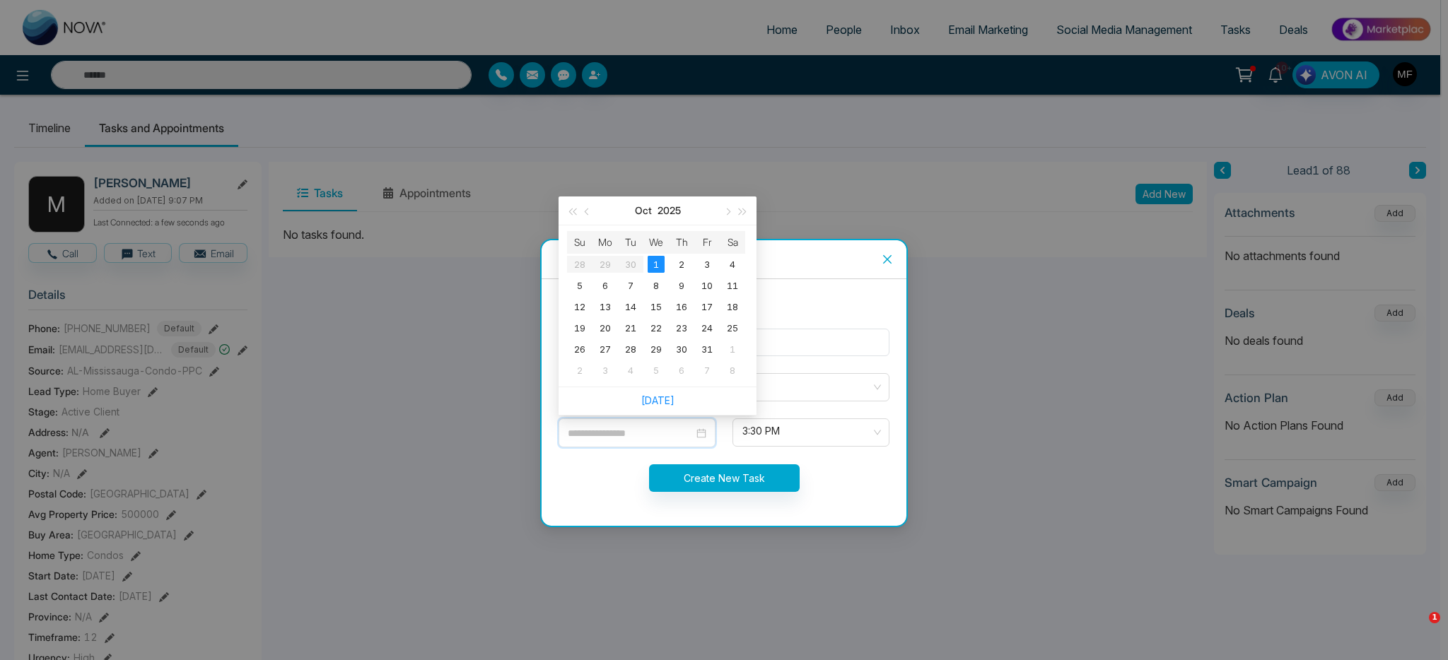
type input "**********"
click at [657, 263] on div "1" at bounding box center [655, 264] width 17 height 17
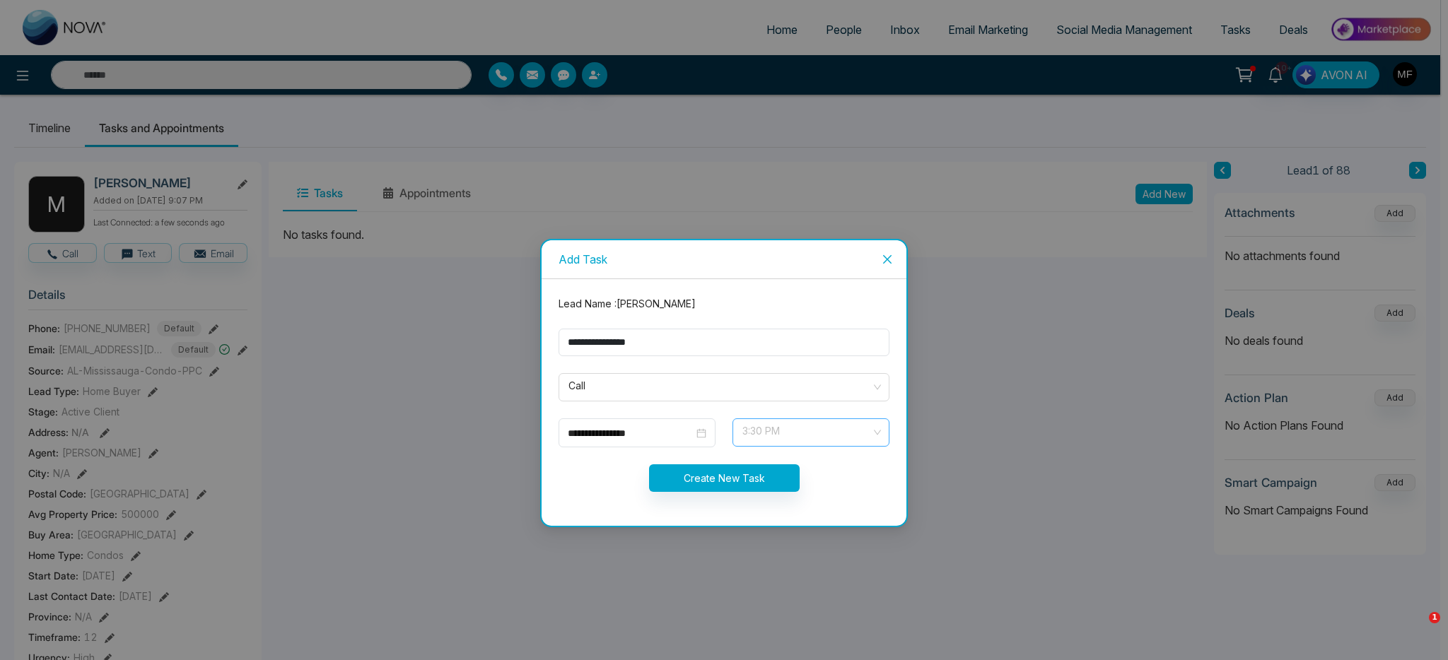
click at [754, 433] on span "3:30 PM" at bounding box center [810, 433] width 137 height 24
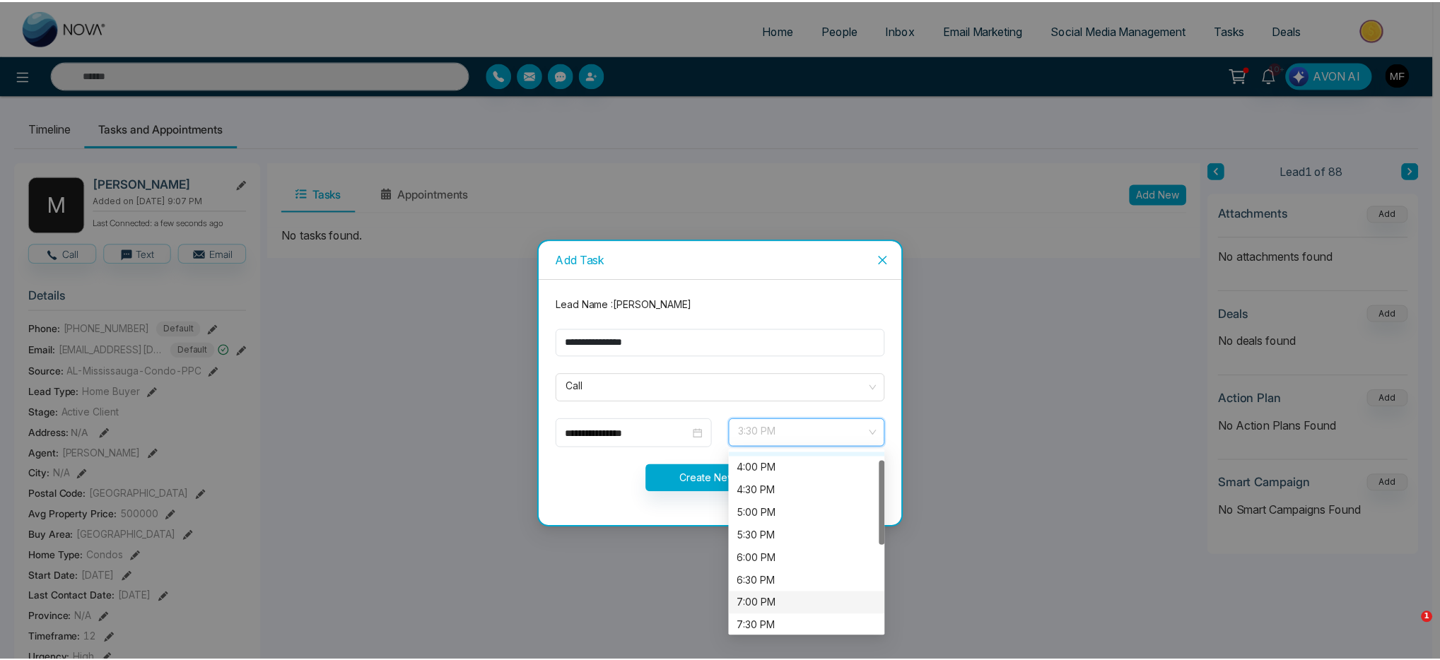
scroll to position [18, 0]
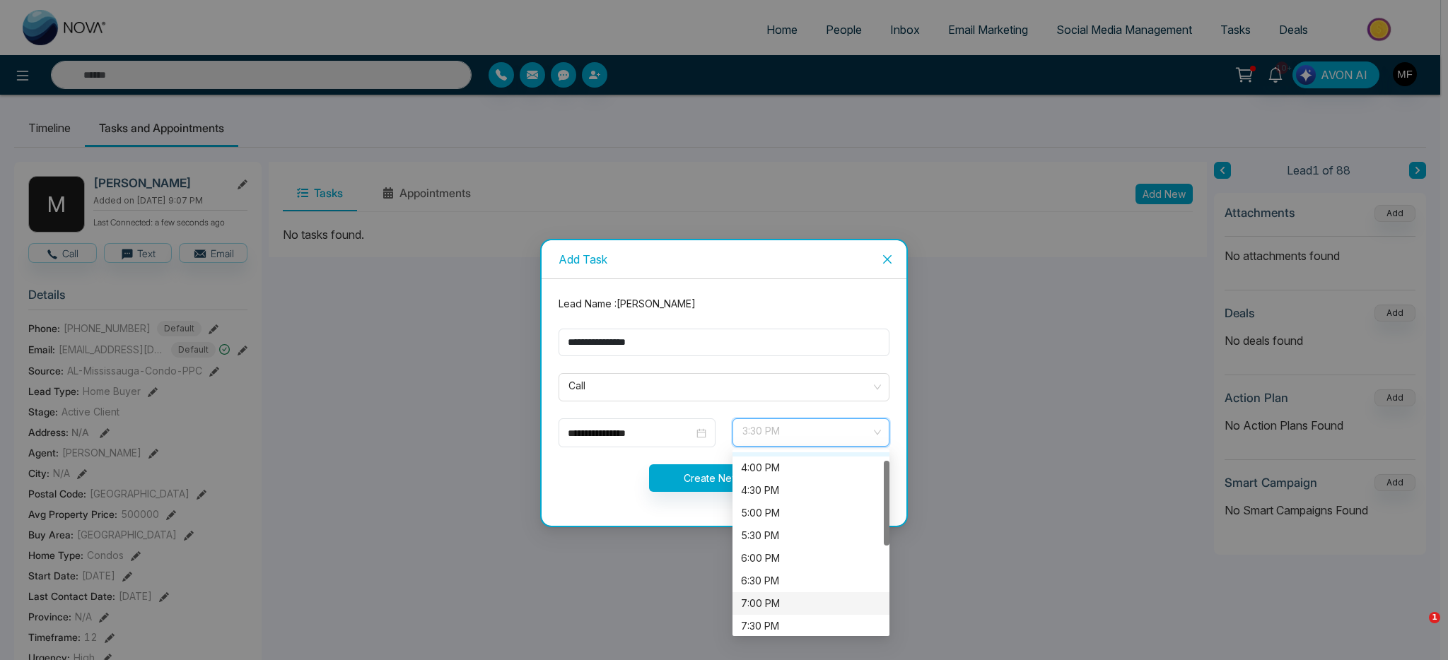
click at [785, 606] on div "7:00 PM" at bounding box center [811, 604] width 140 height 16
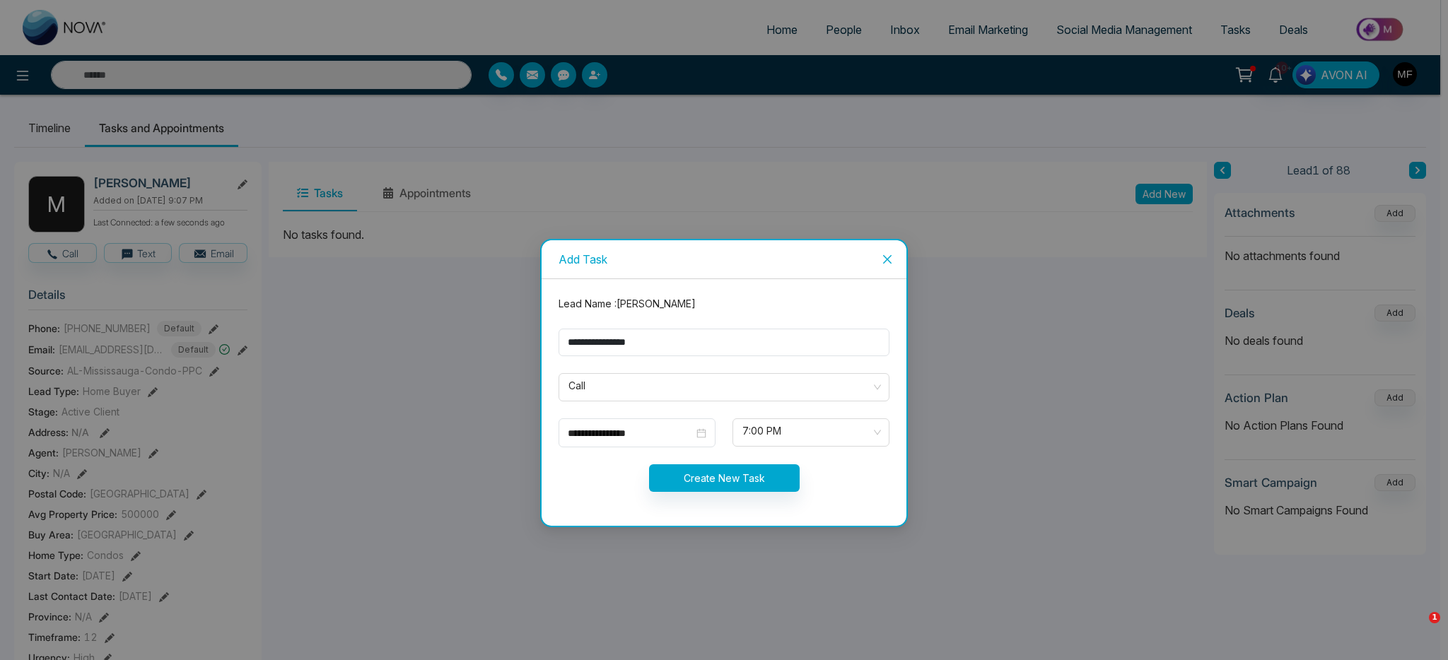
click at [722, 418] on form "**********" at bounding box center [724, 402] width 348 height 213
click at [710, 479] on button "Create New Task" at bounding box center [724, 478] width 151 height 28
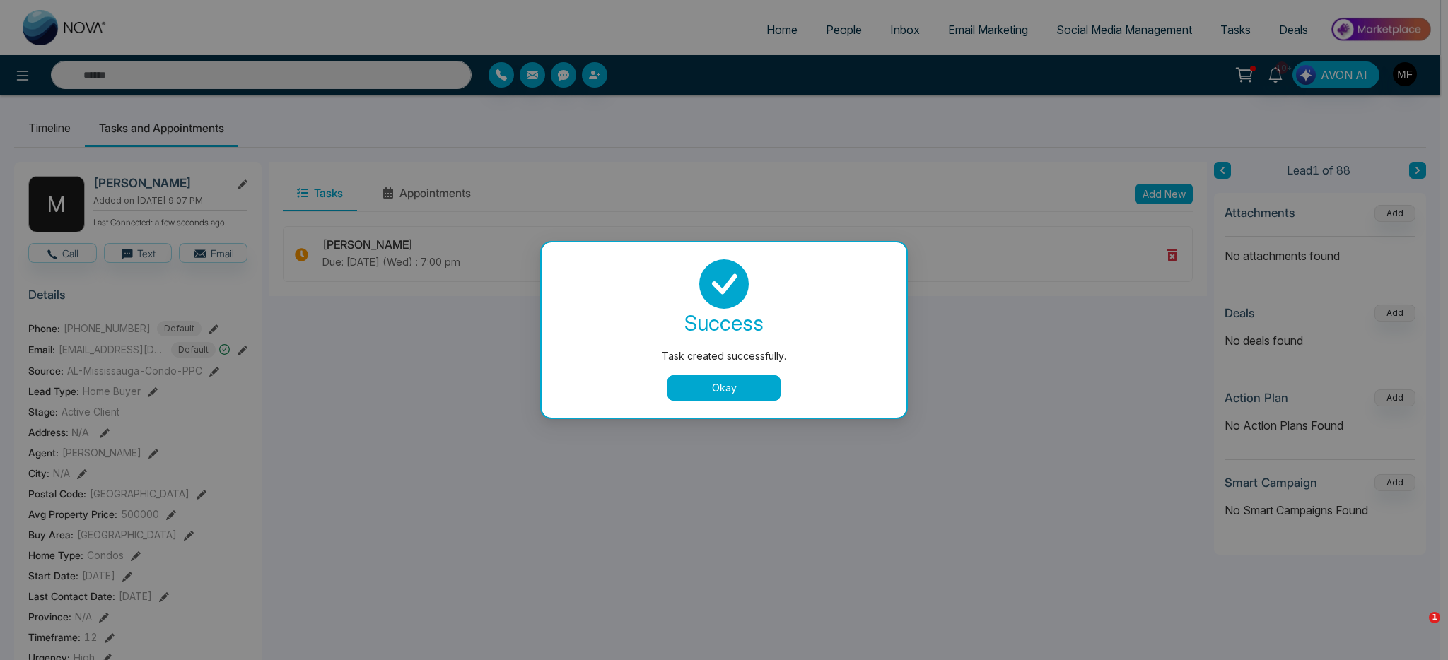
click at [723, 391] on button "Okay" at bounding box center [723, 387] width 113 height 25
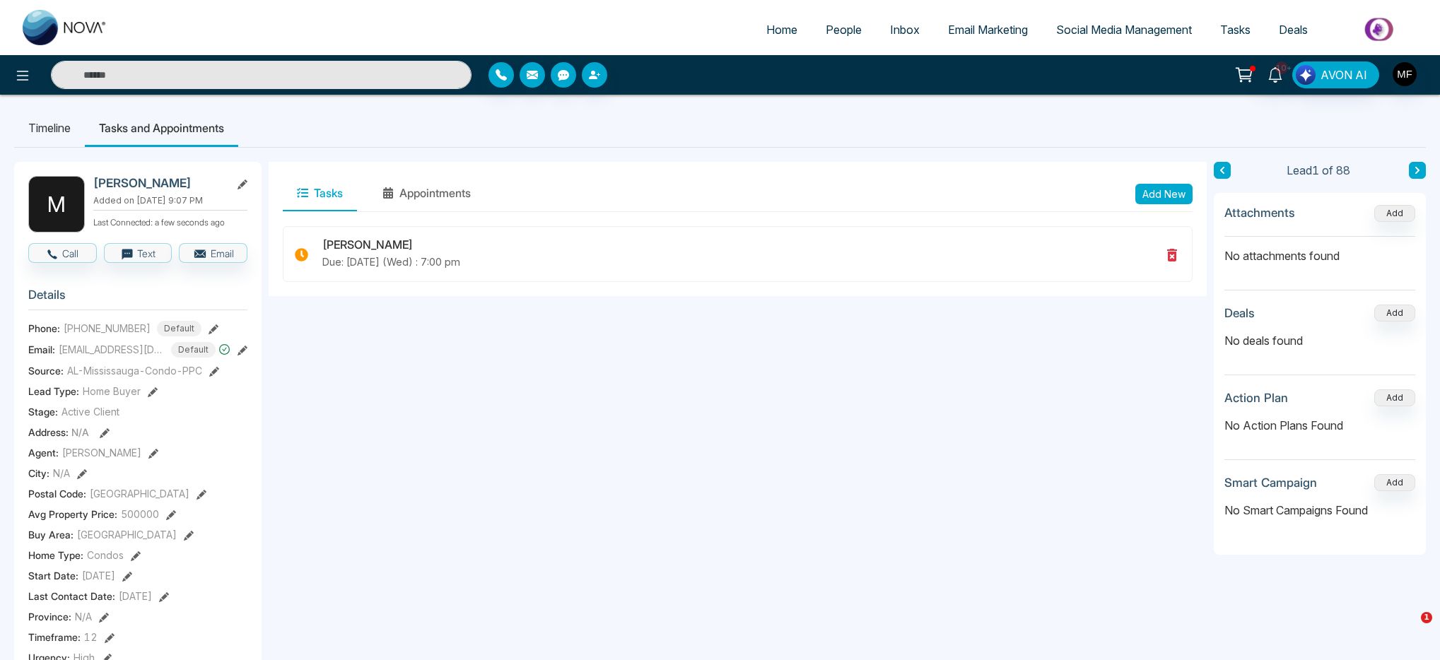
click at [1431, 174] on div "Timeline Tasks and Appointments M Matt Added on September 9 2025 | 9:07 PM Last…" at bounding box center [720, 633] width 1440 height 1077
click at [1423, 172] on button at bounding box center [1417, 170] width 17 height 17
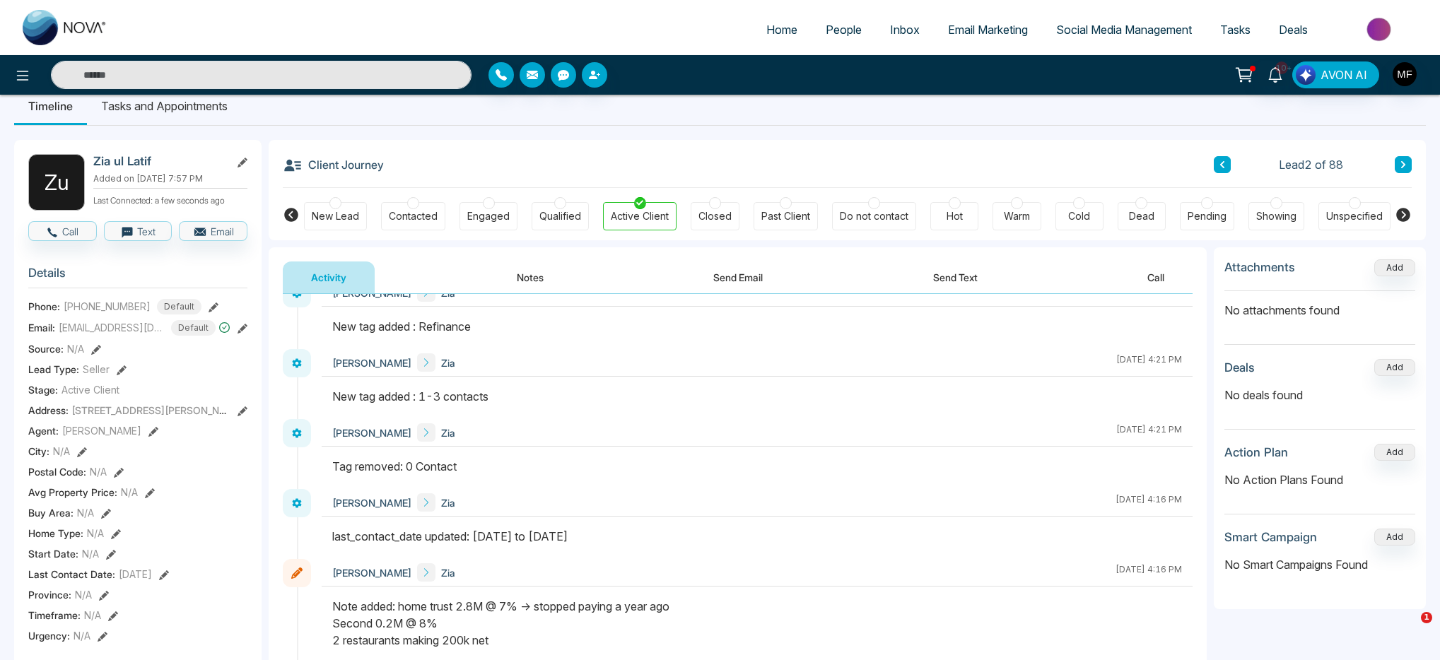
scroll to position [23, 0]
click at [534, 271] on button "Notes" at bounding box center [529, 277] width 83 height 32
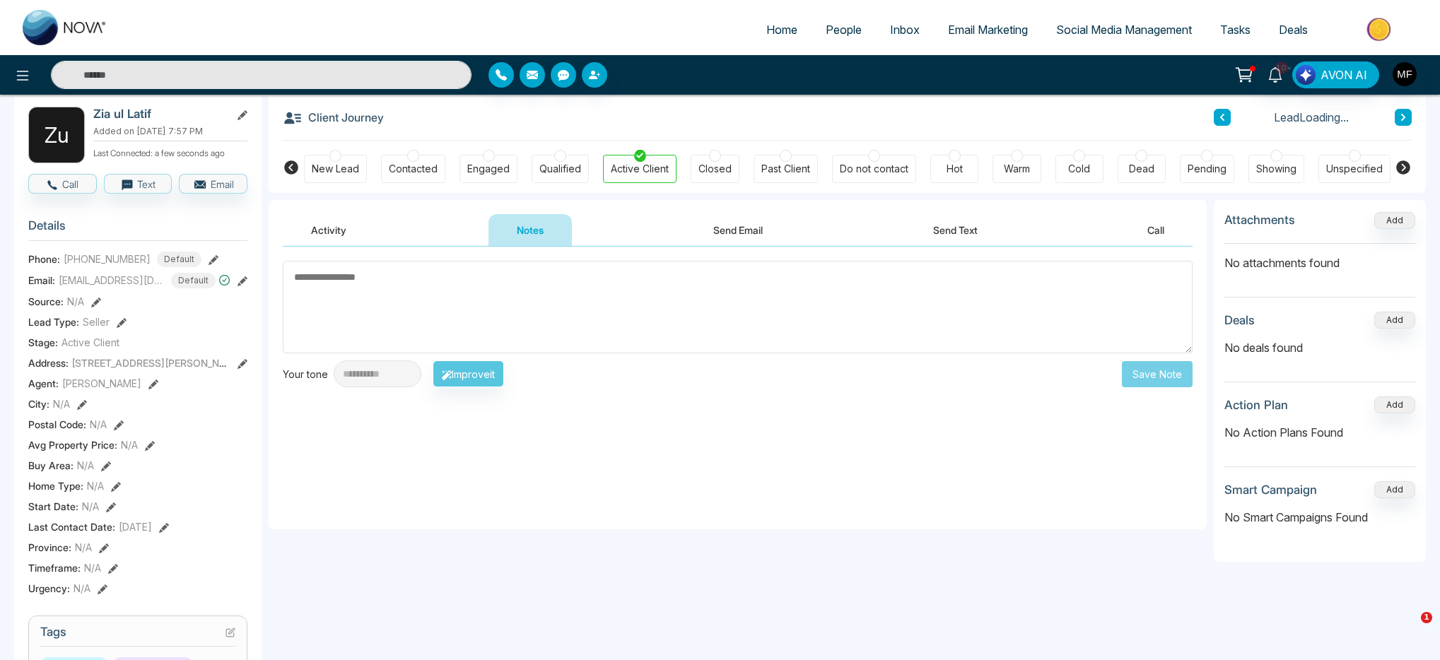
scroll to position [89, 0]
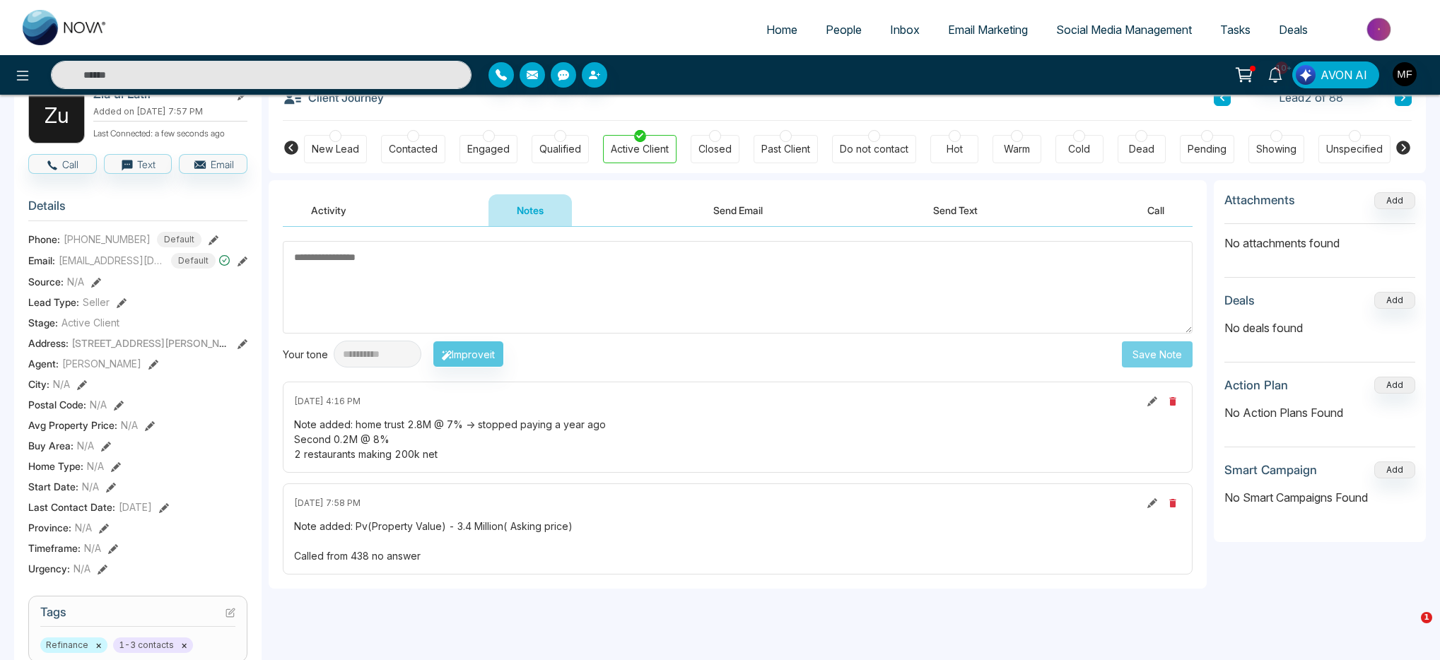
click at [385, 421] on div "Note added: home trust 2.8M @ 7% -> stopped paying a year ago Second 0.2M @ 8% …" at bounding box center [737, 439] width 887 height 45
click at [384, 440] on div "Note added: home trust 2.8M @ 7% -> stopped paying a year ago Second 0.2M @ 8% …" at bounding box center [737, 439] width 887 height 45
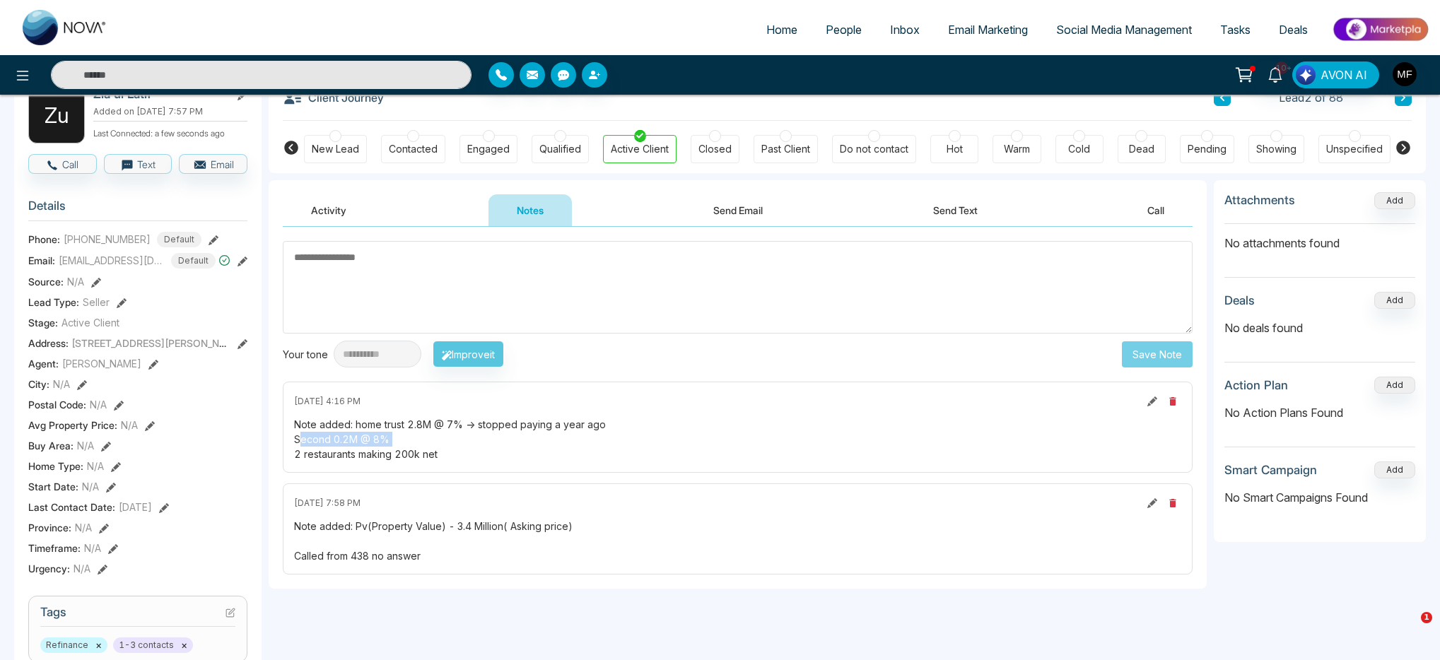
click at [384, 440] on div "Note added: home trust 2.8M @ 7% -> stopped paying a year ago Second 0.2M @ 8% …" at bounding box center [737, 439] width 887 height 45
